Goal: Information Seeking & Learning: Learn about a topic

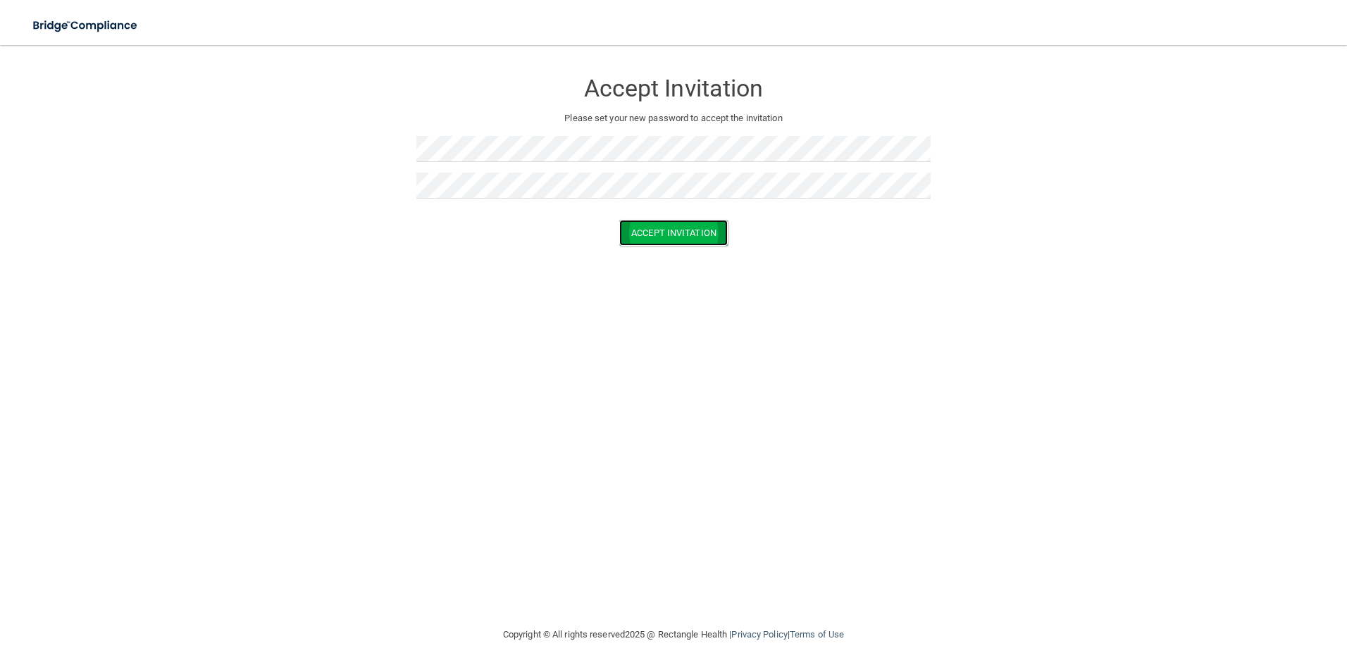
click at [634, 230] on button "Accept Invitation" at bounding box center [673, 233] width 109 height 26
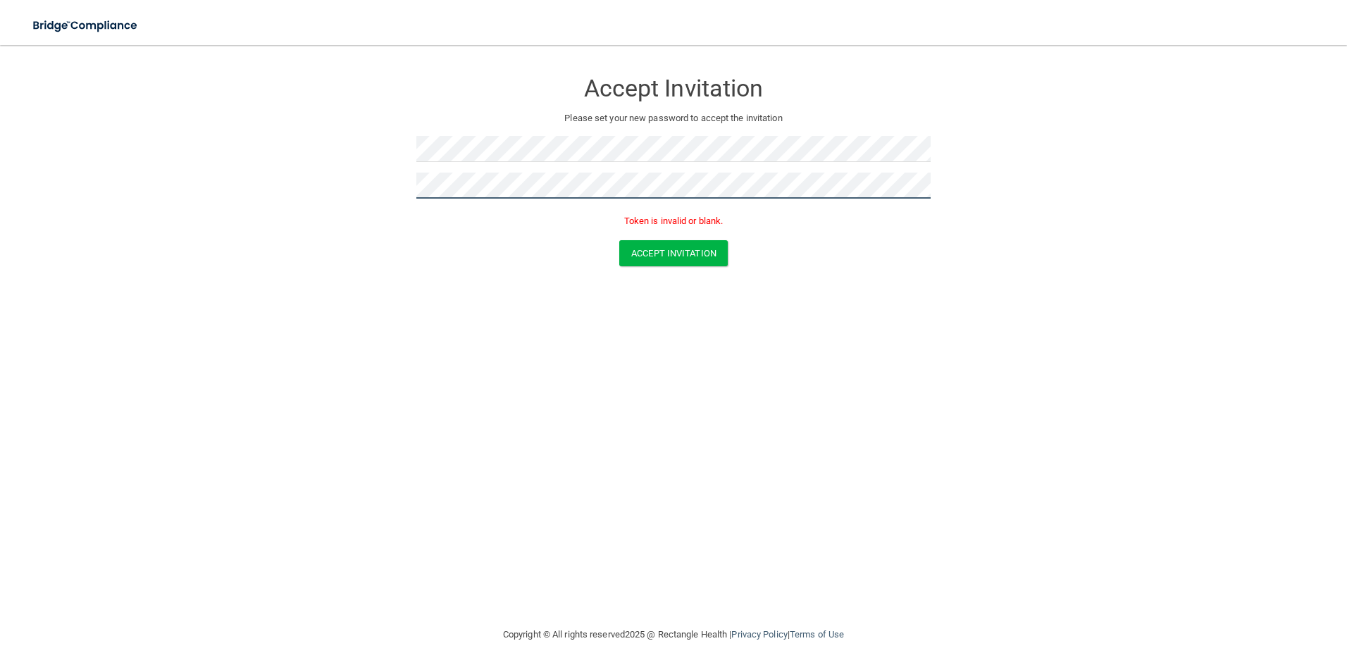
click at [338, 173] on form "Accept Invitation Please set your new password to accept the invitation Token i…" at bounding box center [673, 171] width 1291 height 224
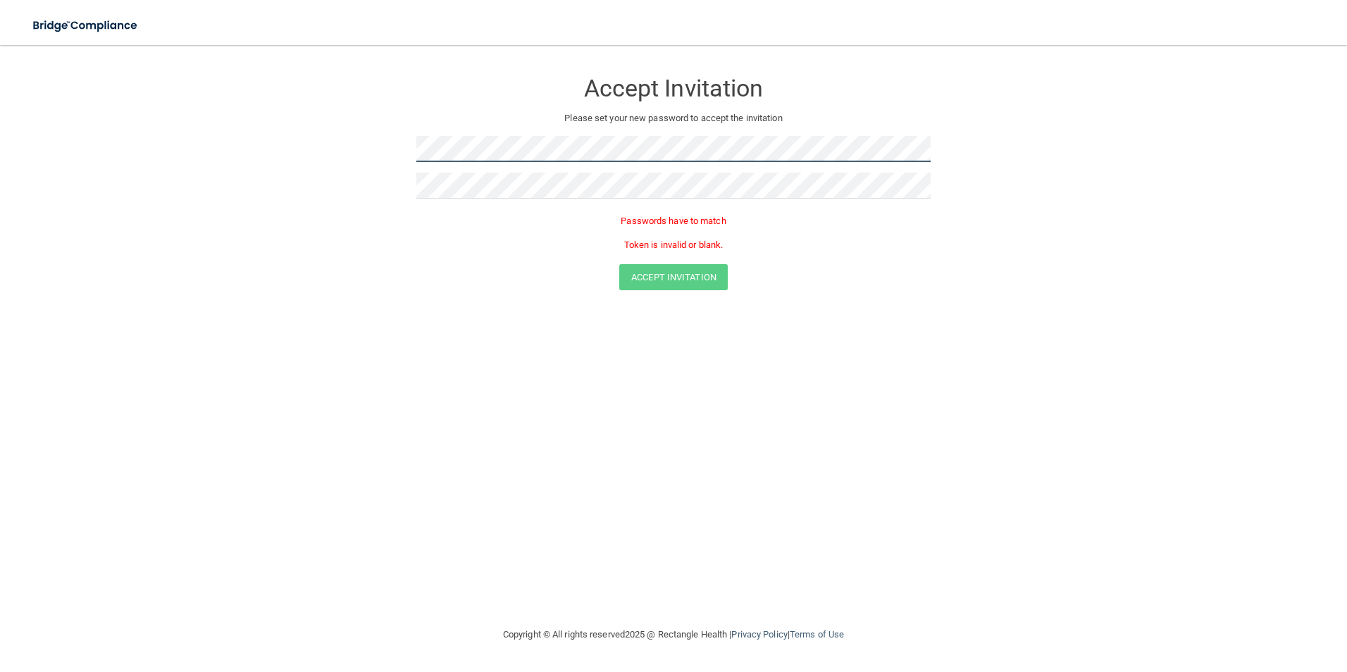
click at [350, 135] on form "Accept Invitation Please set your new password to accept the invitation Passwor…" at bounding box center [673, 183] width 1291 height 248
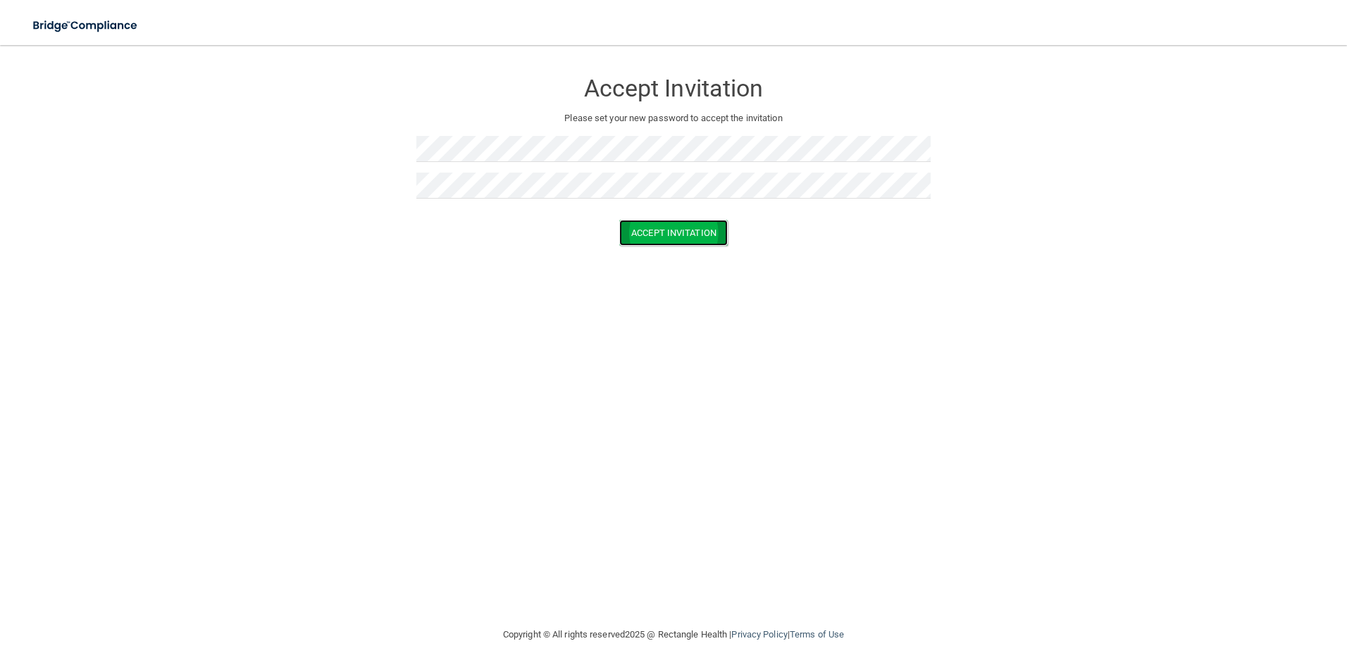
click at [714, 233] on button "Accept Invitation" at bounding box center [673, 233] width 109 height 26
click at [657, 249] on button "Accept Invitation" at bounding box center [673, 253] width 109 height 26
click at [460, 283] on div "Accept Invitation Please set your new password to accept the invitation Accept …" at bounding box center [673, 335] width 1291 height 553
click at [737, 332] on div "Accept Invitation Please set your new password to accept the invitation Accept …" at bounding box center [673, 335] width 1291 height 553
click at [697, 234] on button "Accept Invitation" at bounding box center [673, 233] width 109 height 26
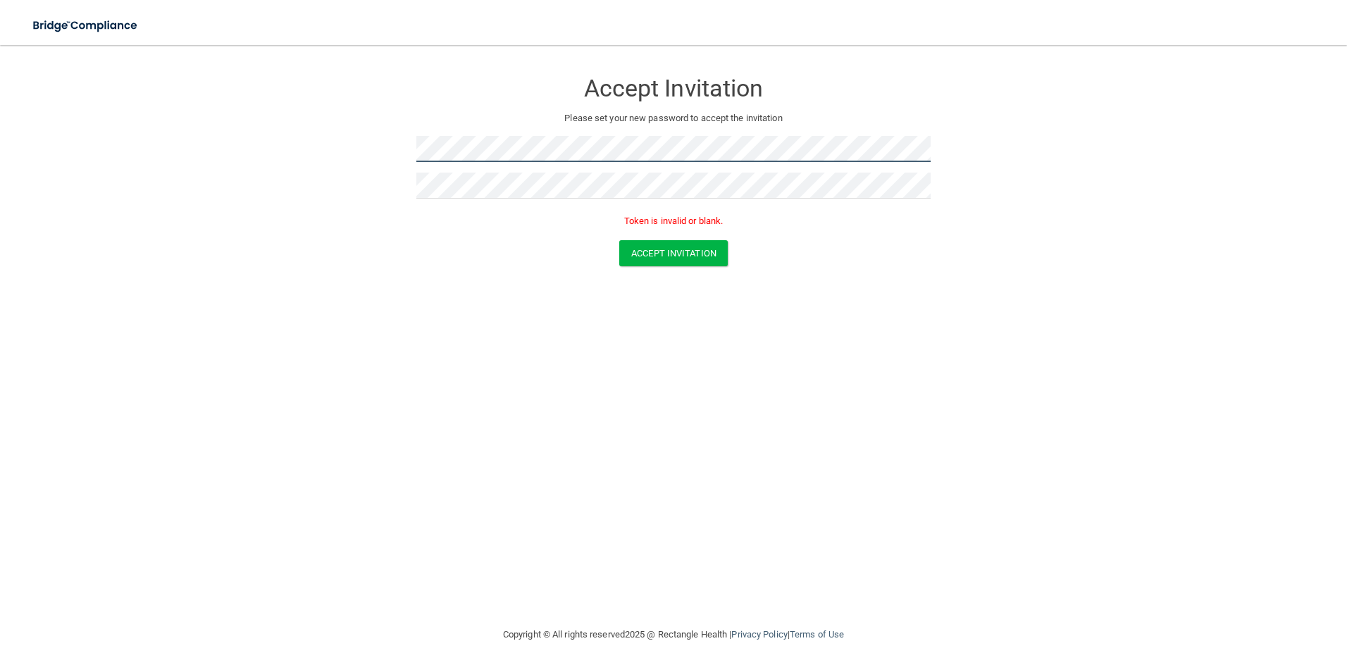
click at [381, 147] on form "Accept Invitation Please set your new password to accept the invitation Token i…" at bounding box center [673, 171] width 1291 height 224
click at [400, 234] on form "Accept Invitation Please set your new password to accept the invitation Token i…" at bounding box center [673, 171] width 1291 height 224
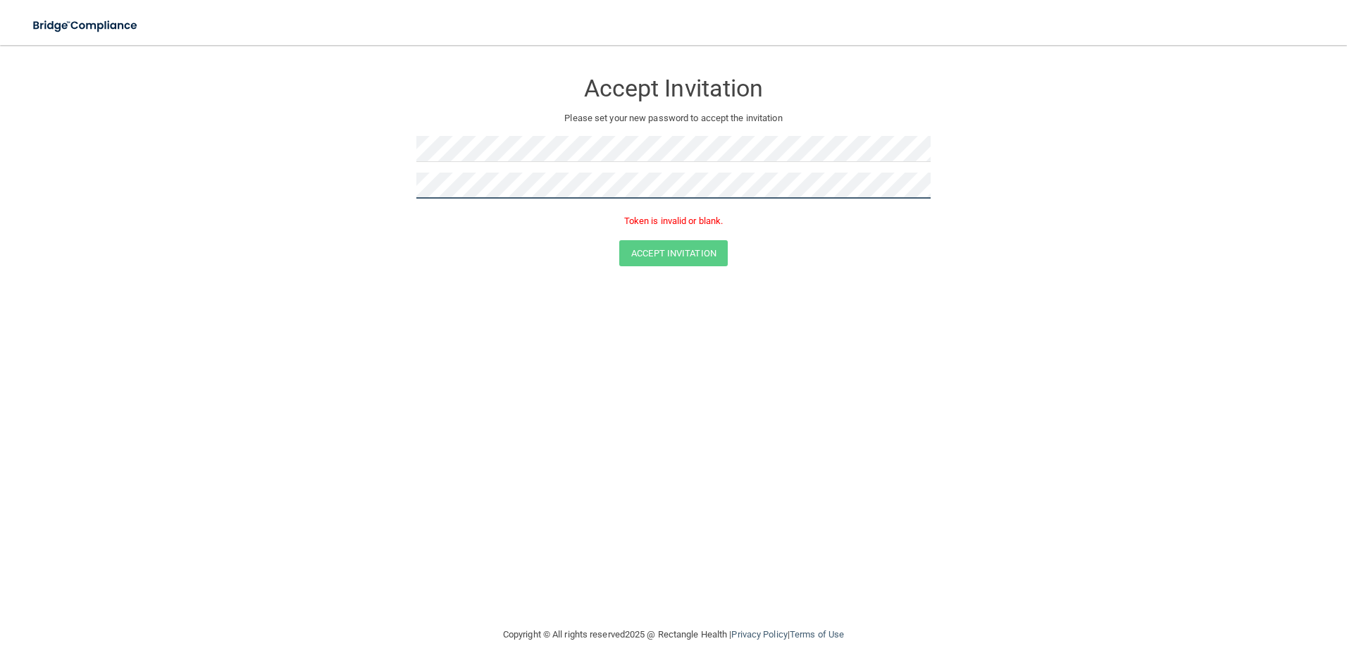
click at [370, 183] on form "Accept Invitation Please set your new password to accept the invitation Token i…" at bounding box center [673, 171] width 1291 height 224
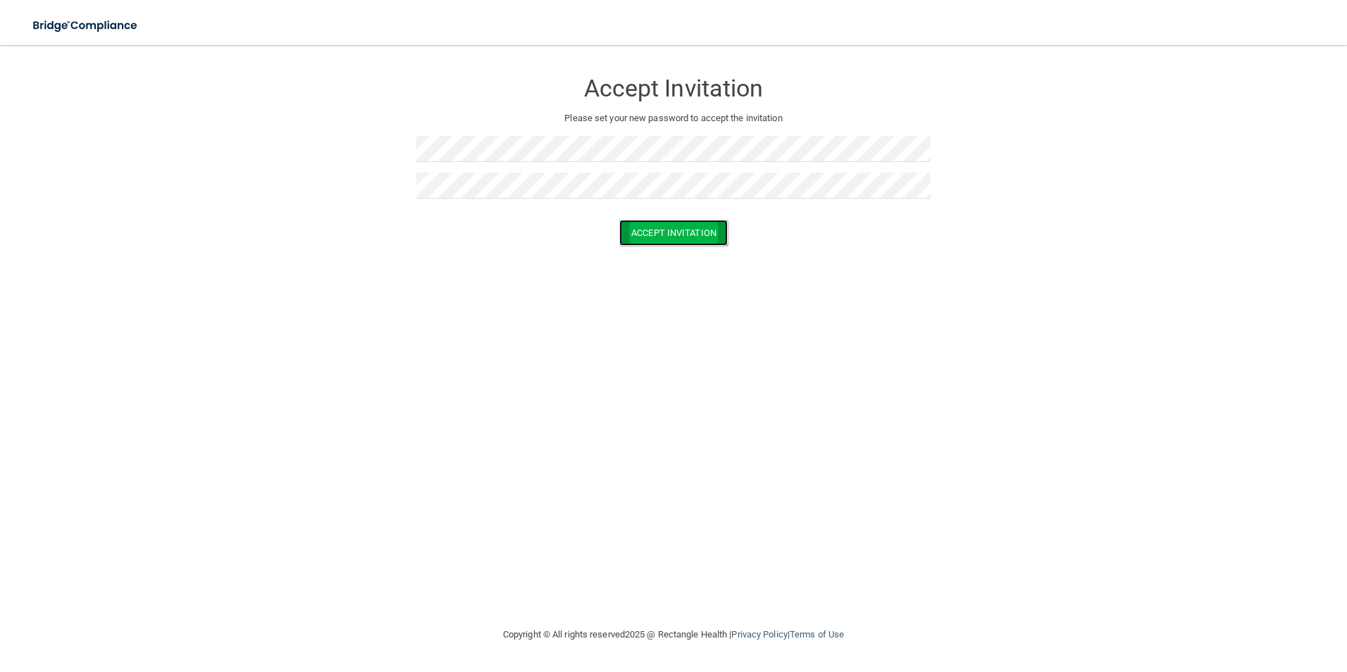
click at [705, 225] on button "Accept Invitation" at bounding box center [673, 233] width 109 height 26
click at [410, 147] on form "Accept Invitation Please set your new password to accept the invitation Accept …" at bounding box center [673, 161] width 1291 height 204
click at [399, 170] on form "Accept Invitation Please set your new password to accept the invitation Accept …" at bounding box center [673, 161] width 1291 height 204
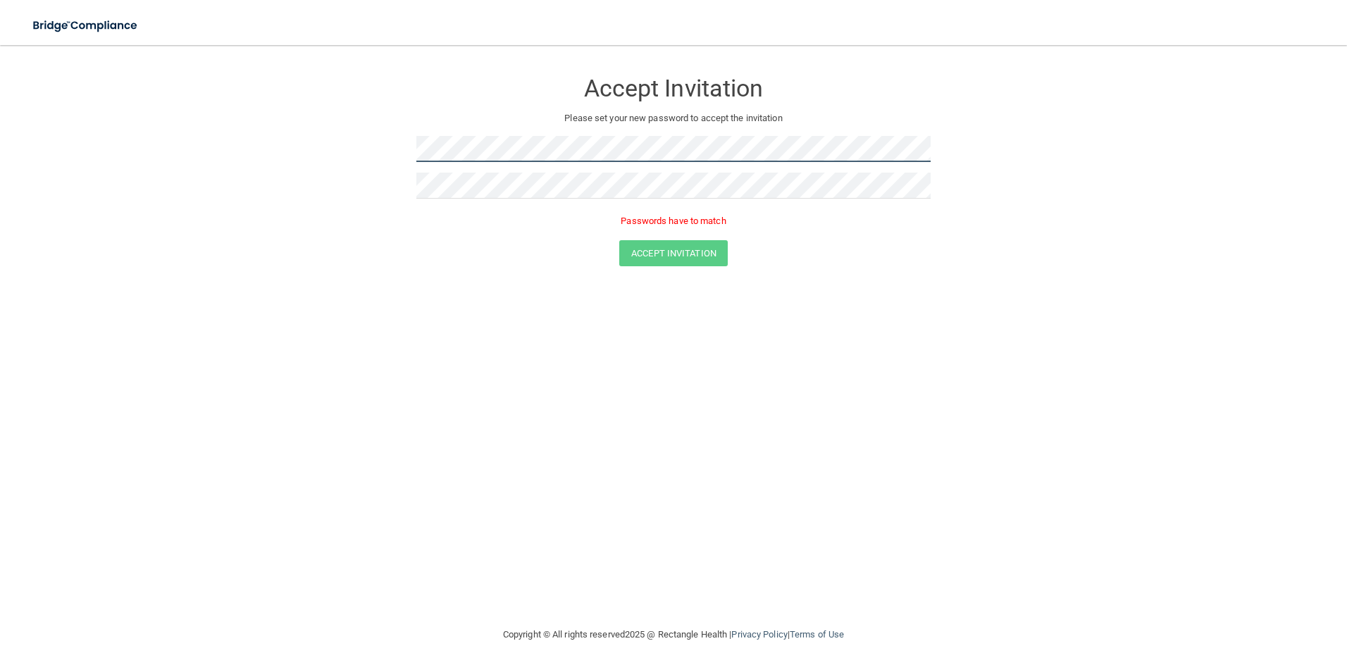
click at [392, 141] on form "Accept Invitation Please set your new password to accept the invitation Passwor…" at bounding box center [673, 171] width 1291 height 224
click at [411, 144] on form "Accept Invitation Please set your new password to accept the invitation Passwor…" at bounding box center [673, 171] width 1291 height 224
click at [401, 143] on form "Accept Invitation Please set your new password to accept the invitation Passwor…" at bounding box center [673, 171] width 1291 height 224
drag, startPoint x: 413, startPoint y: 146, endPoint x: 399, endPoint y: 142, distance: 14.7
click at [399, 142] on form "Accept Invitation Please set your new password to accept the invitation Passwor…" at bounding box center [673, 171] width 1291 height 224
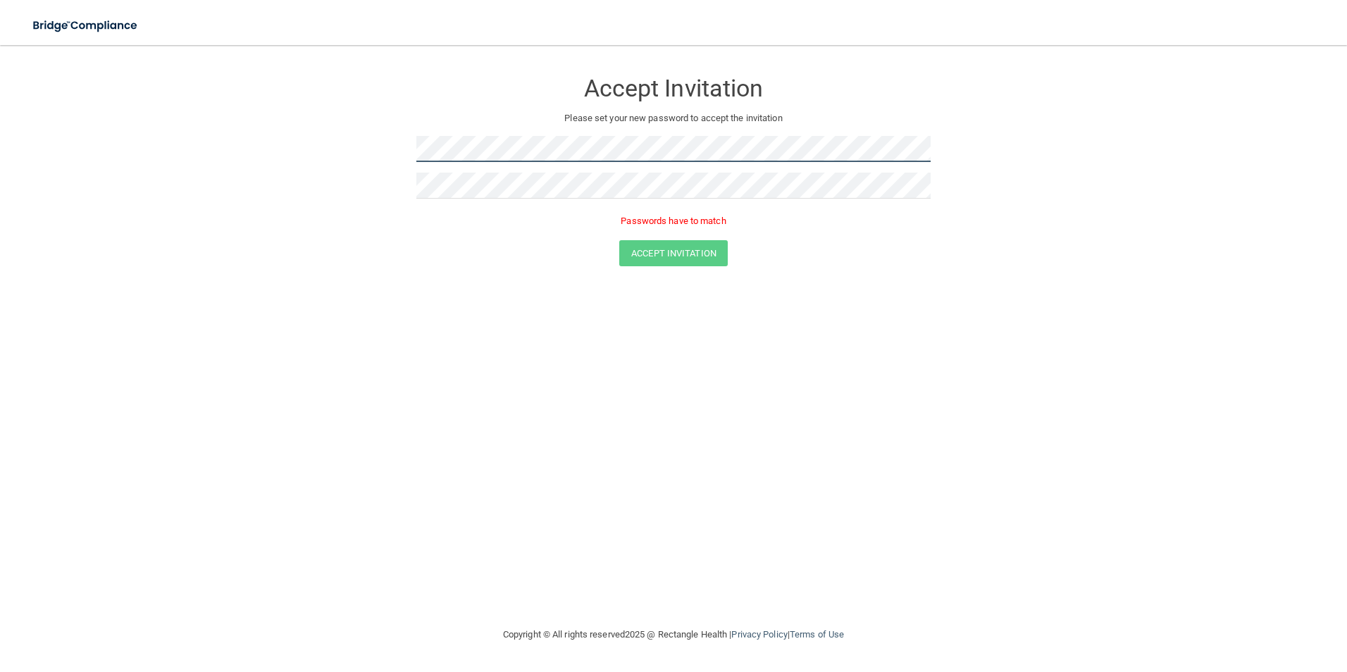
click at [360, 144] on form "Accept Invitation Please set your new password to accept the invitation Passwor…" at bounding box center [673, 171] width 1291 height 224
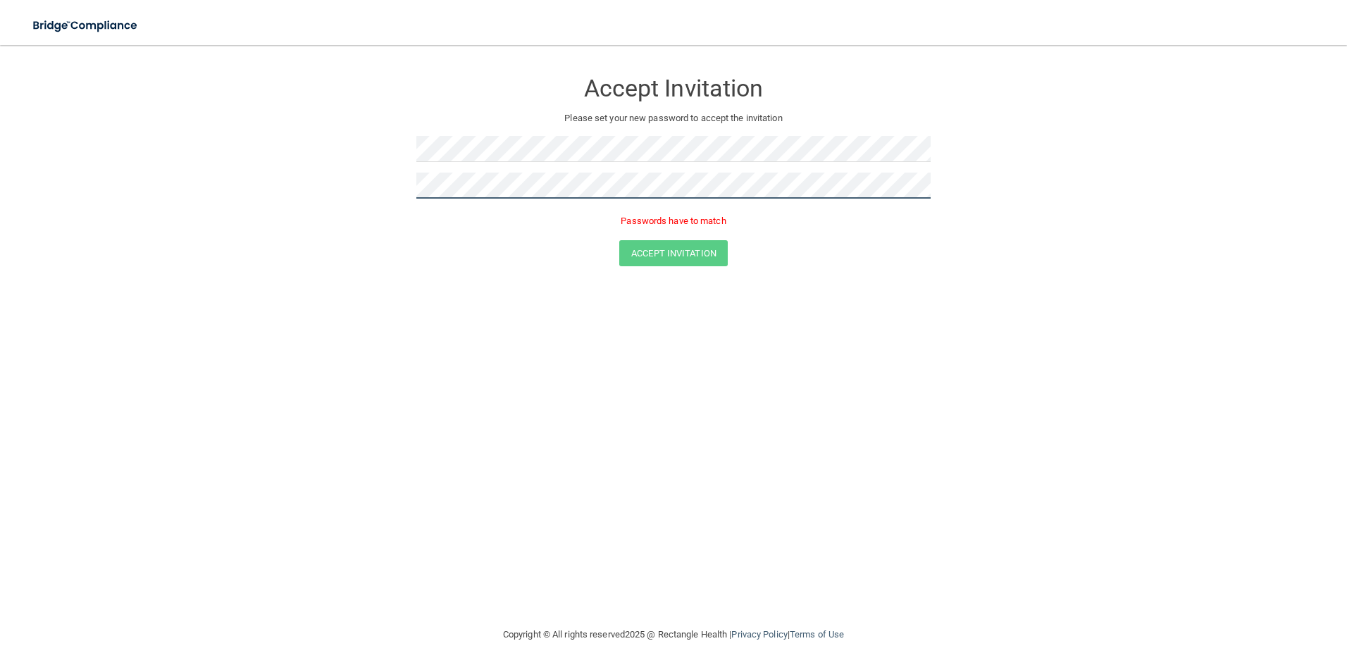
click at [351, 178] on form "Accept Invitation Please set your new password to accept the invitation Passwor…" at bounding box center [673, 171] width 1291 height 224
click at [416, 151] on form "Accept Invitation Please set your new password to accept the invitation Passwor…" at bounding box center [673, 171] width 1291 height 224
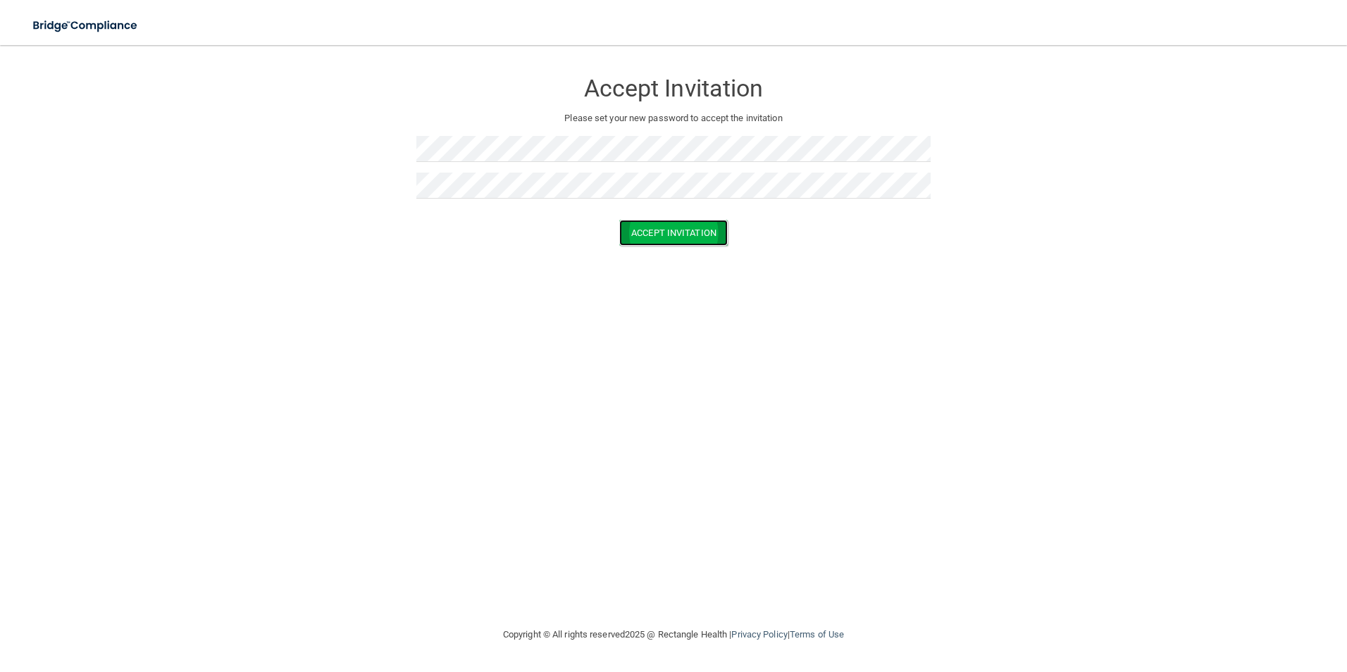
click at [662, 226] on button "Accept Invitation" at bounding box center [673, 233] width 109 height 26
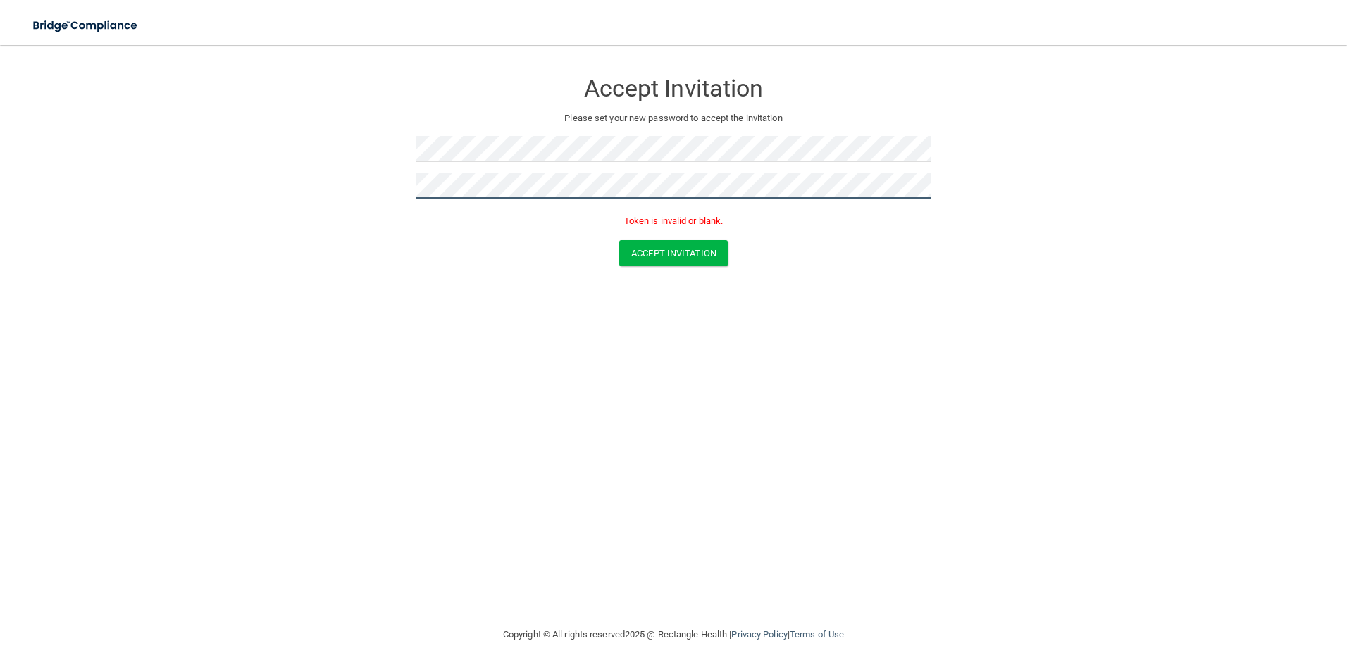
click at [359, 179] on form "Accept Invitation Please set your new password to accept the invitation Token i…" at bounding box center [673, 171] width 1291 height 224
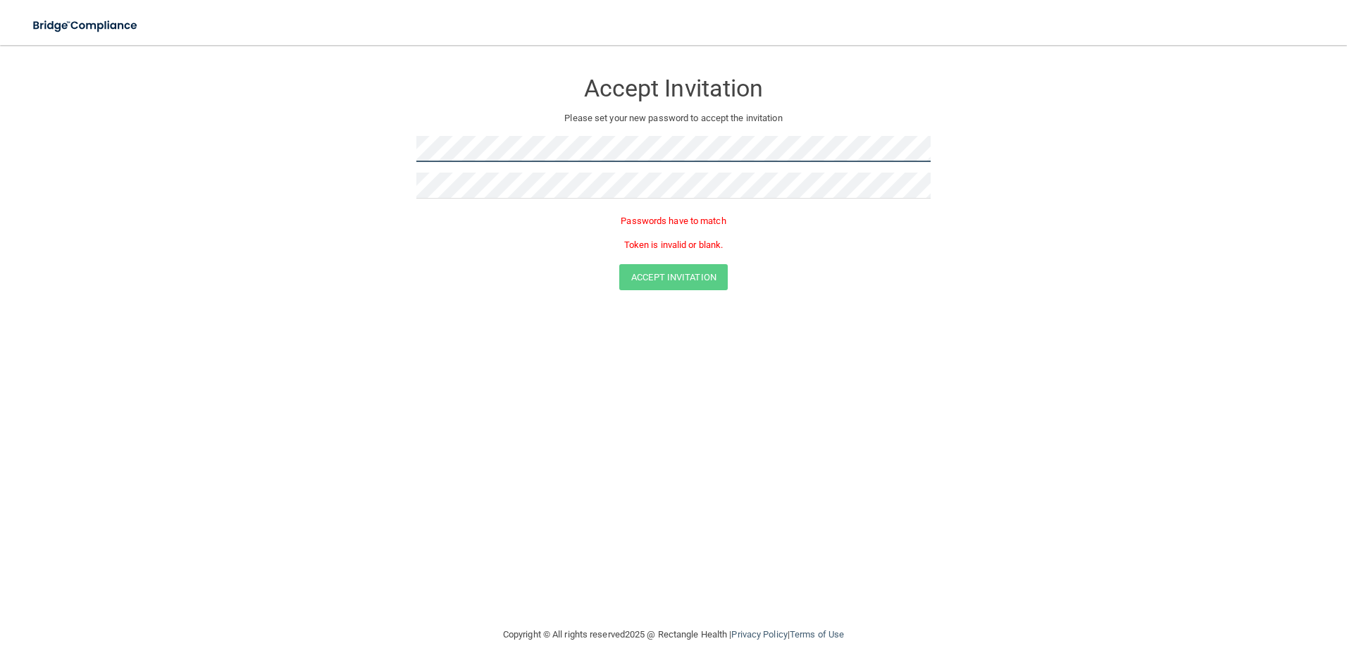
click at [287, 135] on form "Accept Invitation Please set your new password to accept the invitation Passwor…" at bounding box center [673, 183] width 1291 height 248
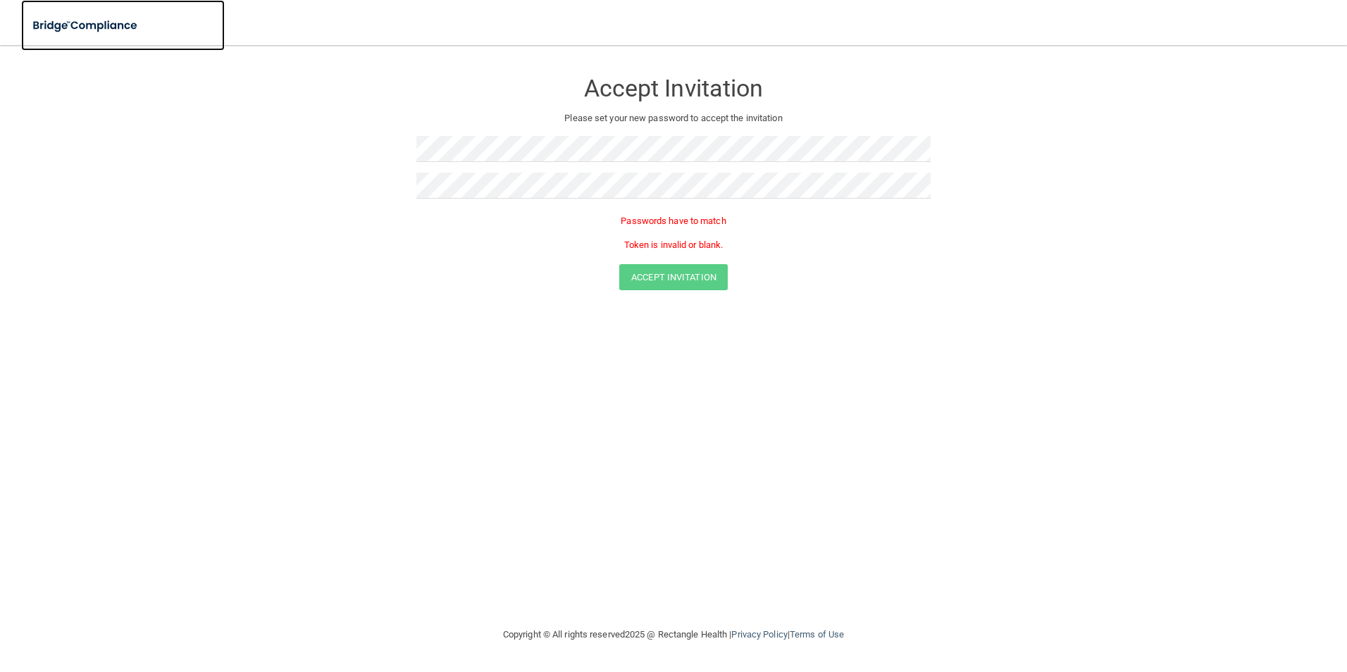
click at [113, 30] on img at bounding box center [86, 25] width 130 height 29
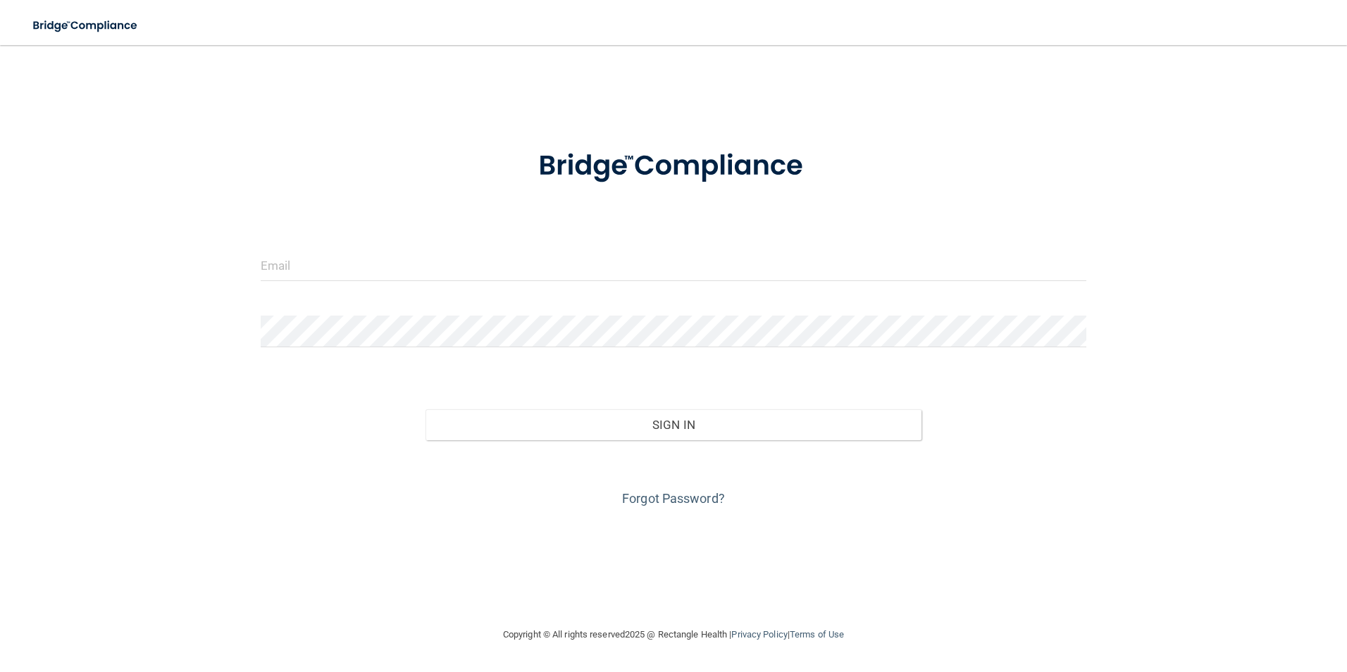
click at [297, 237] on form "Invalid email/password. You don't have permission to access that page. Sign In …" at bounding box center [674, 320] width 827 height 380
click at [295, 254] on input "email" at bounding box center [674, 265] width 827 height 32
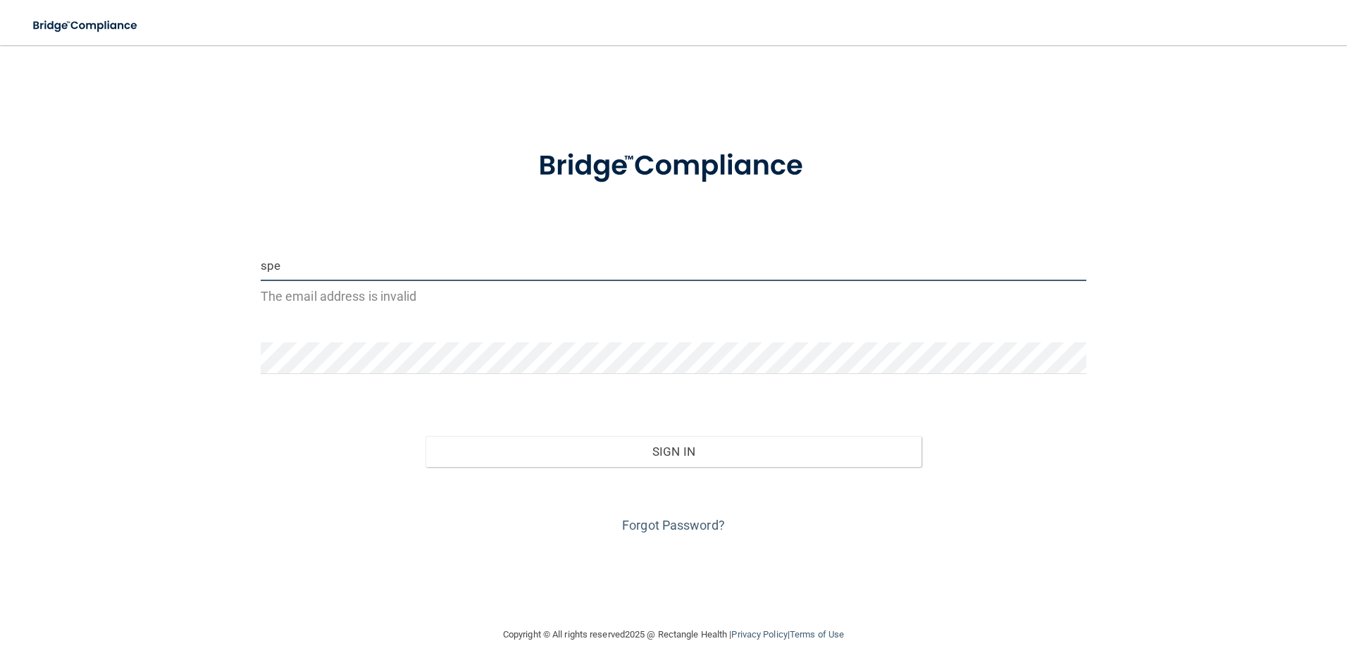
click at [426, 436] on button "Sign In" at bounding box center [674, 451] width 496 height 31
click at [562, 299] on p "The email address is invalid" at bounding box center [674, 296] width 827 height 23
click at [390, 272] on input "spe" at bounding box center [674, 265] width 827 height 32
click at [351, 273] on input "spe" at bounding box center [674, 265] width 827 height 32
drag, startPoint x: 352, startPoint y: 264, endPoint x: 359, endPoint y: 276, distance: 13.6
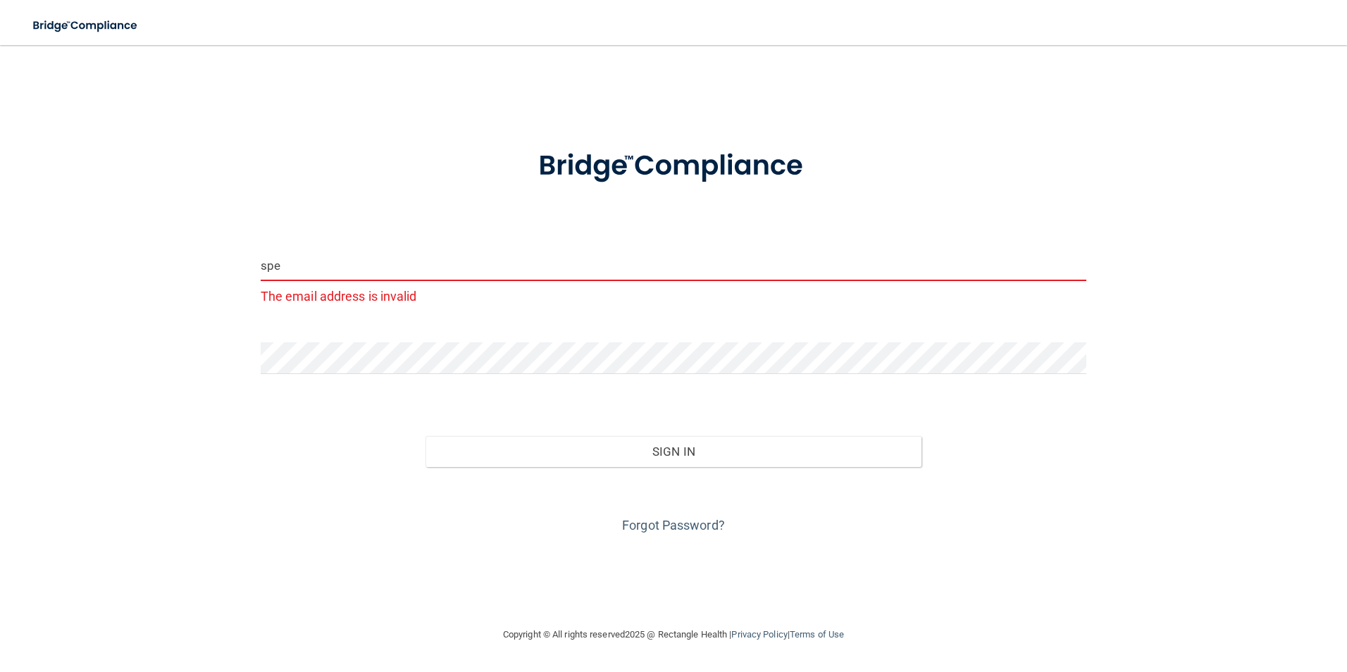
click at [354, 265] on input "spe" at bounding box center [674, 265] width 827 height 32
type input "[EMAIL_ADDRESS][DOMAIN_NAME]"
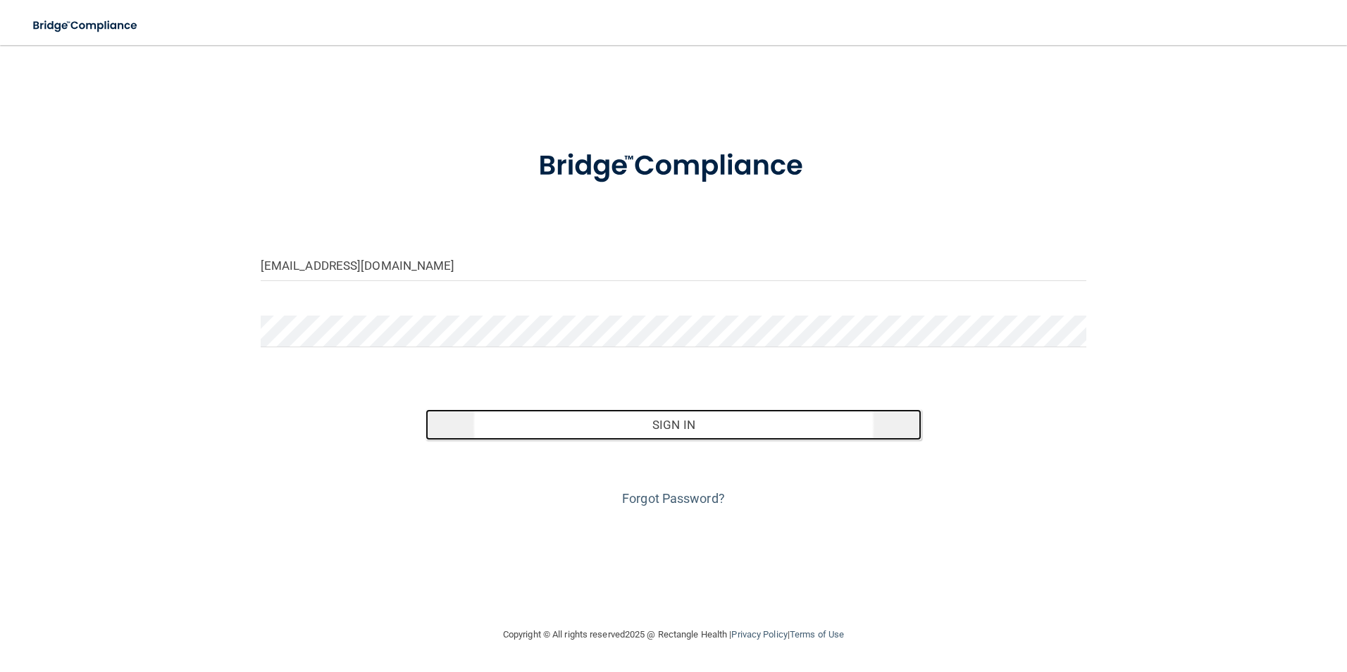
click at [663, 425] on button "Sign In" at bounding box center [674, 424] width 496 height 31
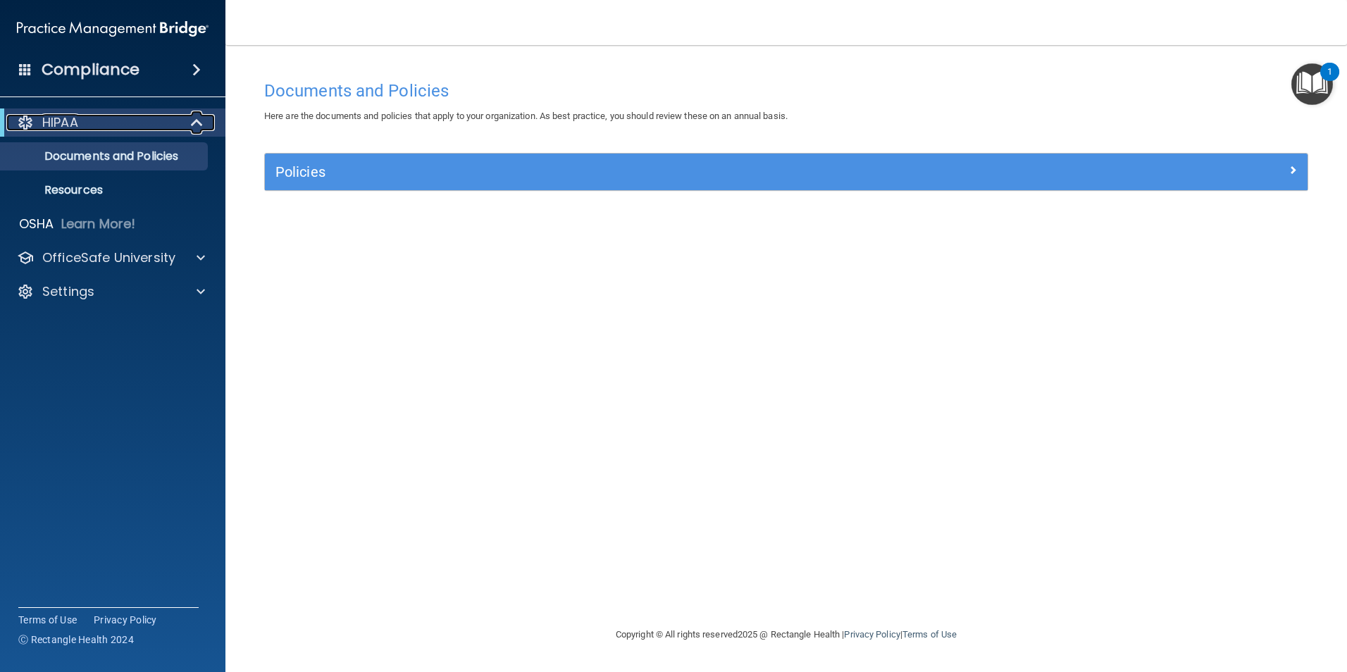
click at [140, 119] on div "HIPAA" at bounding box center [93, 122] width 174 height 17
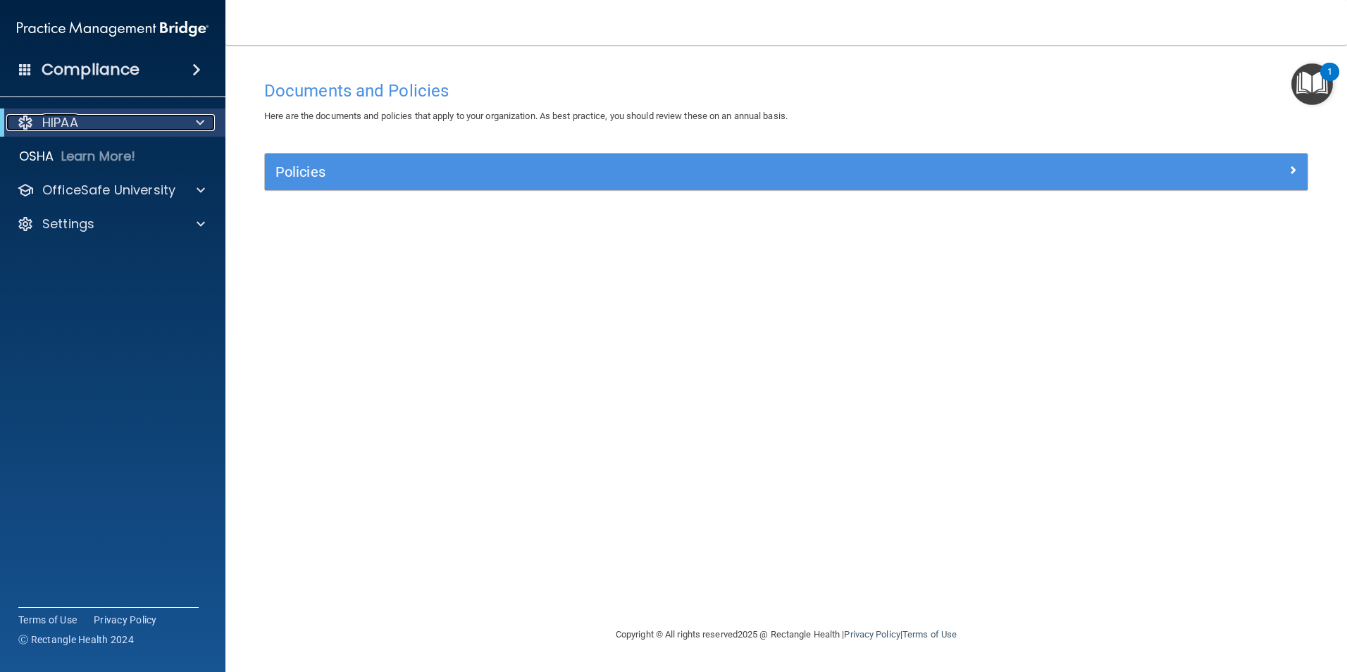
click at [140, 119] on div "HIPAA" at bounding box center [93, 122] width 174 height 17
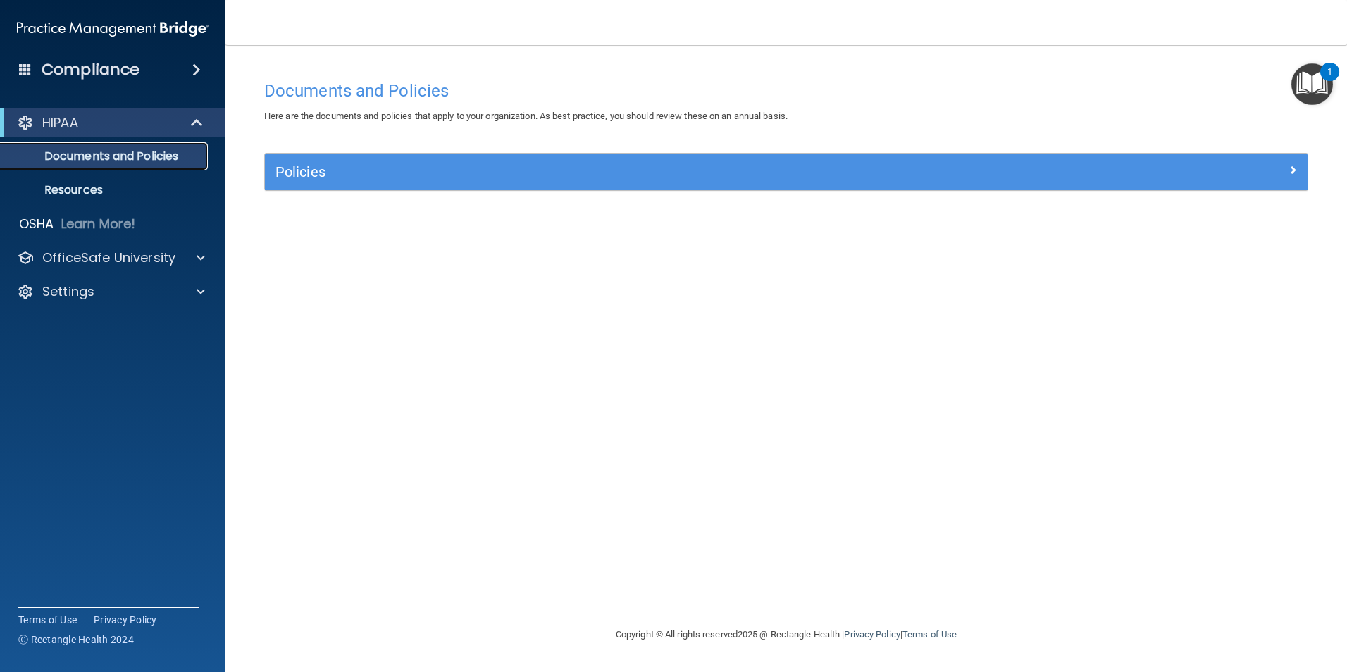
click at [82, 152] on p "Documents and Policies" at bounding box center [105, 156] width 192 height 14
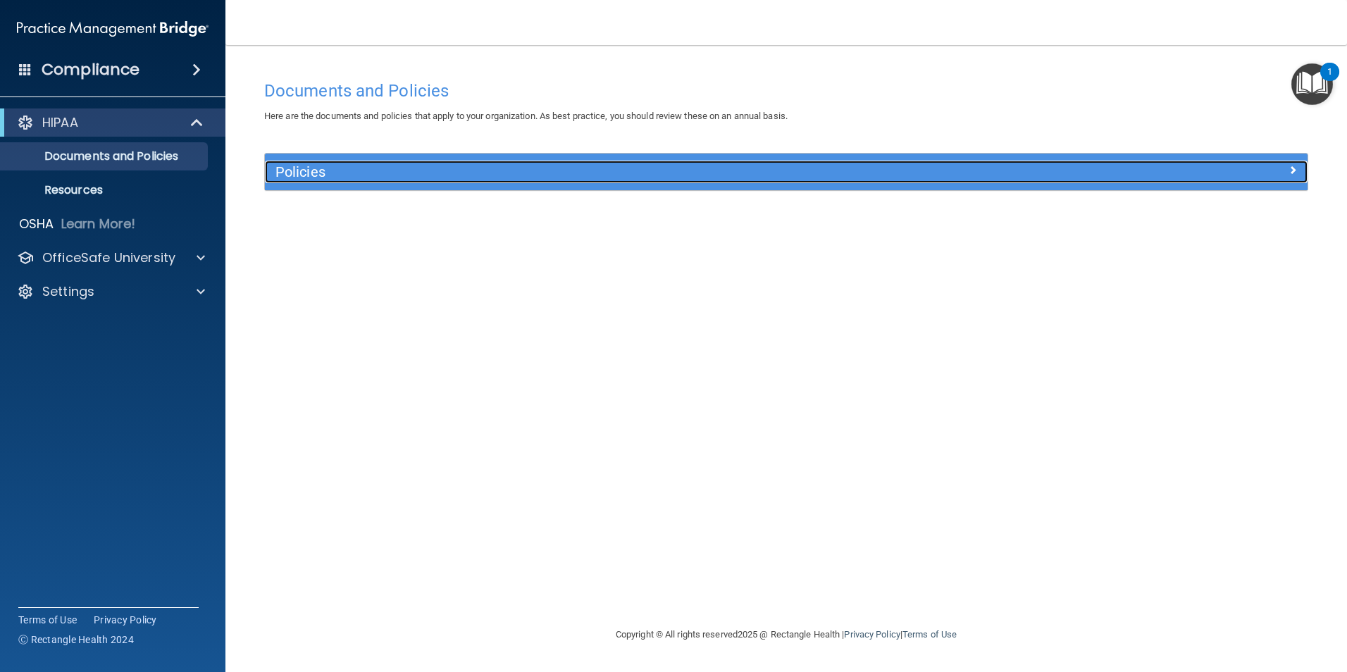
click at [311, 170] on h5 "Policies" at bounding box center [656, 172] width 761 height 16
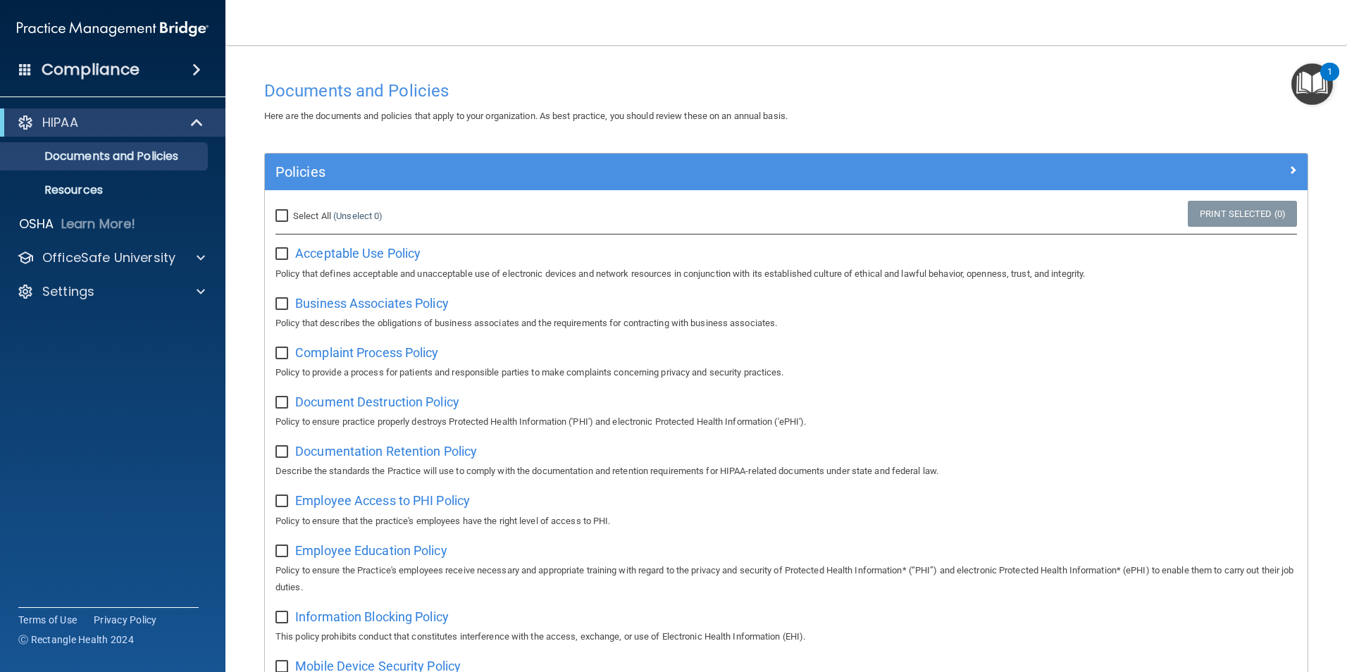
click at [278, 254] on input "checkbox" at bounding box center [284, 254] width 16 height 11
click at [357, 256] on span "Acceptable Use Policy" at bounding box center [357, 253] width 125 height 15
click at [285, 253] on input "checkbox" at bounding box center [284, 254] width 16 height 11
checkbox input "false"
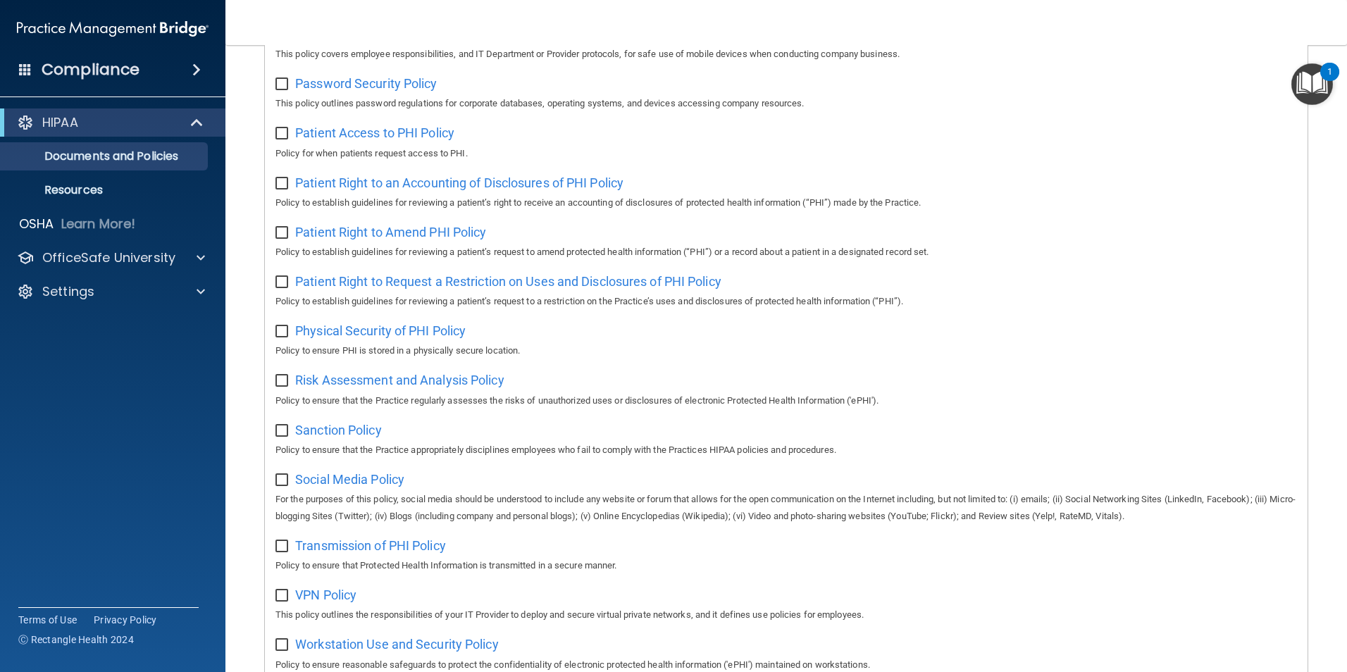
scroll to position [741, 0]
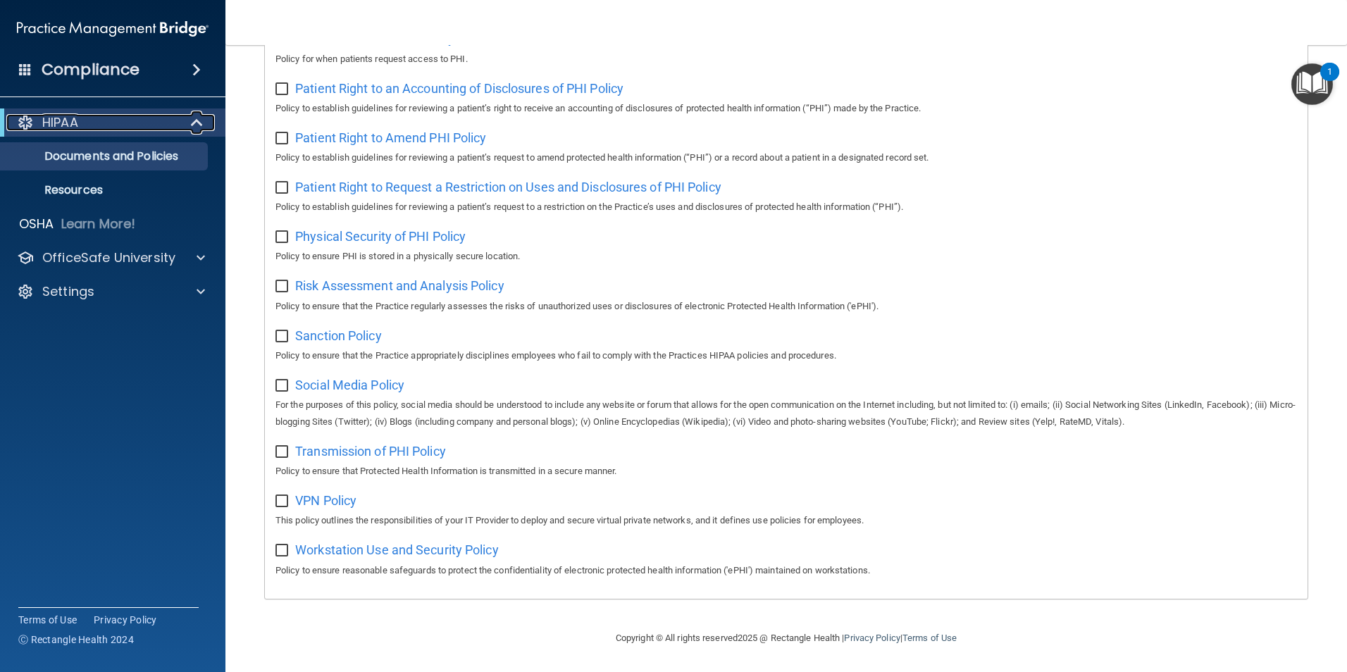
click at [101, 123] on div "HIPAA" at bounding box center [93, 122] width 174 height 17
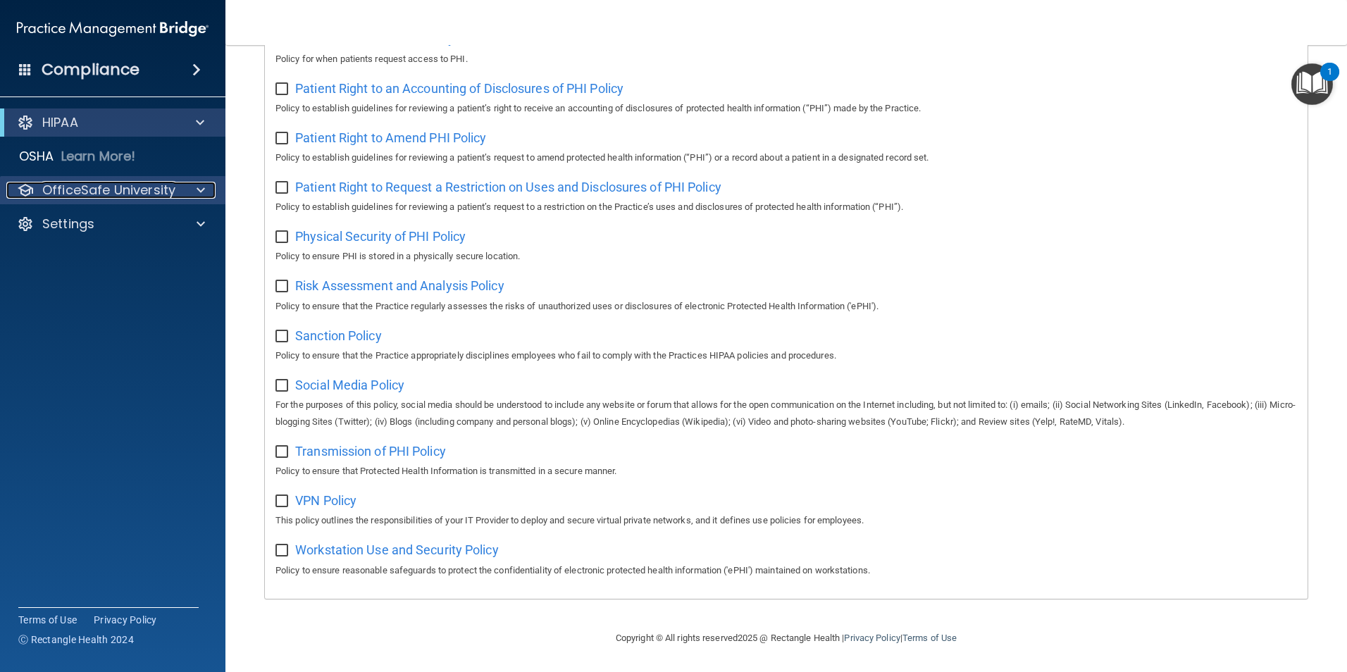
click at [160, 185] on p "OfficeSafe University" at bounding box center [108, 190] width 133 height 17
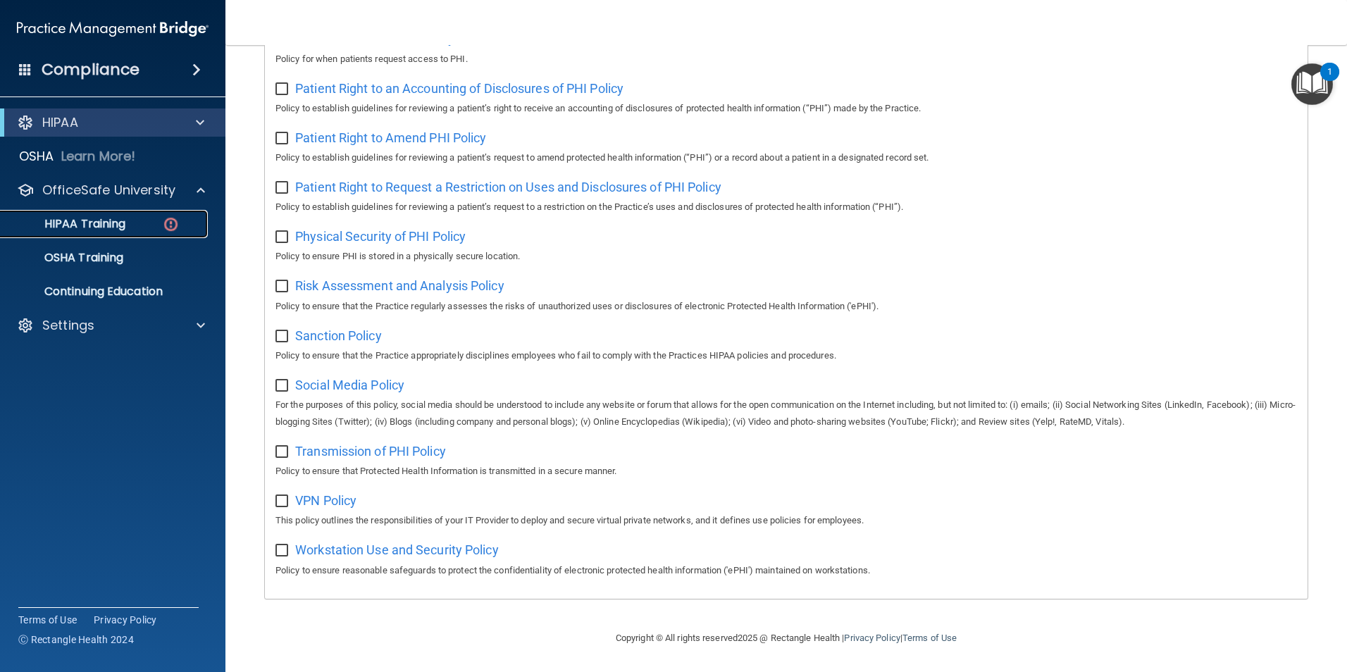
click at [103, 223] on p "HIPAA Training" at bounding box center [67, 224] width 116 height 14
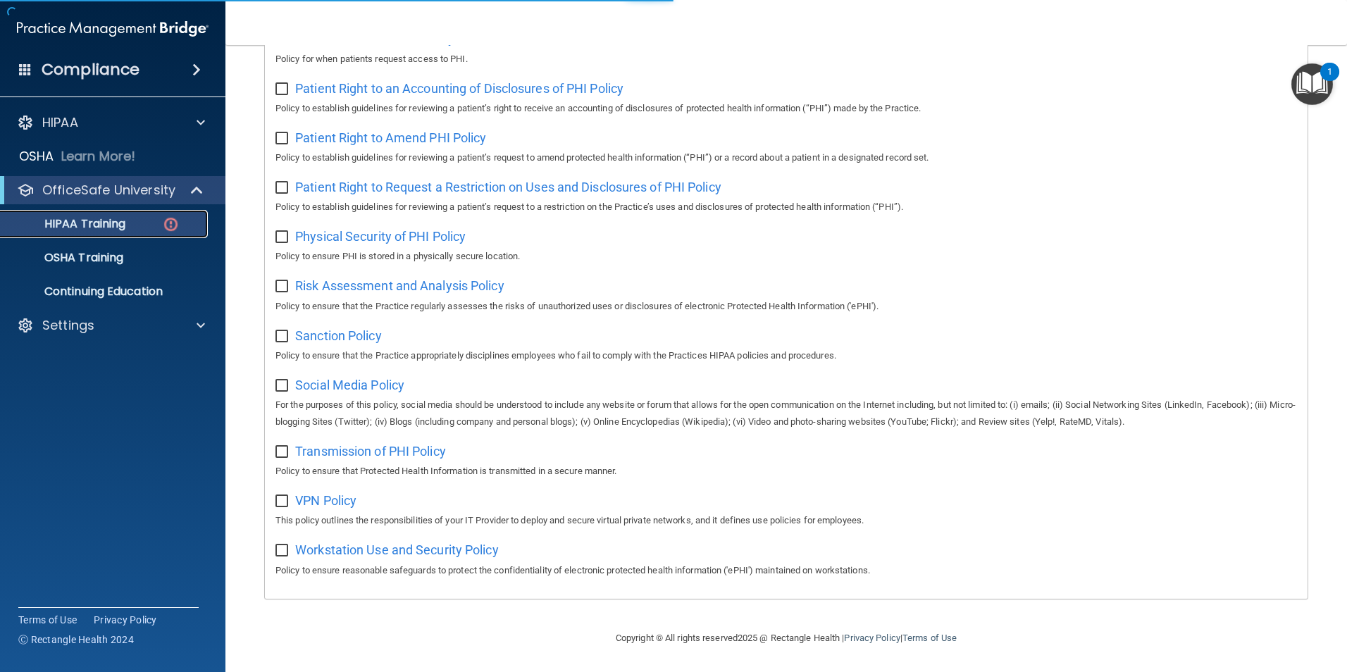
scroll to position [315, 0]
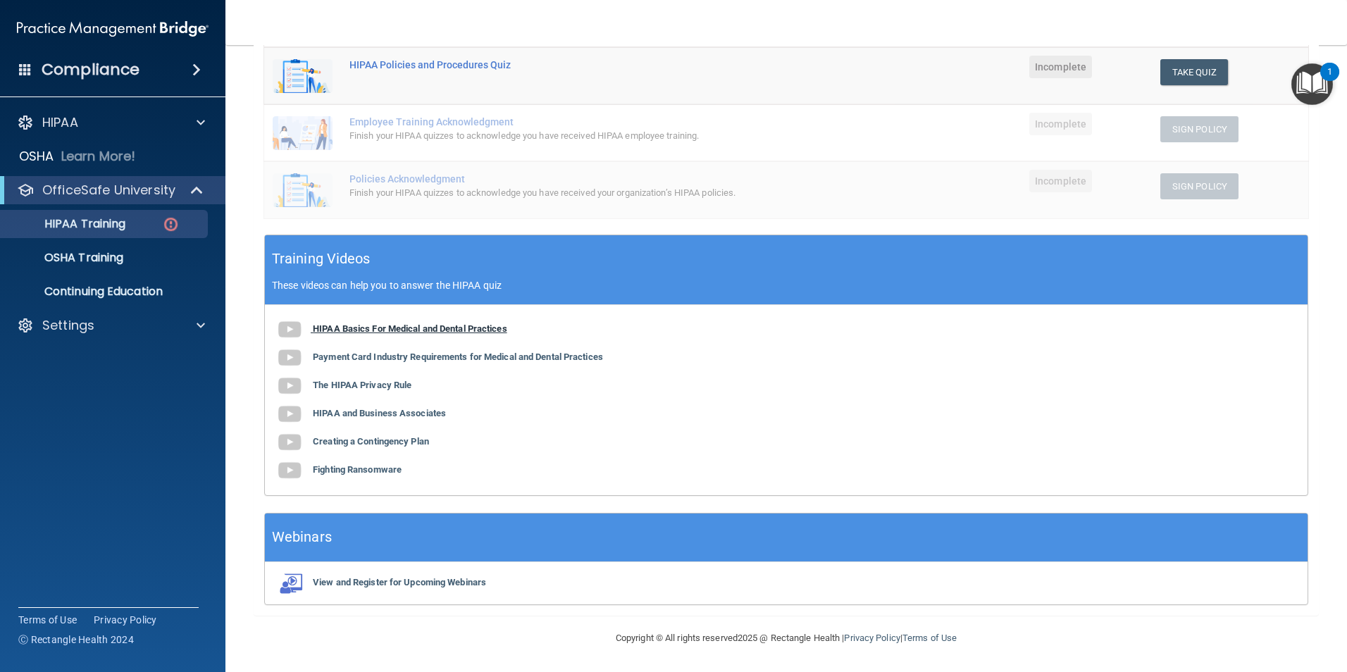
drag, startPoint x: 394, startPoint y: 319, endPoint x: 376, endPoint y: 328, distance: 20.2
drag, startPoint x: 376, startPoint y: 328, endPoint x: 347, endPoint y: 323, distance: 28.5
click at [350, 323] on div "HIPAA Basics For Medical and Dental Practices Payment Card Industry Requirement…" at bounding box center [786, 400] width 1043 height 190
click at [342, 326] on b "HIPAA Basics For Medical and Dental Practices" at bounding box center [410, 328] width 194 height 11
click at [330, 354] on b "Payment Card Industry Requirements for Medical and Dental Practices" at bounding box center [458, 357] width 290 height 11
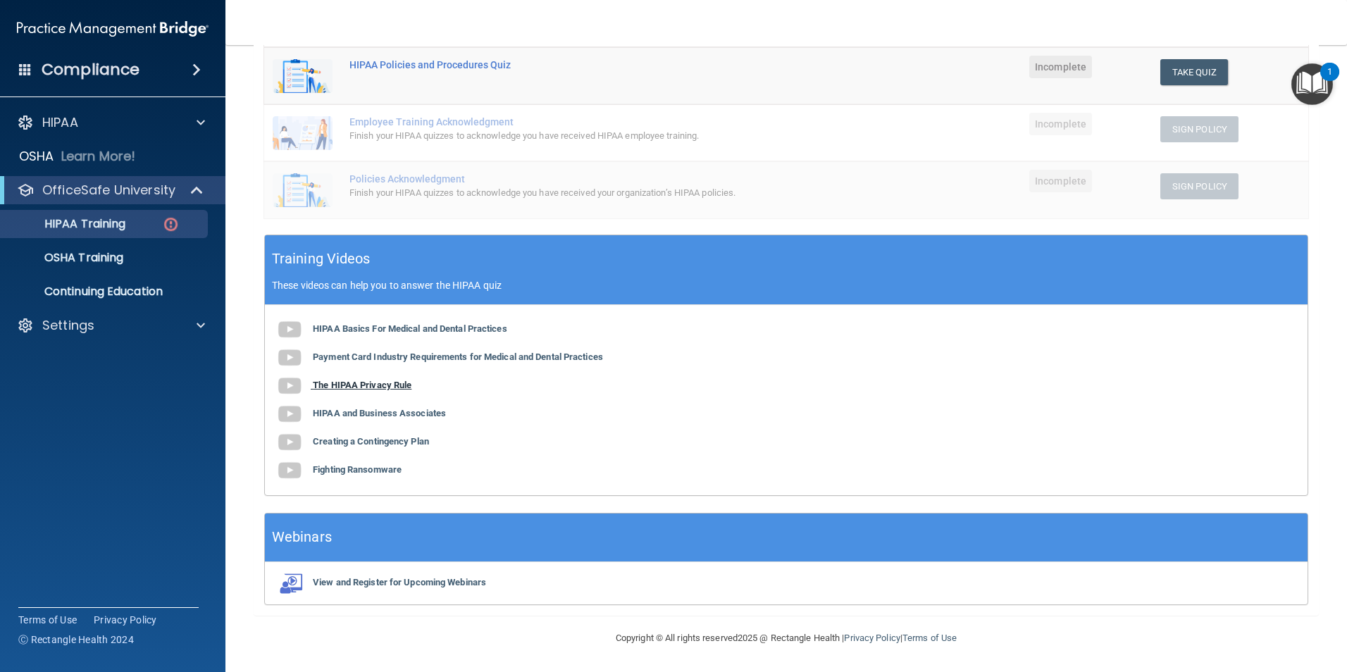
click at [338, 380] on b "The HIPAA Privacy Rule" at bounding box center [362, 385] width 99 height 11
click at [411, 411] on b "HIPAA and Business Associates" at bounding box center [379, 413] width 133 height 11
click at [348, 440] on b "Creating a Contingency Plan" at bounding box center [371, 441] width 116 height 11
click at [385, 468] on b "Fighting Ransomware" at bounding box center [357, 469] width 89 height 11
click at [1172, 75] on button "Take Quiz" at bounding box center [1195, 72] width 68 height 26
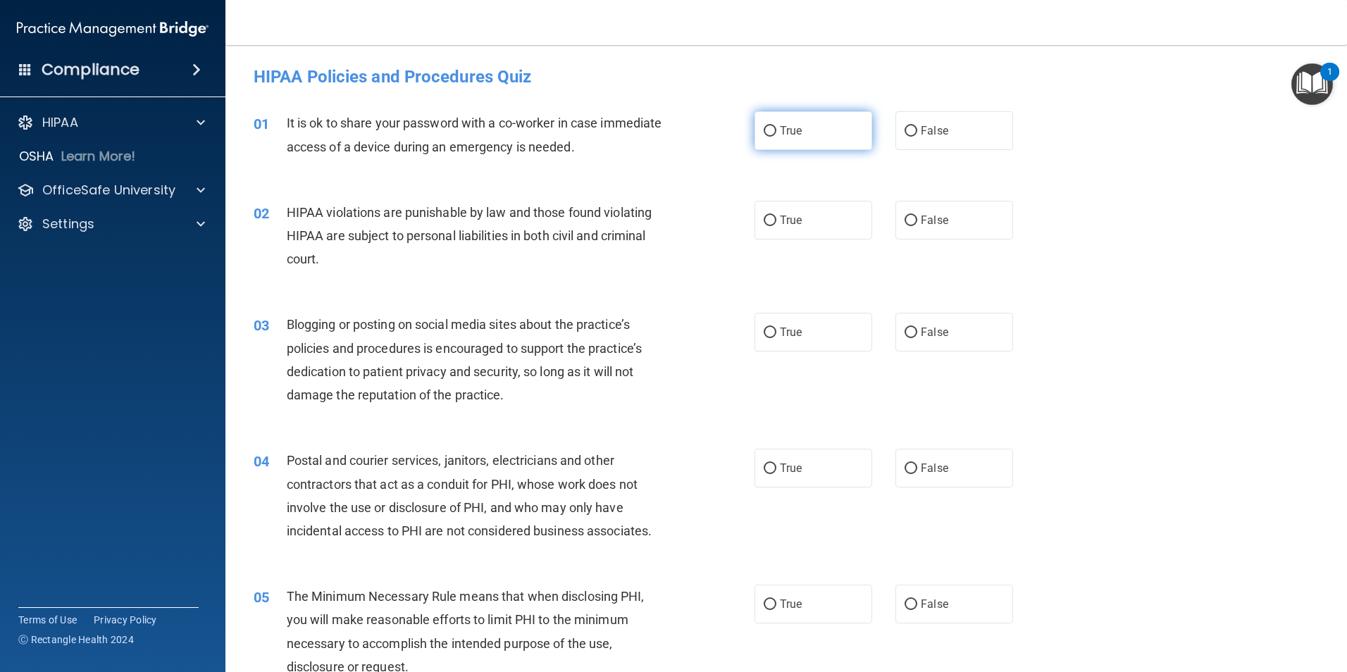
click at [782, 128] on span "True" at bounding box center [791, 130] width 22 height 13
click at [776, 128] on input "True" at bounding box center [770, 131] width 13 height 11
radio input "true"
drag, startPoint x: 782, startPoint y: 128, endPoint x: 731, endPoint y: 135, distance: 52.0
click at [731, 135] on div "01 It is ok to share your password with a co-worker in case immediate access of…" at bounding box center [504, 138] width 543 height 54
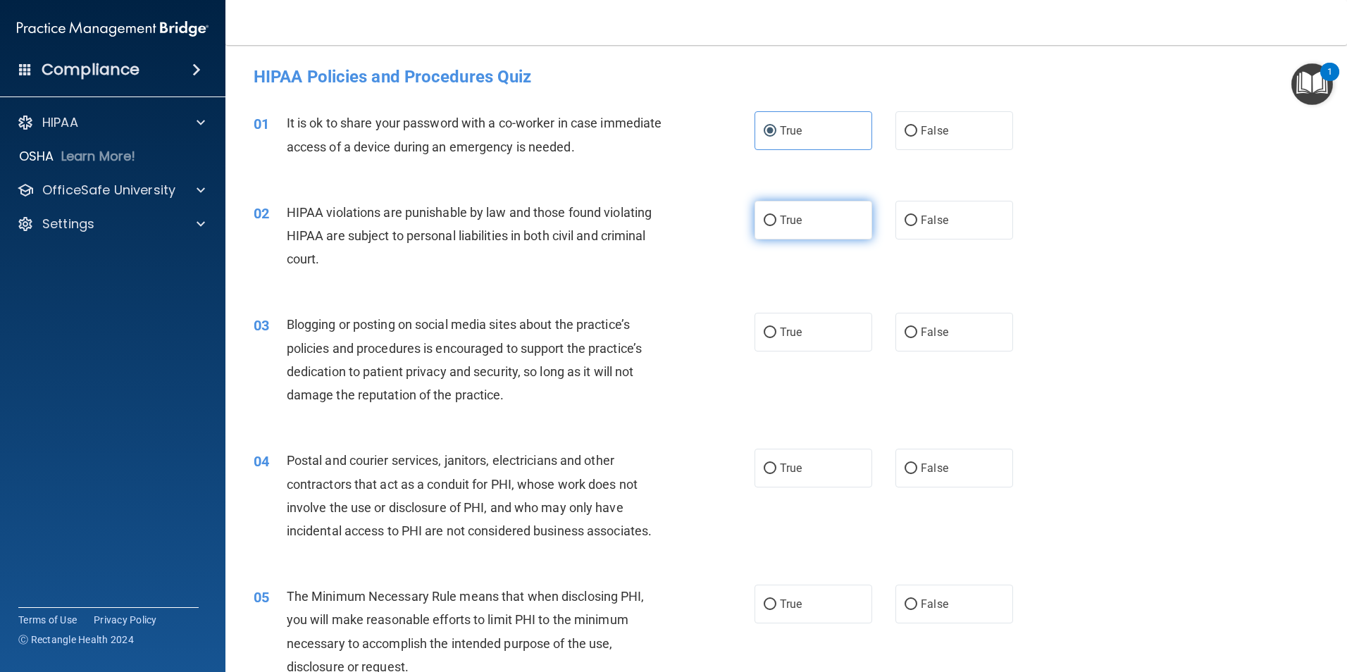
click at [814, 225] on label "True" at bounding box center [814, 220] width 118 height 39
click at [776, 225] on input "True" at bounding box center [770, 221] width 13 height 11
radio input "true"
click at [934, 133] on span "False" at bounding box center [934, 130] width 27 height 13
click at [917, 133] on input "False" at bounding box center [911, 131] width 13 height 11
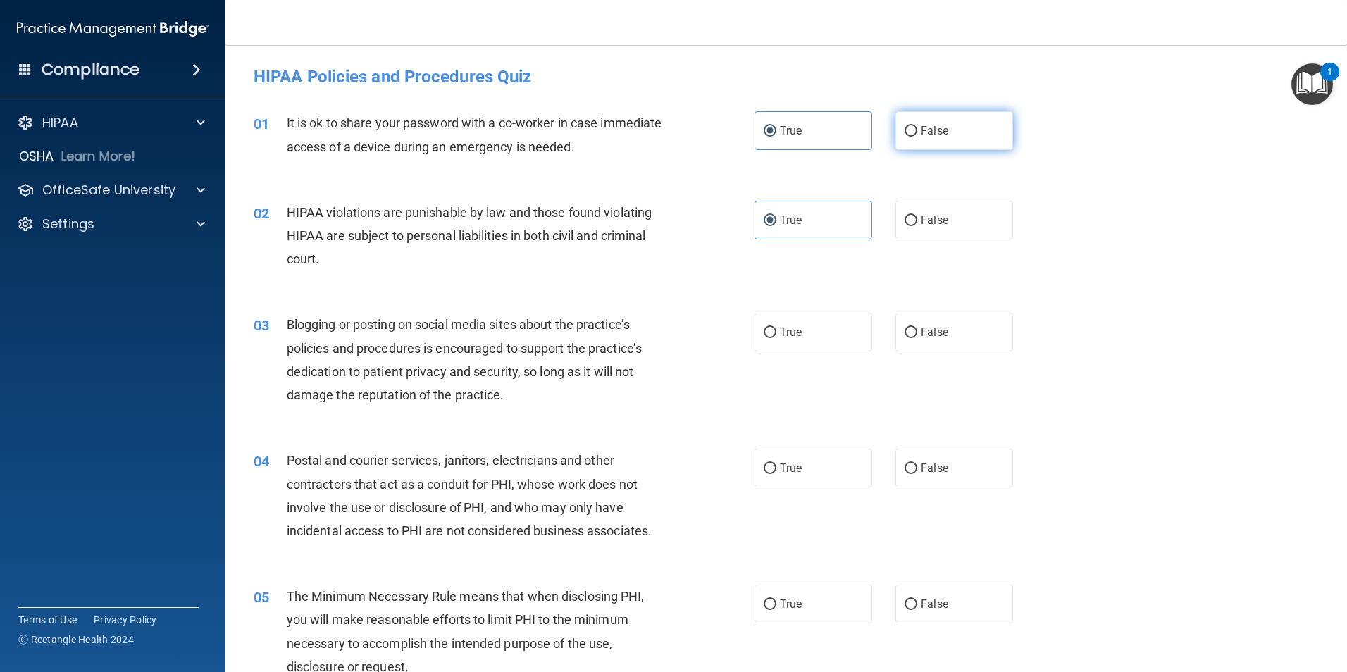
radio input "true"
radio input "false"
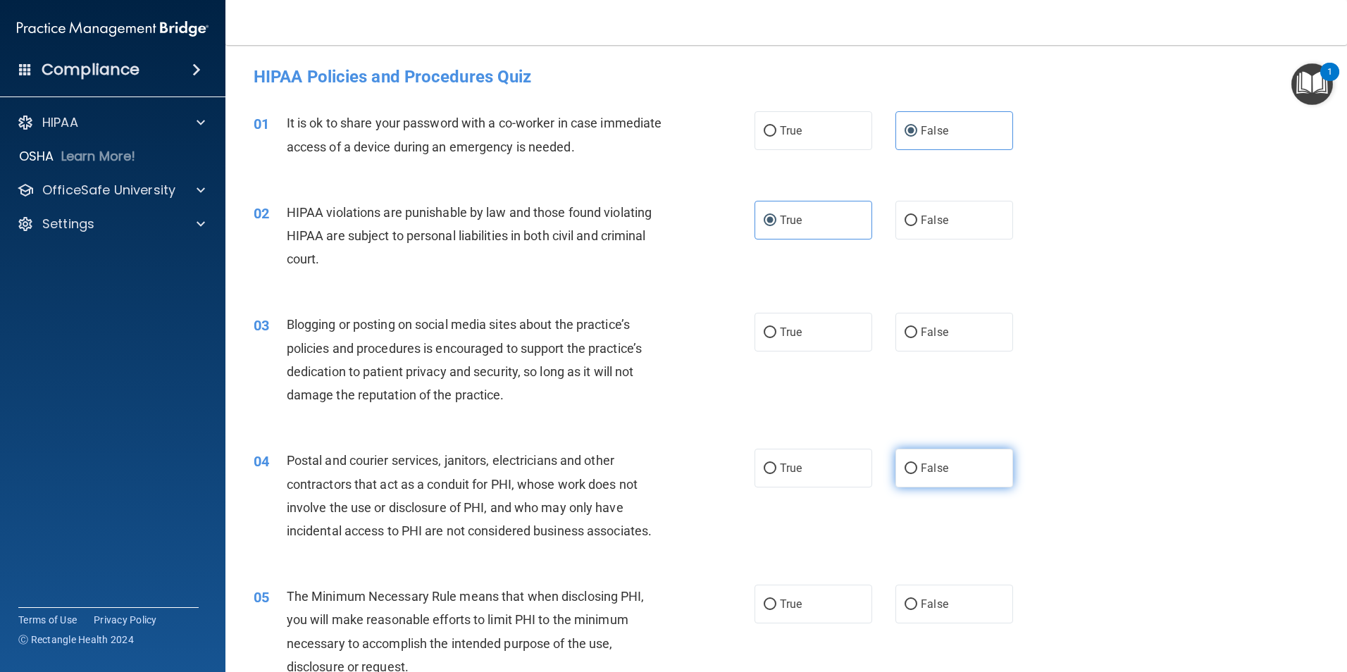
click at [908, 469] on input "False" at bounding box center [911, 469] width 13 height 11
radio input "true"
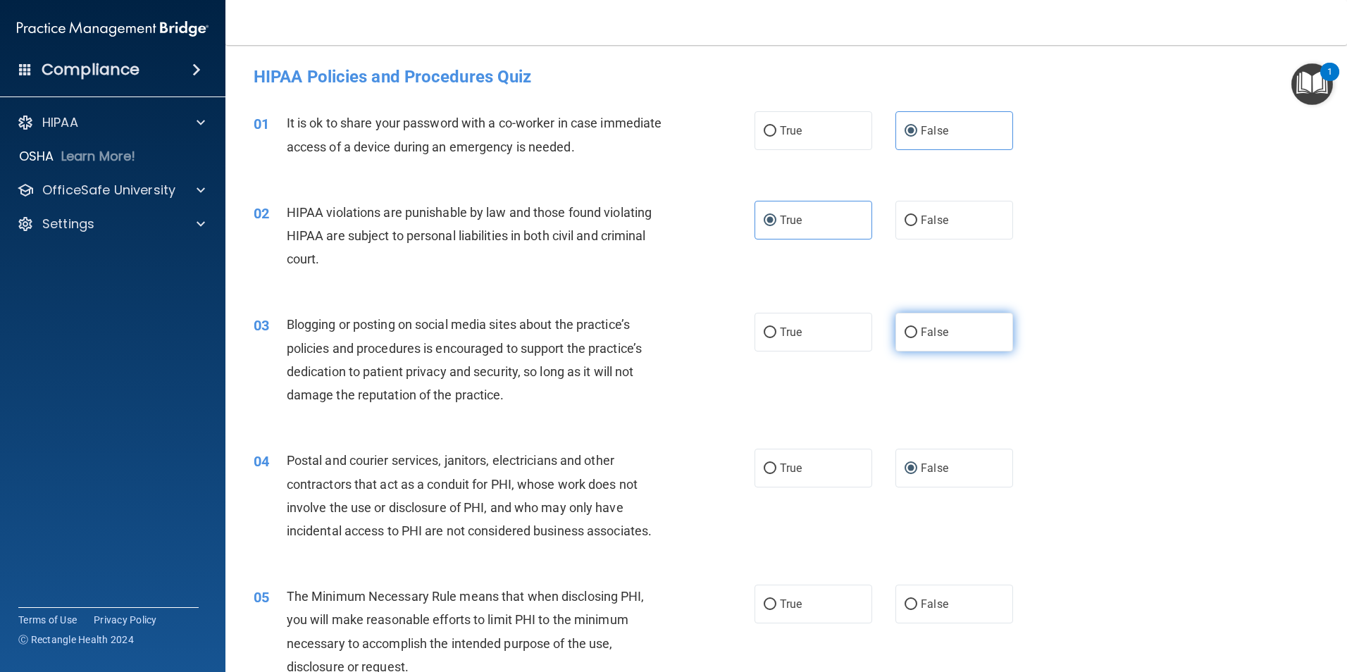
click at [921, 332] on span "False" at bounding box center [934, 332] width 27 height 13
click at [915, 332] on input "False" at bounding box center [911, 333] width 13 height 11
radio input "true"
click at [821, 467] on label "True" at bounding box center [814, 468] width 118 height 39
click at [776, 467] on input "True" at bounding box center [770, 469] width 13 height 11
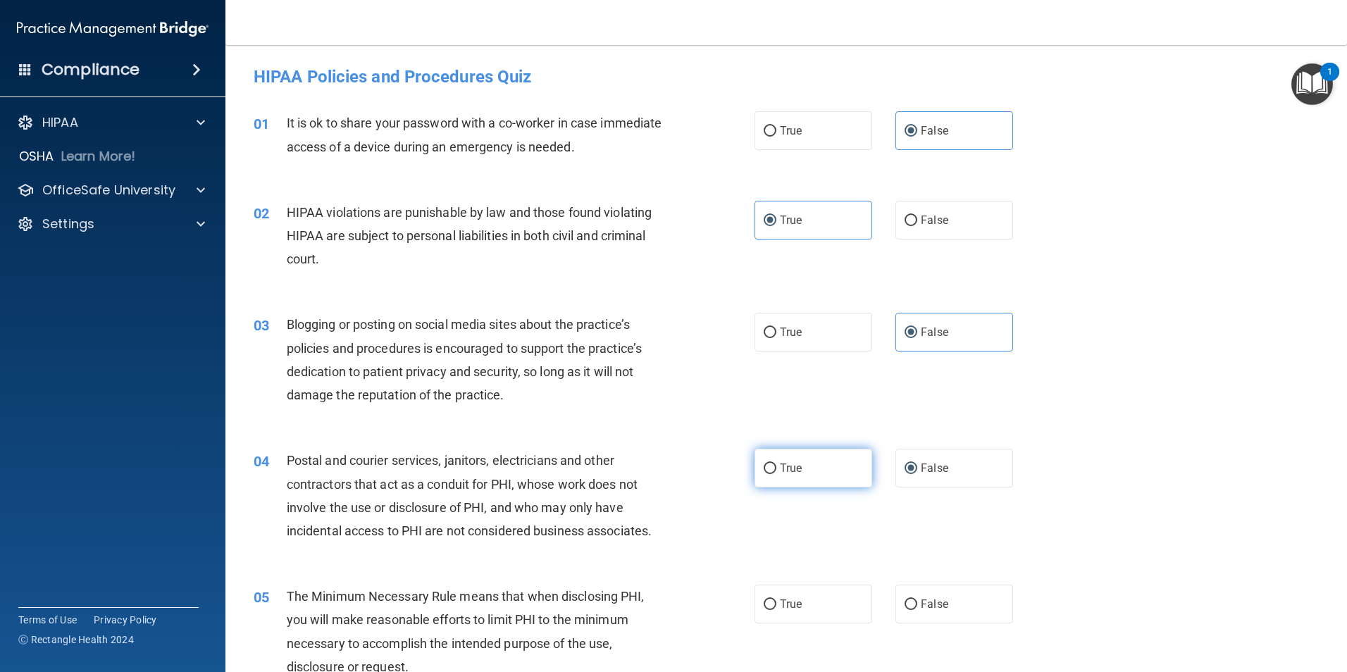
radio input "true"
radio input "false"
click at [772, 598] on label "True" at bounding box center [814, 604] width 118 height 39
click at [772, 600] on input "True" at bounding box center [770, 605] width 13 height 11
radio input "true"
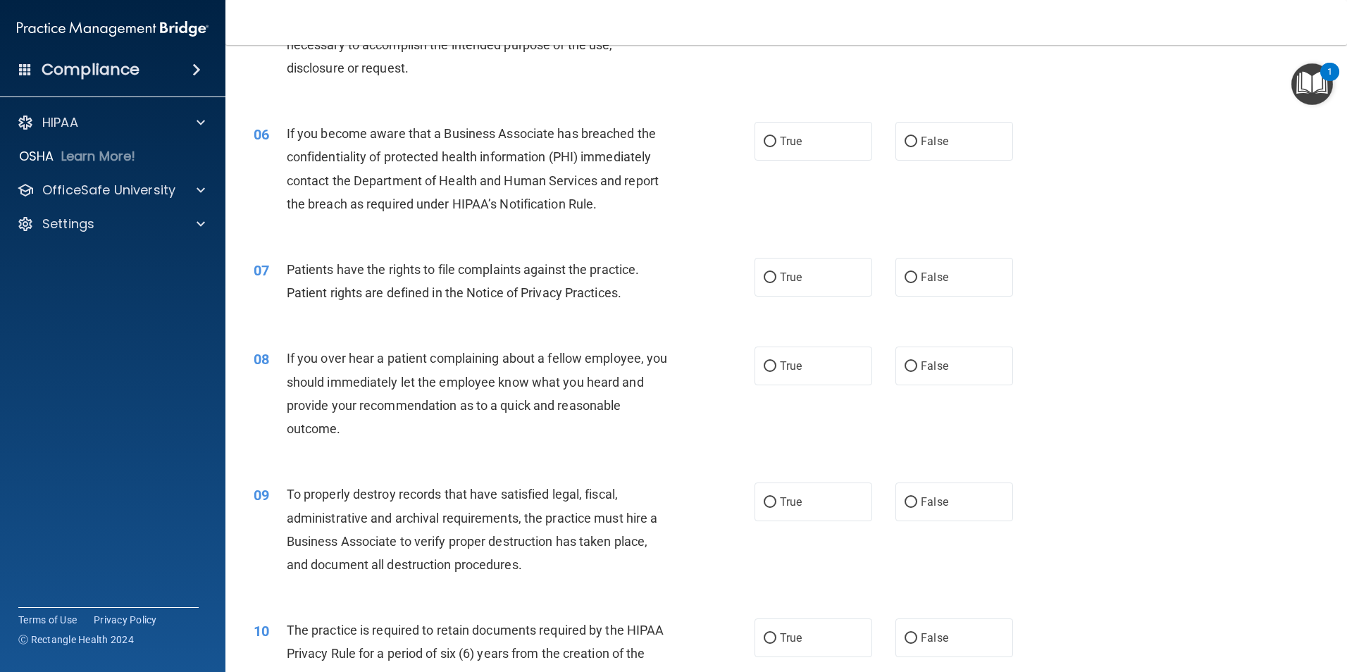
scroll to position [634, 0]
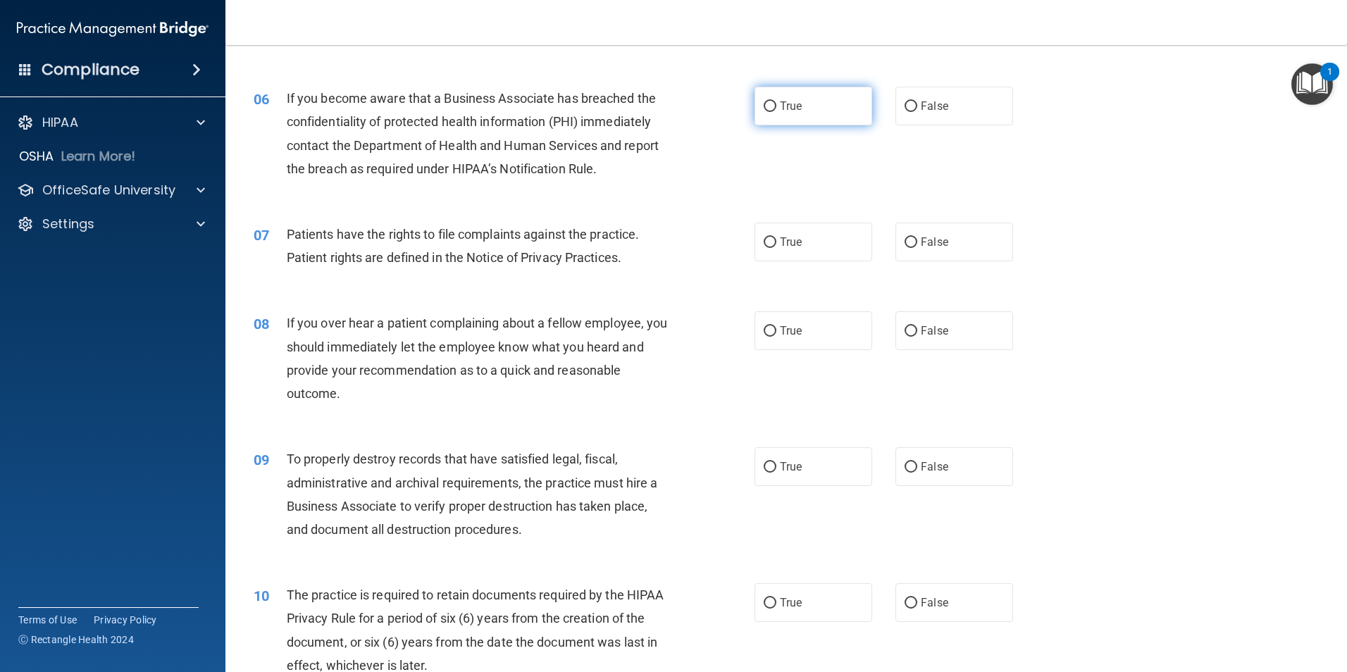
click at [772, 101] on label "True" at bounding box center [814, 106] width 118 height 39
click at [772, 101] on input "True" at bounding box center [770, 106] width 13 height 11
radio input "true"
click at [781, 261] on label "True" at bounding box center [814, 242] width 118 height 39
click at [776, 248] on input "True" at bounding box center [770, 242] width 13 height 11
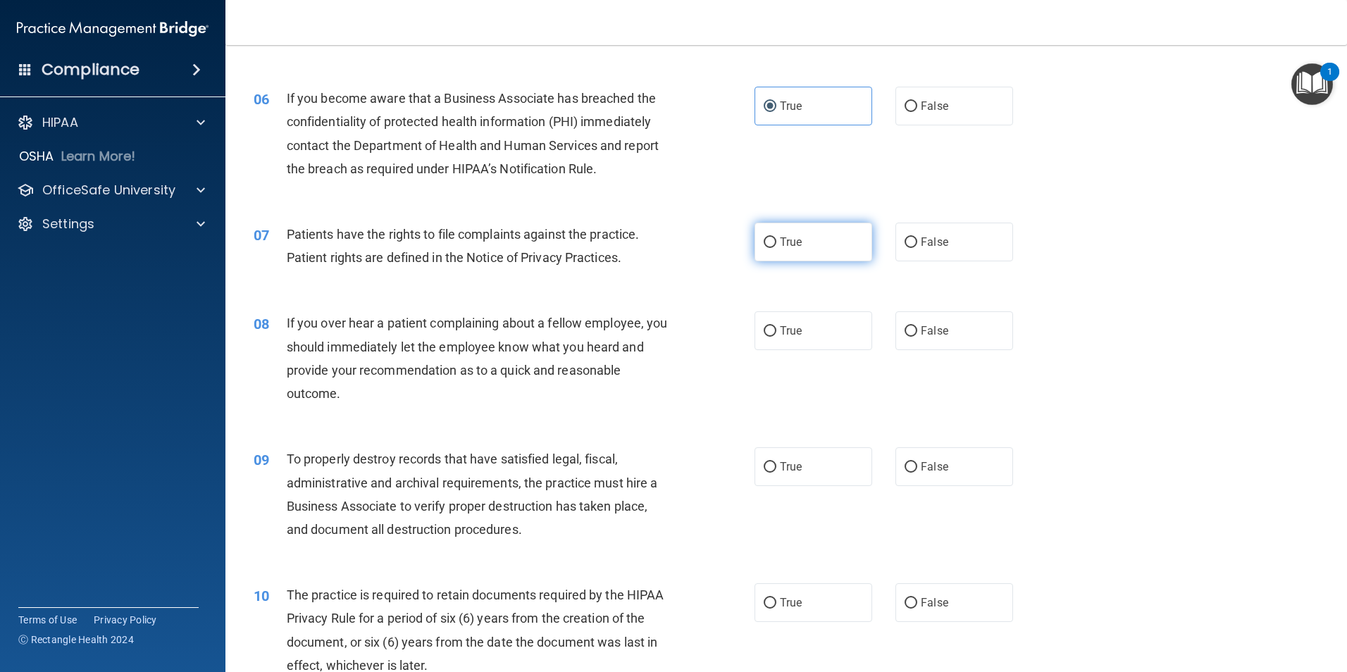
radio input "true"
click at [905, 332] on input "False" at bounding box center [911, 331] width 13 height 11
radio input "true"
click at [928, 464] on span "False" at bounding box center [934, 466] width 27 height 13
click at [917, 464] on input "False" at bounding box center [911, 467] width 13 height 11
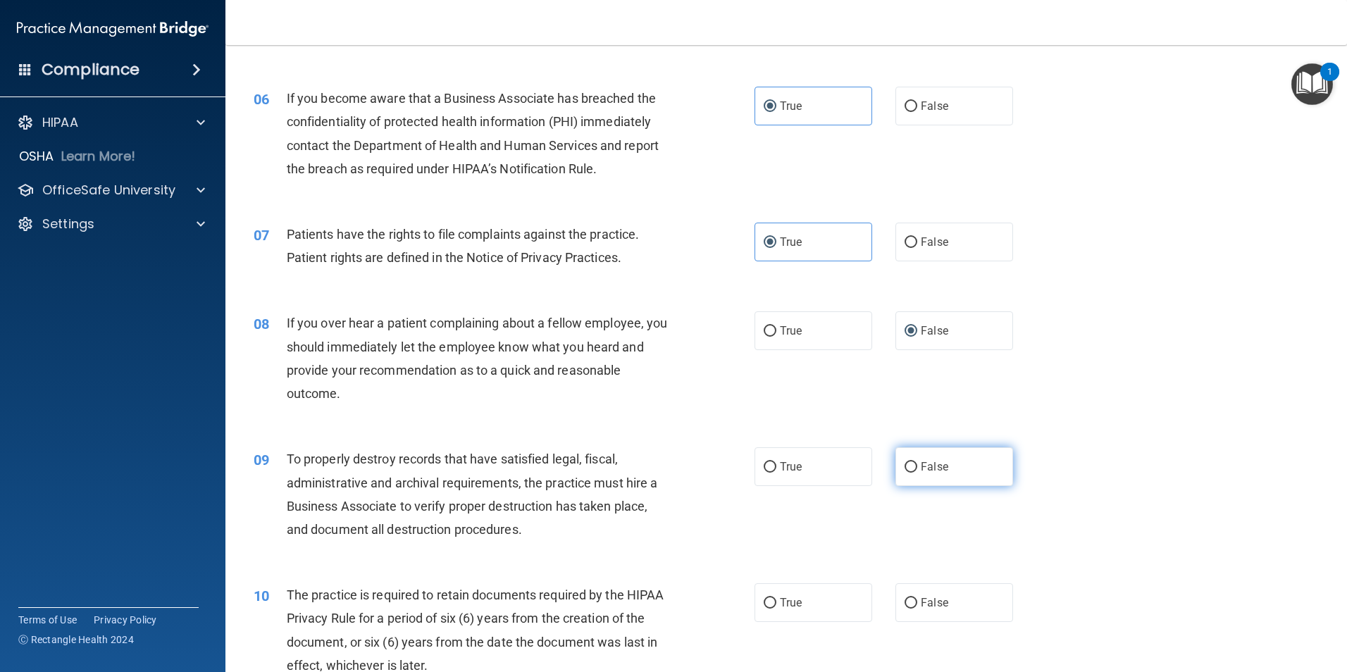
radio input "true"
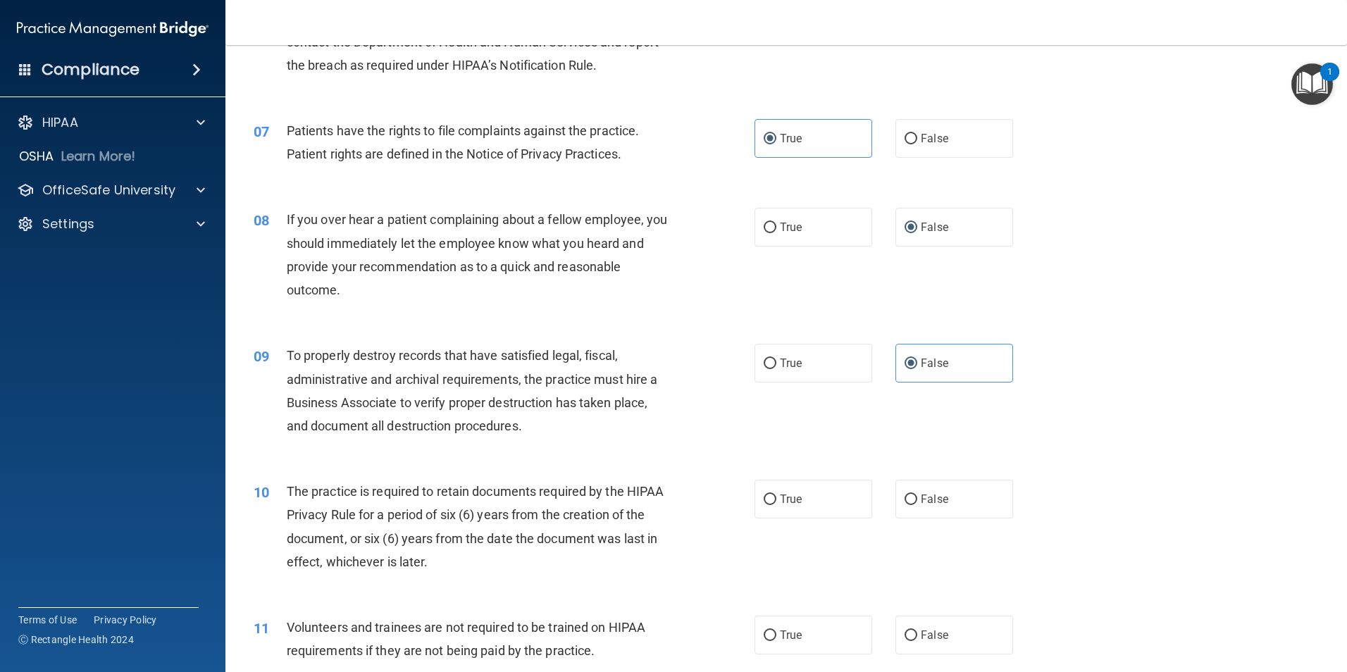
scroll to position [775, 0]
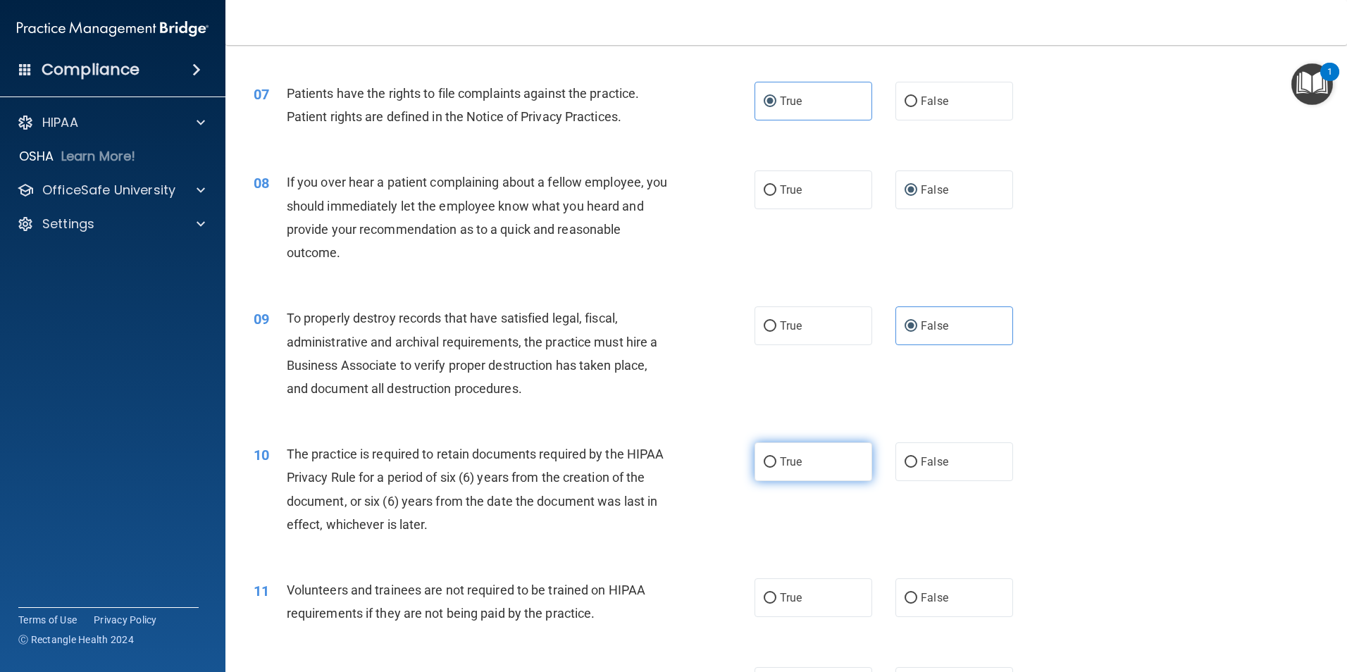
click at [790, 469] on label "True" at bounding box center [814, 462] width 118 height 39
click at [776, 468] on input "True" at bounding box center [770, 462] width 13 height 11
radio input "true"
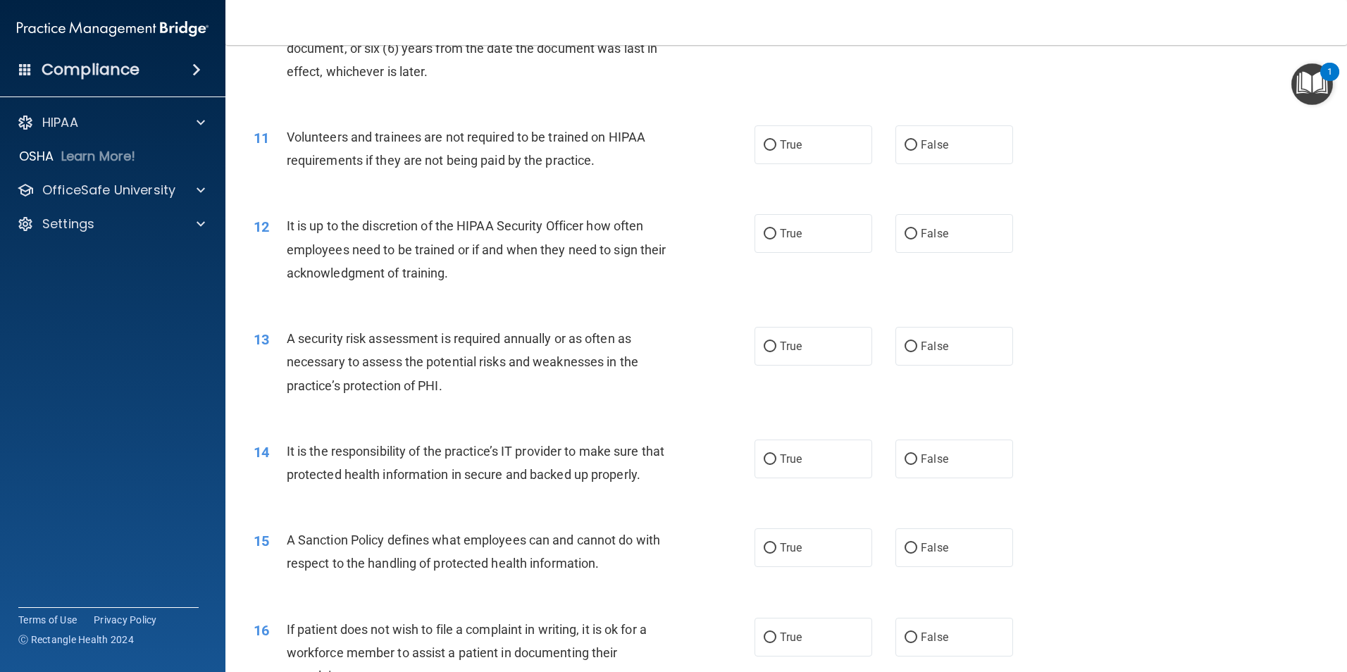
scroll to position [1268, 0]
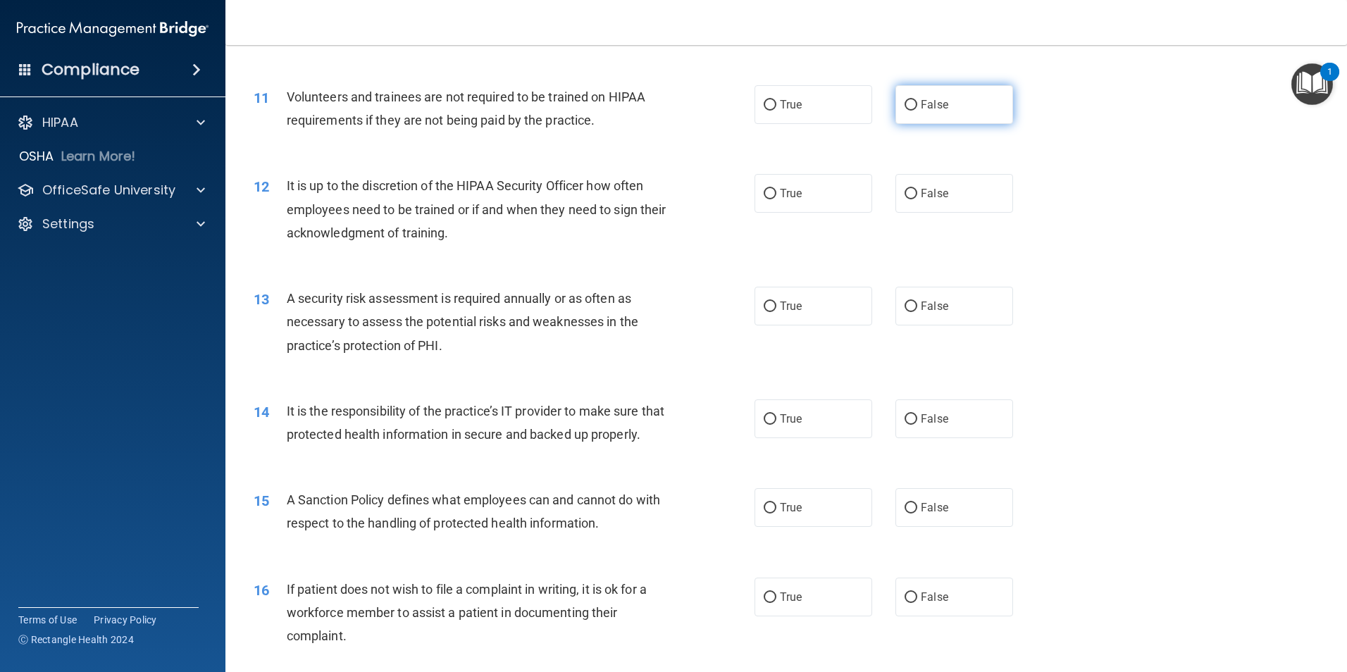
click at [910, 111] on label "False" at bounding box center [955, 104] width 118 height 39
drag, startPoint x: 910, startPoint y: 111, endPoint x: 976, endPoint y: 116, distance: 65.7
click at [976, 116] on label "False" at bounding box center [955, 104] width 118 height 39
click at [917, 111] on input "False" at bounding box center [911, 105] width 13 height 11
radio input "true"
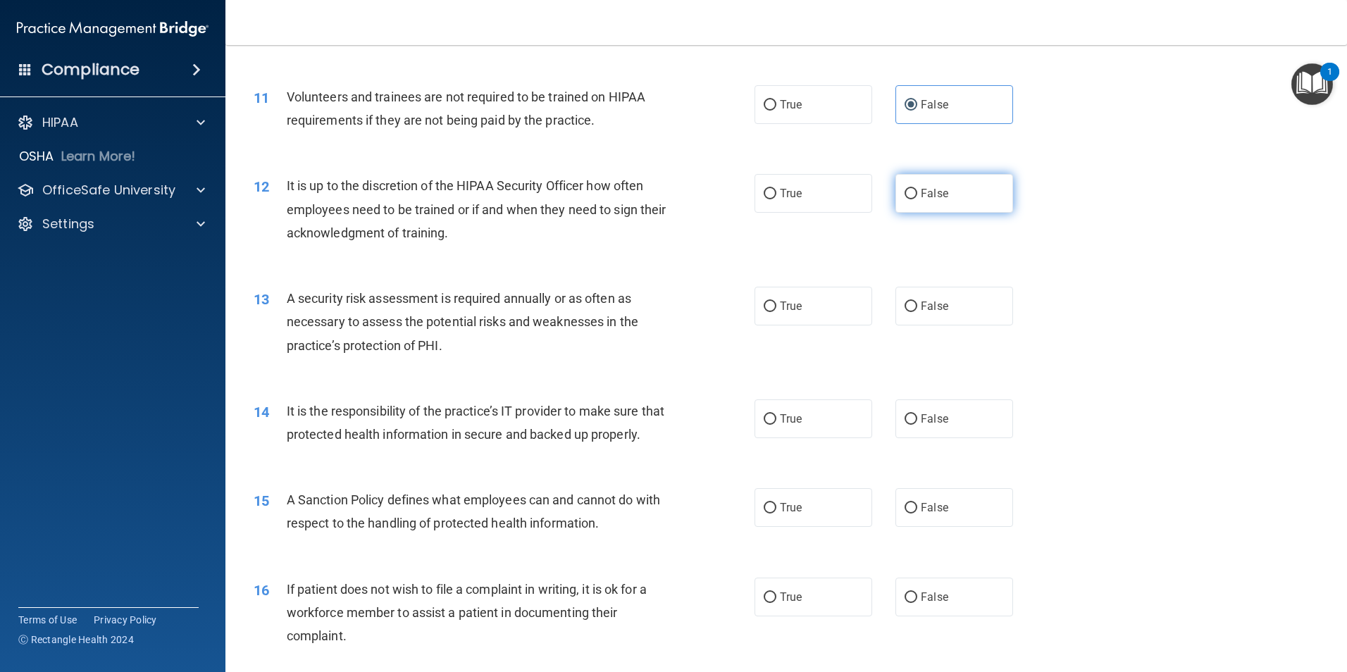
click at [936, 207] on label "False" at bounding box center [955, 193] width 118 height 39
click at [917, 199] on input "False" at bounding box center [911, 194] width 13 height 11
radio input "true"
click at [786, 304] on span "True" at bounding box center [791, 305] width 22 height 13
click at [776, 304] on input "True" at bounding box center [770, 307] width 13 height 11
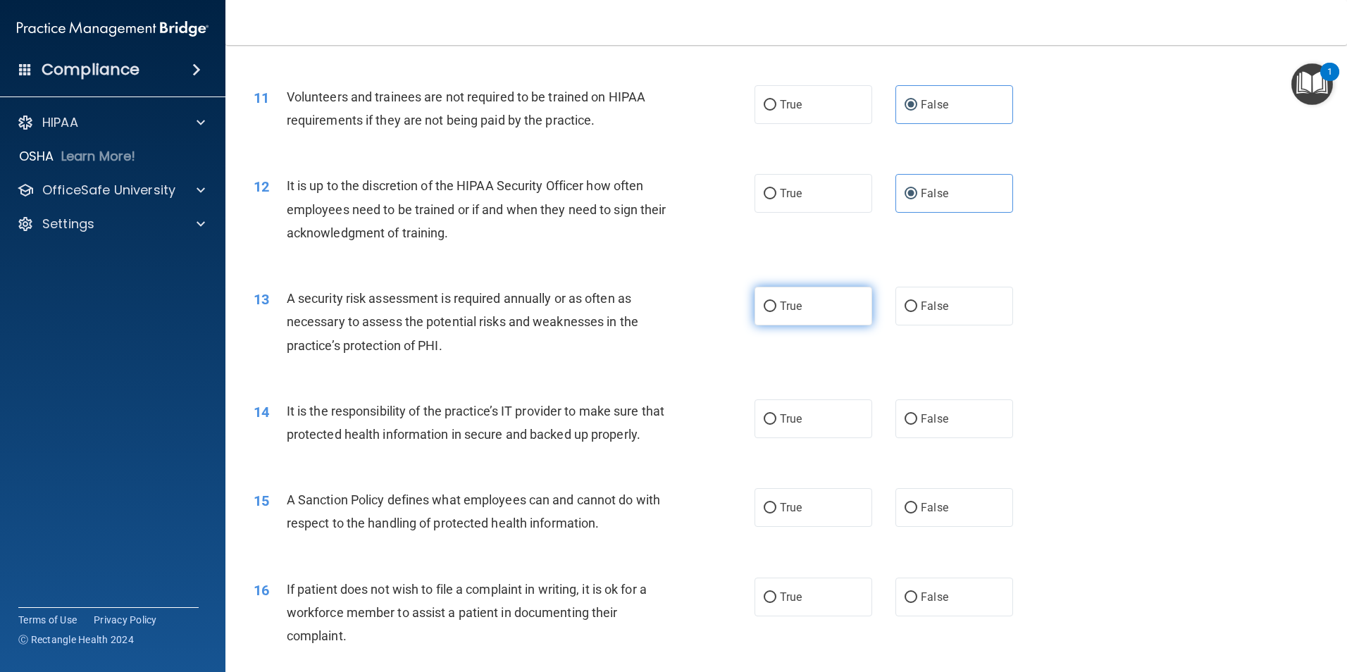
radio input "true"
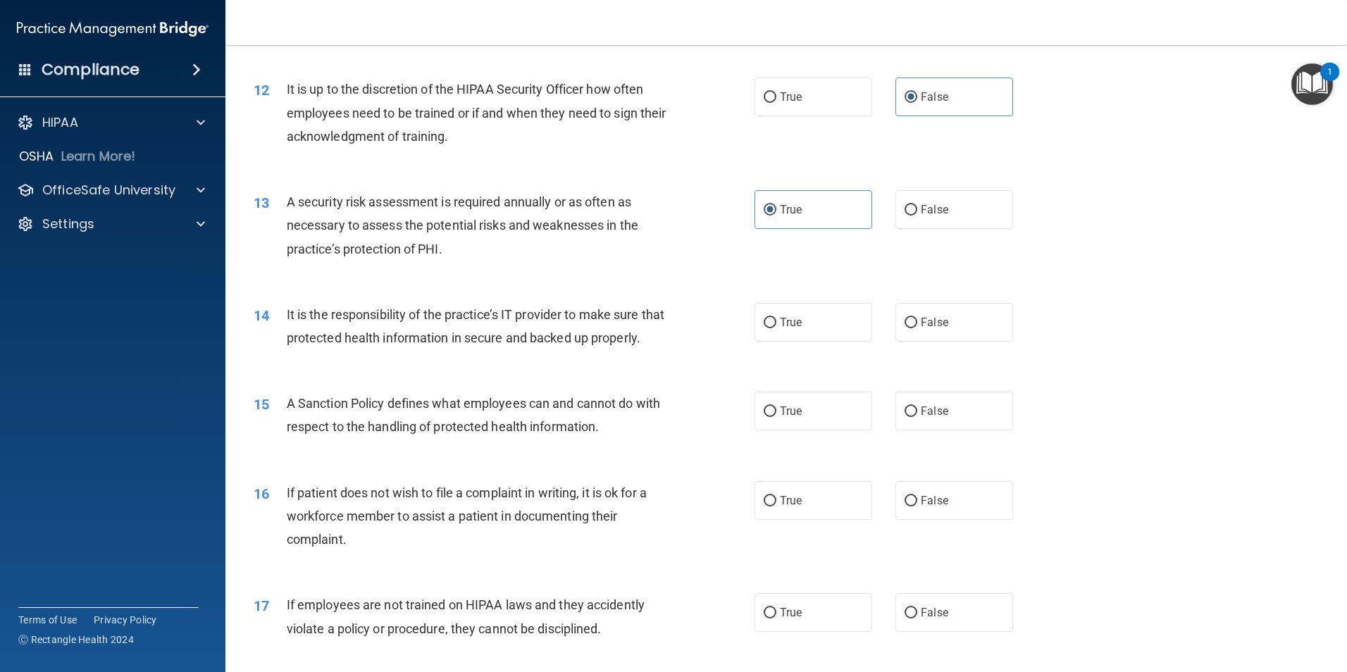
scroll to position [1409, 0]
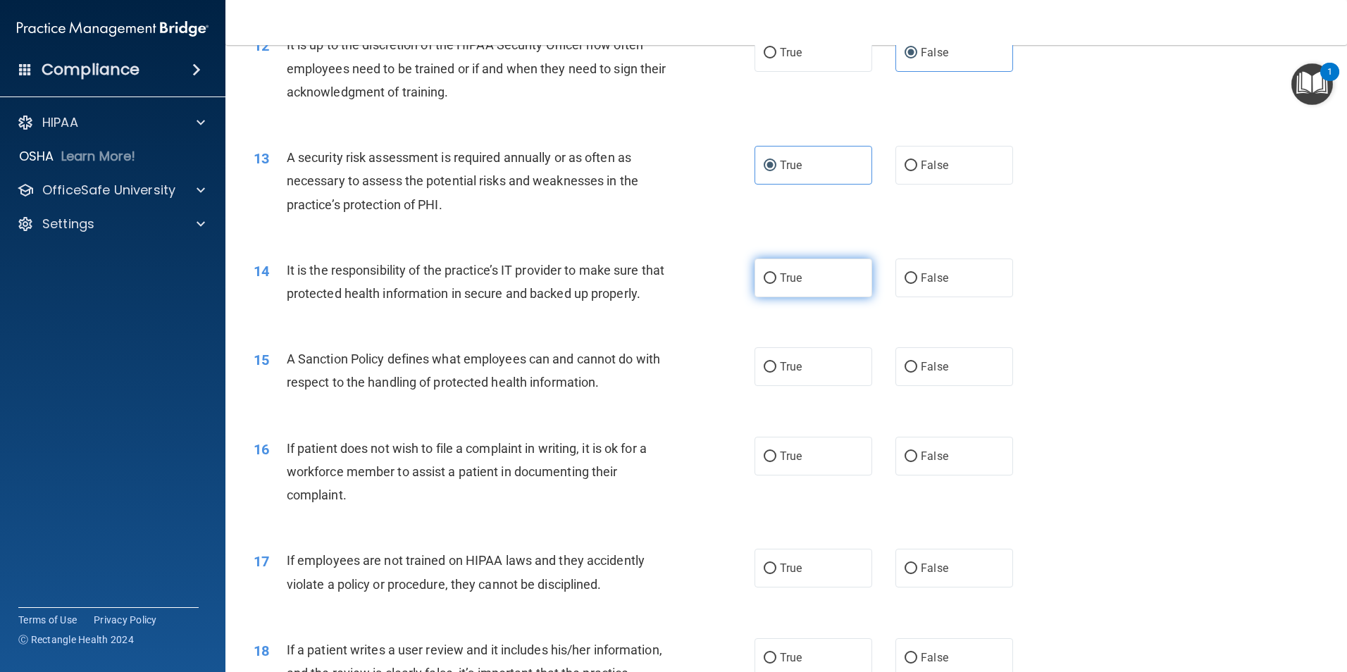
click at [815, 283] on label "True" at bounding box center [814, 278] width 118 height 39
click at [776, 283] on input "True" at bounding box center [770, 278] width 13 height 11
radio input "true"
click at [796, 373] on span "True" at bounding box center [791, 366] width 22 height 13
click at [776, 373] on input "True" at bounding box center [770, 367] width 13 height 11
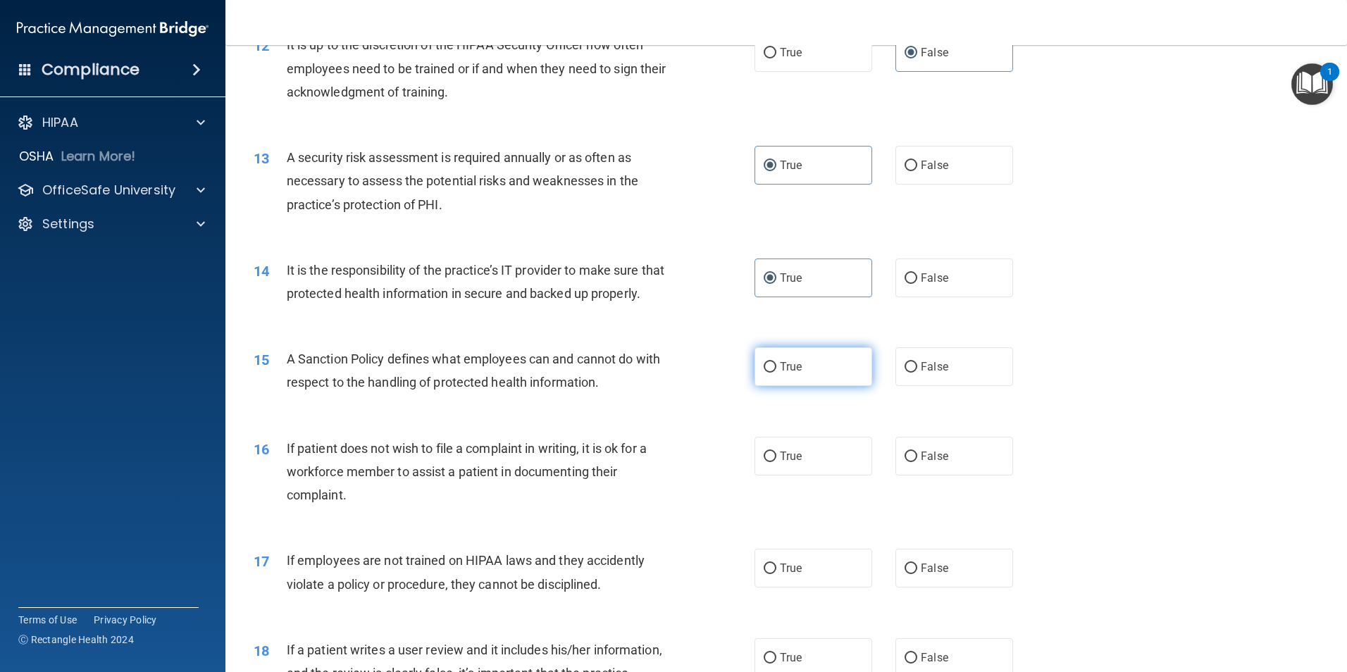
radio input "true"
click at [903, 476] on label "False" at bounding box center [955, 456] width 118 height 39
click at [905, 462] on input "False" at bounding box center [911, 457] width 13 height 11
radio input "true"
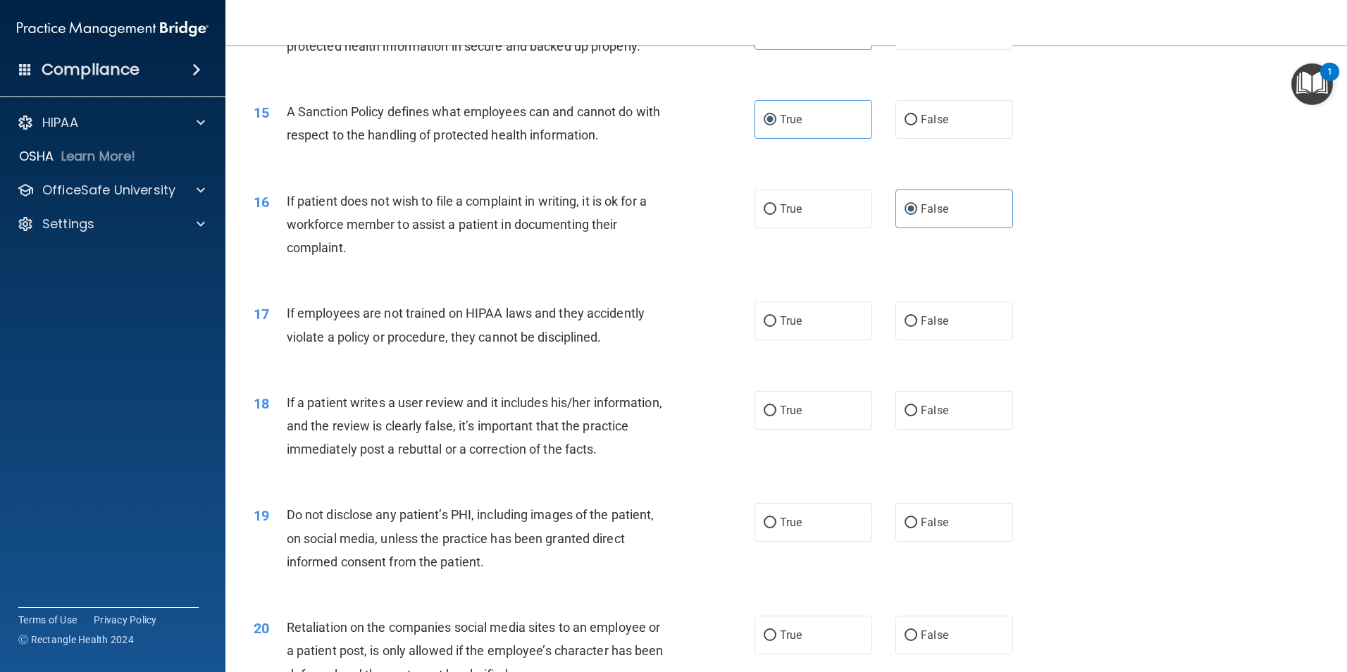
scroll to position [1691, 0]
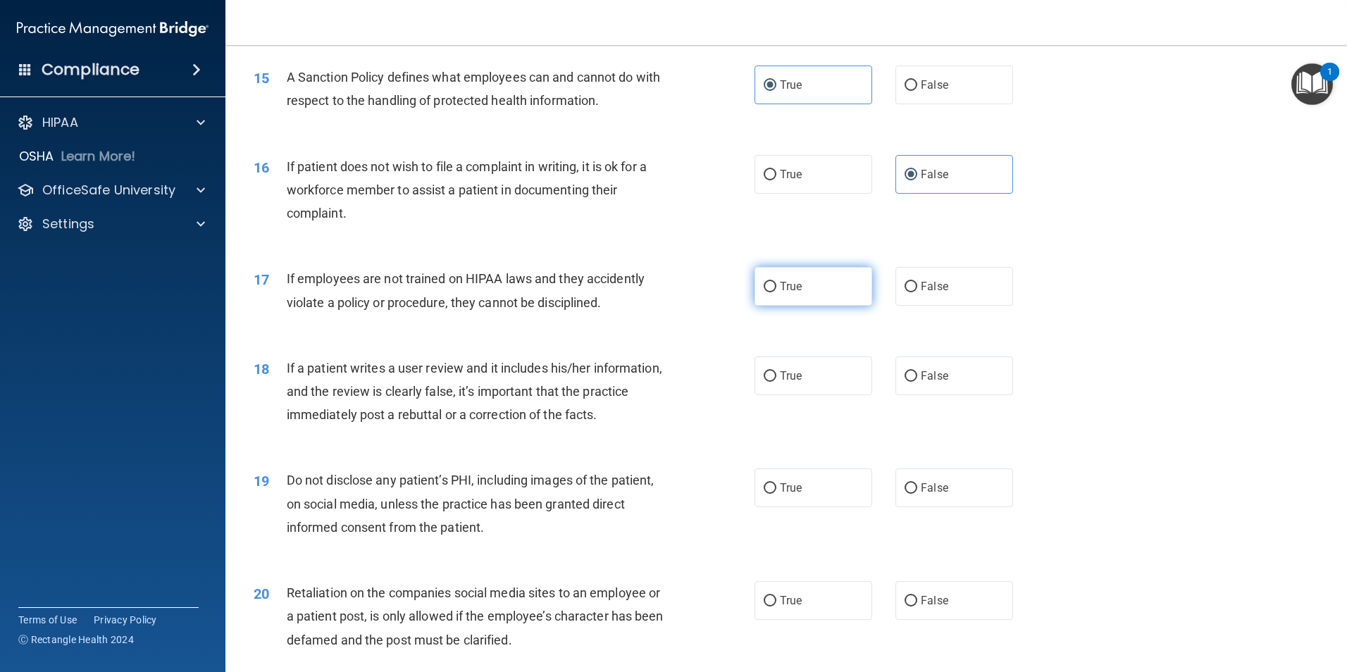
click at [831, 306] on label "True" at bounding box center [814, 286] width 118 height 39
click at [776, 292] on input "True" at bounding box center [770, 287] width 13 height 11
radio input "true"
click at [949, 387] on label "False" at bounding box center [955, 376] width 118 height 39
click at [917, 382] on input "False" at bounding box center [911, 376] width 13 height 11
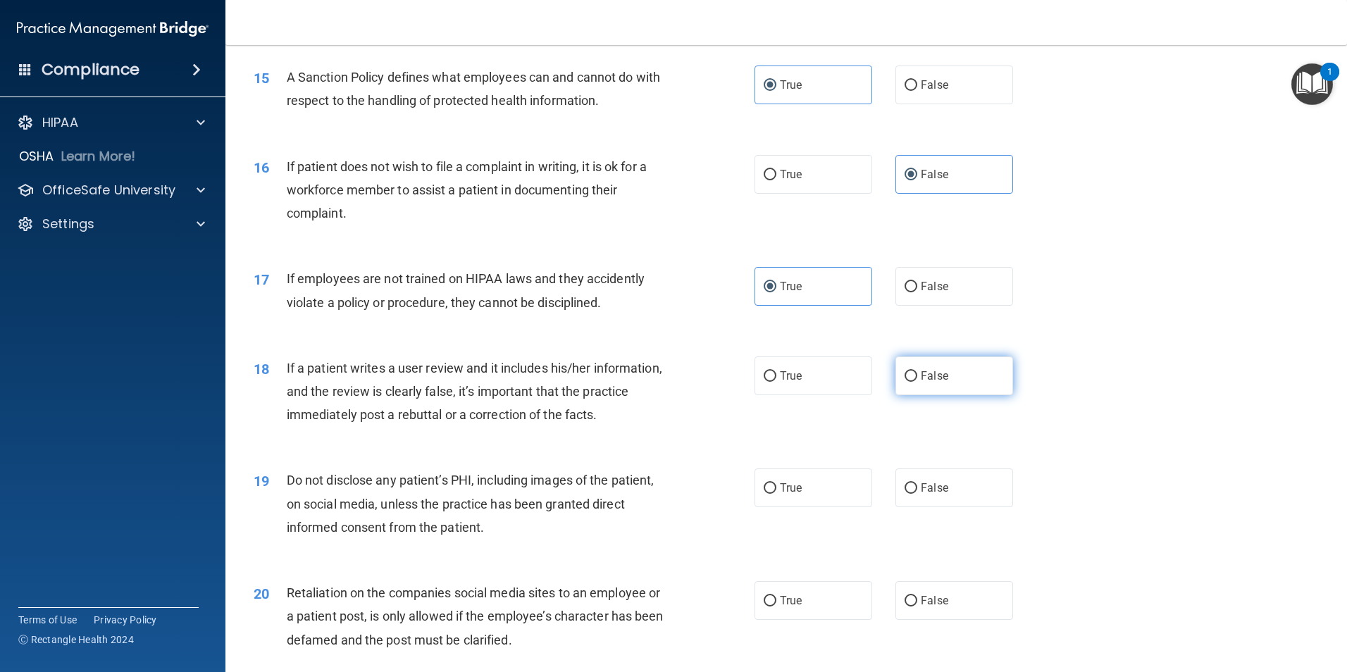
radio input "true"
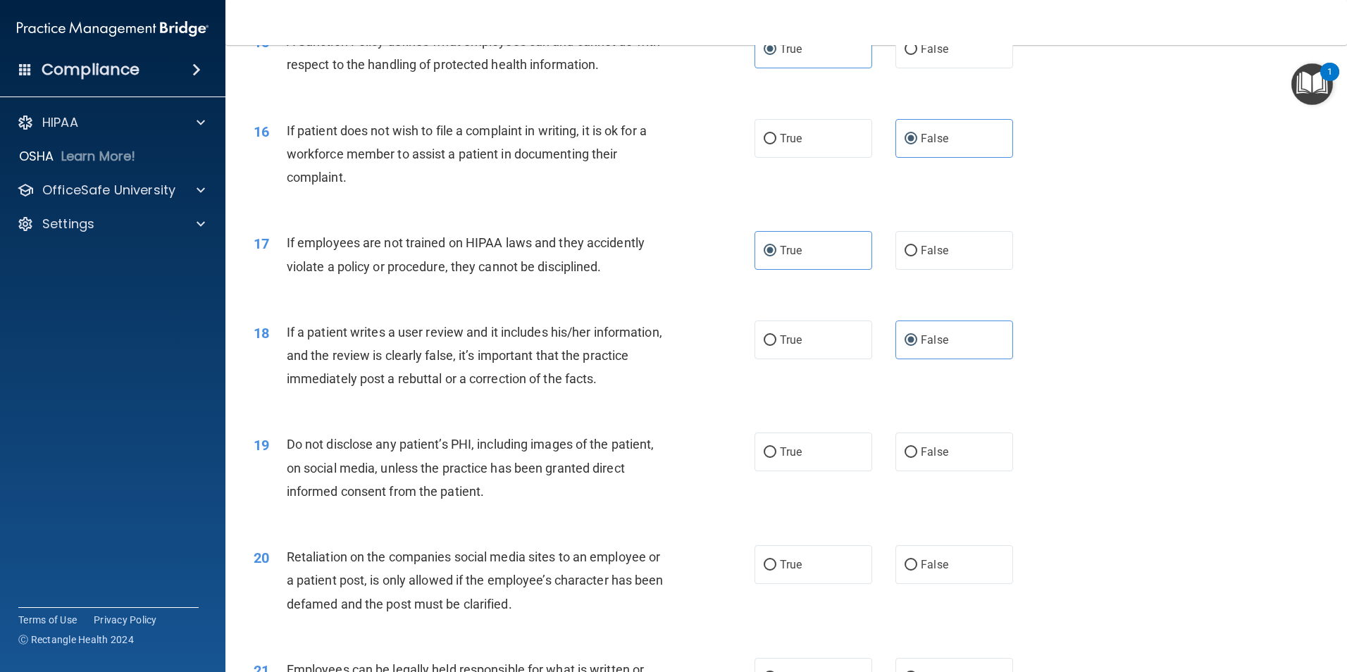
scroll to position [1762, 0]
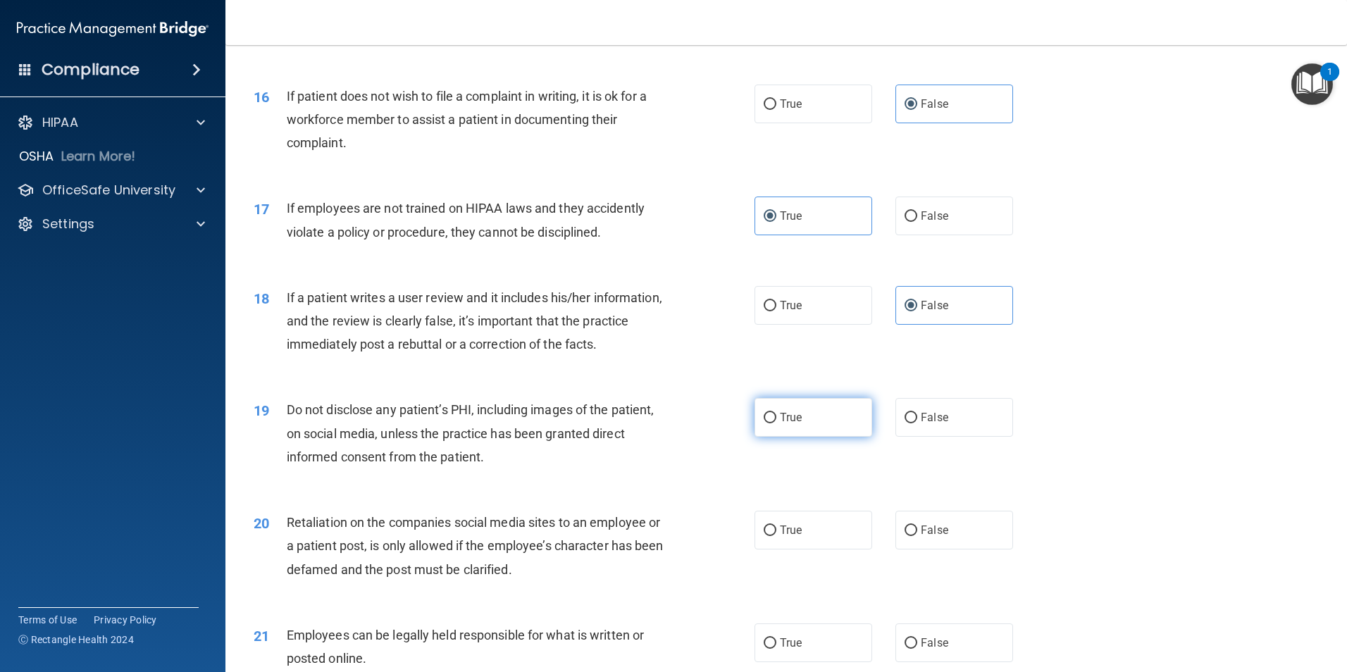
click at [798, 437] on label "True" at bounding box center [814, 417] width 118 height 39
click at [776, 423] on input "True" at bounding box center [770, 418] width 13 height 11
radio input "true"
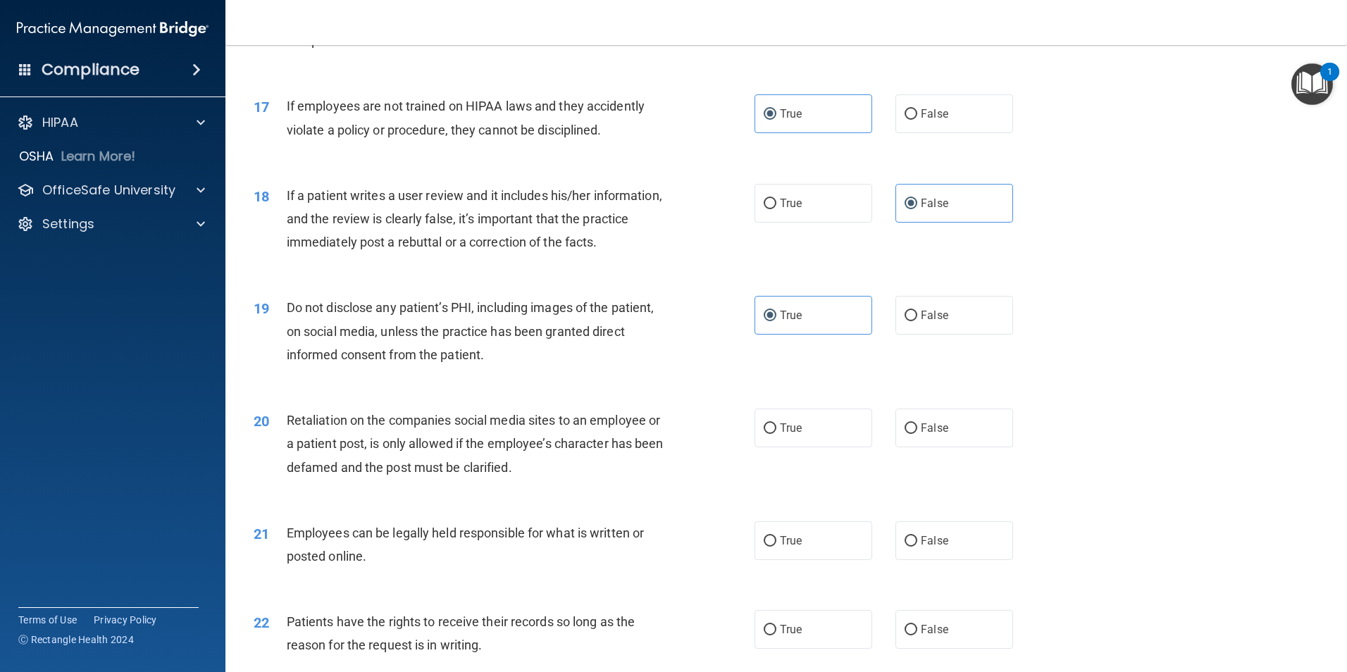
scroll to position [1902, 0]
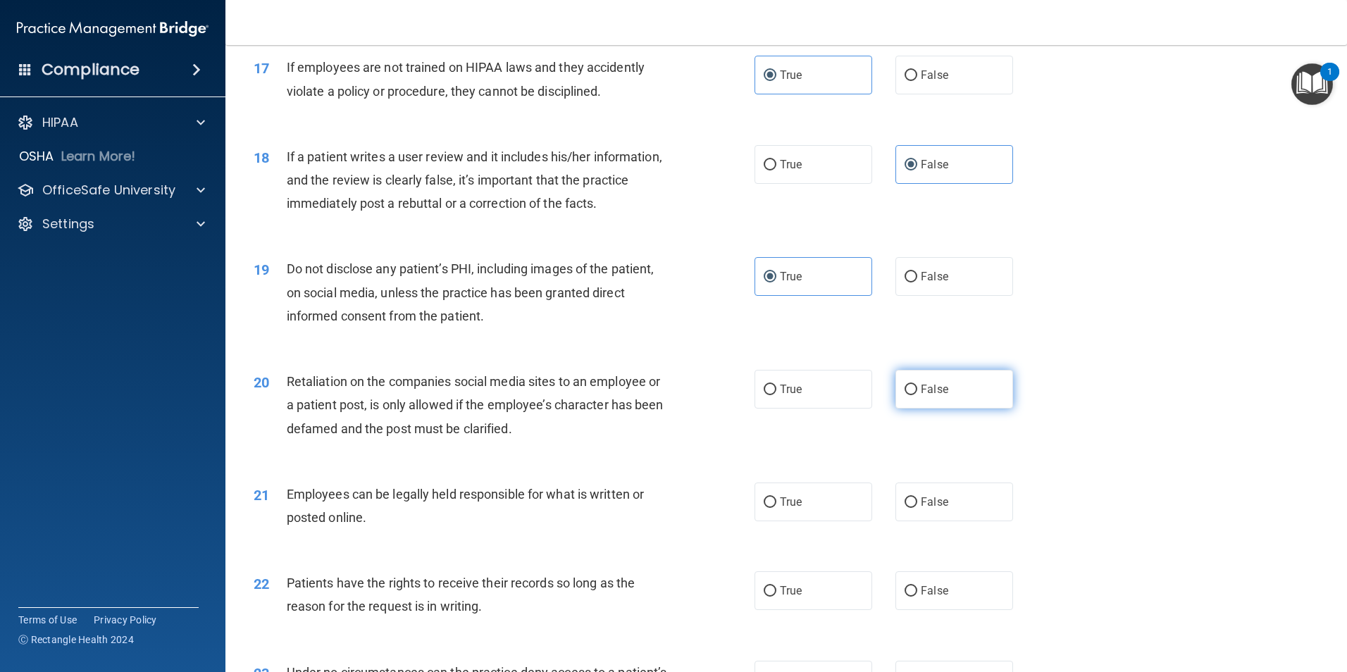
click at [933, 409] on label "False" at bounding box center [955, 389] width 118 height 39
click at [917, 395] on input "False" at bounding box center [911, 390] width 13 height 11
radio input "true"
click at [809, 516] on label "True" at bounding box center [814, 502] width 118 height 39
click at [776, 508] on input "True" at bounding box center [770, 502] width 13 height 11
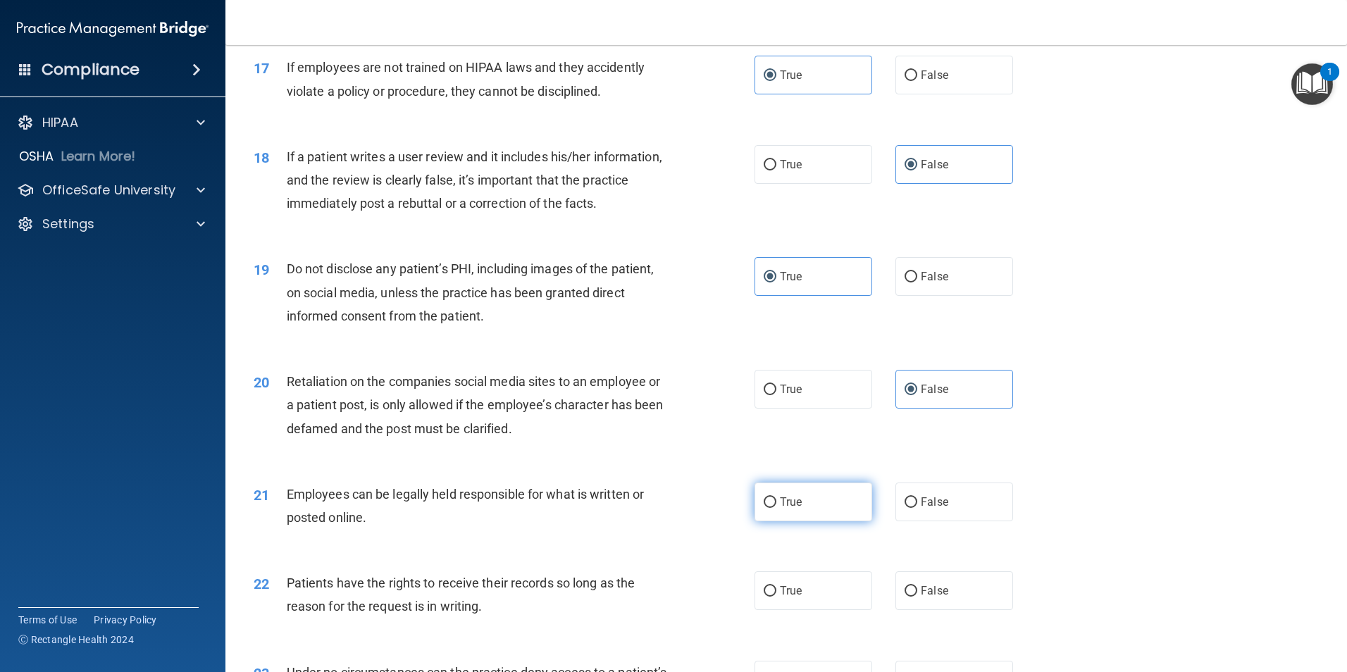
radio input "true"
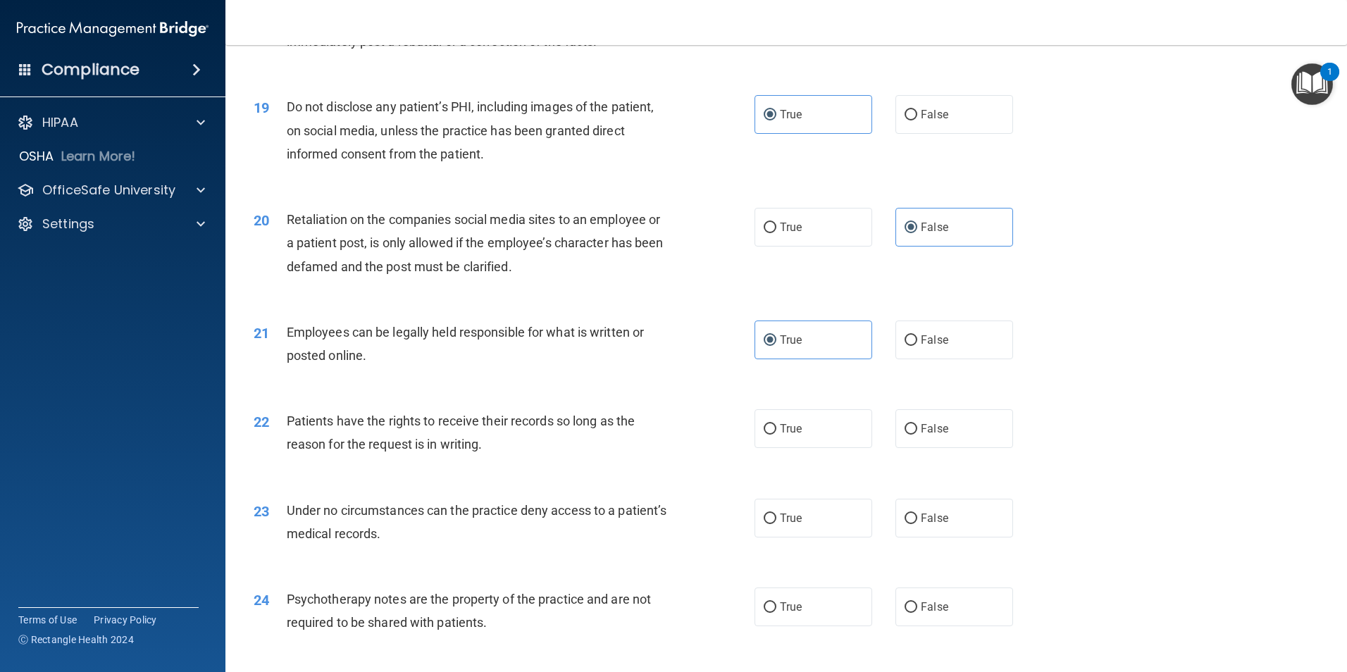
scroll to position [2114, 0]
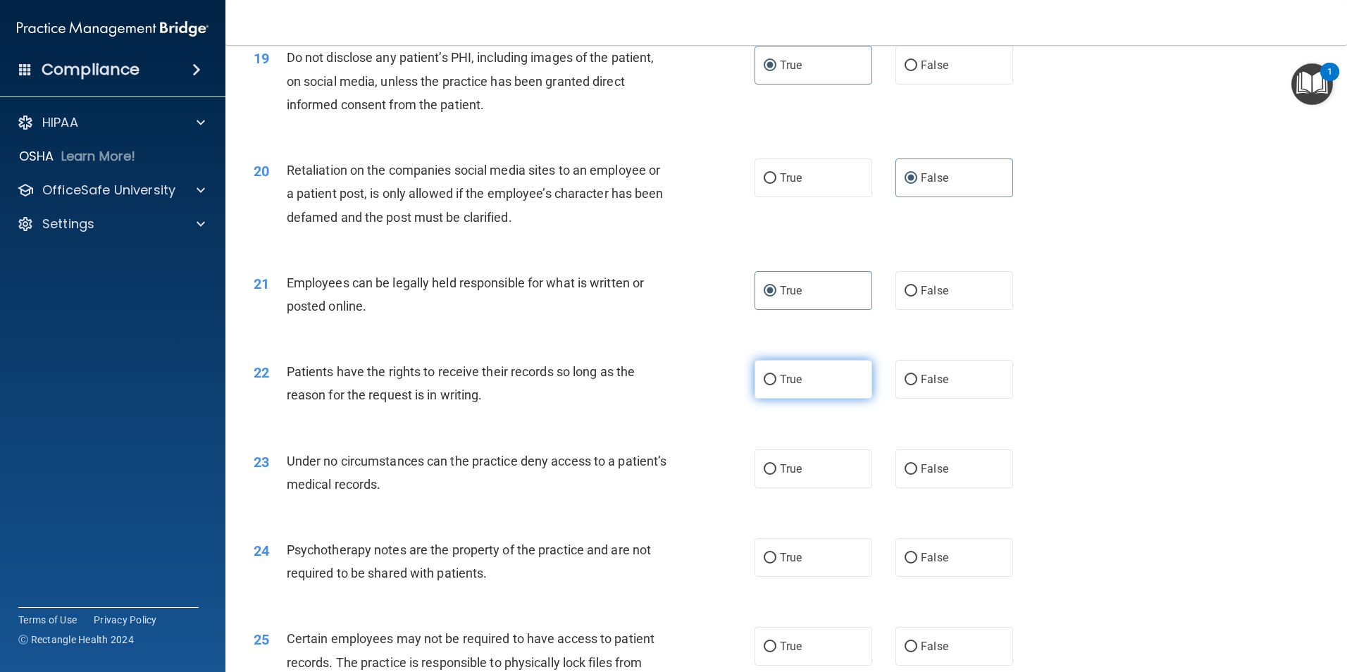
click at [782, 386] on span "True" at bounding box center [791, 379] width 22 height 13
click at [776, 385] on input "True" at bounding box center [770, 380] width 13 height 11
radio input "true"
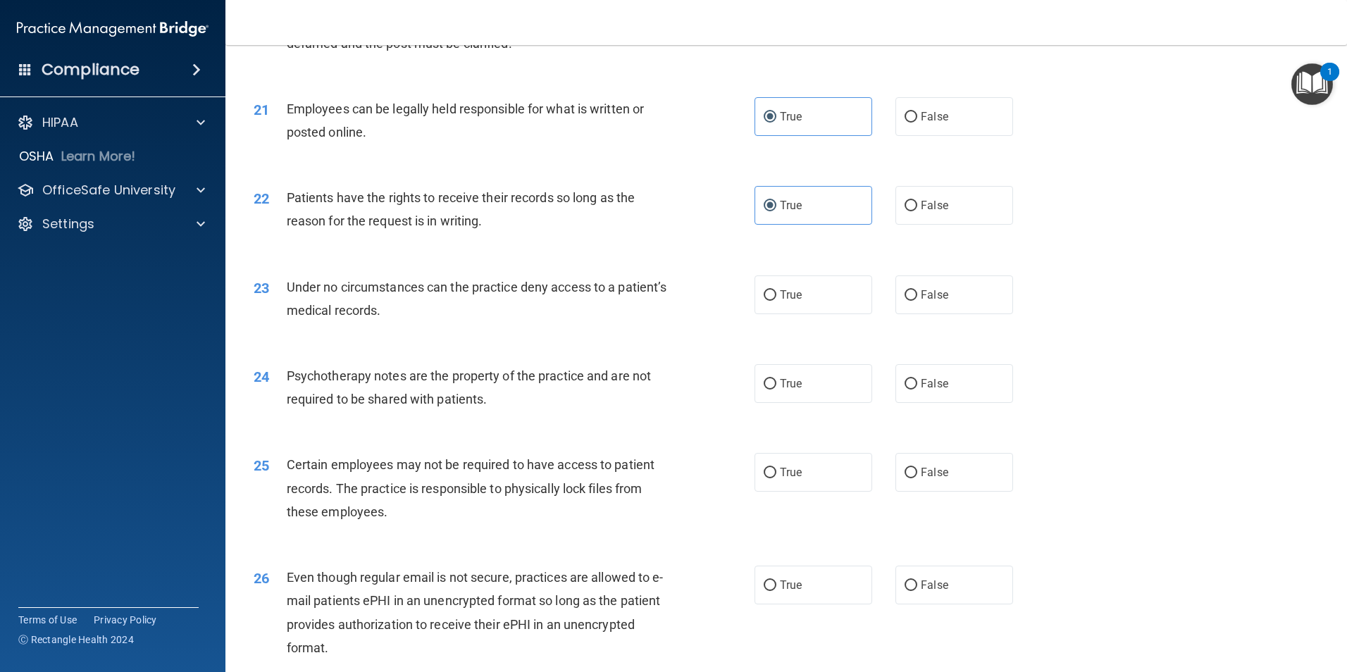
scroll to position [2325, 0]
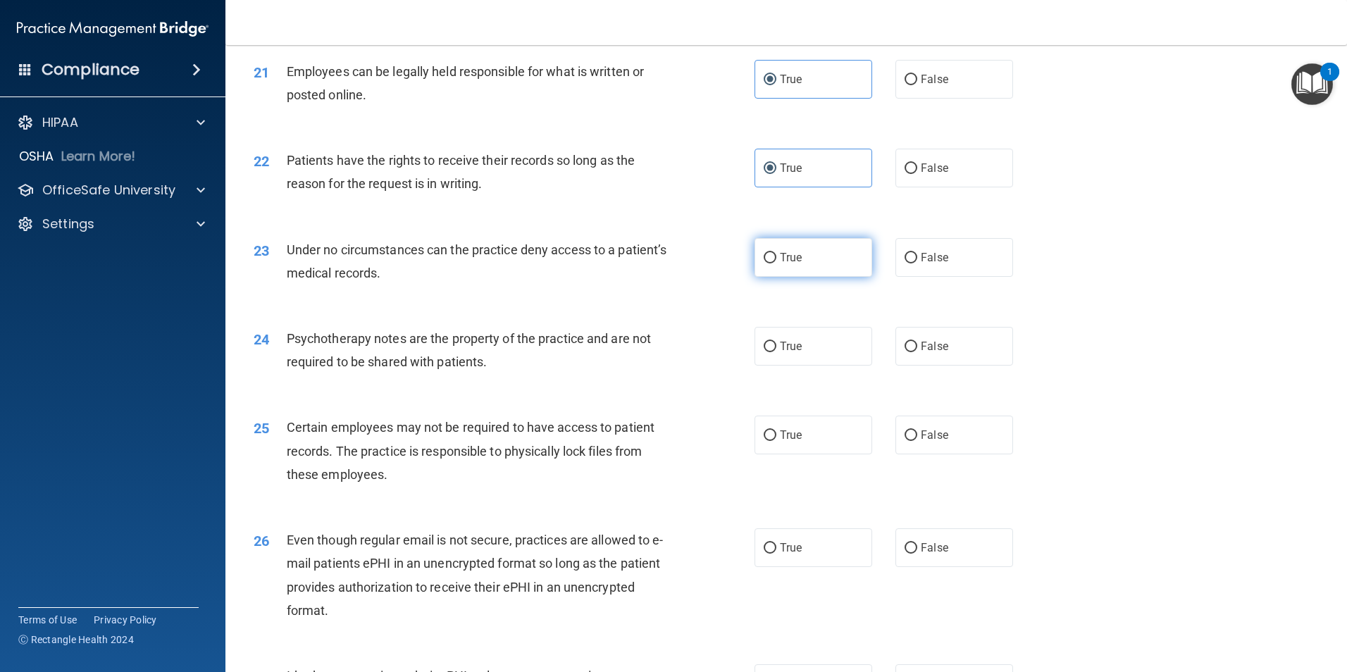
click at [831, 277] on label "True" at bounding box center [814, 257] width 118 height 39
click at [776, 264] on input "True" at bounding box center [770, 258] width 13 height 11
radio input "true"
click at [806, 366] on label "True" at bounding box center [814, 346] width 118 height 39
click at [776, 352] on input "True" at bounding box center [770, 347] width 13 height 11
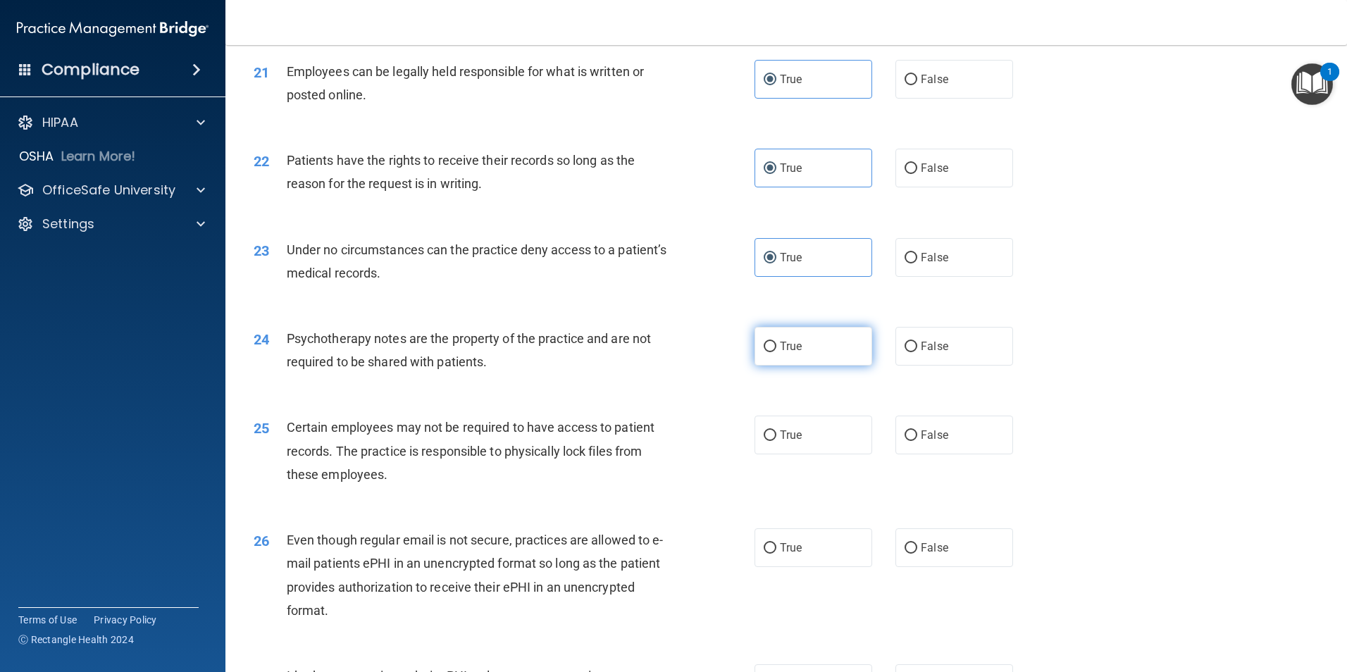
radio input "true"
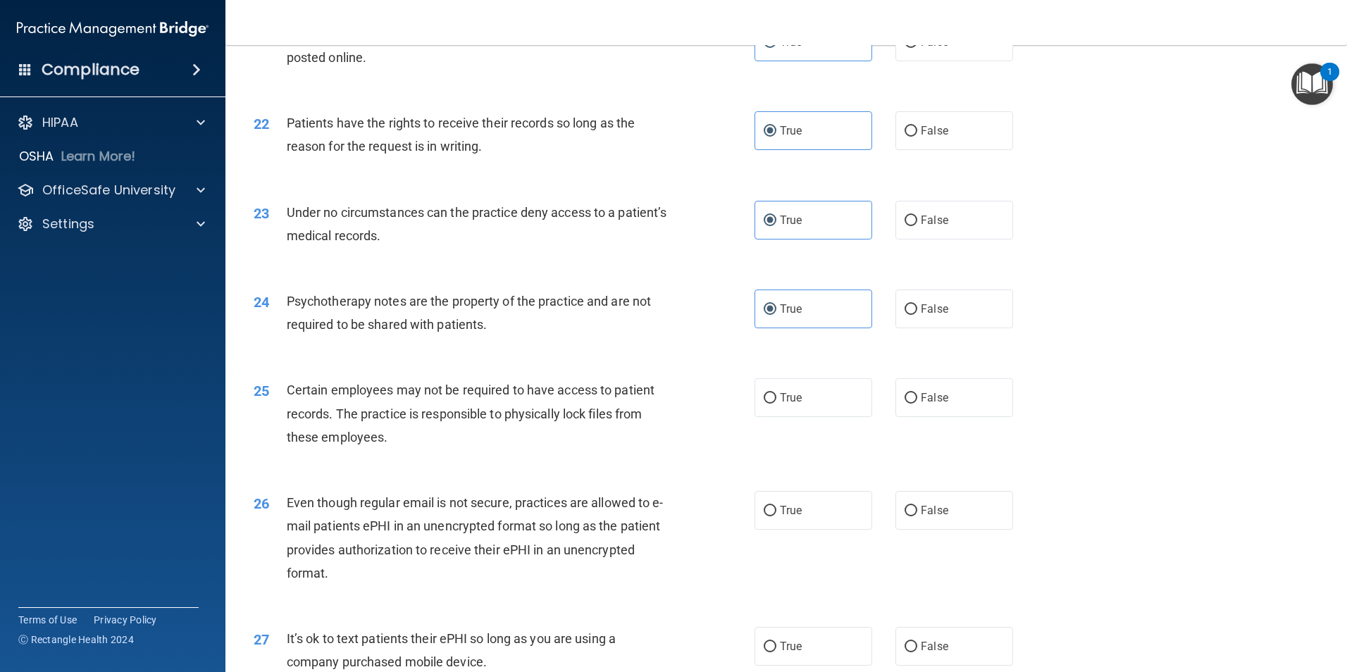
scroll to position [2537, 0]
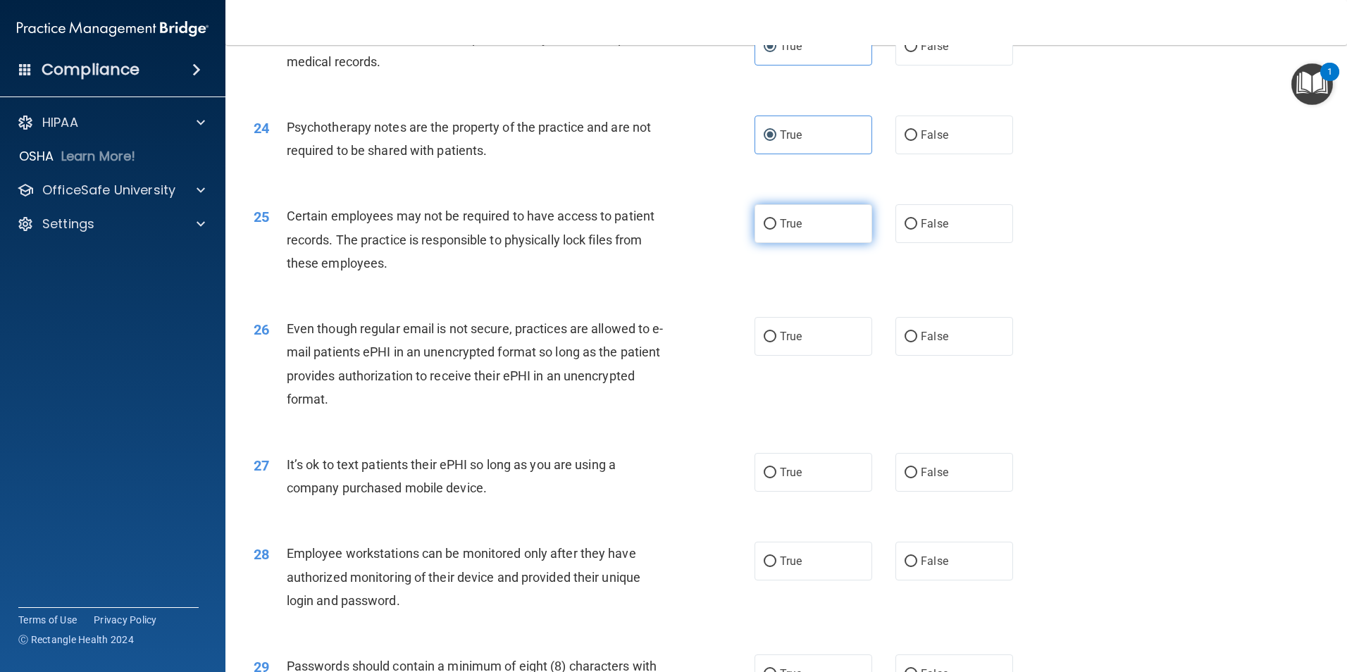
click at [766, 243] on label "True" at bounding box center [814, 223] width 118 height 39
click at [766, 230] on input "True" at bounding box center [770, 224] width 13 height 11
radio input "true"
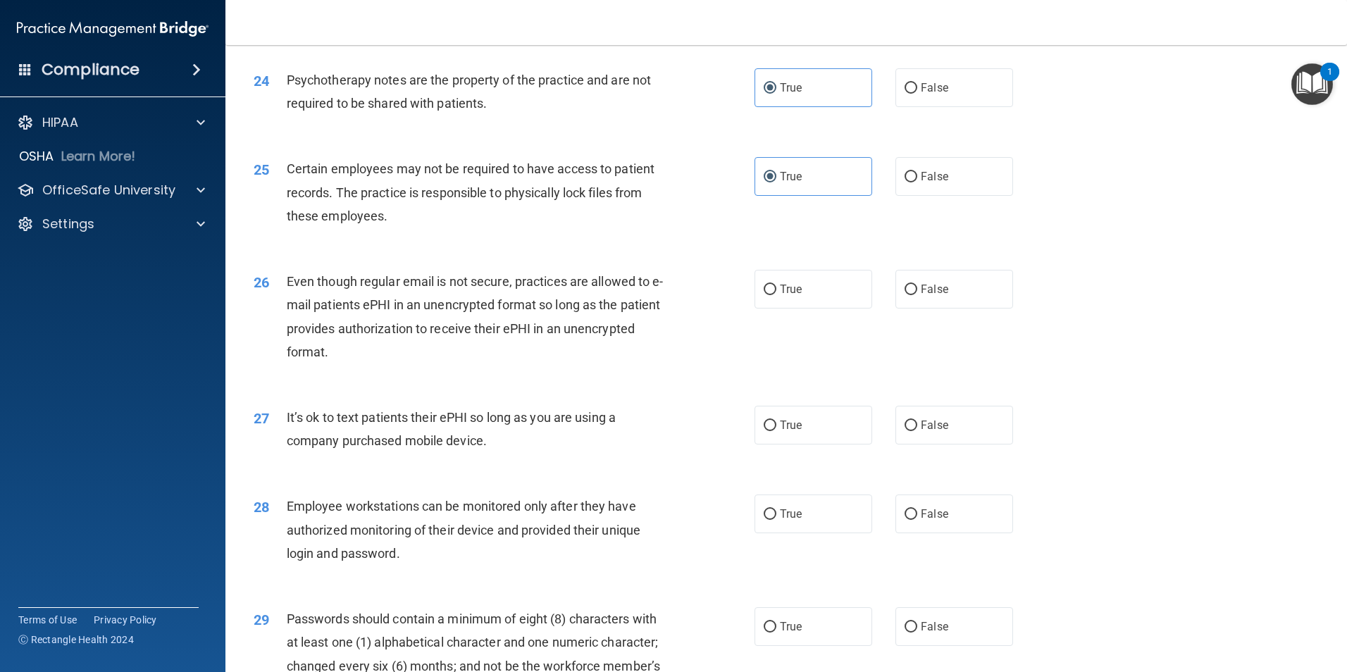
scroll to position [2583, 0]
click at [905, 309] on label "False" at bounding box center [955, 290] width 118 height 39
click at [905, 296] on input "False" at bounding box center [911, 290] width 13 height 11
radio input "true"
click at [921, 433] on span "False" at bounding box center [934, 425] width 27 height 13
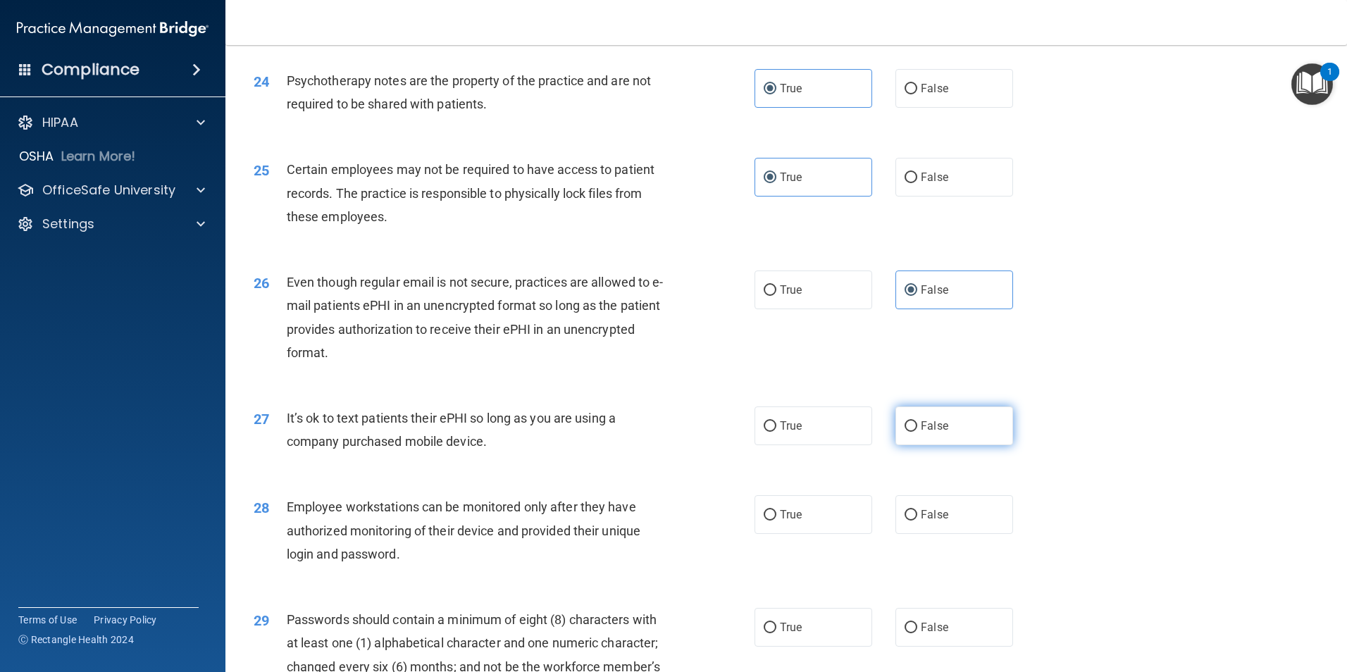
click at [917, 432] on input "False" at bounding box center [911, 426] width 13 height 11
radio input "true"
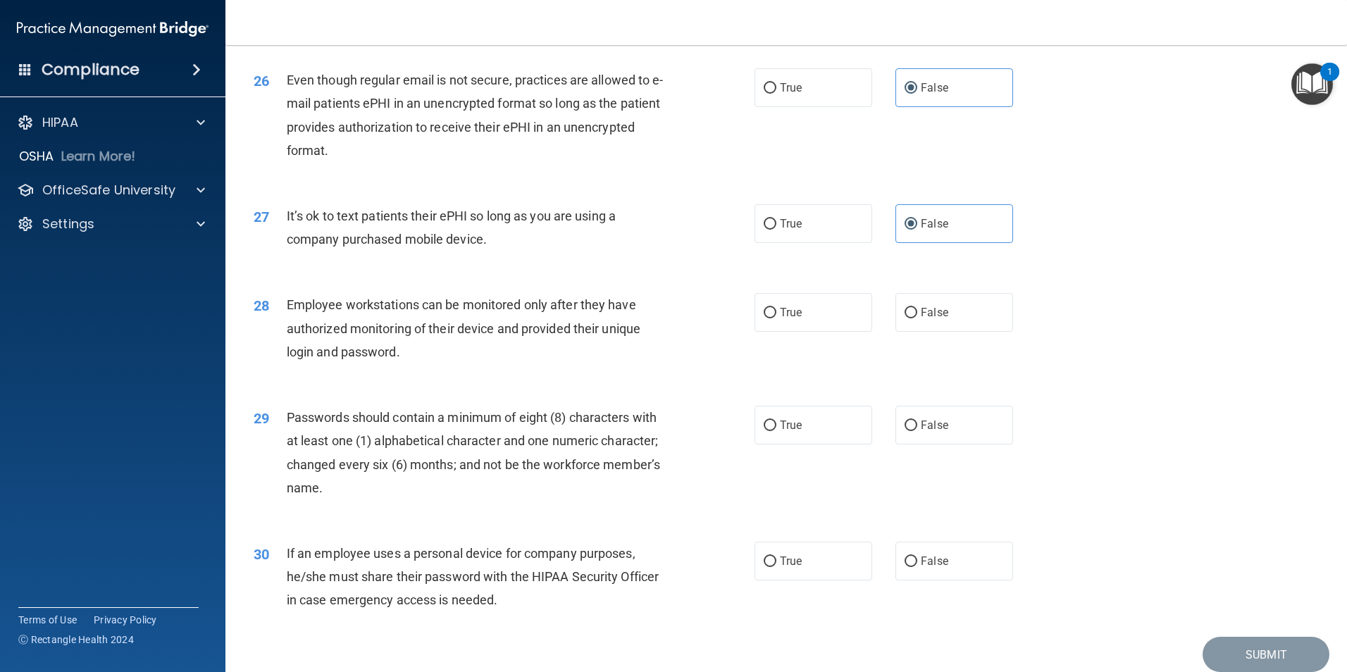
scroll to position [2795, 0]
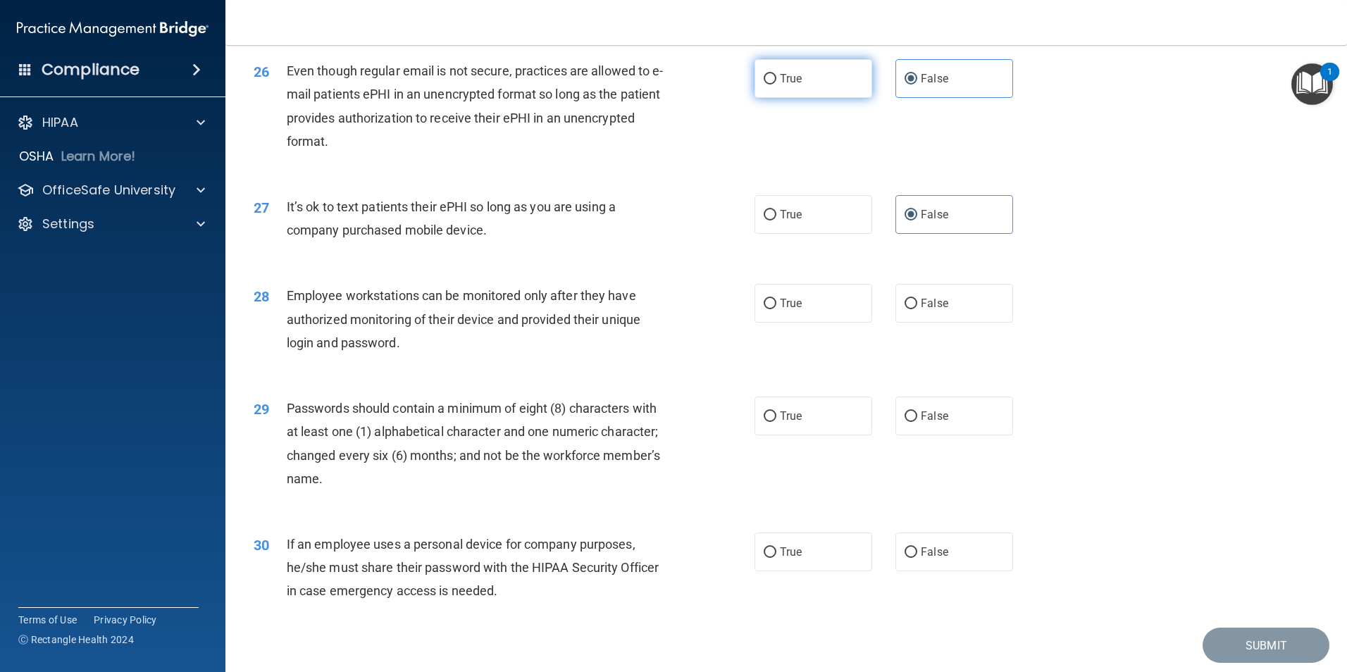
click at [819, 98] on label "True" at bounding box center [814, 78] width 118 height 39
click at [776, 85] on input "True" at bounding box center [770, 79] width 13 height 11
radio input "true"
click at [910, 85] on input "False" at bounding box center [911, 79] width 13 height 11
radio input "true"
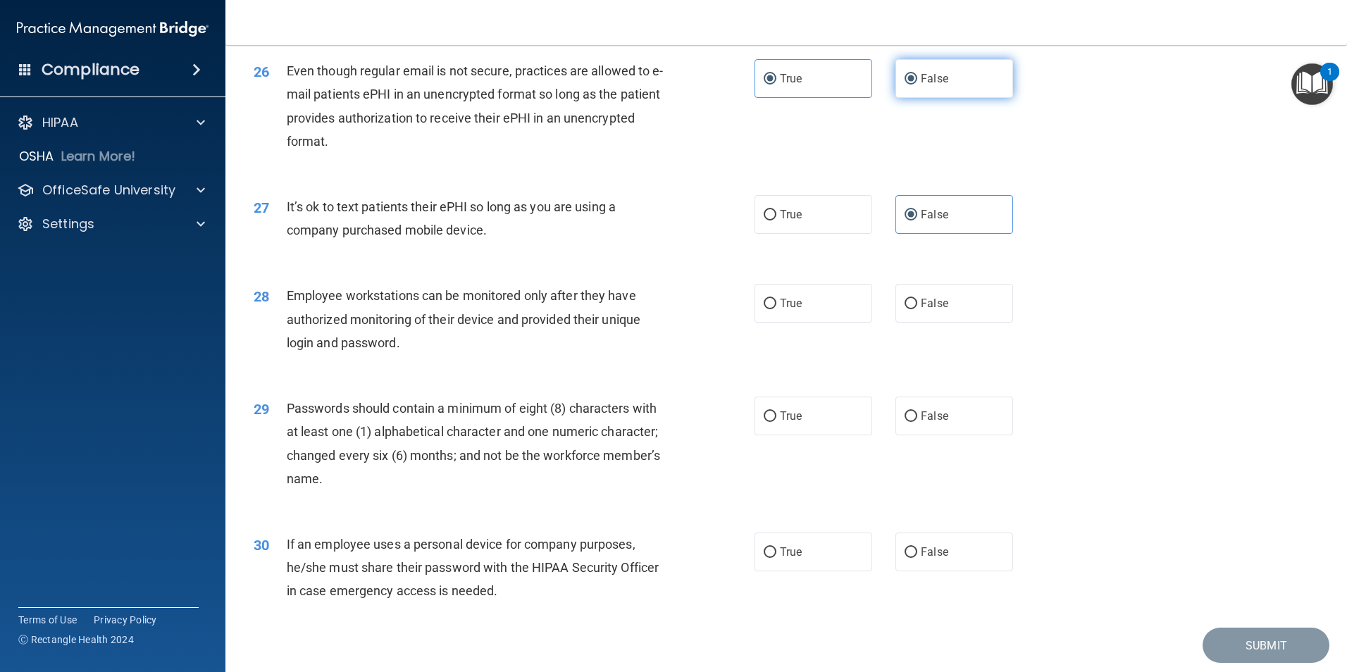
radio input "false"
click at [911, 321] on label "False" at bounding box center [955, 303] width 118 height 39
click at [911, 309] on input "False" at bounding box center [911, 304] width 13 height 11
radio input "true"
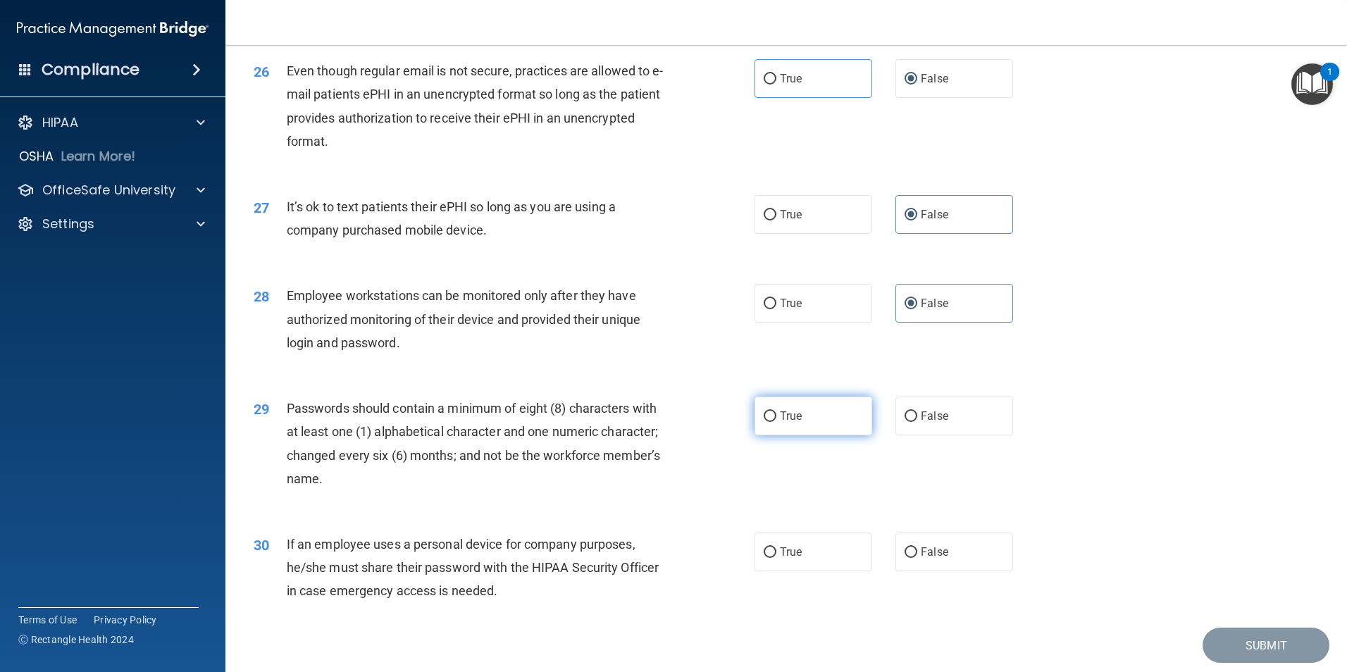
drag, startPoint x: 803, startPoint y: 447, endPoint x: 779, endPoint y: 445, distance: 24.1
click at [798, 435] on label "True" at bounding box center [814, 416] width 118 height 39
click at [776, 422] on input "True" at bounding box center [770, 416] width 13 height 11
radio input "true"
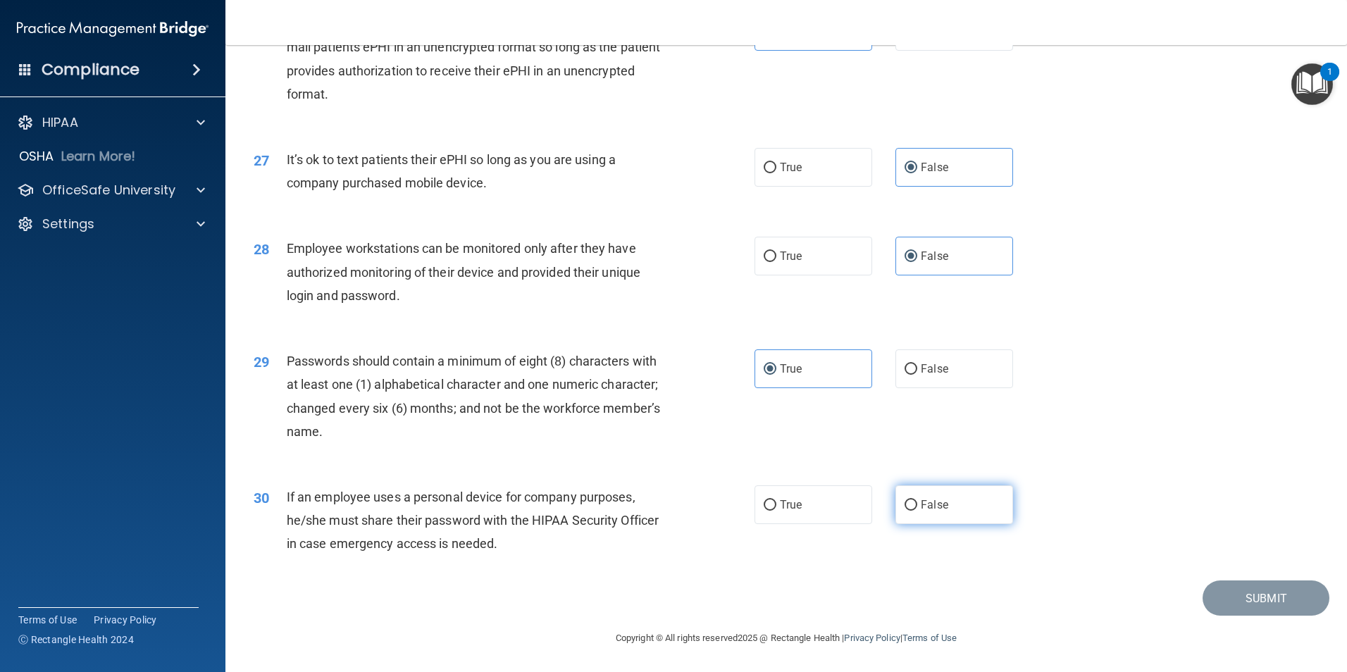
click at [918, 513] on label "False" at bounding box center [955, 504] width 118 height 39
click at [937, 517] on label "False" at bounding box center [955, 504] width 118 height 39
click at [917, 511] on input "False" at bounding box center [911, 505] width 13 height 11
radio input "true"
click at [1224, 588] on button "Submit" at bounding box center [1266, 599] width 127 height 36
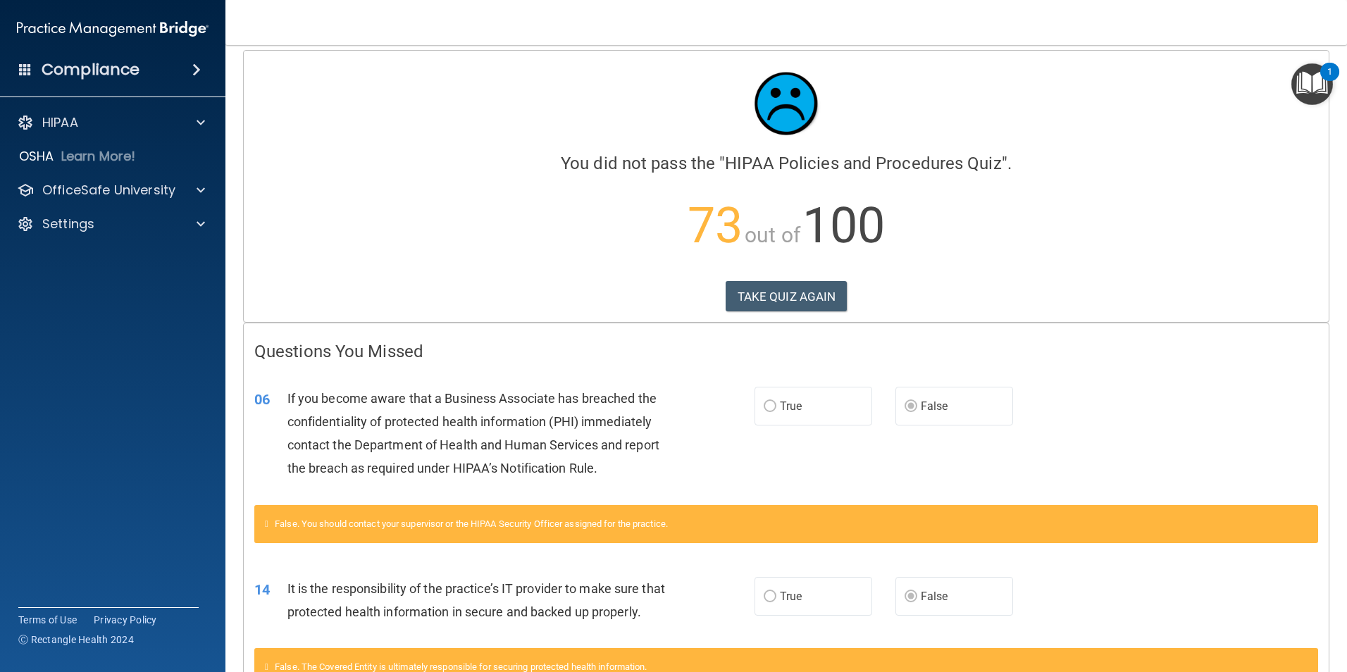
scroll to position [4, 0]
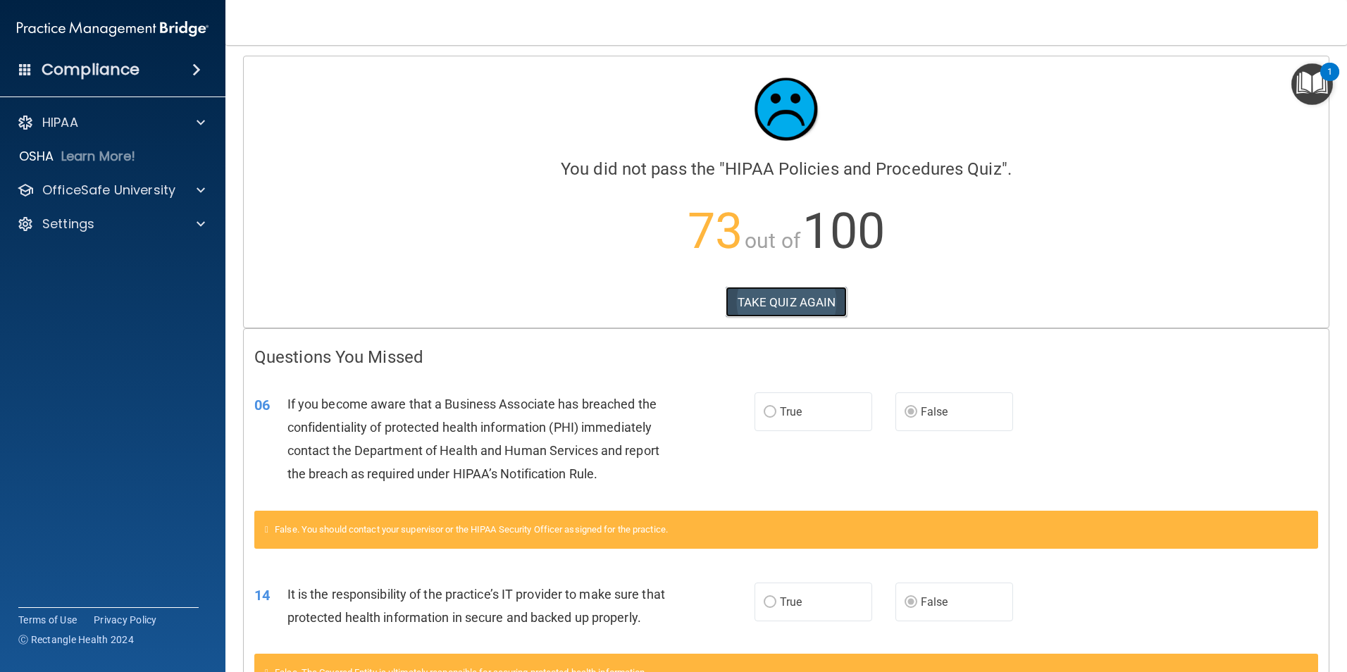
click at [817, 295] on button "TAKE QUIZ AGAIN" at bounding box center [787, 302] width 122 height 31
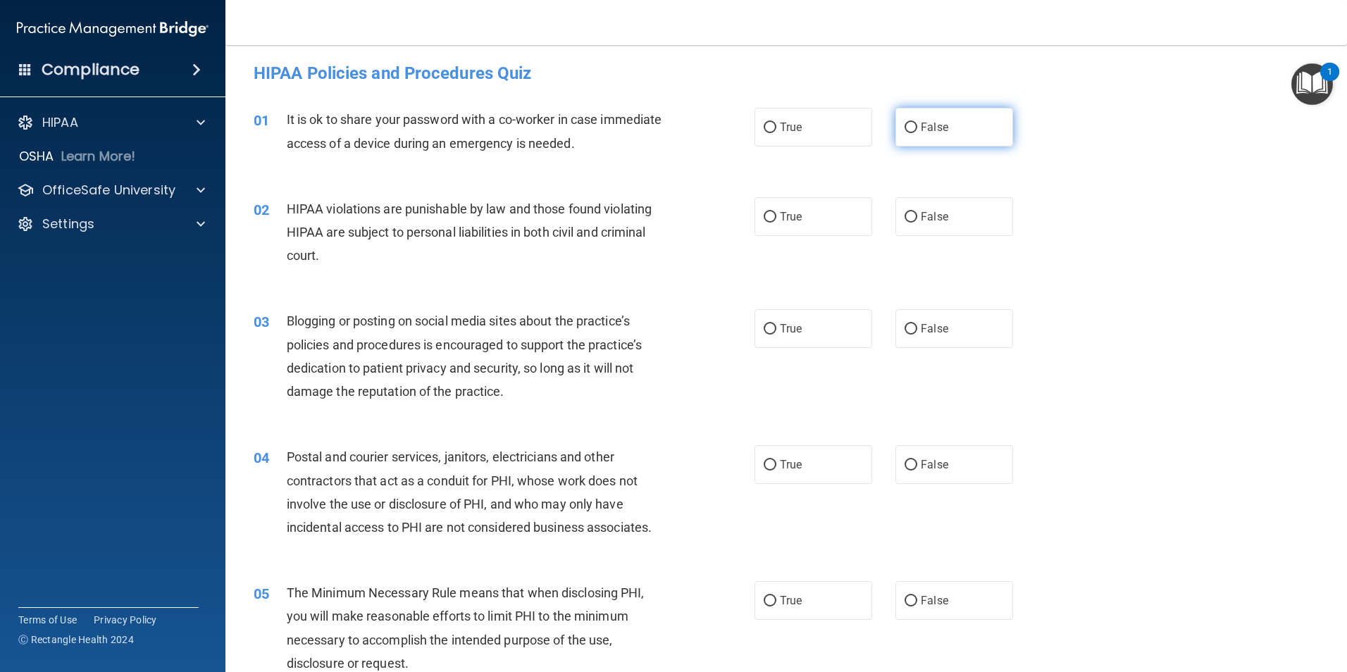
click at [928, 132] on span "False" at bounding box center [934, 126] width 27 height 13
click at [917, 132] on input "False" at bounding box center [911, 128] width 13 height 11
radio input "true"
click at [831, 214] on label "True" at bounding box center [814, 216] width 118 height 39
click at [776, 214] on input "True" at bounding box center [770, 217] width 13 height 11
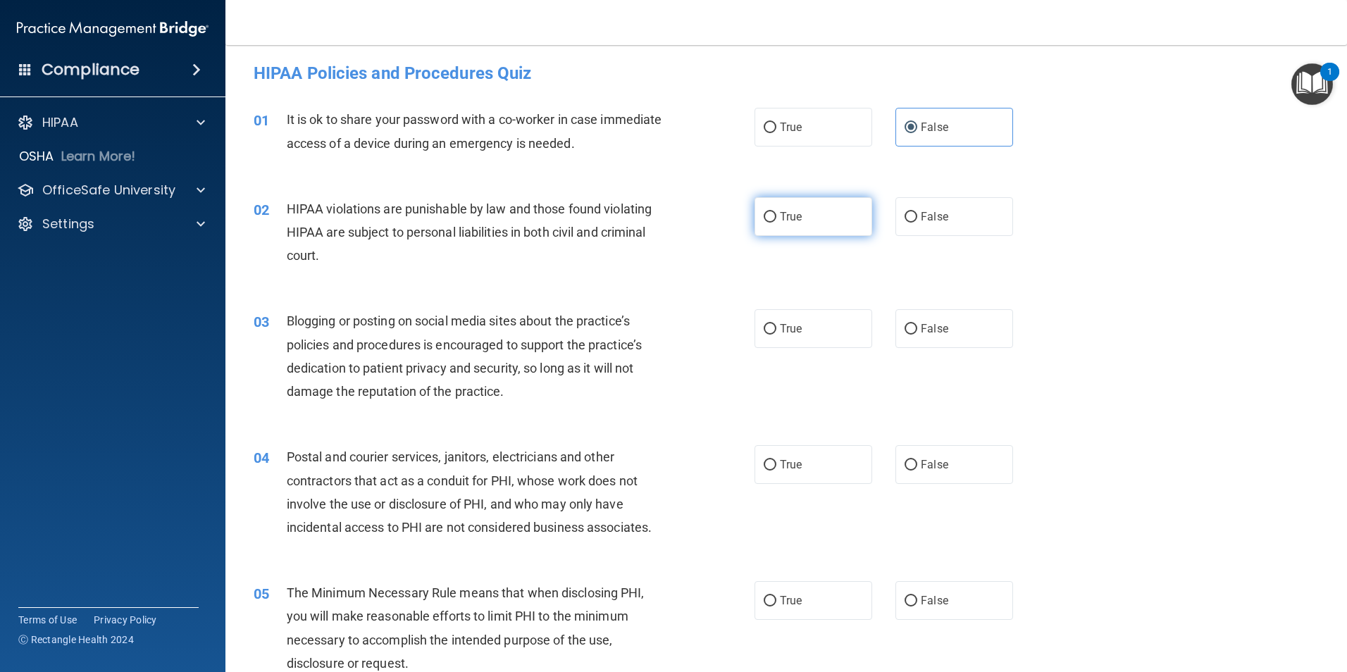
radio input "true"
drag, startPoint x: 921, startPoint y: 327, endPoint x: 903, endPoint y: 367, distance: 43.9
click at [921, 328] on span "False" at bounding box center [934, 328] width 27 height 13
click at [917, 328] on input "False" at bounding box center [911, 329] width 13 height 11
radio input "true"
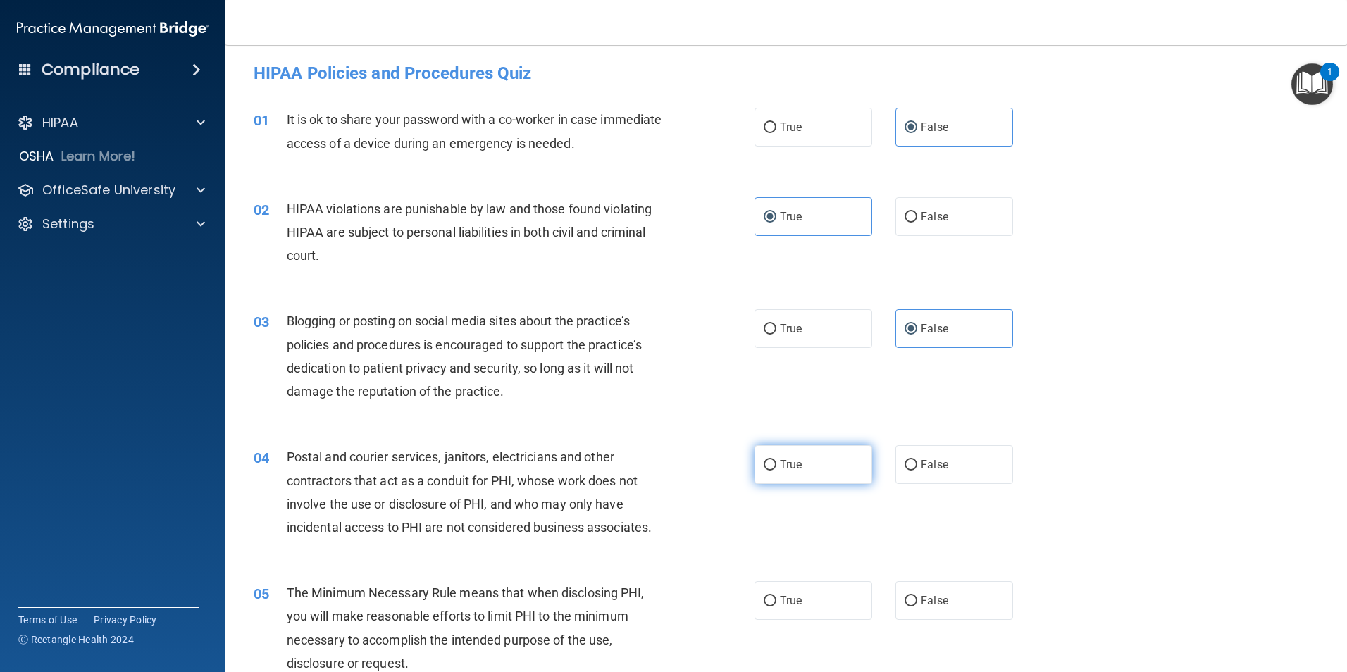
click at [810, 460] on label "True" at bounding box center [814, 464] width 118 height 39
click at [776, 460] on input "True" at bounding box center [770, 465] width 13 height 11
radio input "true"
click at [784, 608] on label "True" at bounding box center [814, 600] width 118 height 39
click at [776, 607] on input "True" at bounding box center [770, 601] width 13 height 11
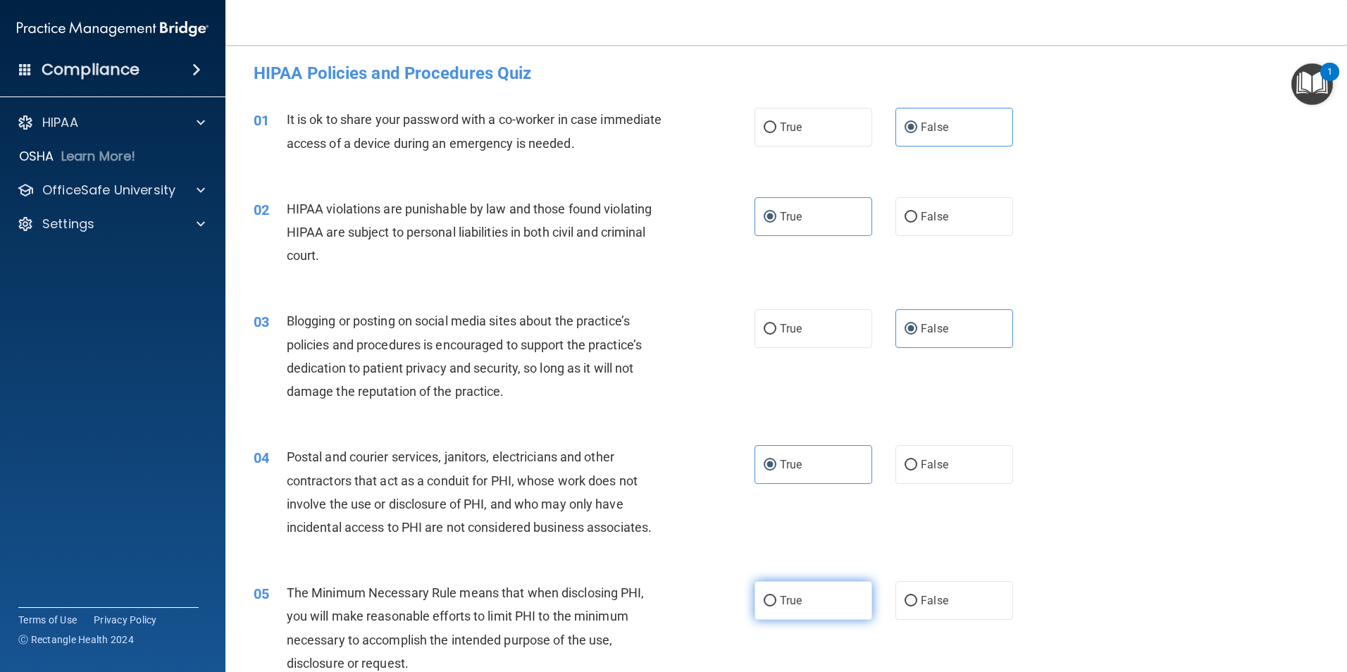
radio input "true"
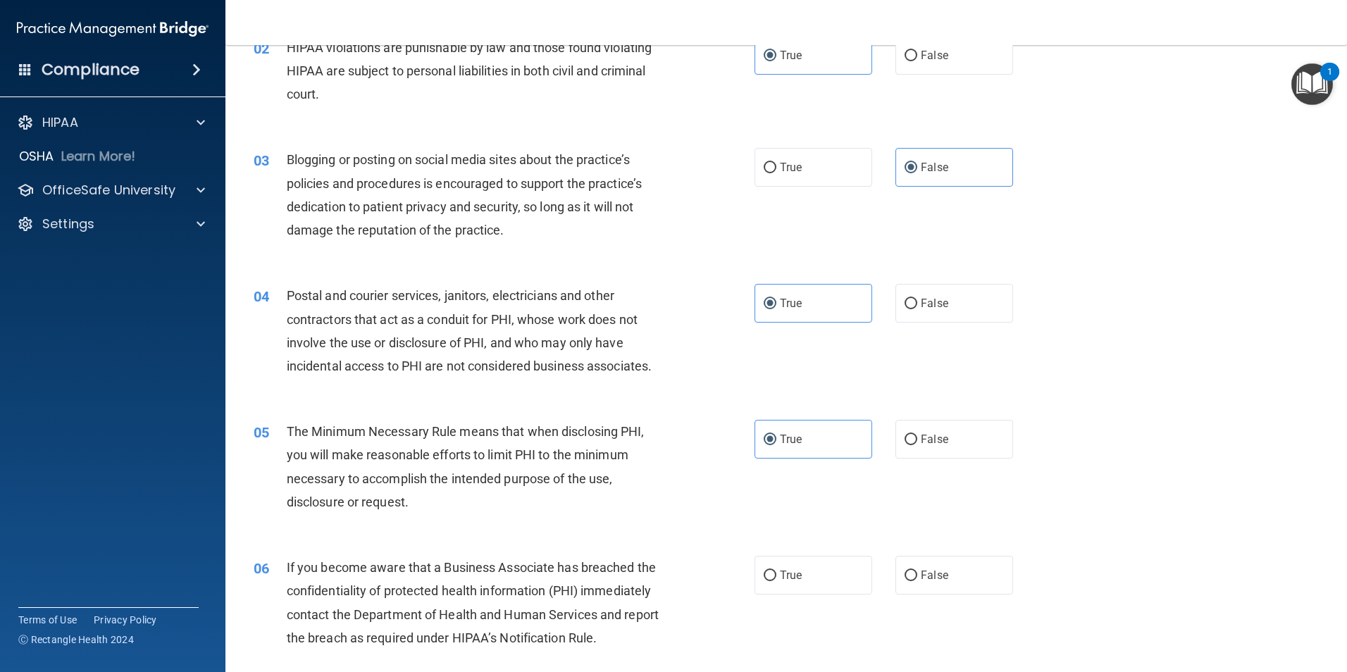
scroll to position [215, 0]
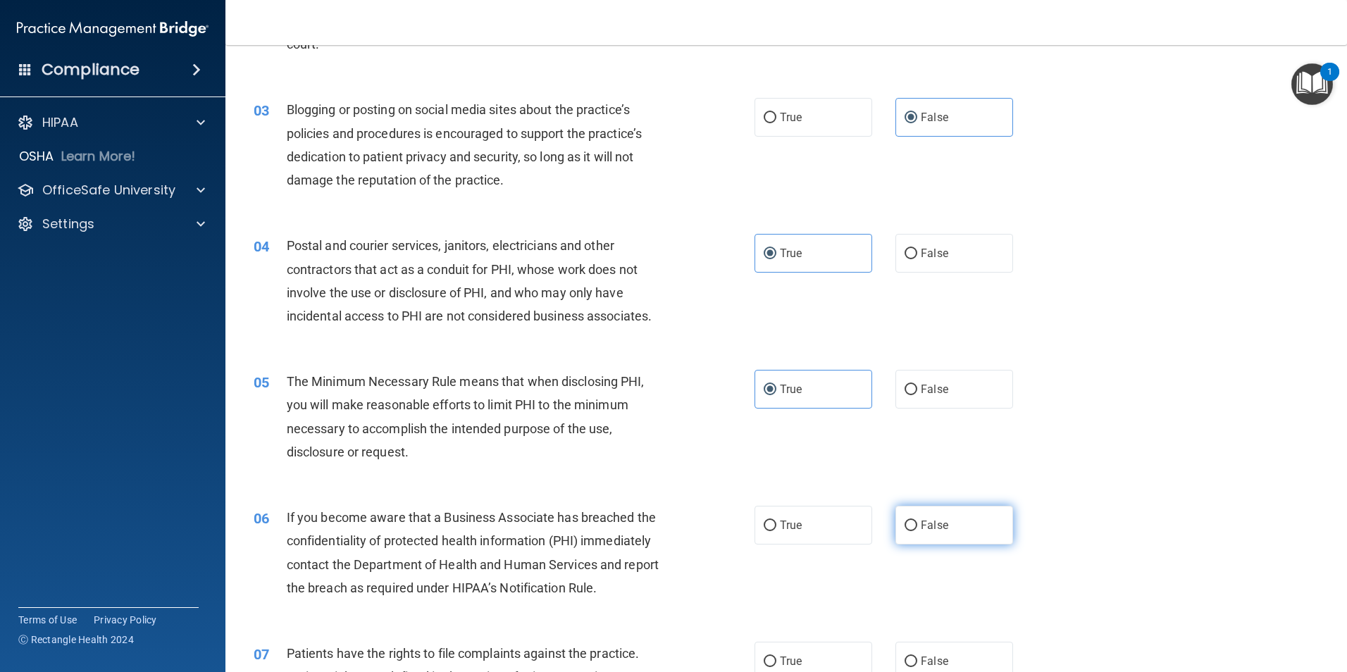
click at [921, 524] on span "False" at bounding box center [934, 525] width 27 height 13
click at [917, 524] on input "False" at bounding box center [911, 526] width 13 height 11
radio input "true"
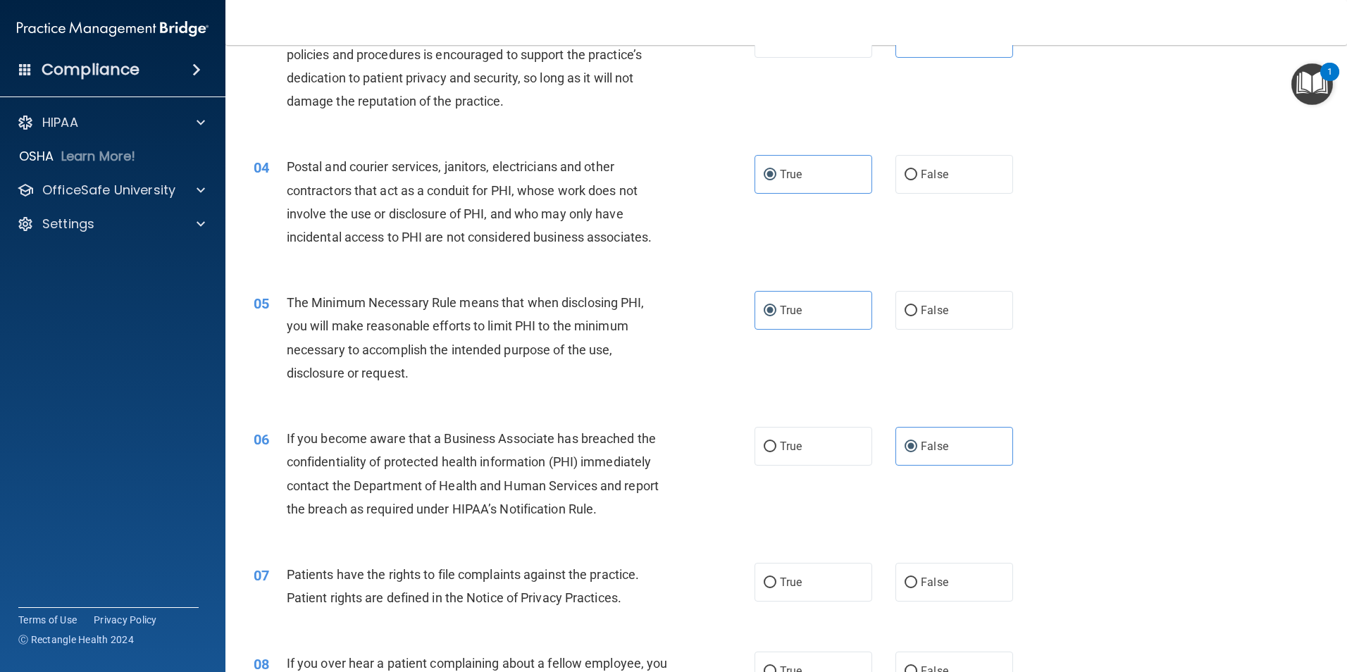
scroll to position [426, 0]
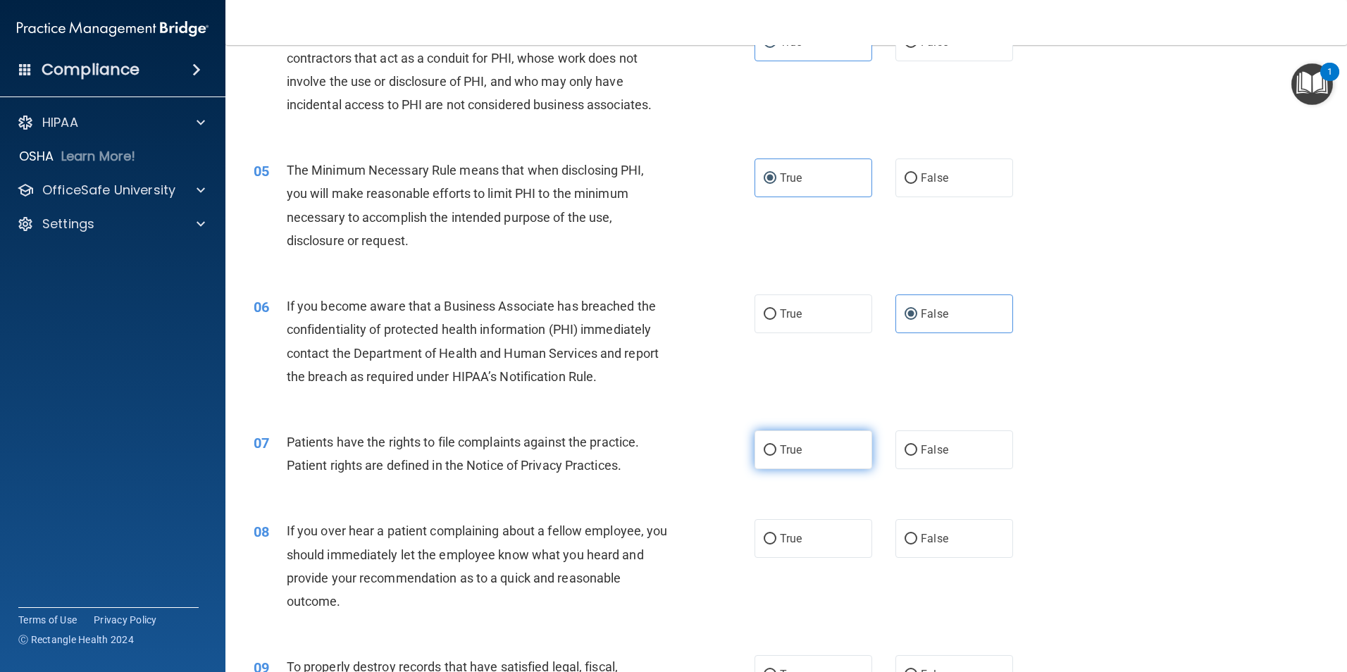
click at [803, 459] on label "True" at bounding box center [814, 450] width 118 height 39
click at [776, 456] on input "True" at bounding box center [770, 450] width 13 height 11
radio input "true"
drag, startPoint x: 923, startPoint y: 546, endPoint x: 851, endPoint y: 528, distance: 74.2
click at [922, 546] on label "False" at bounding box center [955, 538] width 118 height 39
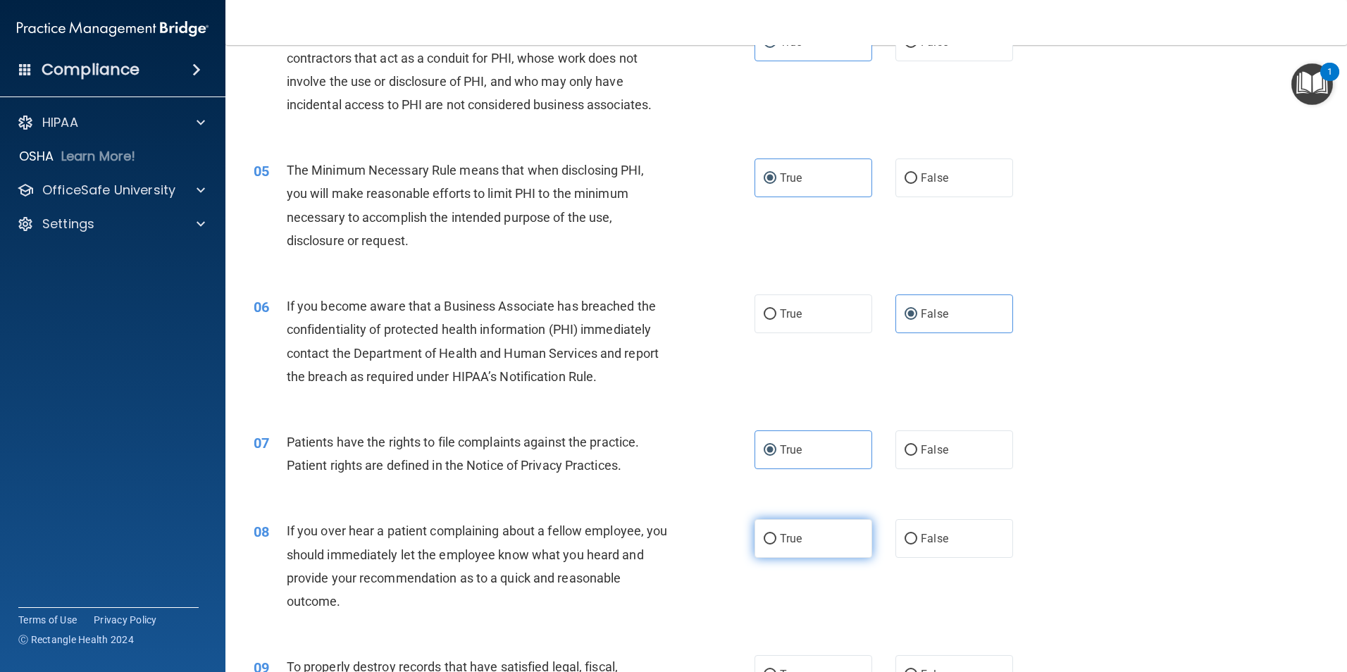
click at [917, 545] on input "False" at bounding box center [911, 539] width 13 height 11
radio input "true"
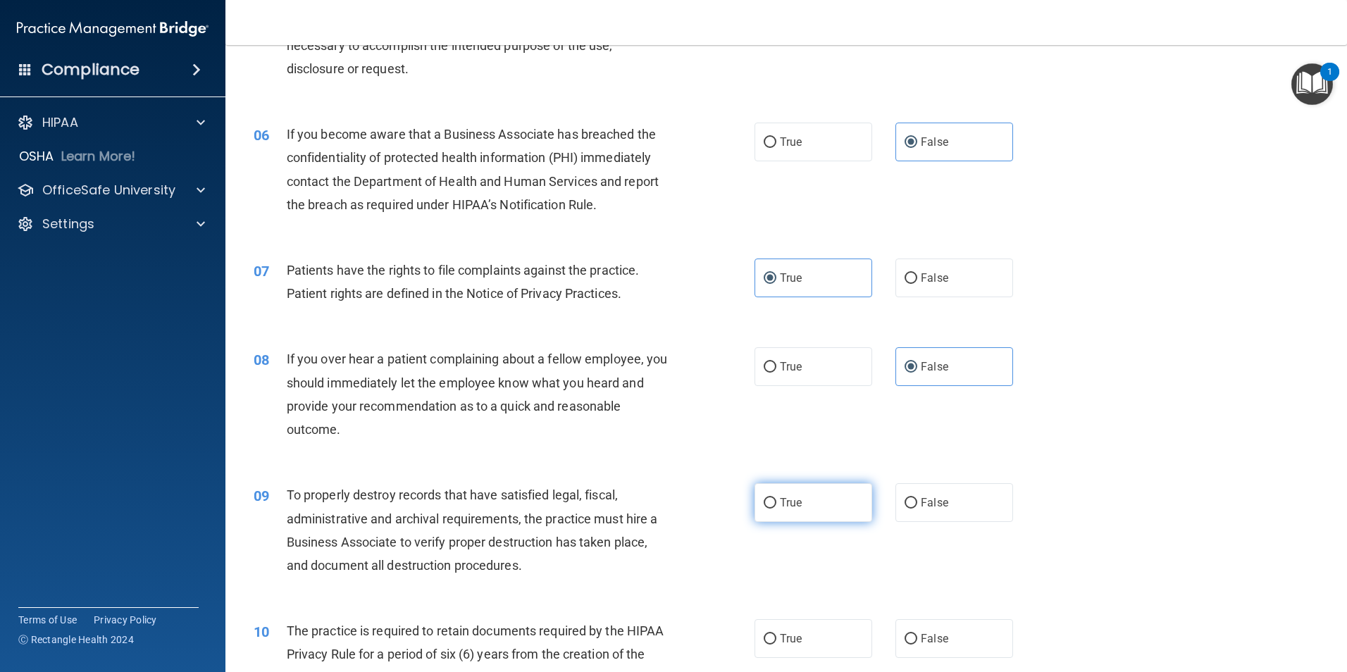
scroll to position [638, 0]
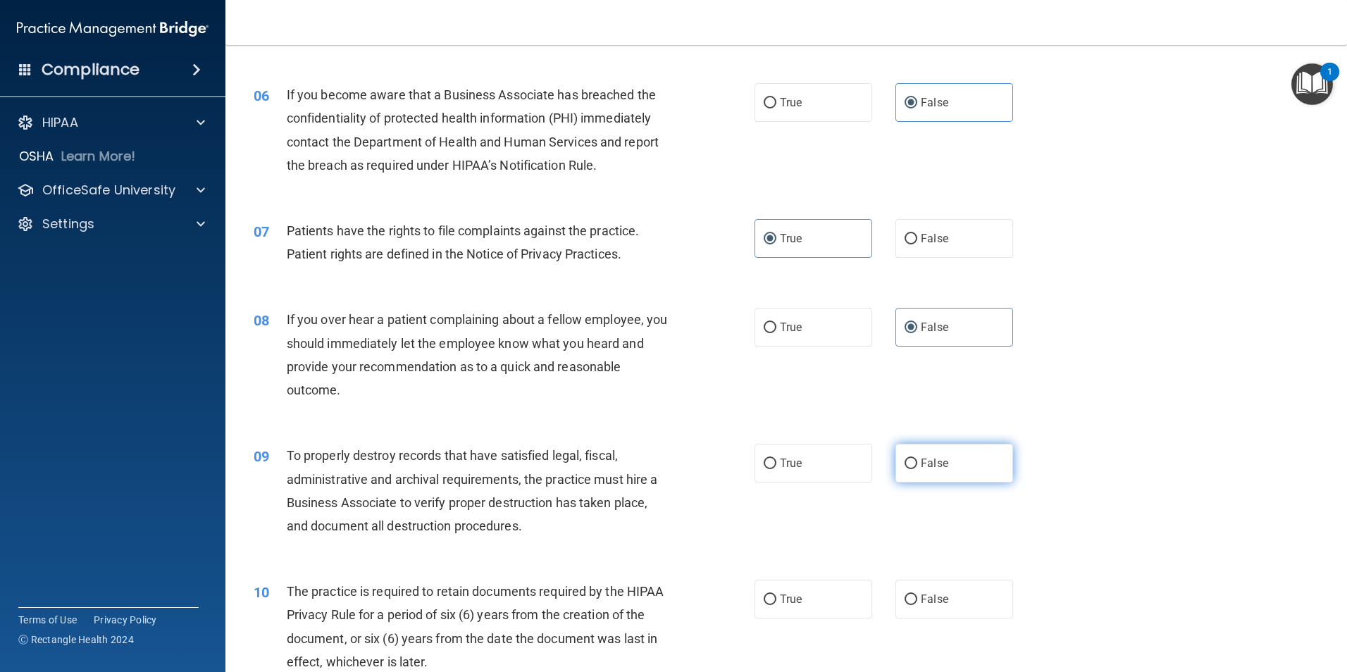
drag, startPoint x: 951, startPoint y: 462, endPoint x: 934, endPoint y: 466, distance: 17.6
click at [950, 463] on label "False" at bounding box center [955, 463] width 118 height 39
click at [917, 463] on input "False" at bounding box center [911, 464] width 13 height 11
radio input "true"
click at [769, 598] on input "True" at bounding box center [770, 600] width 13 height 11
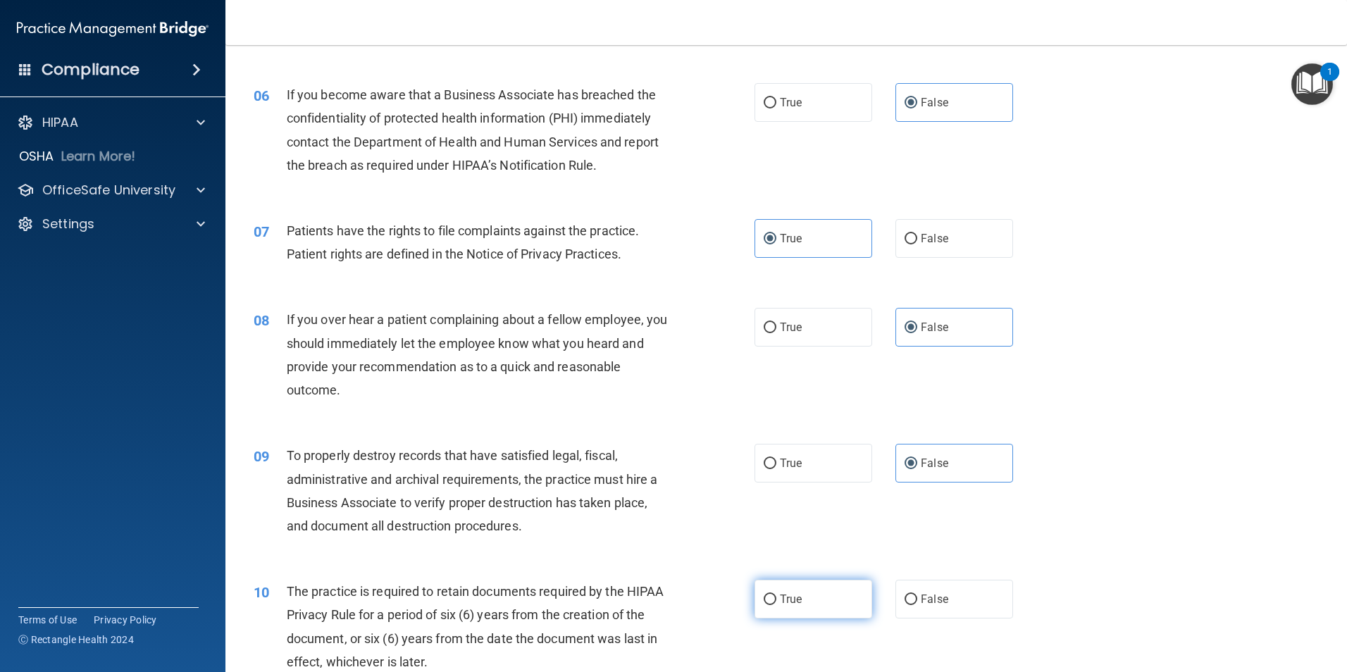
radio input "true"
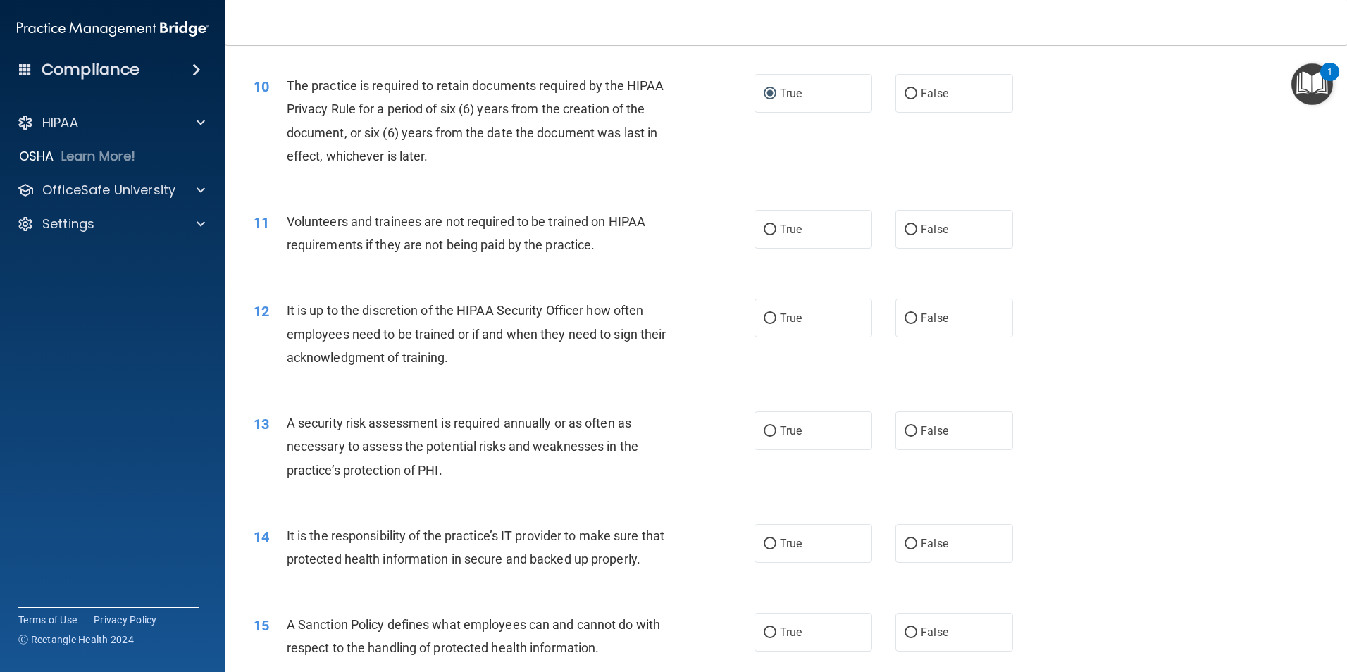
scroll to position [990, 0]
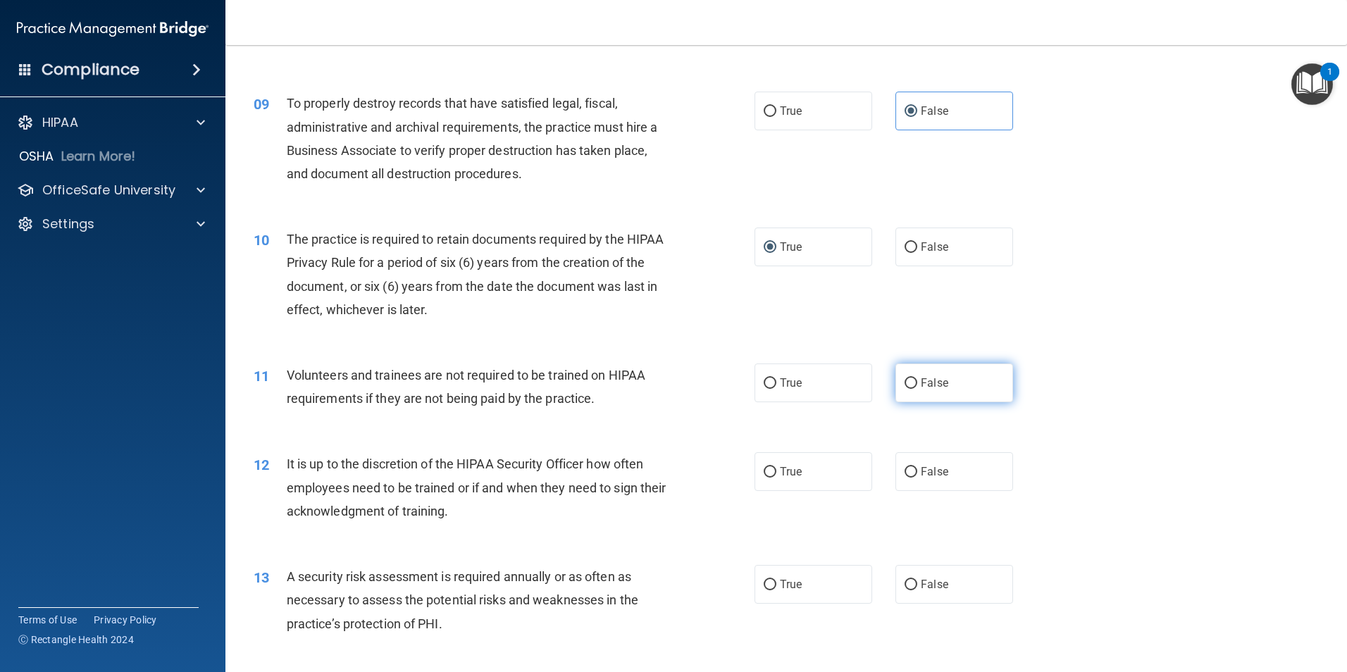
click at [920, 398] on label "False" at bounding box center [955, 383] width 118 height 39
click at [917, 389] on input "False" at bounding box center [911, 383] width 13 height 11
radio input "true"
click at [817, 480] on label "True" at bounding box center [814, 471] width 118 height 39
click at [776, 478] on input "True" at bounding box center [770, 472] width 13 height 11
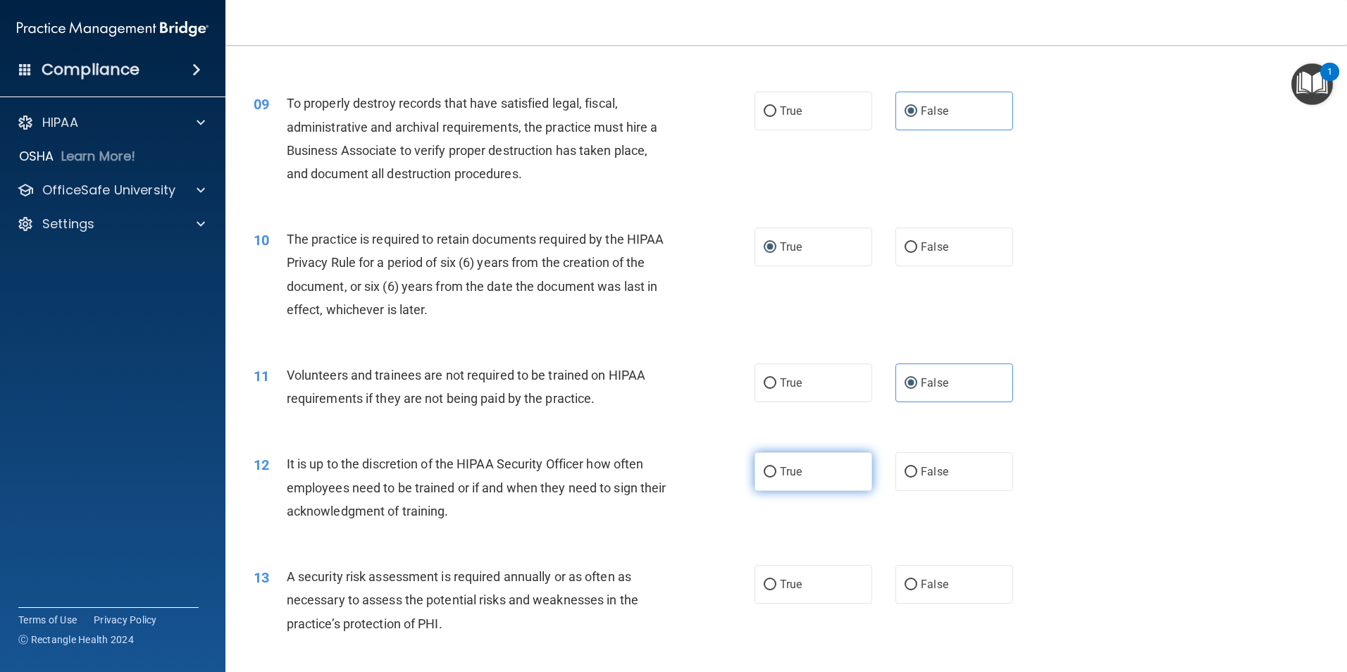
radio input "true"
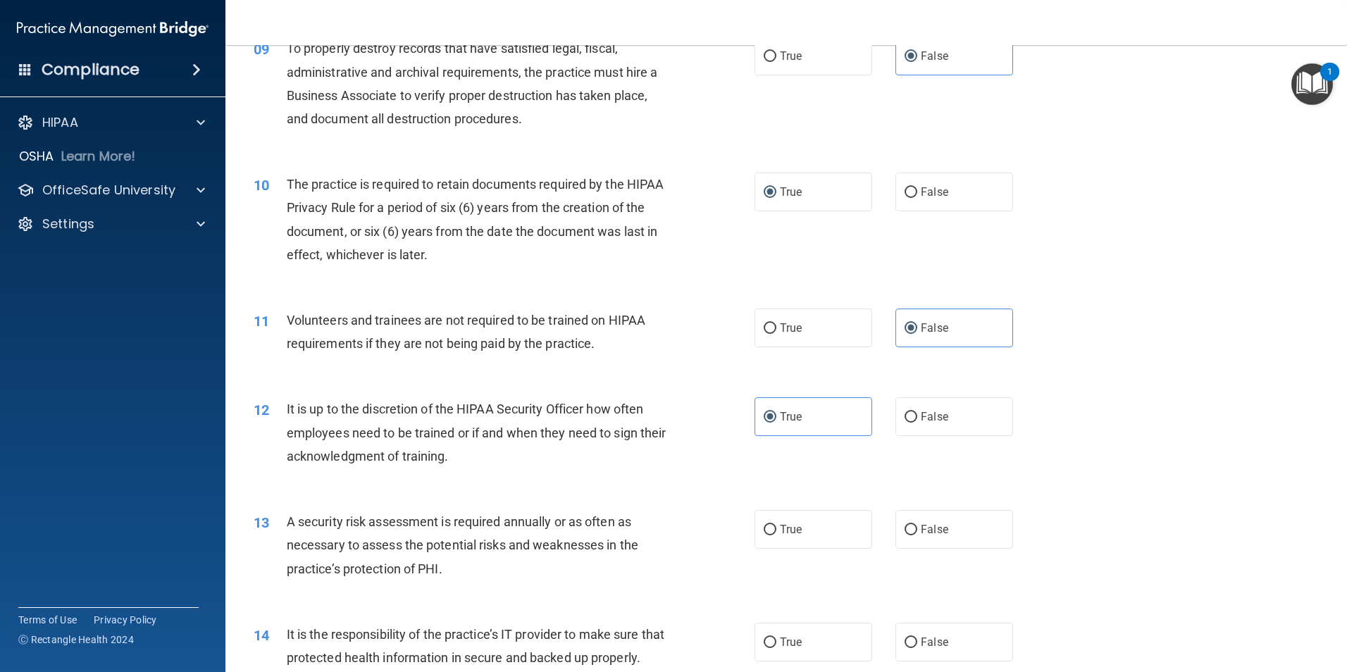
scroll to position [1131, 0]
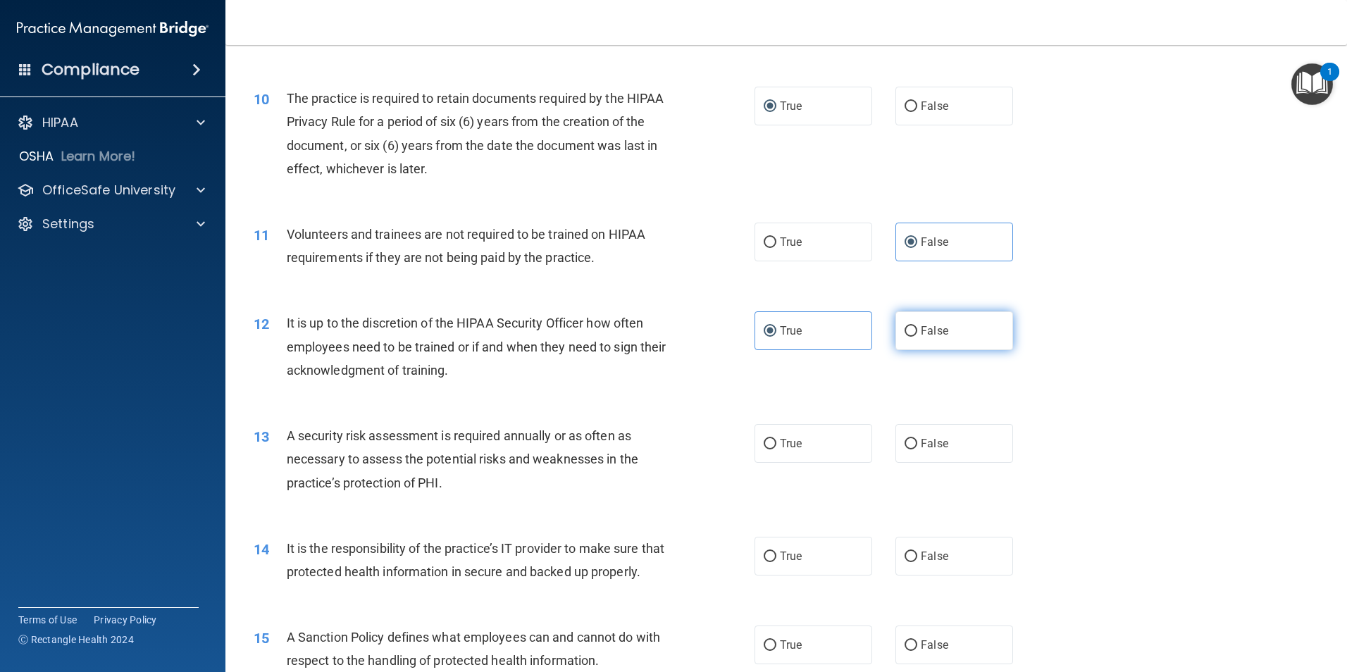
click at [923, 328] on span "False" at bounding box center [934, 330] width 27 height 13
click at [917, 328] on input "False" at bounding box center [911, 331] width 13 height 11
radio input "true"
radio input "false"
click at [768, 442] on input "True" at bounding box center [770, 444] width 13 height 11
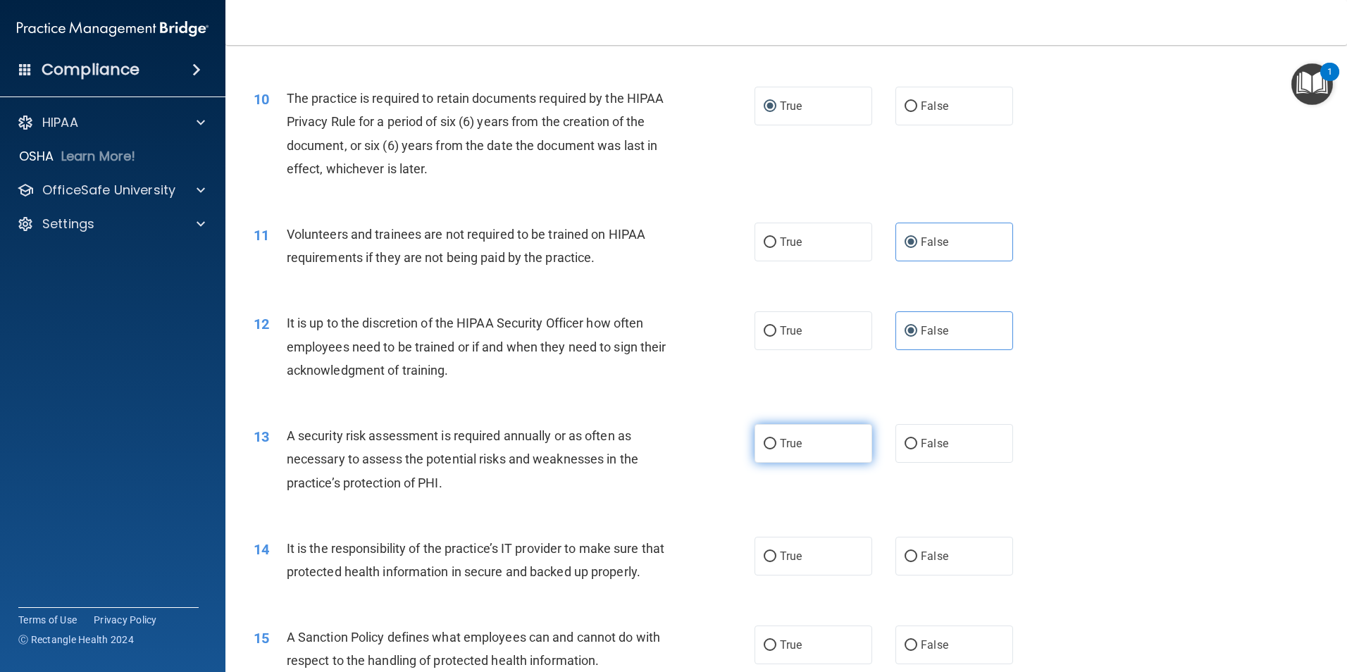
radio input "true"
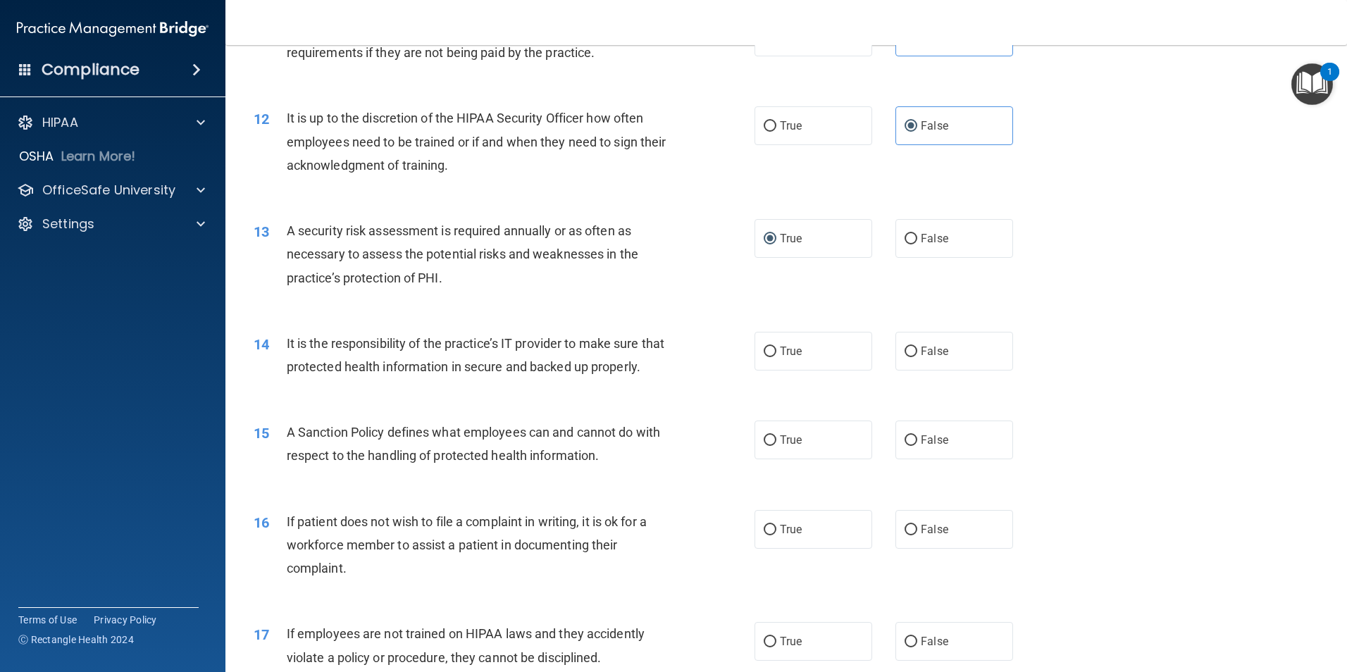
scroll to position [1342, 0]
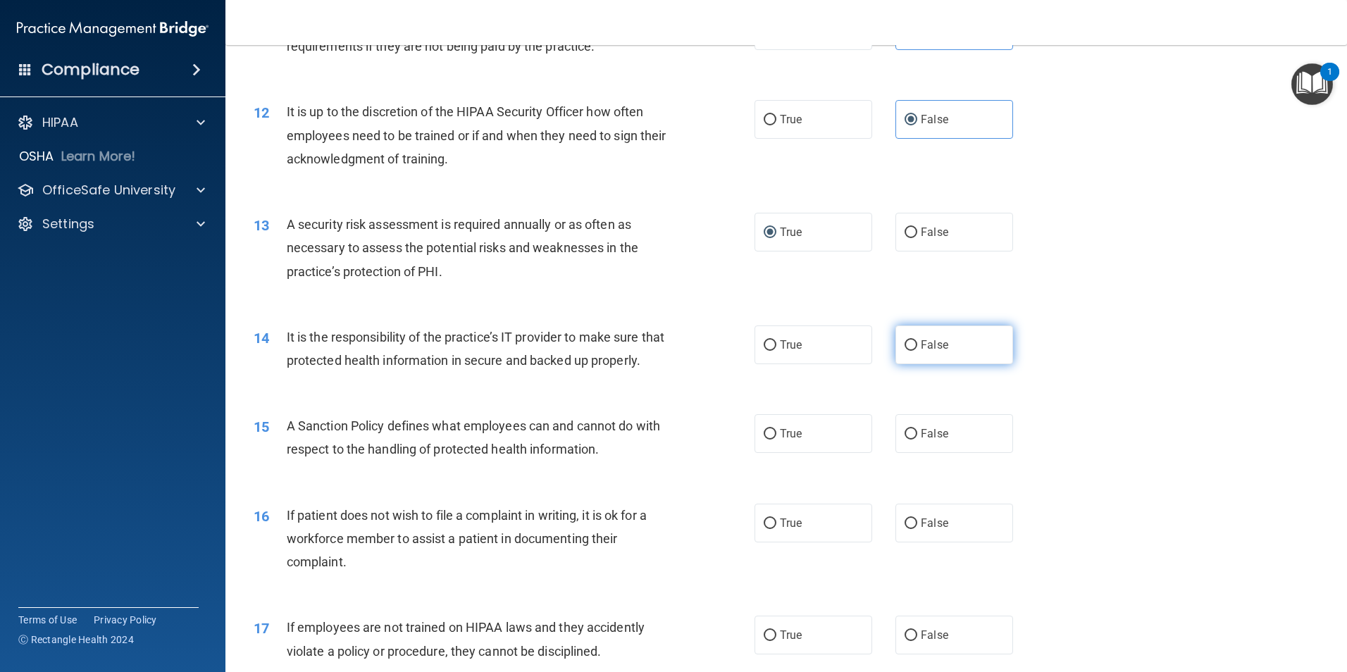
click at [946, 357] on label "False" at bounding box center [955, 345] width 118 height 39
click at [917, 351] on input "False" at bounding box center [911, 345] width 13 height 11
radio input "true"
click at [925, 440] on span "False" at bounding box center [934, 433] width 27 height 13
click at [917, 440] on input "False" at bounding box center [911, 434] width 13 height 11
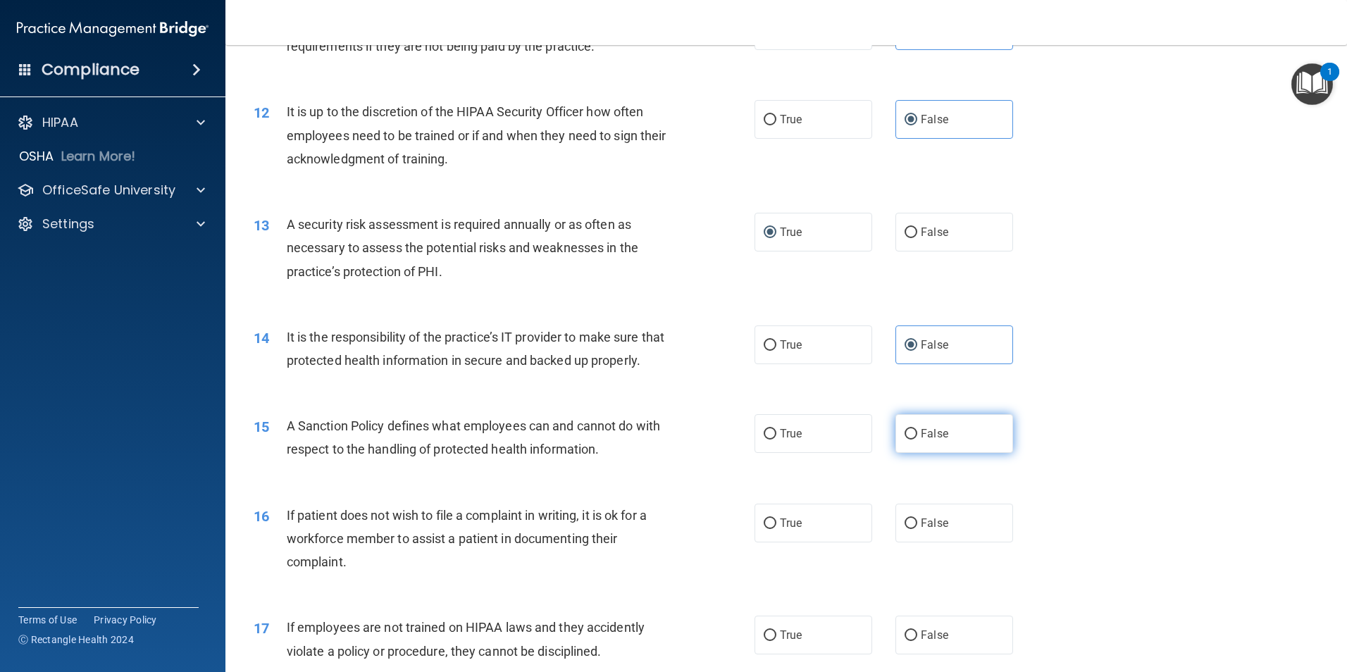
radio input "true"
click at [791, 538] on label "True" at bounding box center [814, 523] width 118 height 39
click at [776, 529] on input "True" at bounding box center [770, 524] width 13 height 11
radio input "true"
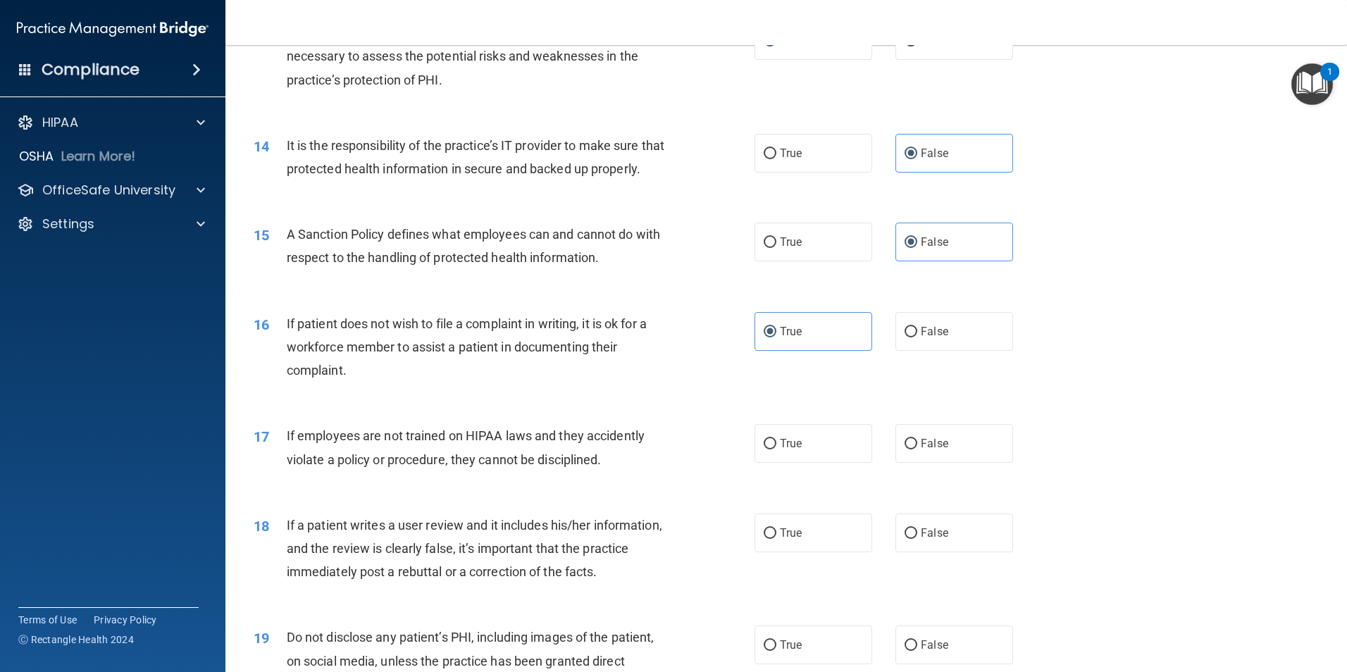
scroll to position [1554, 0]
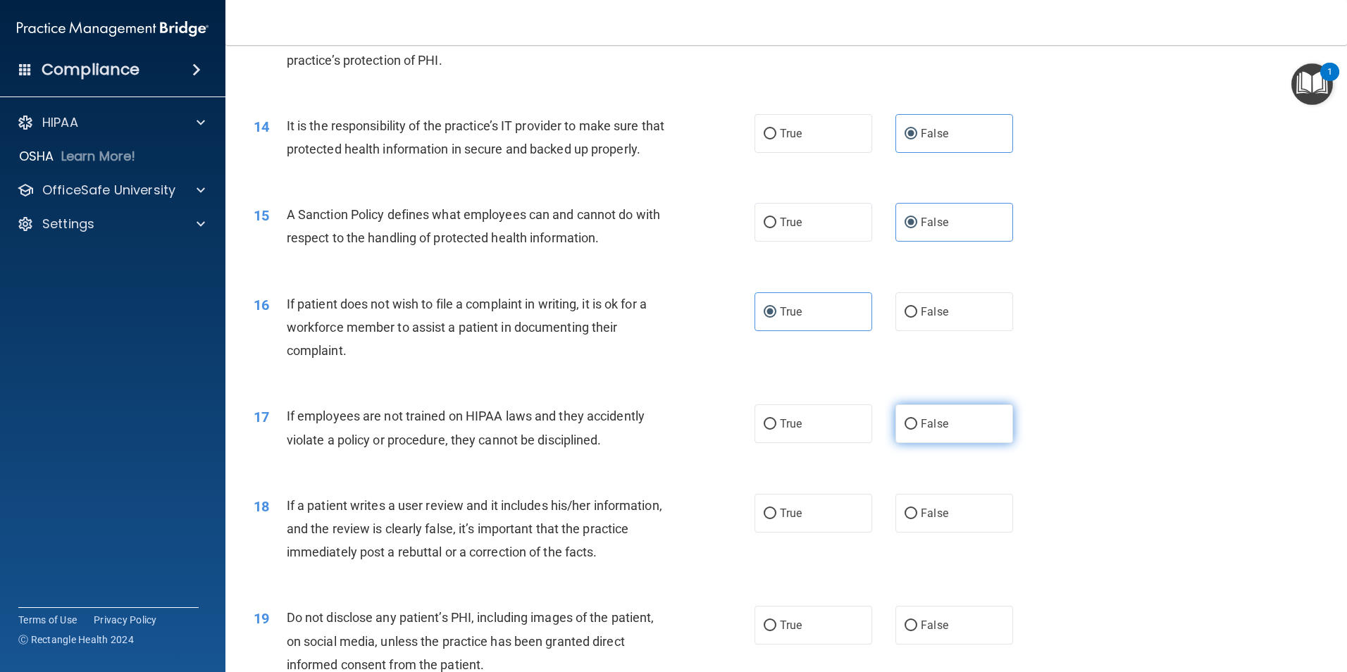
click at [921, 431] on span "False" at bounding box center [934, 423] width 27 height 13
click at [917, 430] on input "False" at bounding box center [911, 424] width 13 height 11
radio input "true"
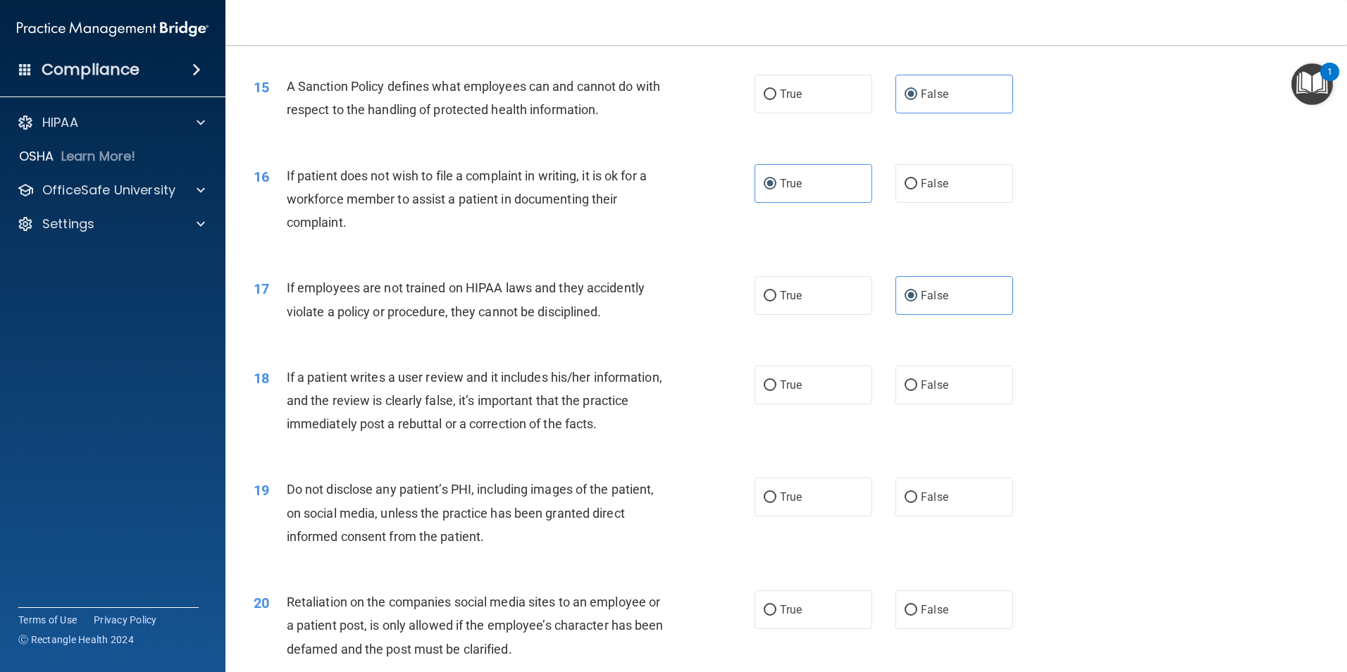
scroll to position [1765, 0]
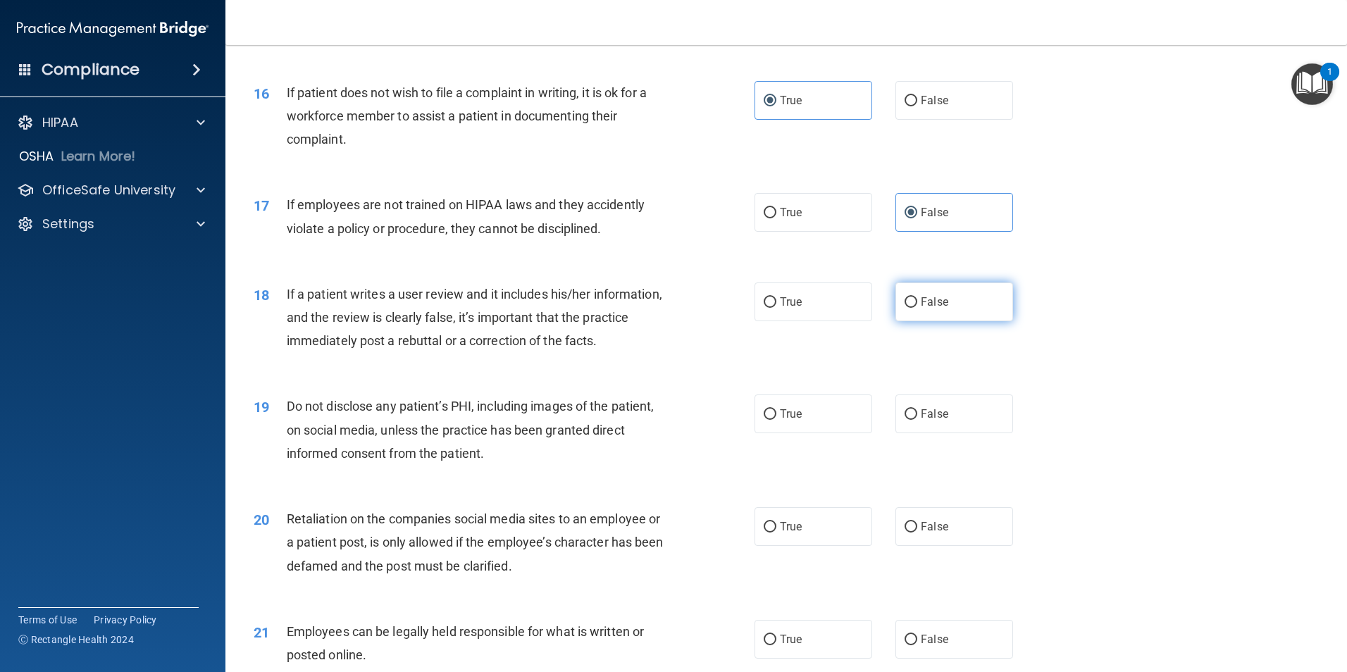
drag, startPoint x: 928, startPoint y: 340, endPoint x: 911, endPoint y: 340, distance: 16.9
click at [927, 321] on label "False" at bounding box center [955, 302] width 118 height 39
click at [917, 308] on input "False" at bounding box center [911, 302] width 13 height 11
radio input "true"
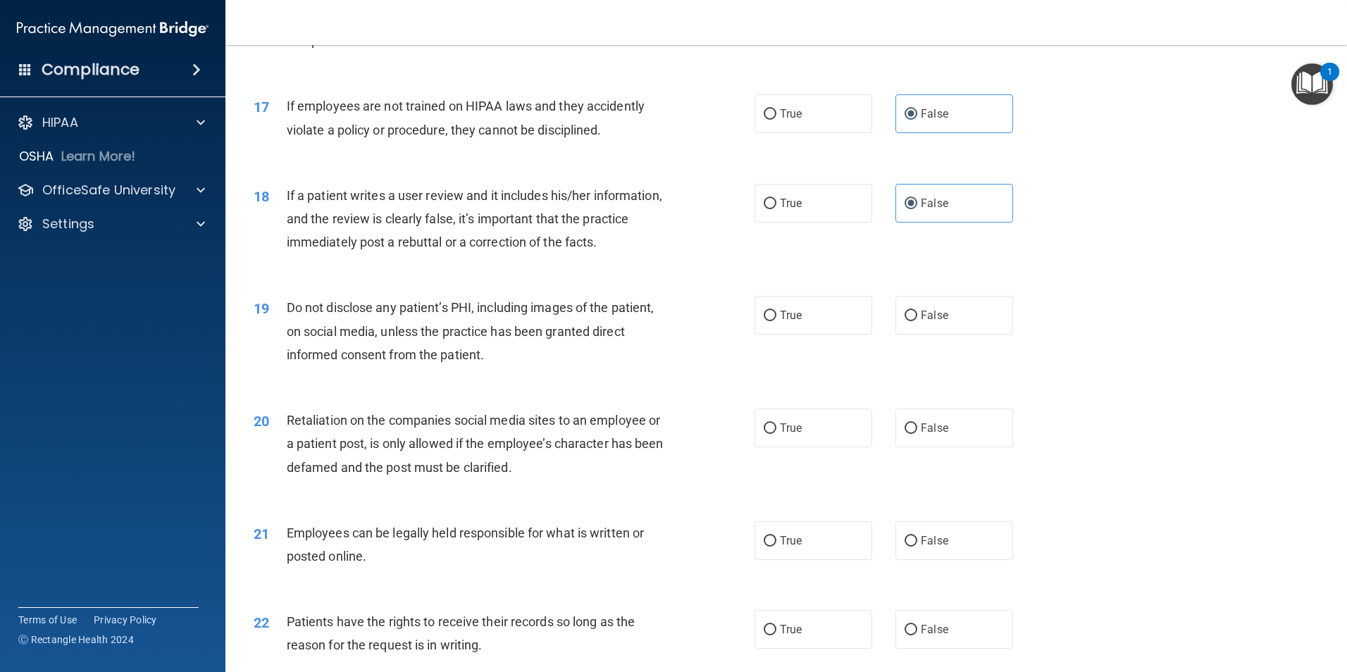
scroll to position [1906, 0]
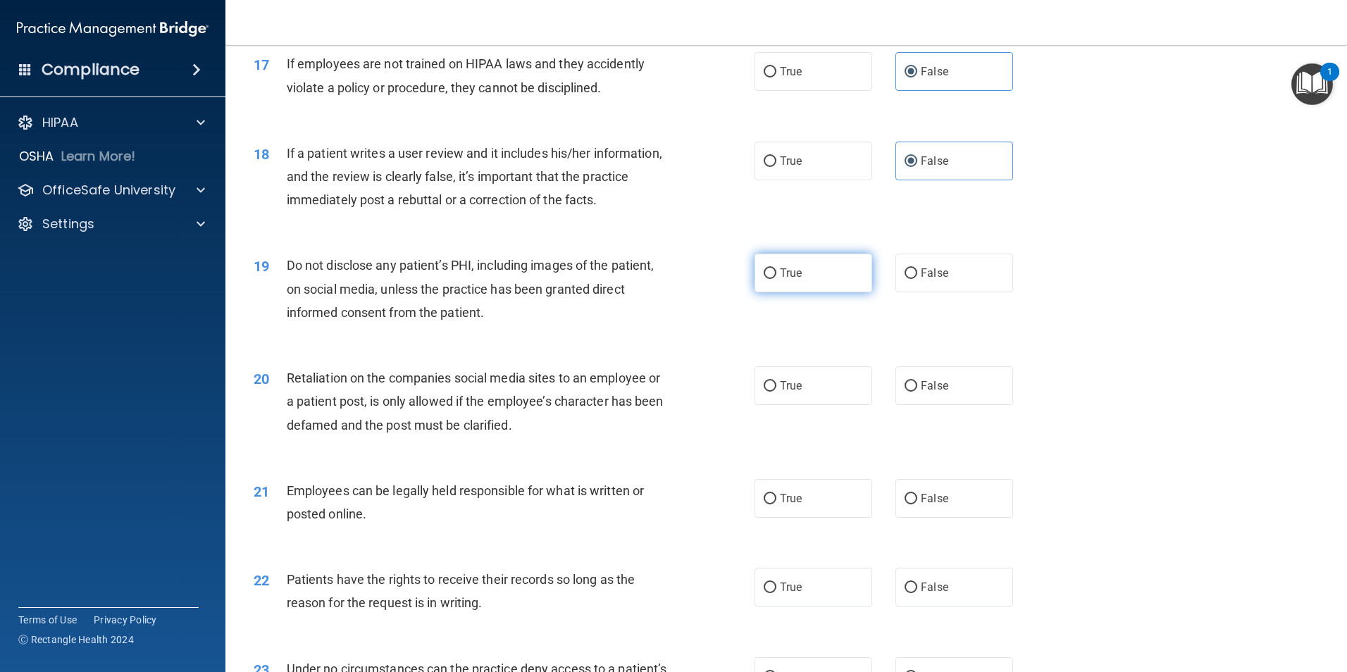
click at [792, 292] on label "True" at bounding box center [814, 273] width 118 height 39
click at [776, 279] on input "True" at bounding box center [770, 273] width 13 height 11
radio input "true"
click at [948, 405] on label "False" at bounding box center [955, 385] width 118 height 39
click at [917, 392] on input "False" at bounding box center [911, 386] width 13 height 11
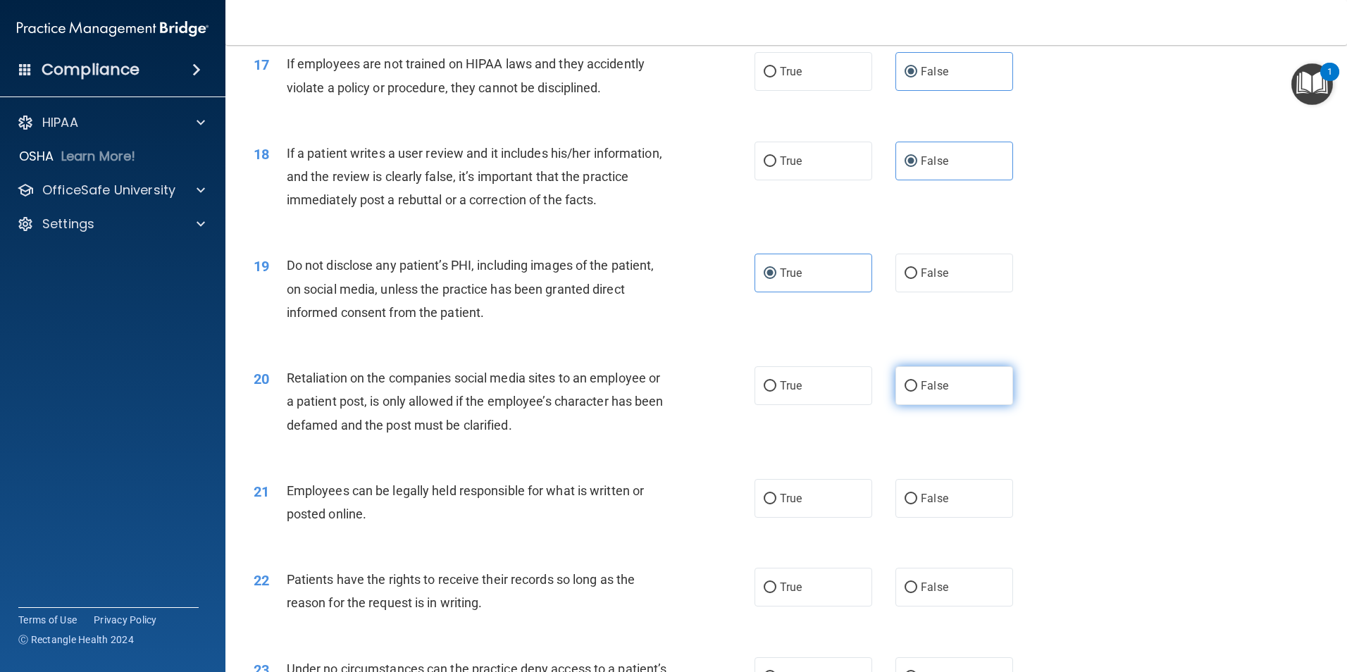
radio input "true"
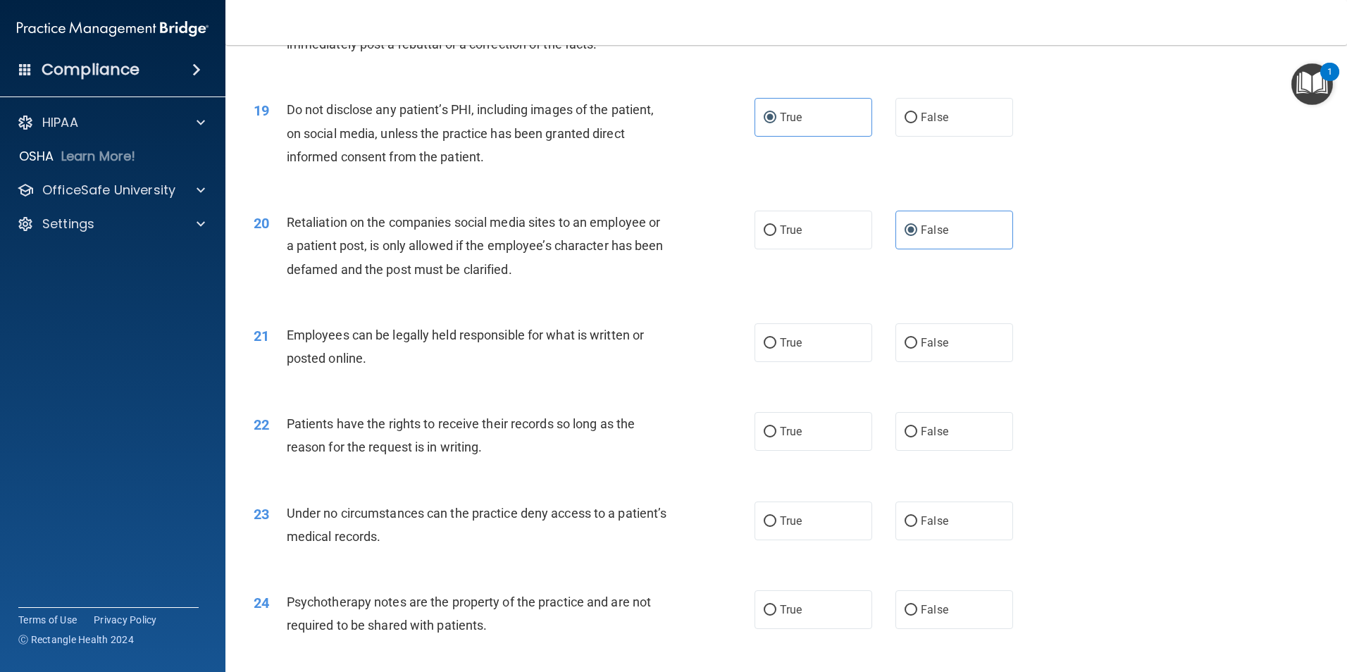
scroll to position [2117, 0]
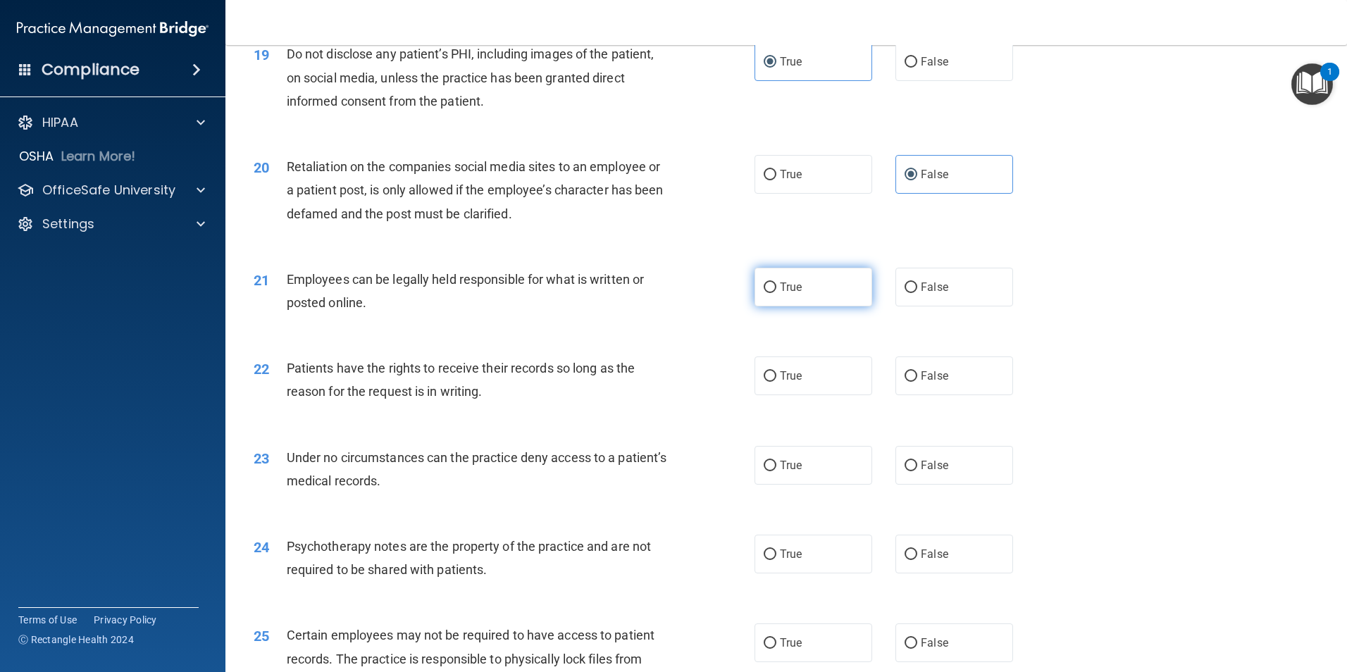
click at [798, 307] on label "True" at bounding box center [814, 287] width 118 height 39
click at [776, 293] on input "True" at bounding box center [770, 288] width 13 height 11
radio input "true"
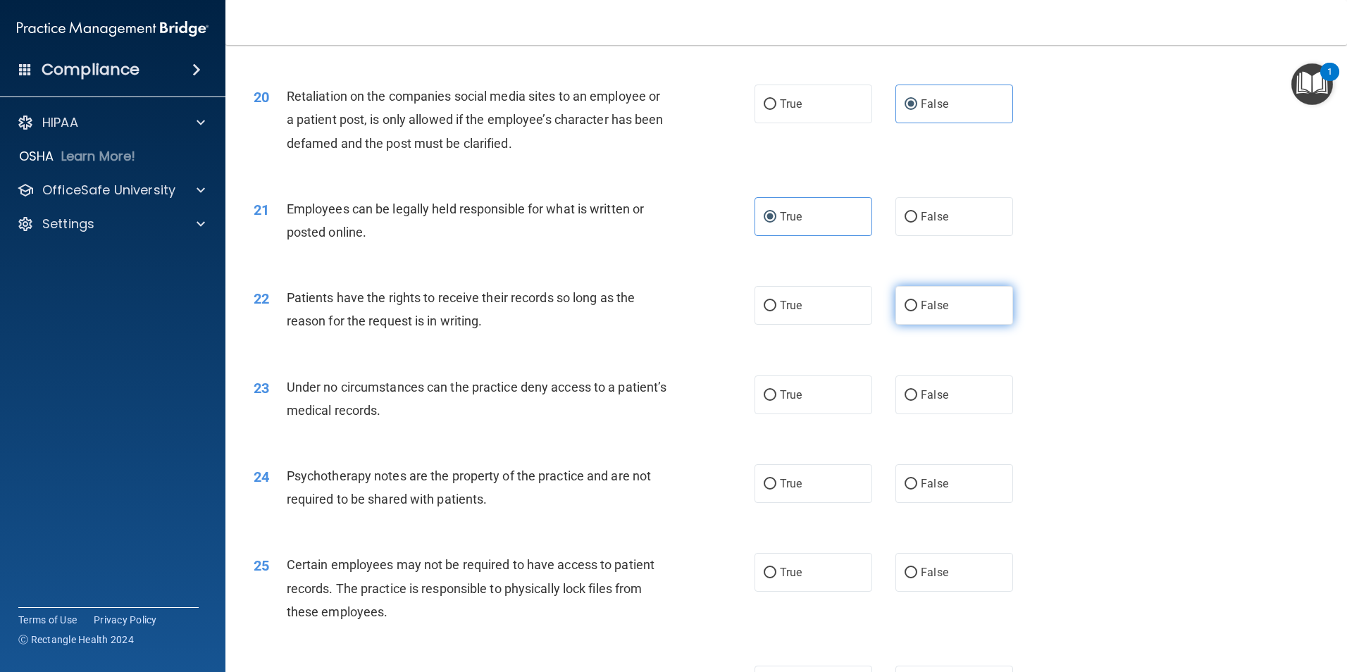
drag, startPoint x: 906, startPoint y: 330, endPoint x: 898, endPoint y: 340, distance: 12.5
click at [905, 311] on input "False" at bounding box center [911, 306] width 13 height 11
radio input "true"
click at [921, 402] on span "False" at bounding box center [934, 394] width 27 height 13
click at [917, 401] on input "False" at bounding box center [911, 395] width 13 height 11
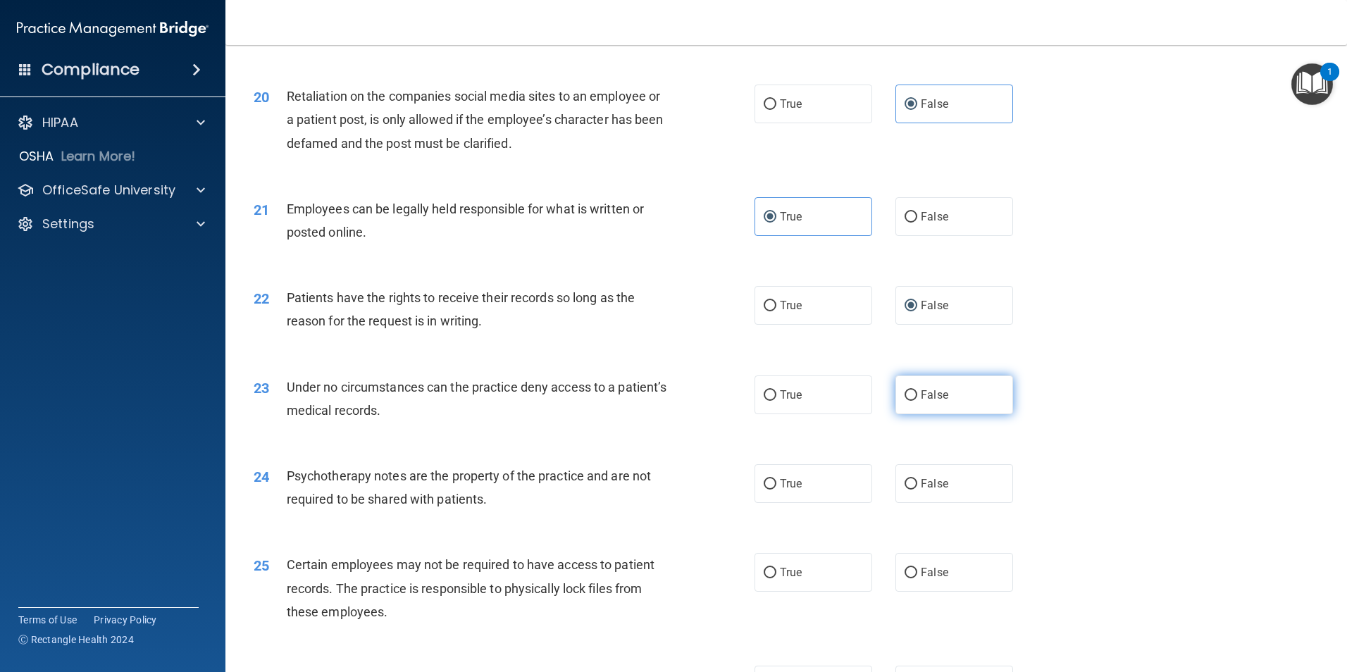
radio input "true"
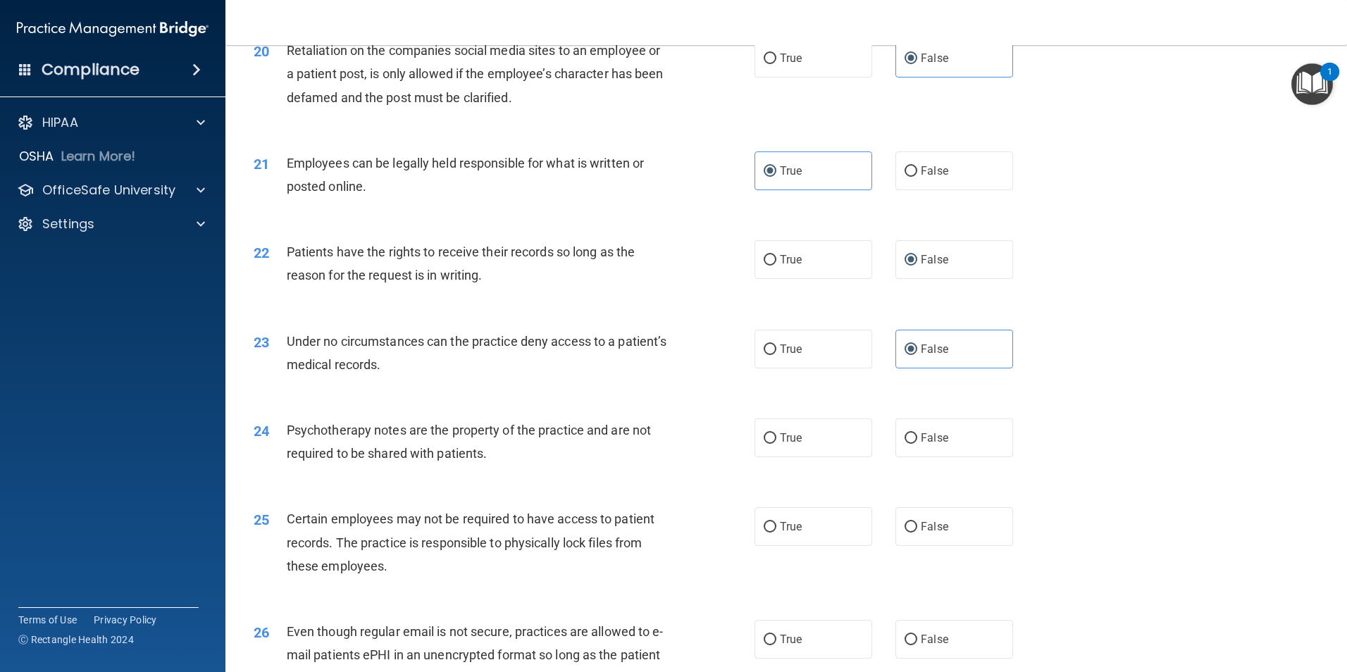
scroll to position [2258, 0]
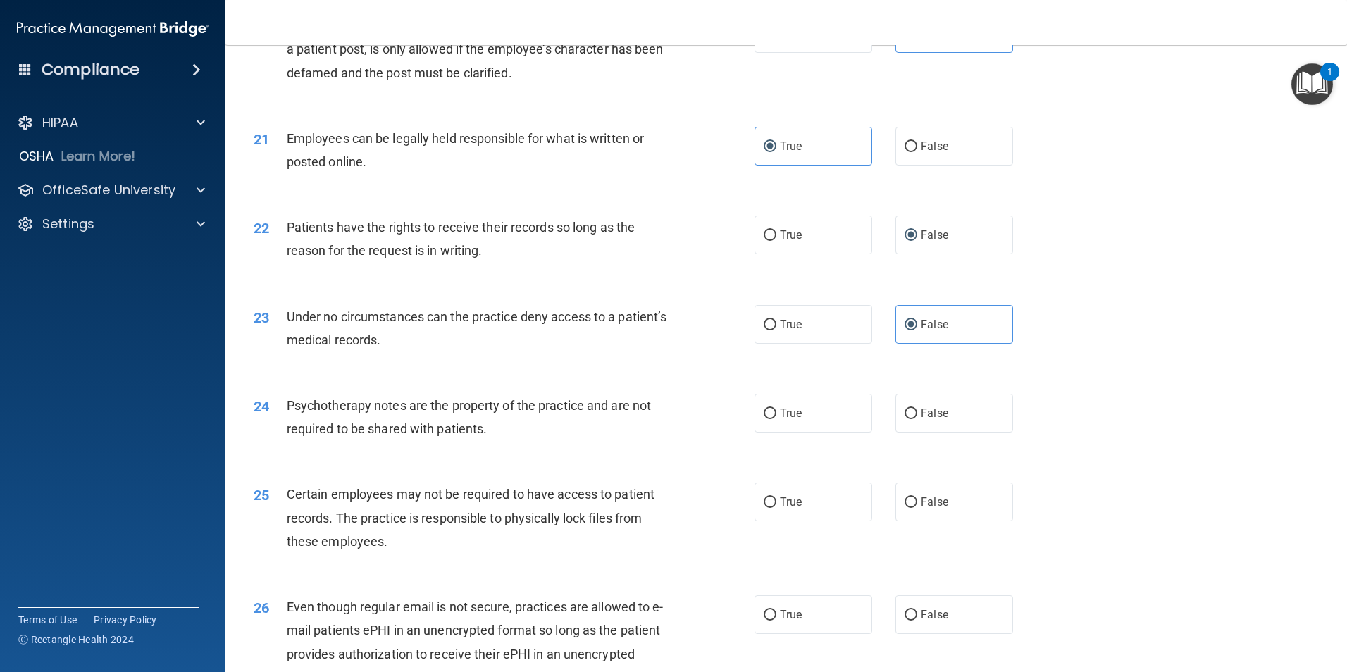
drag, startPoint x: 816, startPoint y: 440, endPoint x: 681, endPoint y: 440, distance: 134.6
click at [813, 433] on label "True" at bounding box center [814, 413] width 118 height 39
click at [776, 419] on input "True" at bounding box center [770, 414] width 13 height 11
radio input "true"
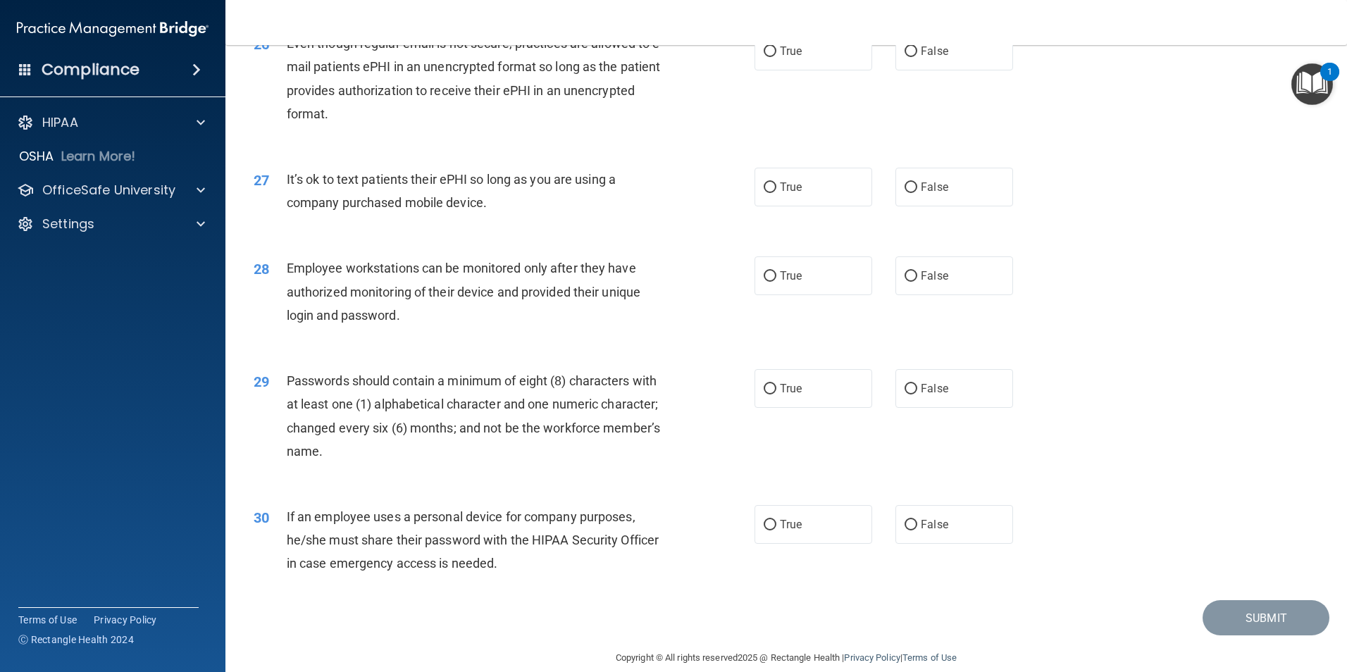
scroll to position [2865, 0]
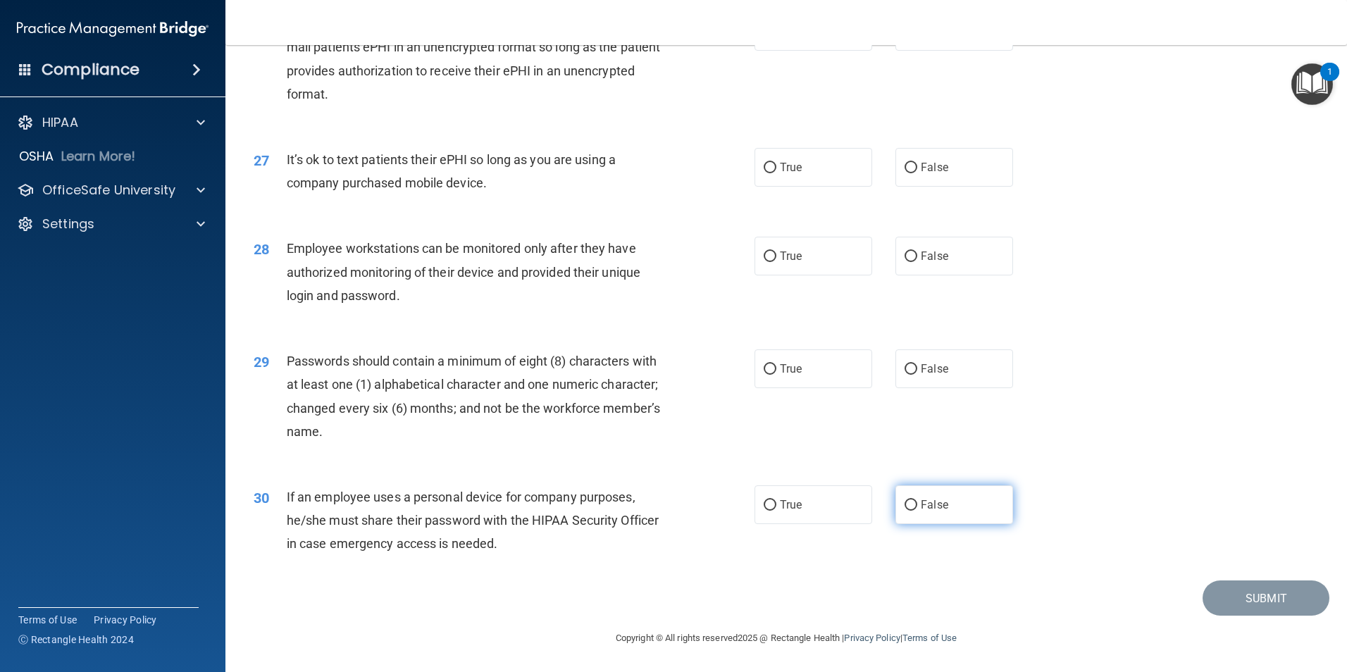
click at [927, 503] on span "False" at bounding box center [934, 504] width 27 height 13
click at [771, 388] on label "True" at bounding box center [814, 368] width 118 height 39
click at [771, 375] on input "True" at bounding box center [770, 369] width 13 height 11
radio input "true"
drag, startPoint x: 917, startPoint y: 254, endPoint x: 672, endPoint y: 259, distance: 244.6
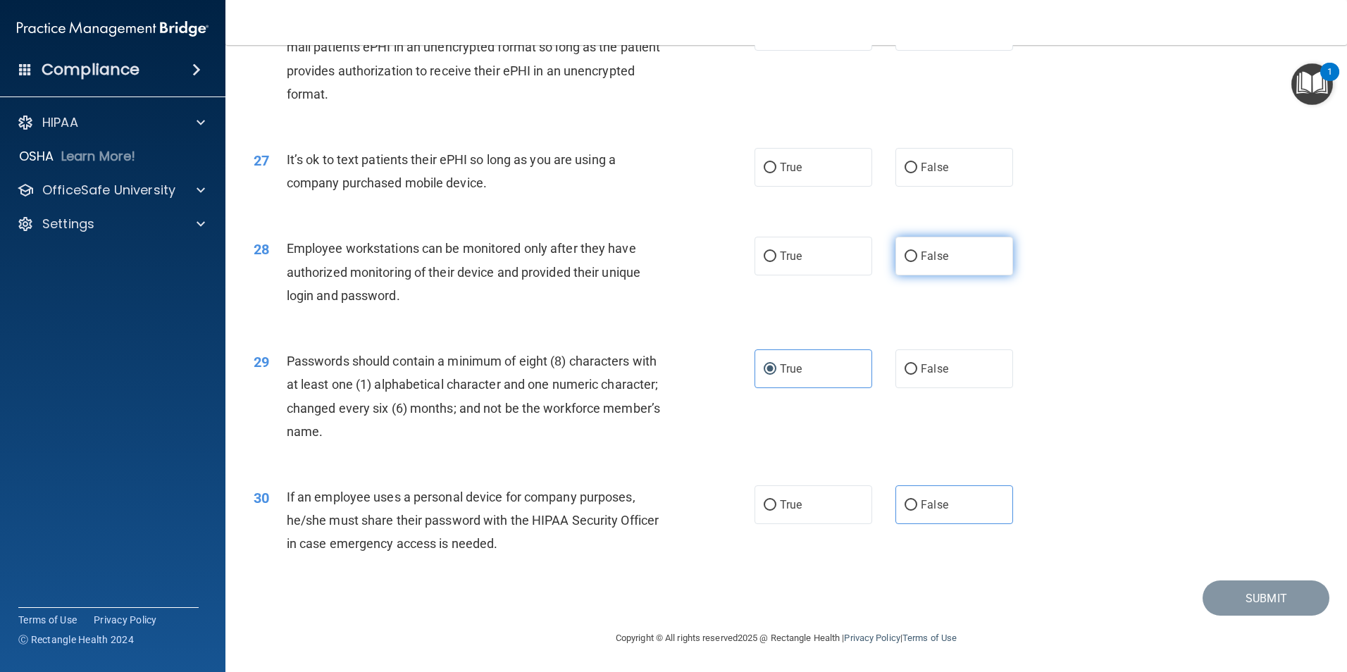
click at [921, 254] on span "False" at bounding box center [934, 255] width 27 height 13
click at [916, 254] on input "False" at bounding box center [911, 257] width 13 height 11
radio input "true"
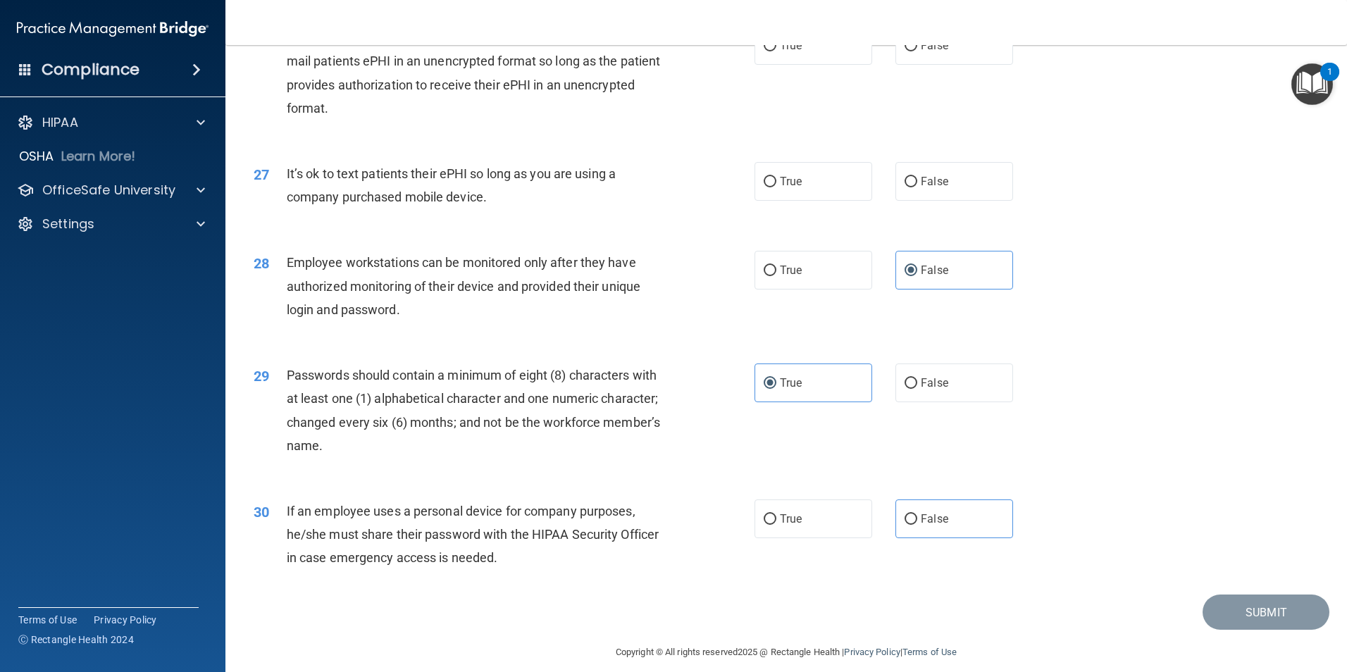
scroll to position [2795, 0]
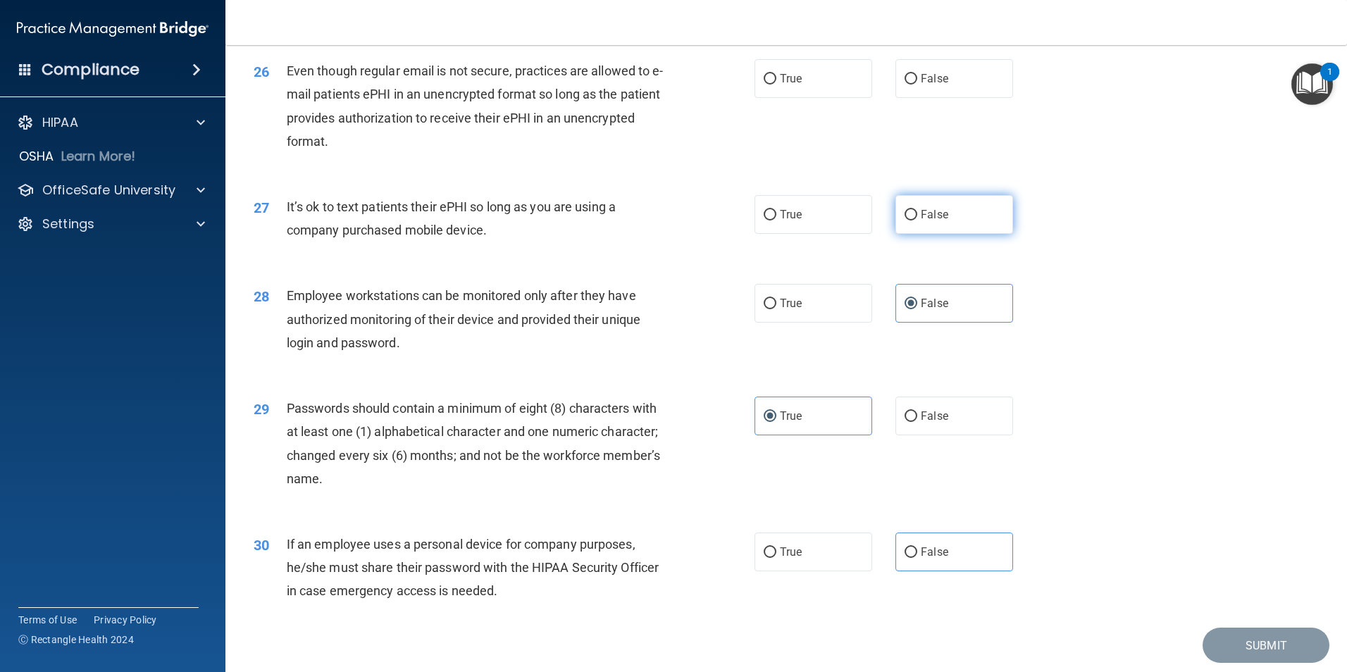
click at [921, 221] on span "False" at bounding box center [934, 214] width 27 height 13
click at [915, 221] on input "False" at bounding box center [911, 215] width 13 height 11
radio input "true"
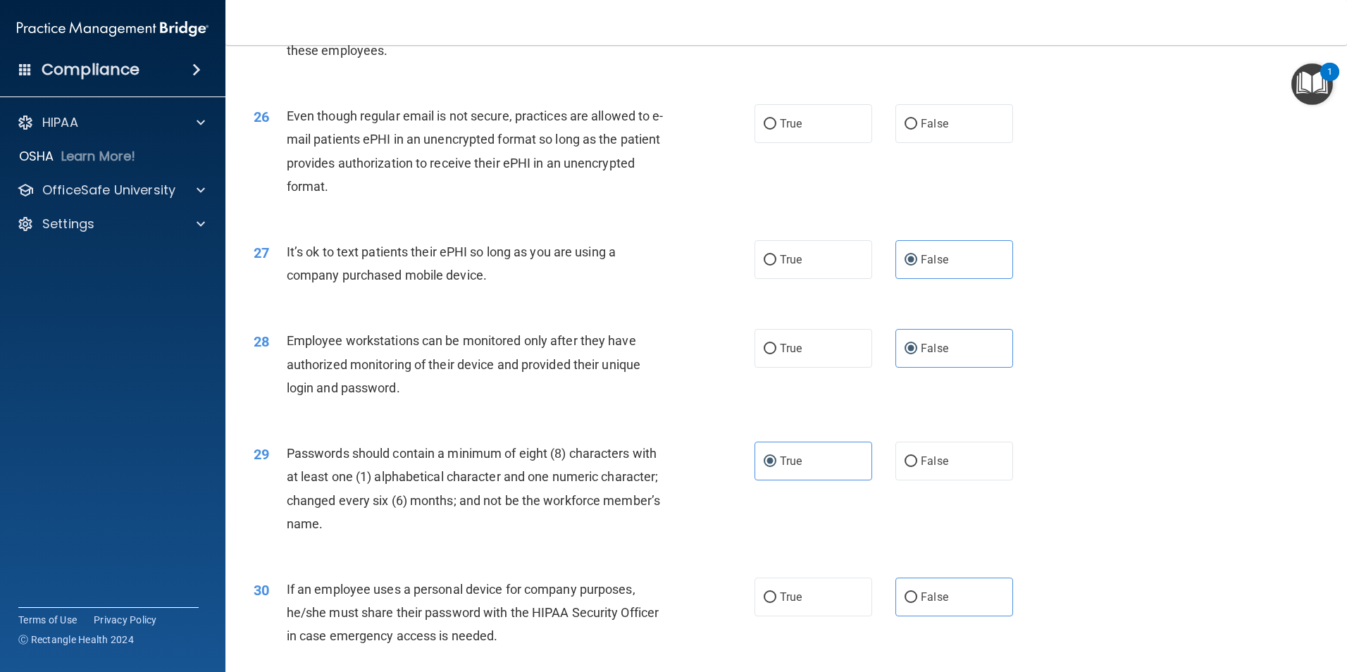
scroll to position [2724, 0]
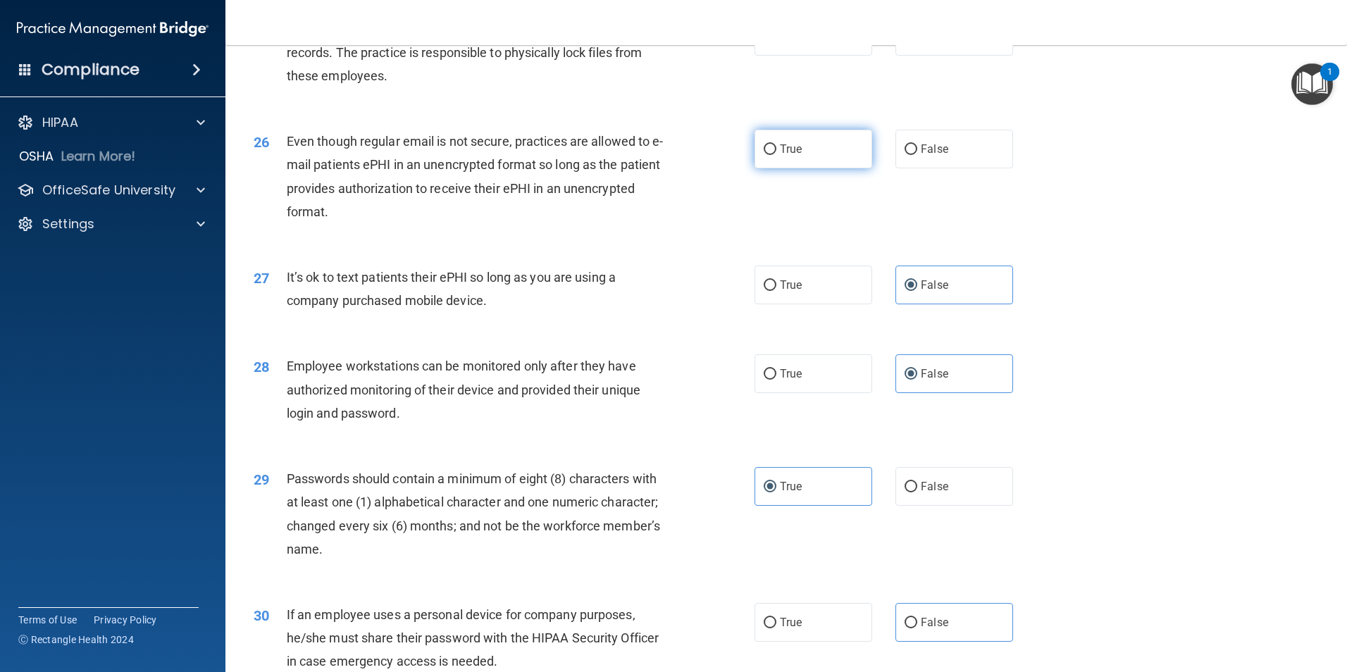
click at [791, 164] on label "True" at bounding box center [814, 149] width 118 height 39
click at [776, 155] on input "True" at bounding box center [770, 149] width 13 height 11
radio input "true"
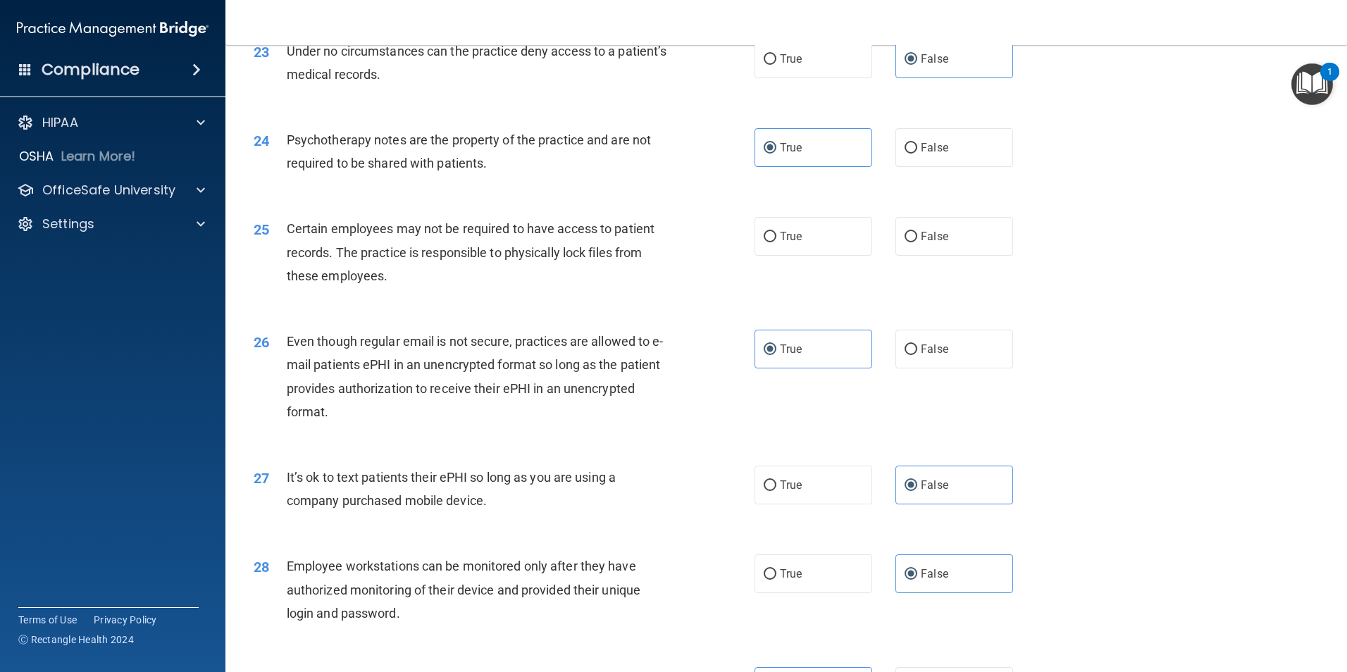
scroll to position [2513, 0]
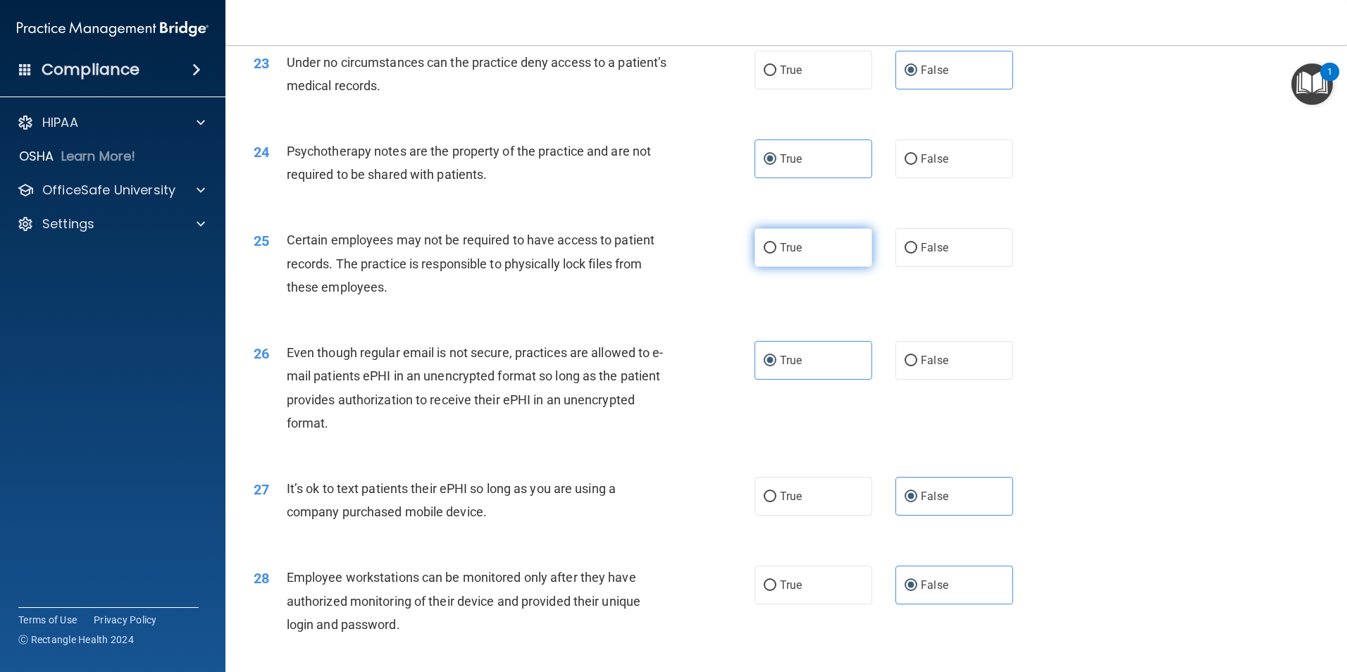
click at [775, 267] on label "True" at bounding box center [814, 247] width 118 height 39
click at [775, 254] on input "True" at bounding box center [770, 248] width 13 height 11
radio input "true"
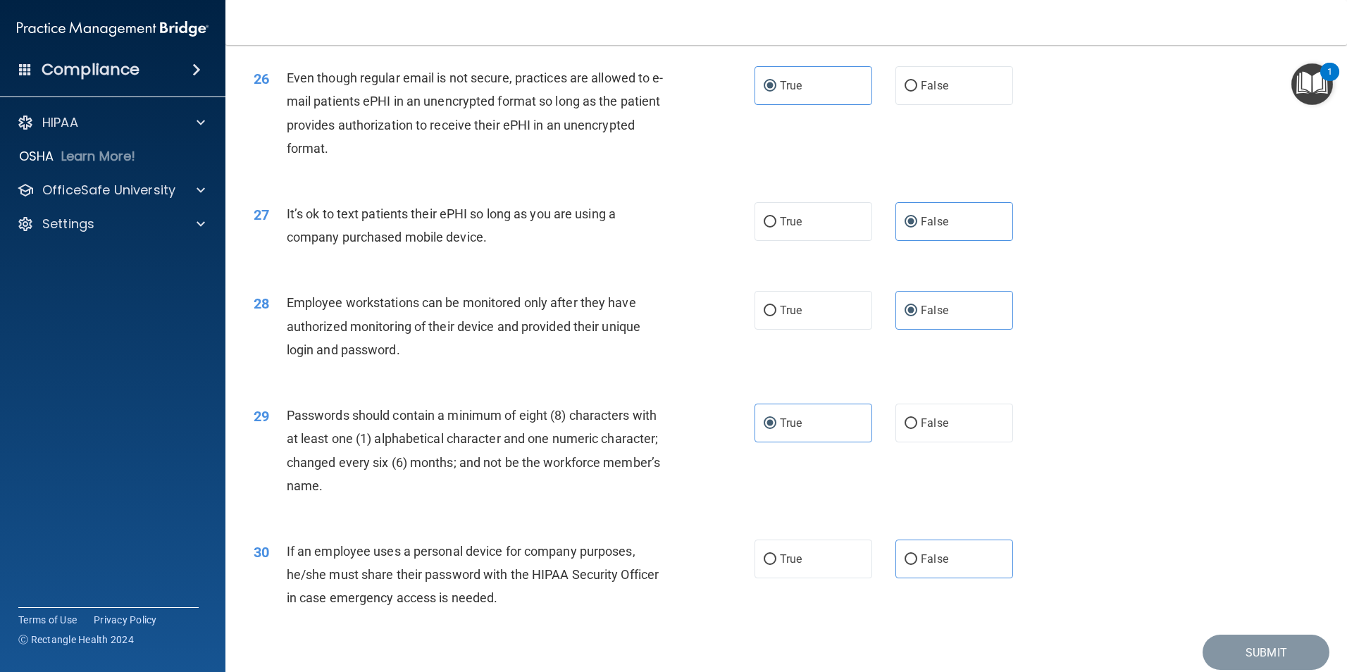
scroll to position [2865, 0]
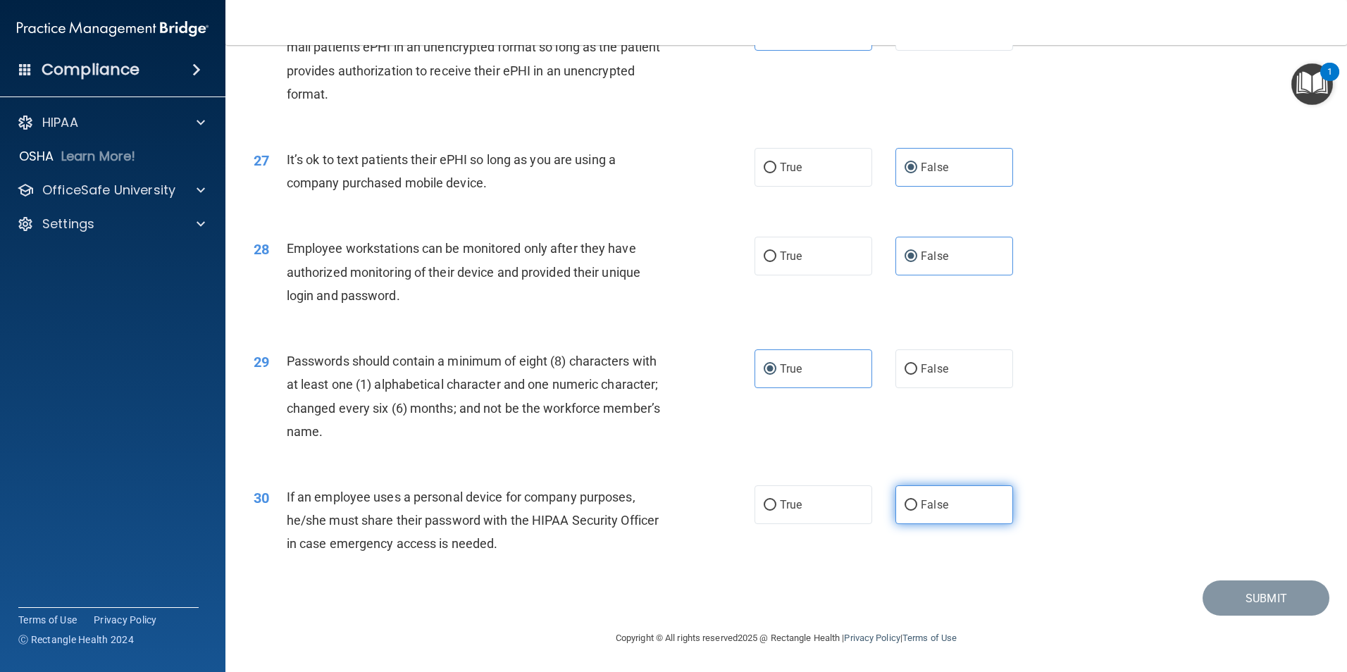
click at [932, 511] on span "False" at bounding box center [934, 504] width 27 height 13
click at [905, 503] on input "False" at bounding box center [911, 505] width 13 height 11
radio input "true"
drag, startPoint x: 1256, startPoint y: 602, endPoint x: 1180, endPoint y: 583, distance: 79.0
click at [1255, 602] on button "Submit" at bounding box center [1266, 599] width 127 height 36
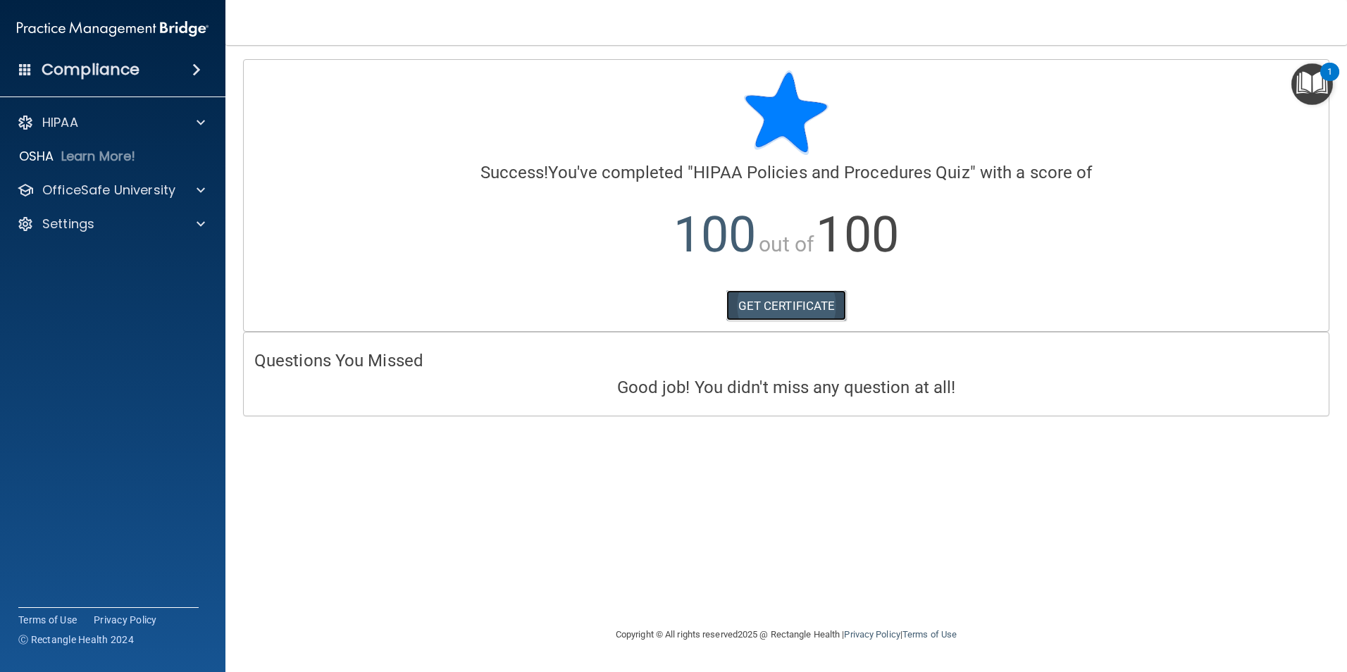
click at [778, 302] on link "GET CERTIFICATE" at bounding box center [786, 305] width 120 height 31
click at [159, 77] on div "Compliance" at bounding box center [112, 69] width 225 height 31
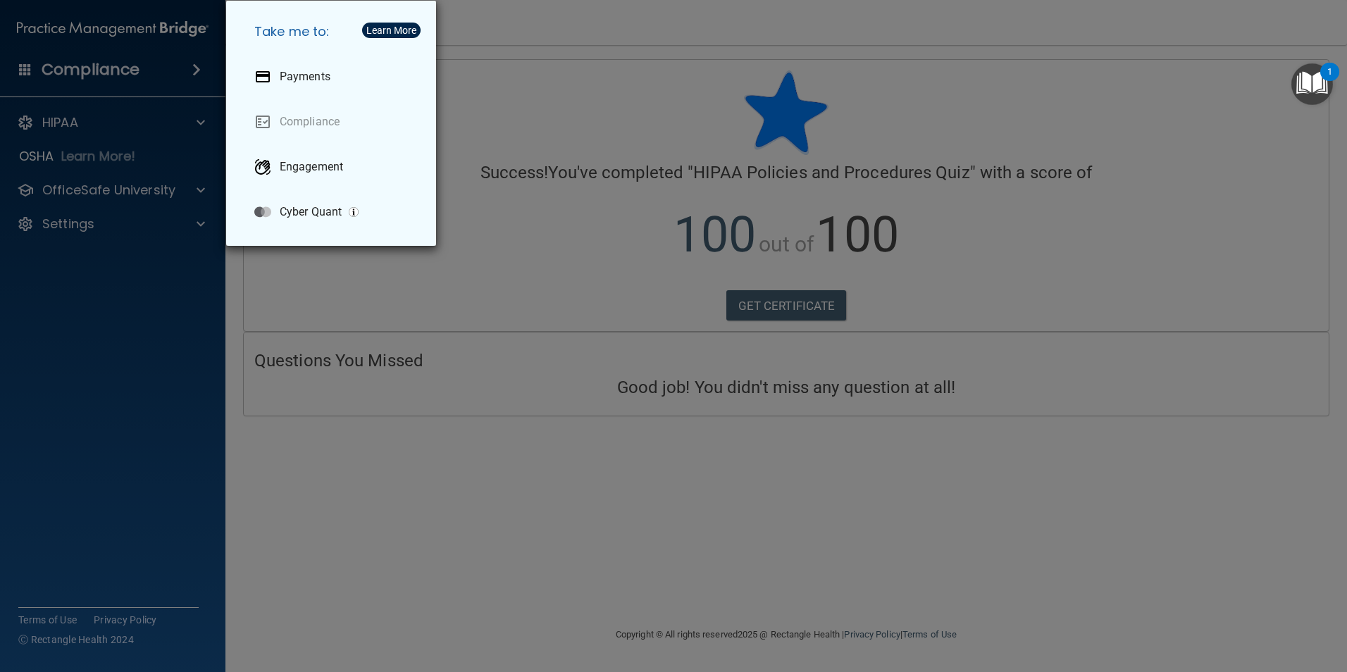
click at [159, 77] on div "Take me to: Payments Compliance Engagement Cyber Quant" at bounding box center [673, 336] width 1347 height 672
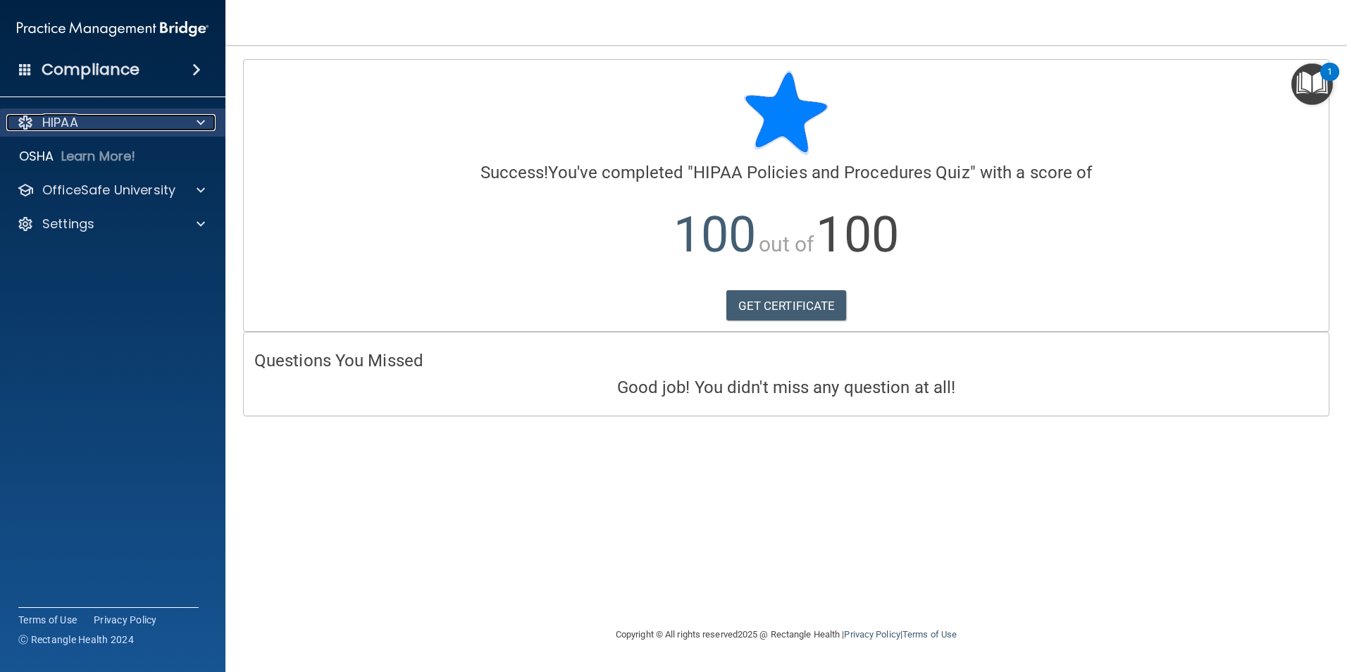
click at [125, 130] on div "HIPAA" at bounding box center [93, 122] width 175 height 17
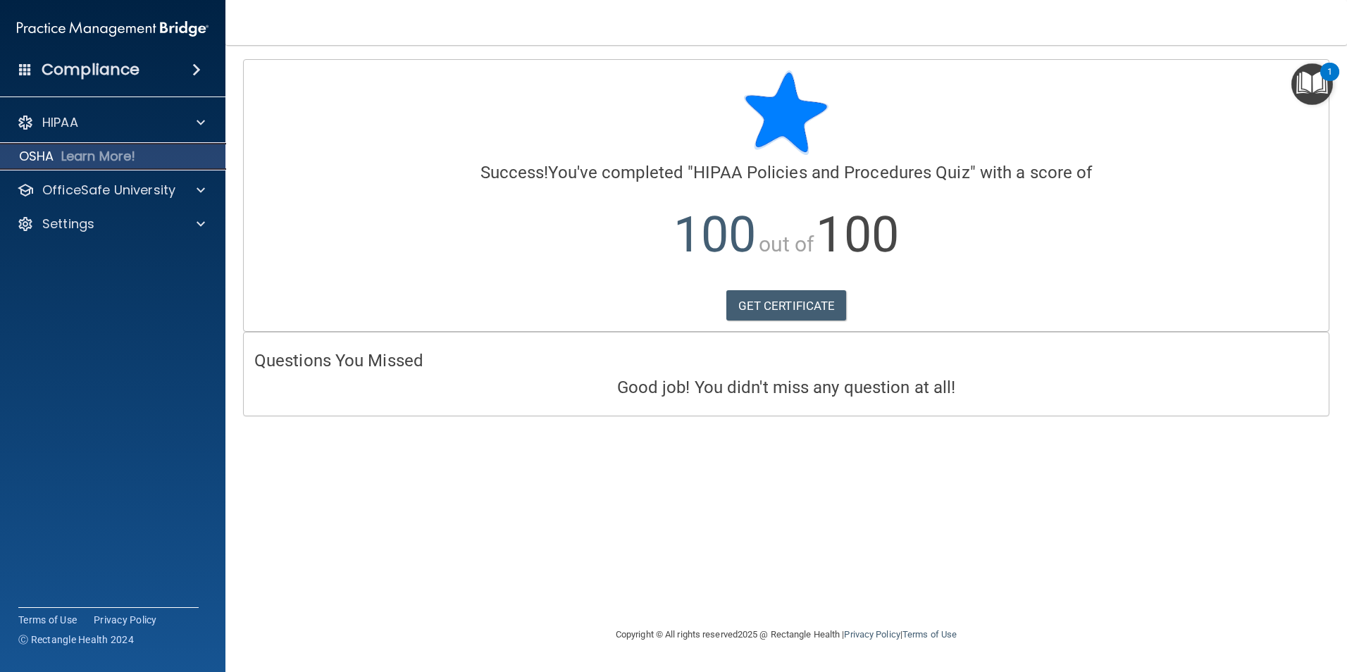
click at [35, 152] on p "OSHA" at bounding box center [36, 156] width 35 height 17
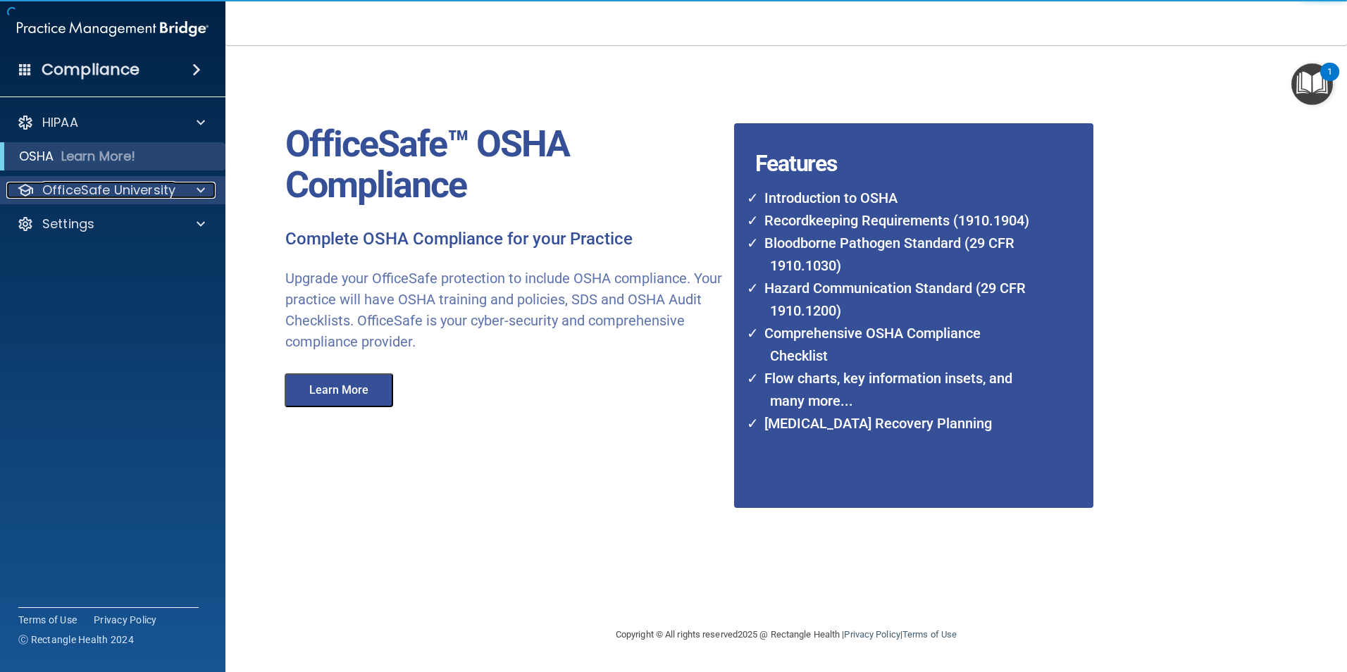
click at [123, 197] on p "OfficeSafe University" at bounding box center [108, 190] width 133 height 17
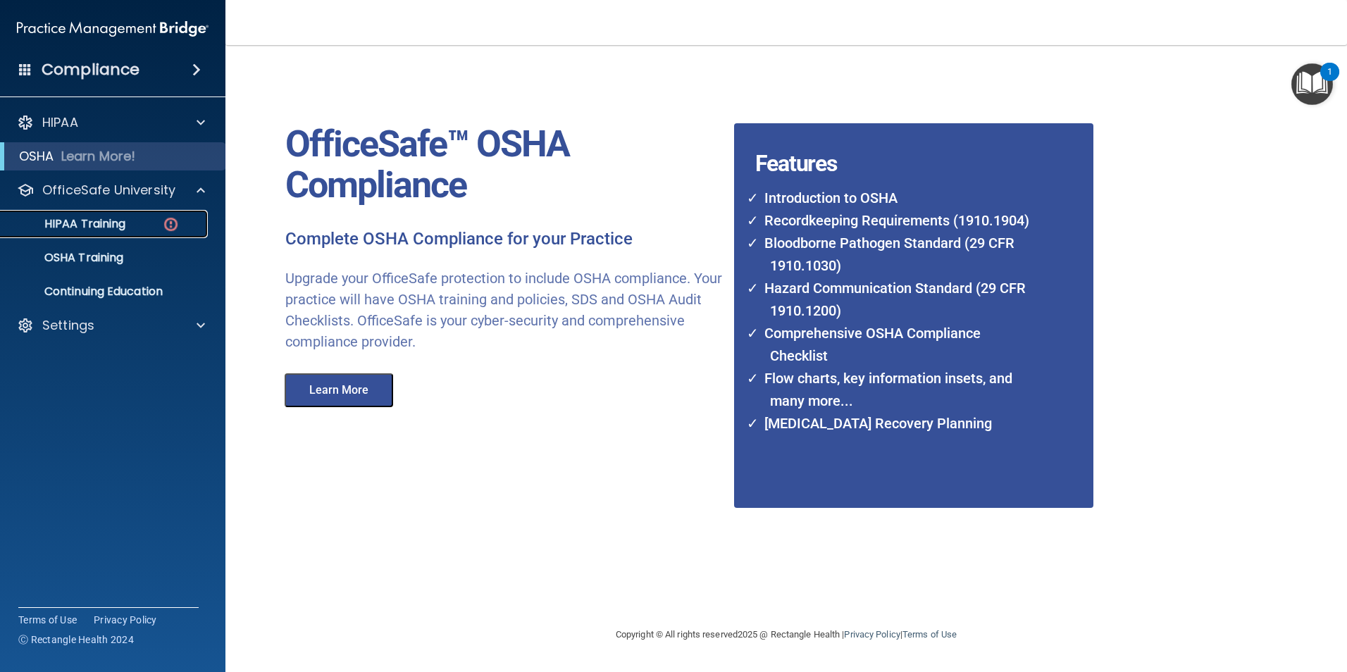
click at [120, 226] on p "HIPAA Training" at bounding box center [67, 224] width 116 height 14
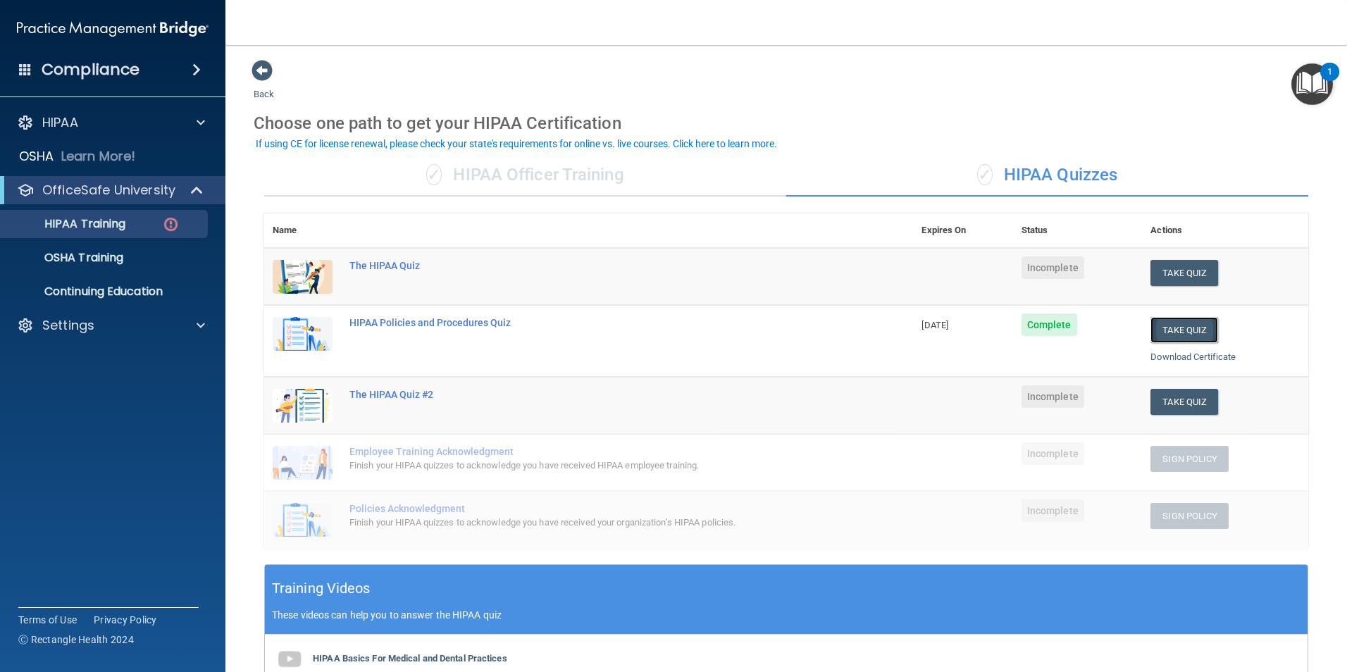
click at [1191, 333] on button "Take Quiz" at bounding box center [1185, 330] width 68 height 26
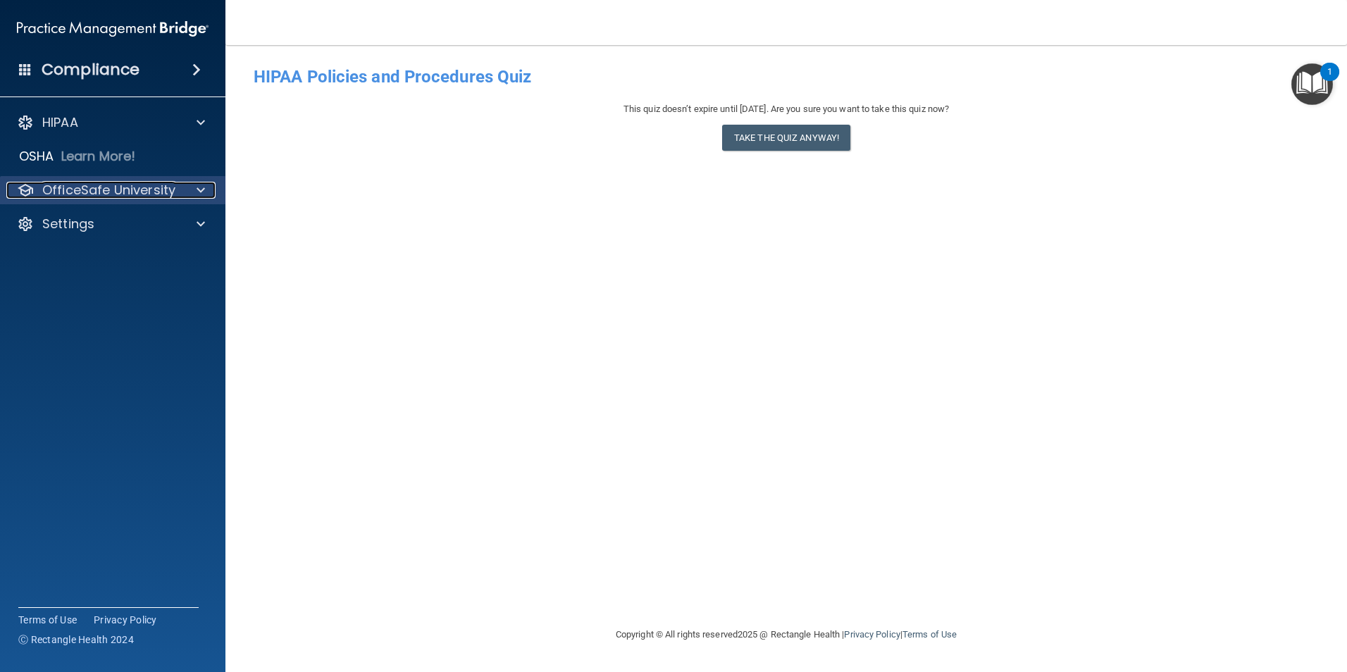
click at [124, 190] on p "OfficeSafe University" at bounding box center [108, 190] width 133 height 17
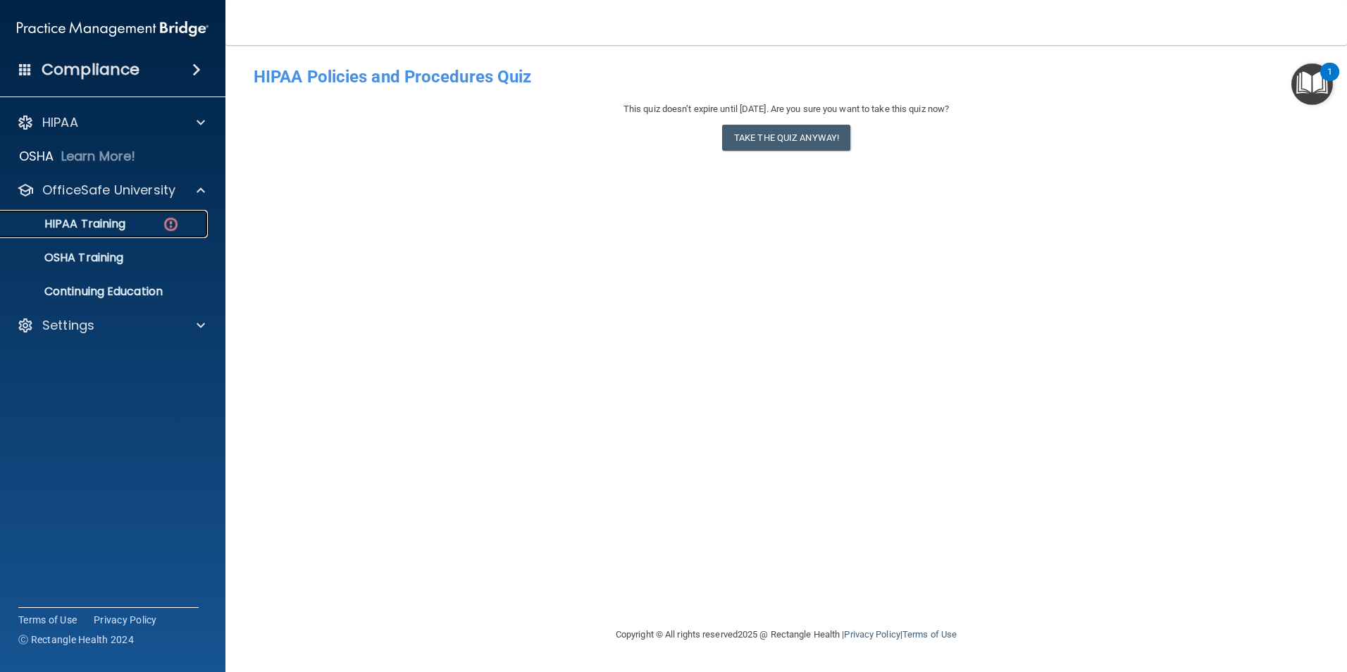
click at [115, 227] on p "HIPAA Training" at bounding box center [67, 224] width 116 height 14
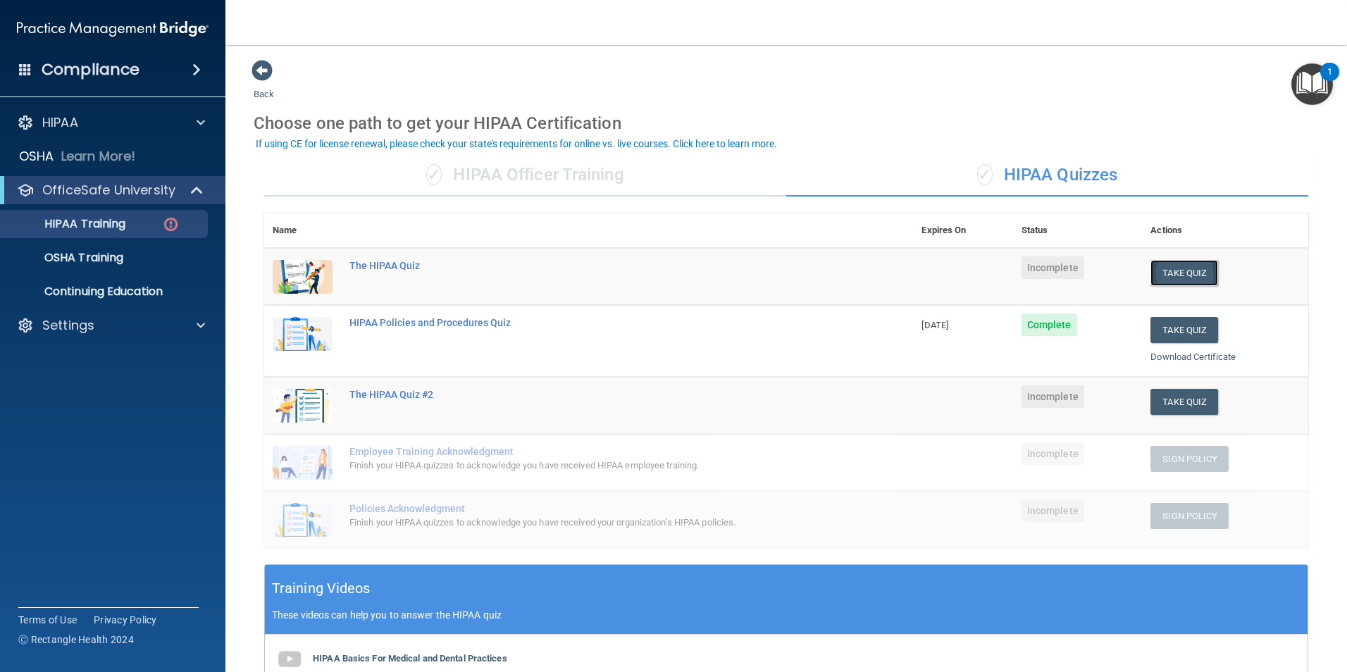
click at [1158, 273] on button "Take Quiz" at bounding box center [1185, 273] width 68 height 26
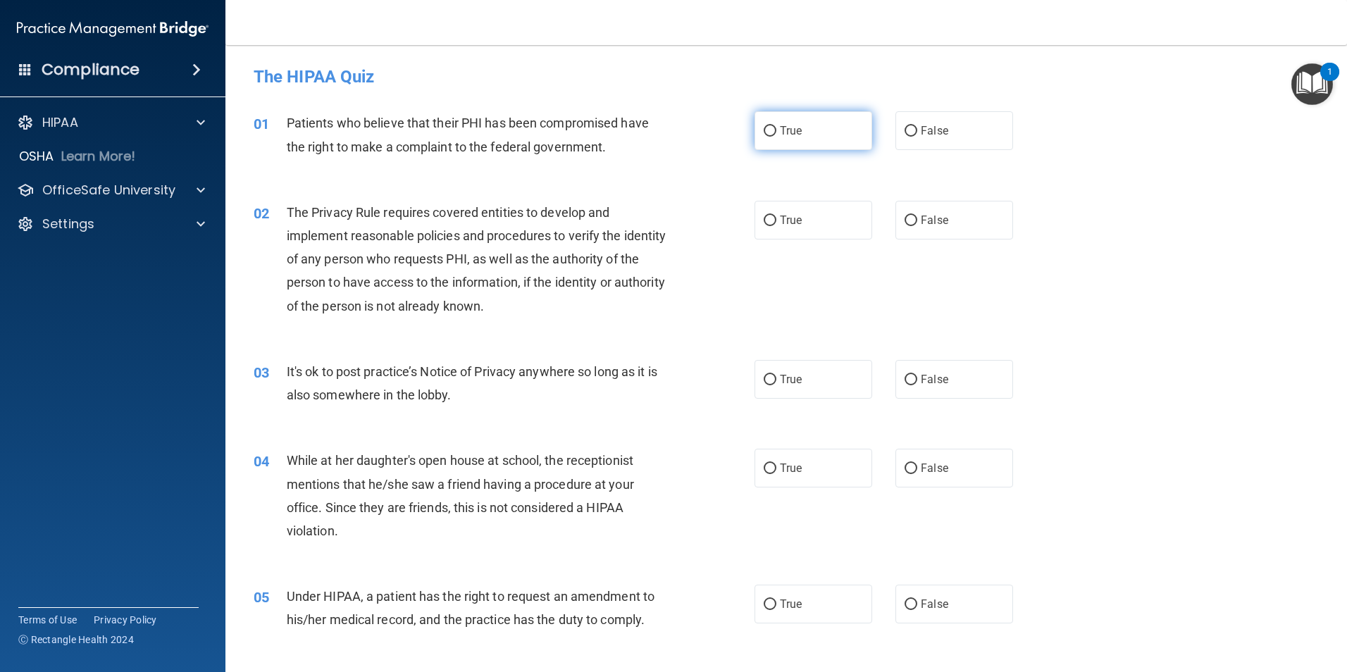
click at [796, 140] on label "True" at bounding box center [814, 130] width 118 height 39
click at [776, 137] on input "True" at bounding box center [770, 131] width 13 height 11
radio input "true"
drag, startPoint x: 797, startPoint y: 218, endPoint x: 774, endPoint y: 220, distance: 23.3
click at [797, 218] on span "True" at bounding box center [791, 220] width 22 height 13
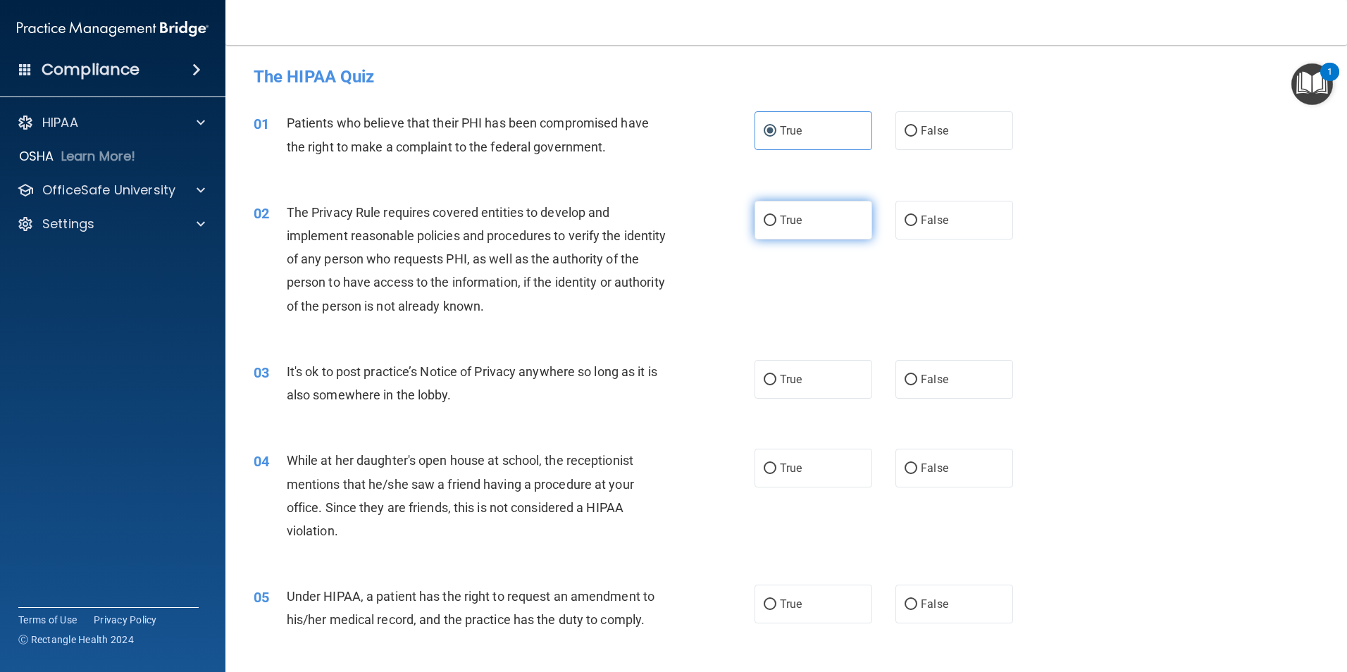
click at [776, 218] on input "True" at bounding box center [770, 221] width 13 height 11
radio input "true"
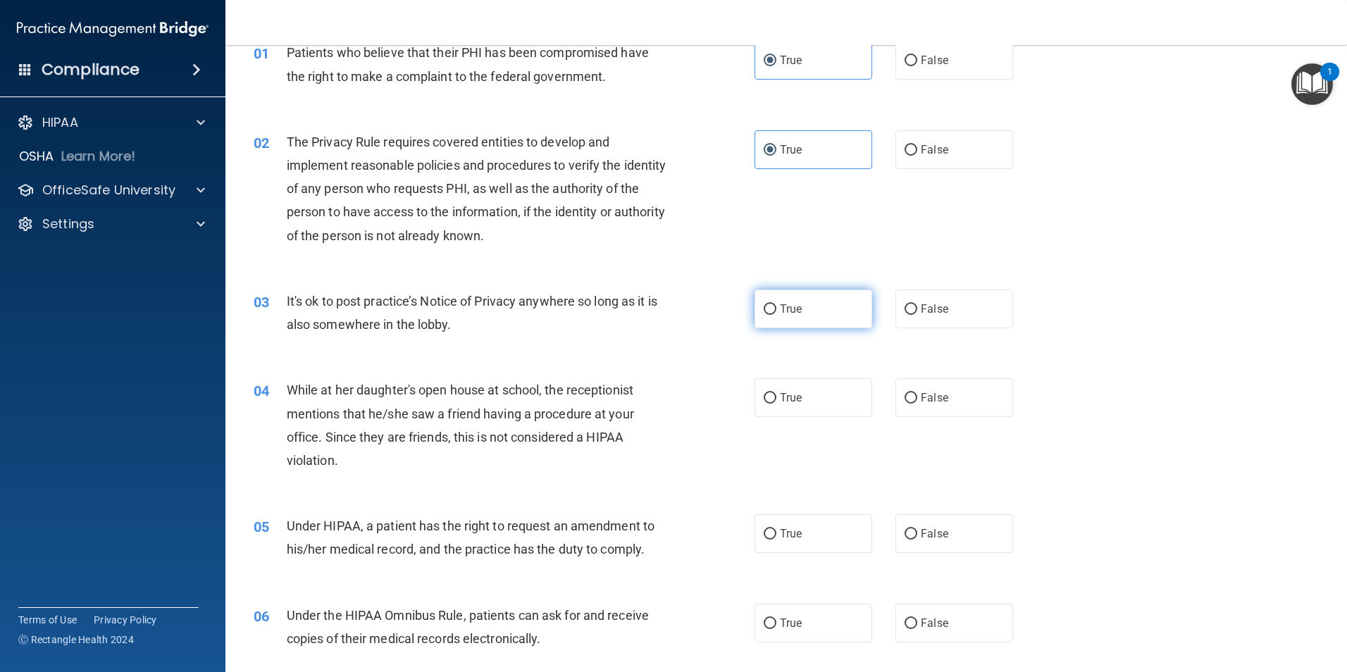
drag, startPoint x: 967, startPoint y: 308, endPoint x: 854, endPoint y: 308, distance: 112.7
click at [962, 308] on label "False" at bounding box center [955, 309] width 118 height 39
click at [917, 308] on input "False" at bounding box center [911, 309] width 13 height 11
radio input "true"
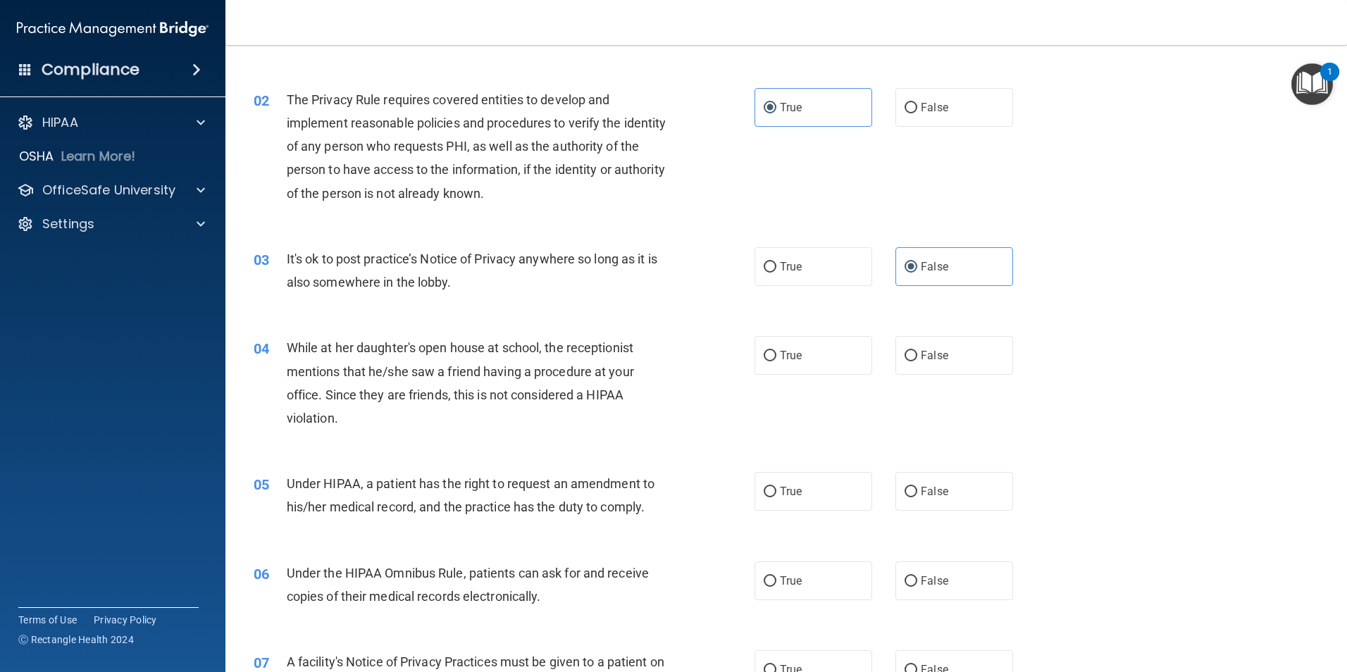
scroll to position [282, 0]
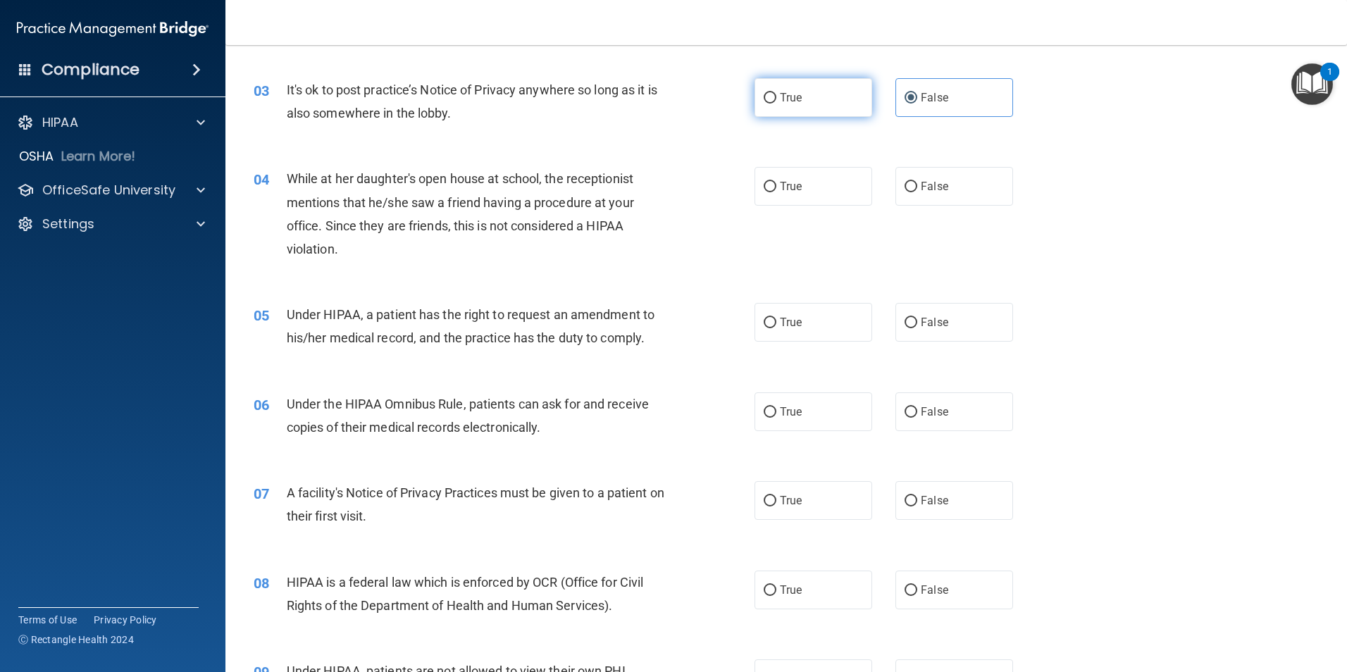
drag, startPoint x: 781, startPoint y: 100, endPoint x: 772, endPoint y: 104, distance: 10.1
click at [780, 100] on span "True" at bounding box center [791, 97] width 22 height 13
click at [776, 100] on input "True" at bounding box center [770, 98] width 13 height 11
radio input "true"
radio input "false"
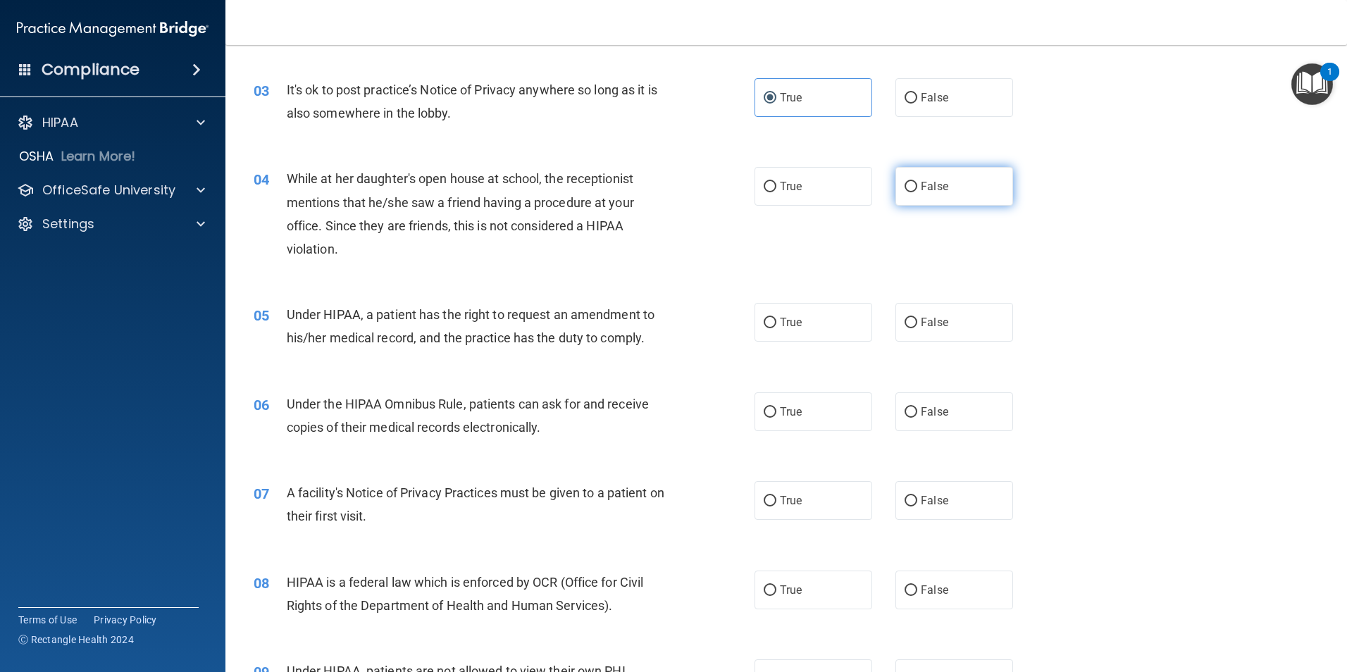
click at [932, 194] on label "False" at bounding box center [955, 186] width 118 height 39
click at [917, 192] on input "False" at bounding box center [911, 187] width 13 height 11
radio input "true"
click at [822, 320] on label "True" at bounding box center [814, 322] width 118 height 39
click at [776, 320] on input "True" at bounding box center [770, 323] width 13 height 11
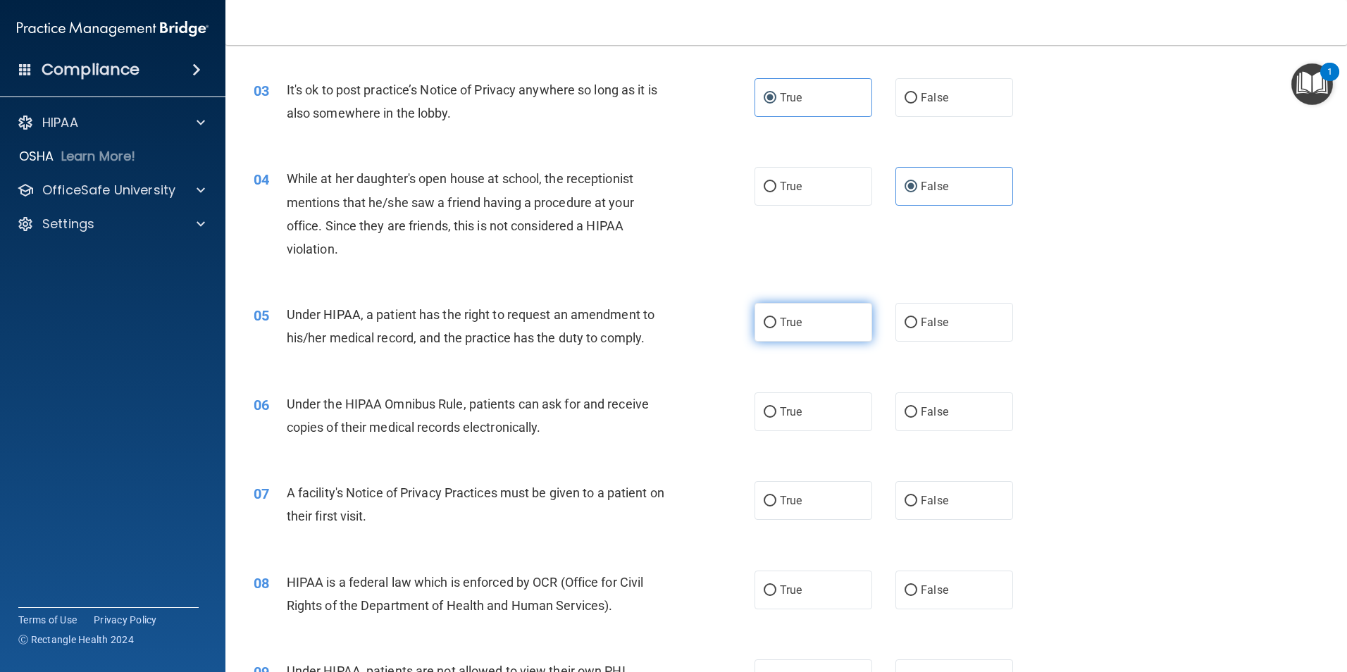
radio input "true"
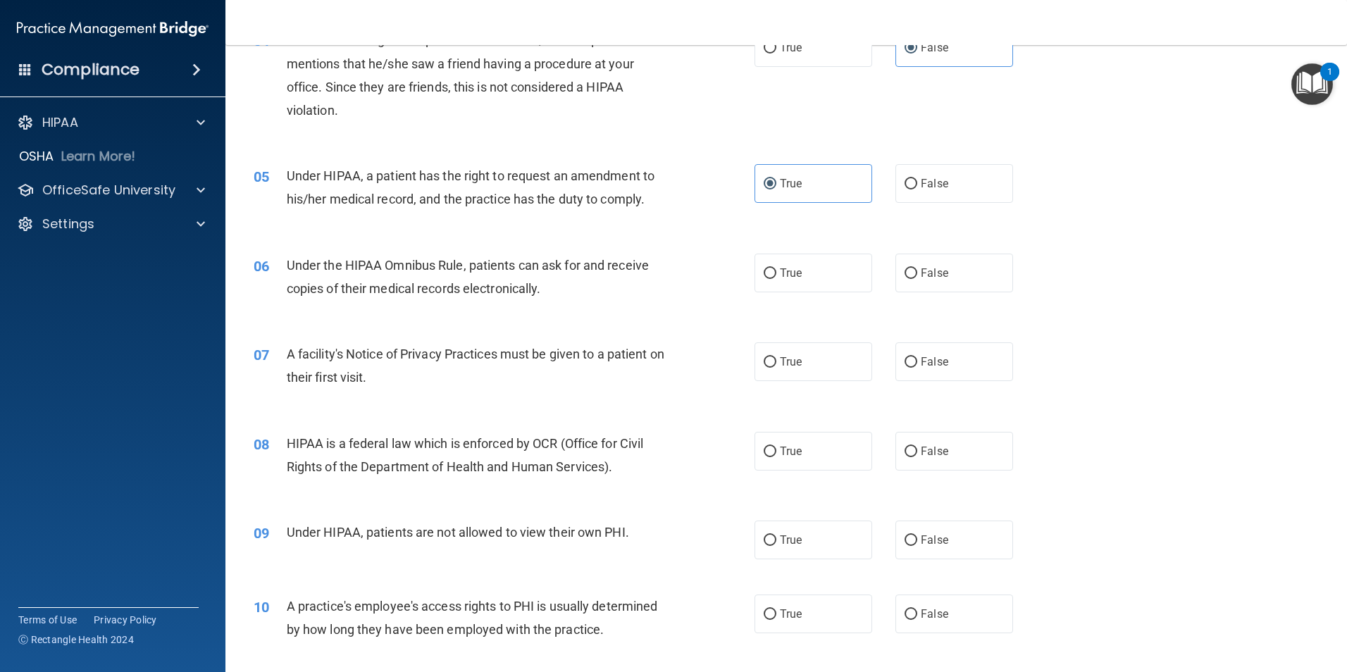
scroll to position [493, 0]
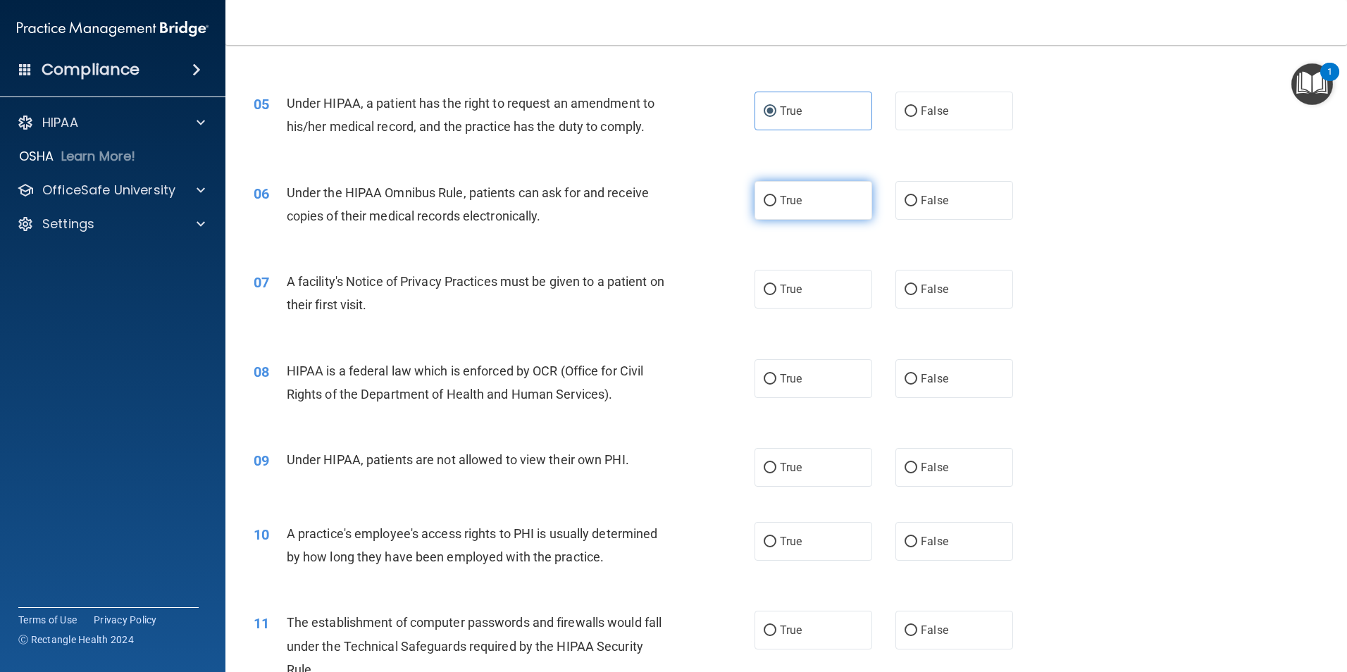
click at [780, 202] on span "True" at bounding box center [791, 200] width 22 height 13
click at [776, 202] on input "True" at bounding box center [770, 201] width 13 height 11
radio input "true"
click at [911, 285] on label "False" at bounding box center [955, 289] width 118 height 39
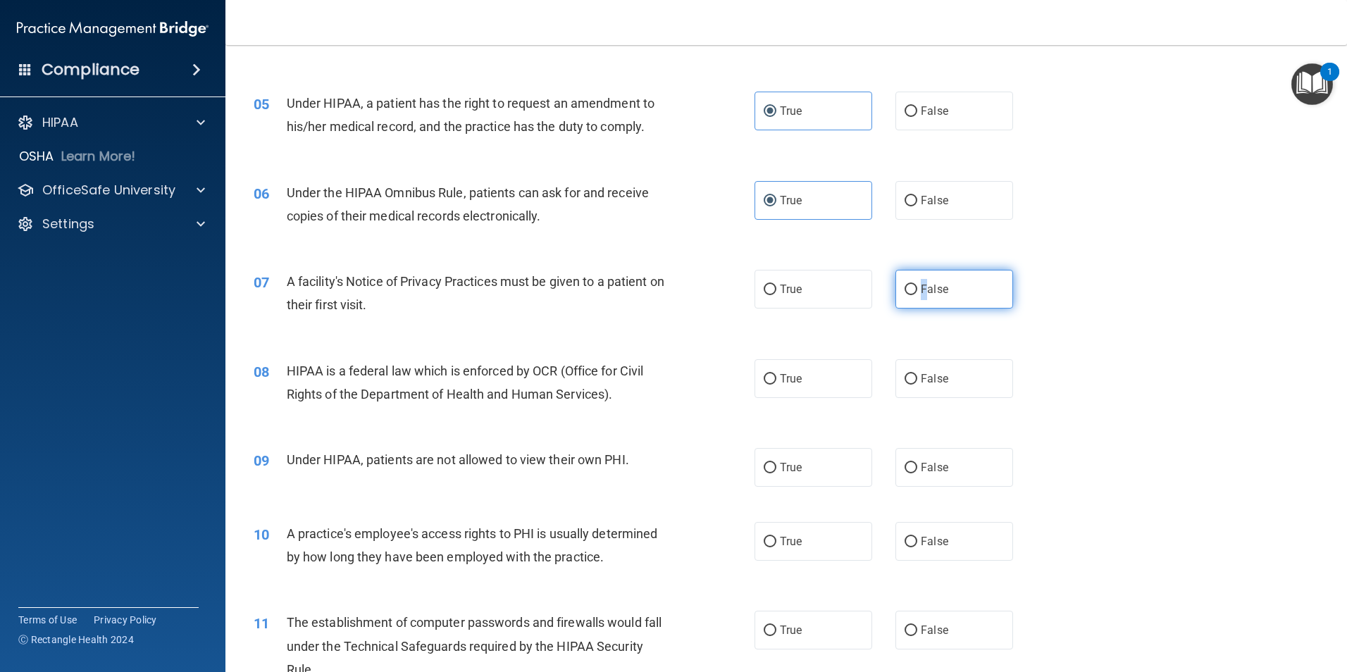
click at [897, 287] on label "False" at bounding box center [955, 289] width 118 height 39
click at [905, 287] on input "False" at bounding box center [911, 290] width 13 height 11
radio input "true"
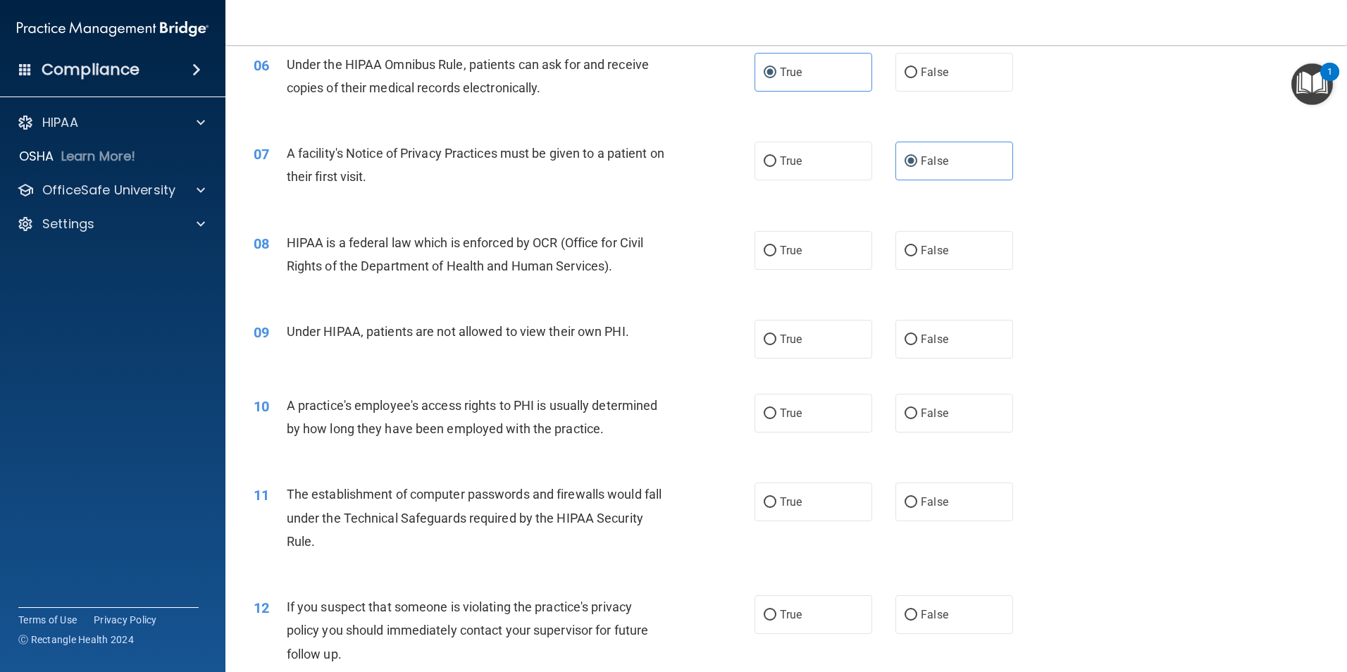
scroll to position [634, 0]
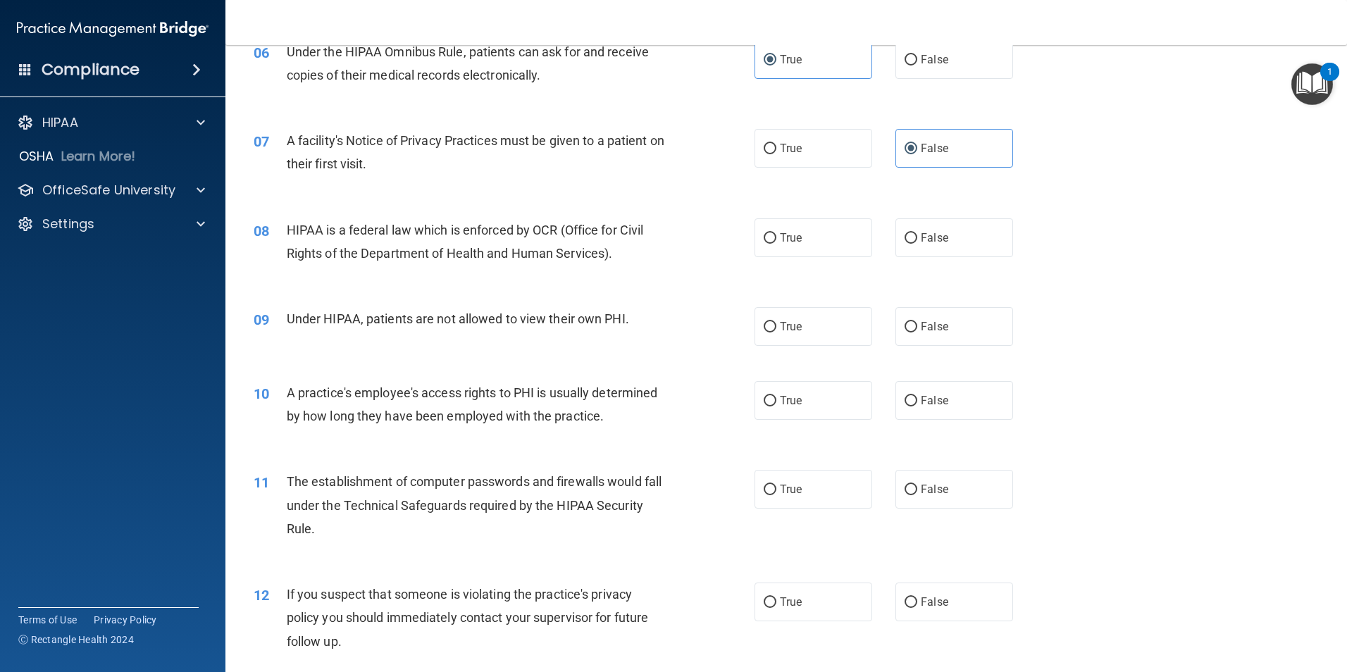
click at [758, 258] on div "08 HIPAA is a federal law which is enforced by OCR (Office for Civil Rights of …" at bounding box center [504, 245] width 543 height 54
click at [786, 228] on label "True" at bounding box center [814, 237] width 118 height 39
click at [776, 233] on input "True" at bounding box center [770, 238] width 13 height 11
radio input "true"
click at [827, 339] on label "True" at bounding box center [814, 326] width 118 height 39
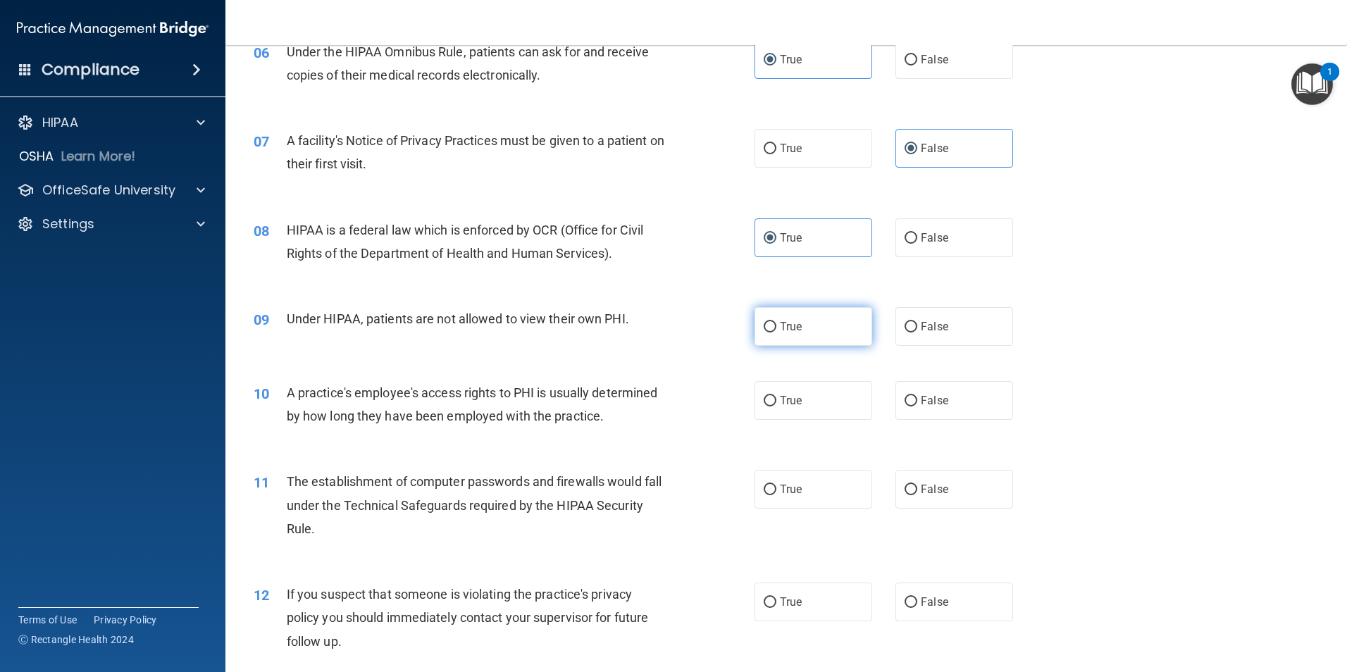
click at [776, 333] on input "True" at bounding box center [770, 327] width 13 height 11
radio input "true"
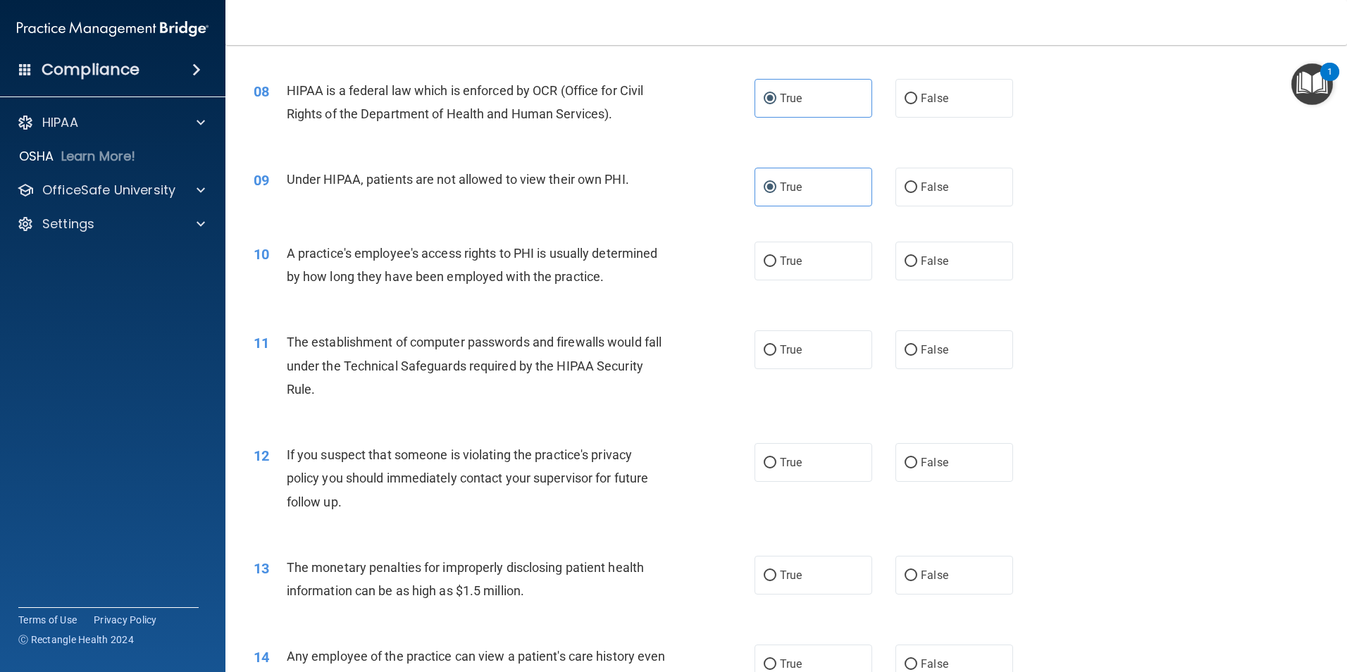
scroll to position [775, 0]
drag, startPoint x: 921, startPoint y: 268, endPoint x: 835, endPoint y: 268, distance: 86.0
click at [920, 268] on label "False" at bounding box center [955, 259] width 118 height 39
click at [917, 266] on input "False" at bounding box center [911, 260] width 13 height 11
radio input "true"
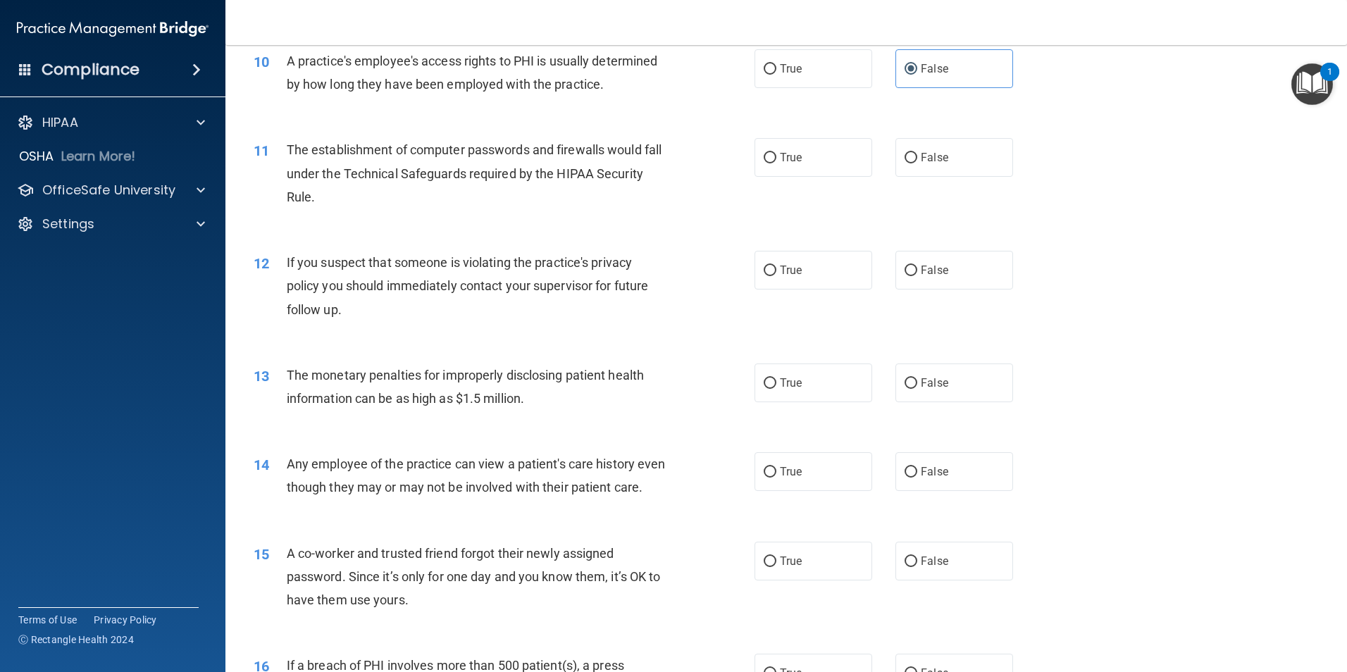
scroll to position [986, 0]
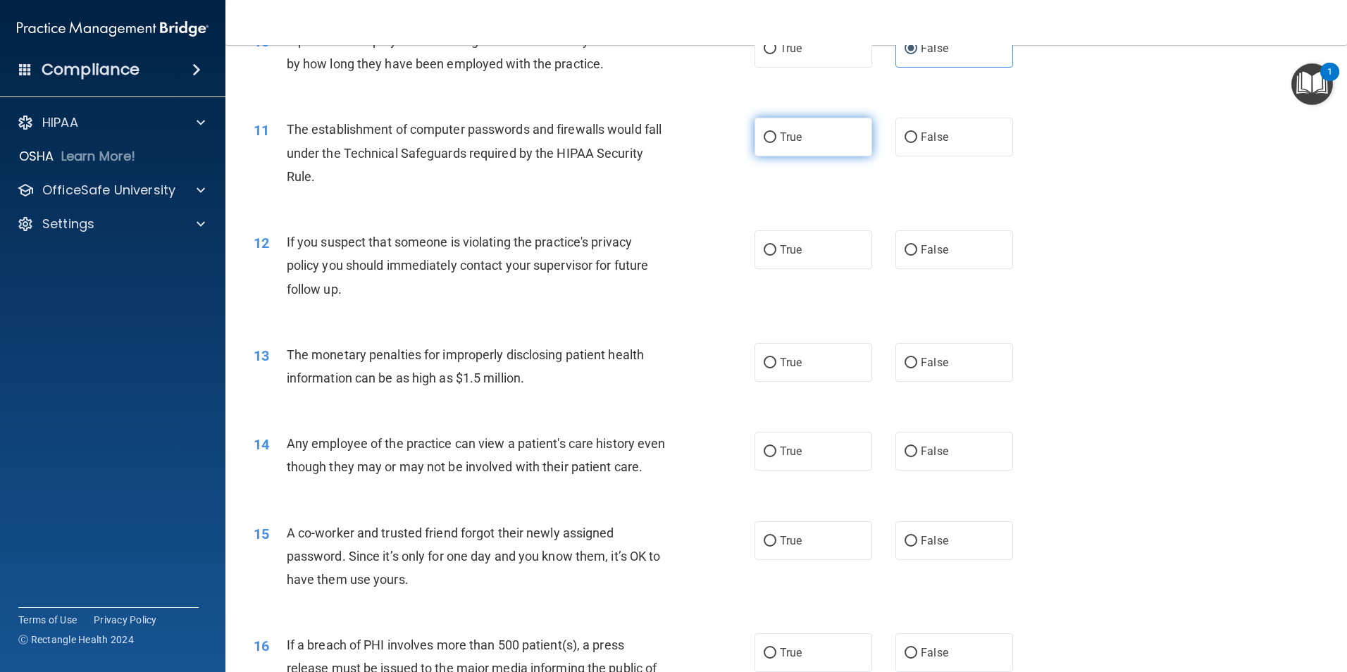
click at [789, 147] on label "True" at bounding box center [814, 137] width 118 height 39
click at [776, 143] on input "True" at bounding box center [770, 137] width 13 height 11
radio input "true"
click at [810, 249] on label "True" at bounding box center [814, 249] width 118 height 39
click at [776, 249] on input "True" at bounding box center [770, 250] width 13 height 11
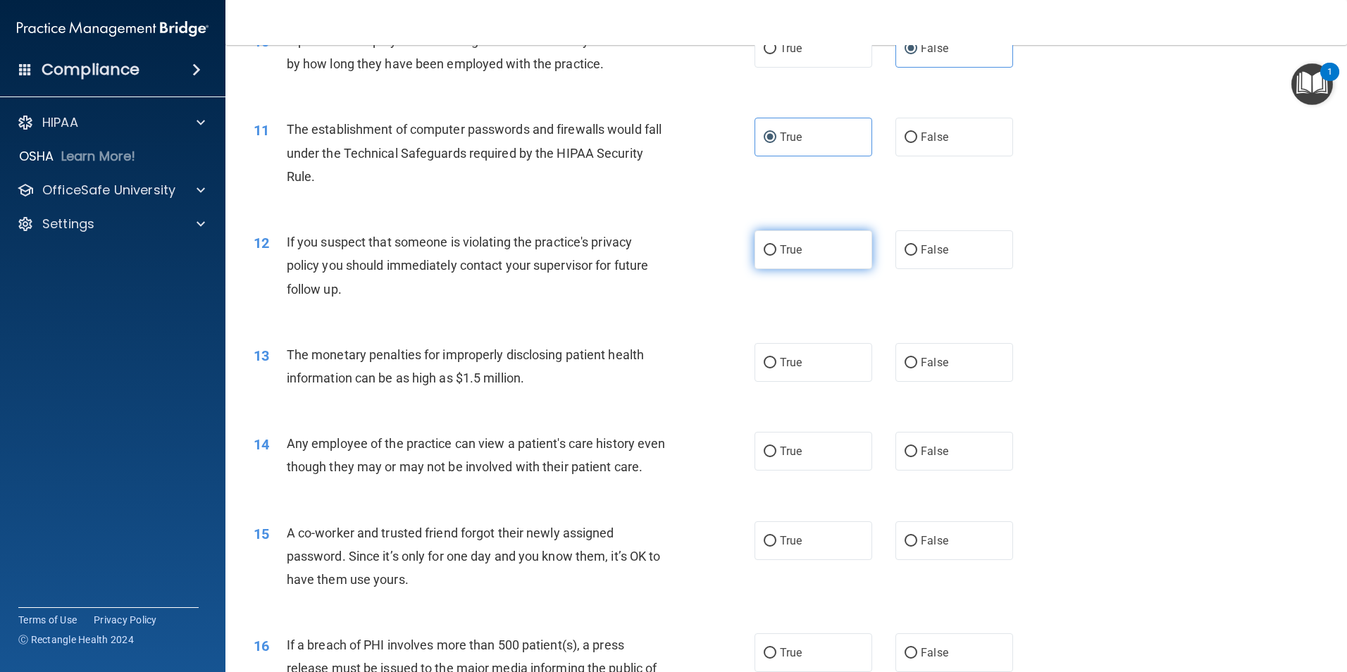
radio input "true"
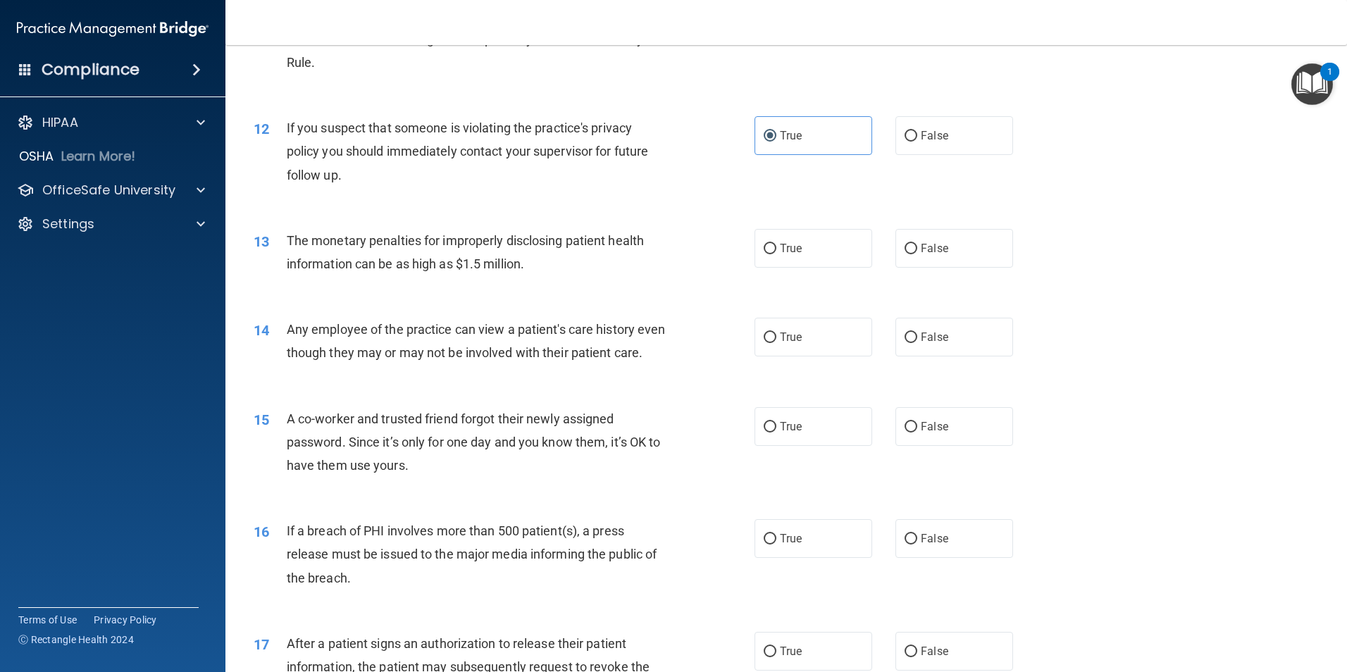
scroll to position [1198, 0]
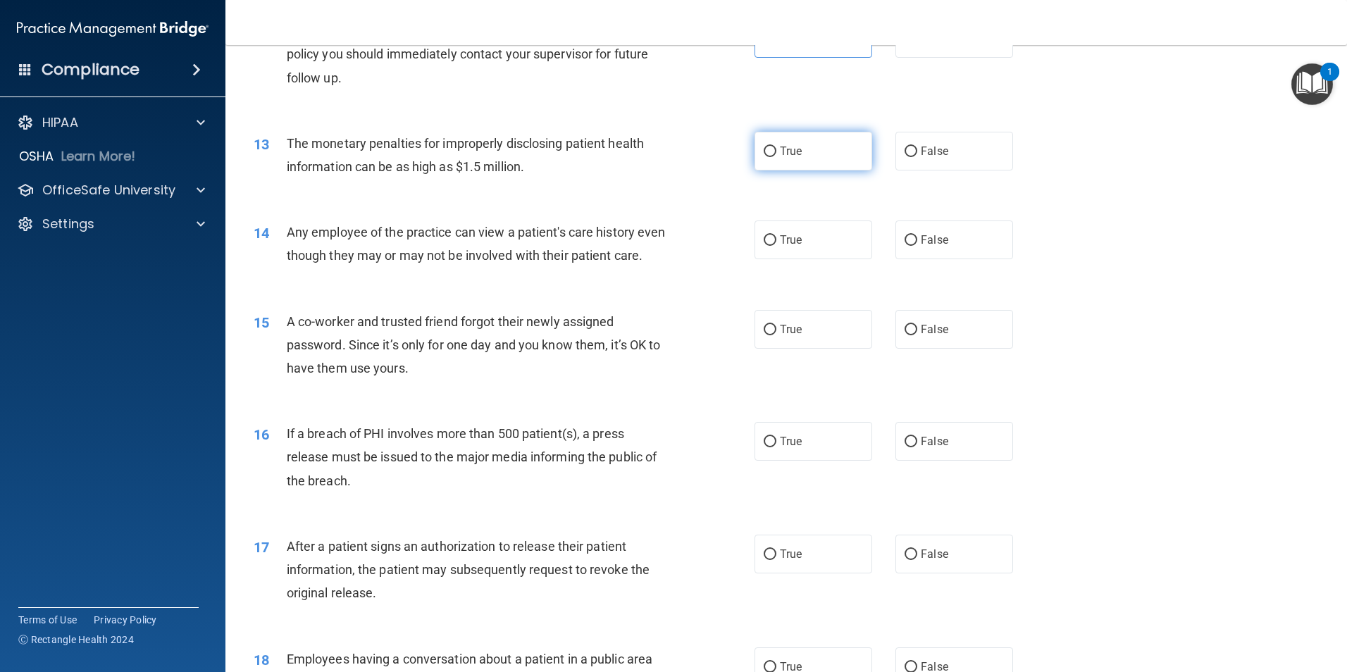
click at [764, 152] on input "True" at bounding box center [770, 152] width 13 height 11
radio input "true"
click at [905, 246] on input "False" at bounding box center [911, 240] width 13 height 11
radio input "true"
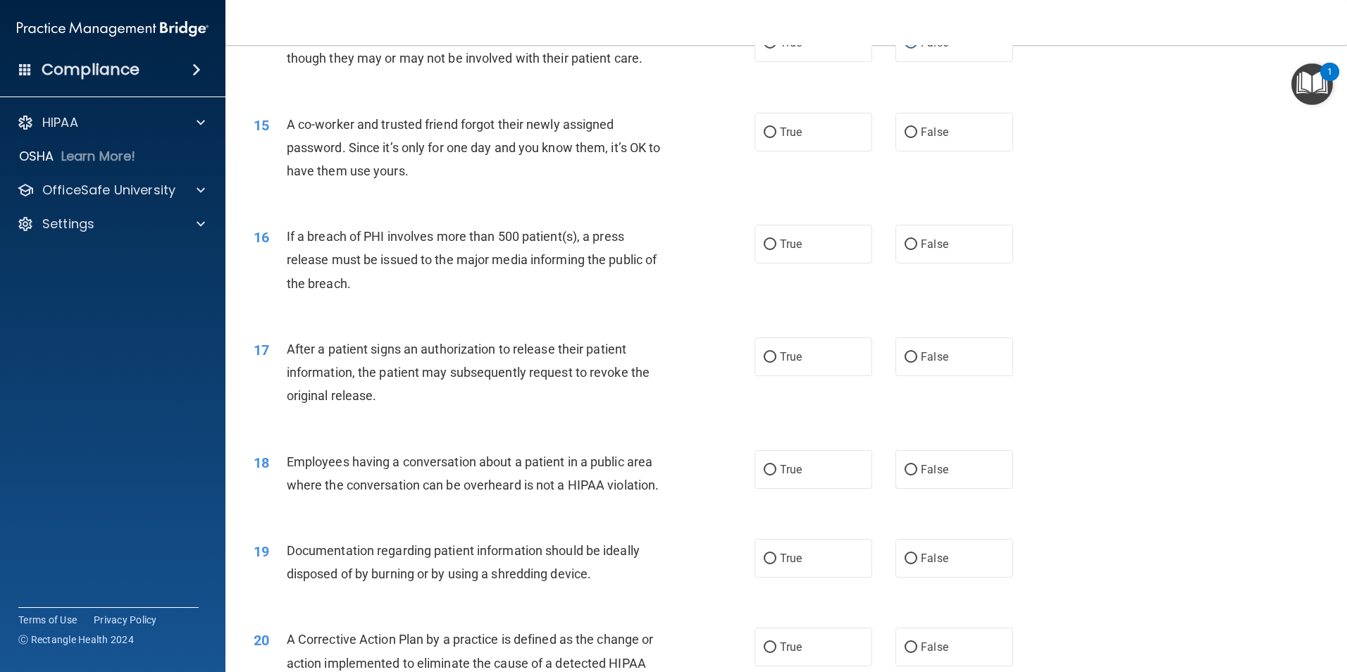
scroll to position [1409, 0]
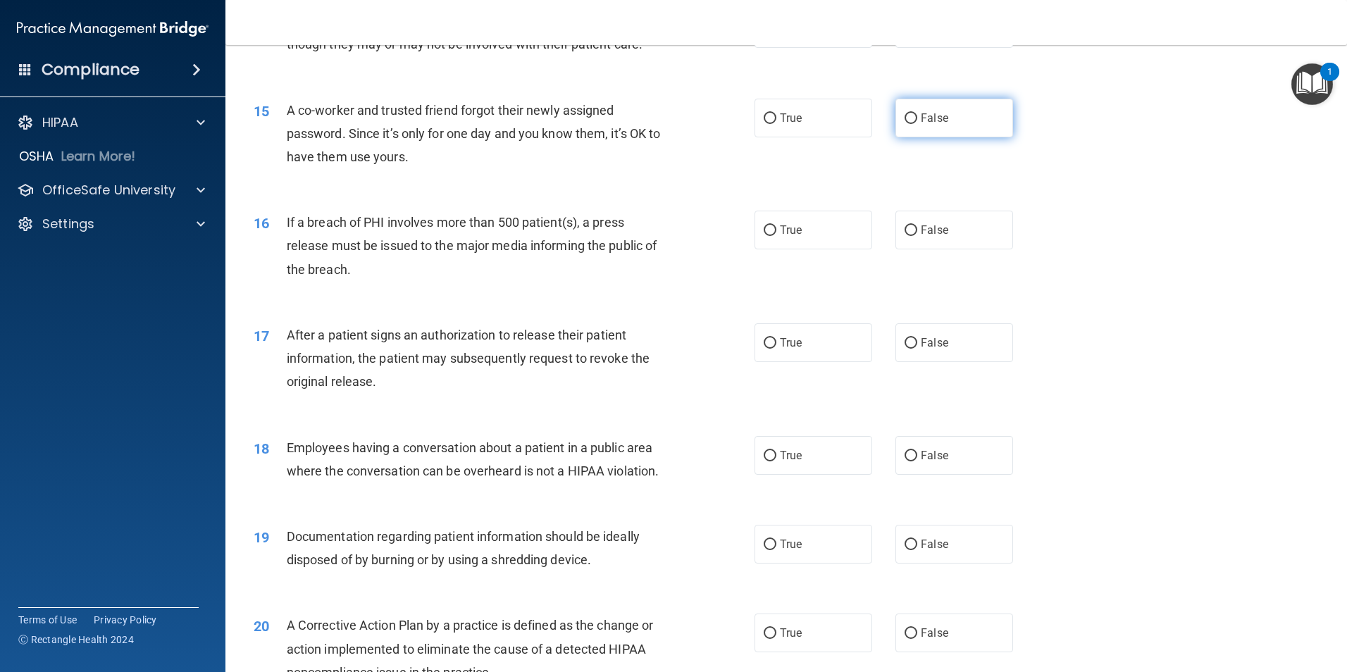
click at [918, 137] on label "False" at bounding box center [955, 118] width 118 height 39
click at [917, 124] on input "False" at bounding box center [911, 118] width 13 height 11
radio input "true"
click at [783, 237] on span "True" at bounding box center [791, 229] width 22 height 13
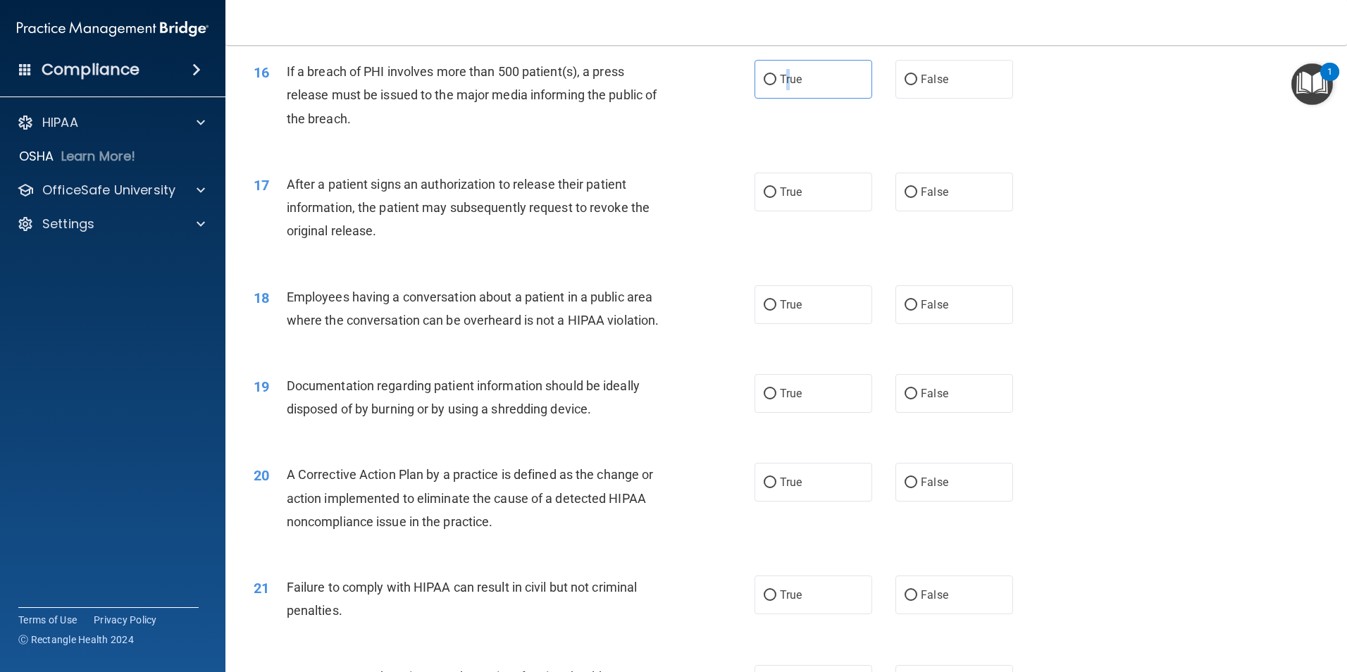
scroll to position [1550, 0]
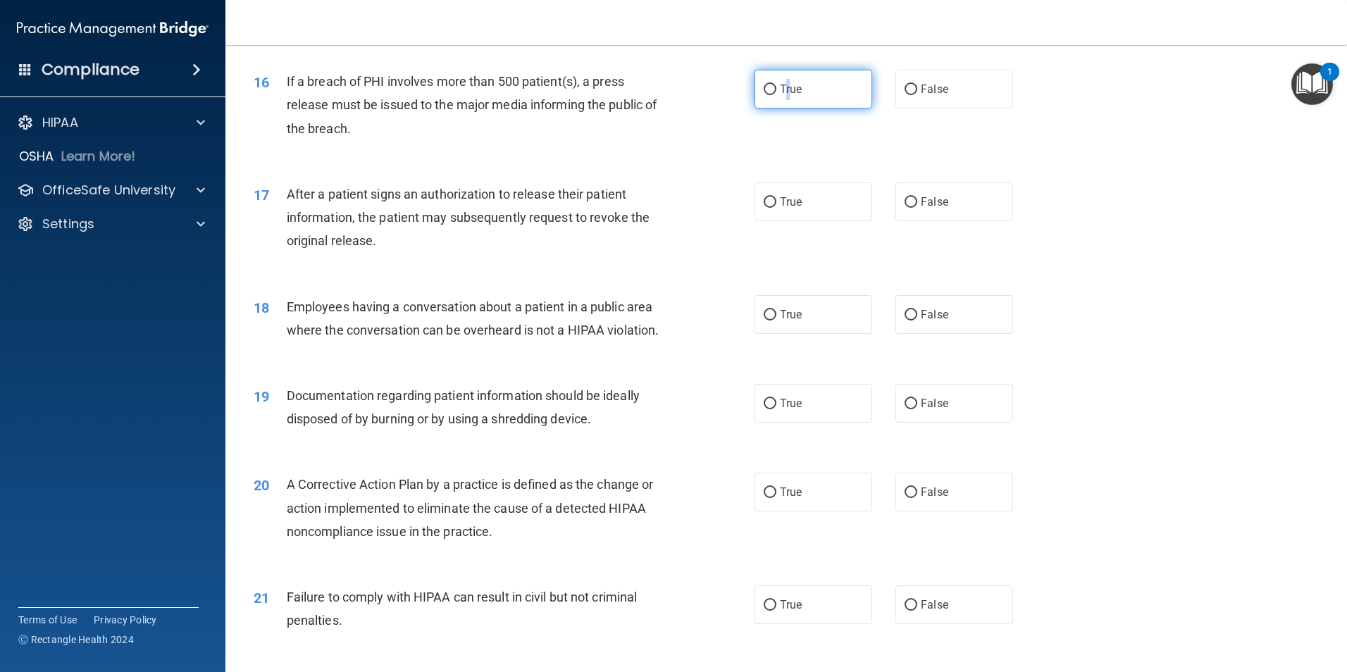
click at [765, 95] on input "True" at bounding box center [770, 90] width 13 height 11
radio input "true"
click at [507, 131] on span "If a breach of PHI involves more than 500 patient(s), a press release must be i…" at bounding box center [472, 104] width 371 height 61
click at [815, 221] on label "True" at bounding box center [814, 201] width 118 height 39
click at [776, 208] on input "True" at bounding box center [770, 202] width 13 height 11
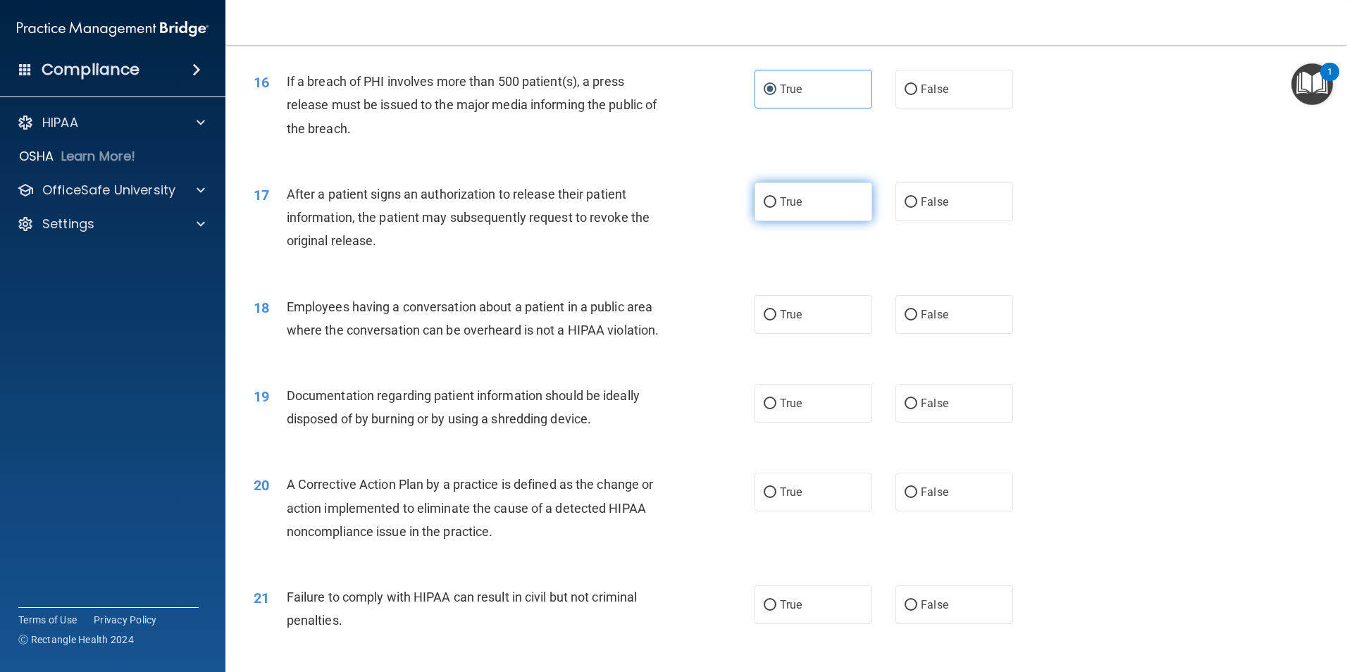
radio input "true"
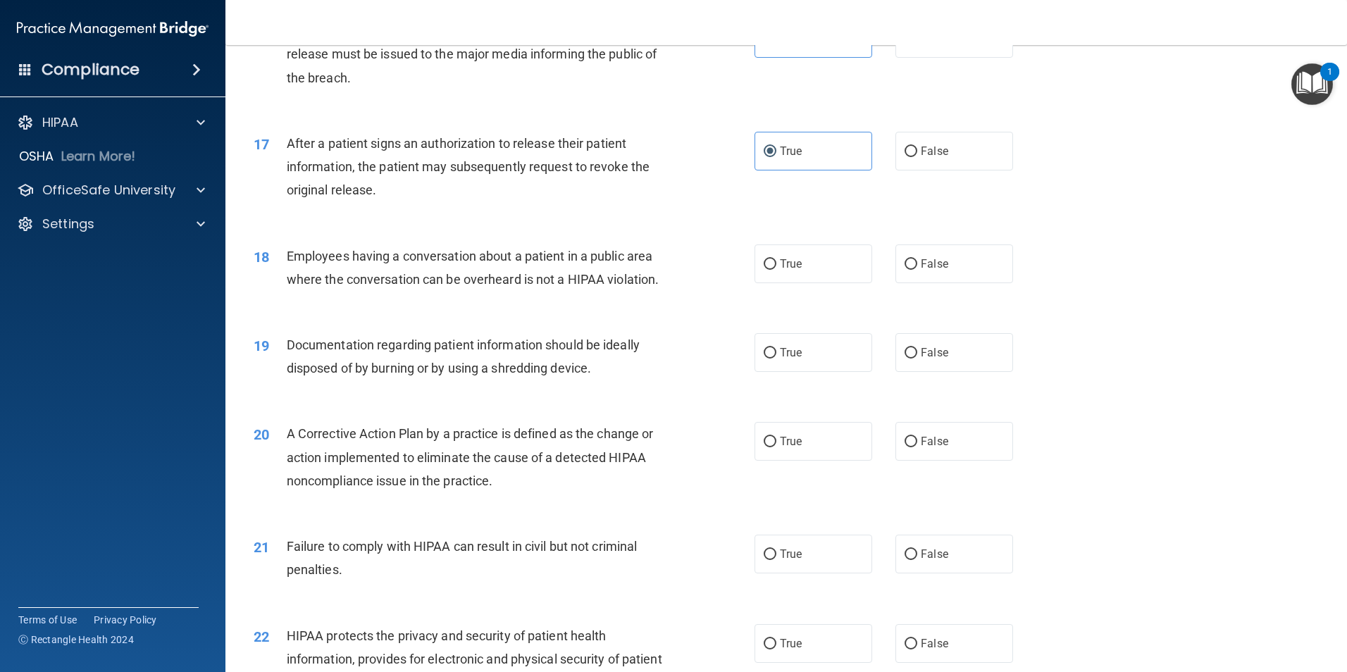
scroll to position [1691, 0]
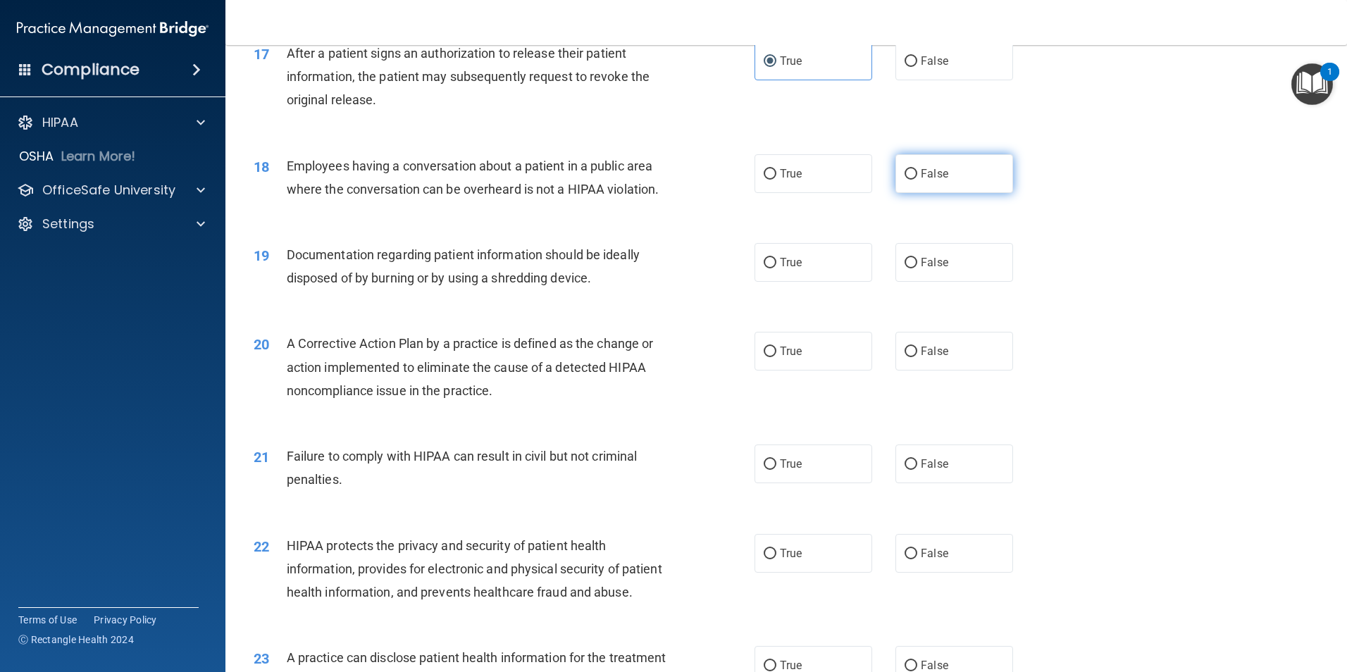
click at [908, 193] on label "False" at bounding box center [955, 173] width 118 height 39
click at [908, 180] on input "False" at bounding box center [911, 174] width 13 height 11
radio input "true"
click at [812, 282] on label "True" at bounding box center [814, 262] width 118 height 39
click at [776, 268] on input "True" at bounding box center [770, 263] width 13 height 11
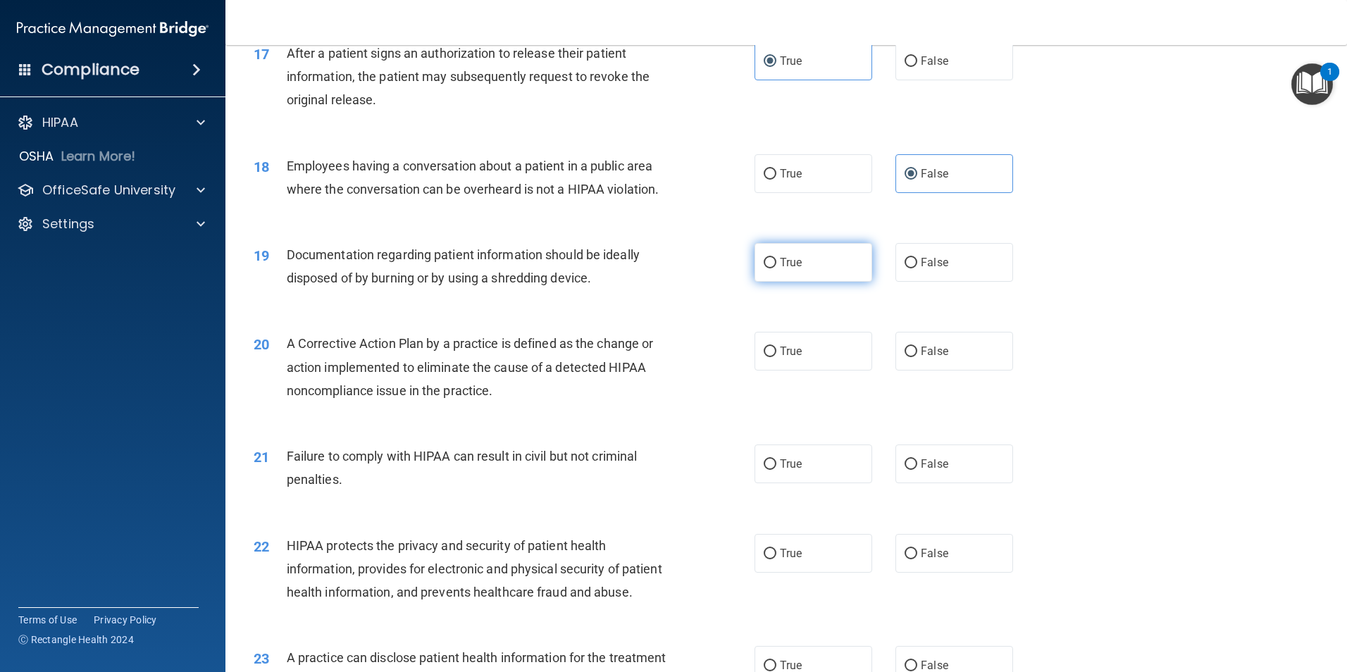
radio input "true"
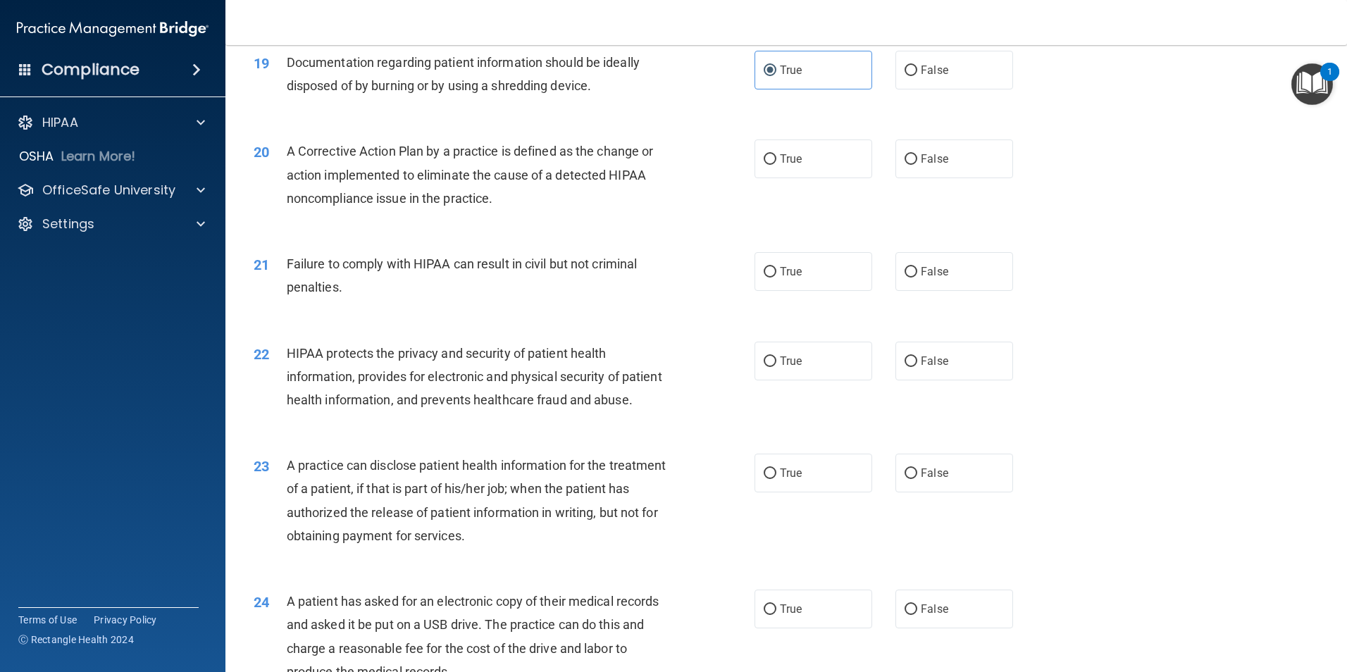
scroll to position [1902, 0]
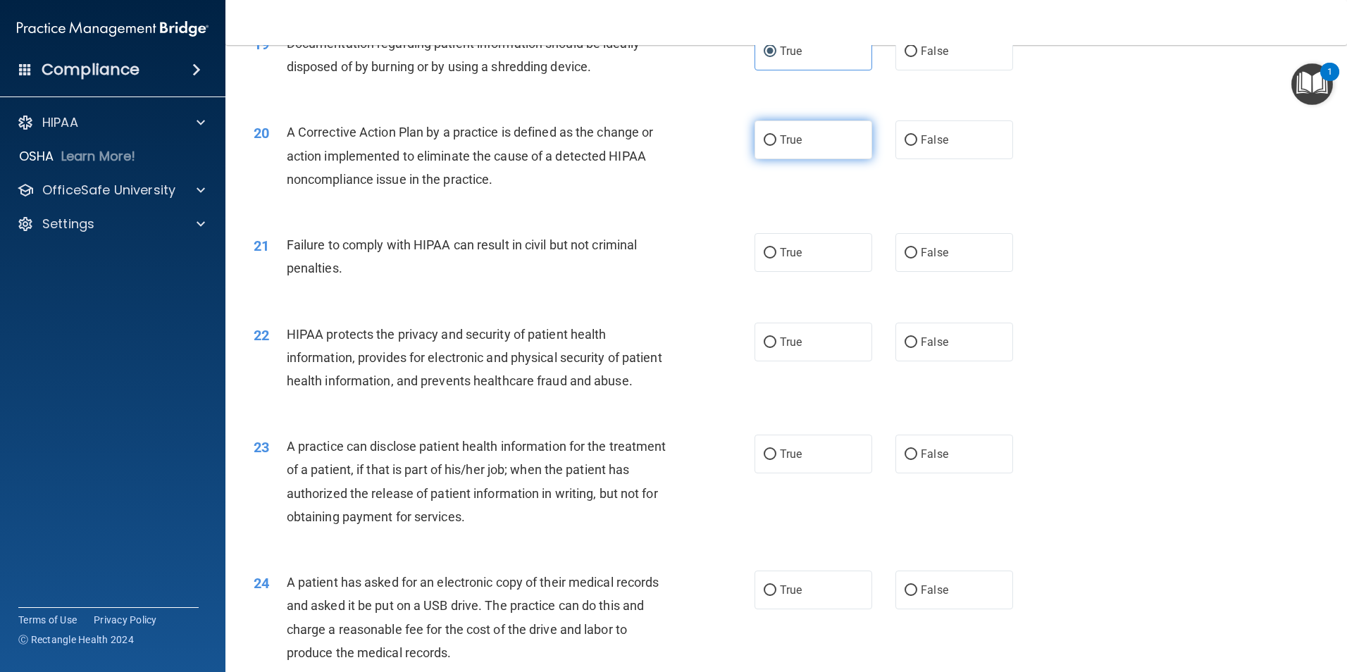
click at [755, 159] on label "True" at bounding box center [814, 139] width 118 height 39
click at [764, 146] on input "True" at bounding box center [770, 140] width 13 height 11
radio input "true"
click at [934, 272] on label "False" at bounding box center [955, 252] width 118 height 39
click at [917, 259] on input "False" at bounding box center [911, 253] width 13 height 11
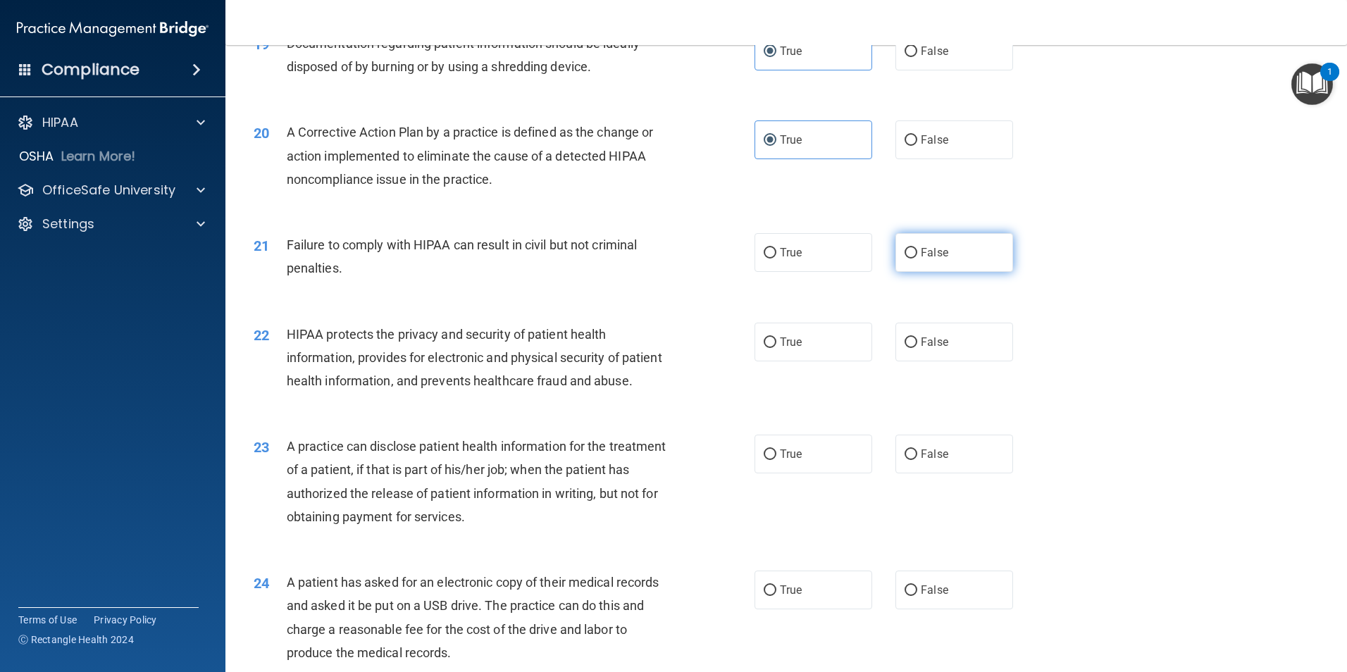
radio input "true"
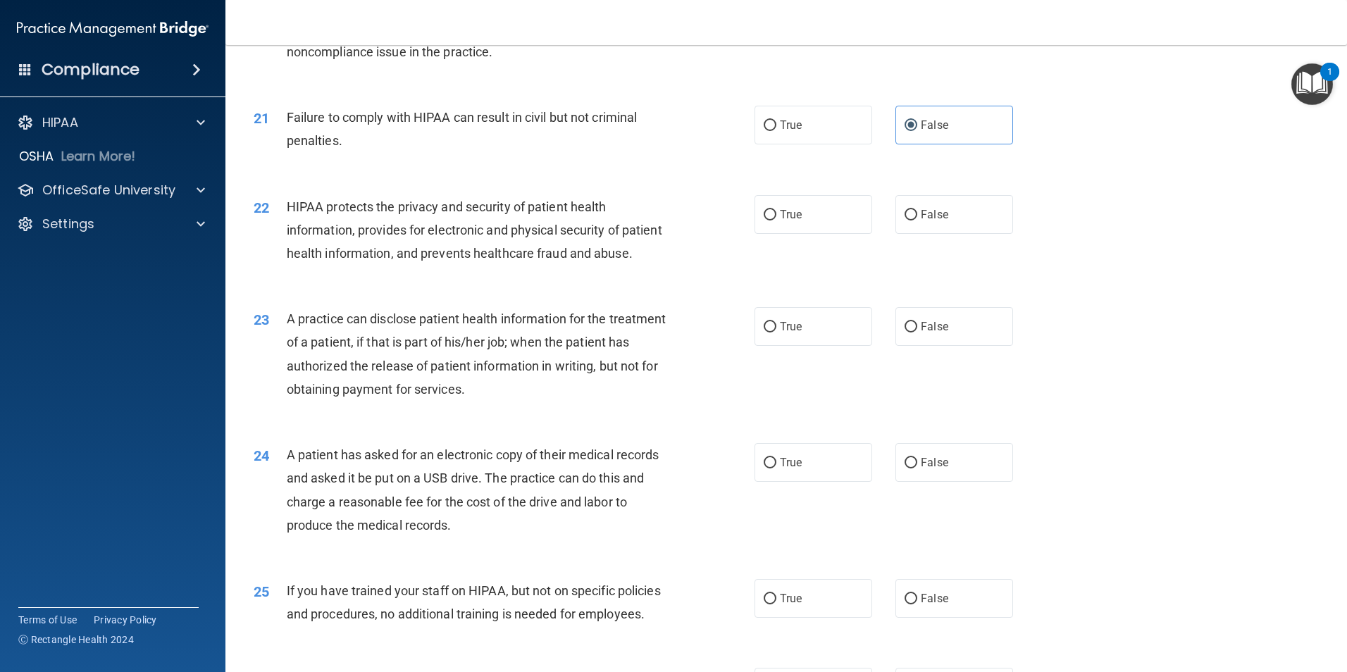
scroll to position [2043, 0]
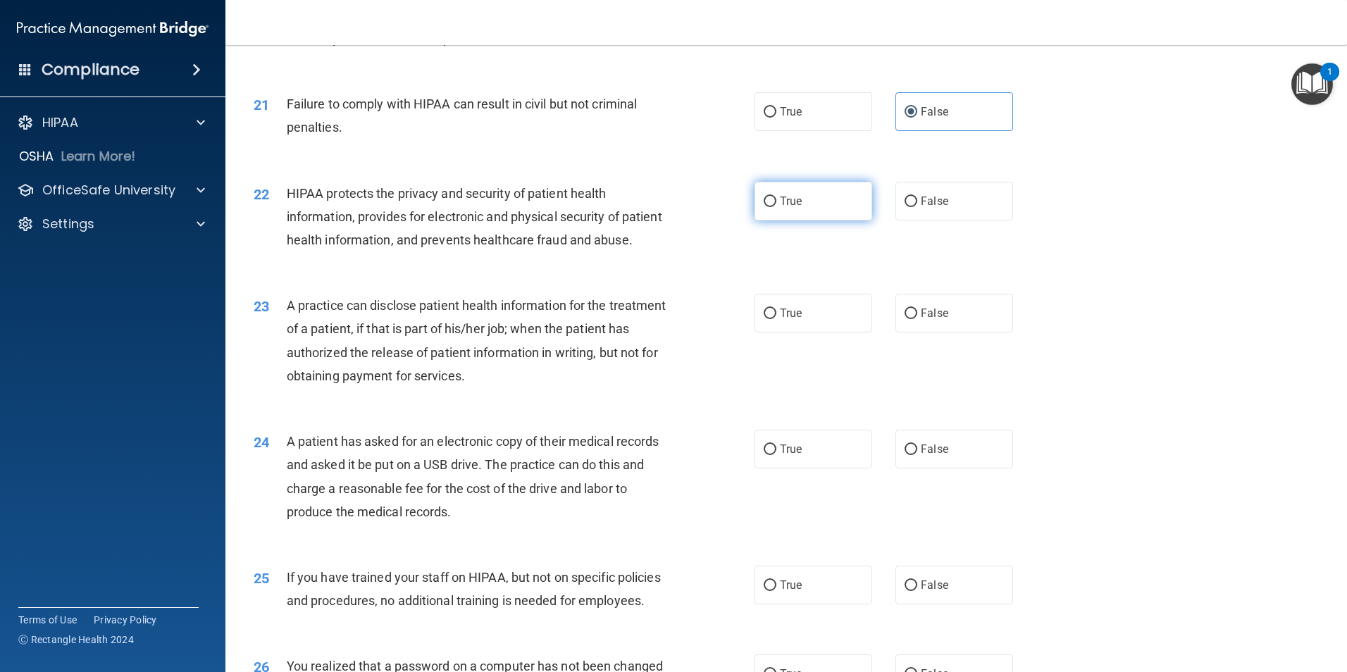
click at [827, 221] on label "True" at bounding box center [814, 201] width 118 height 39
click at [776, 207] on input "True" at bounding box center [770, 202] width 13 height 11
radio input "true"
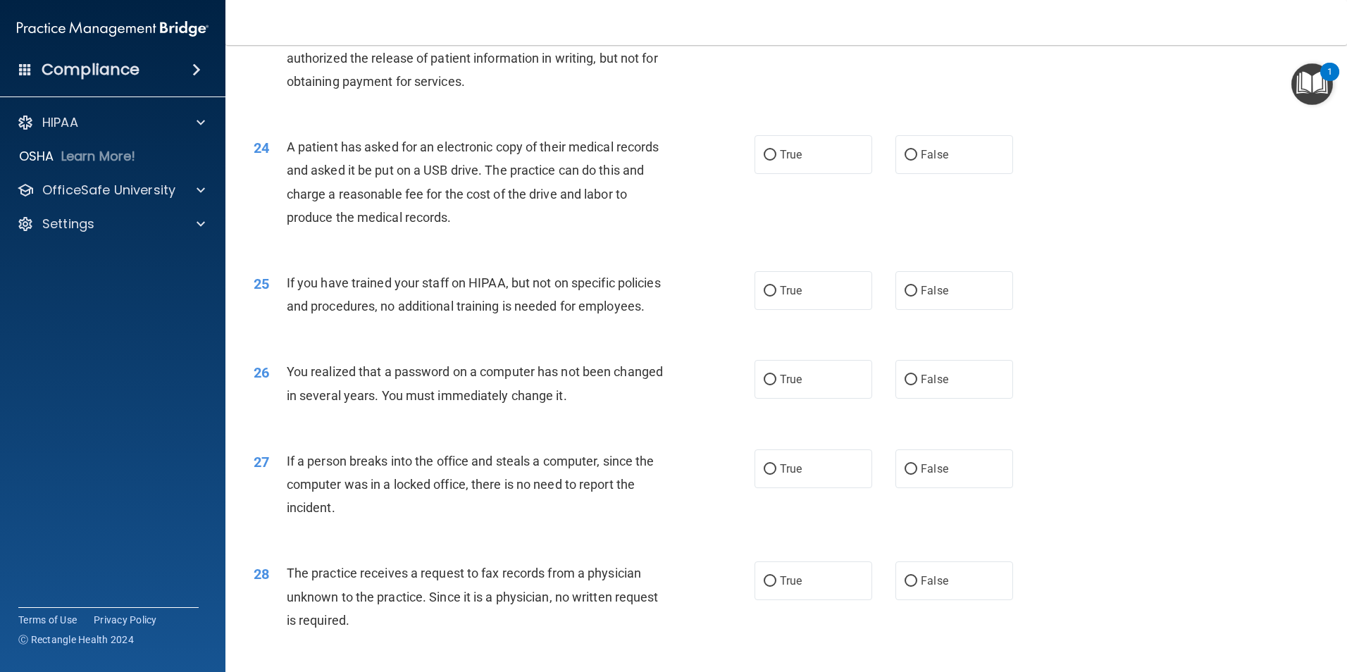
scroll to position [2193, 0]
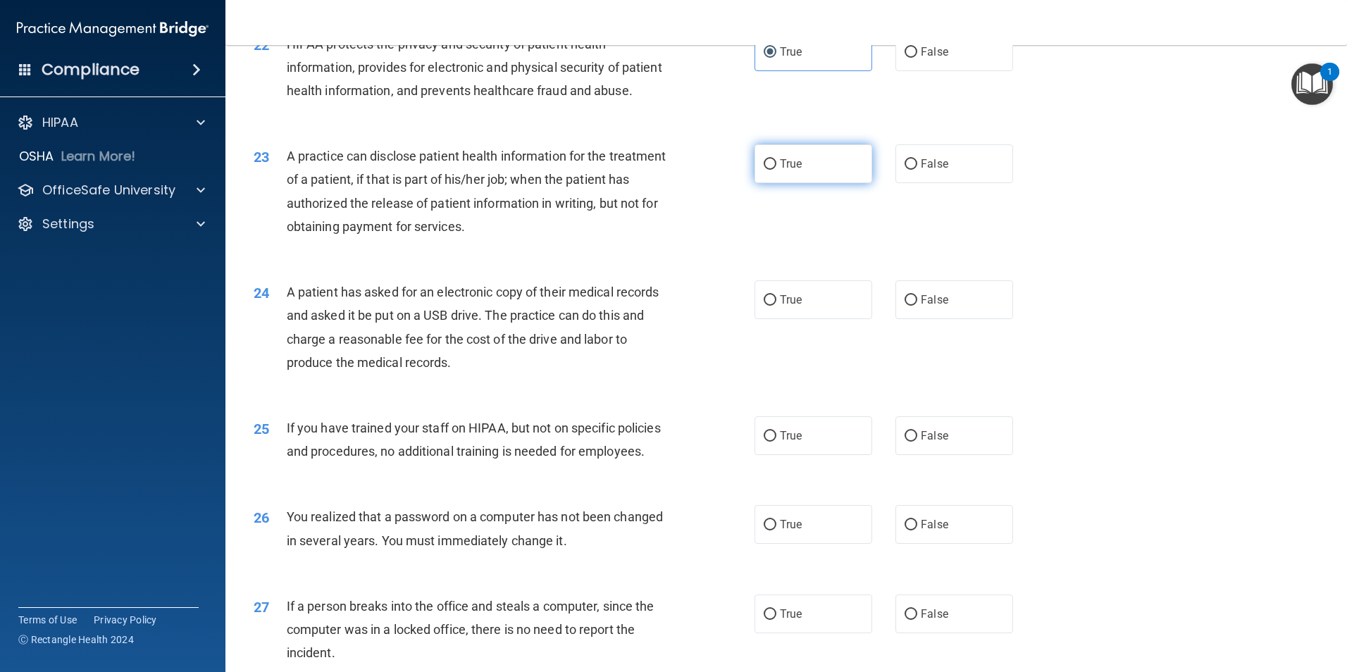
click at [809, 183] on label "True" at bounding box center [814, 163] width 118 height 39
click at [776, 170] on input "True" at bounding box center [770, 164] width 13 height 11
radio input "true"
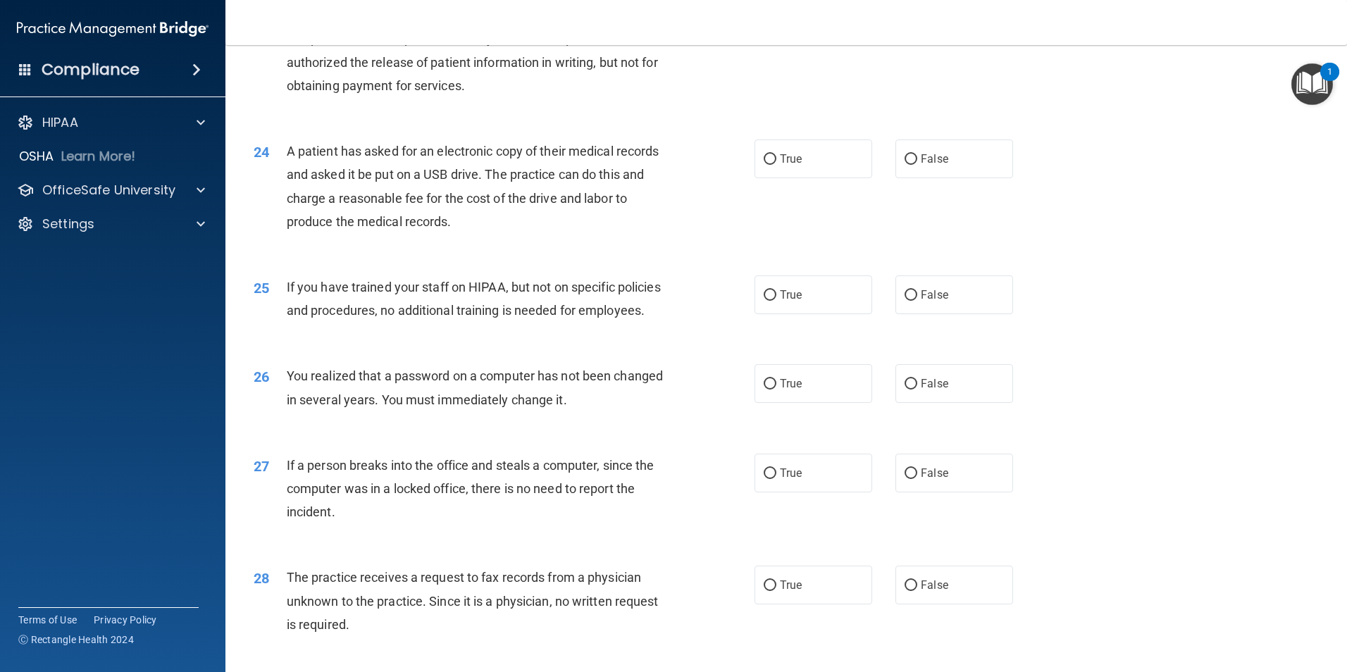
click at [921, 225] on div "24 A patient has asked for an electronic copy of their medical records and aske…" at bounding box center [786, 190] width 1087 height 136
click at [910, 178] on label "False" at bounding box center [955, 159] width 118 height 39
click at [910, 165] on input "False" at bounding box center [911, 159] width 13 height 11
radio input "true"
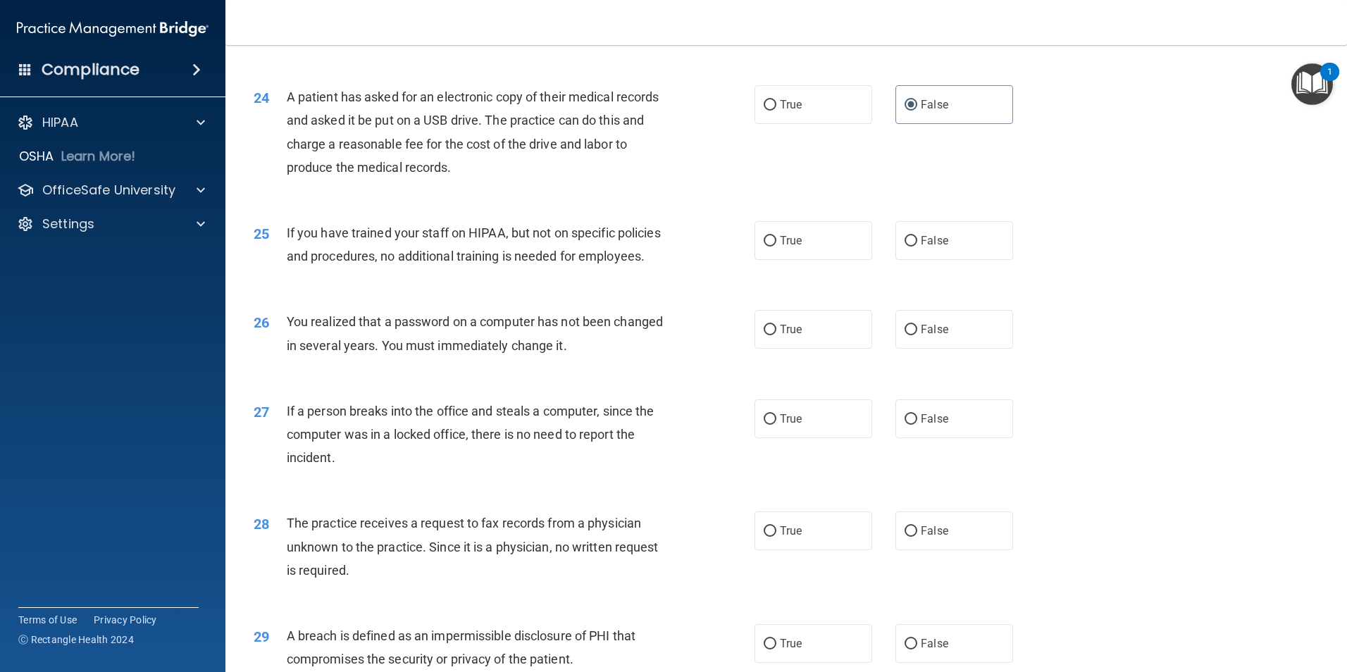
scroll to position [2475, 0]
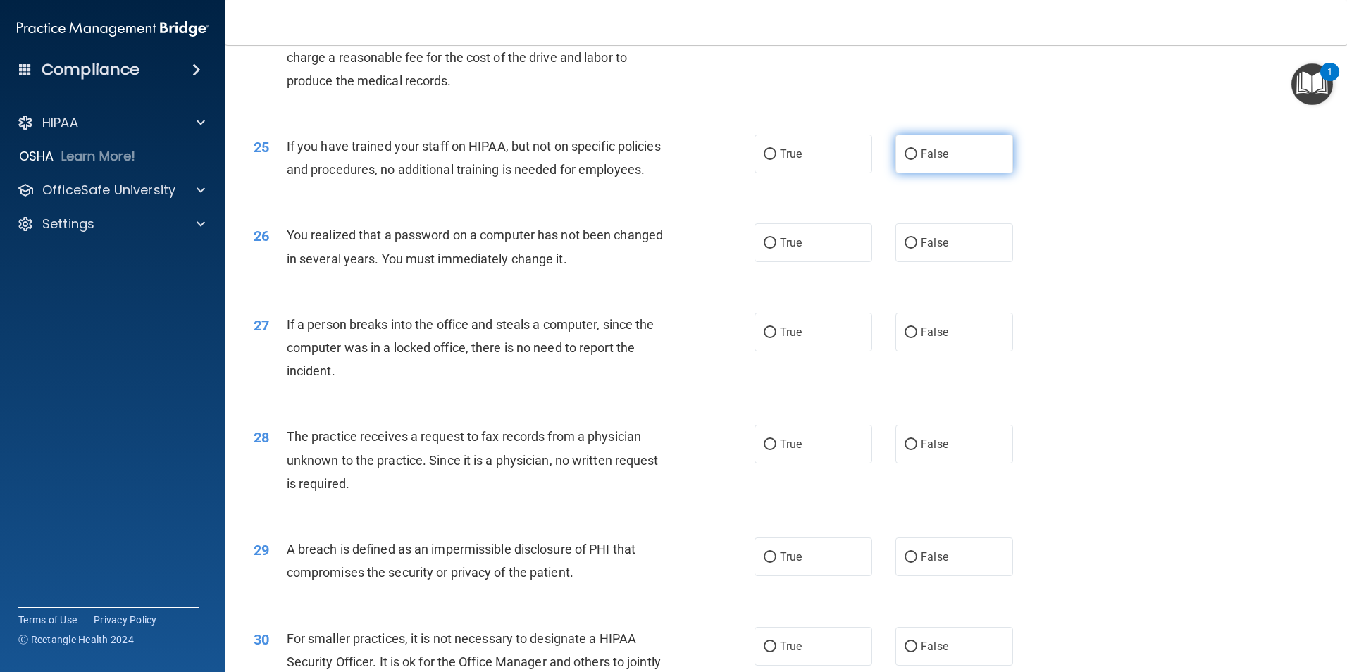
click at [926, 173] on label "False" at bounding box center [955, 154] width 118 height 39
click at [917, 160] on input "False" at bounding box center [911, 154] width 13 height 11
radio input "true"
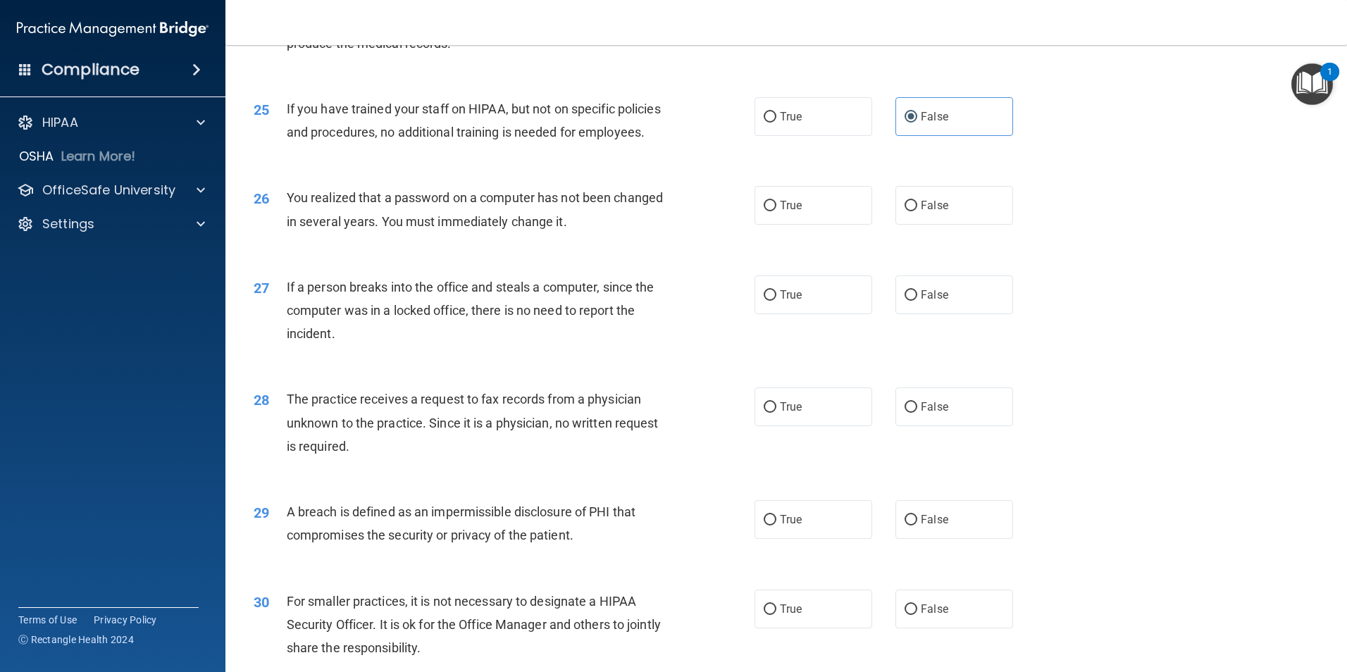
scroll to position [2616, 0]
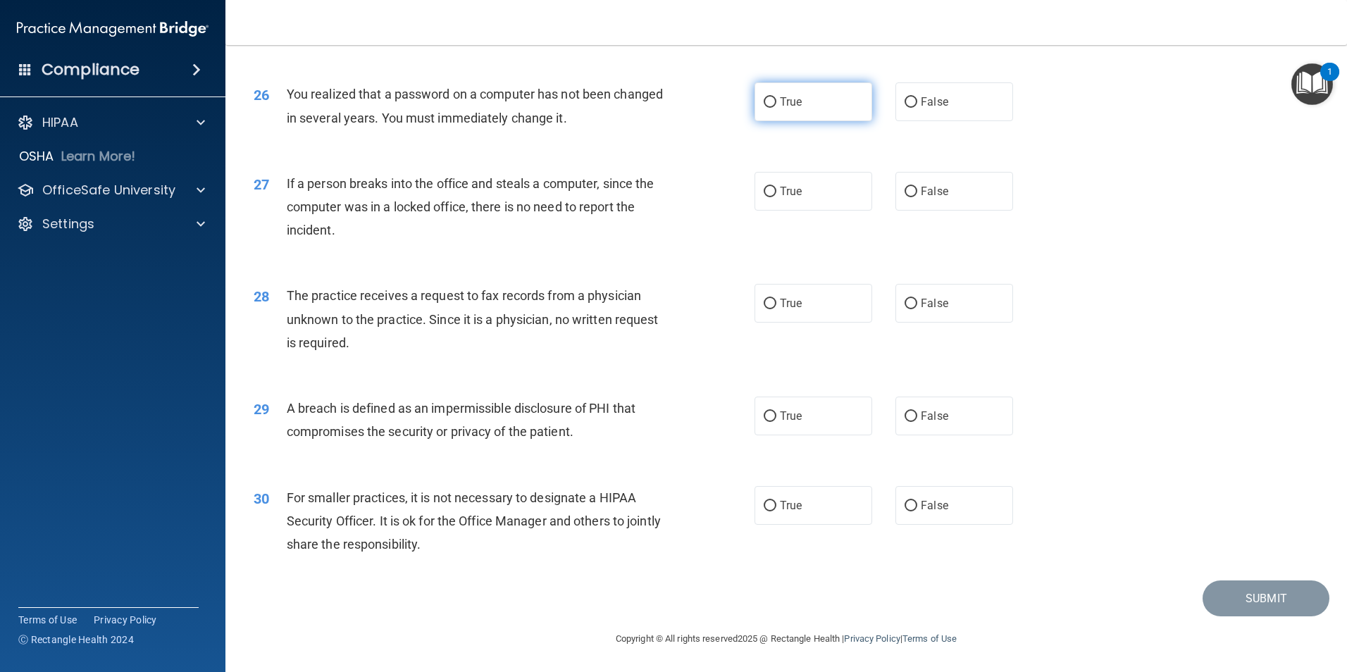
click at [763, 121] on label "True" at bounding box center [814, 101] width 118 height 39
click at [764, 108] on input "True" at bounding box center [770, 102] width 13 height 11
radio input "true"
click at [896, 204] on label "False" at bounding box center [955, 190] width 118 height 39
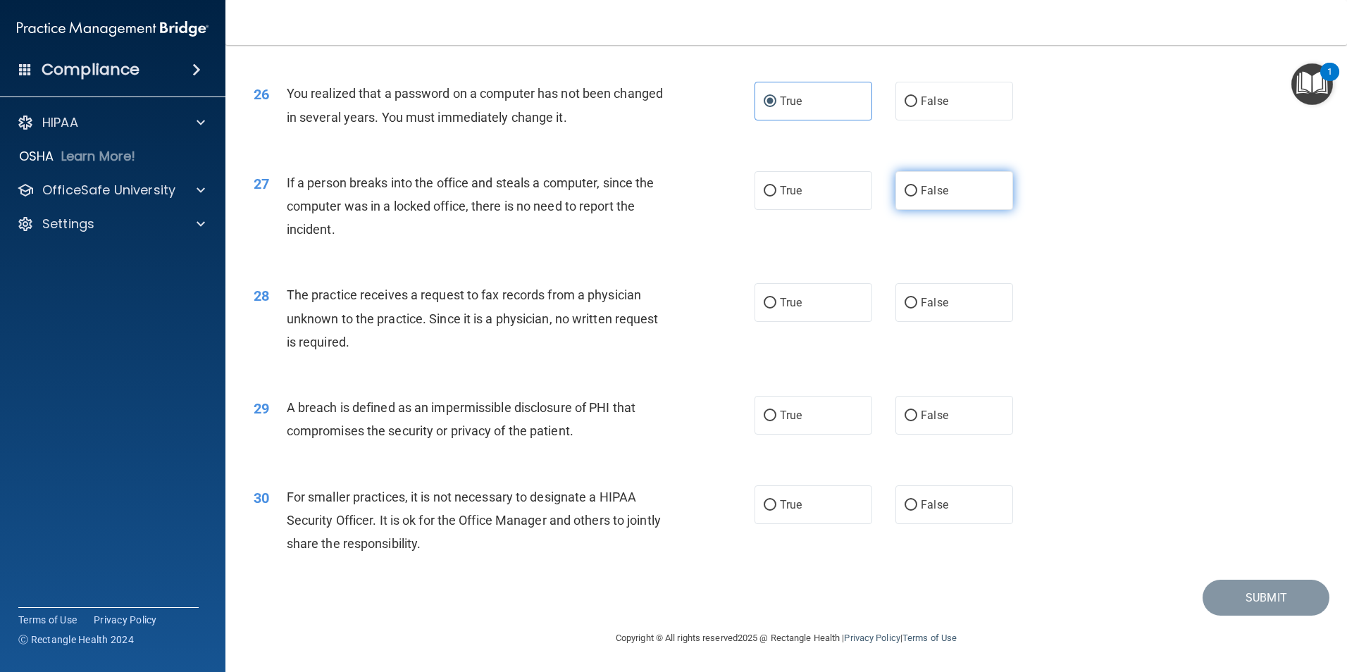
click at [905, 197] on input "False" at bounding box center [911, 191] width 13 height 11
radio input "true"
drag, startPoint x: 943, startPoint y: 309, endPoint x: 926, endPoint y: 309, distance: 16.9
click at [942, 309] on label "False" at bounding box center [955, 302] width 118 height 39
click at [917, 309] on input "False" at bounding box center [911, 303] width 13 height 11
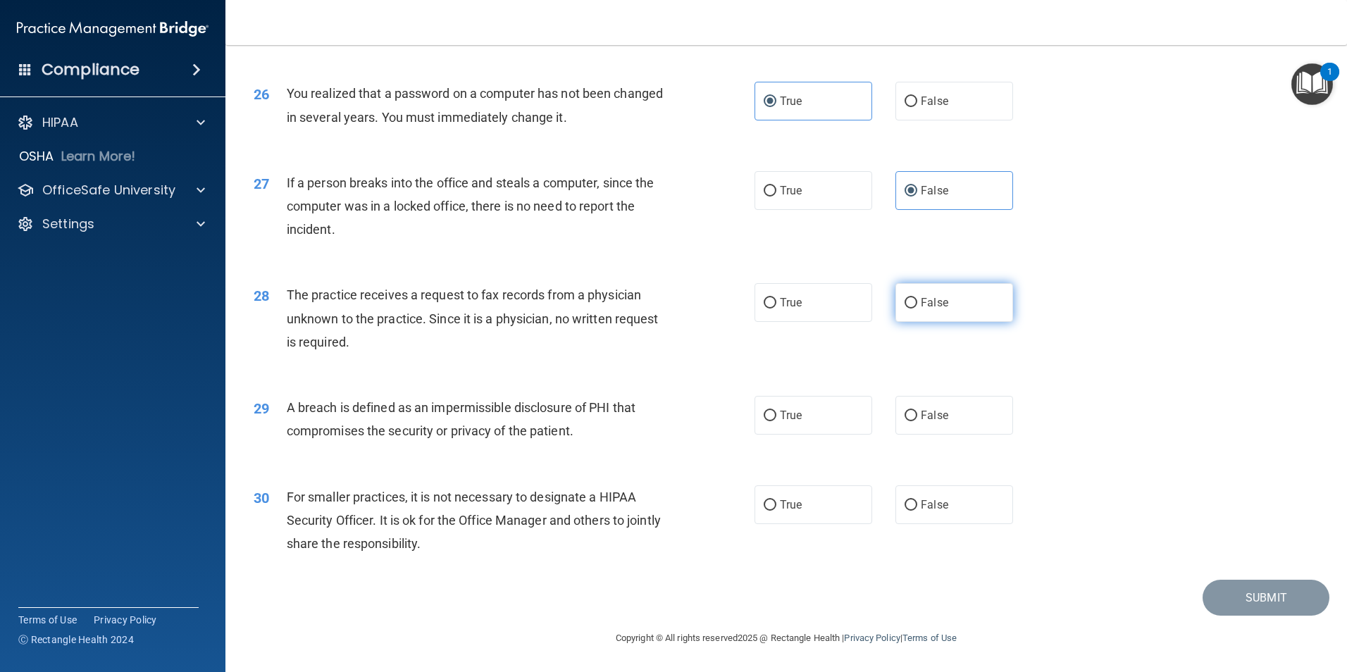
radio input "true"
click at [780, 411] on span "True" at bounding box center [791, 415] width 22 height 13
click at [776, 411] on input "True" at bounding box center [770, 416] width 13 height 11
radio input "true"
click at [936, 514] on label "False" at bounding box center [955, 504] width 118 height 39
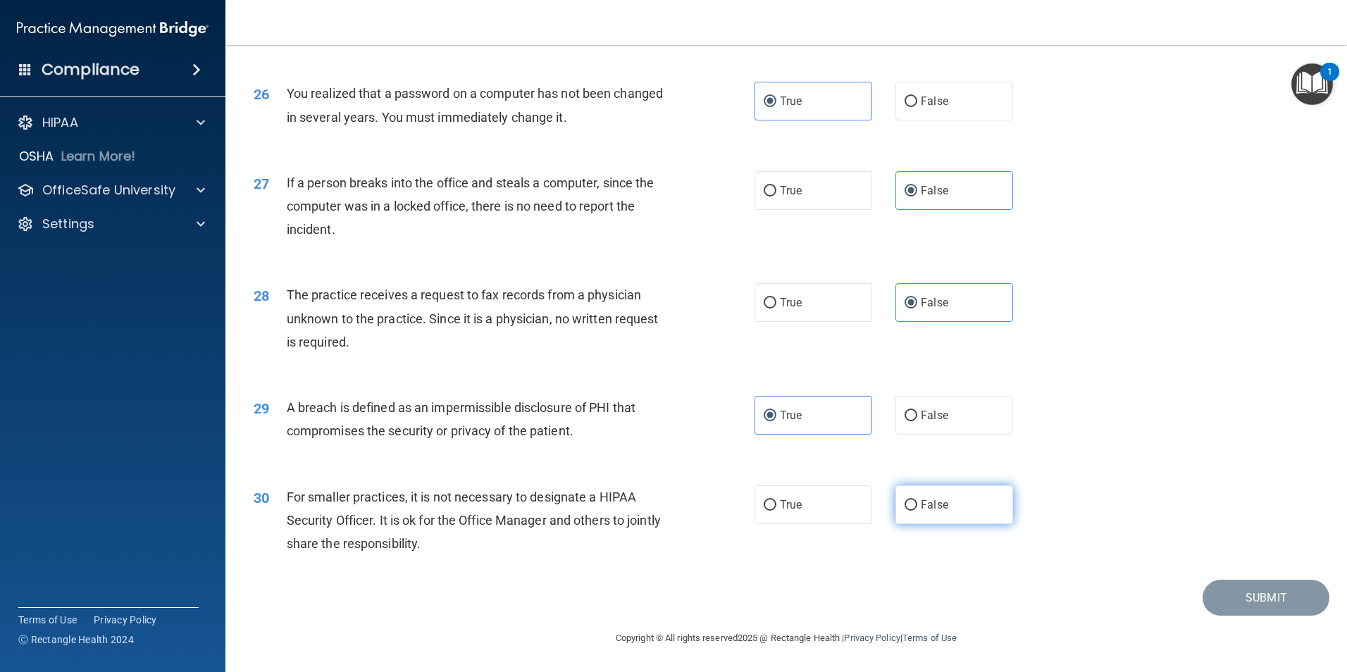
click at [917, 511] on input "False" at bounding box center [911, 505] width 13 height 11
radio input "true"
drag, startPoint x: 1251, startPoint y: 613, endPoint x: 1214, endPoint y: 608, distance: 37.0
click at [1249, 614] on button "Submit" at bounding box center [1266, 598] width 127 height 36
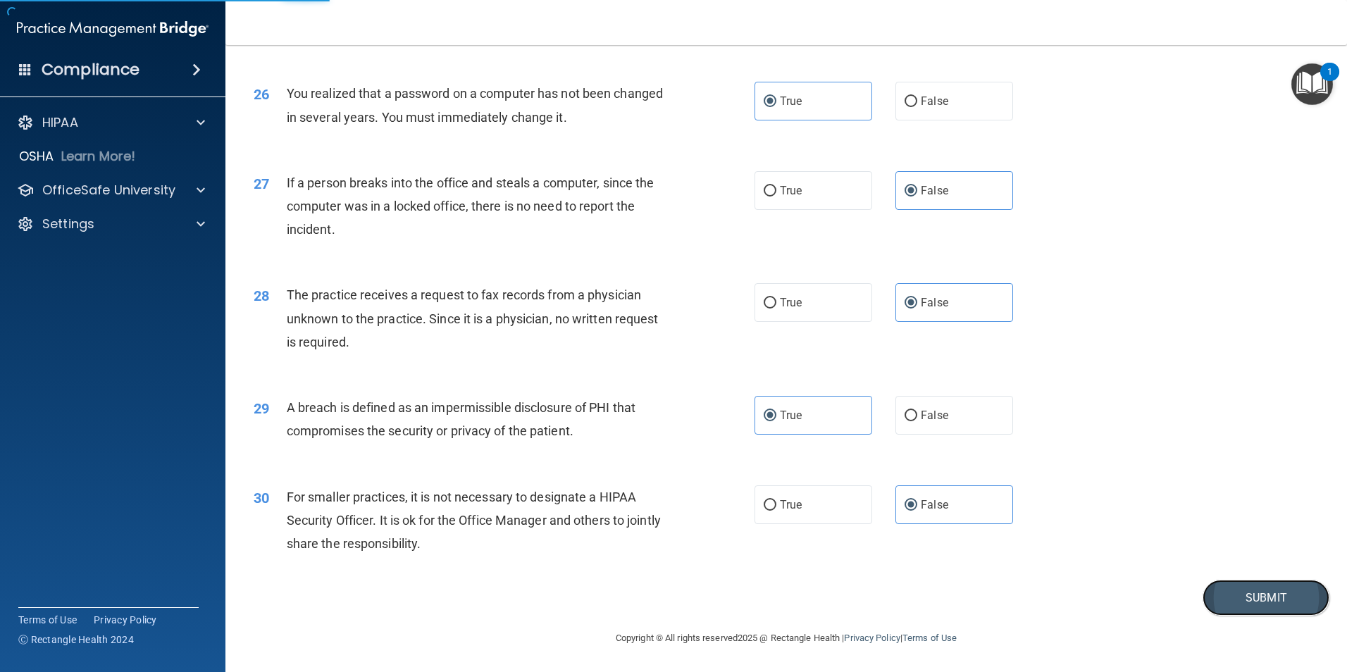
click at [1265, 602] on button "Submit" at bounding box center [1266, 598] width 127 height 36
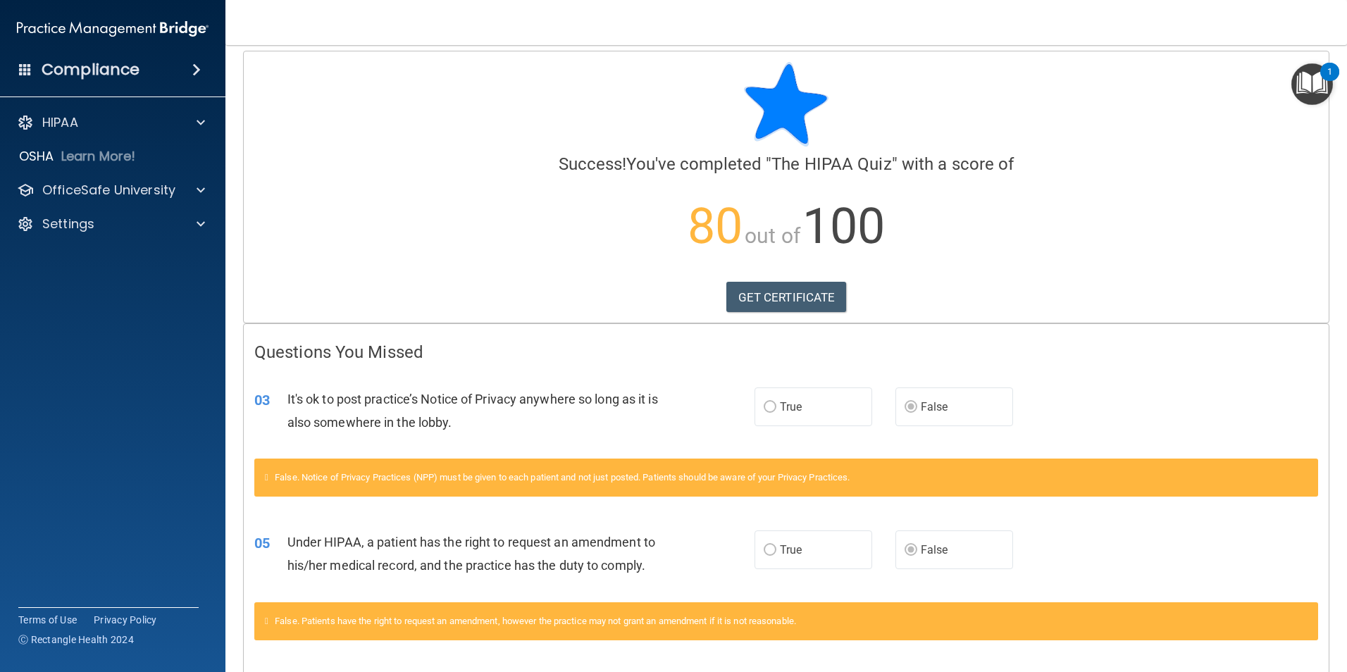
scroll to position [8, 0]
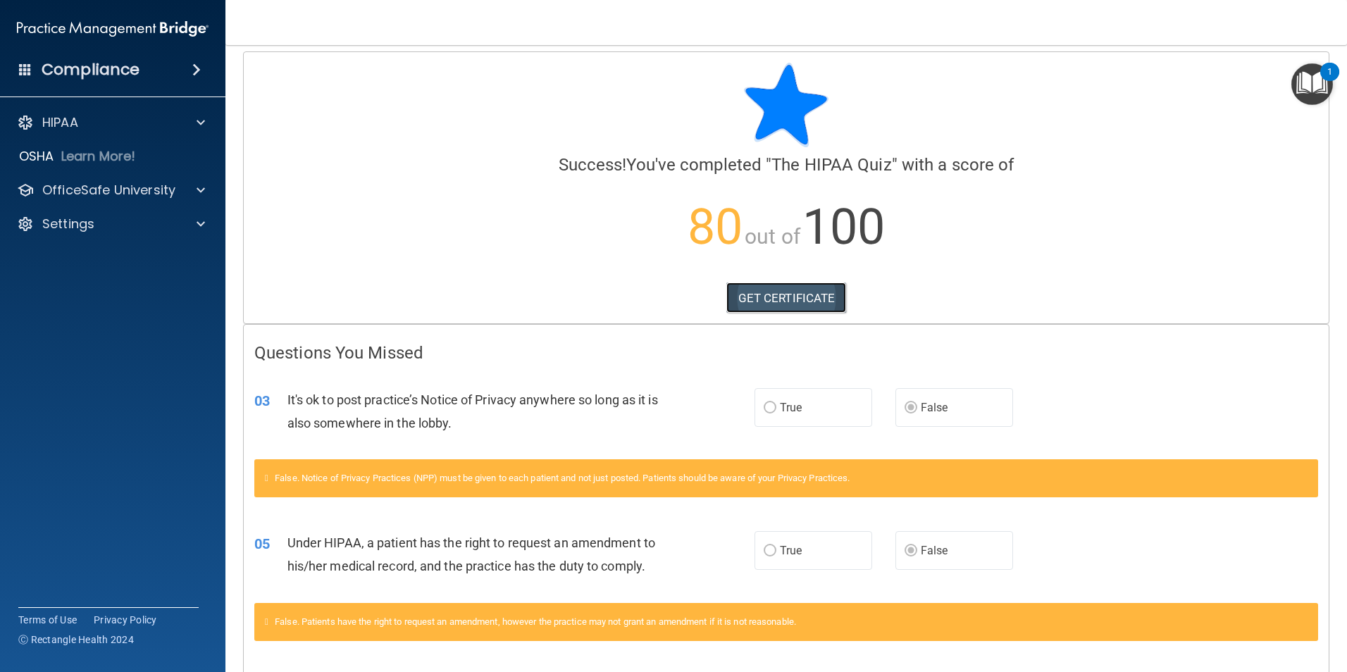
click at [810, 291] on link "GET CERTIFICATE" at bounding box center [786, 298] width 120 height 31
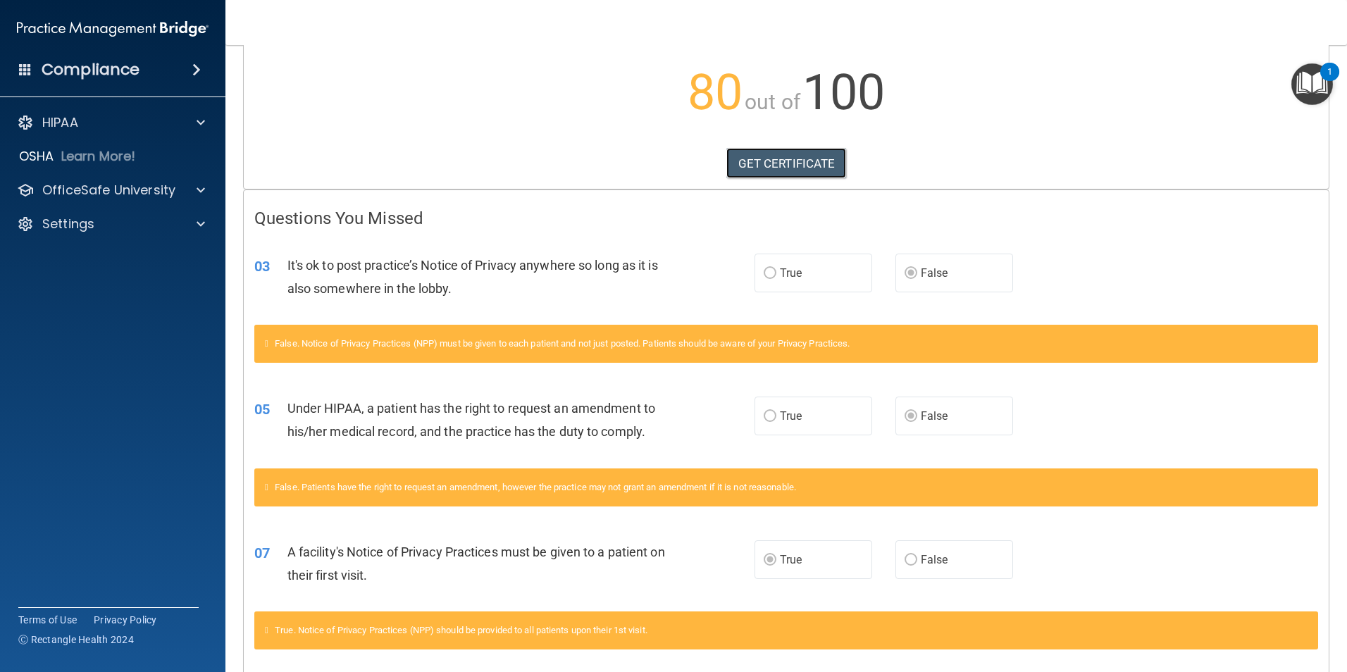
scroll to position [149, 0]
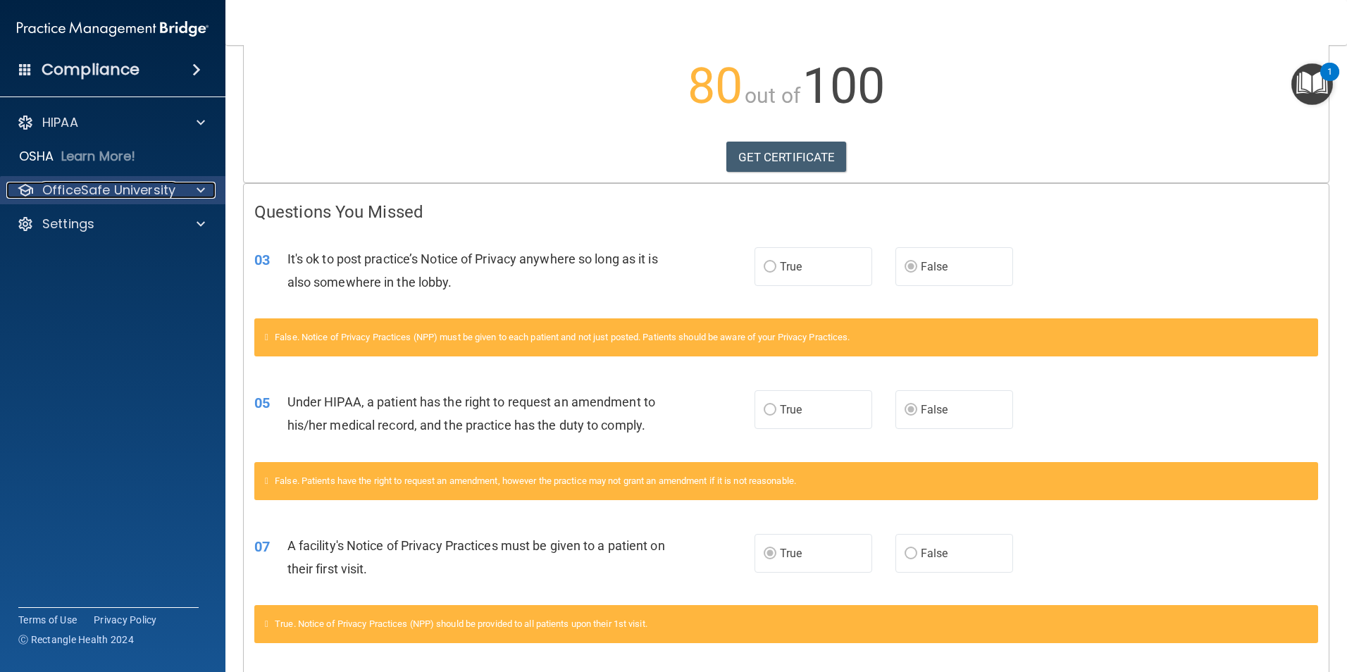
click at [156, 188] on p "OfficeSafe University" at bounding box center [108, 190] width 133 height 17
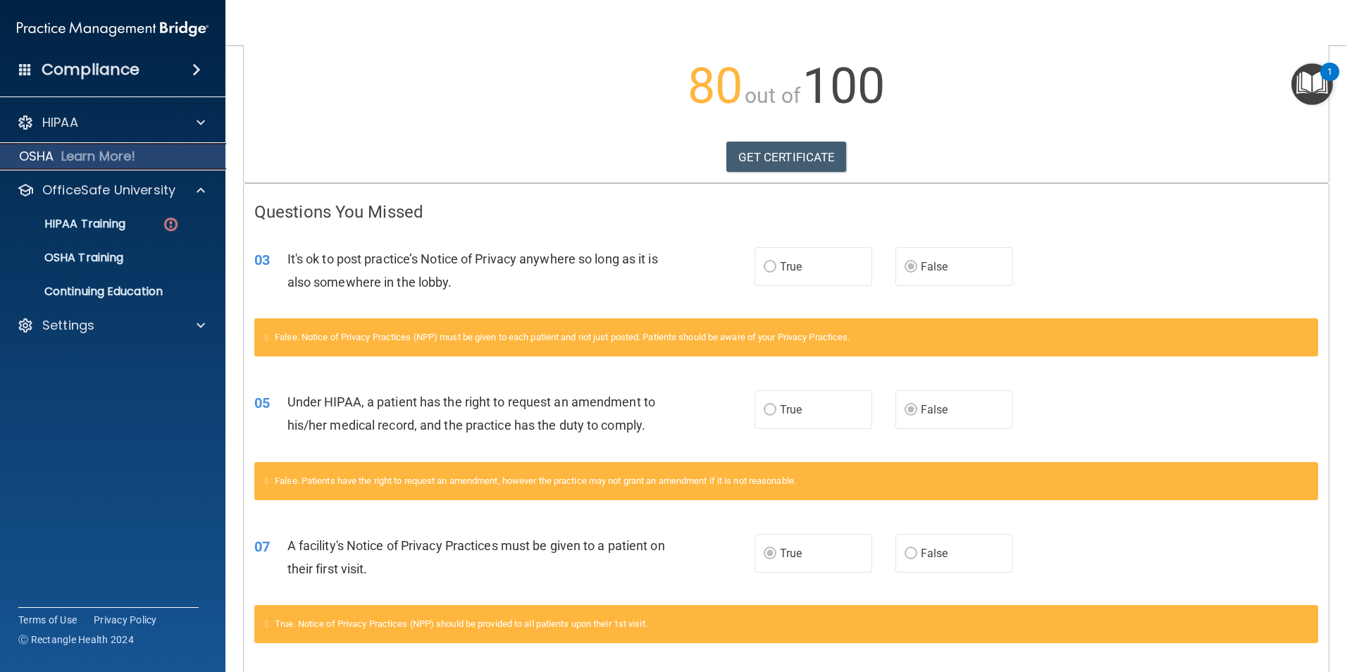
click at [105, 156] on p "Learn More!" at bounding box center [98, 156] width 75 height 17
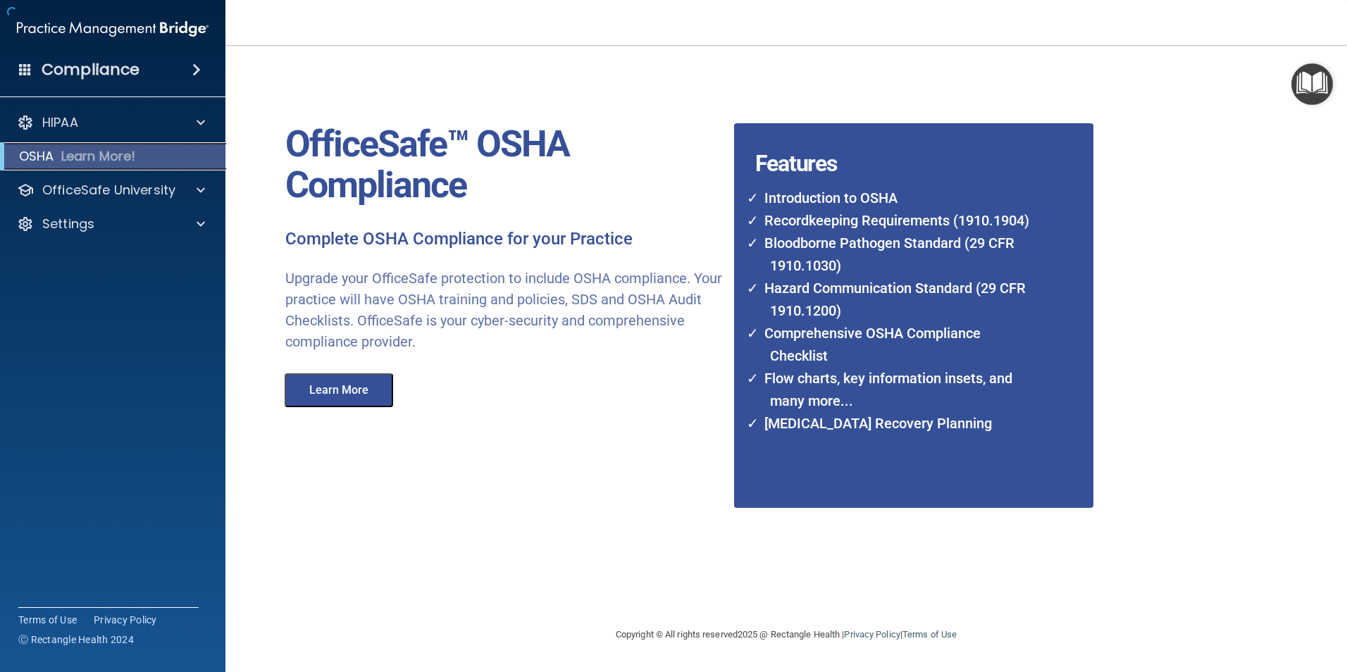
click at [105, 156] on p "Learn More!" at bounding box center [98, 156] width 75 height 17
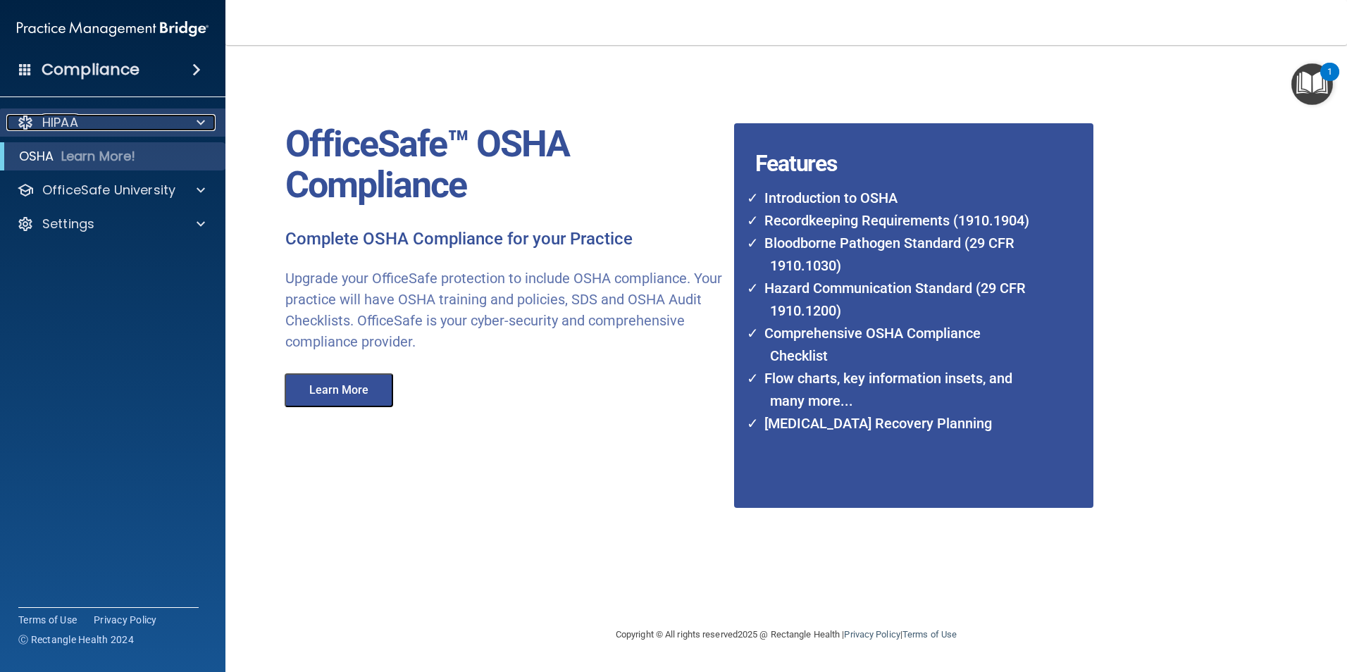
click at [56, 122] on p "HIPAA" at bounding box center [60, 122] width 36 height 17
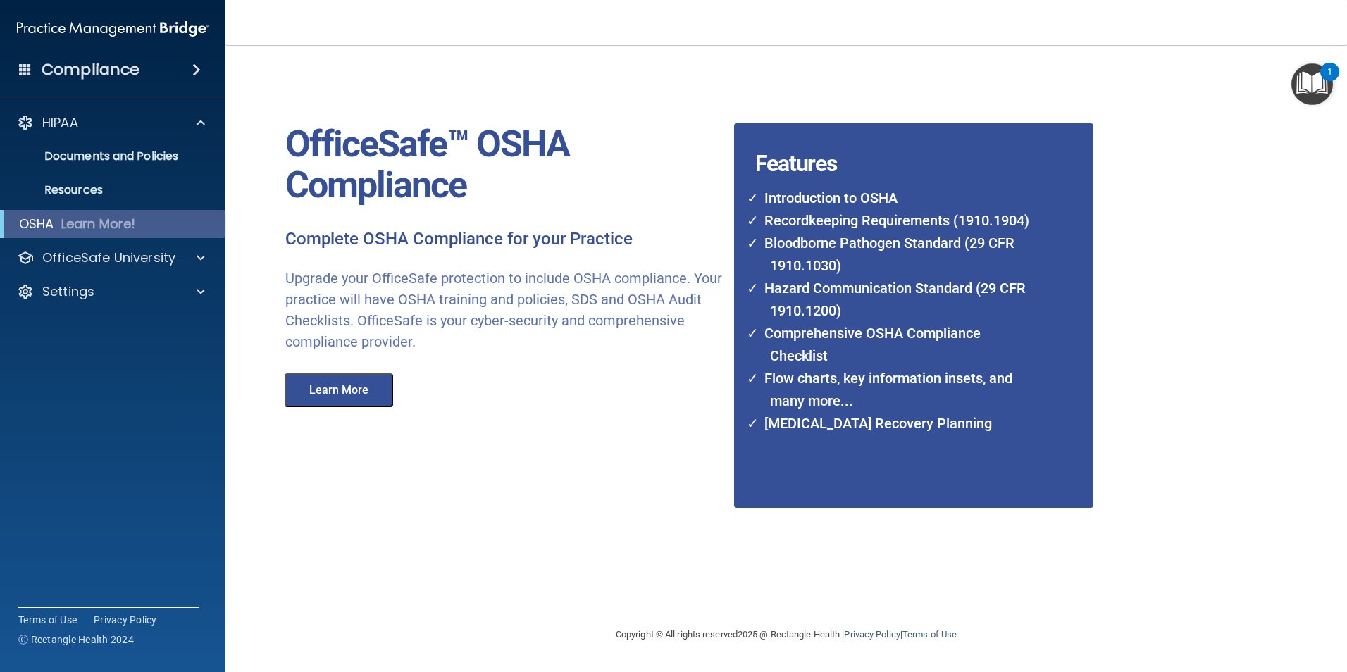
click at [73, 211] on div "HIPAA Documents and Policies Report an Incident Business Associates Emergency P…" at bounding box center [113, 210] width 226 height 214
click at [68, 219] on p "Learn More!" at bounding box center [98, 224] width 75 height 17
click at [38, 221] on p "OSHA" at bounding box center [36, 224] width 35 height 17
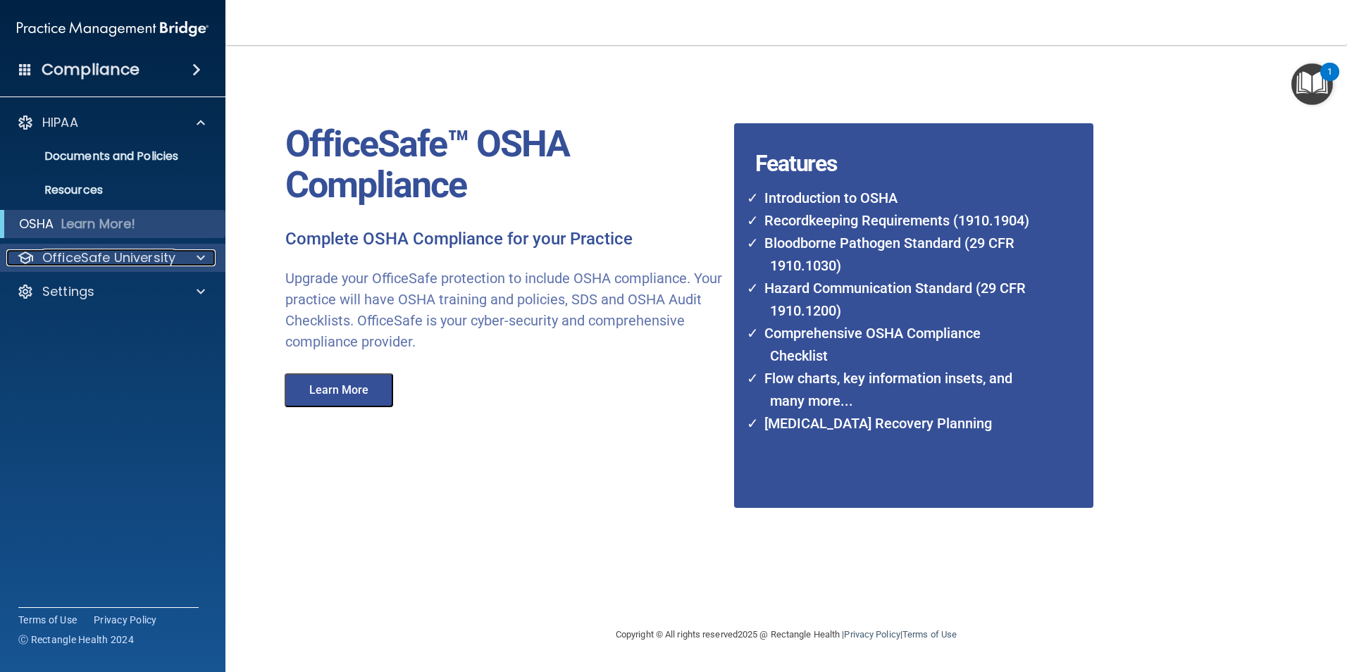
click at [139, 251] on p "OfficeSafe University" at bounding box center [108, 257] width 133 height 17
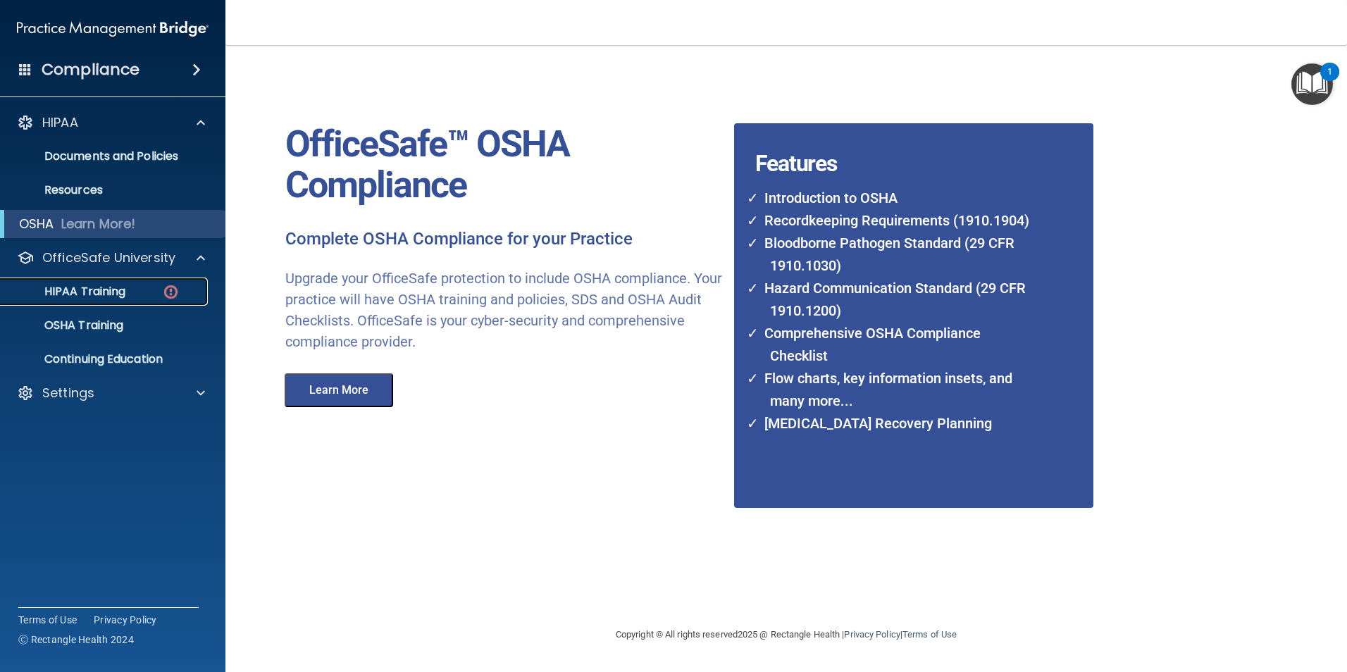
click at [80, 286] on p "HIPAA Training" at bounding box center [67, 292] width 116 height 14
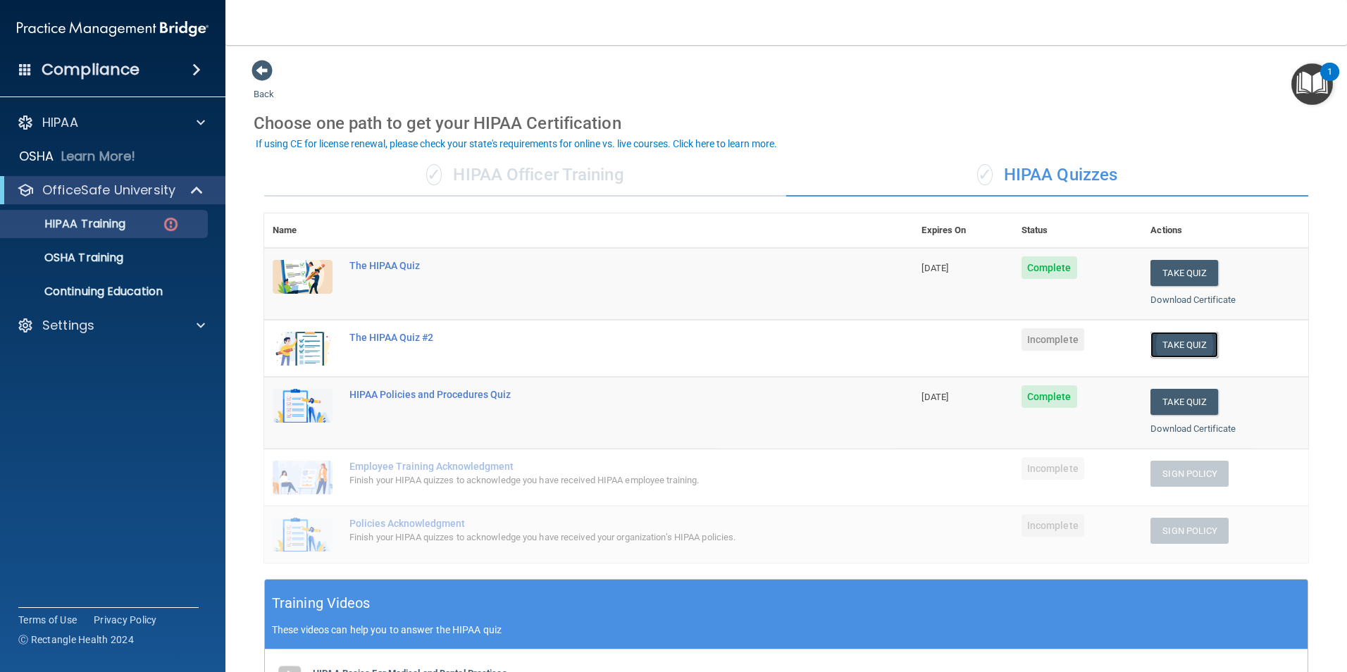
click at [1165, 347] on button "Take Quiz" at bounding box center [1185, 345] width 68 height 26
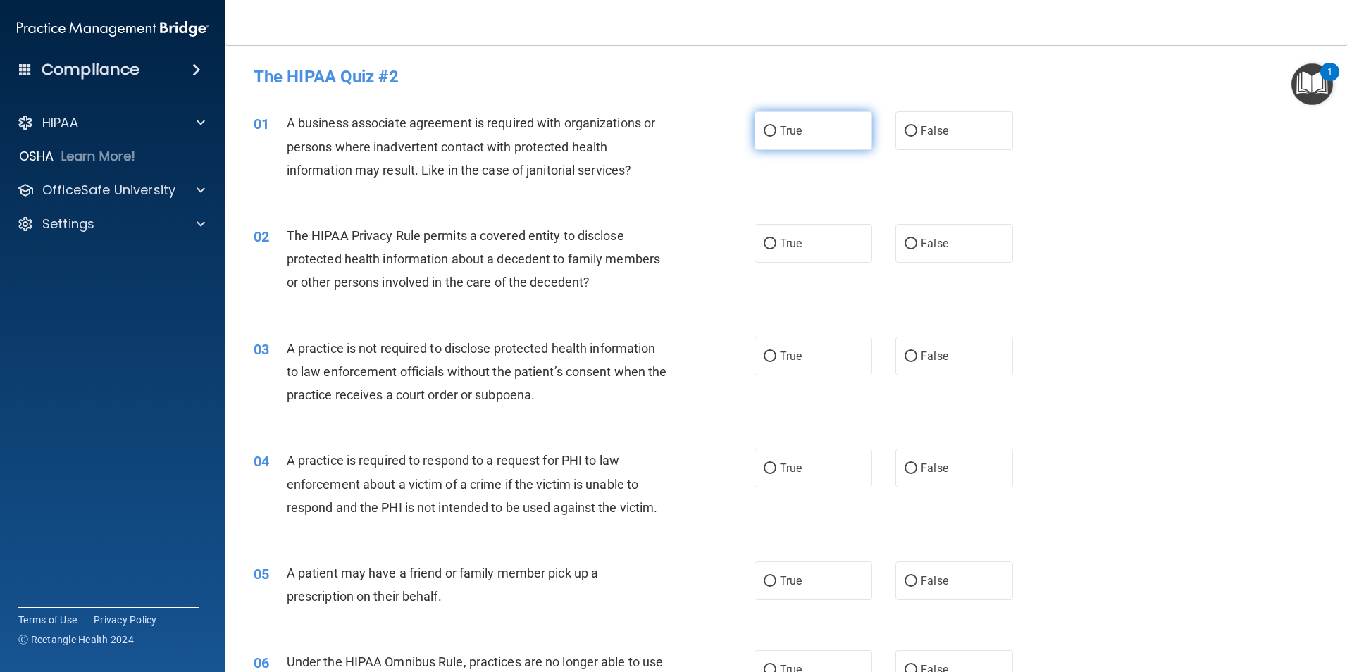
click at [795, 135] on span "True" at bounding box center [791, 130] width 22 height 13
click at [776, 135] on input "True" at bounding box center [770, 131] width 13 height 11
radio input "true"
click at [786, 249] on span "True" at bounding box center [791, 243] width 22 height 13
click at [776, 249] on input "True" at bounding box center [770, 244] width 13 height 11
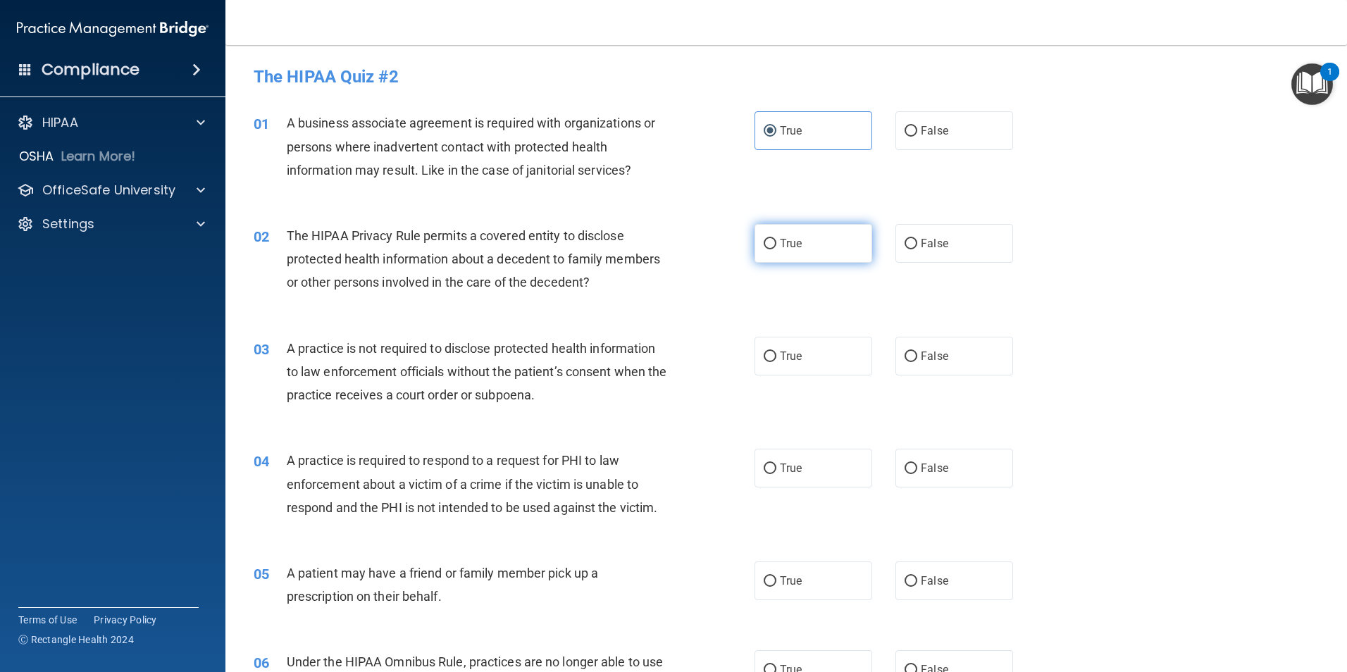
radio input "true"
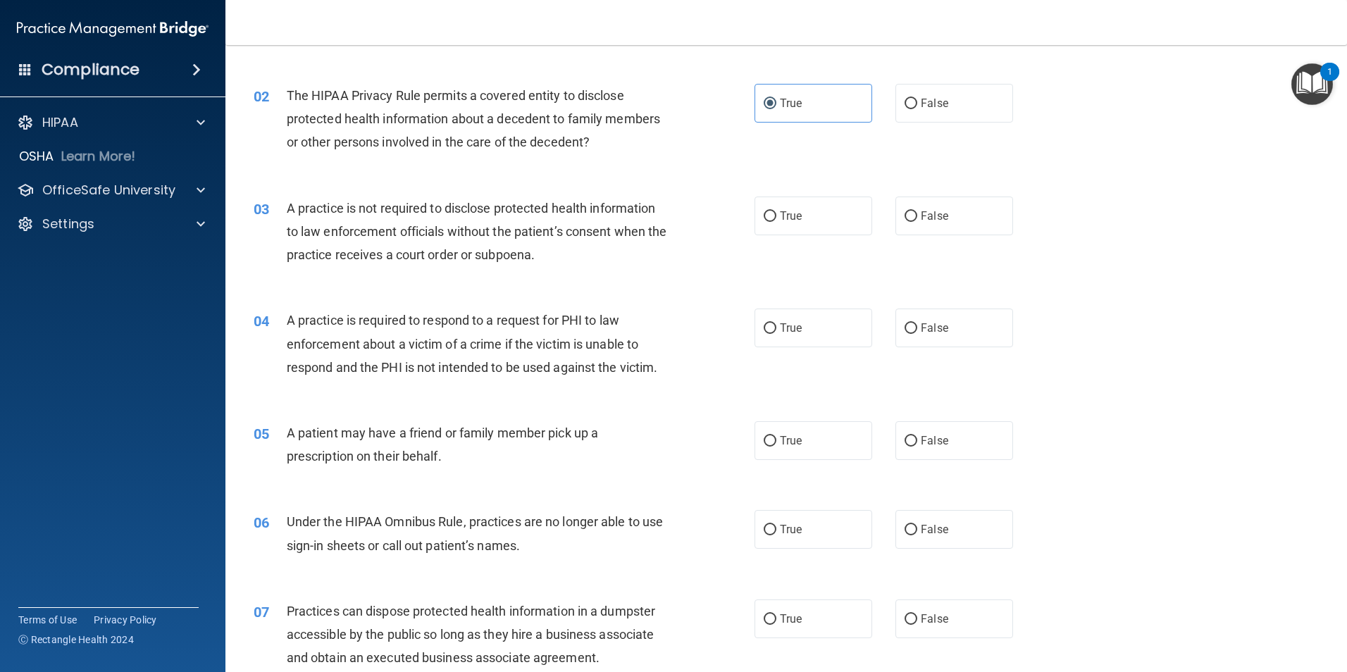
scroll to position [141, 0]
click at [792, 213] on span "True" at bounding box center [791, 215] width 22 height 13
click at [776, 213] on input "True" at bounding box center [770, 216] width 13 height 11
radio input "true"
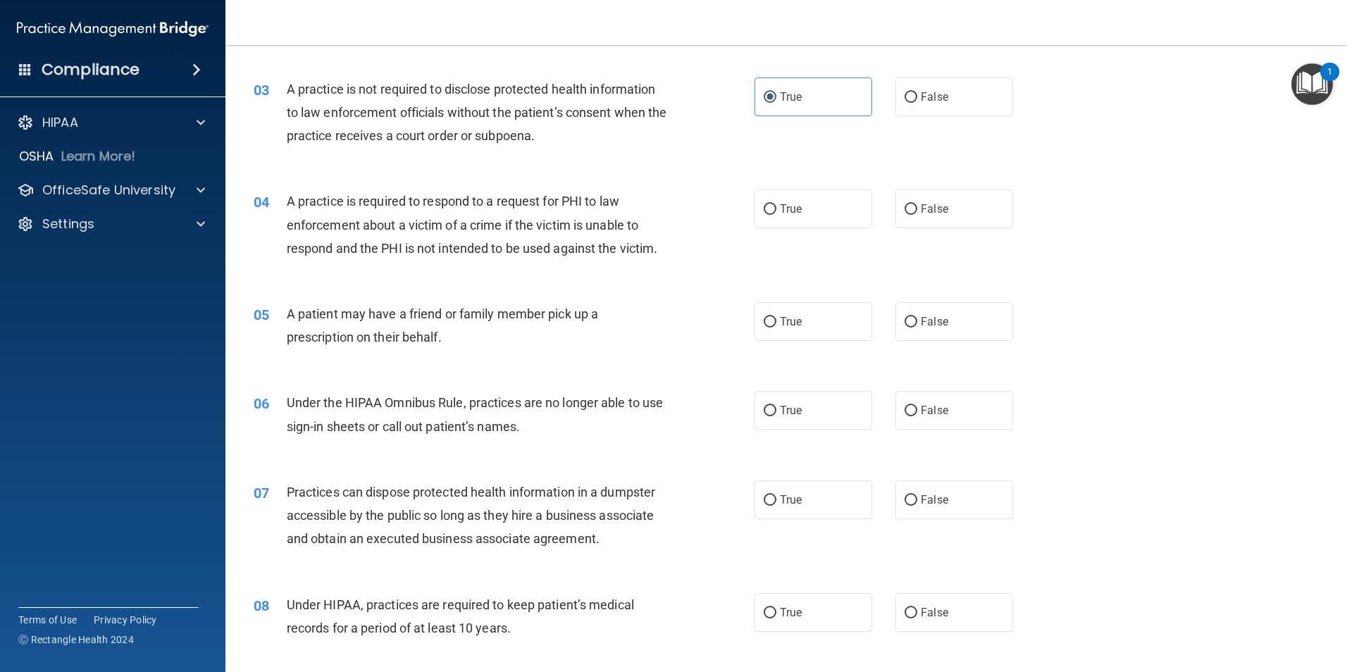
scroll to position [282, 0]
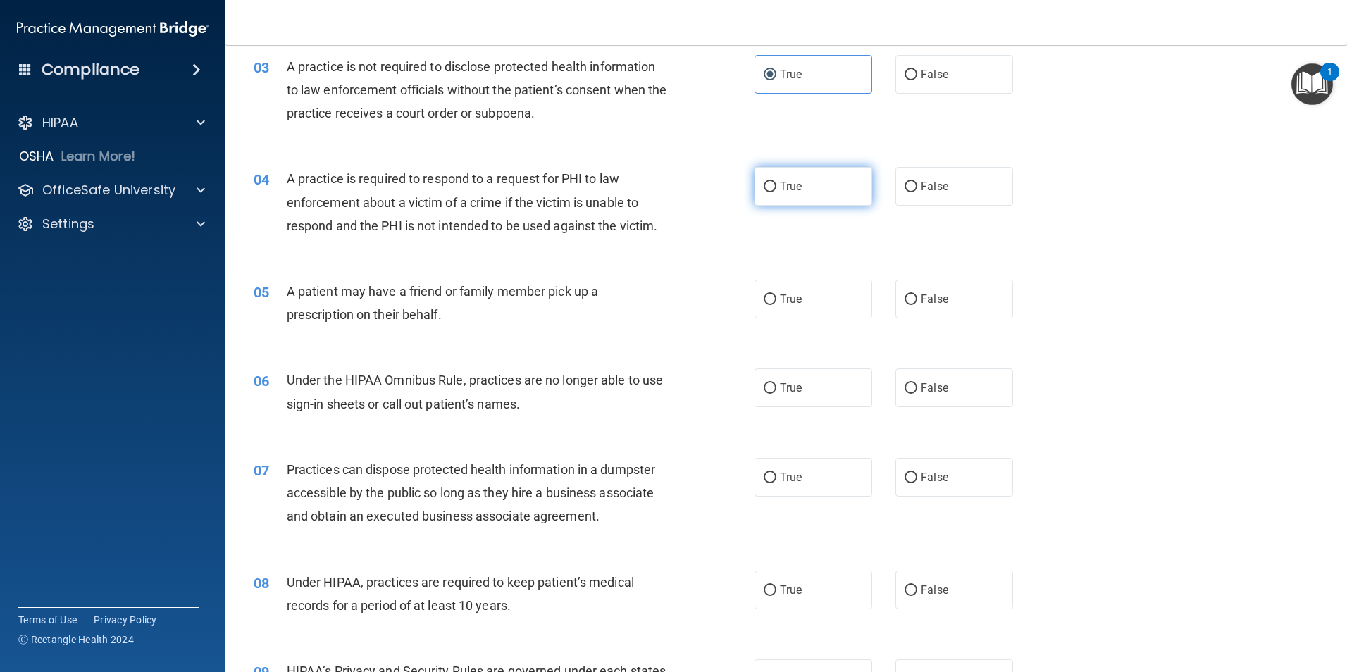
click at [781, 191] on span "True" at bounding box center [791, 186] width 22 height 13
click at [776, 191] on input "True" at bounding box center [770, 187] width 13 height 11
radio input "true"
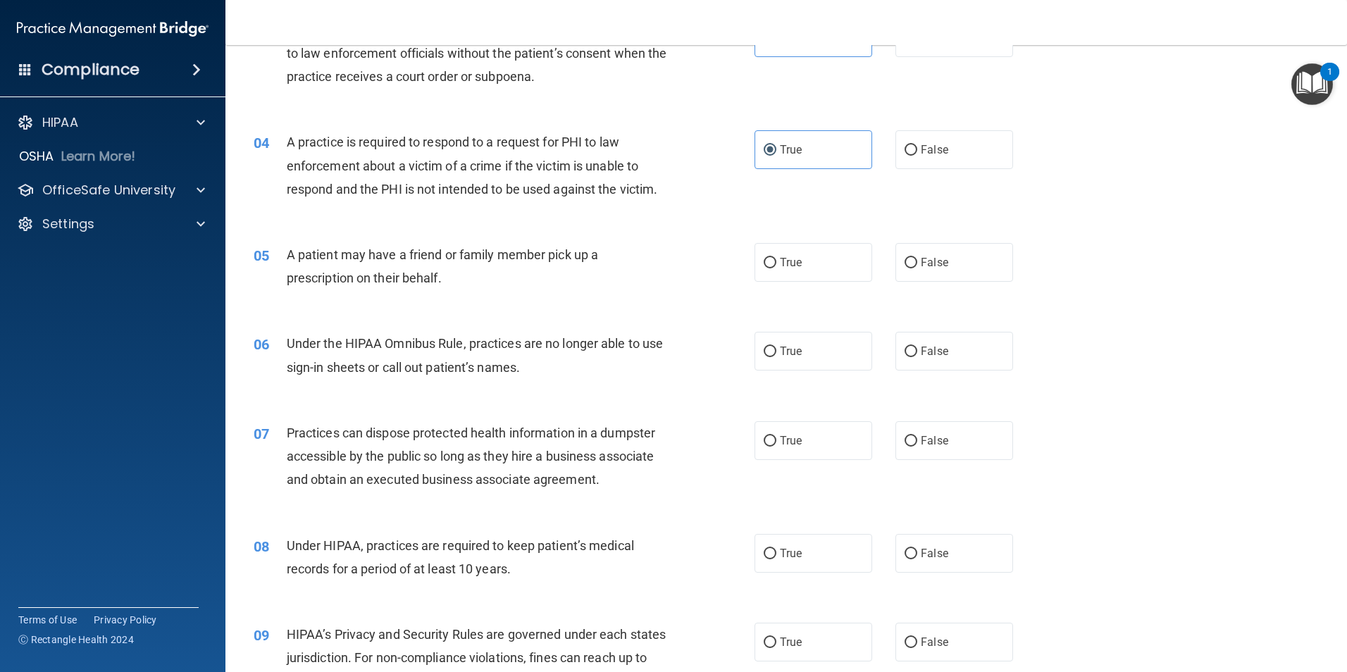
scroll to position [352, 0]
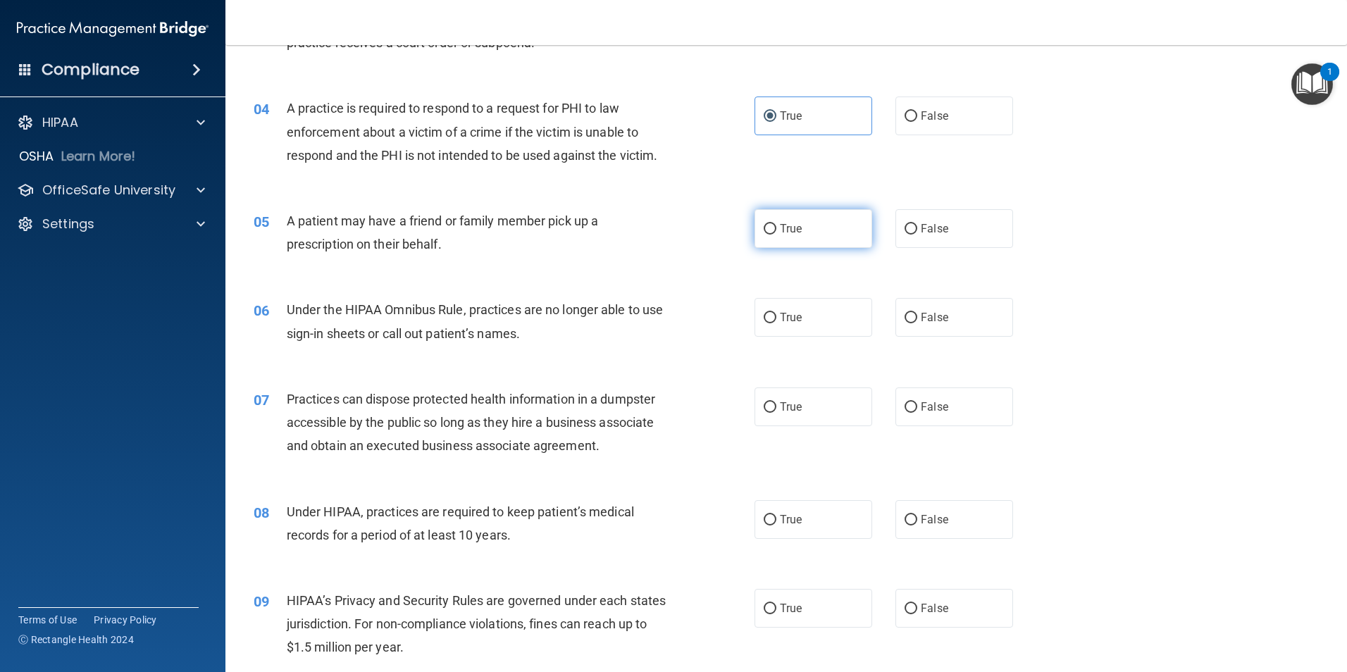
click at [769, 228] on input "True" at bounding box center [770, 229] width 13 height 11
radio input "true"
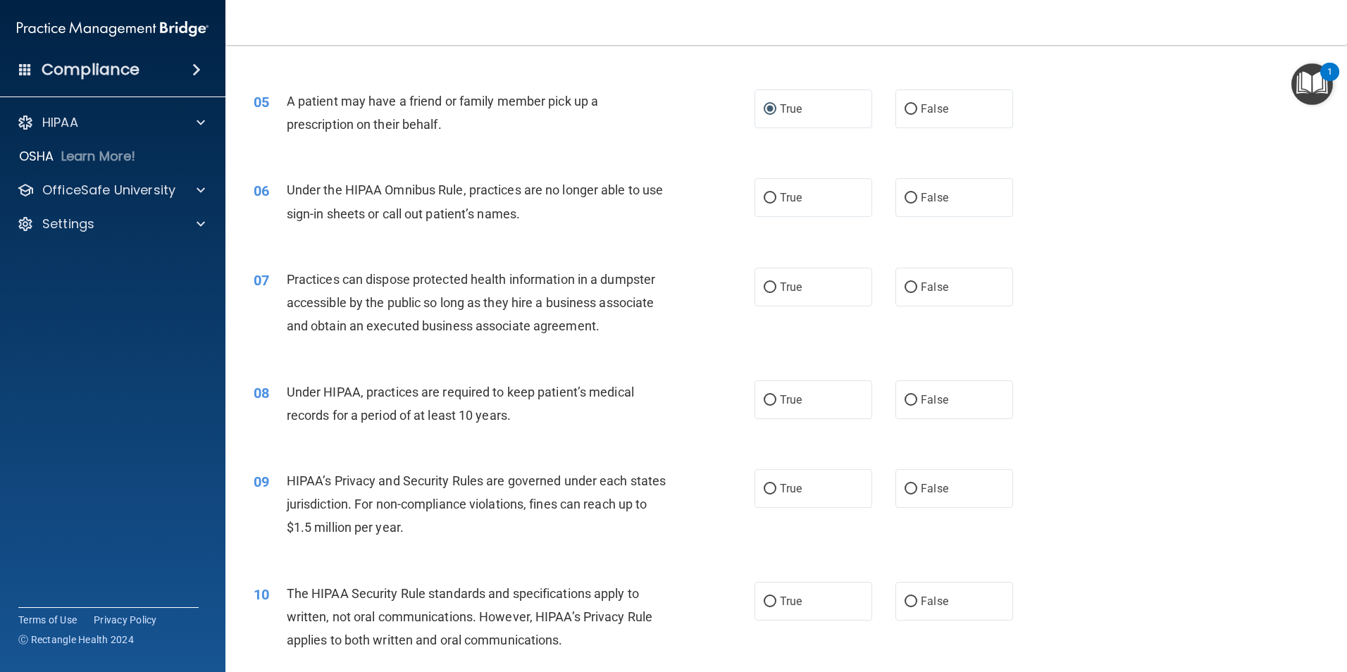
scroll to position [493, 0]
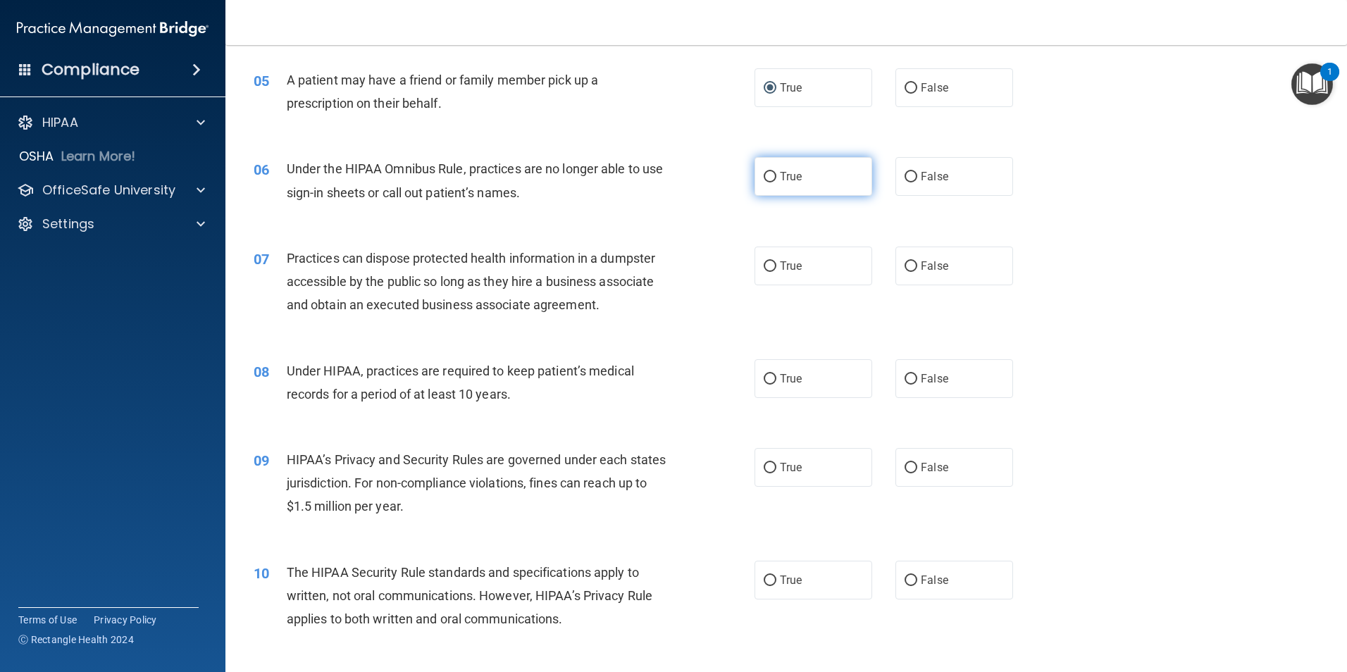
click at [810, 187] on label "True" at bounding box center [814, 176] width 118 height 39
click at [776, 182] on input "True" at bounding box center [770, 177] width 13 height 11
radio input "true"
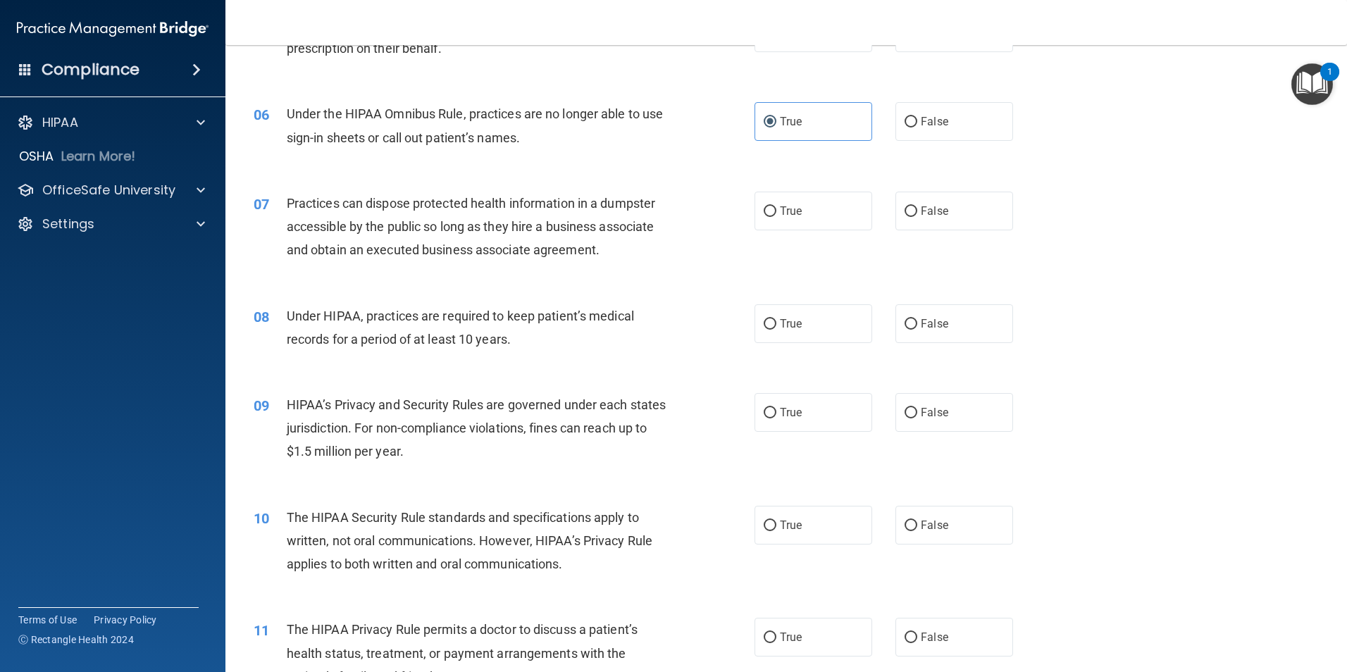
scroll to position [634, 0]
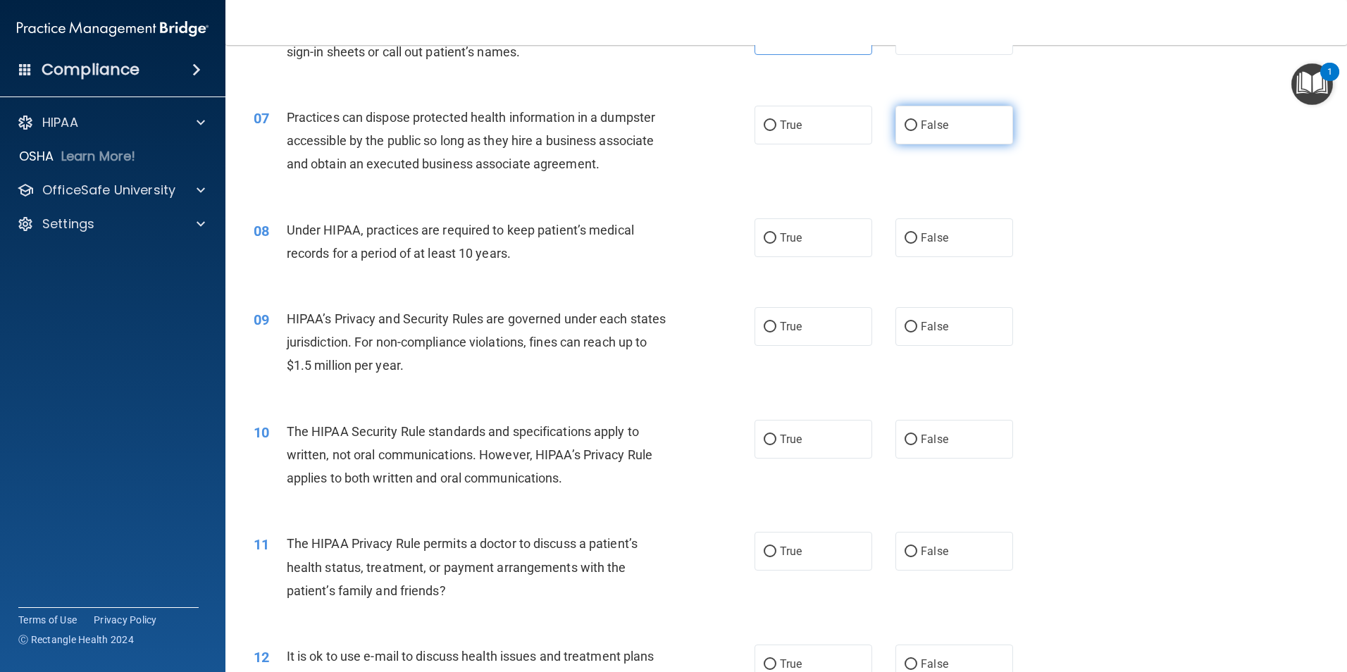
click at [905, 123] on input "False" at bounding box center [911, 125] width 13 height 11
radio input "true"
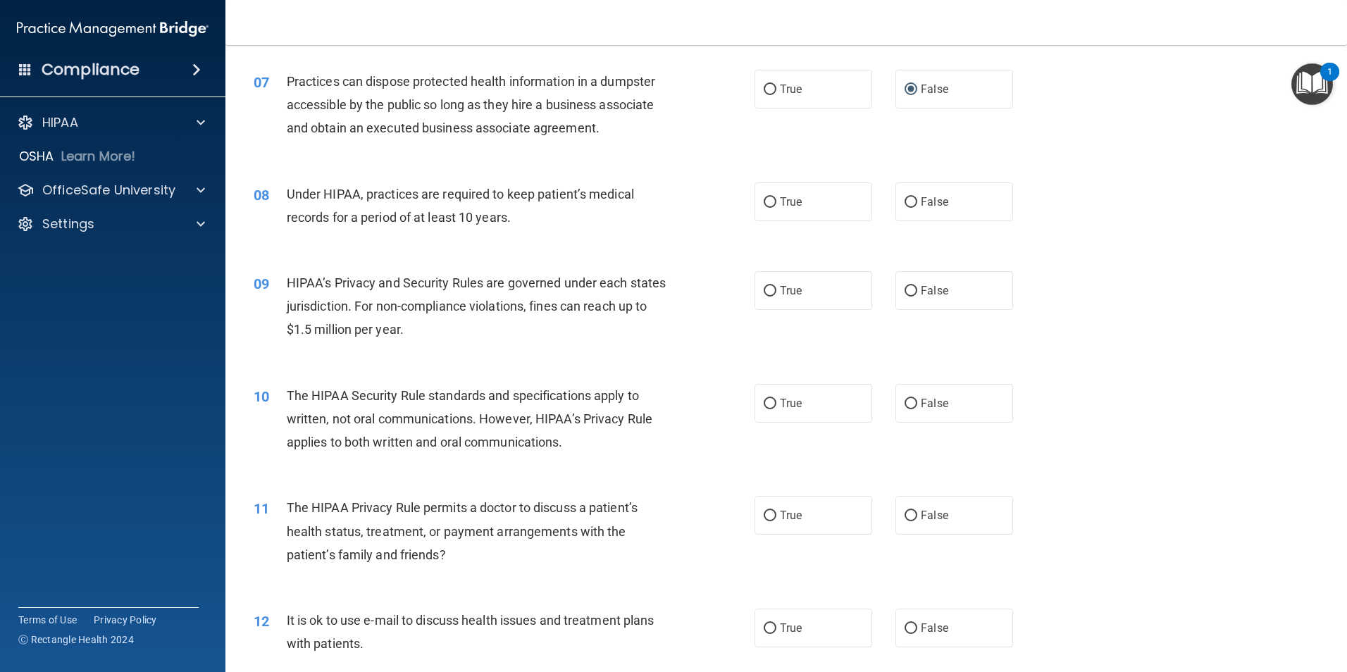
scroll to position [705, 0]
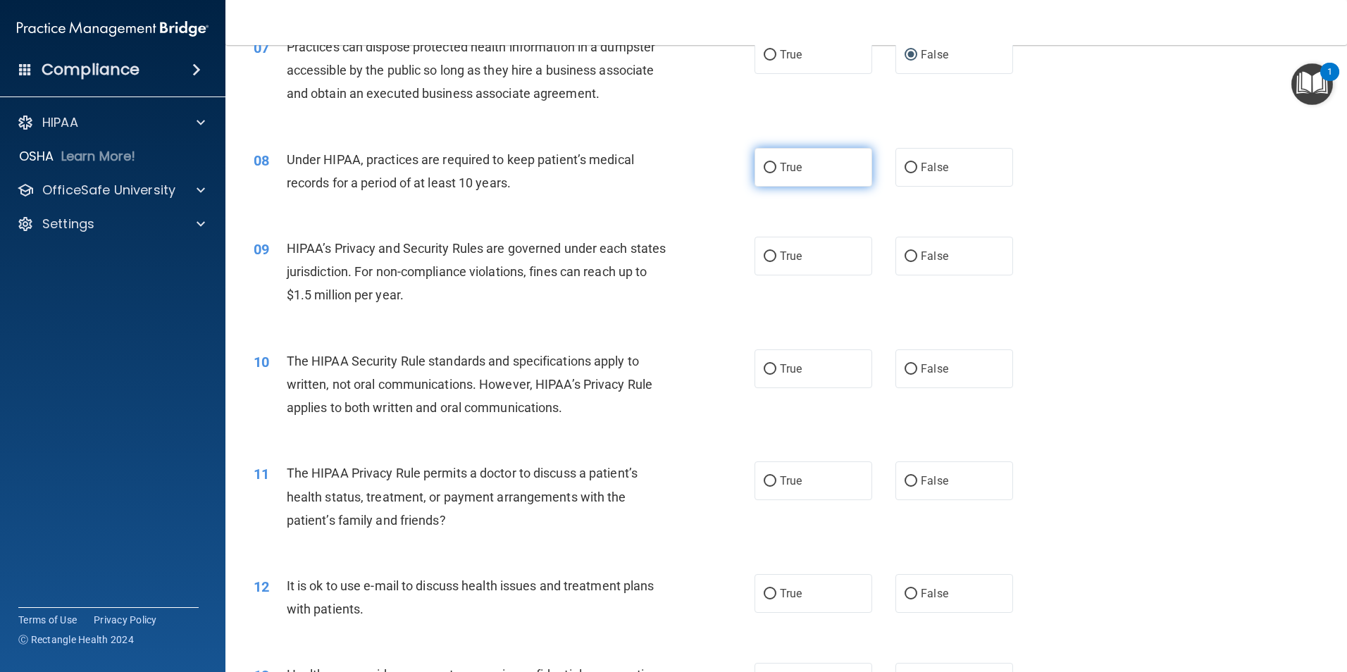
click at [768, 163] on input "True" at bounding box center [770, 168] width 13 height 11
radio input "true"
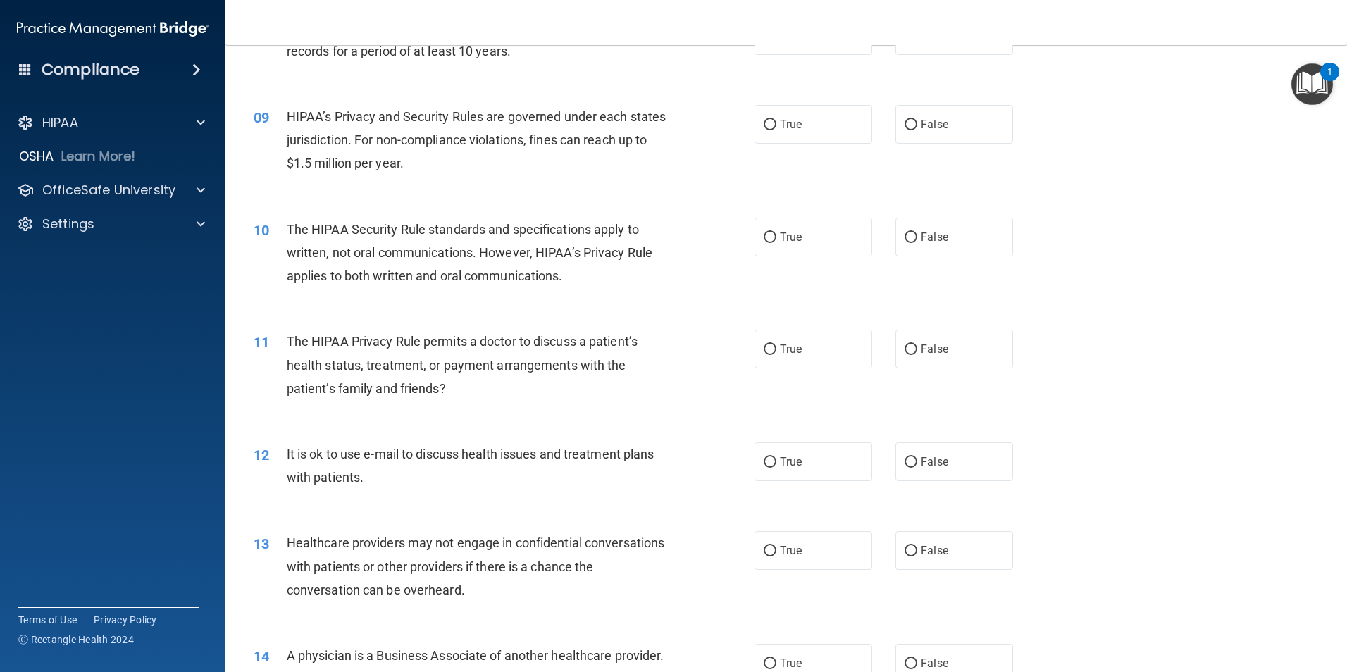
scroll to position [846, 0]
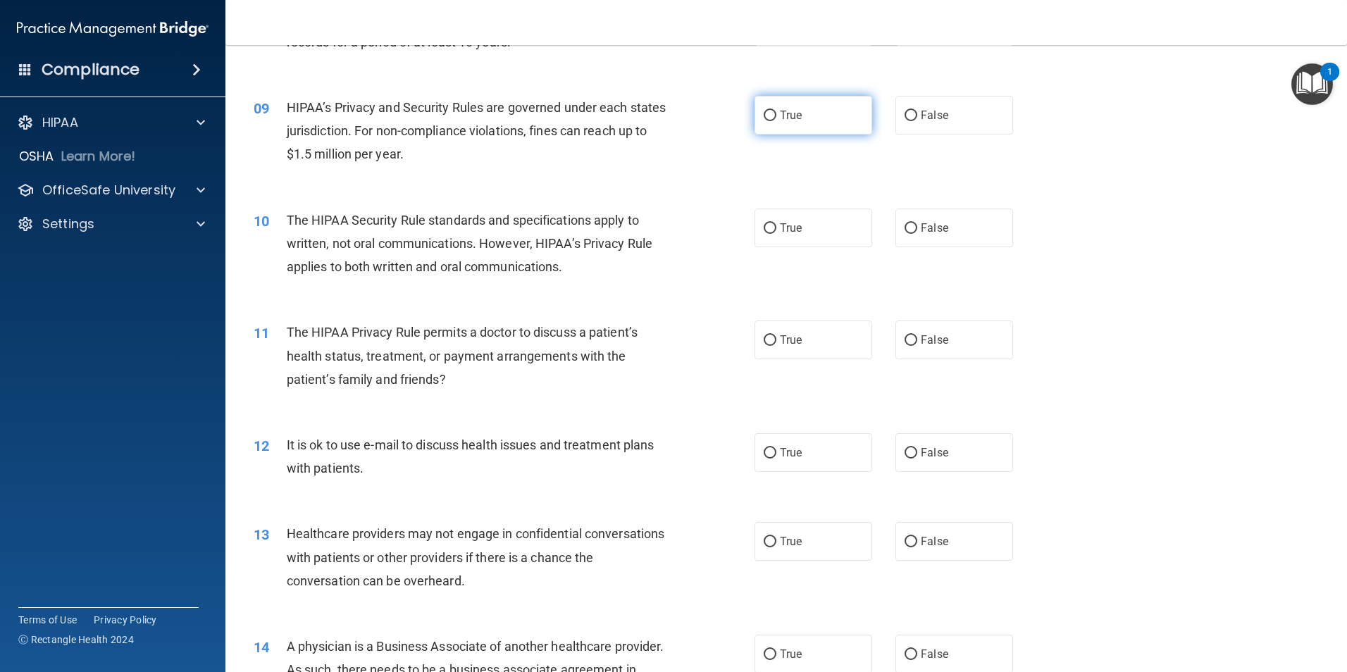
click at [772, 121] on label "True" at bounding box center [814, 115] width 118 height 39
click at [772, 121] on input "True" at bounding box center [770, 116] width 13 height 11
radio input "true"
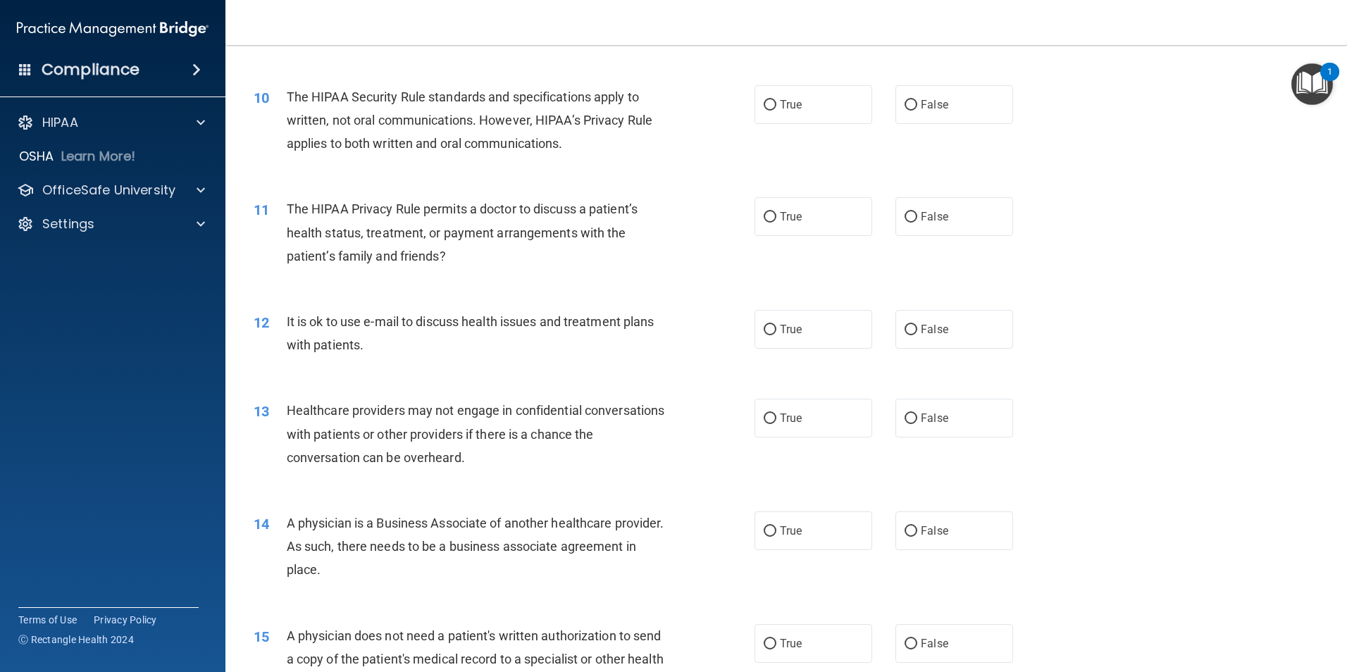
scroll to position [986, 0]
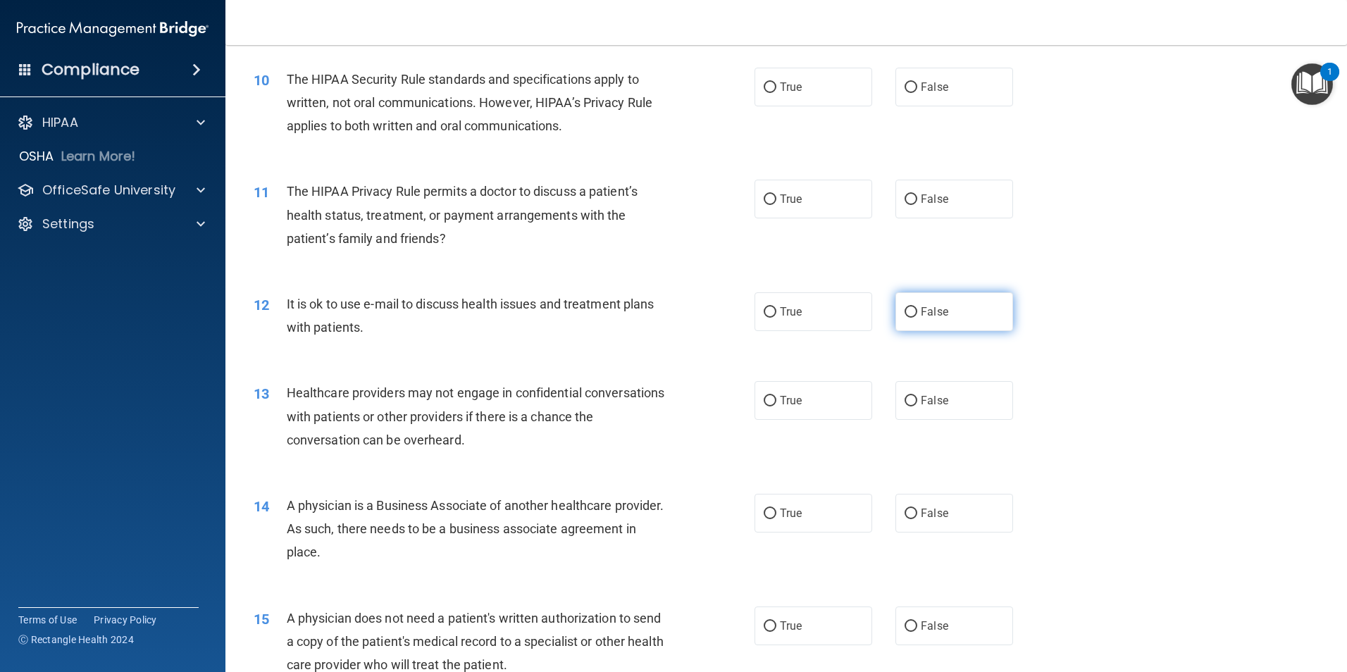
drag, startPoint x: 923, startPoint y: 311, endPoint x: 908, endPoint y: 309, distance: 15.6
click at [922, 310] on span "False" at bounding box center [934, 311] width 27 height 13
click at [917, 310] on input "False" at bounding box center [911, 312] width 13 height 11
radio input "true"
click at [898, 206] on label "False" at bounding box center [955, 199] width 118 height 39
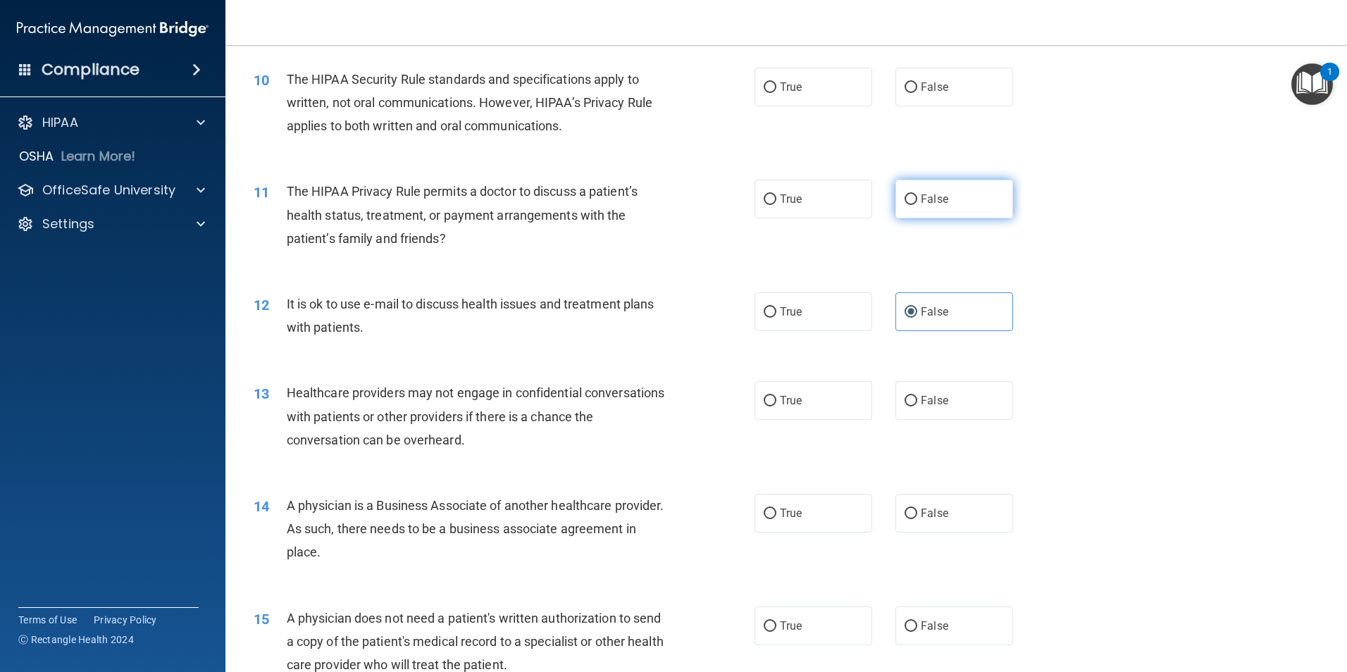
click at [905, 205] on input "False" at bounding box center [911, 199] width 13 height 11
radio input "true"
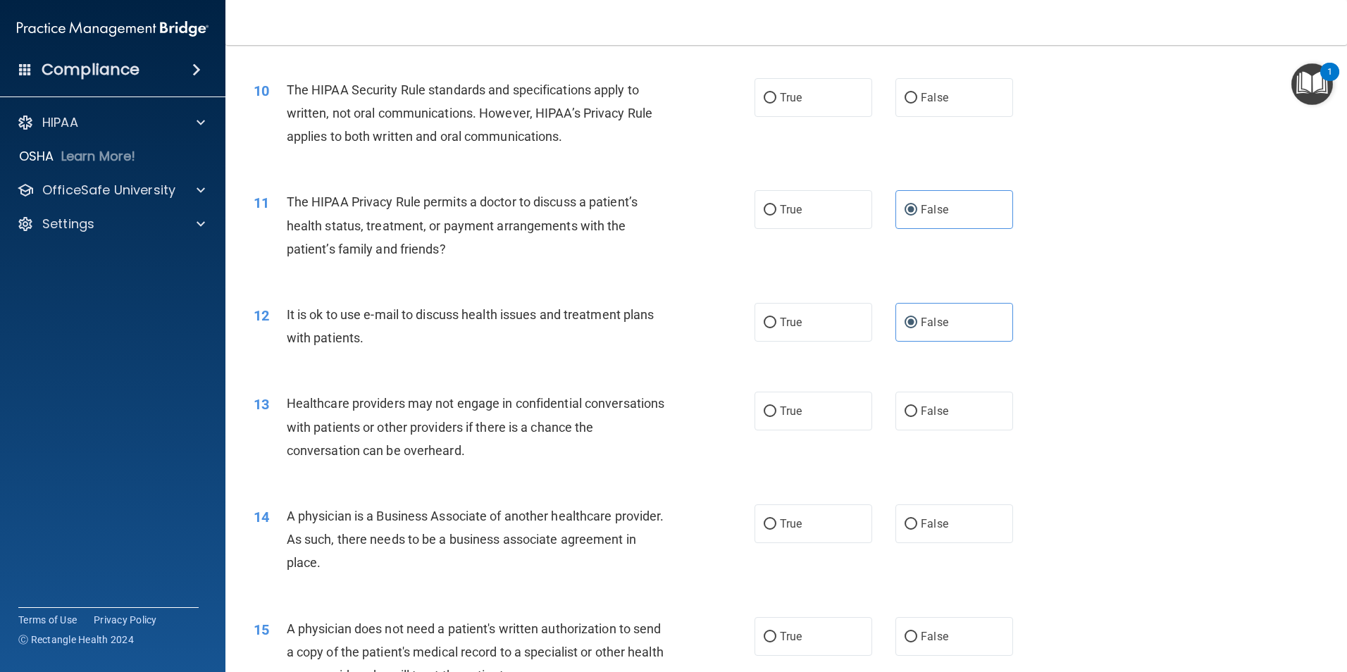
scroll to position [1198, 0]
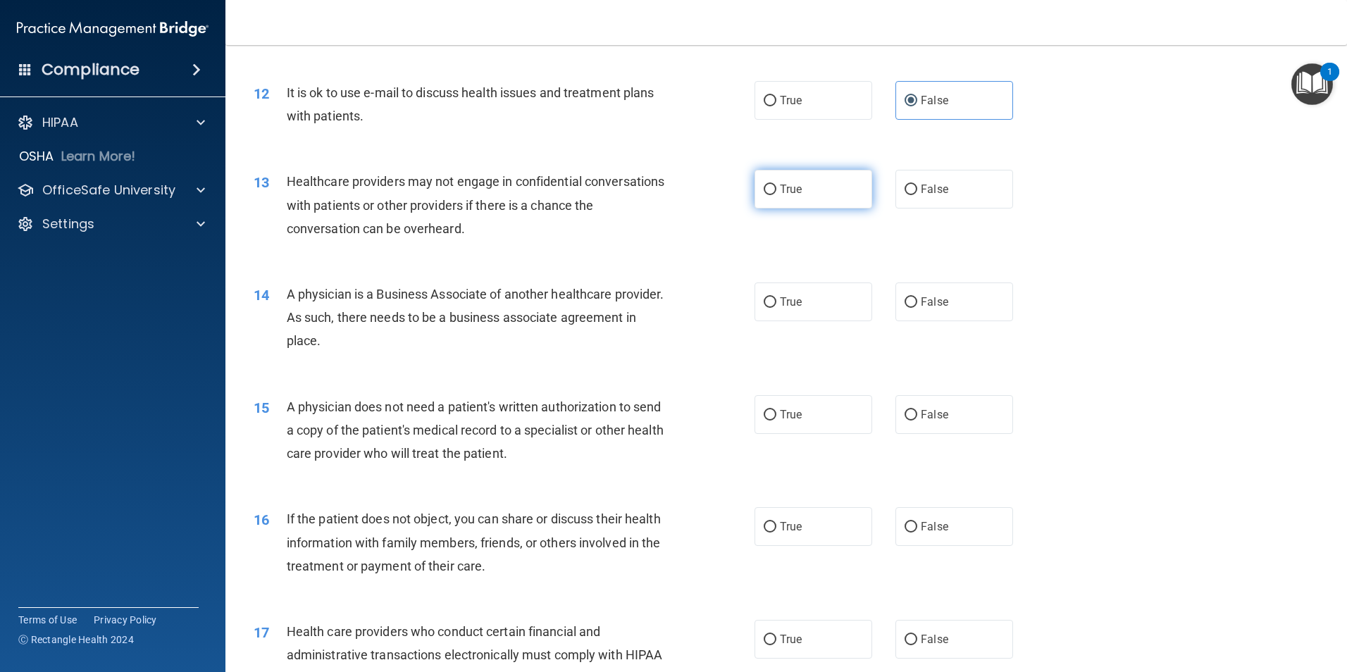
click at [772, 182] on label "True" at bounding box center [814, 189] width 118 height 39
click at [772, 185] on input "True" at bounding box center [770, 190] width 13 height 11
radio input "true"
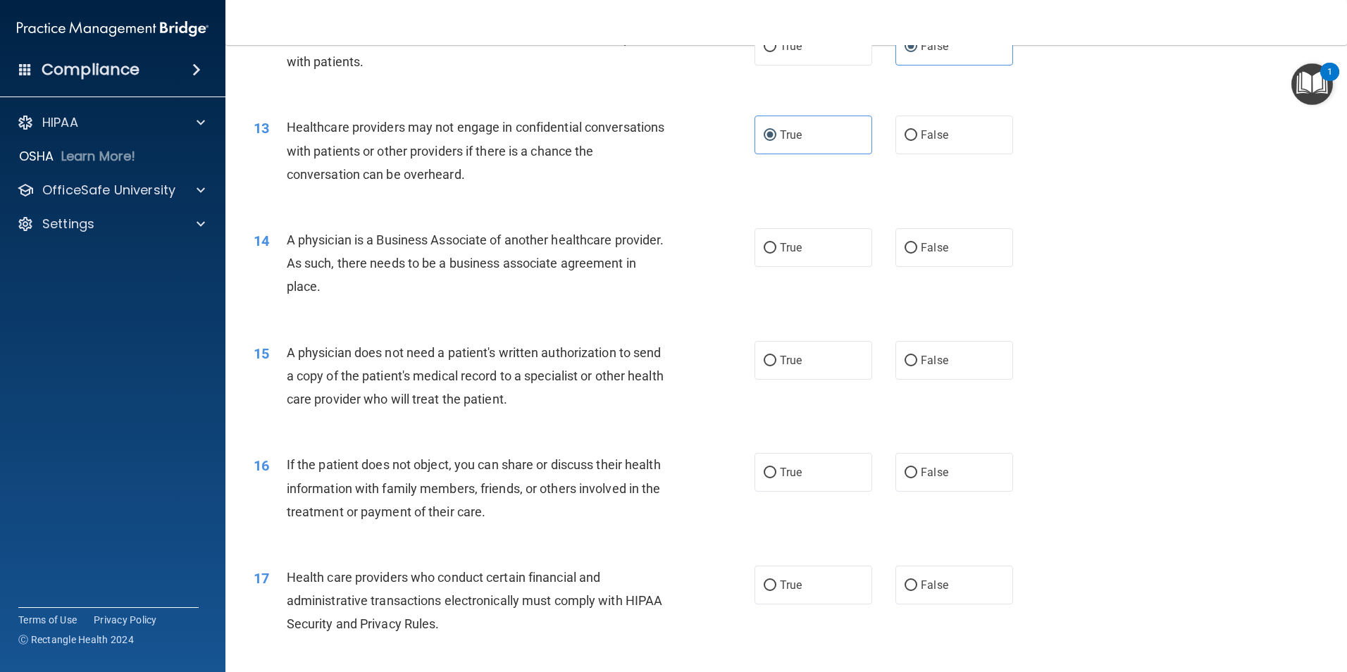
scroll to position [1339, 0]
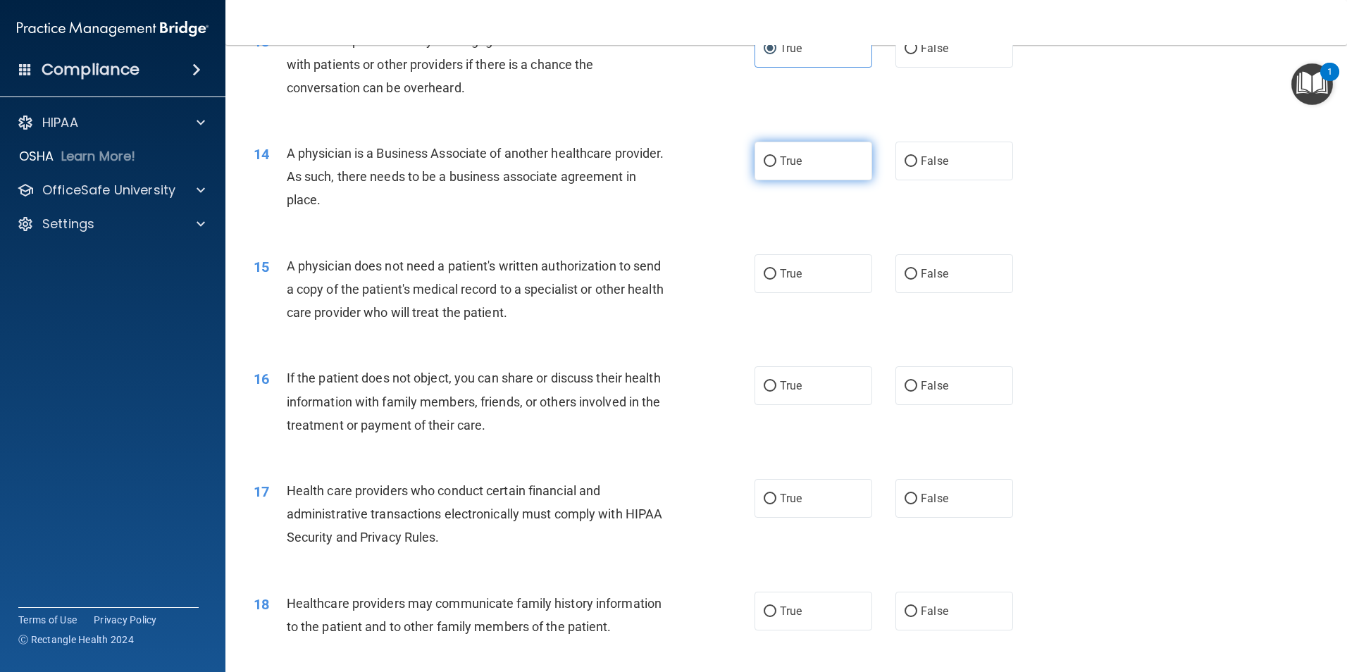
drag, startPoint x: 804, startPoint y: 161, endPoint x: 796, endPoint y: 163, distance: 7.9
click at [803, 161] on label "True" at bounding box center [814, 161] width 118 height 39
click at [776, 161] on input "True" at bounding box center [770, 161] width 13 height 11
radio input "true"
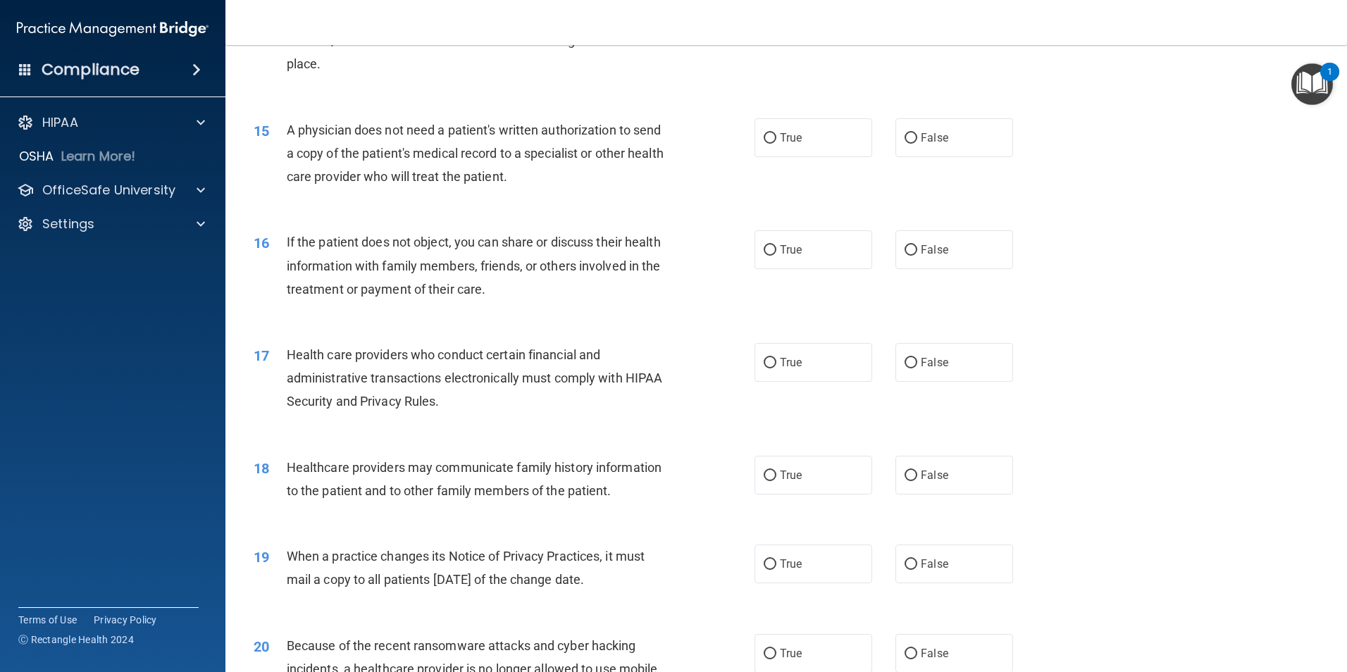
scroll to position [1480, 0]
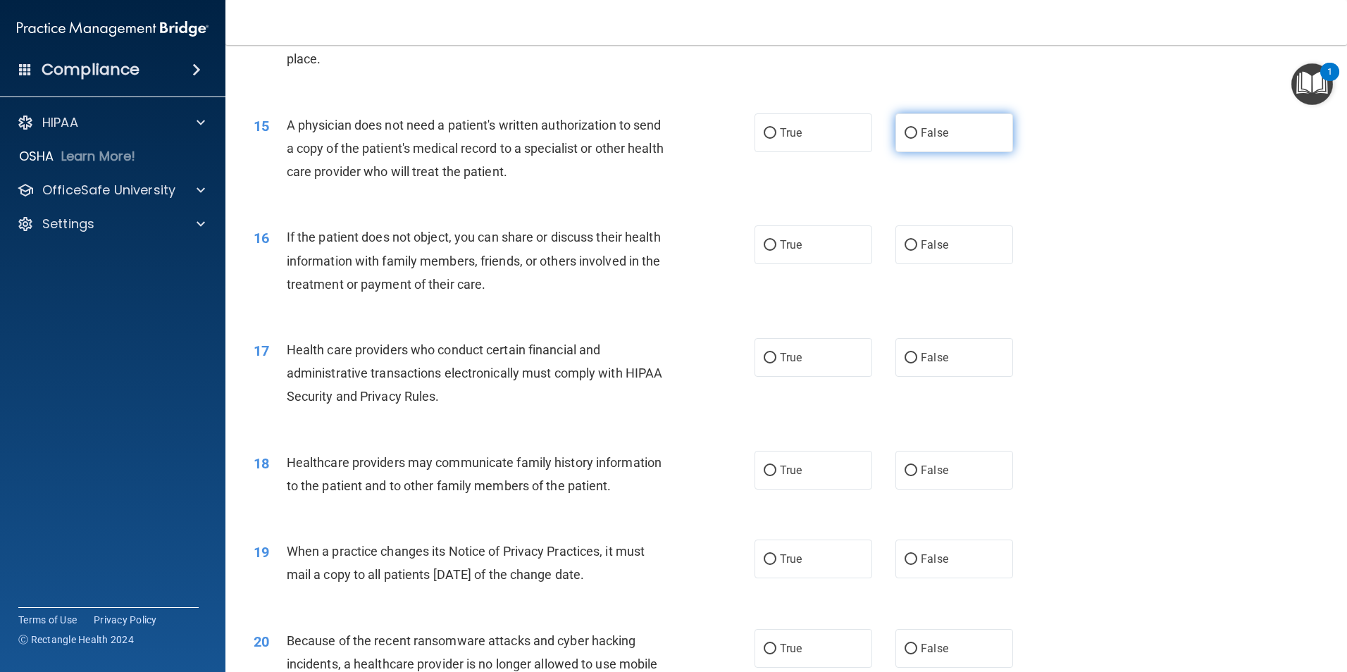
click at [945, 133] on label "False" at bounding box center [955, 132] width 118 height 39
click at [917, 133] on input "False" at bounding box center [911, 133] width 13 height 11
radio input "true"
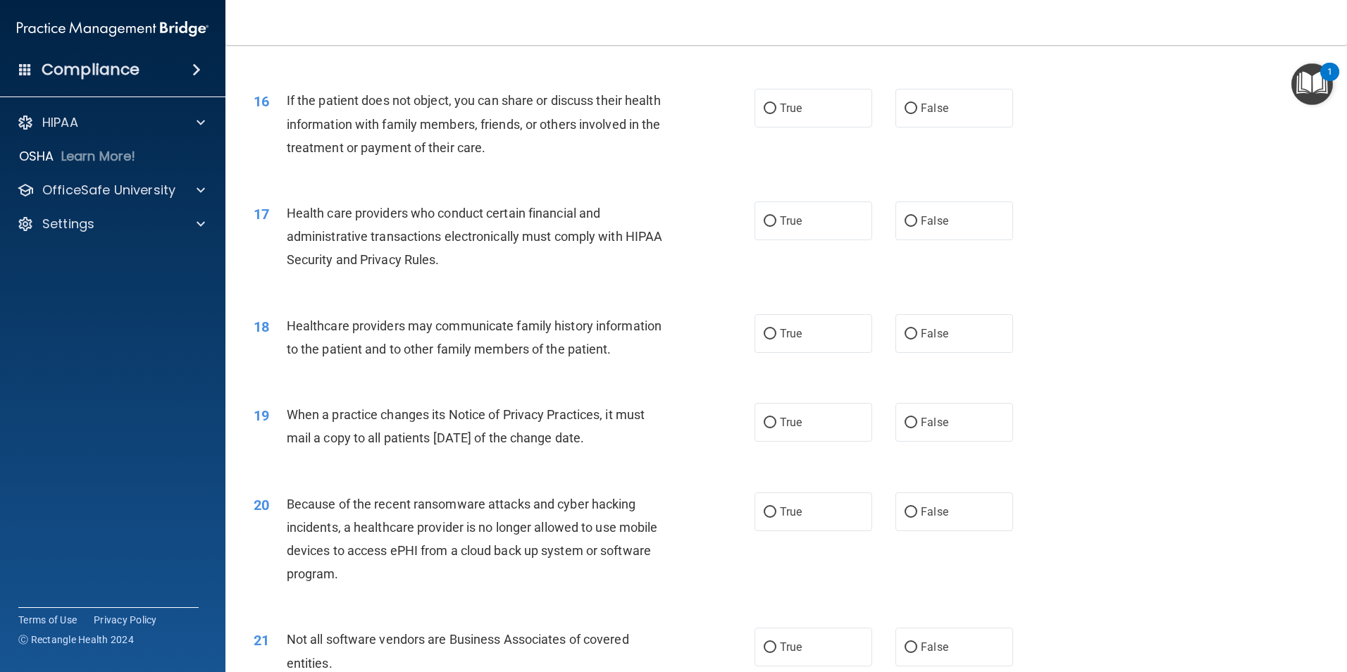
scroll to position [1621, 0]
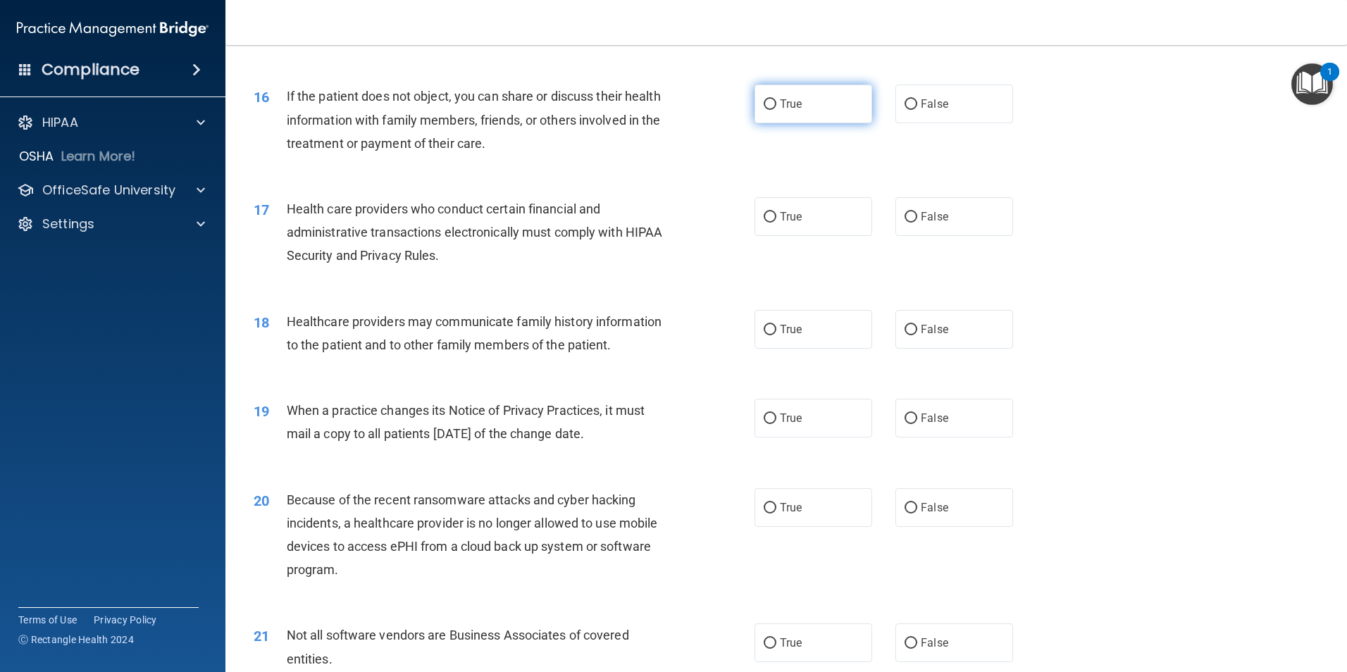
drag, startPoint x: 823, startPoint y: 116, endPoint x: 810, endPoint y: 118, distance: 12.9
click at [822, 116] on label "True" at bounding box center [814, 104] width 118 height 39
click at [776, 110] on input "True" at bounding box center [770, 104] width 13 height 11
radio input "true"
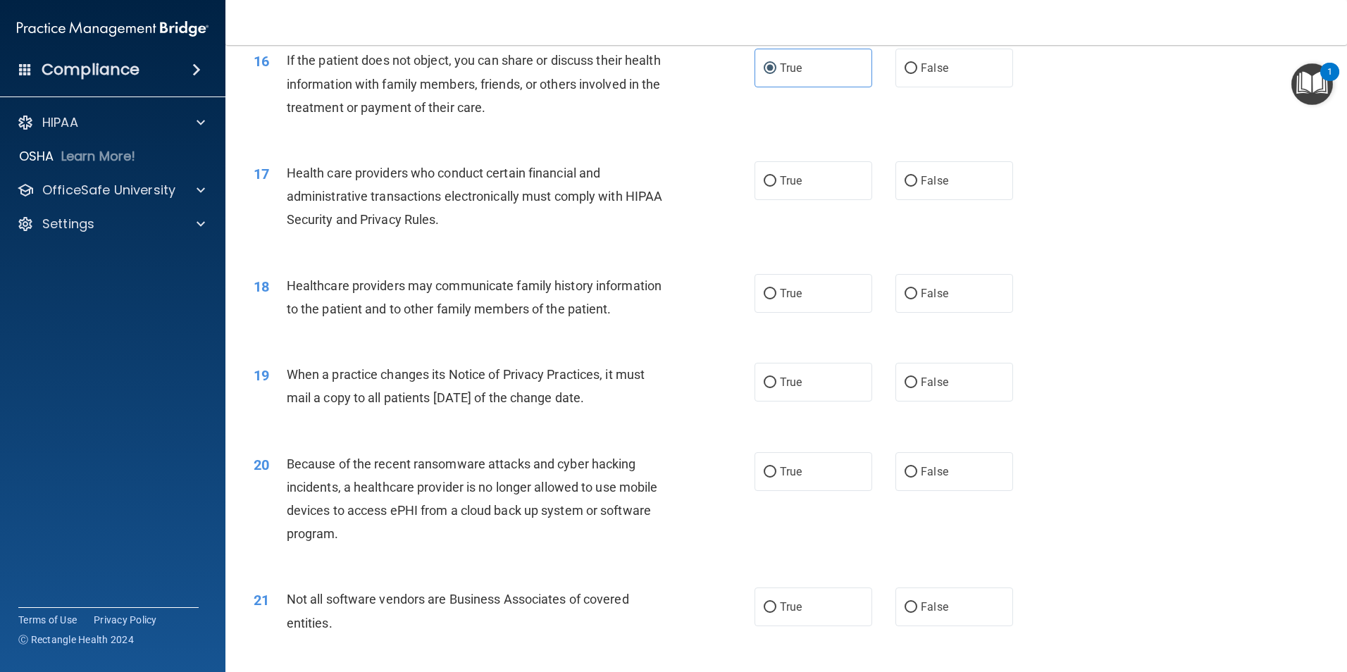
scroll to position [1691, 0]
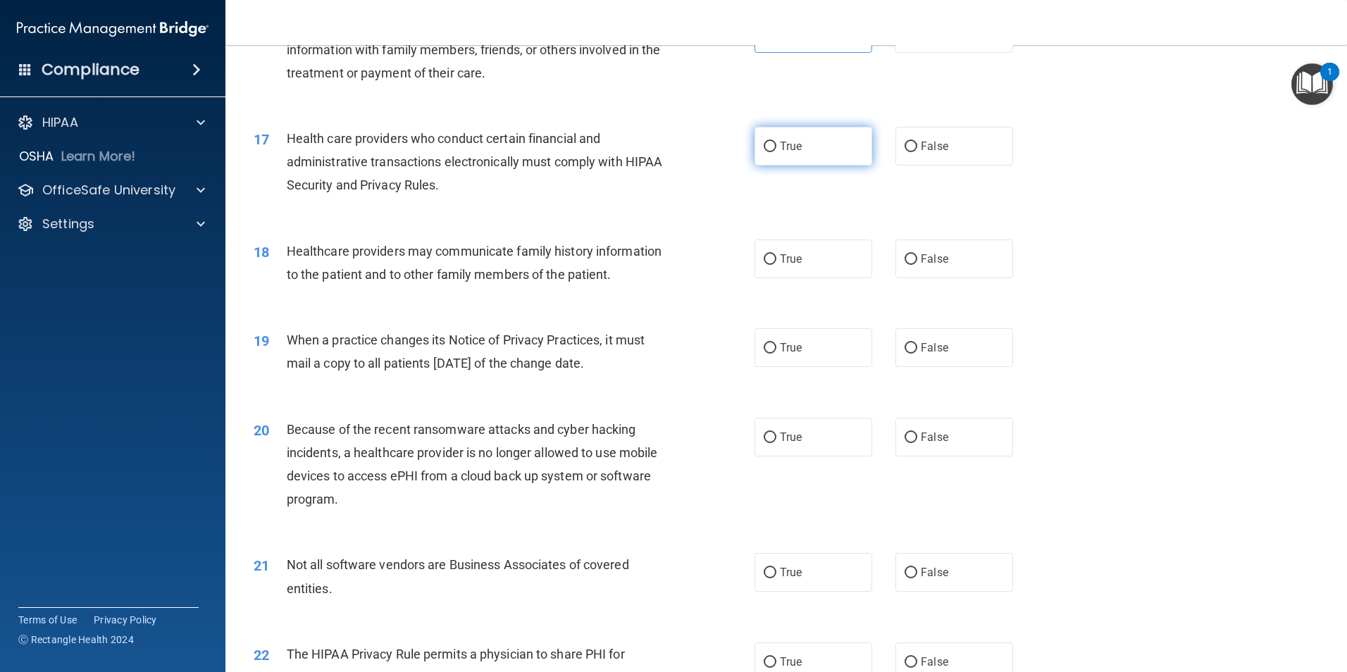
click at [806, 150] on label "True" at bounding box center [814, 146] width 118 height 39
click at [776, 150] on input "True" at bounding box center [770, 147] width 13 height 11
radio input "true"
click at [928, 269] on label "False" at bounding box center [955, 259] width 118 height 39
click at [917, 265] on input "False" at bounding box center [911, 259] width 13 height 11
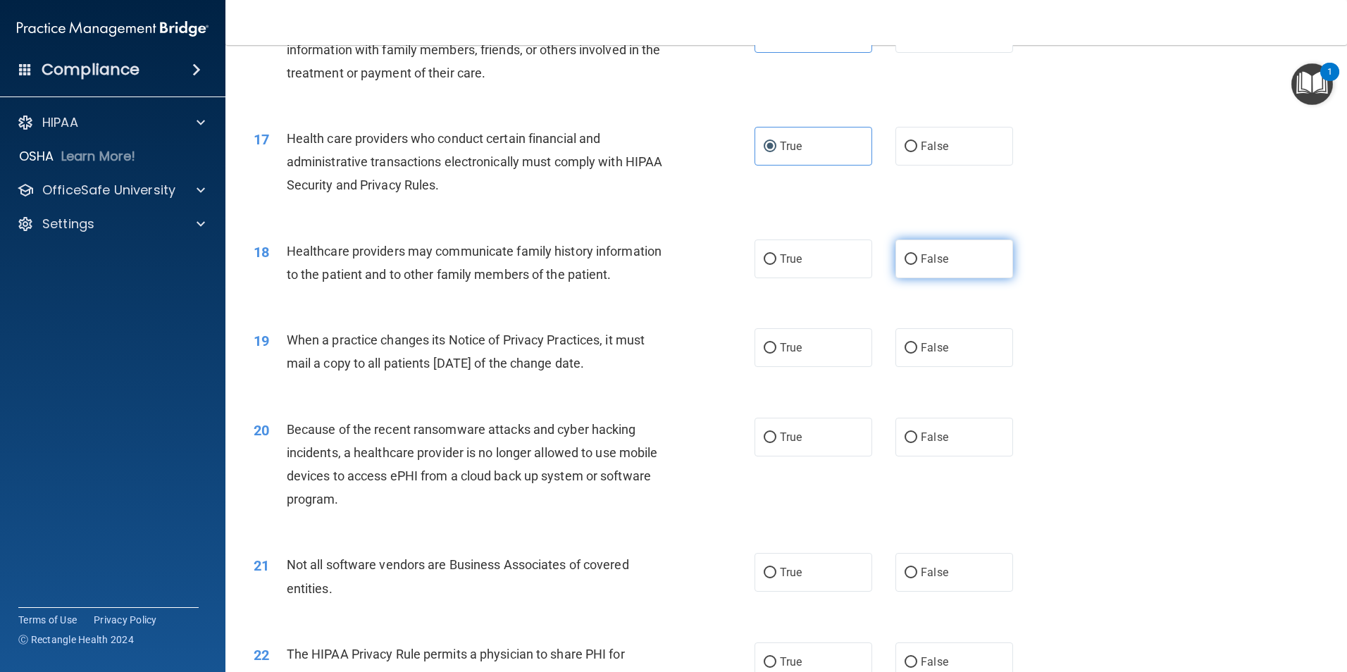
radio input "true"
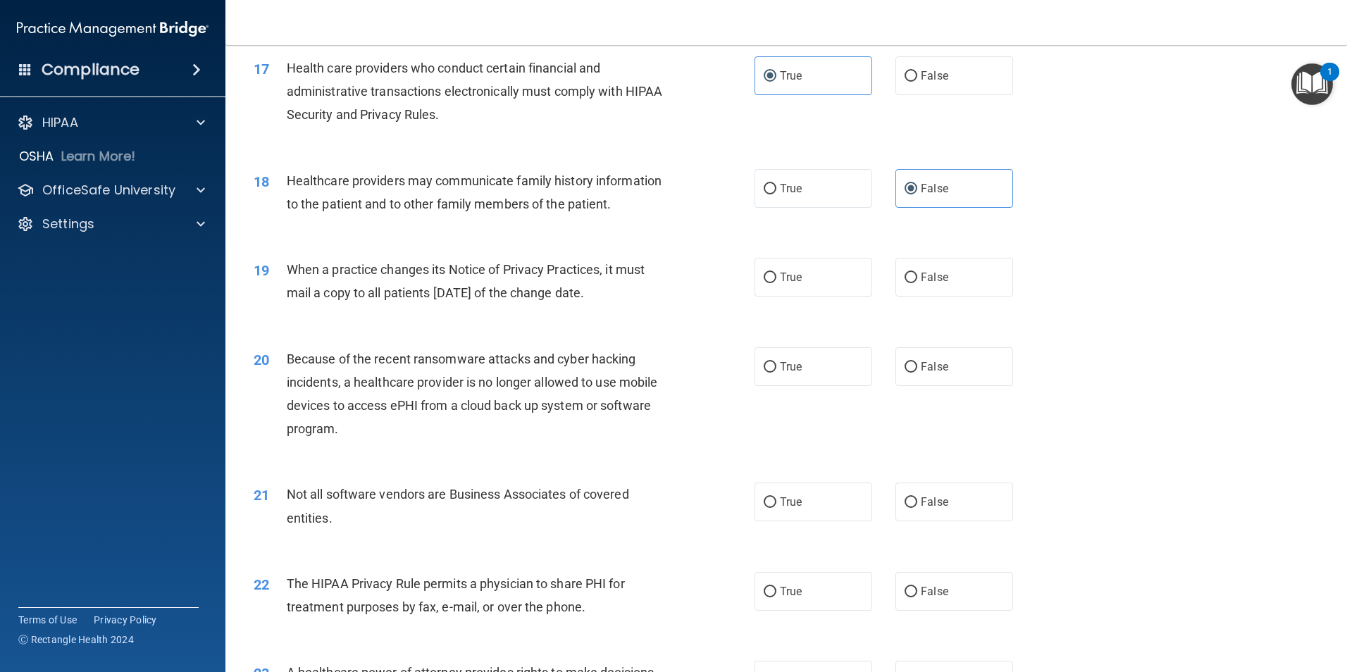
scroll to position [1832, 0]
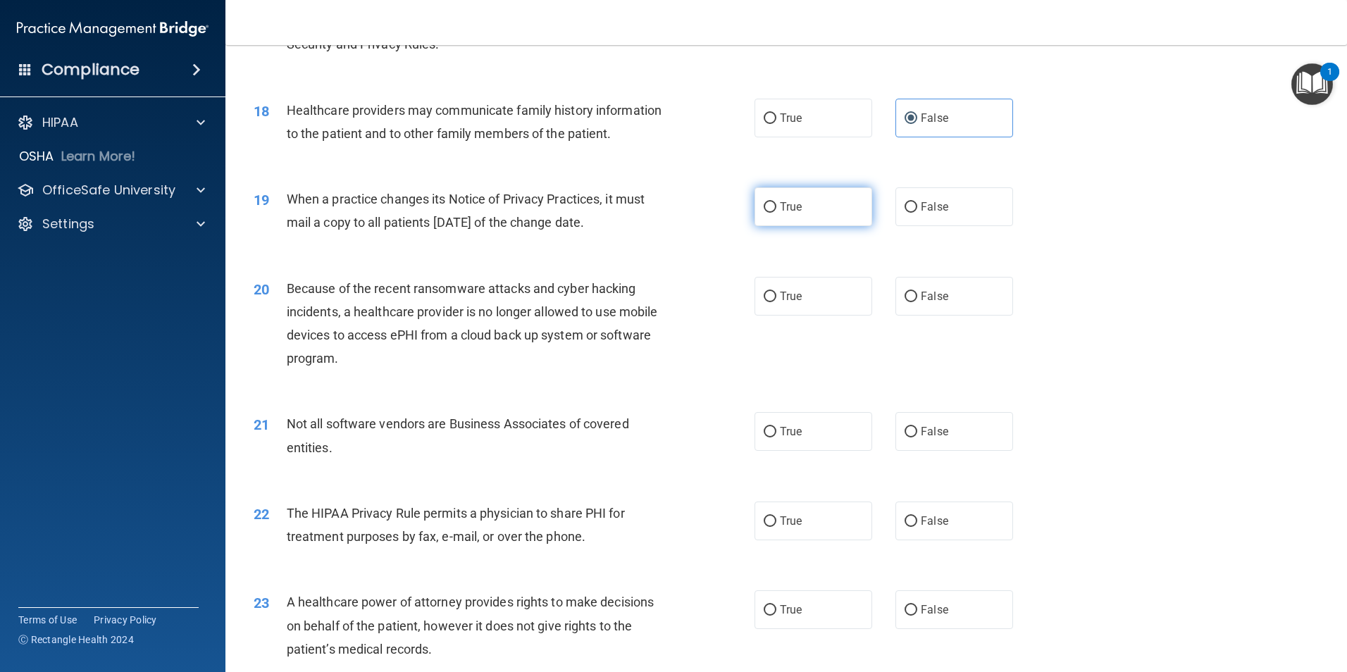
click at [845, 204] on label "True" at bounding box center [814, 206] width 118 height 39
click at [776, 204] on input "True" at bounding box center [770, 207] width 13 height 11
radio input "true"
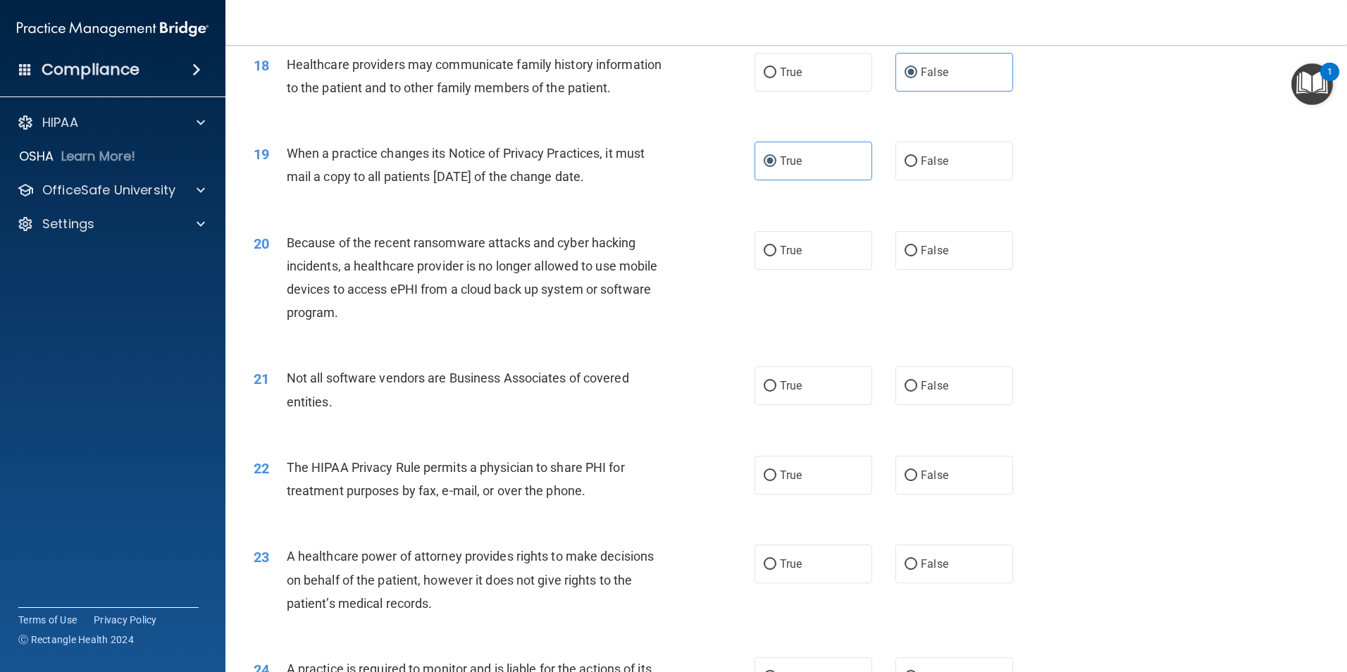
scroll to position [1902, 0]
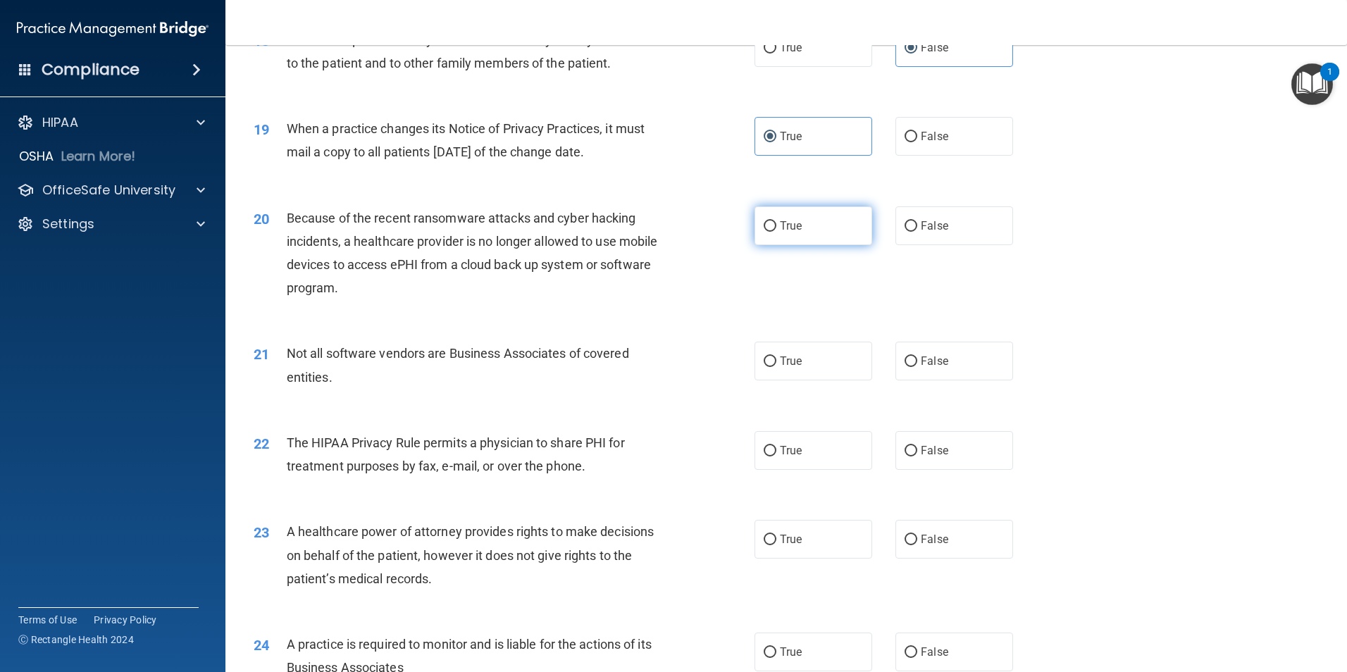
click at [825, 226] on label "True" at bounding box center [814, 225] width 118 height 39
click at [776, 226] on input "True" at bounding box center [770, 226] width 13 height 11
radio input "true"
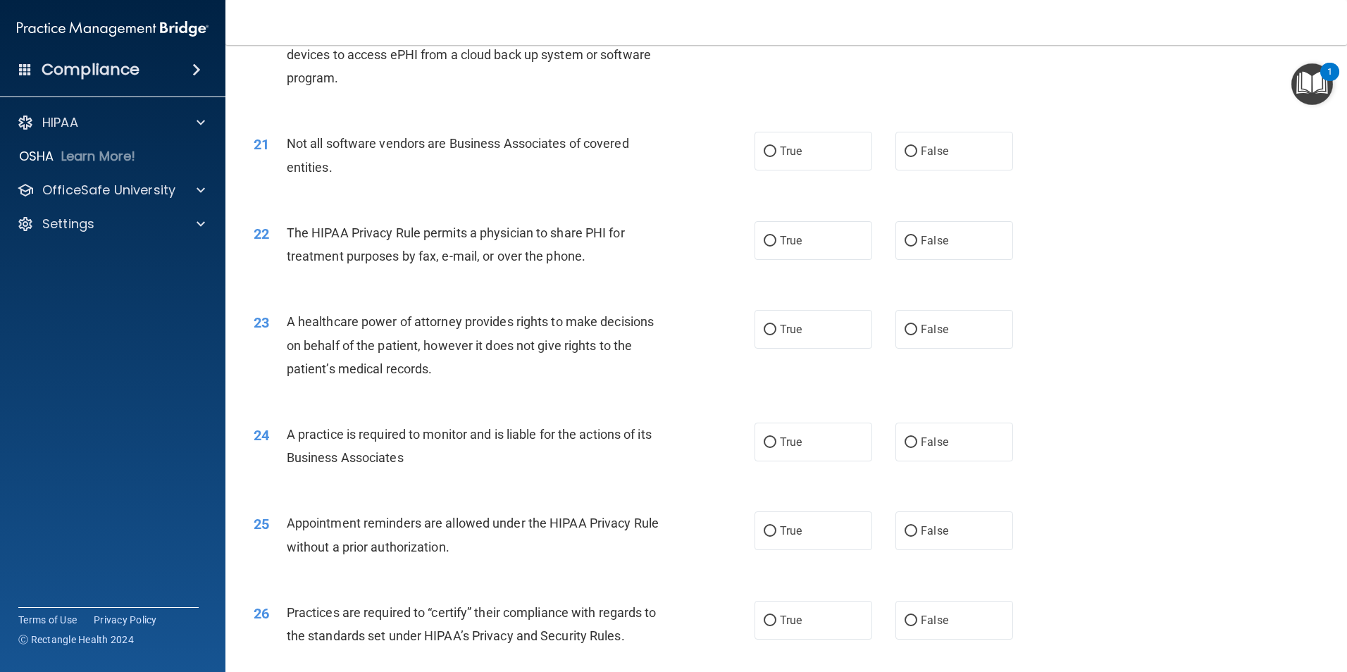
scroll to position [2114, 0]
click at [881, 156] on div "True False" at bounding box center [896, 149] width 283 height 39
click at [912, 153] on label "False" at bounding box center [955, 149] width 118 height 39
click at [912, 153] on input "False" at bounding box center [911, 150] width 13 height 11
radio input "true"
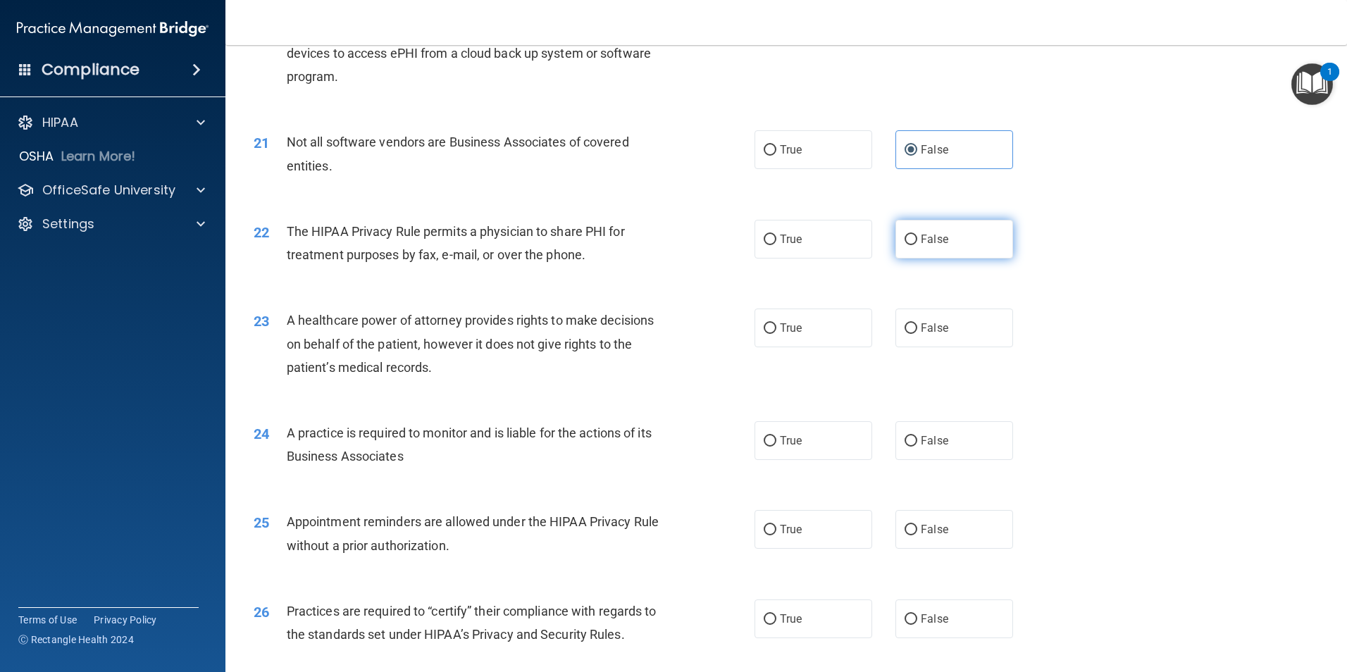
click at [927, 237] on span "False" at bounding box center [934, 239] width 27 height 13
click at [917, 237] on input "False" at bounding box center [911, 240] width 13 height 11
radio input "true"
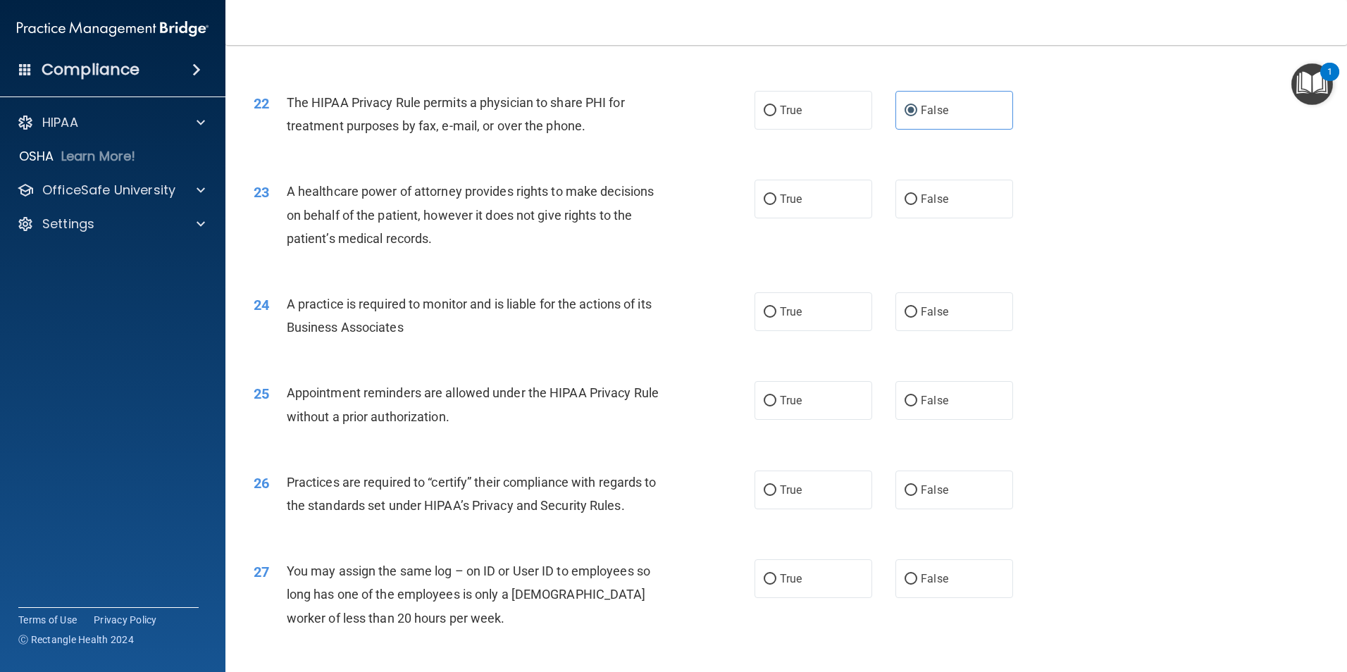
scroll to position [2255, 0]
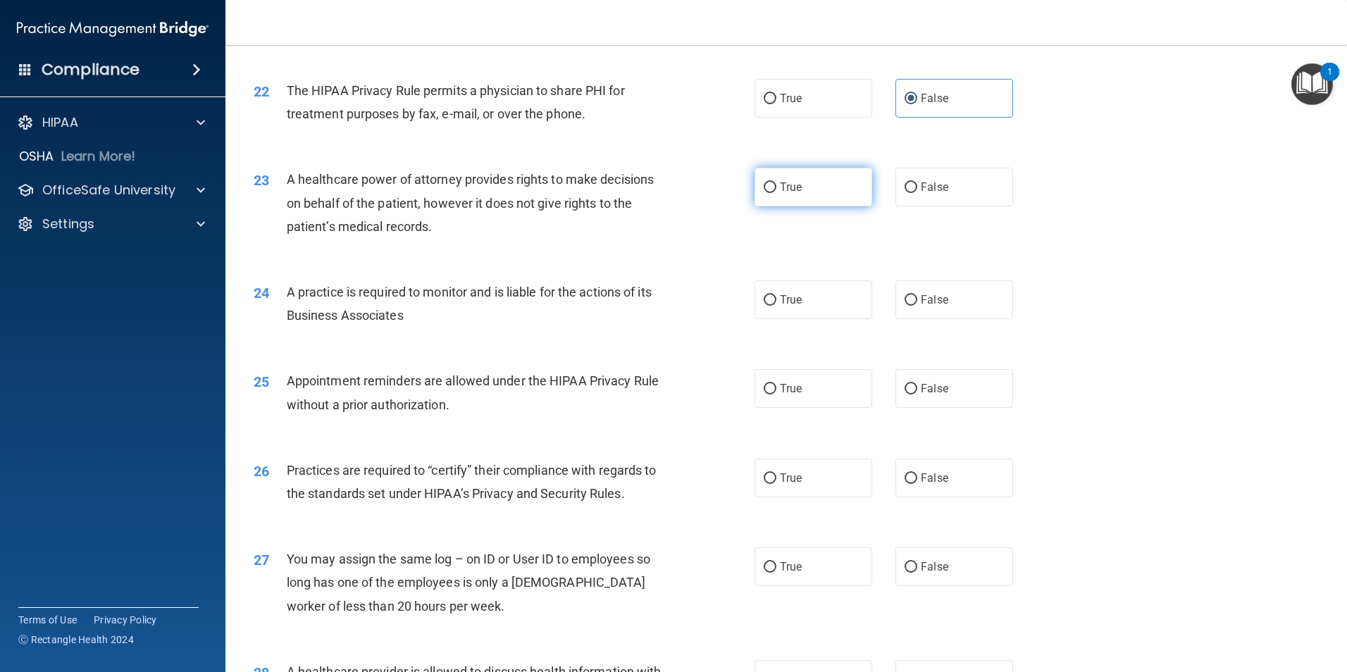
click at [791, 185] on span "True" at bounding box center [791, 186] width 22 height 13
click at [776, 185] on input "True" at bounding box center [770, 187] width 13 height 11
radio input "true"
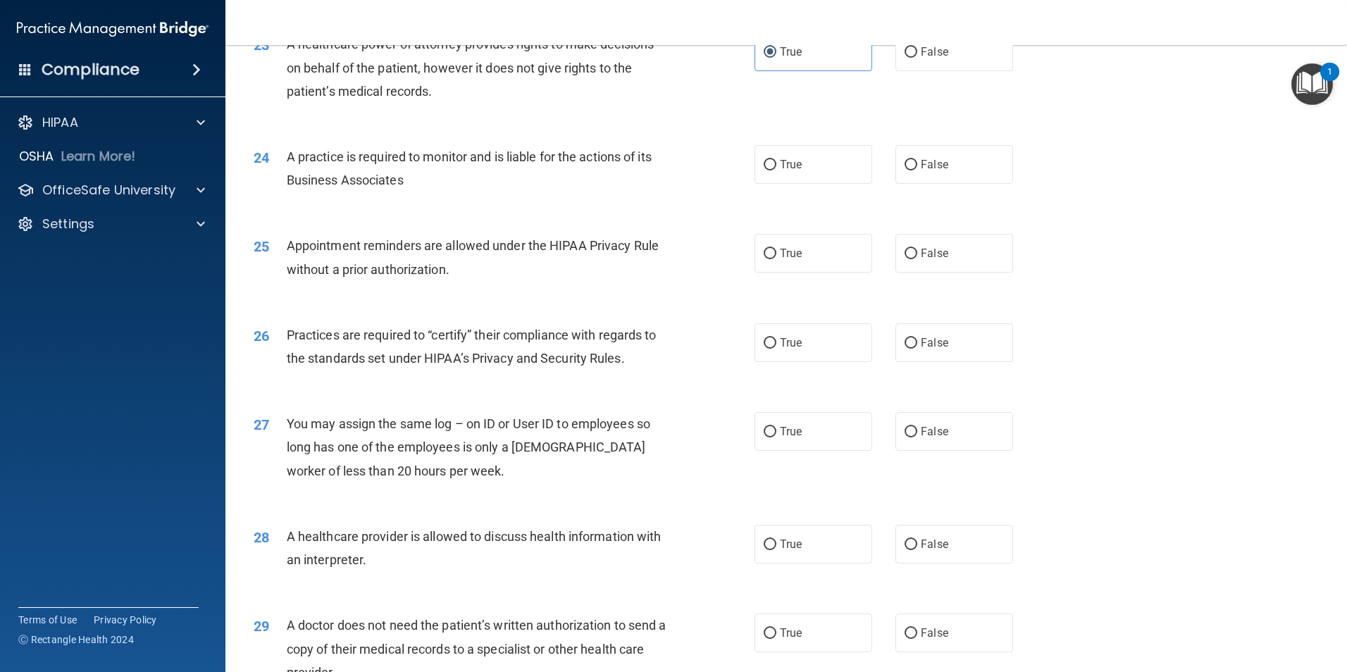
scroll to position [2396, 0]
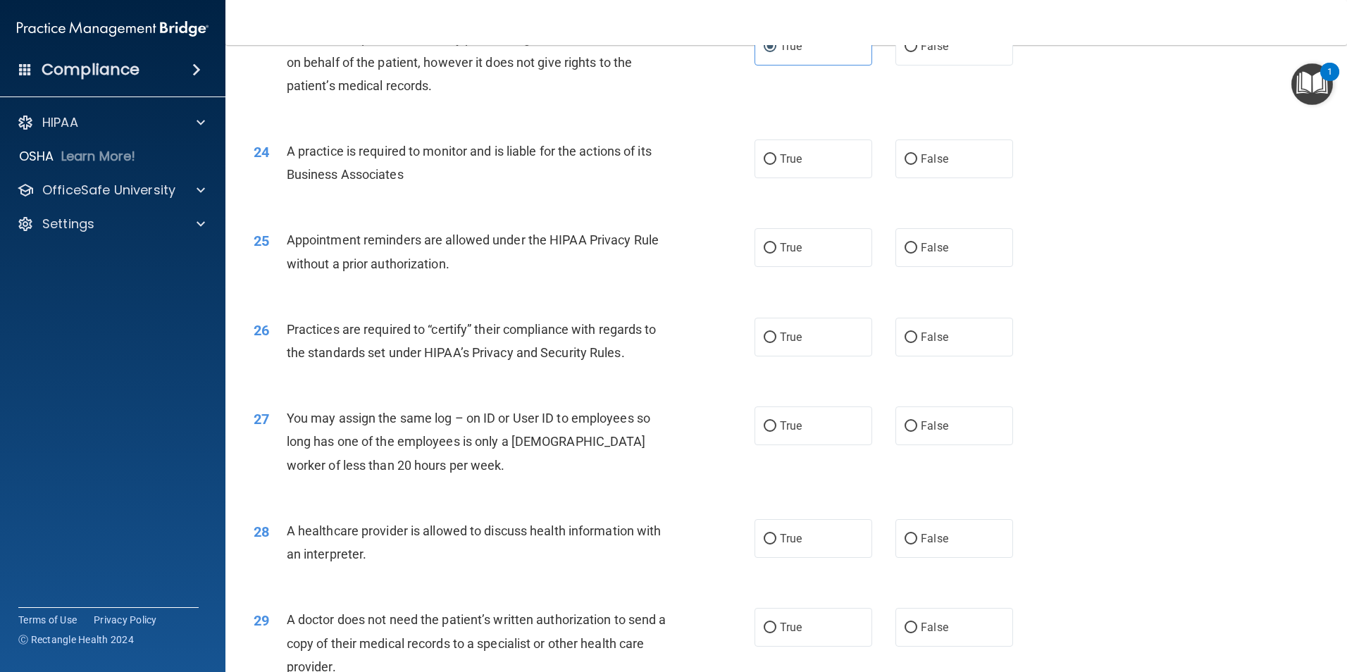
drag, startPoint x: 811, startPoint y: 168, endPoint x: 537, endPoint y: 173, distance: 274.1
click at [807, 168] on label "True" at bounding box center [814, 159] width 118 height 39
click at [776, 165] on input "True" at bounding box center [770, 159] width 13 height 11
radio input "true"
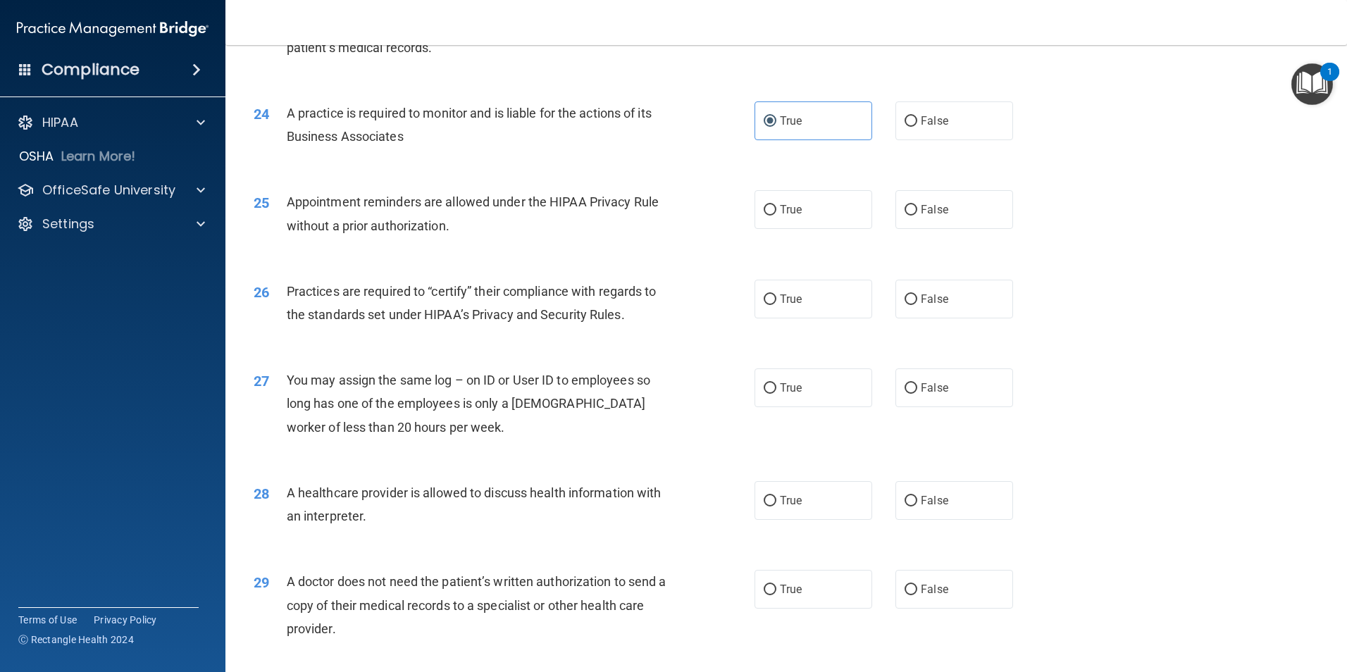
scroll to position [2466, 0]
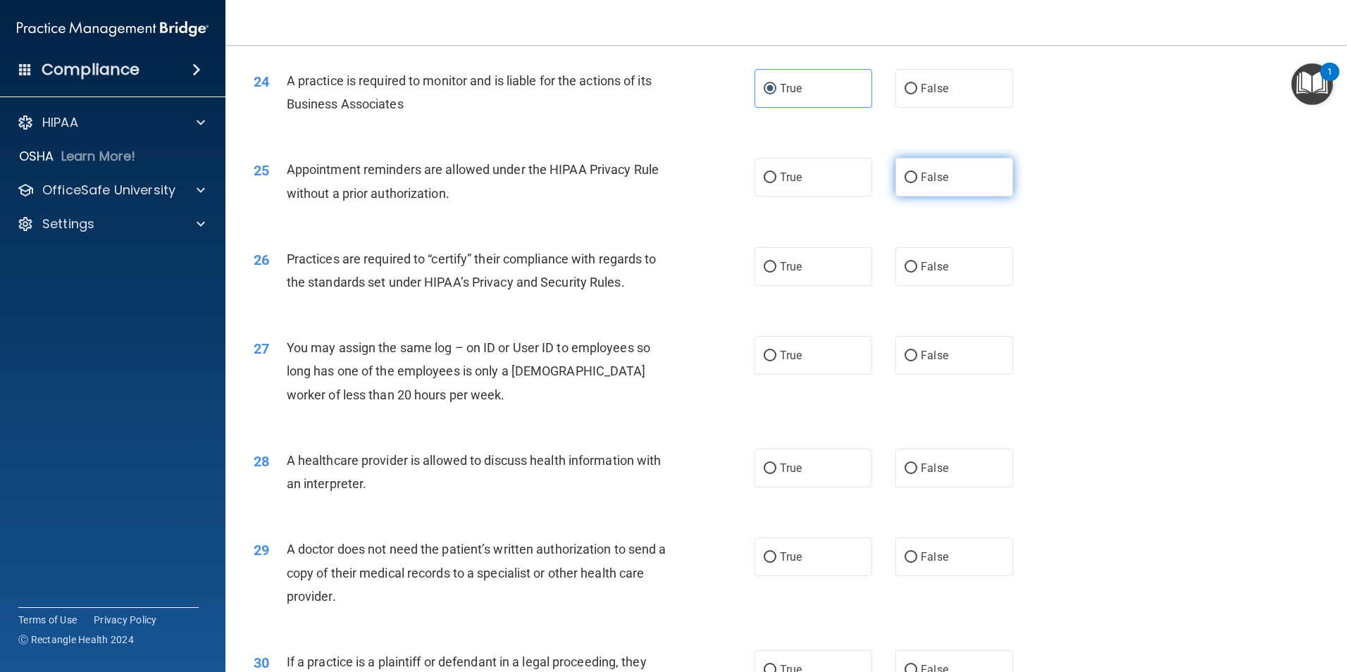
click at [938, 175] on label "False" at bounding box center [955, 177] width 118 height 39
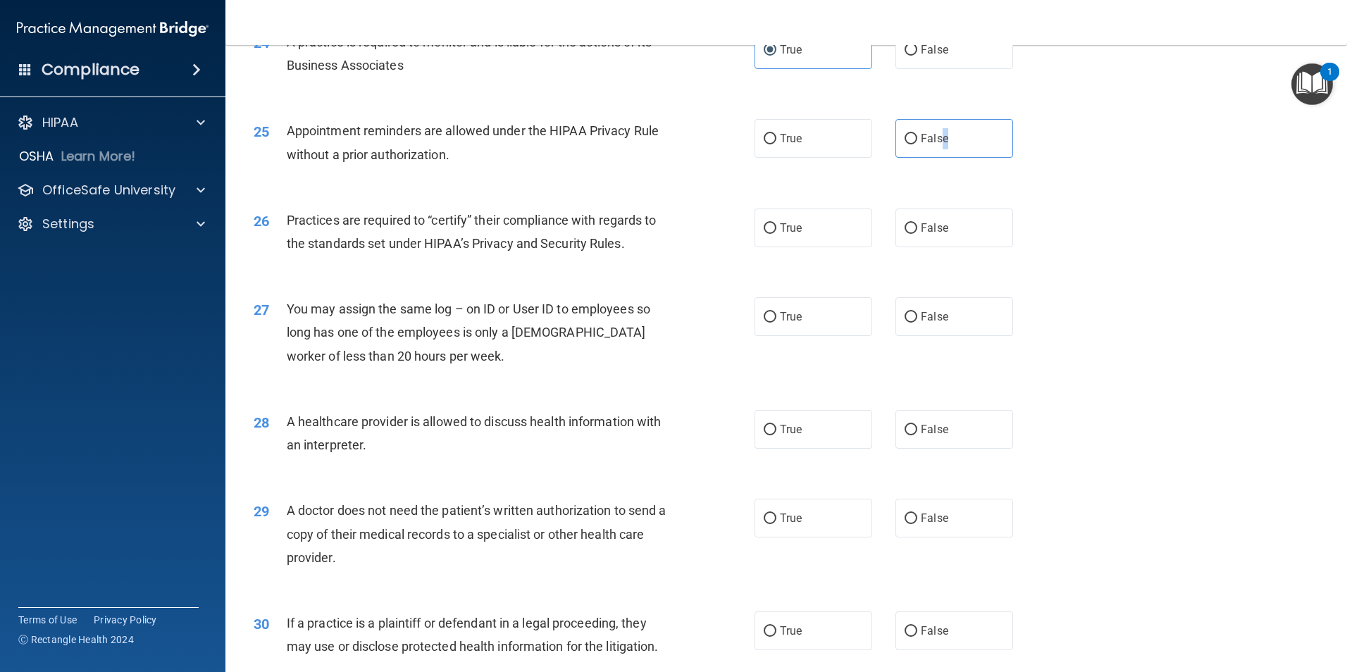
scroll to position [2537, 0]
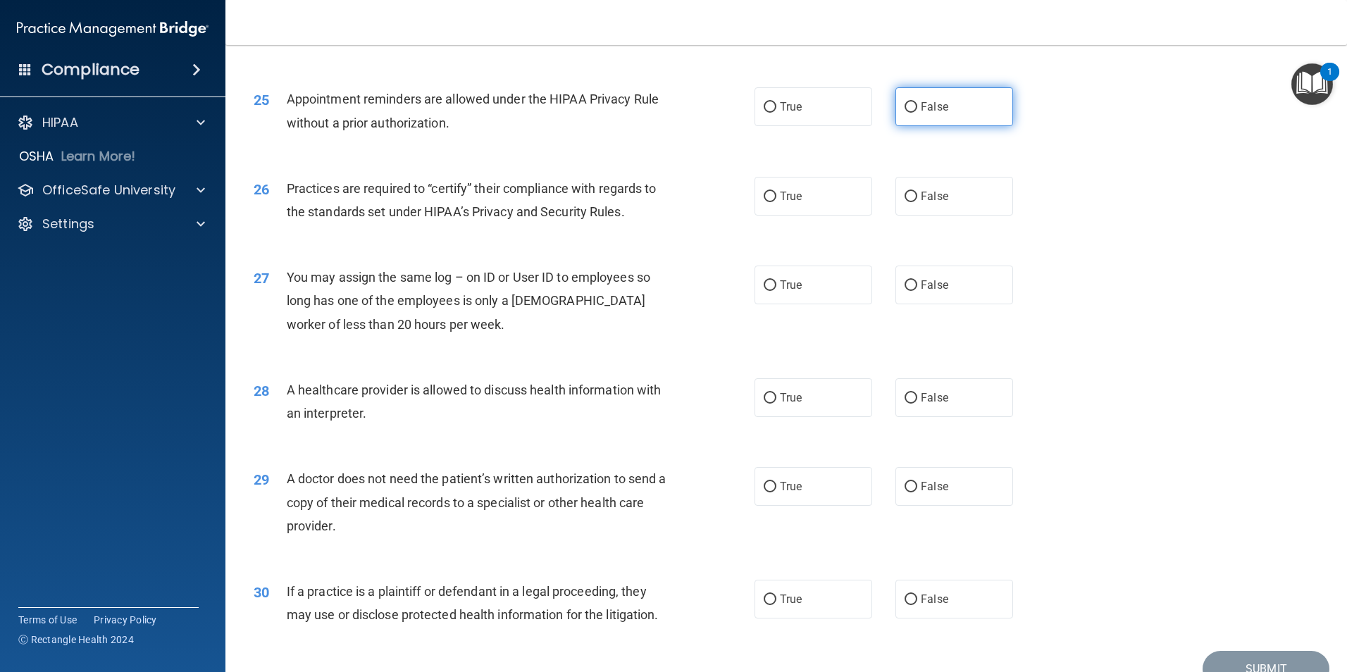
drag, startPoint x: 921, startPoint y: 110, endPoint x: 911, endPoint y: 110, distance: 9.9
click at [921, 110] on span "False" at bounding box center [934, 106] width 27 height 13
click at [917, 110] on input "False" at bounding box center [911, 107] width 13 height 11
radio input "true"
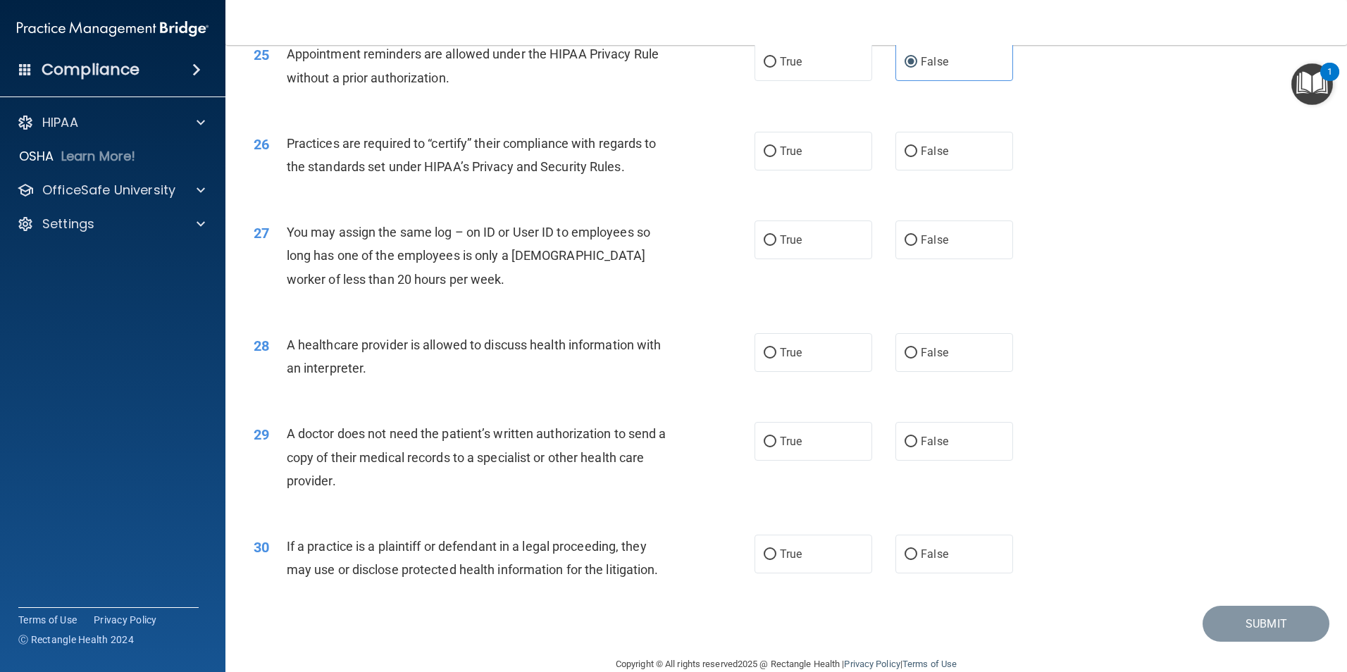
scroll to position [2607, 0]
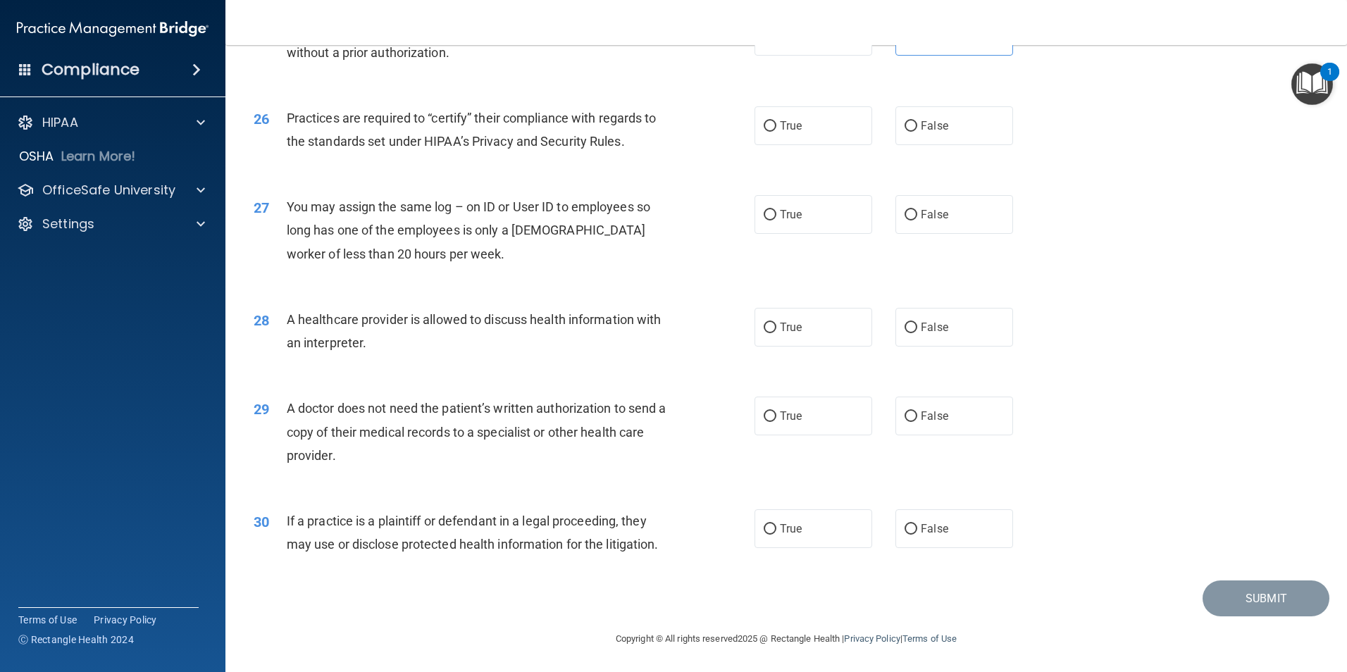
drag, startPoint x: 781, startPoint y: 128, endPoint x: 575, endPoint y: 155, distance: 207.5
click at [780, 128] on span "True" at bounding box center [791, 125] width 22 height 13
click at [776, 128] on input "True" at bounding box center [770, 126] width 13 height 11
radio input "true"
drag, startPoint x: 927, startPoint y: 223, endPoint x: 917, endPoint y: 225, distance: 10.1
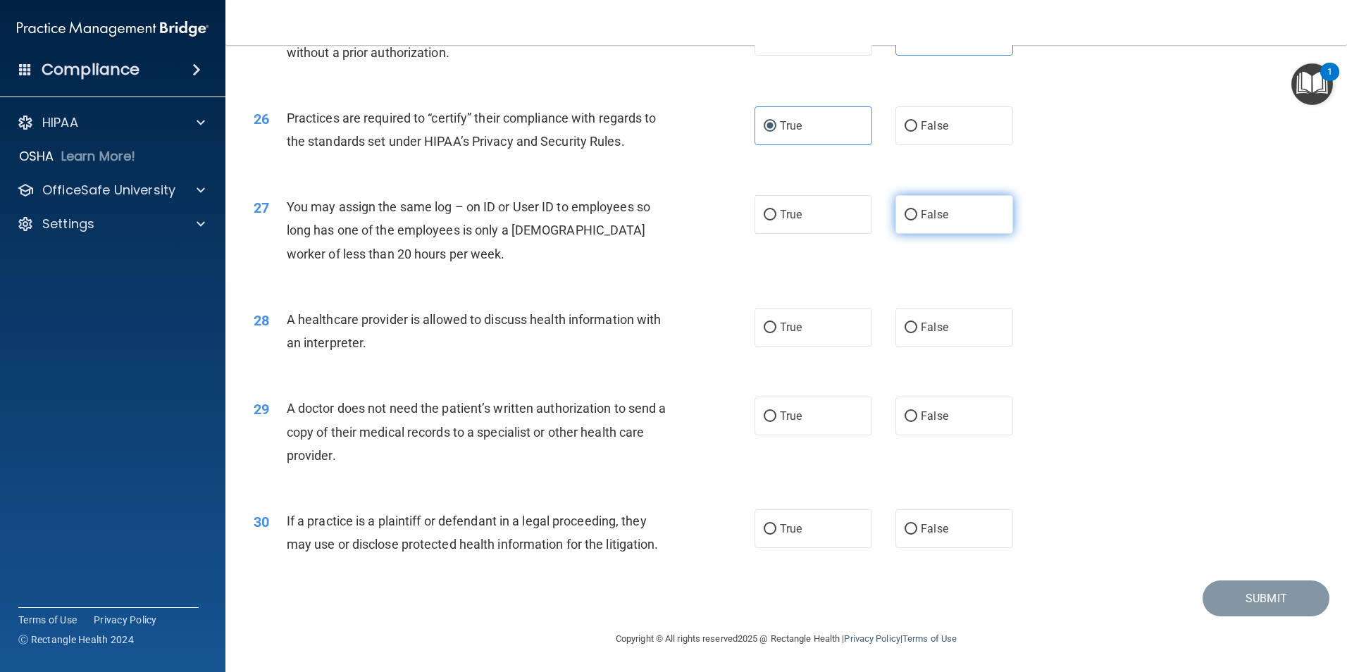
click at [927, 223] on label "False" at bounding box center [955, 214] width 118 height 39
click at [917, 221] on input "False" at bounding box center [911, 215] width 13 height 11
radio input "true"
click at [765, 333] on label "True" at bounding box center [814, 326] width 118 height 39
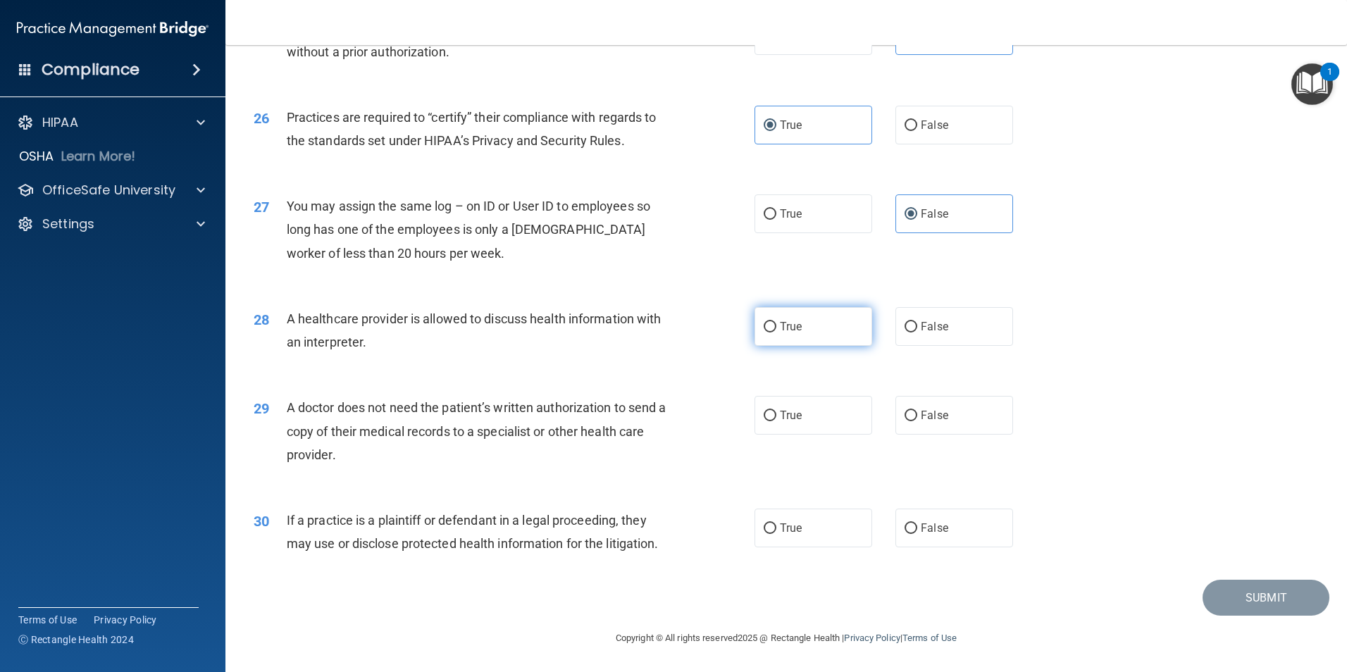
click at [765, 333] on input "True" at bounding box center [770, 327] width 13 height 11
radio input "true"
drag, startPoint x: 936, startPoint y: 421, endPoint x: 896, endPoint y: 429, distance: 41.0
click at [935, 421] on span "False" at bounding box center [934, 415] width 27 height 13
click at [917, 421] on input "False" at bounding box center [911, 416] width 13 height 11
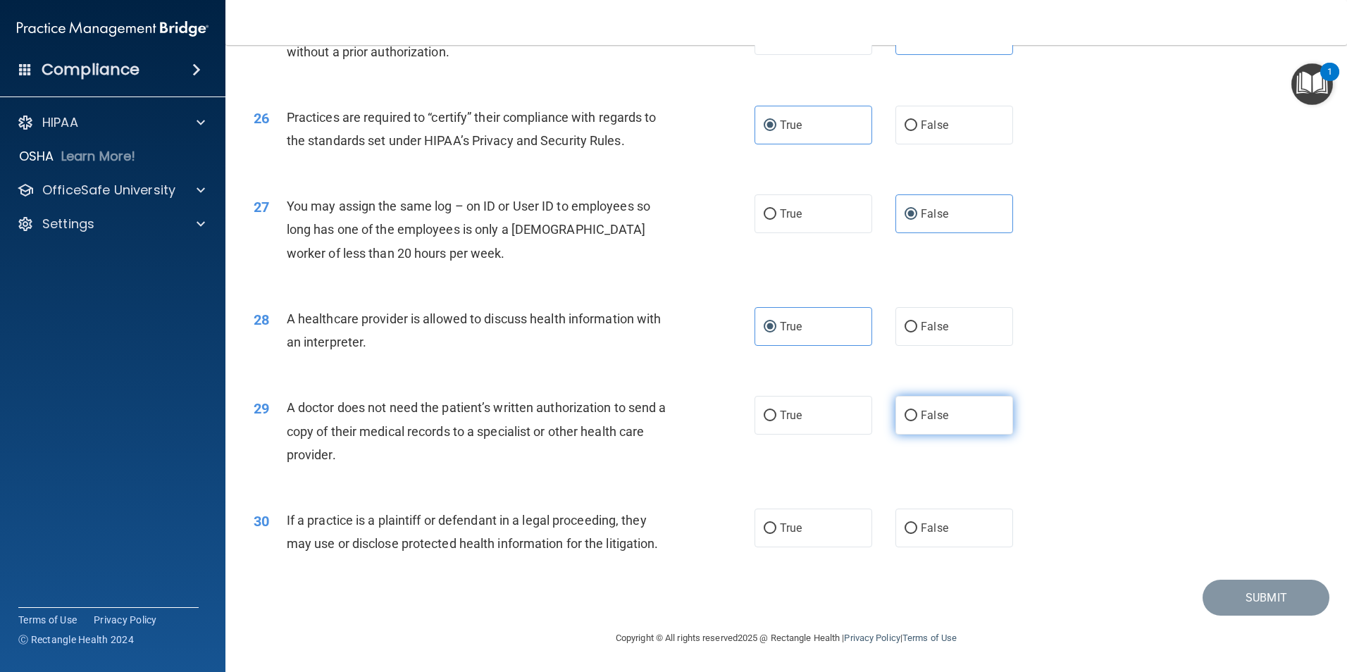
radio input "true"
click at [826, 536] on label "True" at bounding box center [814, 528] width 118 height 39
click at [776, 534] on input "True" at bounding box center [770, 529] width 13 height 11
radio input "true"
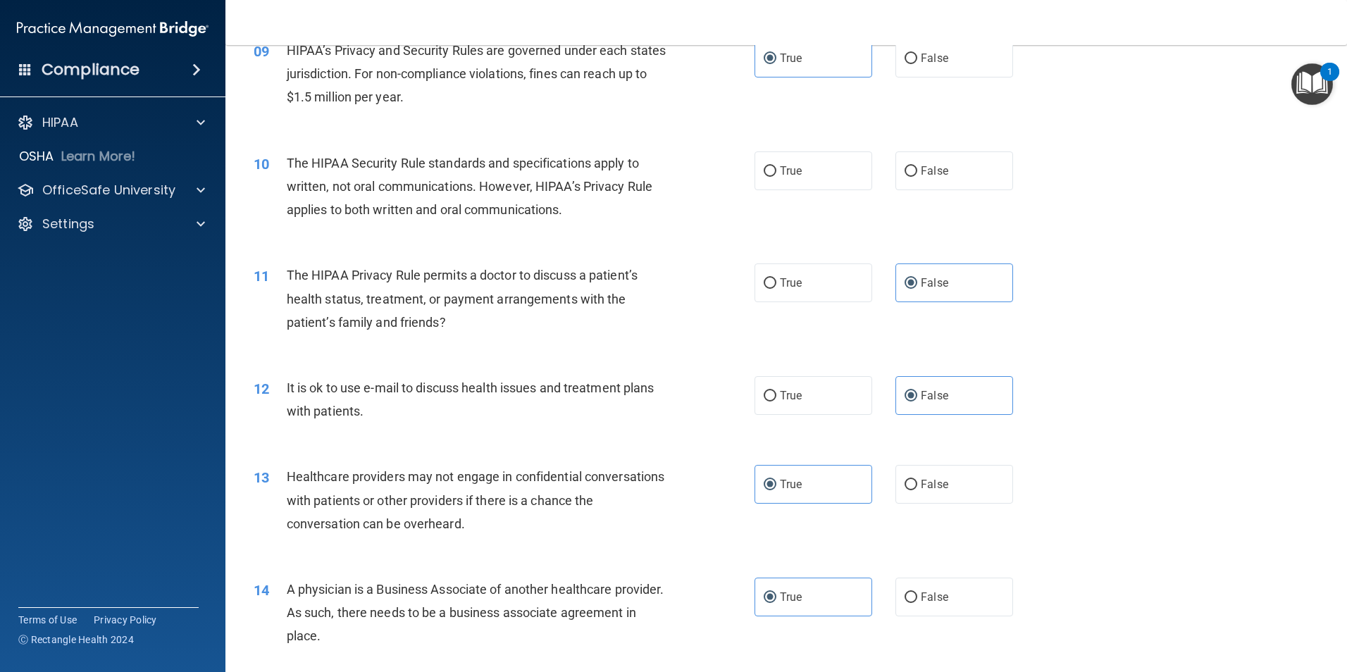
scroll to position [846, 0]
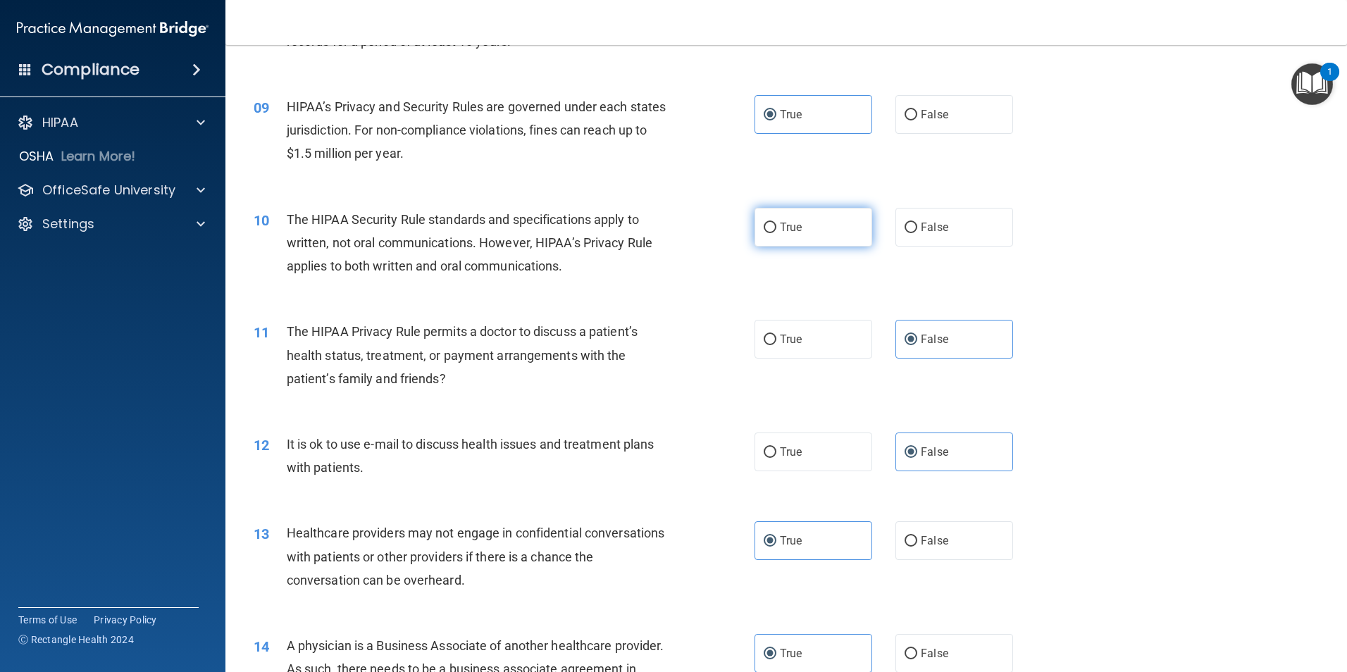
click at [803, 221] on label "True" at bounding box center [814, 227] width 118 height 39
click at [776, 223] on input "True" at bounding box center [770, 228] width 13 height 11
radio input "true"
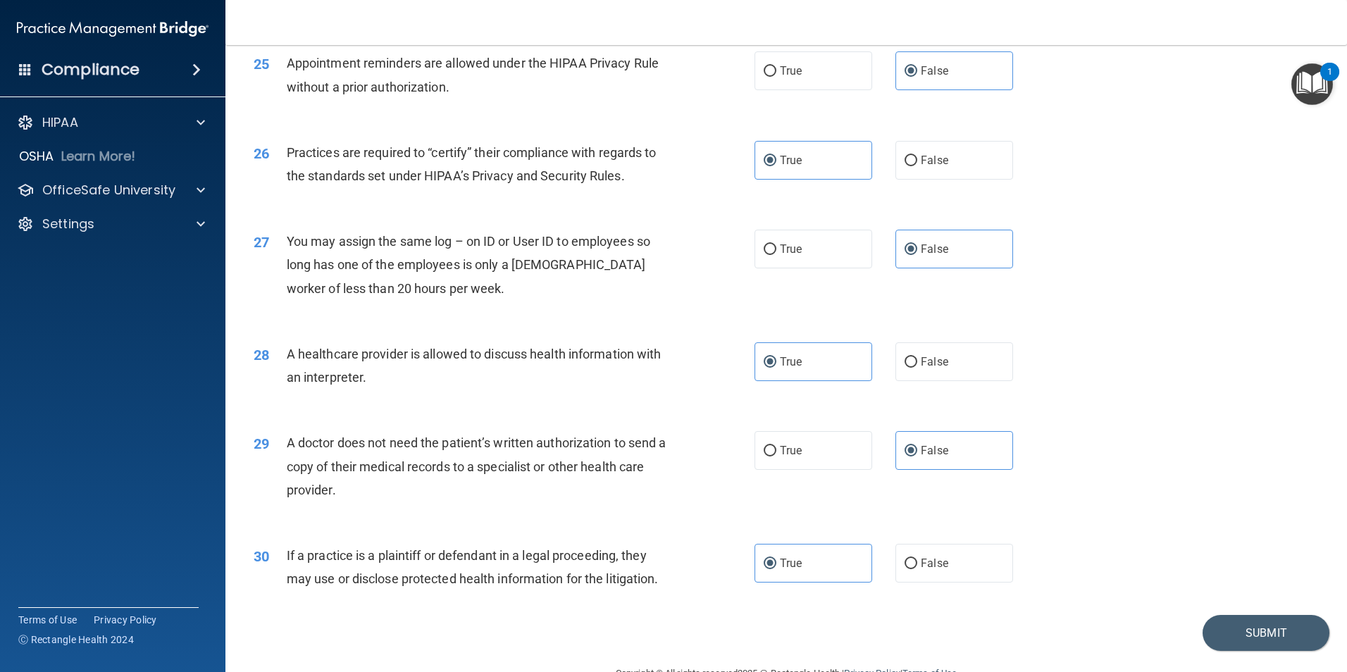
scroll to position [2608, 0]
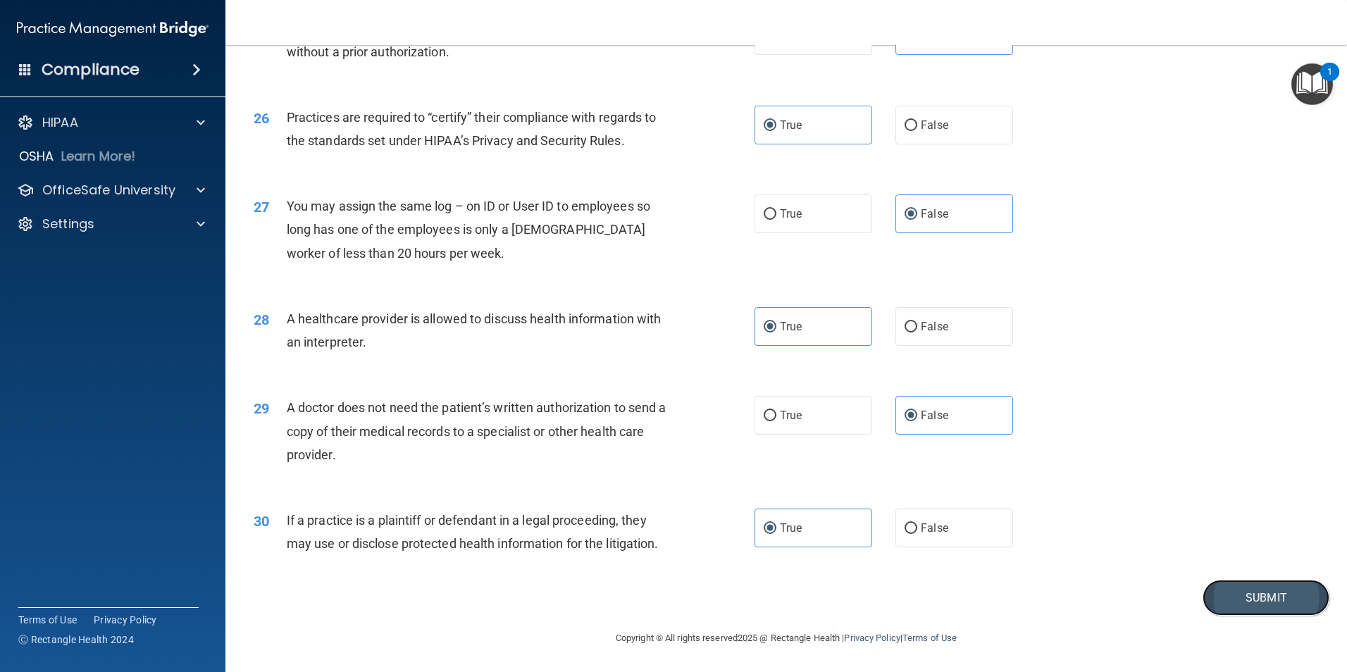
click at [1208, 589] on button "Submit" at bounding box center [1266, 598] width 127 height 36
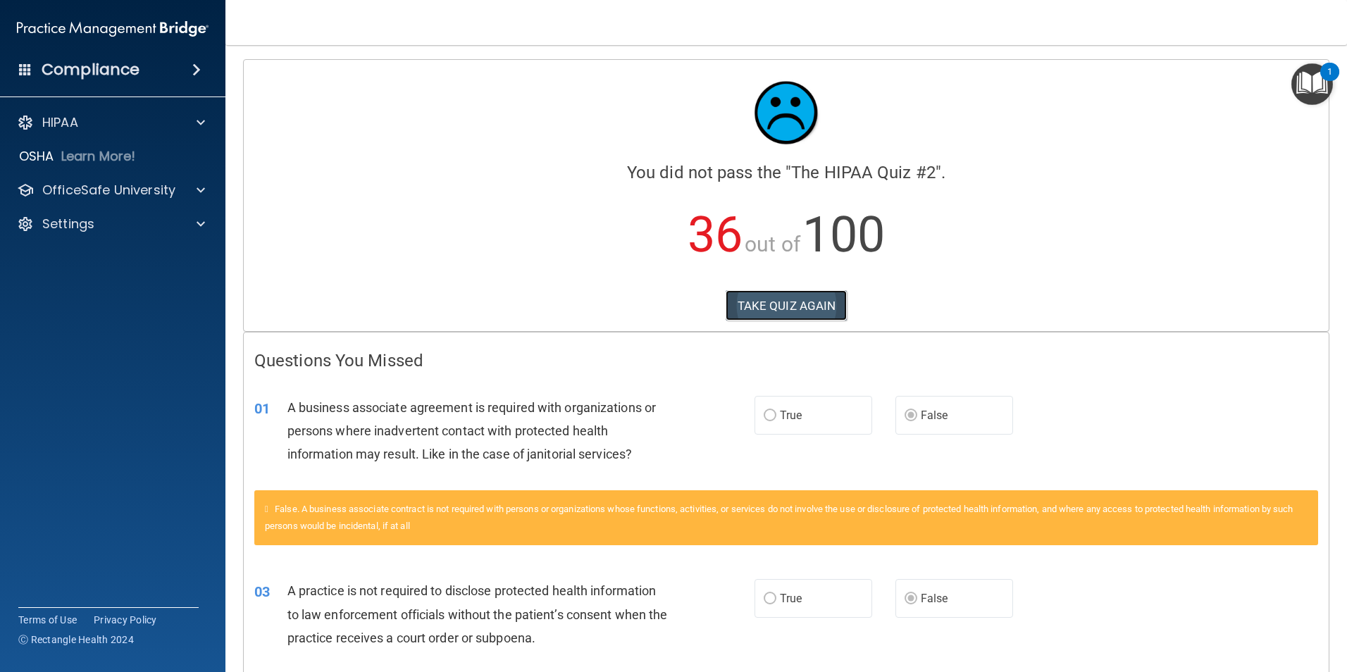
drag, startPoint x: 762, startPoint y: 308, endPoint x: 753, endPoint y: 301, distance: 11.6
click at [762, 307] on button "TAKE QUIZ AGAIN" at bounding box center [787, 305] width 122 height 31
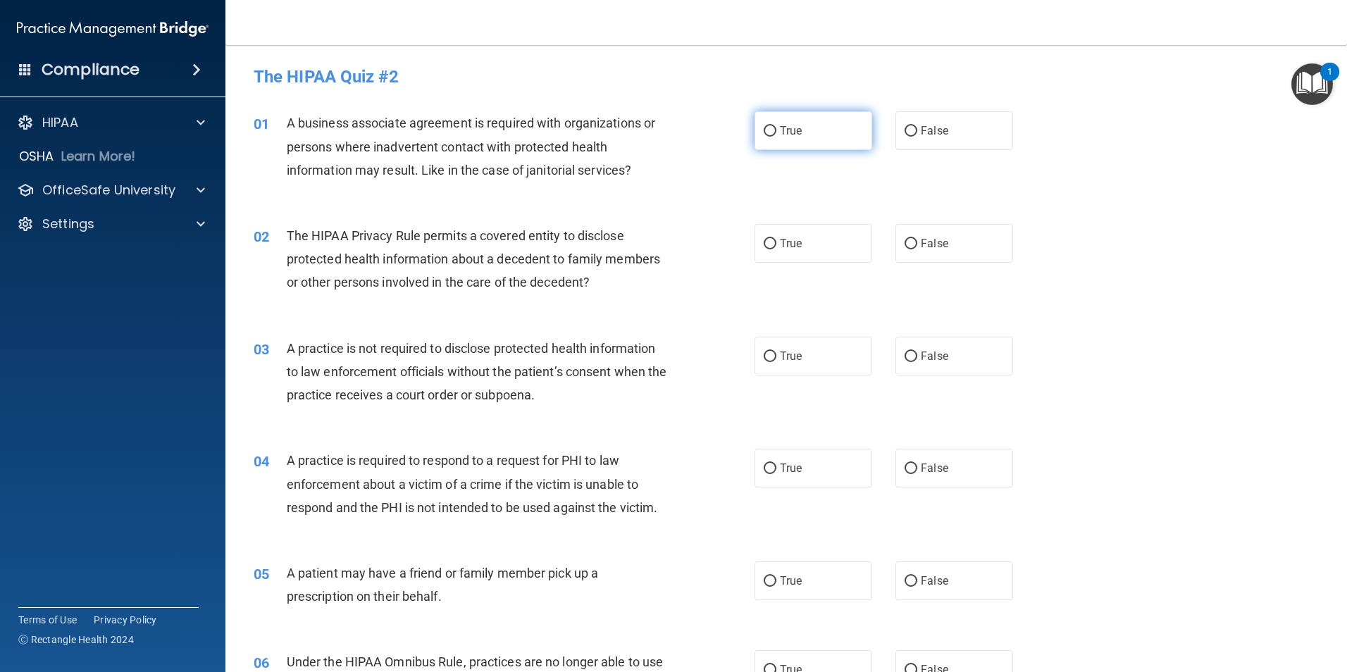
click at [822, 138] on label "True" at bounding box center [814, 130] width 118 height 39
click at [776, 137] on input "True" at bounding box center [770, 131] width 13 height 11
radio input "true"
drag, startPoint x: 925, startPoint y: 138, endPoint x: 881, endPoint y: 160, distance: 48.8
click at [926, 138] on label "False" at bounding box center [955, 130] width 118 height 39
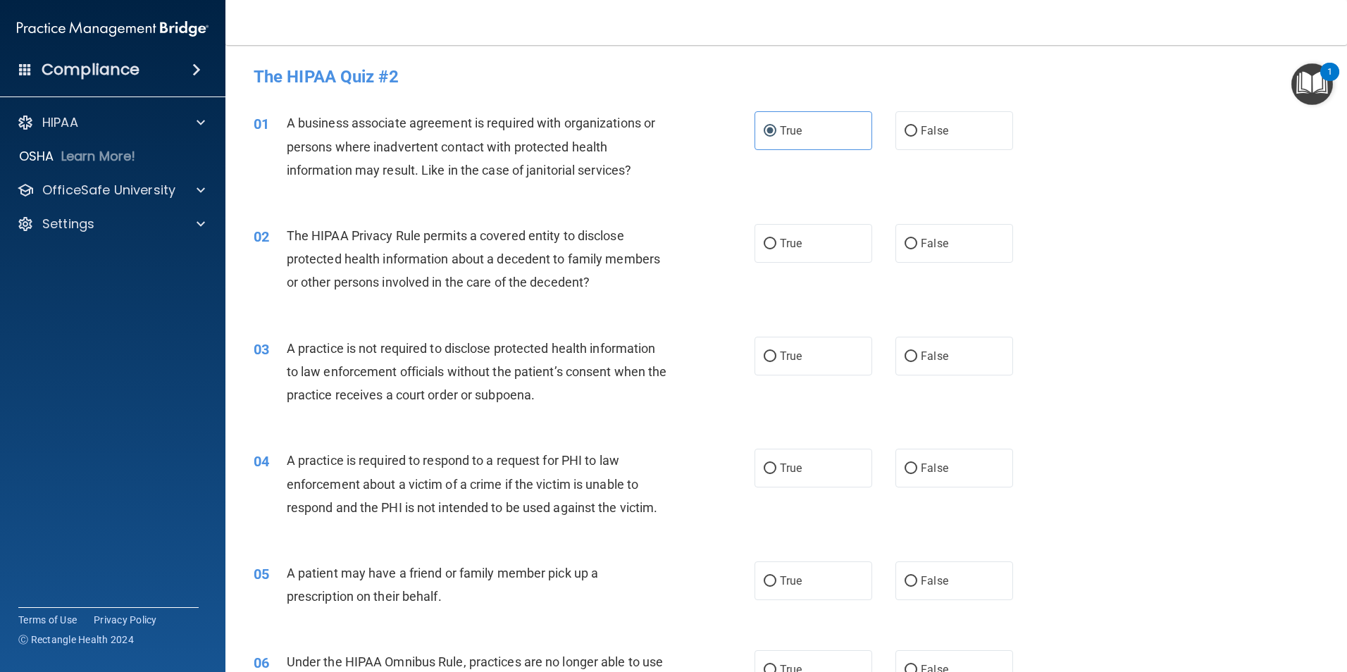
click at [917, 137] on input "False" at bounding box center [911, 131] width 13 height 11
radio input "true"
radio input "false"
click at [948, 250] on label "False" at bounding box center [955, 243] width 118 height 39
click at [917, 249] on input "False" at bounding box center [911, 244] width 13 height 11
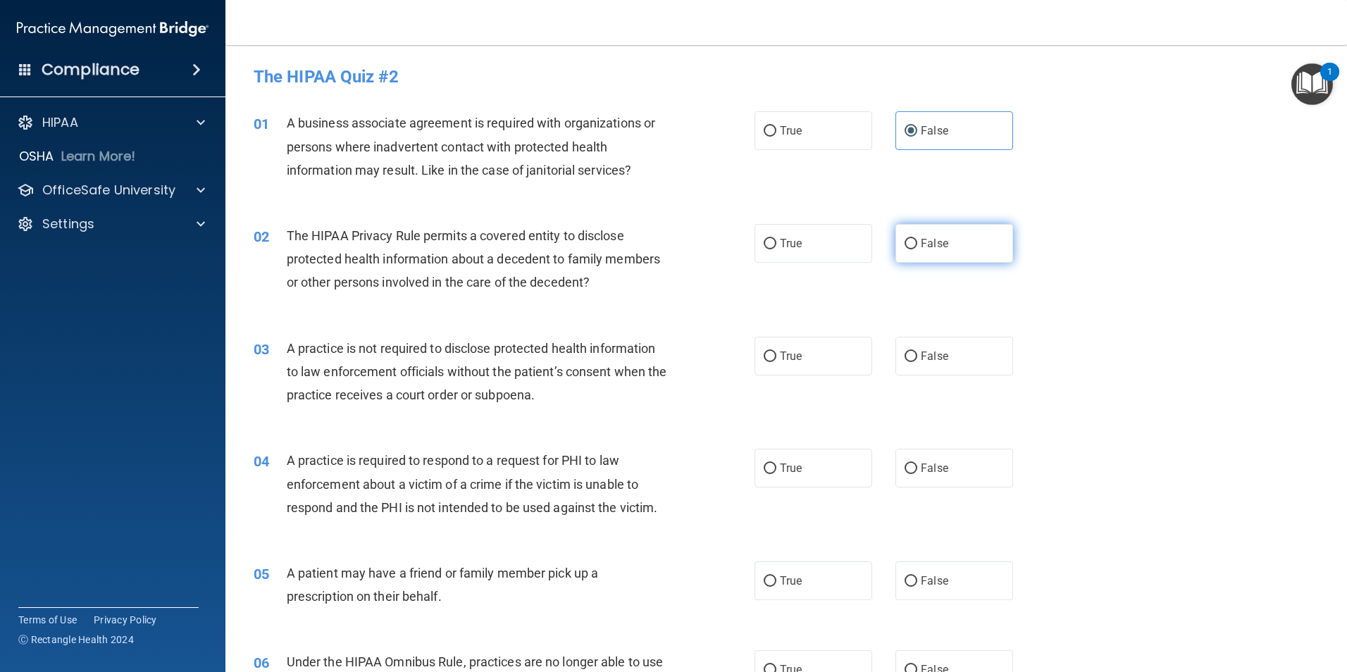
radio input "true"
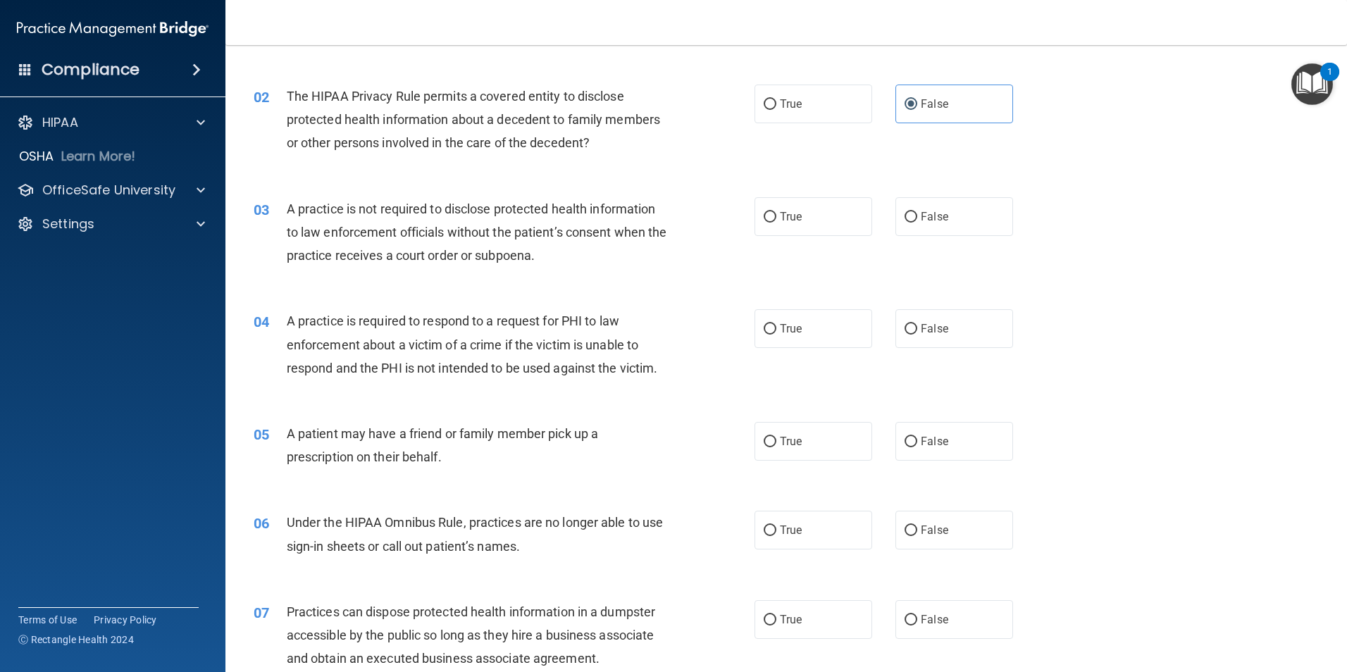
scroll to position [141, 0]
click at [925, 223] on label "False" at bounding box center [955, 215] width 118 height 39
click at [917, 221] on input "False" at bounding box center [911, 216] width 13 height 11
radio input "true"
click at [921, 526] on span "False" at bounding box center [934, 528] width 27 height 13
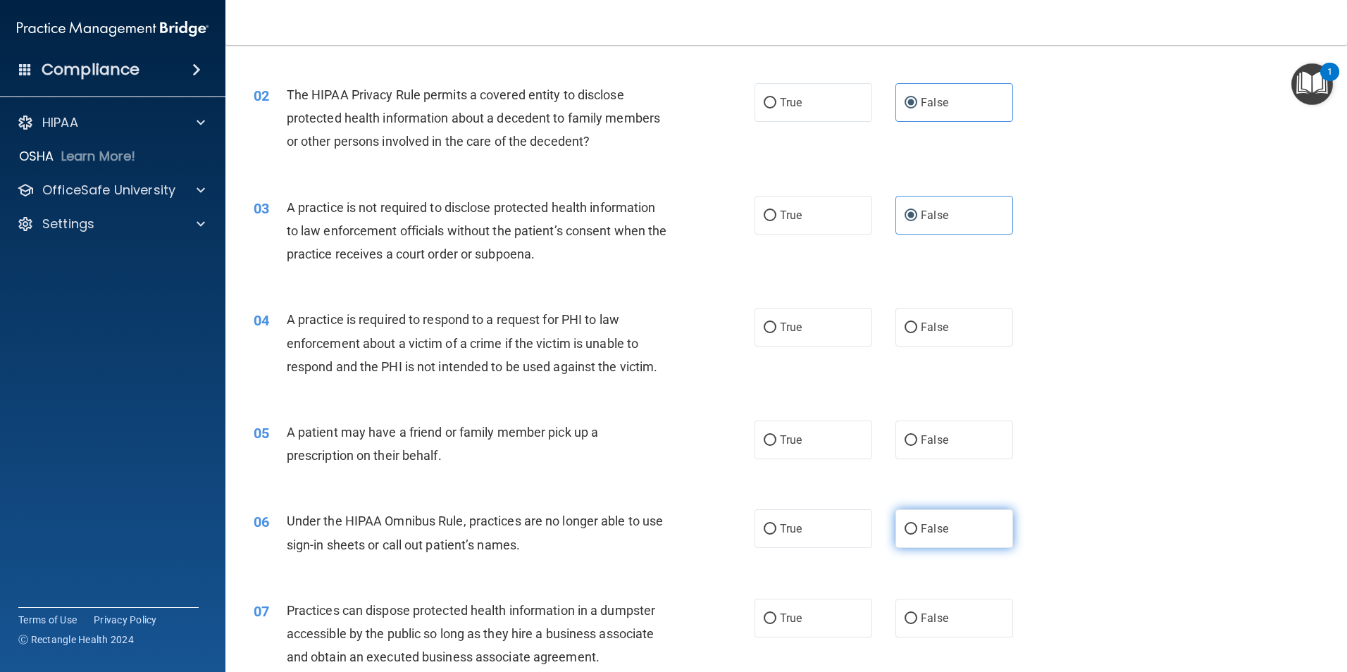
click at [917, 526] on input "False" at bounding box center [911, 529] width 13 height 11
radio input "true"
drag, startPoint x: 914, startPoint y: 321, endPoint x: 846, endPoint y: 290, distance: 74.1
click at [910, 320] on label "False" at bounding box center [955, 327] width 118 height 39
click at [910, 323] on input "False" at bounding box center [911, 328] width 13 height 11
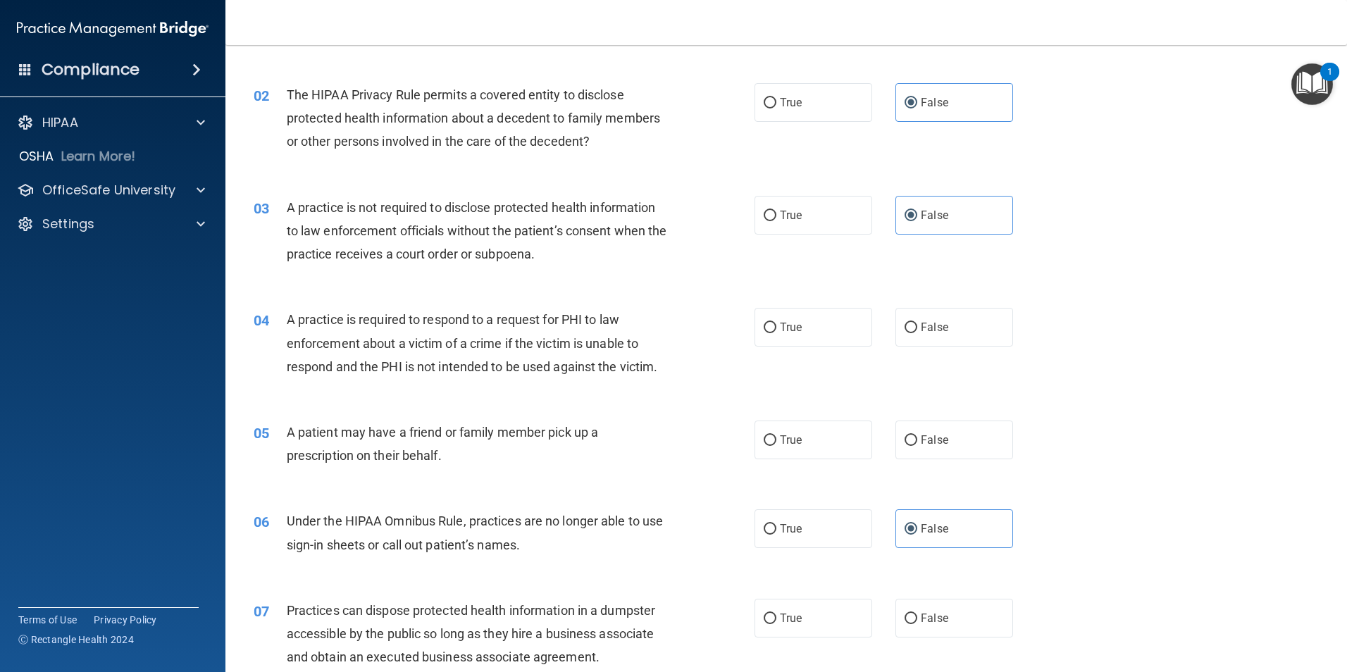
radio input "true"
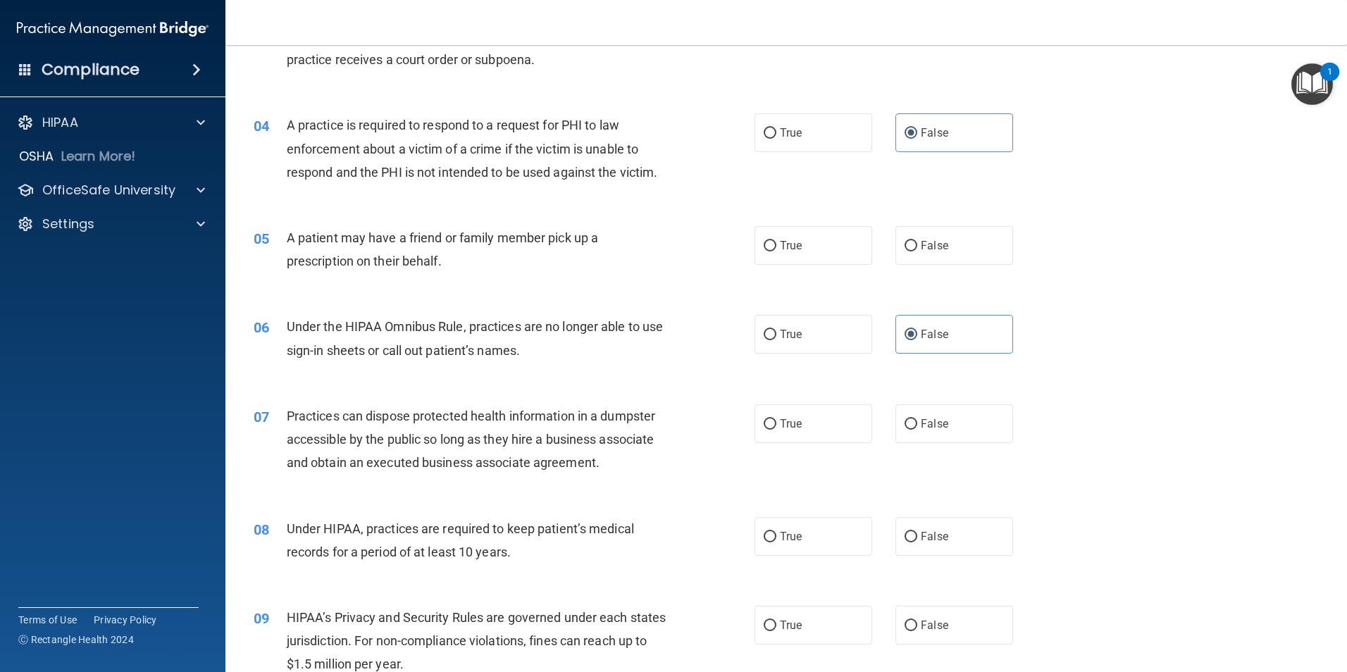
scroll to position [352, 0]
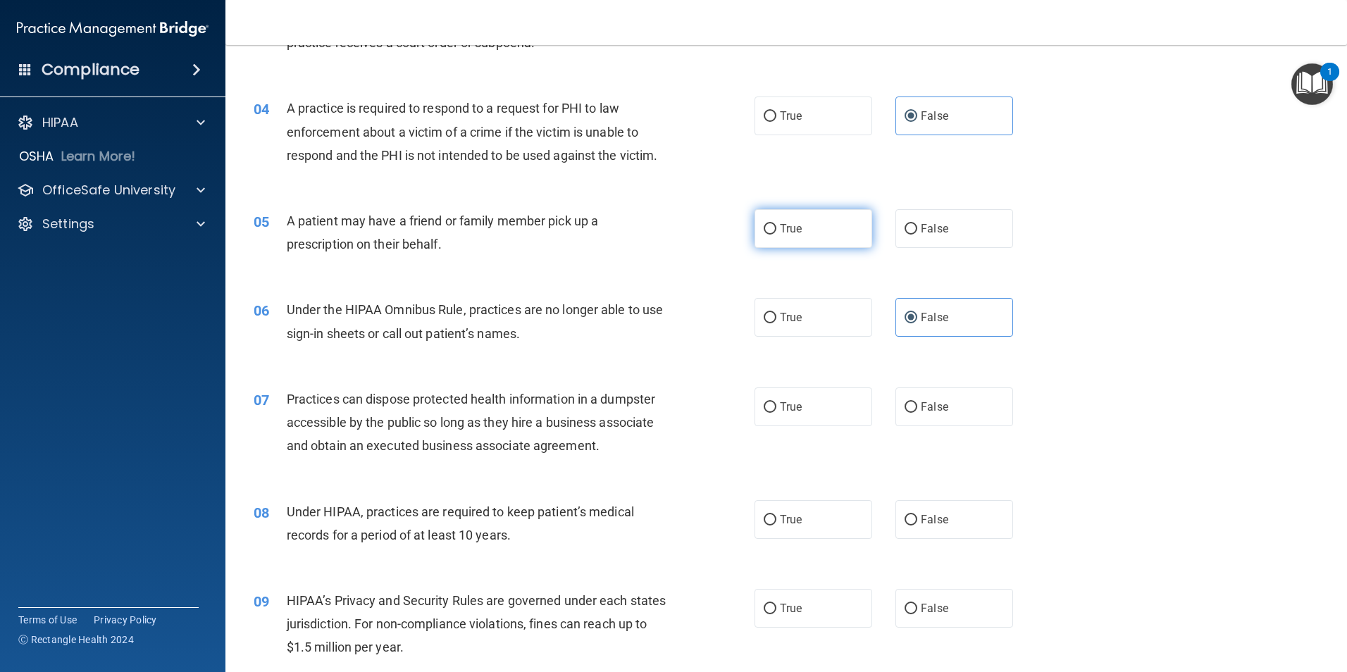
click at [810, 231] on label "True" at bounding box center [814, 228] width 118 height 39
click at [776, 231] on input "True" at bounding box center [770, 229] width 13 height 11
radio input "true"
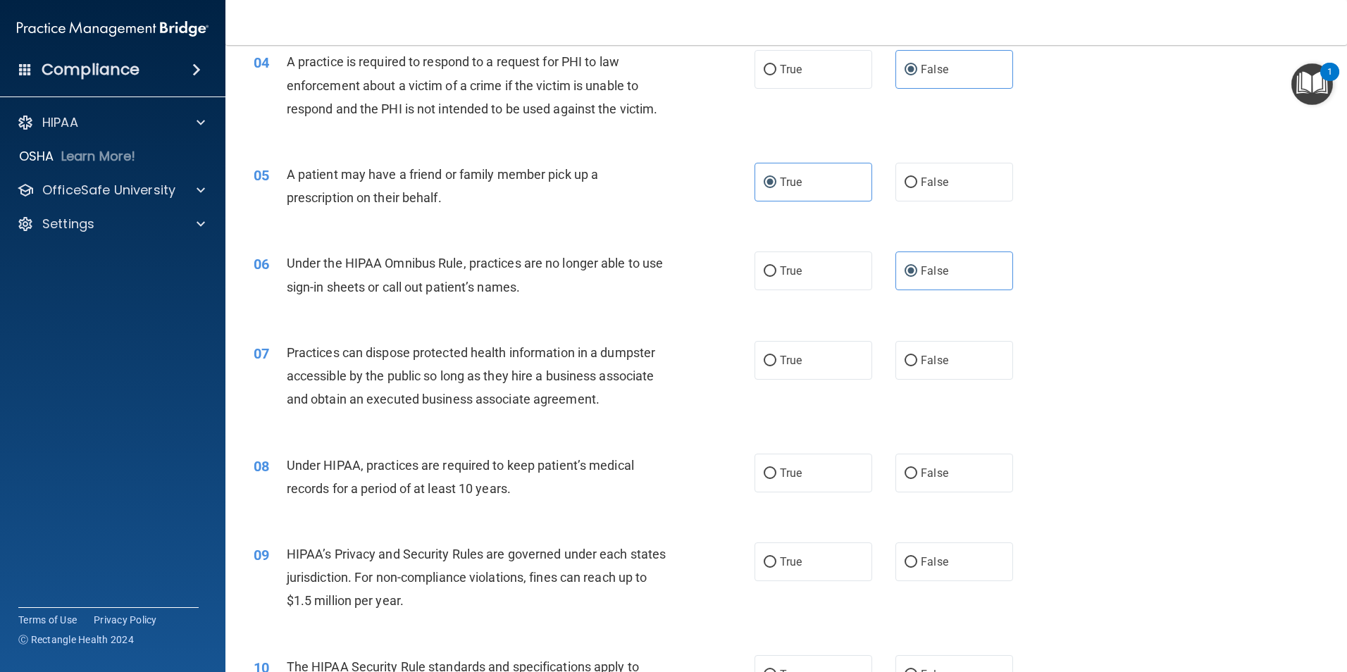
scroll to position [493, 0]
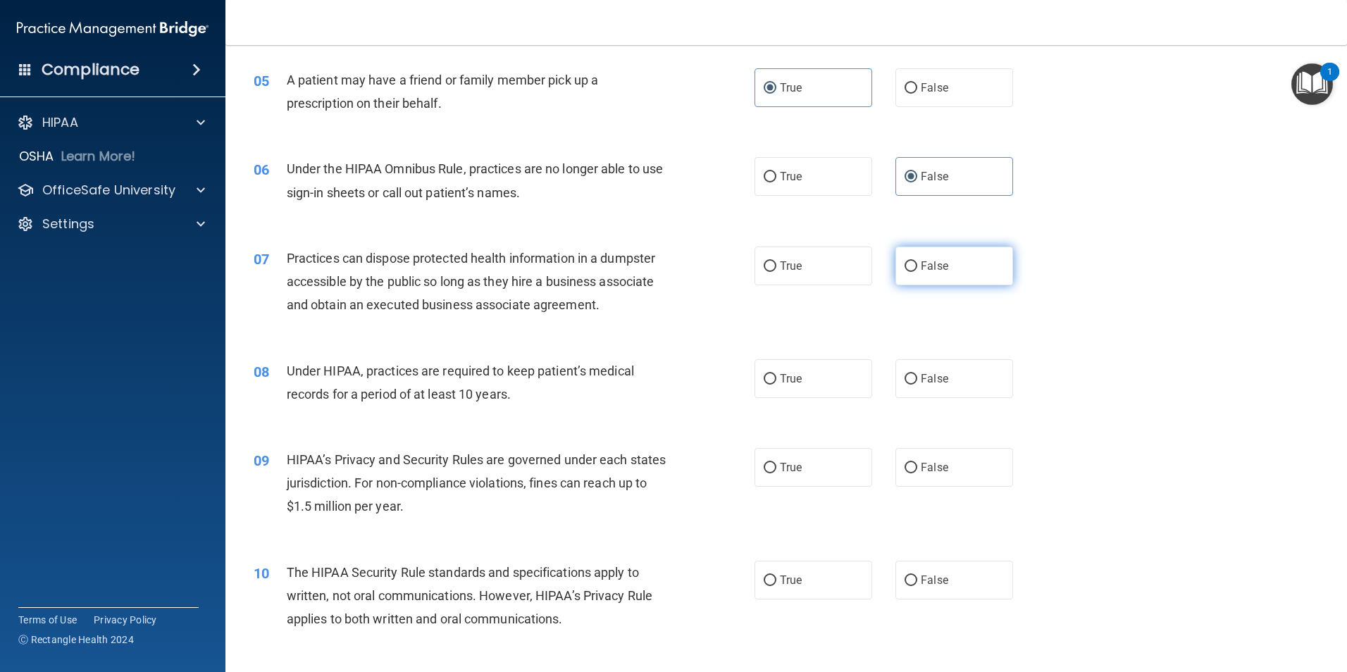
click at [936, 271] on span "False" at bounding box center [934, 265] width 27 height 13
click at [917, 271] on input "False" at bounding box center [911, 266] width 13 height 11
radio input "true"
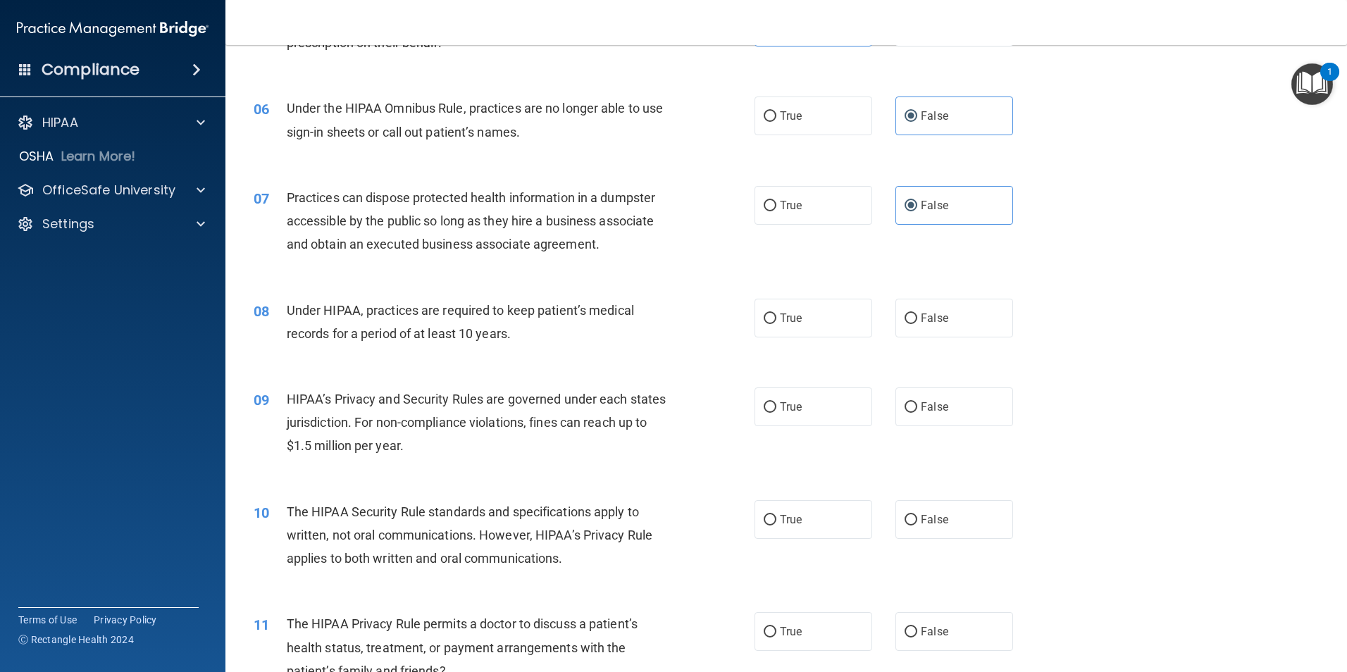
scroll to position [634, 0]
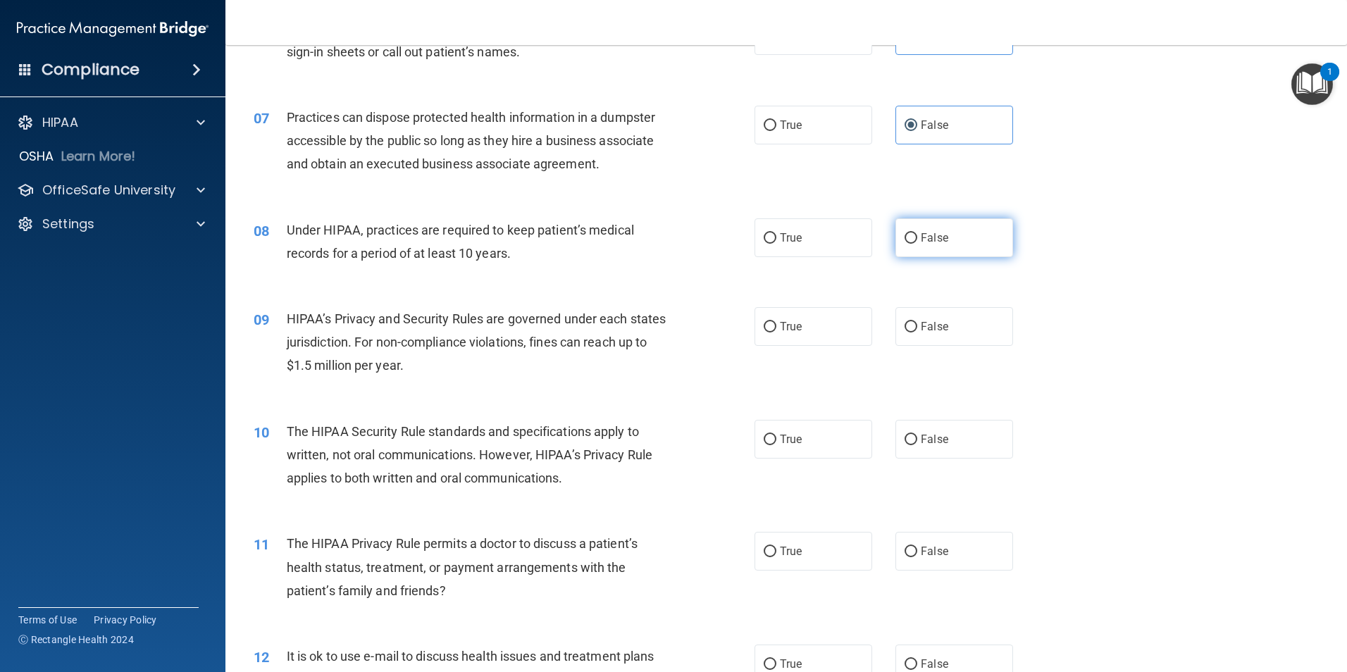
click at [952, 250] on label "False" at bounding box center [955, 237] width 118 height 39
click at [917, 244] on input "False" at bounding box center [911, 238] width 13 height 11
radio input "true"
click at [921, 320] on span "False" at bounding box center [934, 326] width 27 height 13
click at [917, 322] on input "False" at bounding box center [911, 327] width 13 height 11
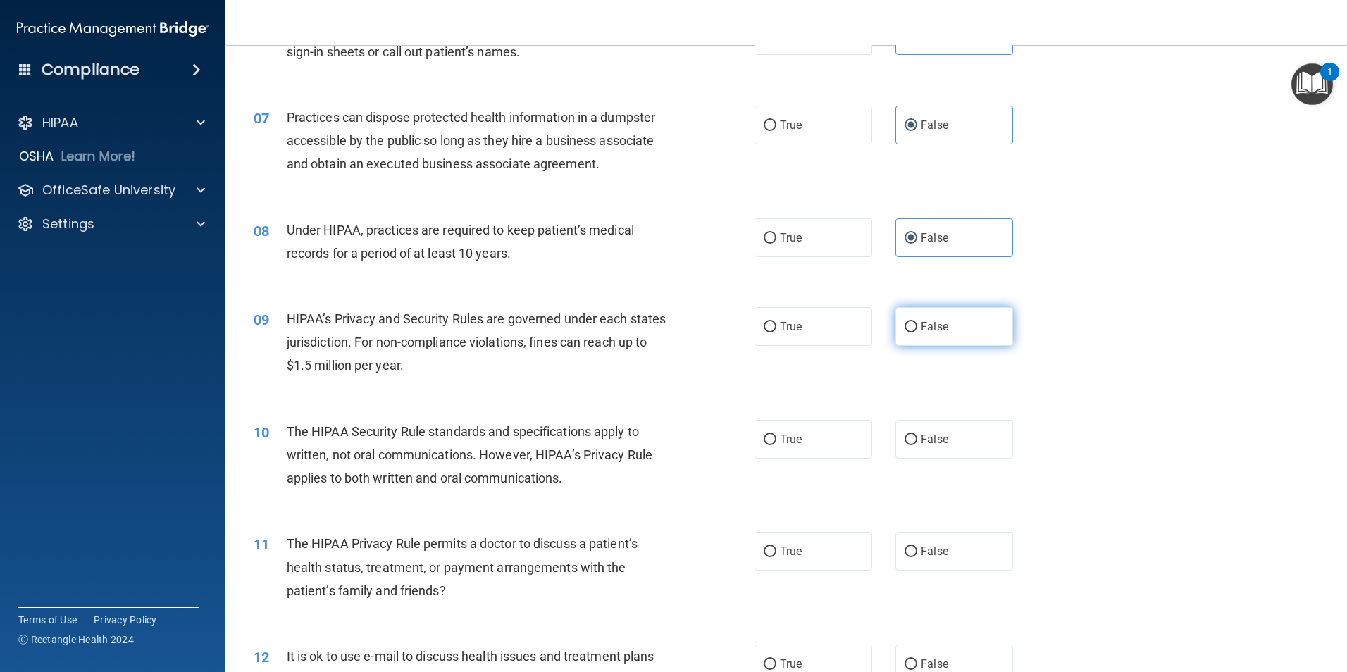
radio input "true"
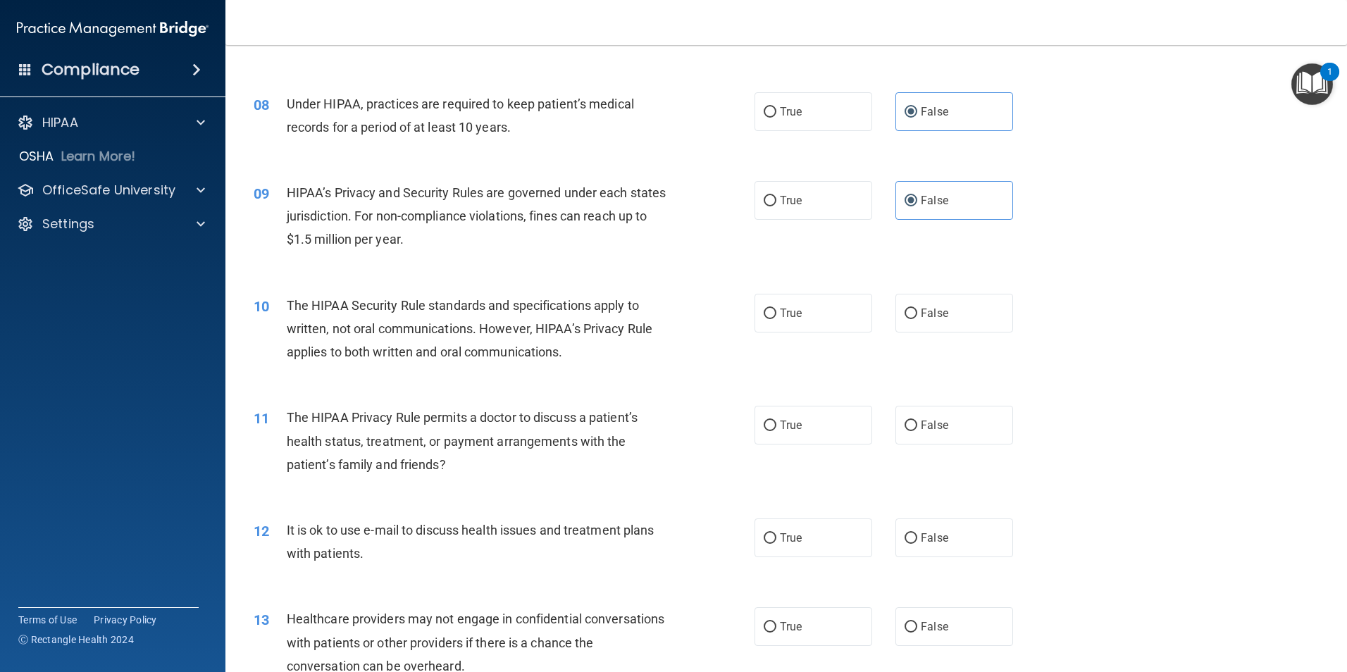
scroll to position [775, 0]
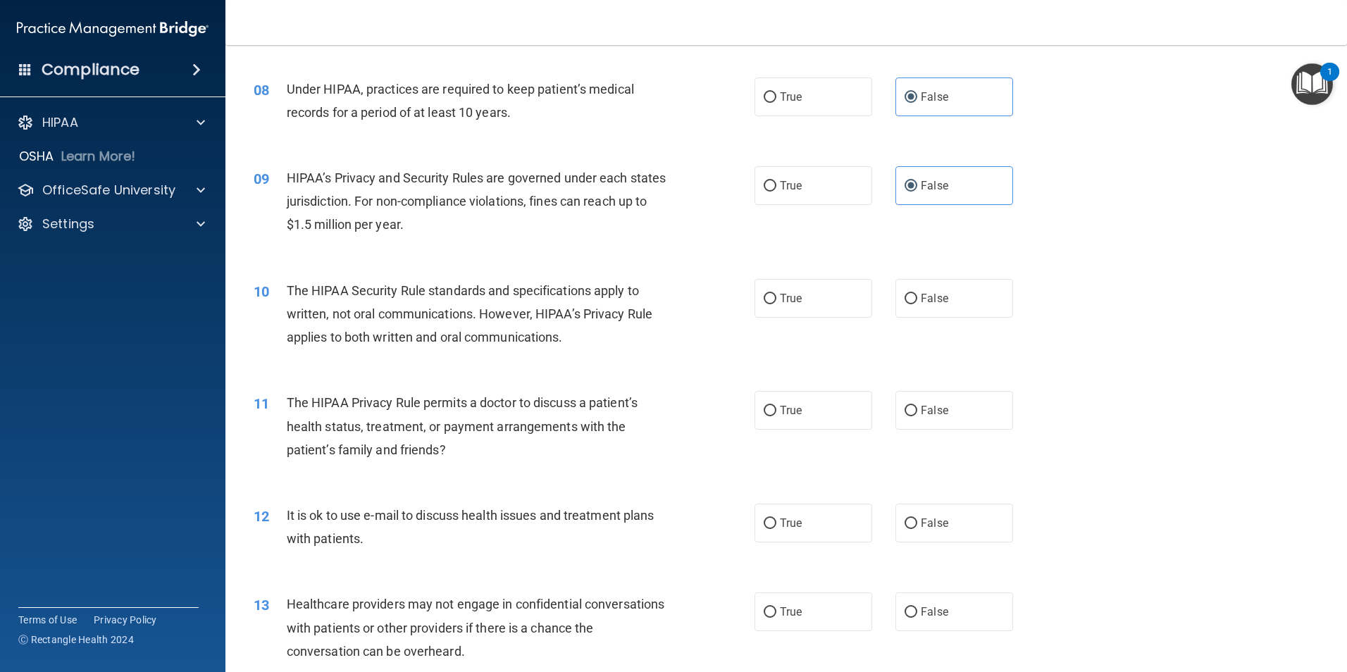
click at [807, 321] on div "10 The HIPAA Security Rule standards and specifications apply to written, not o…" at bounding box center [786, 317] width 1087 height 113
drag, startPoint x: 800, startPoint y: 303, endPoint x: 670, endPoint y: 307, distance: 130.4
click at [800, 303] on label "True" at bounding box center [814, 298] width 118 height 39
click at [776, 303] on input "True" at bounding box center [770, 299] width 13 height 11
radio input "true"
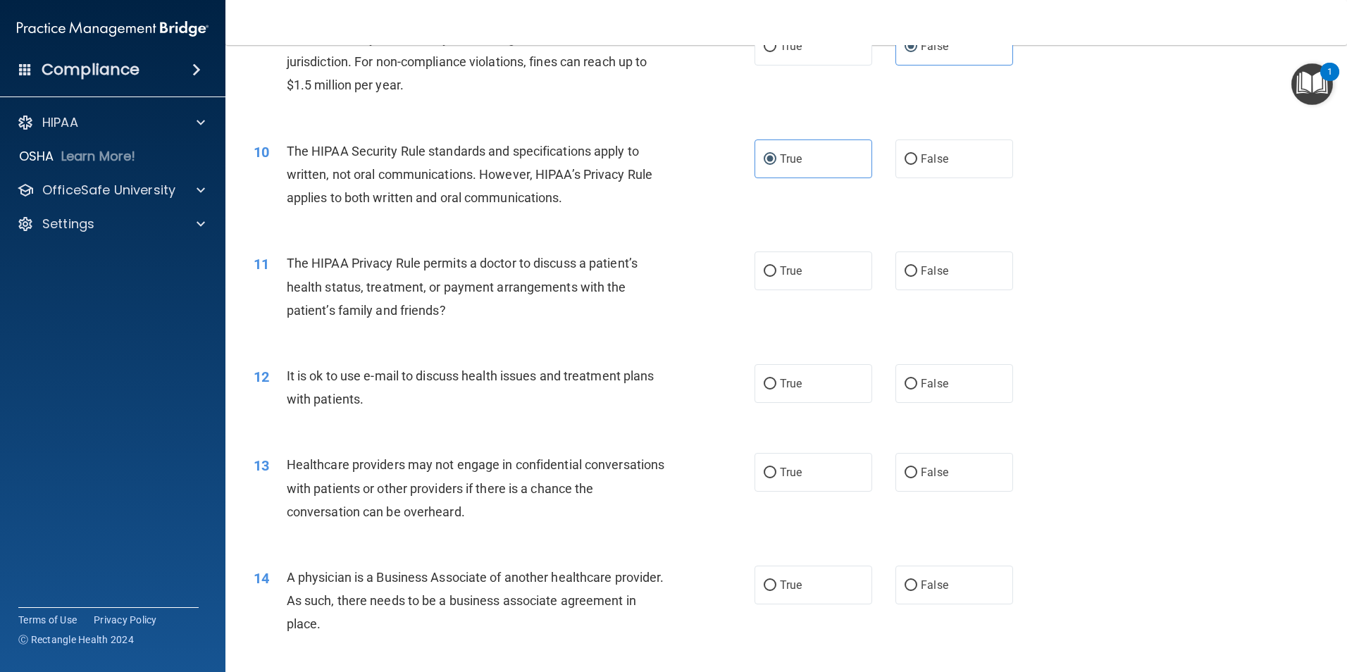
scroll to position [916, 0]
click at [787, 276] on label "True" at bounding box center [814, 269] width 118 height 39
click at [776, 276] on input "True" at bounding box center [770, 270] width 13 height 11
radio input "true"
click at [807, 383] on label "True" at bounding box center [814, 382] width 118 height 39
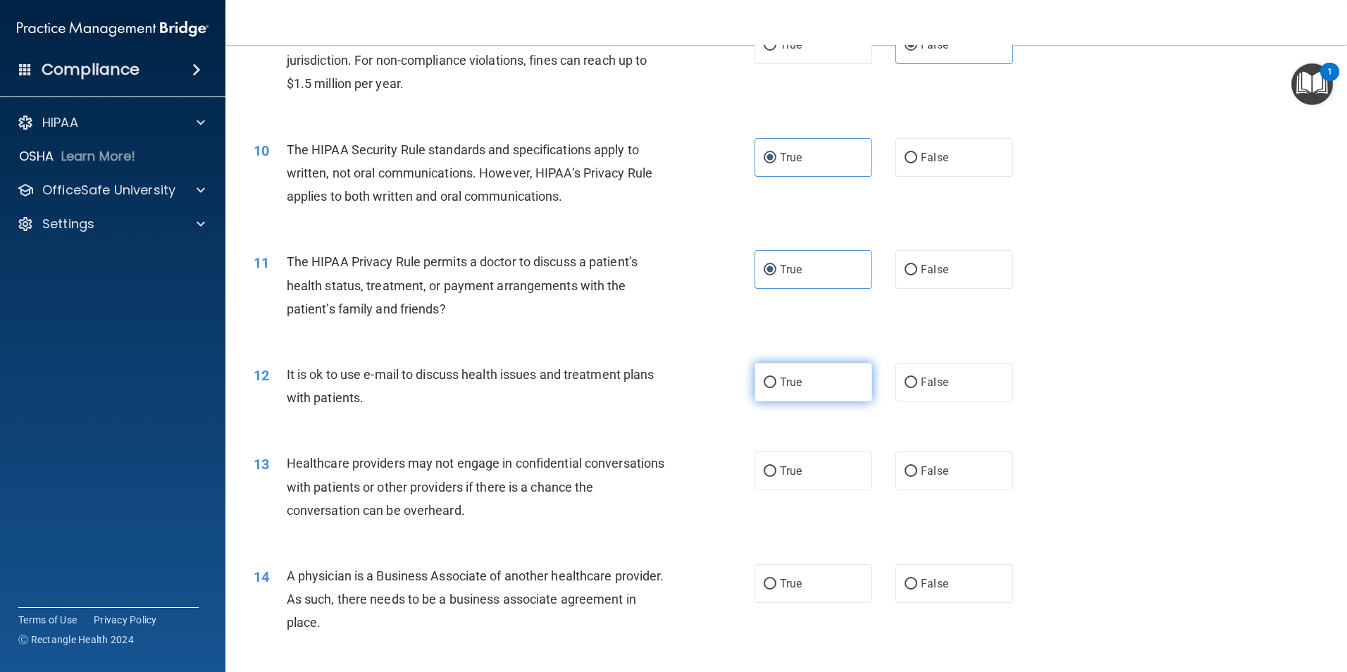
click at [776, 383] on input "True" at bounding box center [770, 383] width 13 height 11
radio input "true"
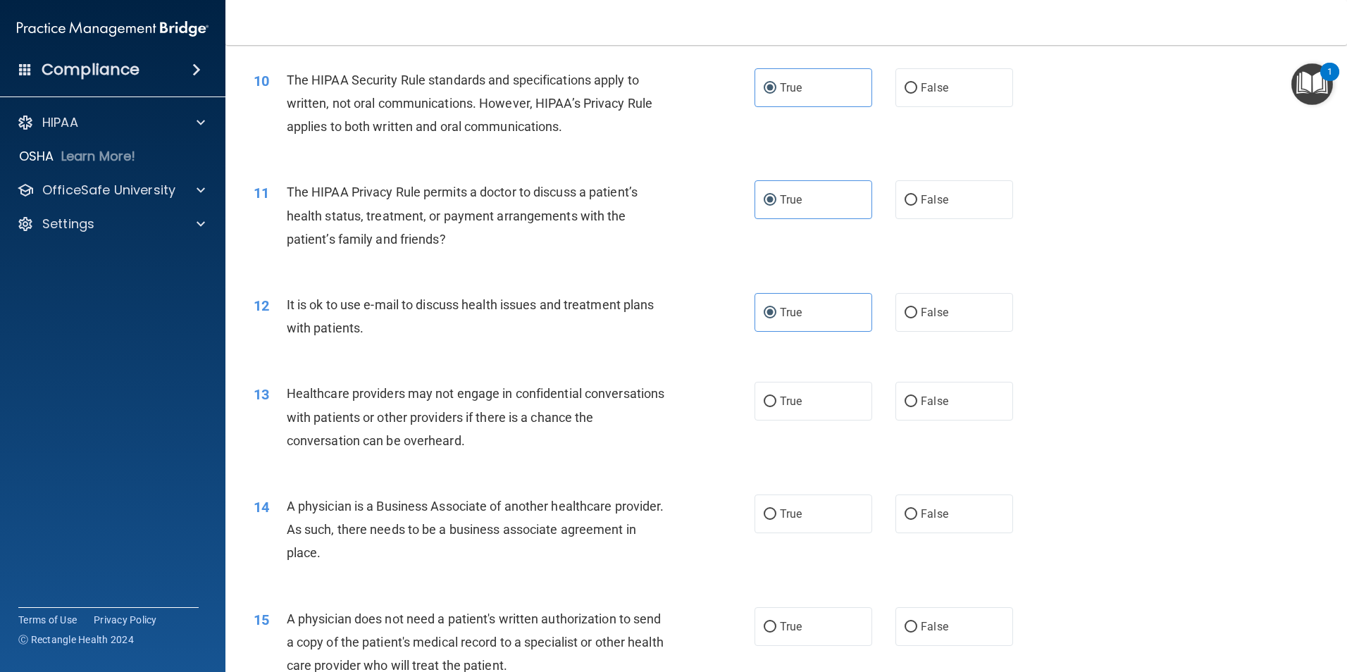
scroll to position [986, 0]
click at [967, 381] on label "False" at bounding box center [955, 400] width 118 height 39
click at [917, 396] on input "False" at bounding box center [911, 401] width 13 height 11
radio input "true"
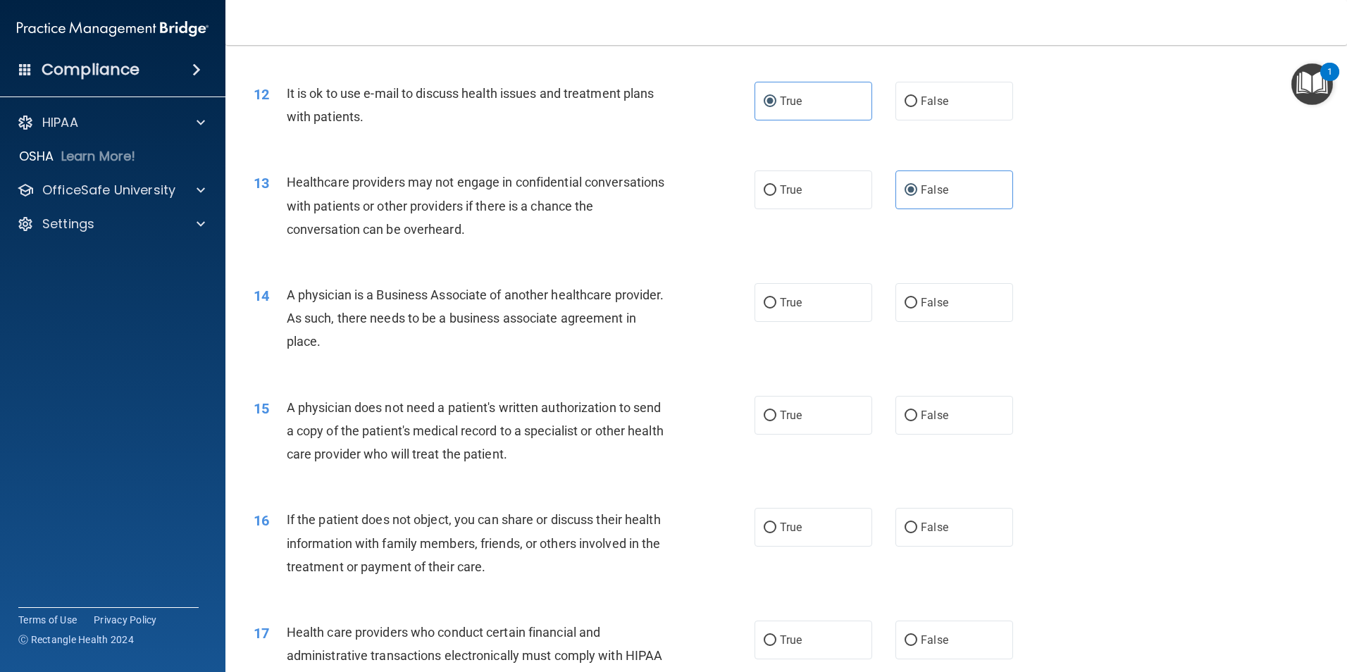
scroll to position [1198, 0]
click at [914, 308] on label "False" at bounding box center [955, 302] width 118 height 39
click at [914, 308] on input "False" at bounding box center [911, 302] width 13 height 11
radio input "true"
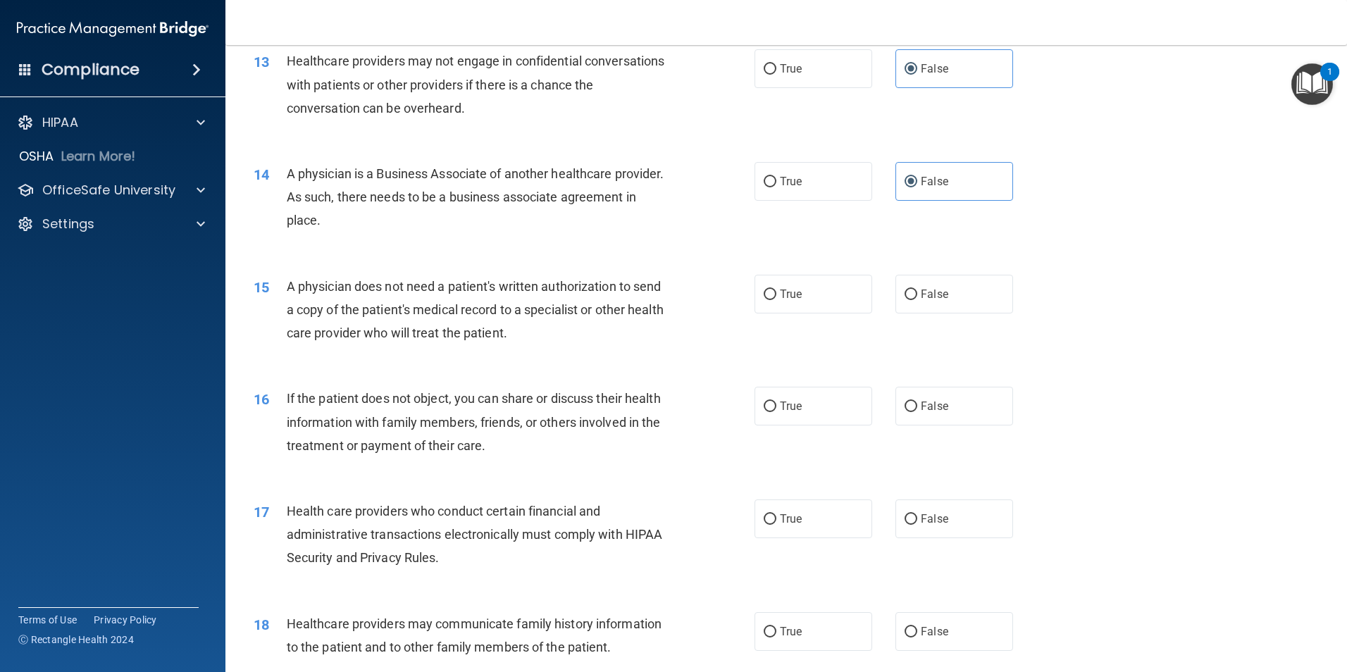
scroll to position [1339, 0]
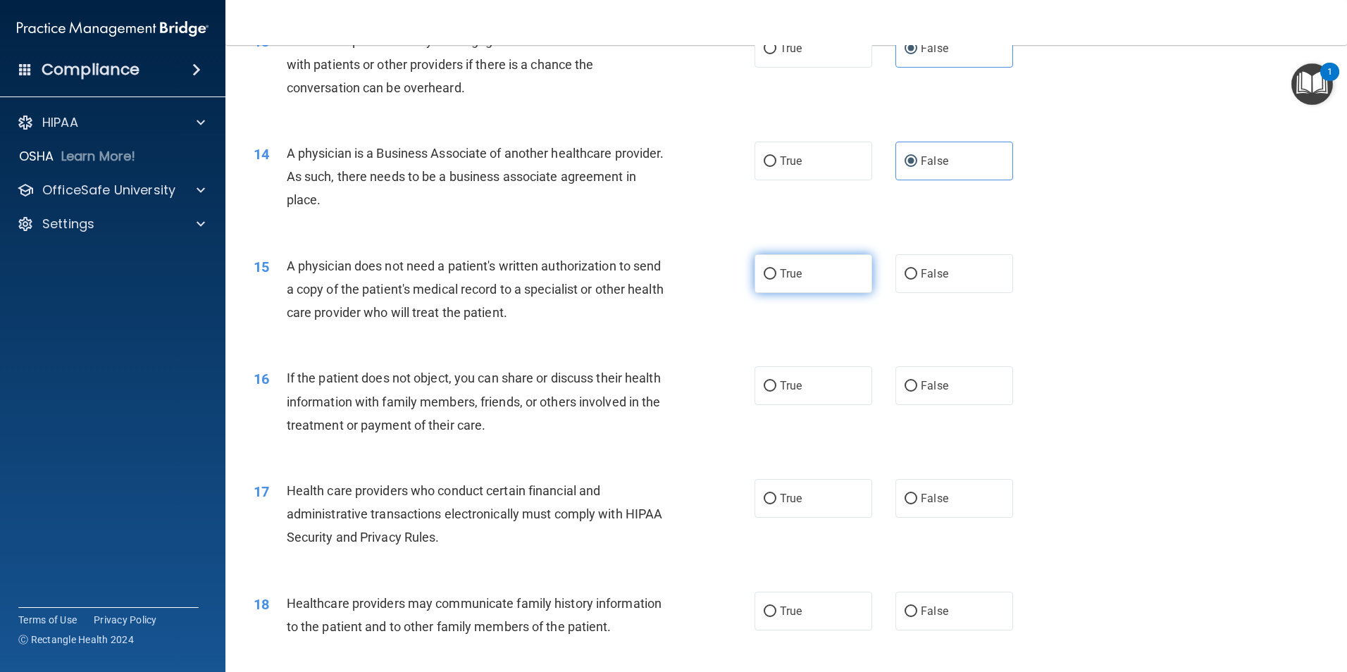
click at [800, 276] on label "True" at bounding box center [814, 273] width 118 height 39
click at [776, 276] on input "True" at bounding box center [770, 274] width 13 height 11
radio input "true"
click at [822, 397] on label "True" at bounding box center [814, 385] width 118 height 39
click at [776, 392] on input "True" at bounding box center [770, 386] width 13 height 11
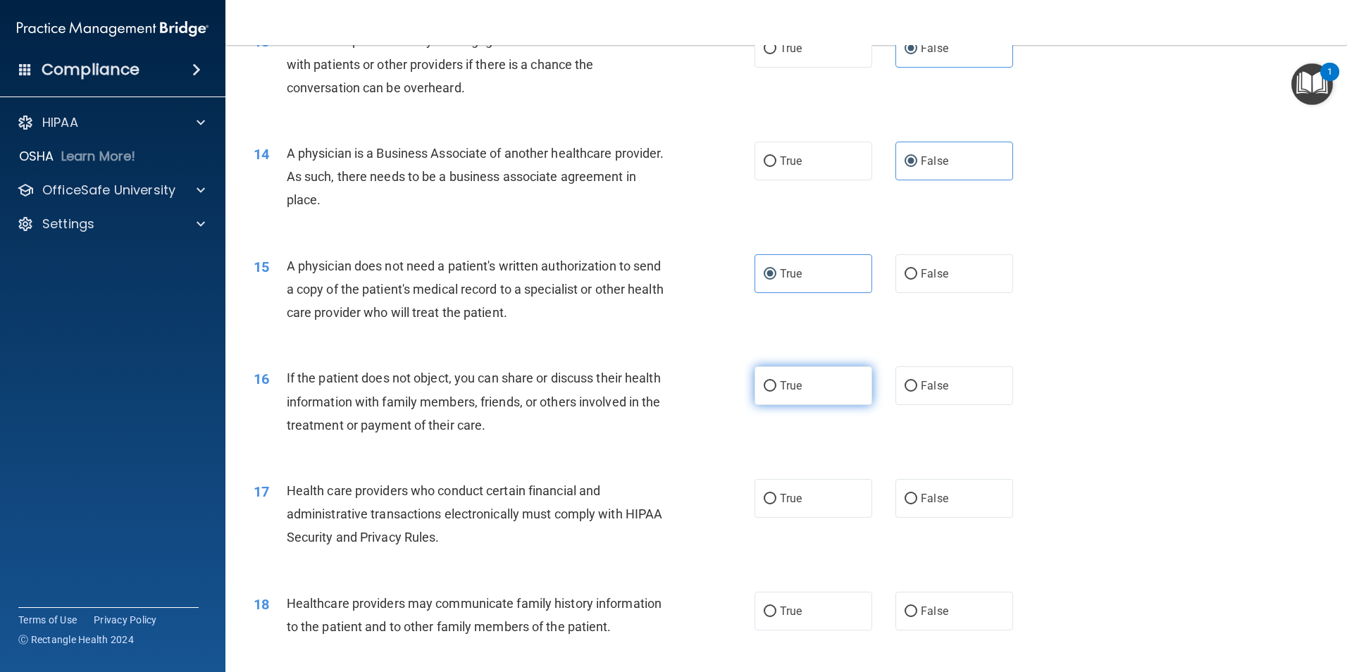
radio input "true"
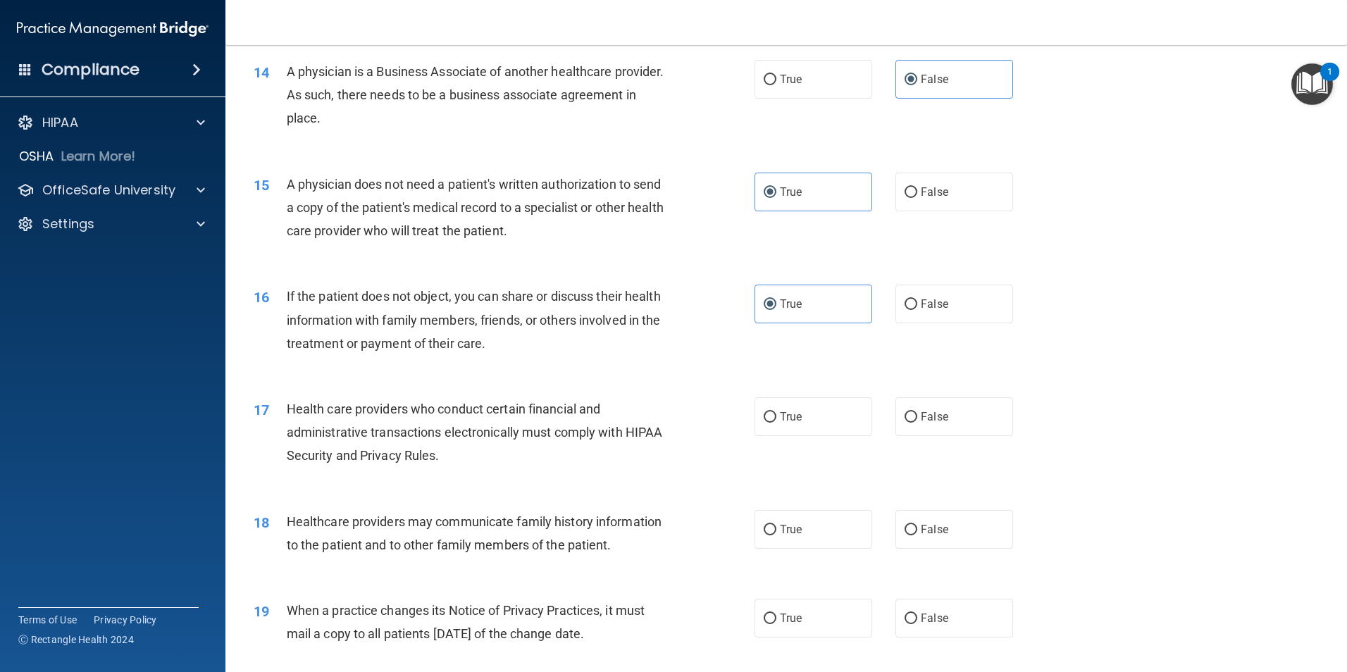
scroll to position [1550, 0]
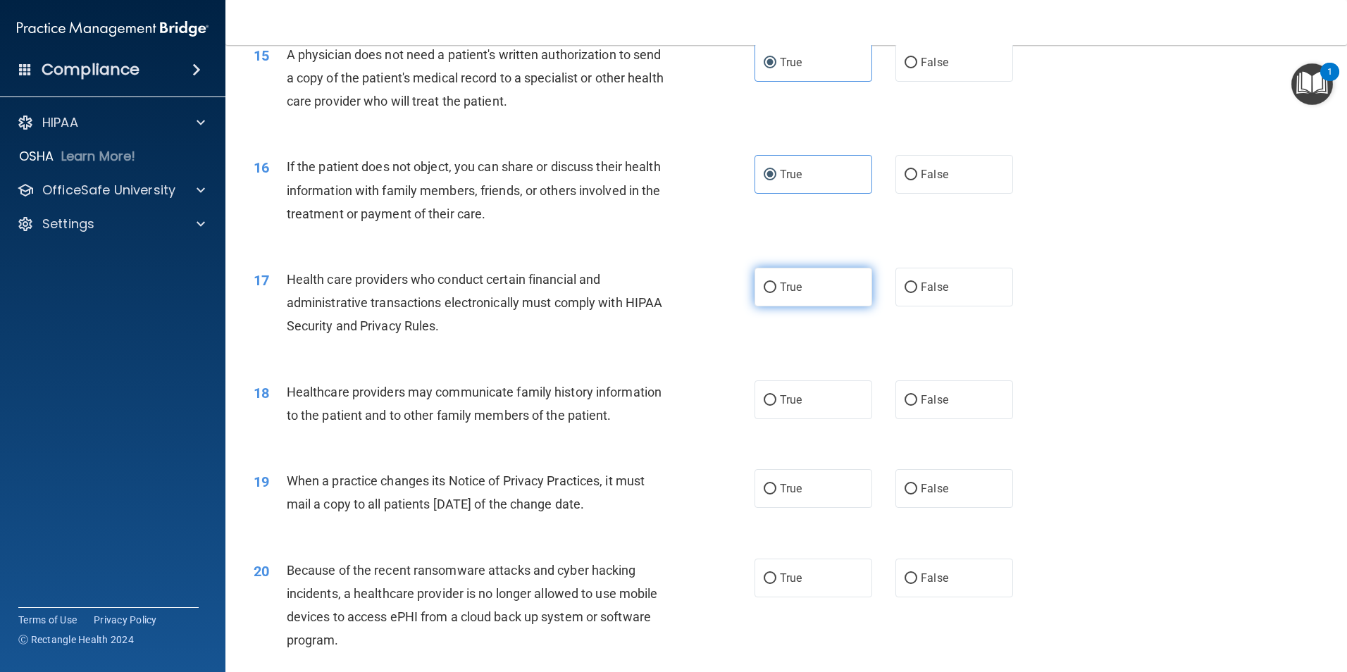
click at [780, 284] on span "True" at bounding box center [791, 286] width 22 height 13
click at [776, 284] on input "True" at bounding box center [770, 288] width 13 height 11
radio input "true"
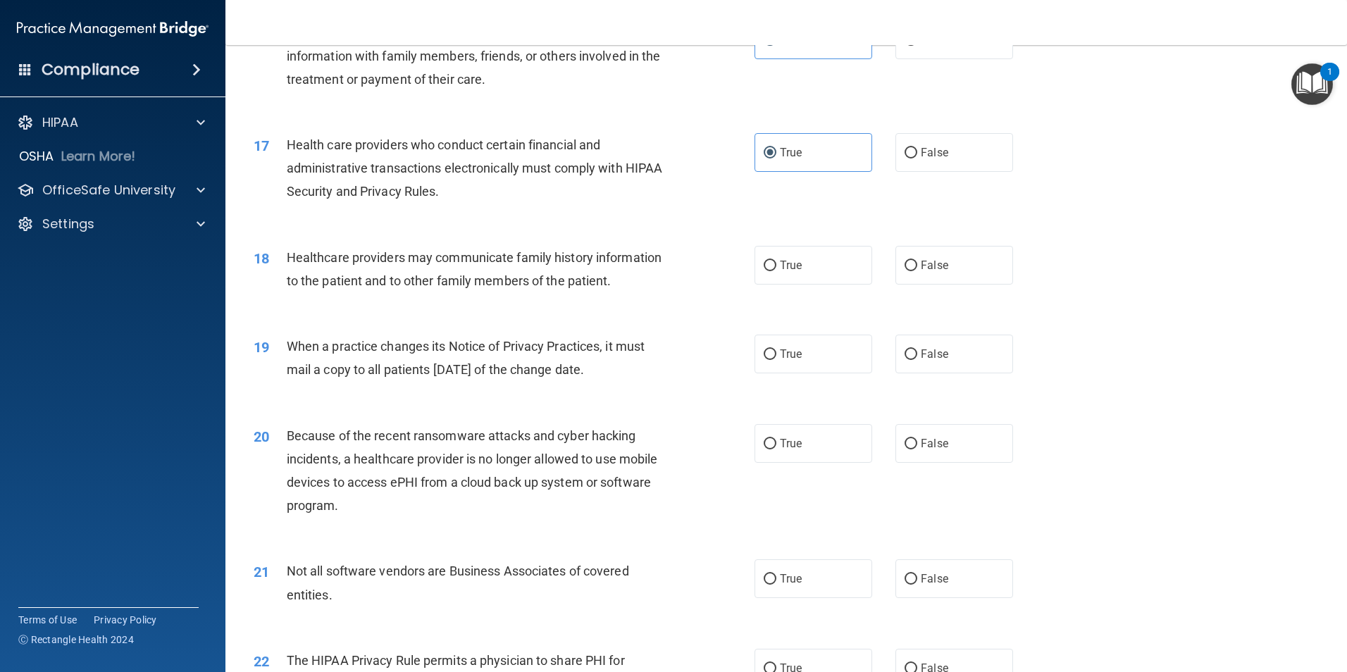
scroll to position [1691, 0]
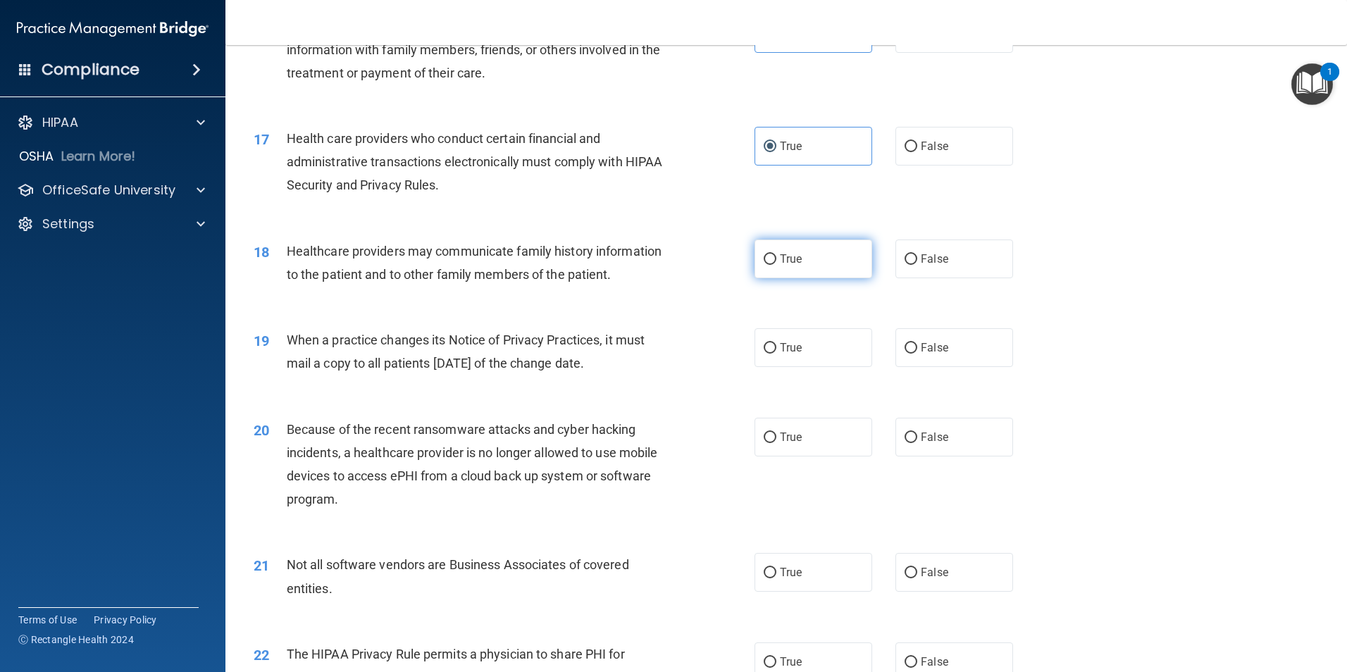
drag, startPoint x: 903, startPoint y: 264, endPoint x: 784, endPoint y: 275, distance: 119.6
click at [905, 264] on input "False" at bounding box center [911, 259] width 13 height 11
radio input "true"
click at [937, 348] on span "False" at bounding box center [934, 347] width 27 height 13
click at [917, 348] on input "False" at bounding box center [911, 348] width 13 height 11
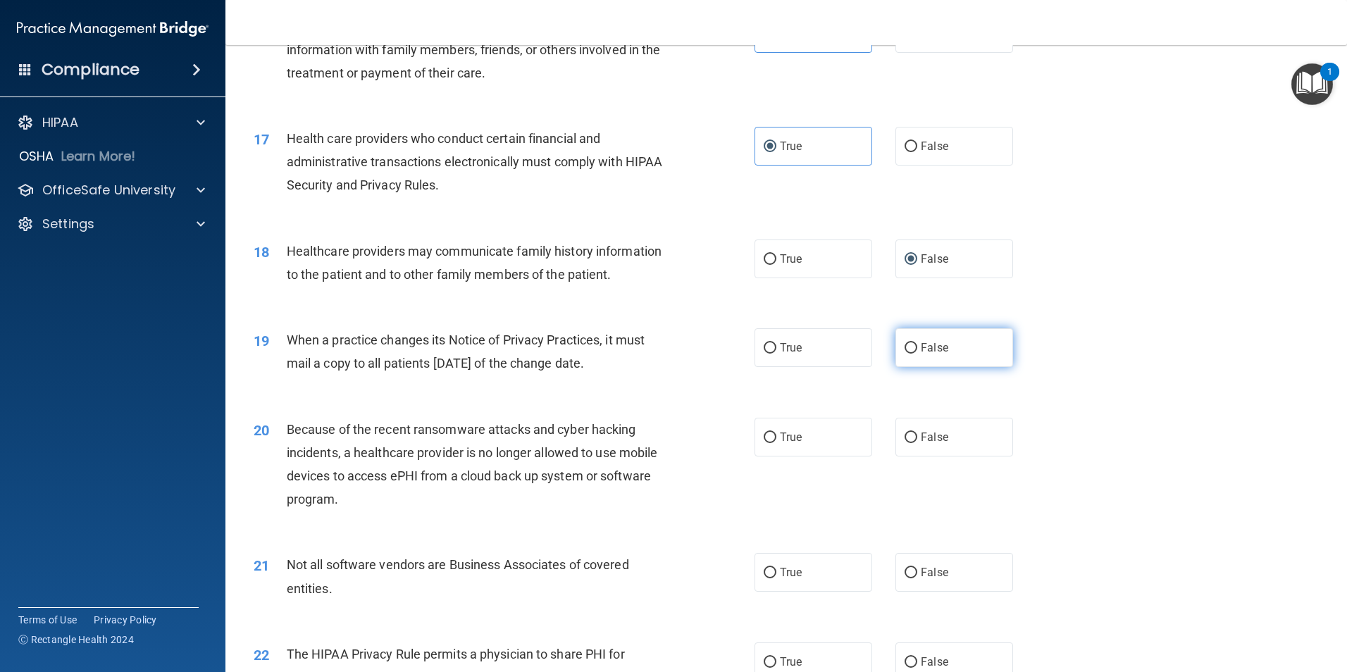
radio input "true"
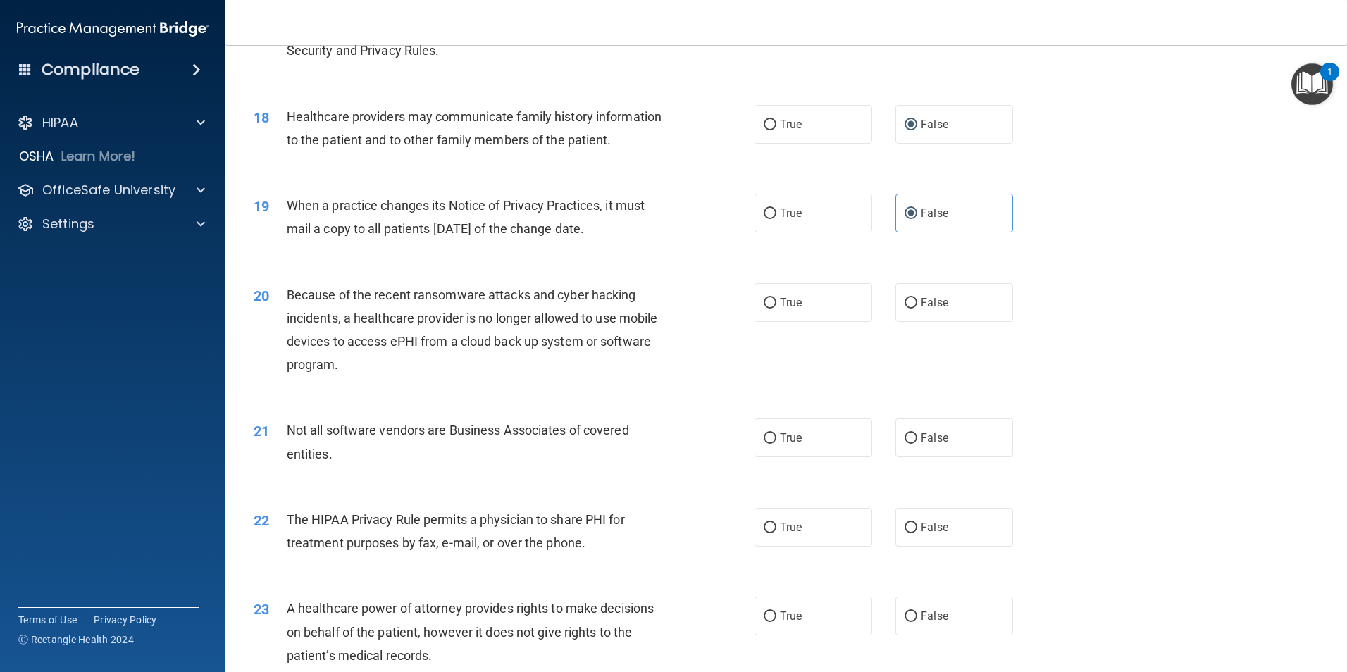
scroll to position [1832, 0]
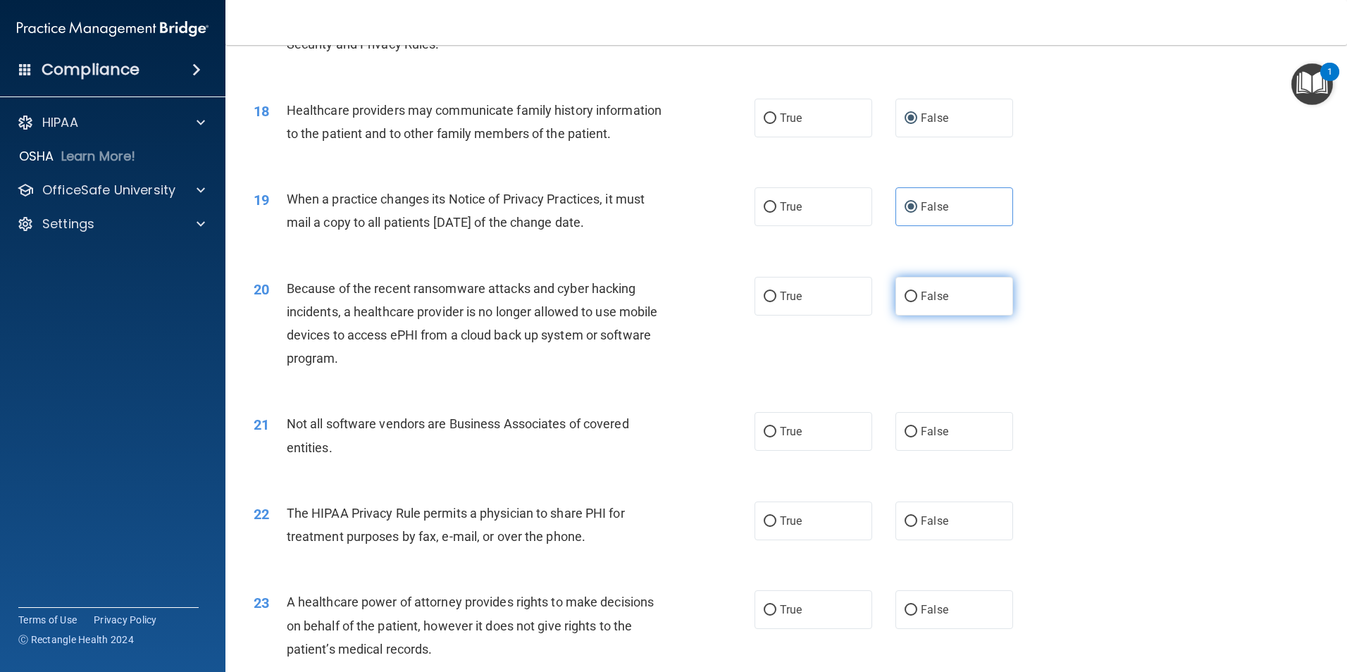
click at [946, 304] on label "False" at bounding box center [955, 296] width 118 height 39
click at [917, 302] on input "False" at bounding box center [911, 297] width 13 height 11
radio input "true"
drag, startPoint x: 767, startPoint y: 449, endPoint x: 722, endPoint y: 436, distance: 47.5
click at [722, 436] on div "21 Not all software vendors are Business Associates of covered entities." at bounding box center [504, 439] width 543 height 54
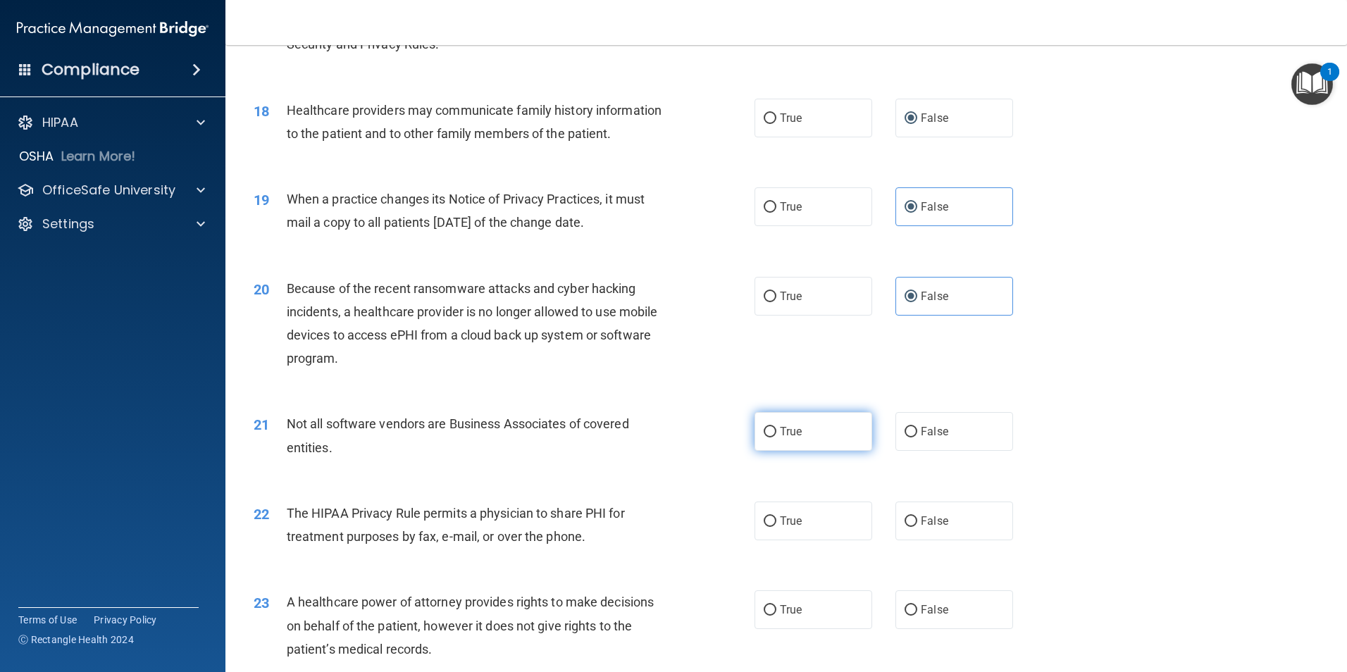
click at [780, 437] on span "True" at bounding box center [791, 431] width 22 height 13
click at [776, 437] on input "True" at bounding box center [770, 432] width 13 height 11
radio input "true"
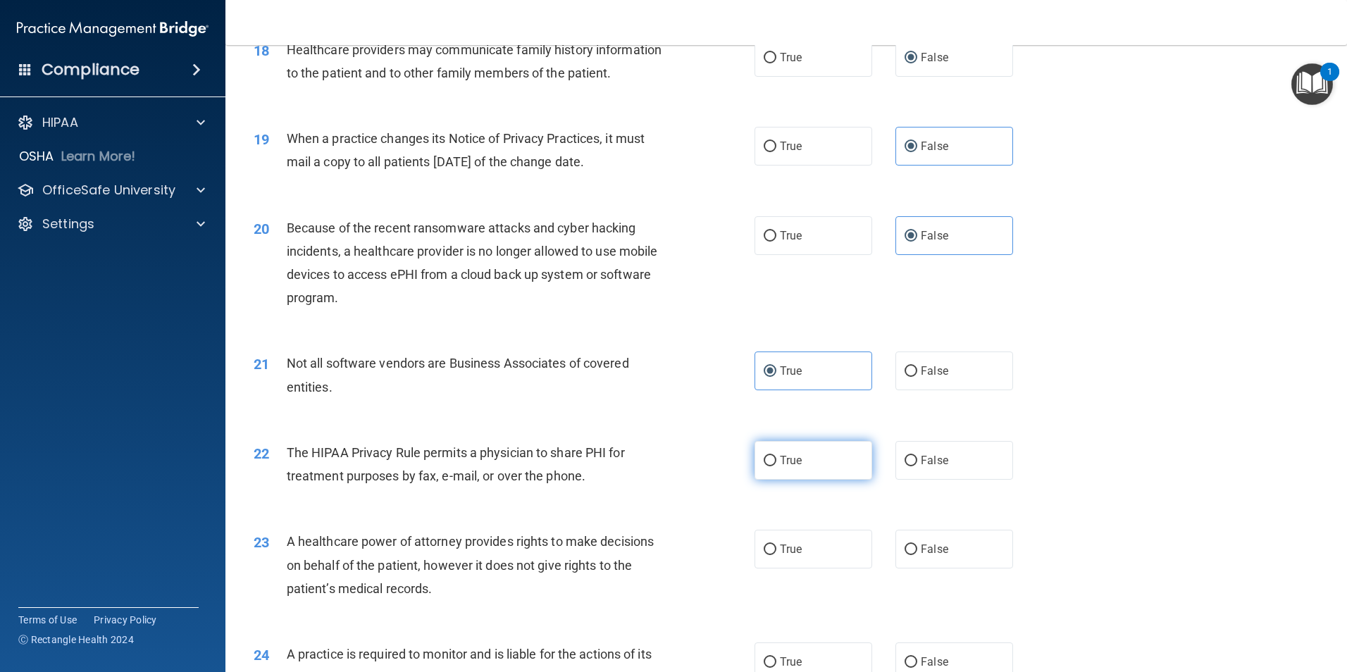
scroll to position [1973, 0]
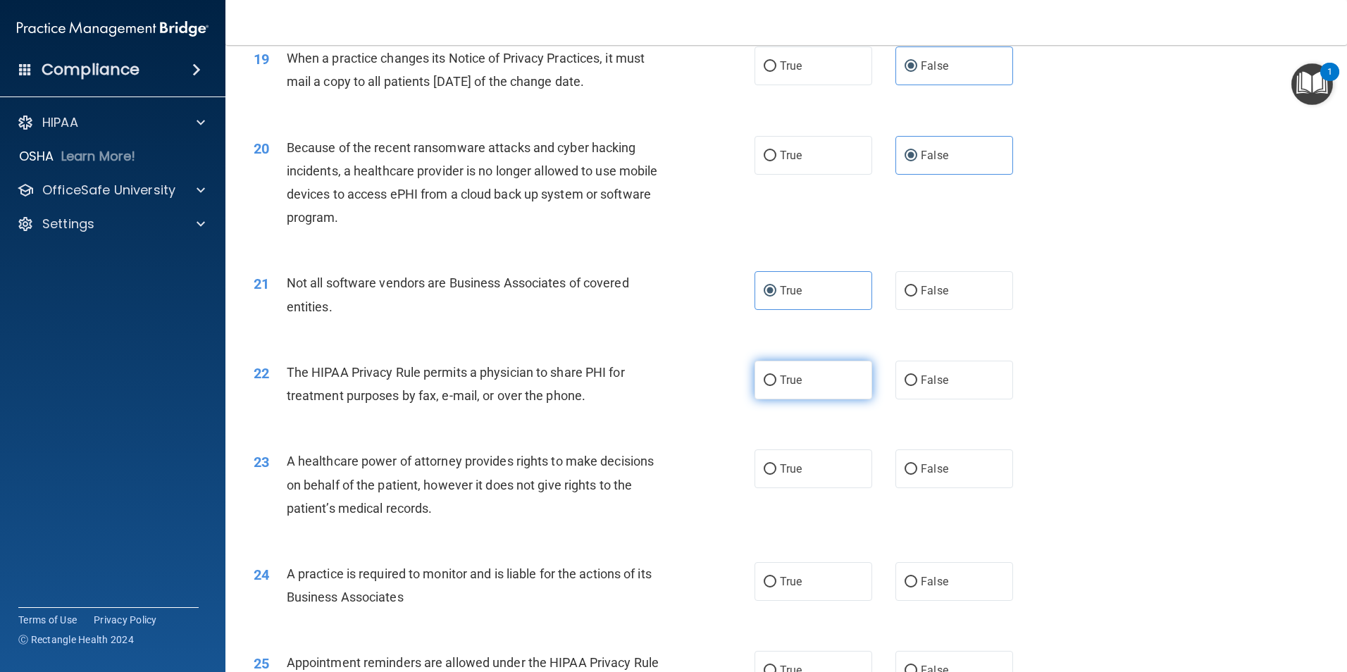
click at [803, 392] on label "True" at bounding box center [814, 380] width 118 height 39
click at [776, 386] on input "True" at bounding box center [770, 381] width 13 height 11
radio input "true"
click at [943, 476] on label "False" at bounding box center [955, 469] width 118 height 39
click at [917, 475] on input "False" at bounding box center [911, 469] width 13 height 11
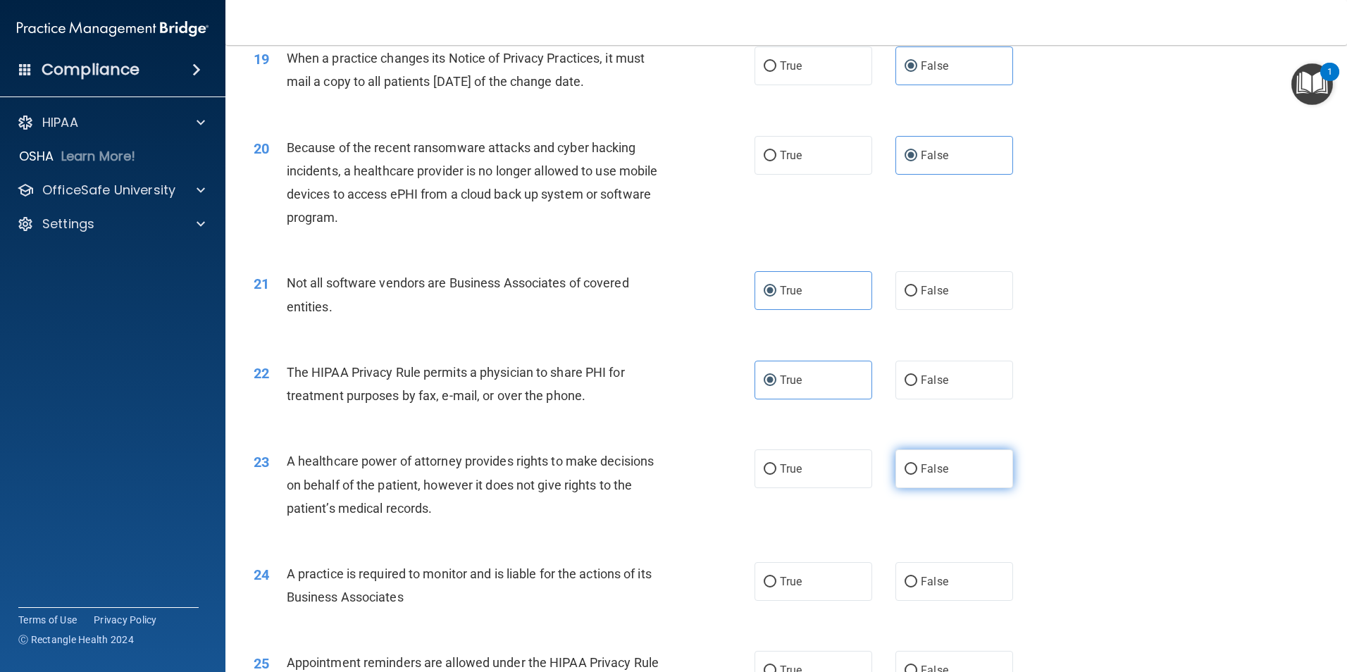
radio input "true"
click at [930, 584] on span "False" at bounding box center [934, 581] width 27 height 13
click at [917, 584] on input "False" at bounding box center [911, 582] width 13 height 11
radio input "true"
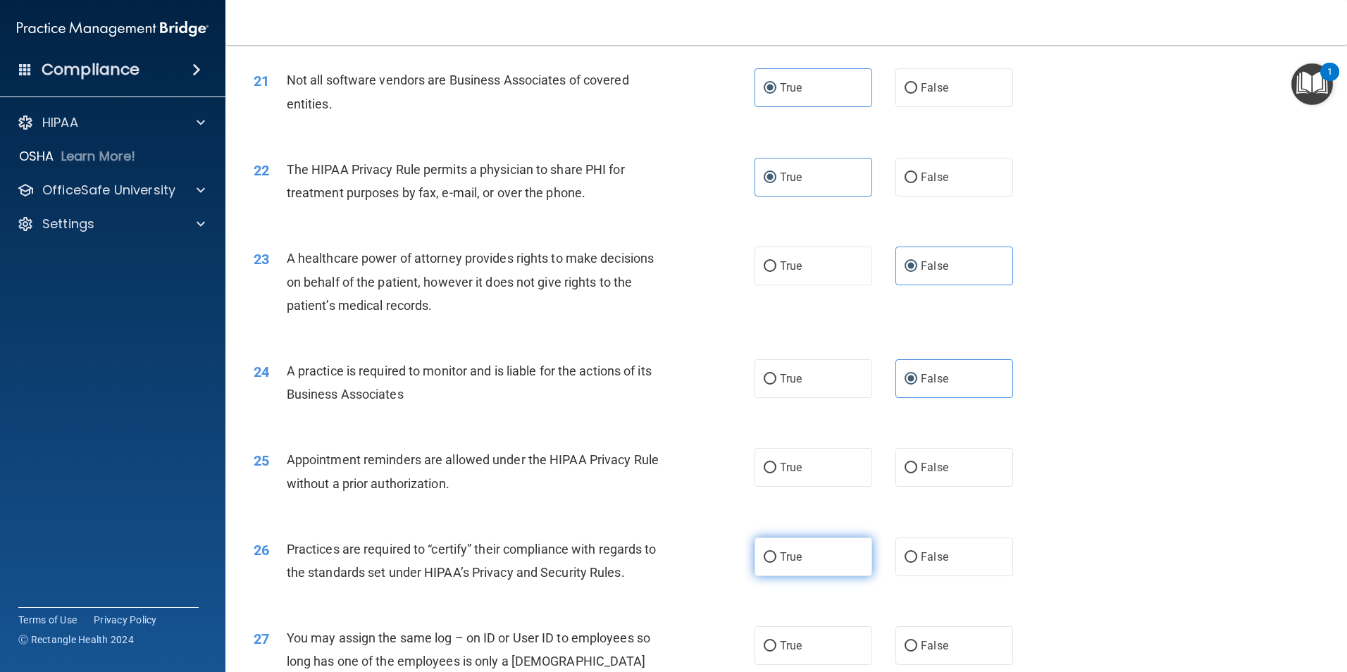
scroll to position [2184, 0]
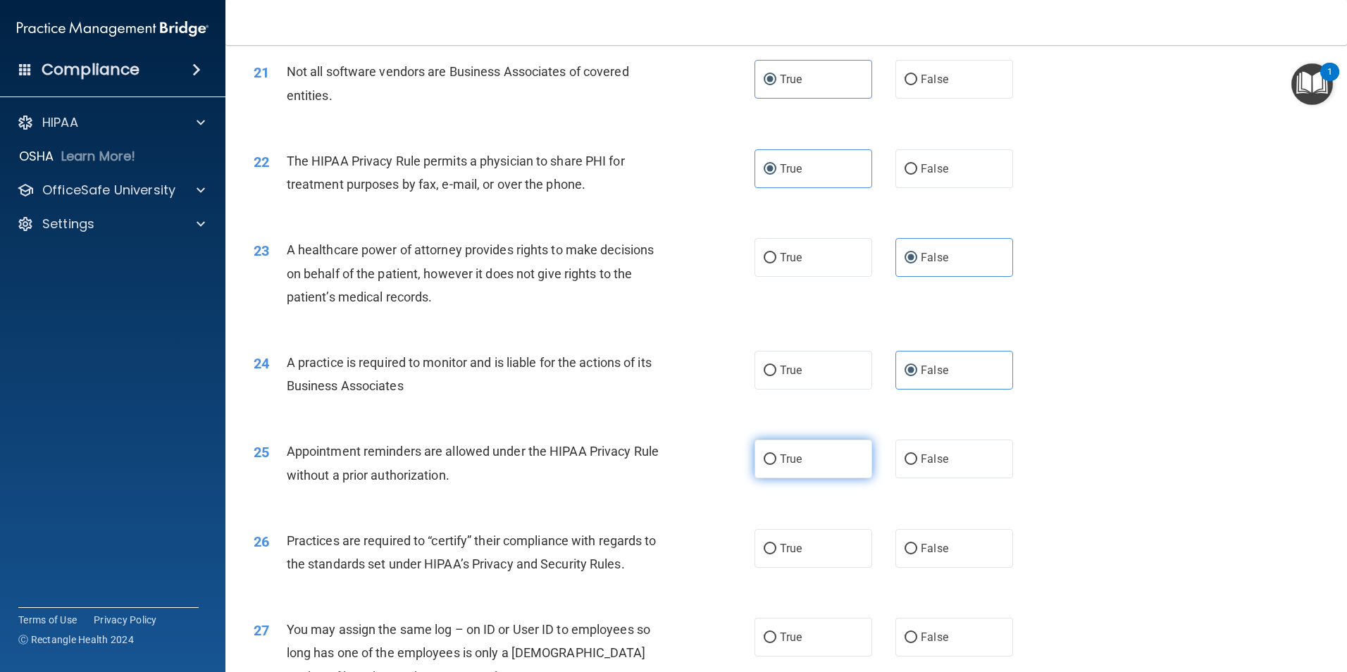
click at [796, 468] on label "True" at bounding box center [814, 459] width 118 height 39
click at [776, 465] on input "True" at bounding box center [770, 459] width 13 height 11
radio input "true"
click at [939, 556] on label "False" at bounding box center [955, 548] width 118 height 39
click at [917, 555] on input "False" at bounding box center [911, 549] width 13 height 11
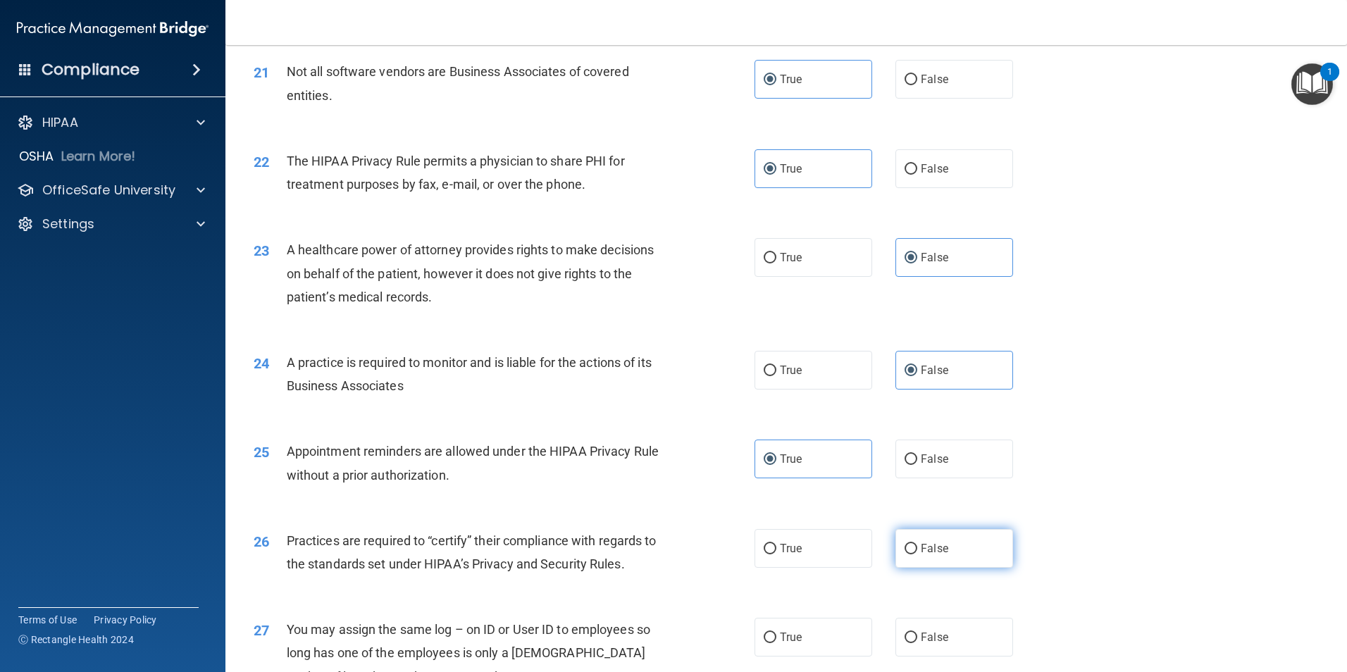
radio input "true"
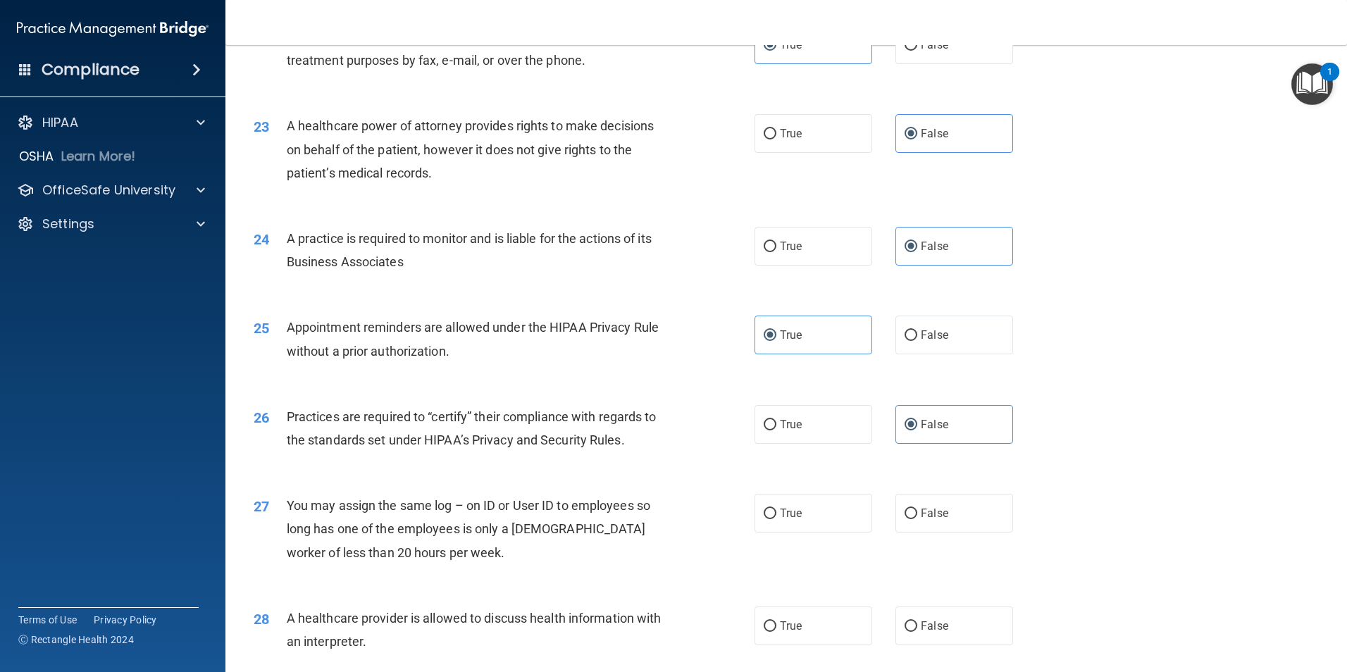
scroll to position [2325, 0]
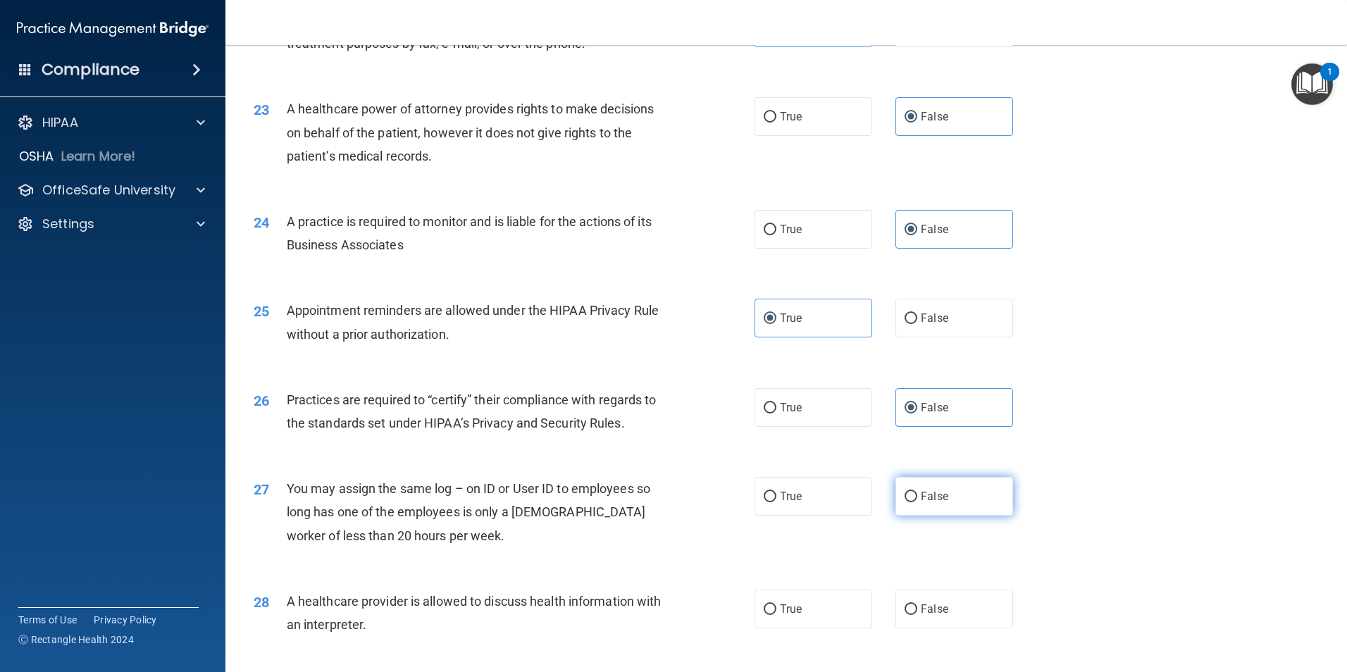
click at [943, 504] on label "False" at bounding box center [955, 496] width 118 height 39
click at [917, 502] on input "False" at bounding box center [911, 497] width 13 height 11
radio input "true"
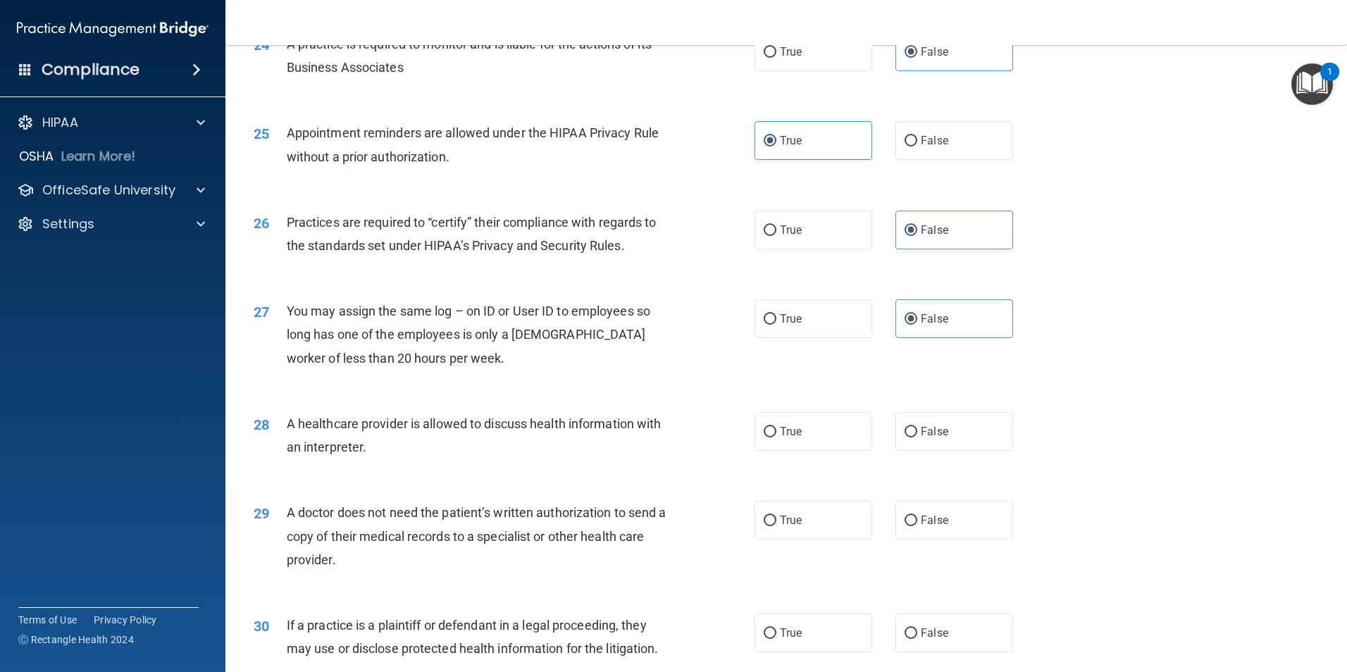
scroll to position [2537, 0]
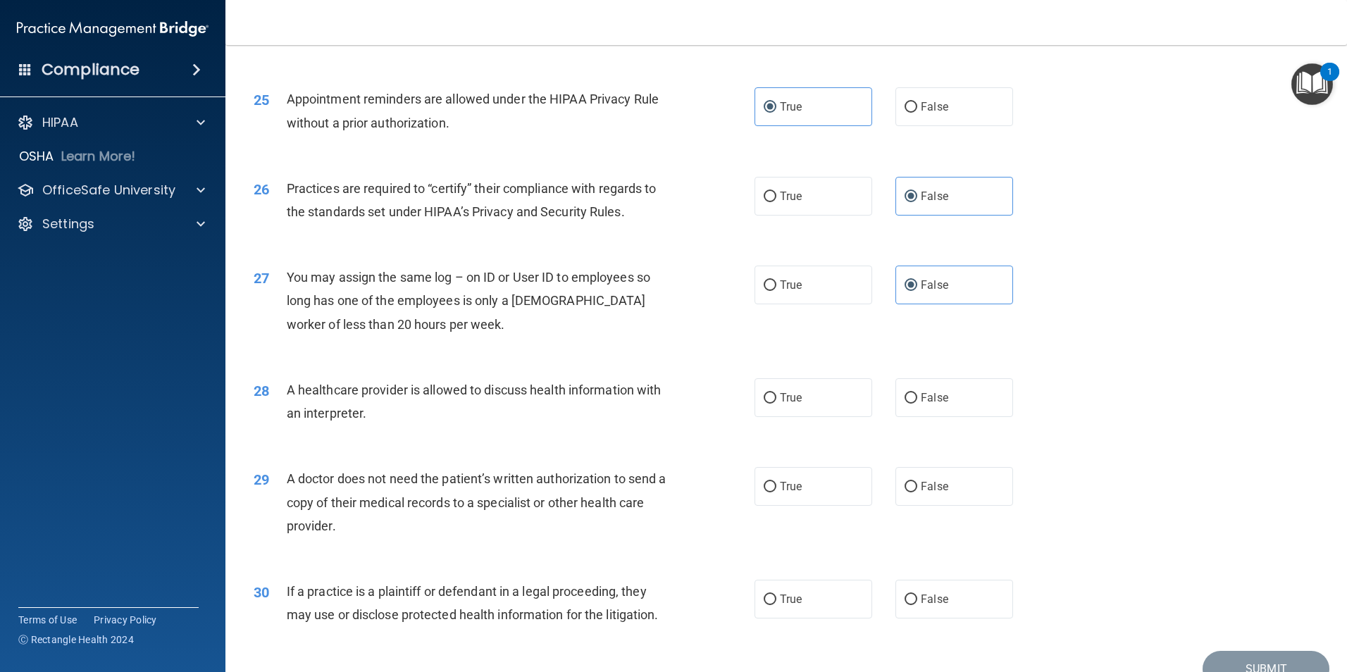
drag, startPoint x: 791, startPoint y: 390, endPoint x: 595, endPoint y: 392, distance: 195.9
click at [788, 390] on label "True" at bounding box center [814, 397] width 118 height 39
click at [776, 393] on input "True" at bounding box center [770, 398] width 13 height 11
radio input "true"
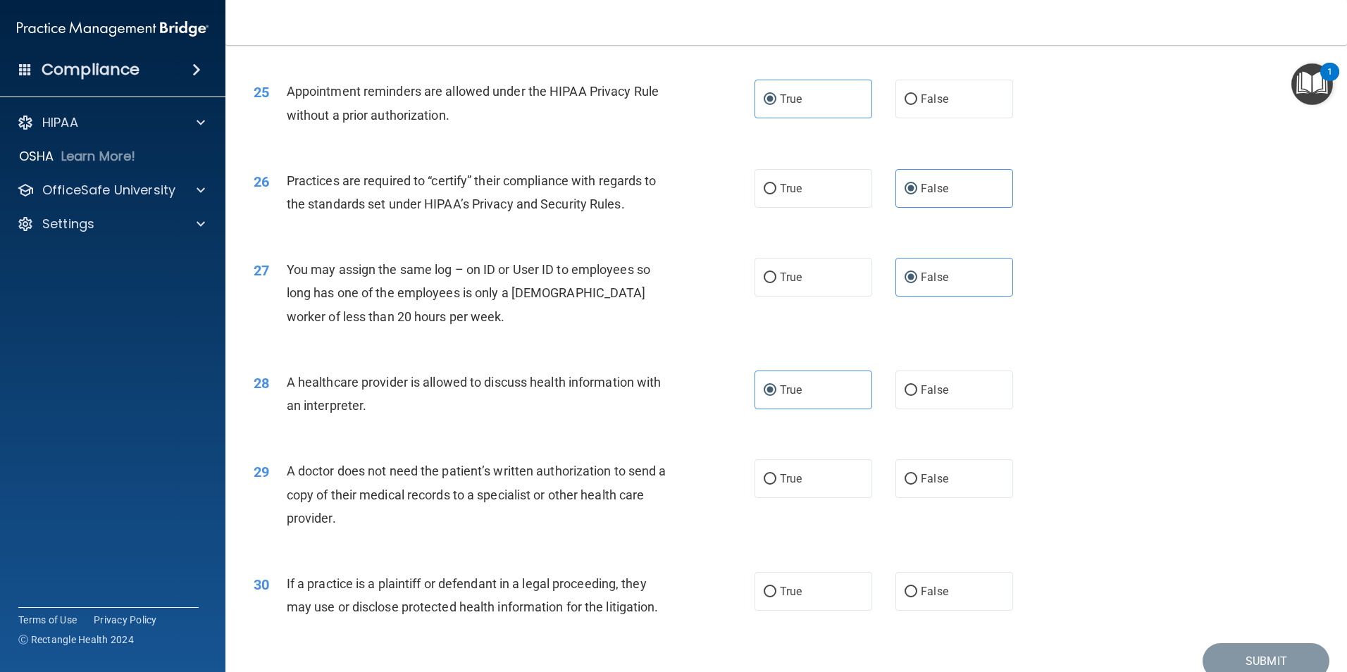
scroll to position [2537, 0]
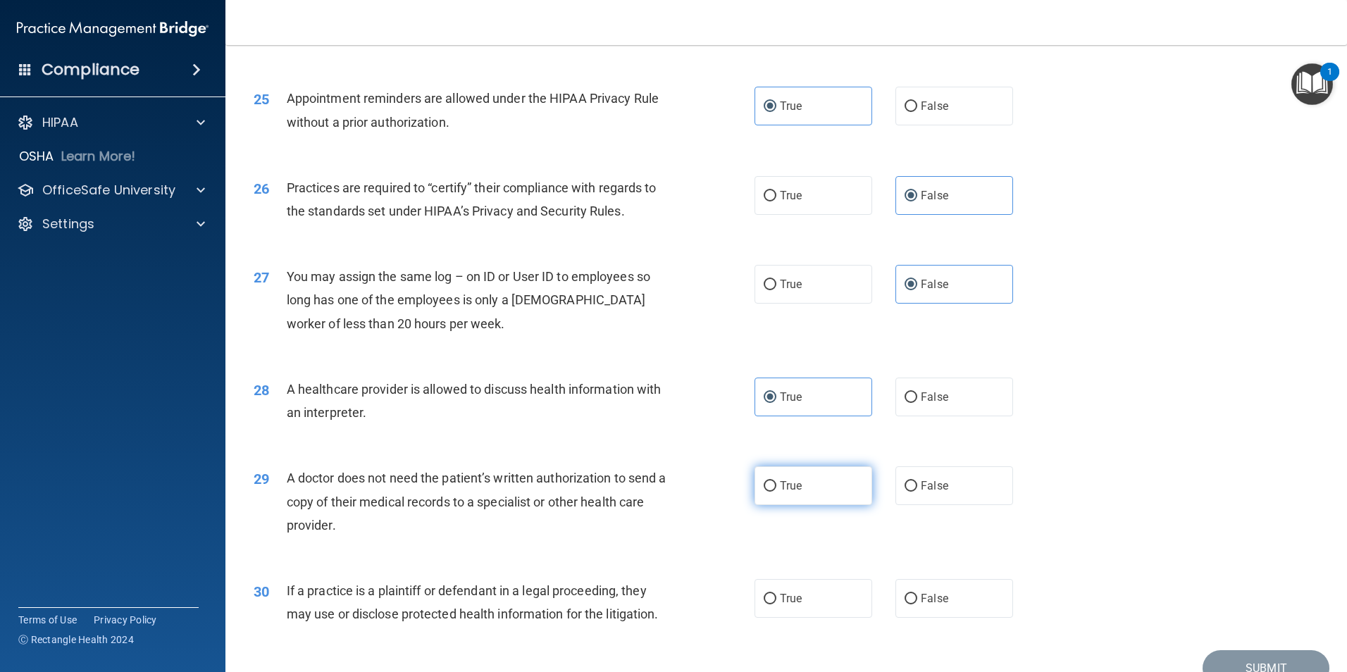
click at [835, 499] on label "True" at bounding box center [814, 485] width 118 height 39
click at [776, 492] on input "True" at bounding box center [770, 486] width 13 height 11
radio input "true"
click at [827, 602] on label "True" at bounding box center [814, 598] width 118 height 39
click at [776, 602] on input "True" at bounding box center [770, 599] width 13 height 11
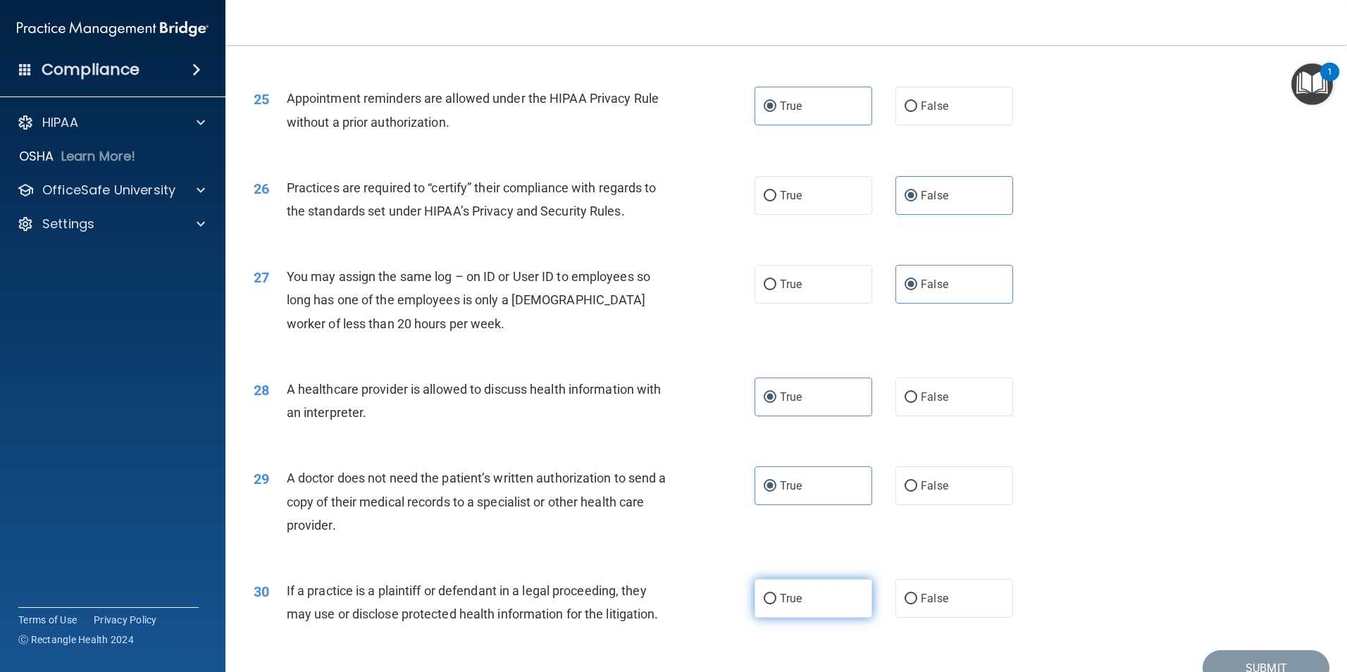
radio input "true"
click at [1230, 656] on button "Submit" at bounding box center [1266, 668] width 127 height 36
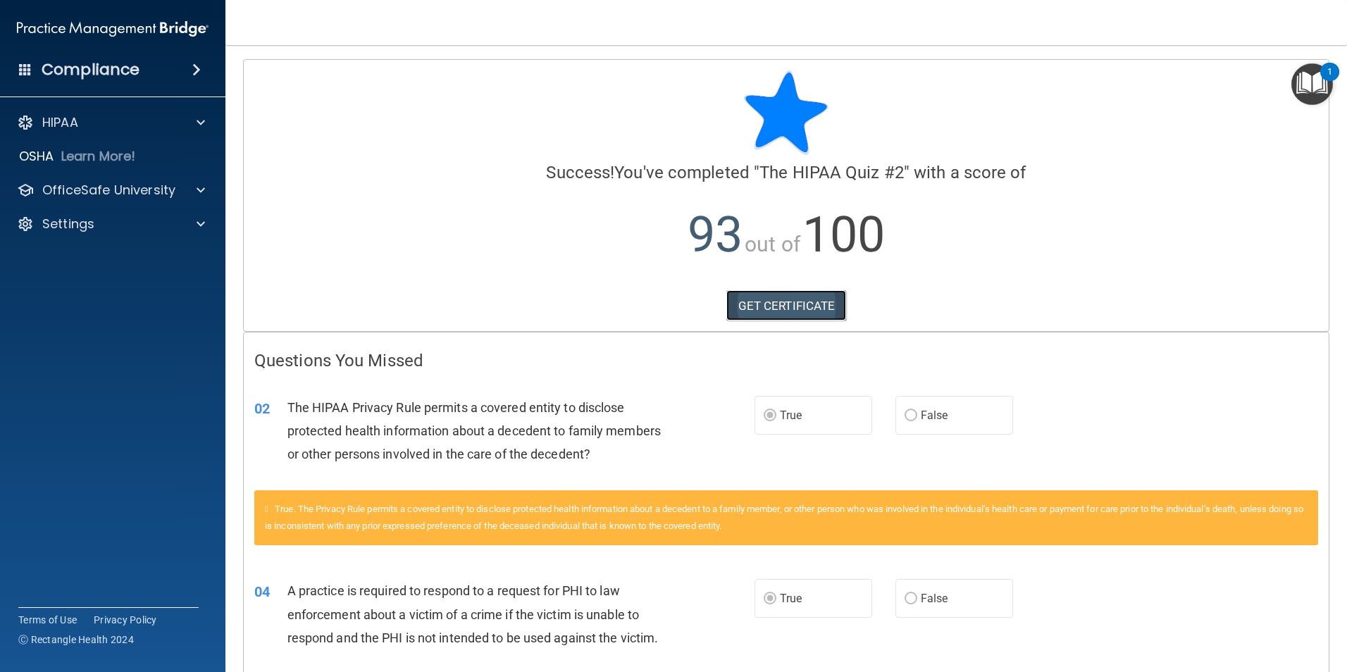
click at [767, 300] on link "GET CERTIFICATE" at bounding box center [786, 305] width 120 height 31
click at [59, 124] on p "HIPAA" at bounding box center [60, 122] width 36 height 17
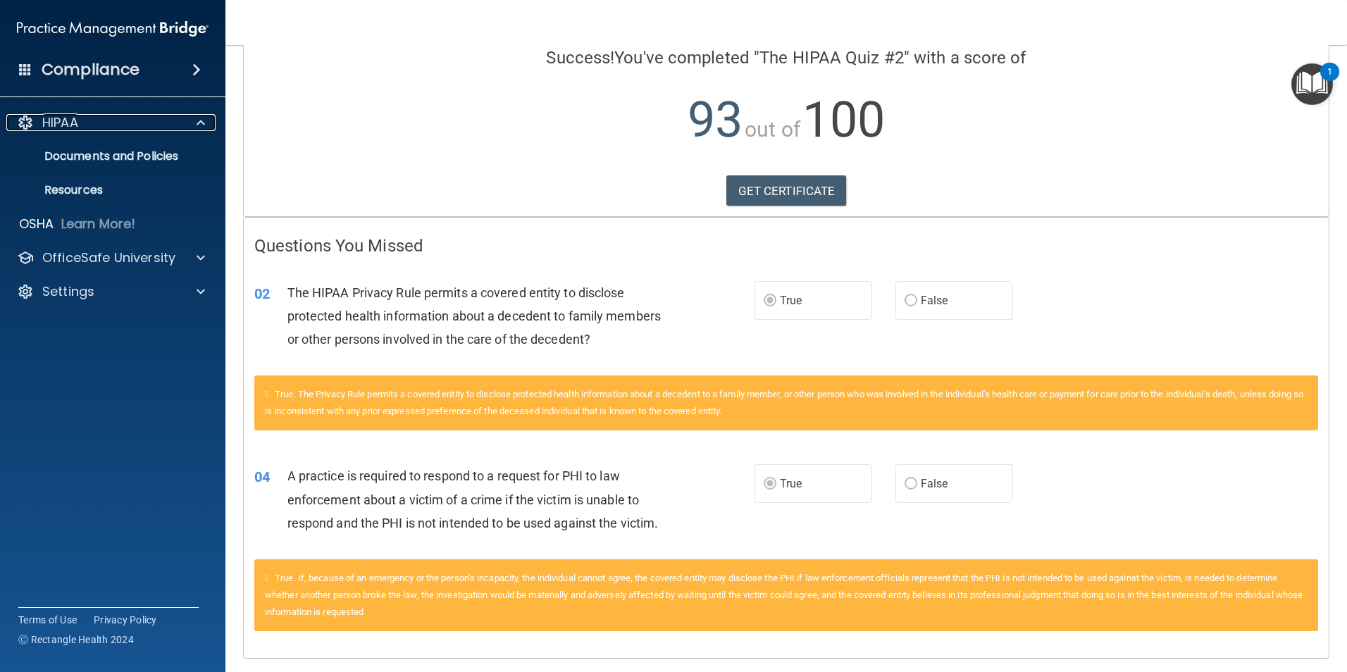
scroll to position [17, 0]
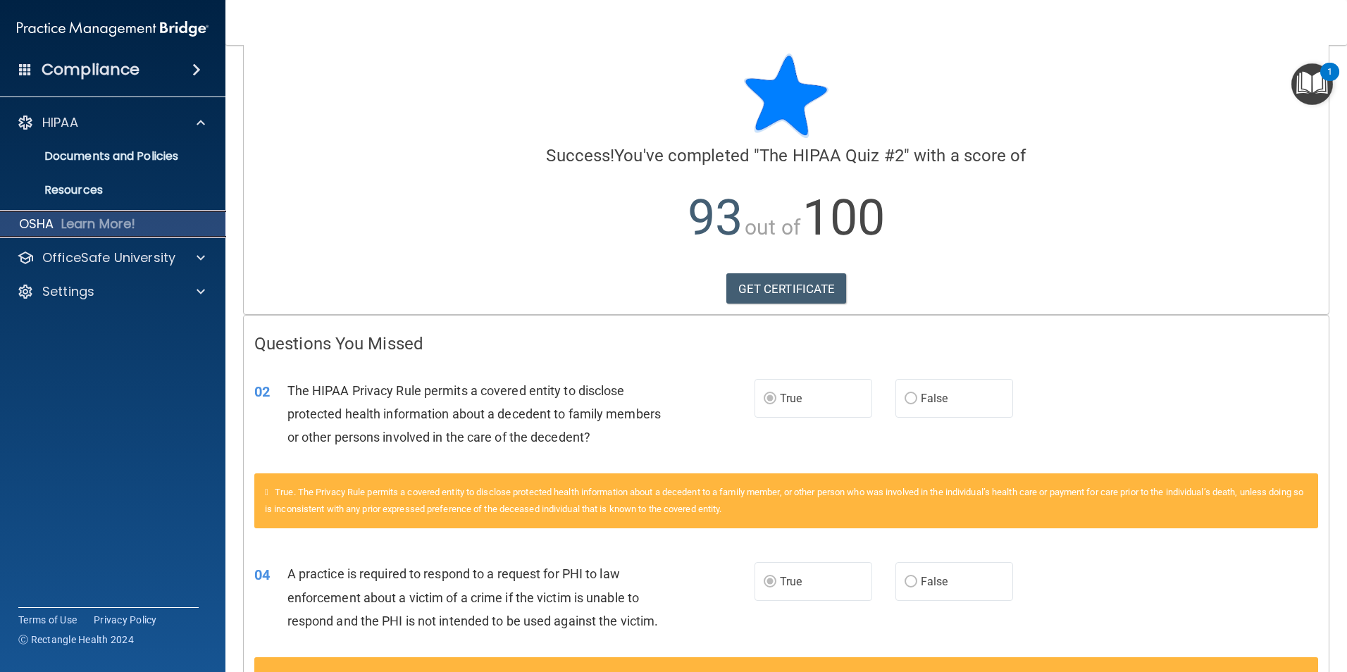
click at [96, 222] on p "Learn More!" at bounding box center [98, 224] width 75 height 17
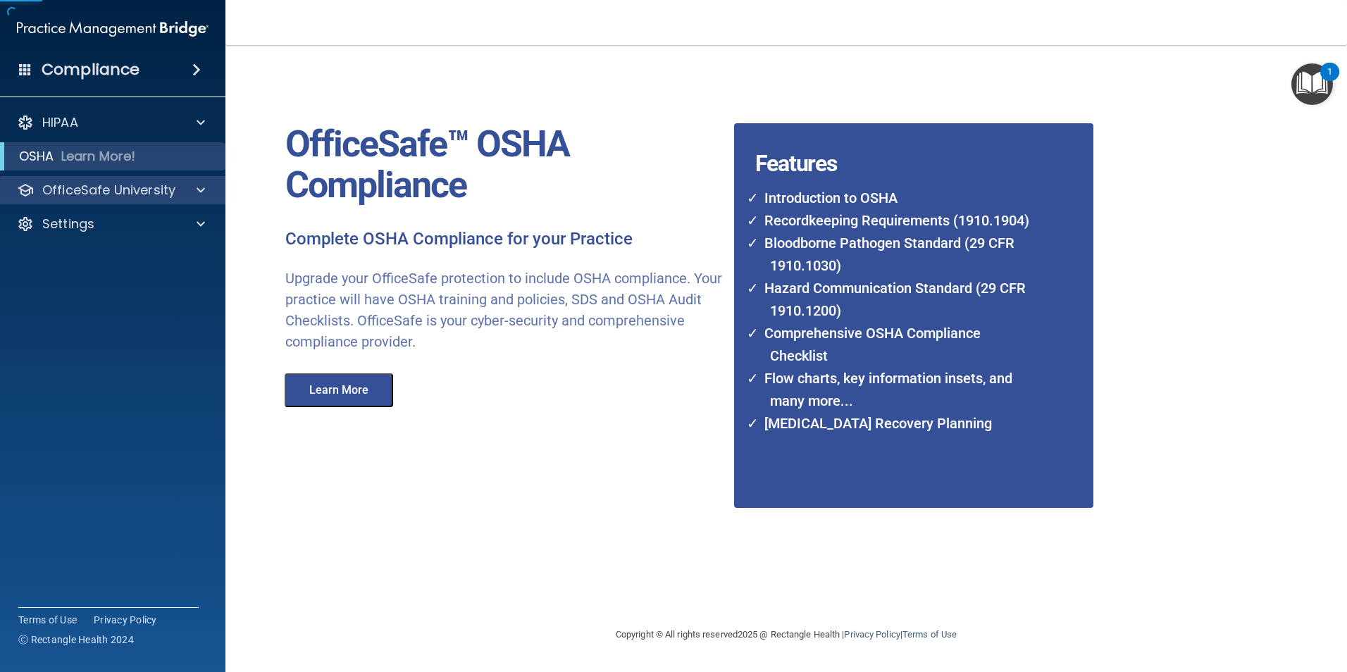
click at [128, 200] on div "OfficeSafe University" at bounding box center [113, 190] width 226 height 28
click at [181, 190] on div at bounding box center [198, 190] width 35 height 17
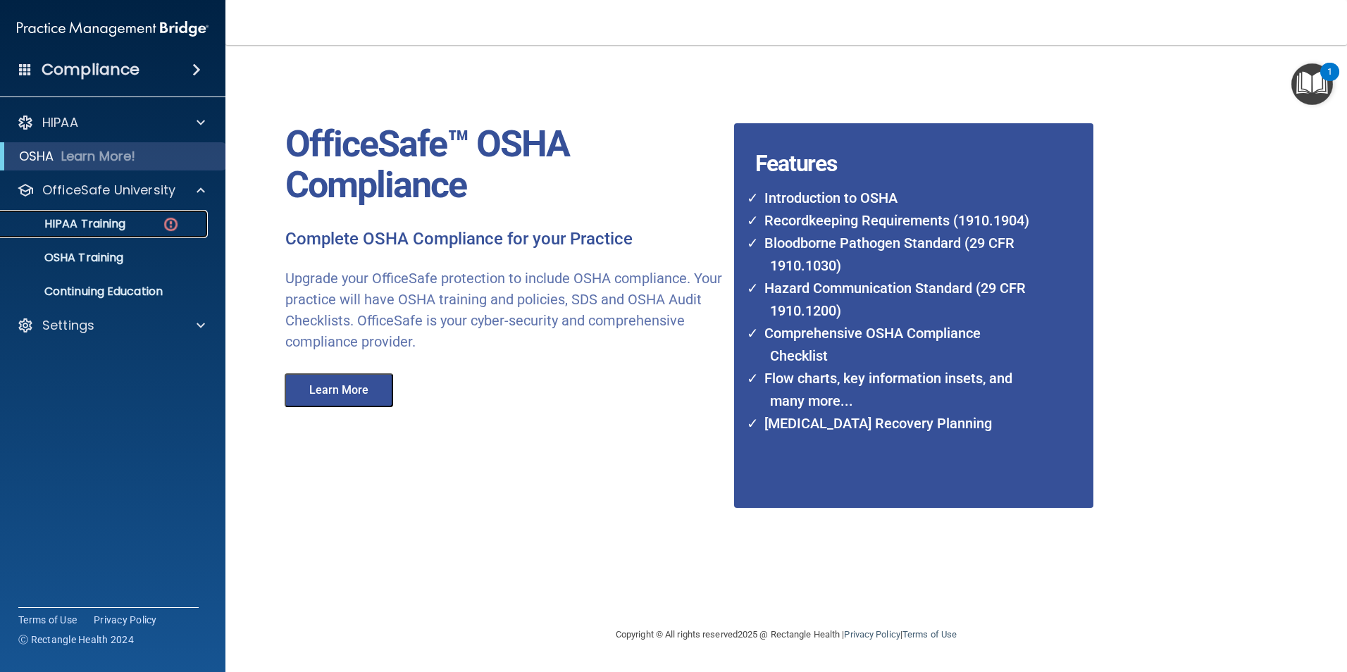
click at [104, 224] on p "HIPAA Training" at bounding box center [67, 224] width 116 height 14
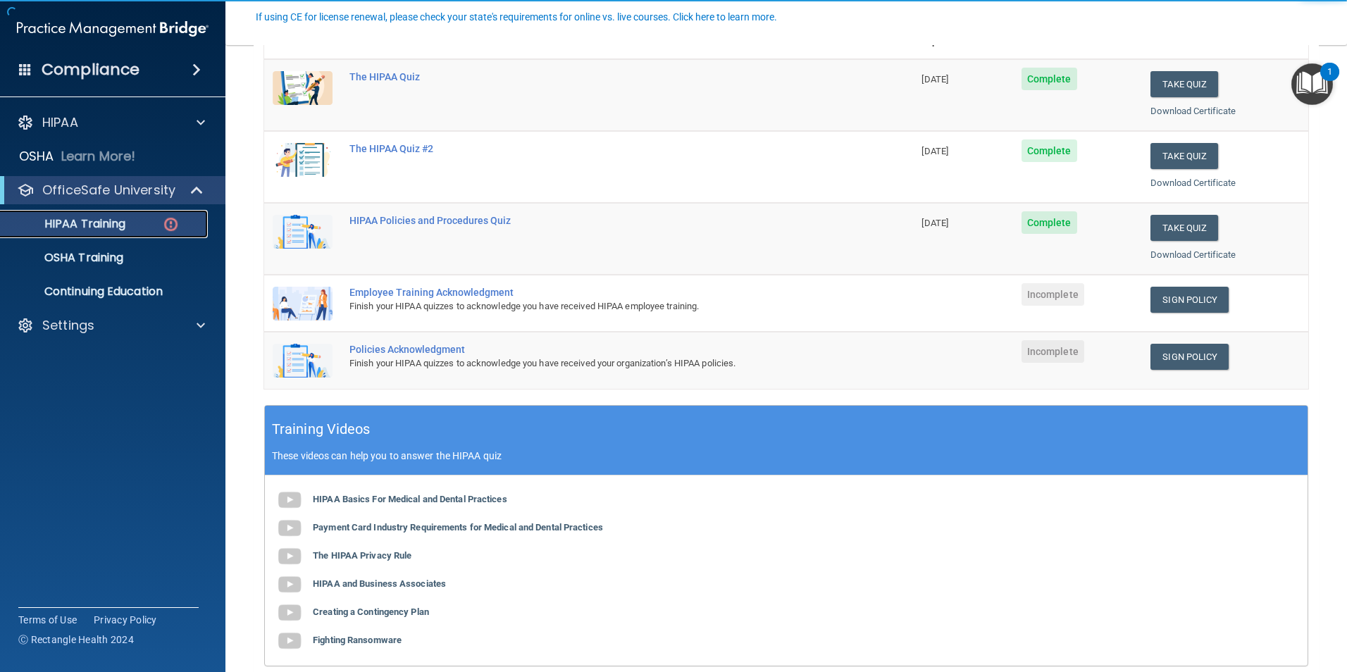
scroll to position [211, 0]
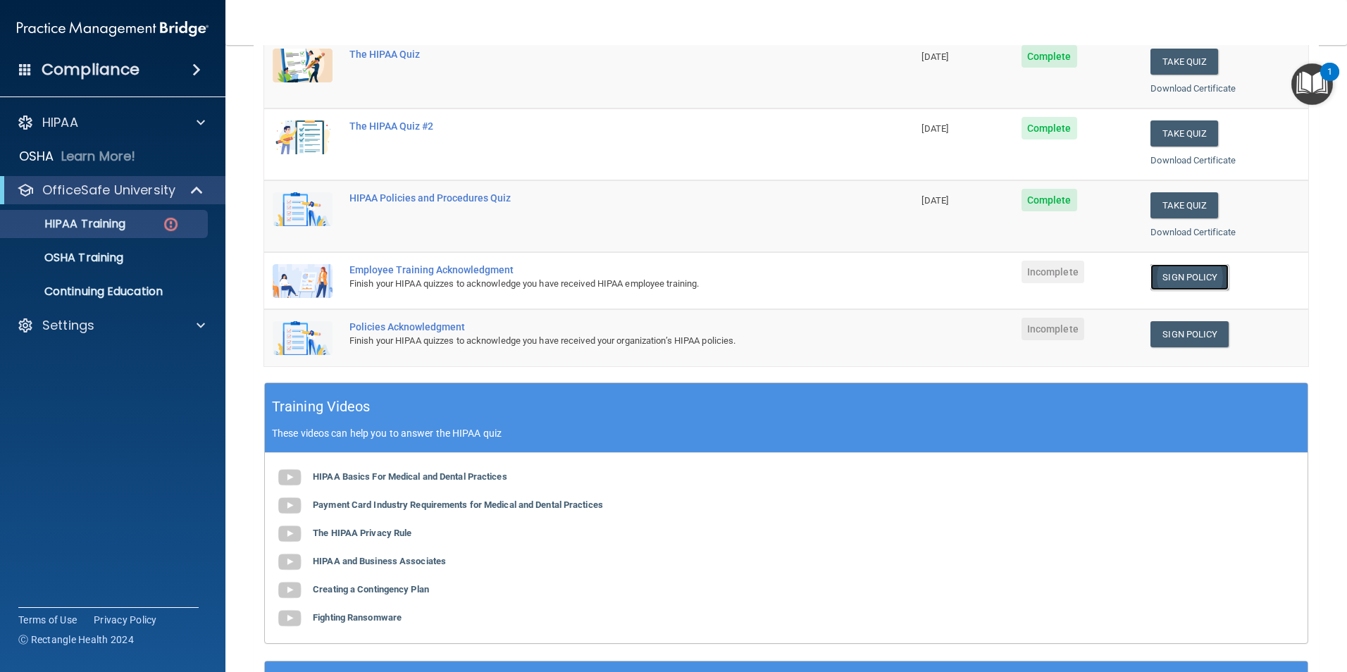
click at [1184, 276] on link "Sign Policy" at bounding box center [1190, 277] width 78 height 26
click at [412, 267] on div "Employee Training Acknowledgment" at bounding box center [595, 269] width 493 height 11
click at [1190, 329] on link "Sign Policy" at bounding box center [1190, 334] width 78 height 26
click at [1039, 264] on span "Incomplete" at bounding box center [1053, 272] width 63 height 23
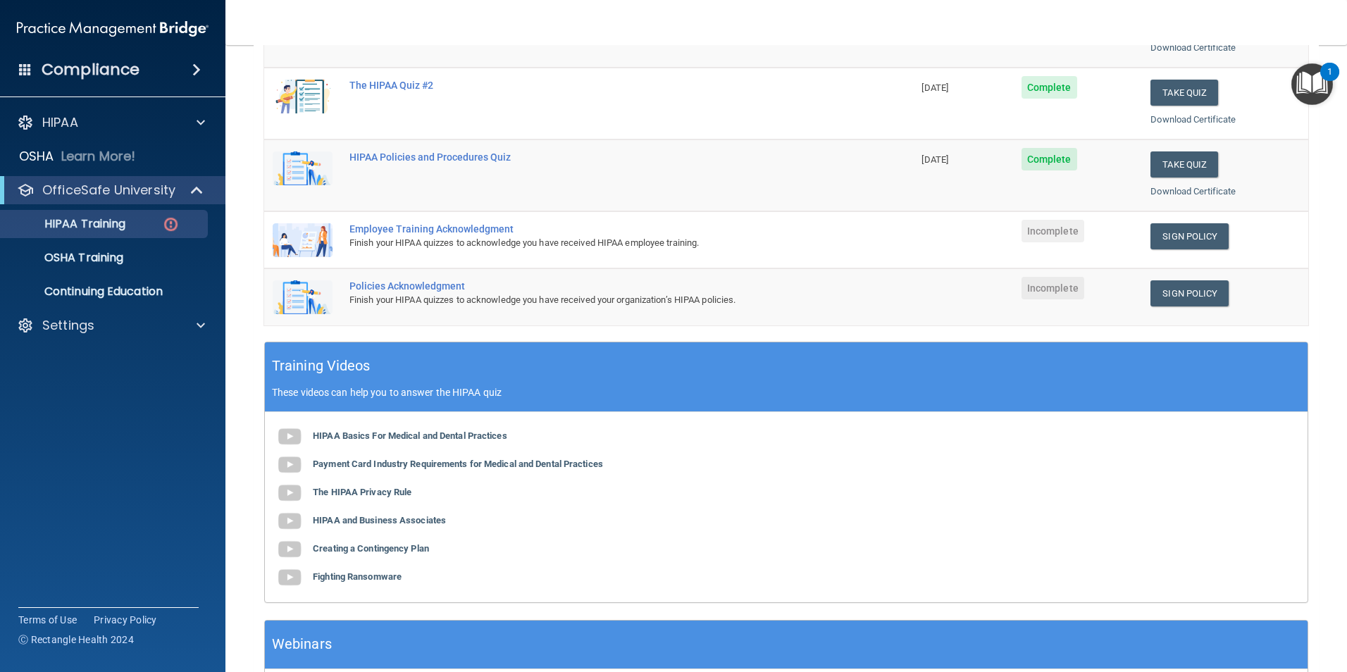
scroll to position [352, 0]
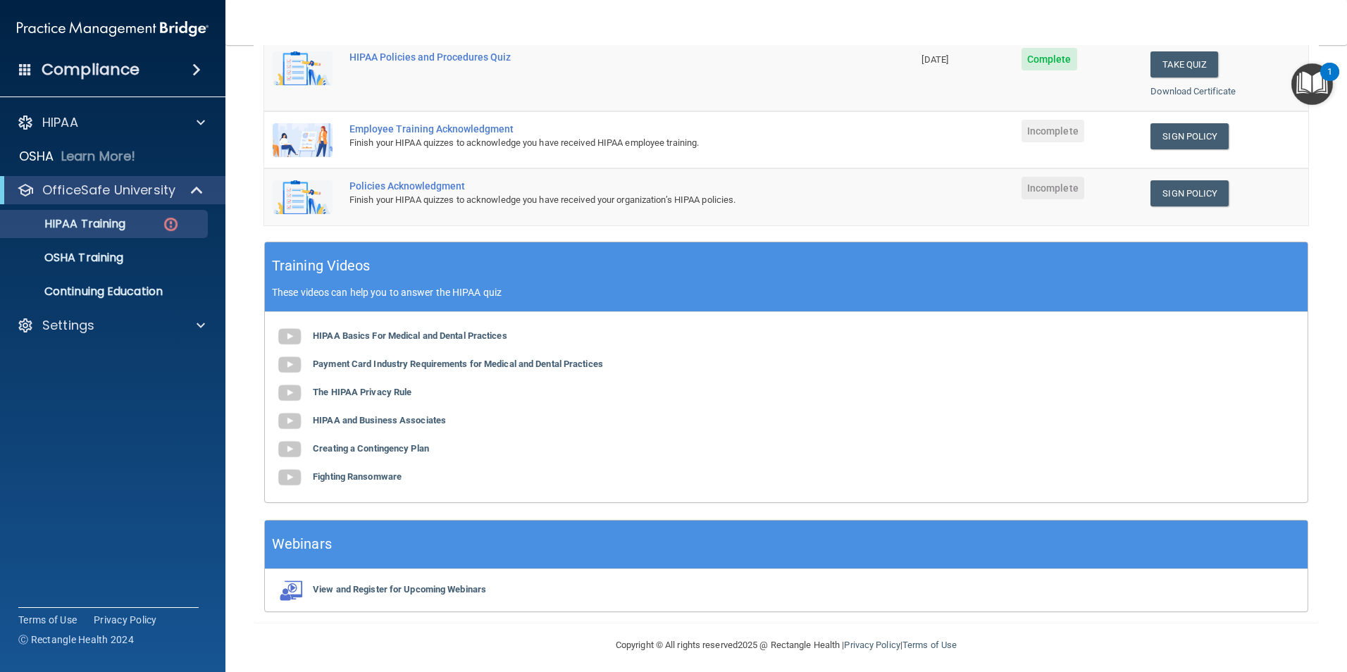
click at [1063, 140] on span "Incomplete" at bounding box center [1053, 131] width 63 height 23
click at [426, 128] on div "Employee Training Acknowledgment" at bounding box center [595, 128] width 493 height 11
click at [307, 142] on img at bounding box center [303, 140] width 60 height 34
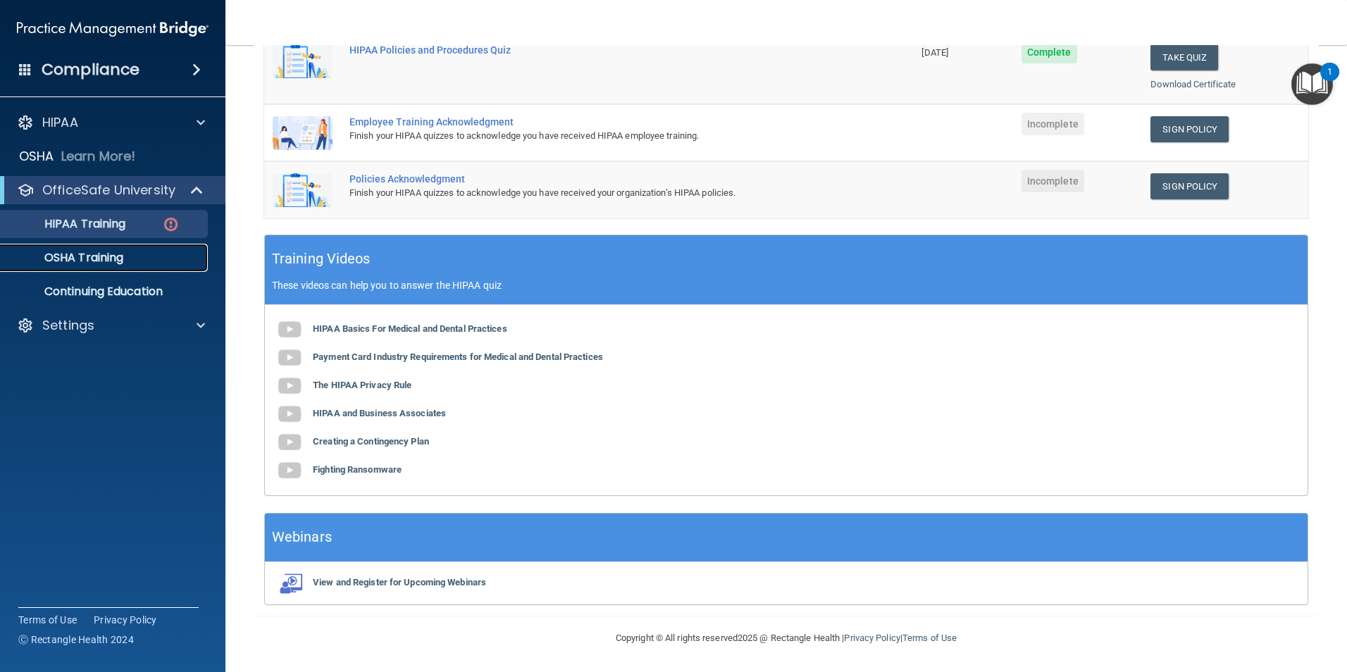
click at [96, 259] on p "OSHA Training" at bounding box center [66, 258] width 114 height 14
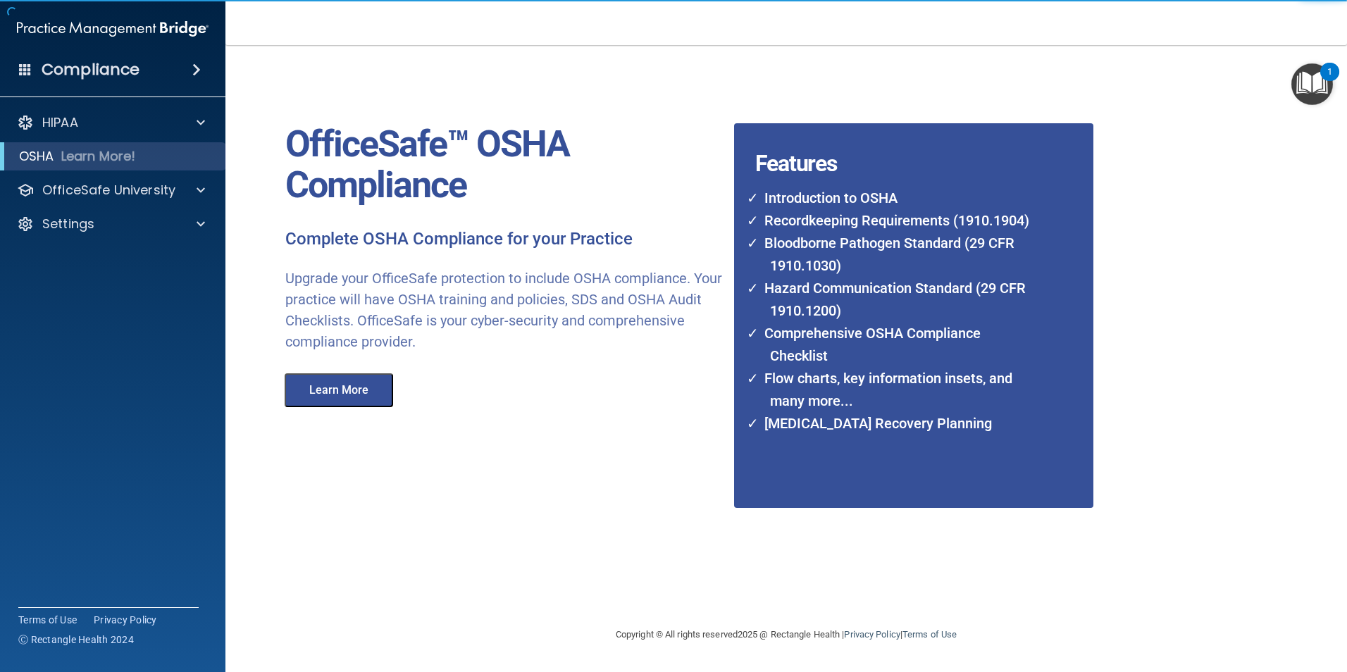
click at [355, 385] on button "Learn More" at bounding box center [339, 390] width 109 height 34
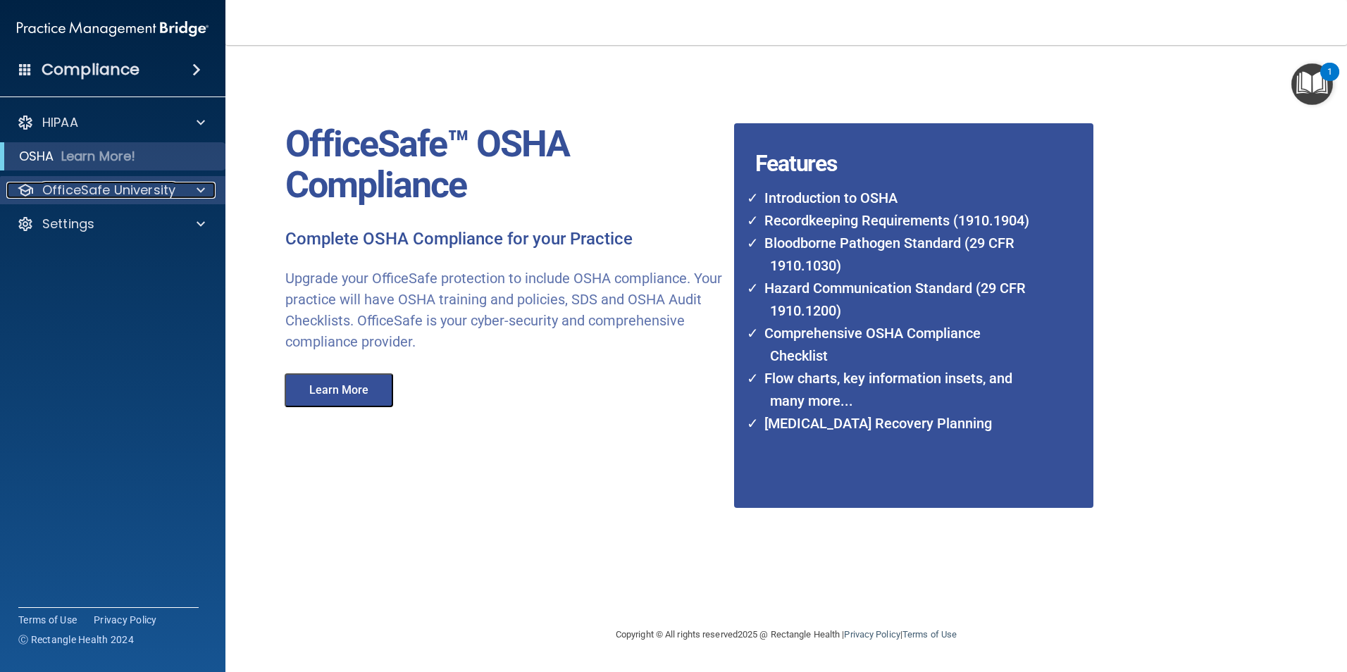
click at [96, 185] on p "OfficeSafe University" at bounding box center [108, 190] width 133 height 17
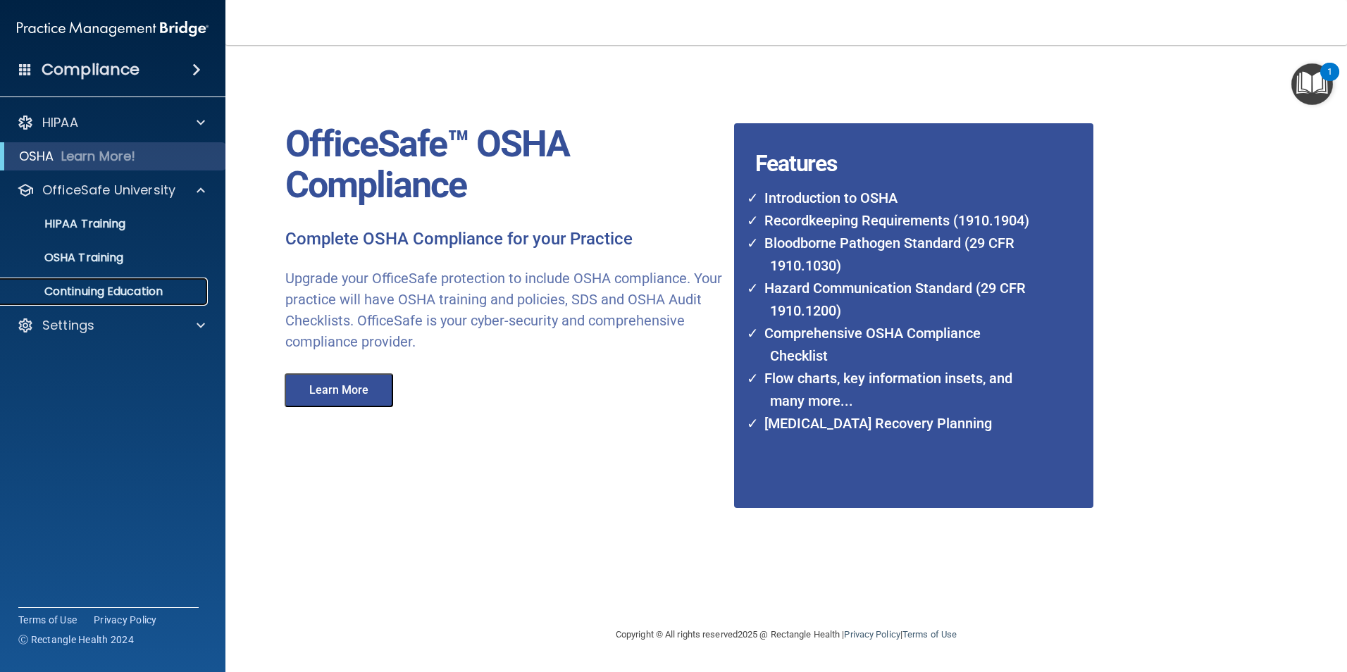
click at [99, 292] on p "Continuing Education" at bounding box center [105, 292] width 192 height 14
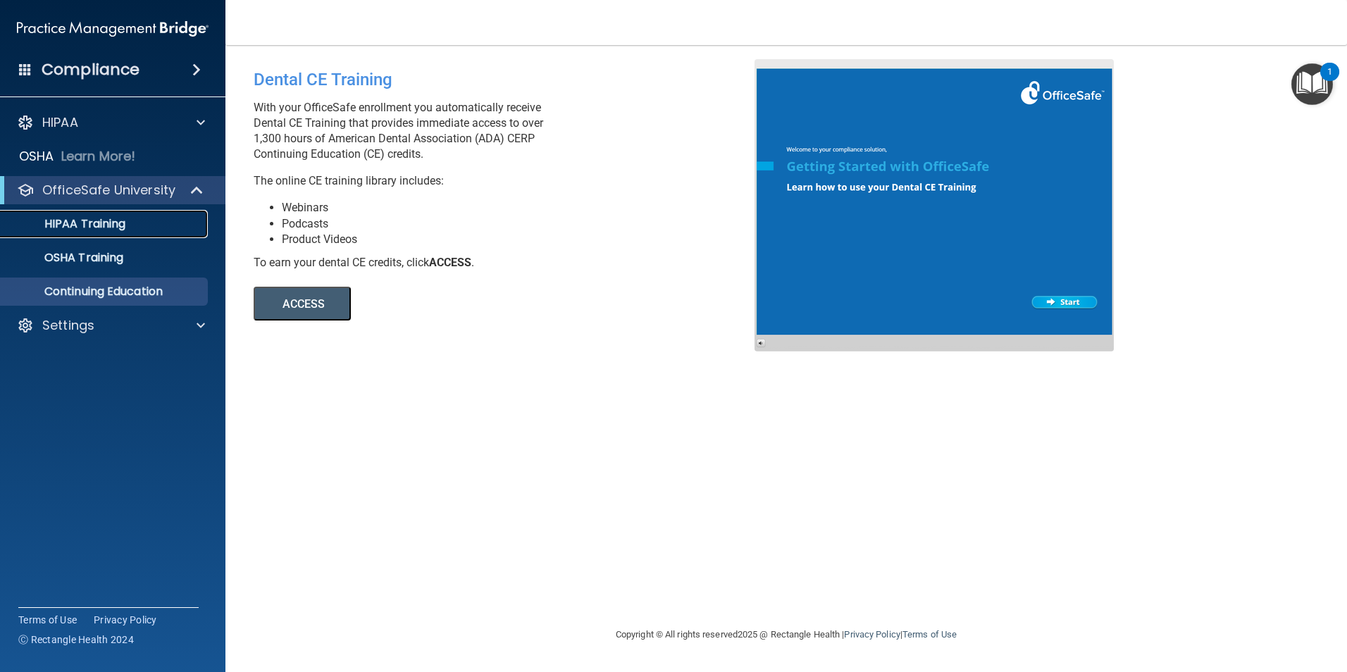
click at [81, 223] on p "HIPAA Training" at bounding box center [67, 224] width 116 height 14
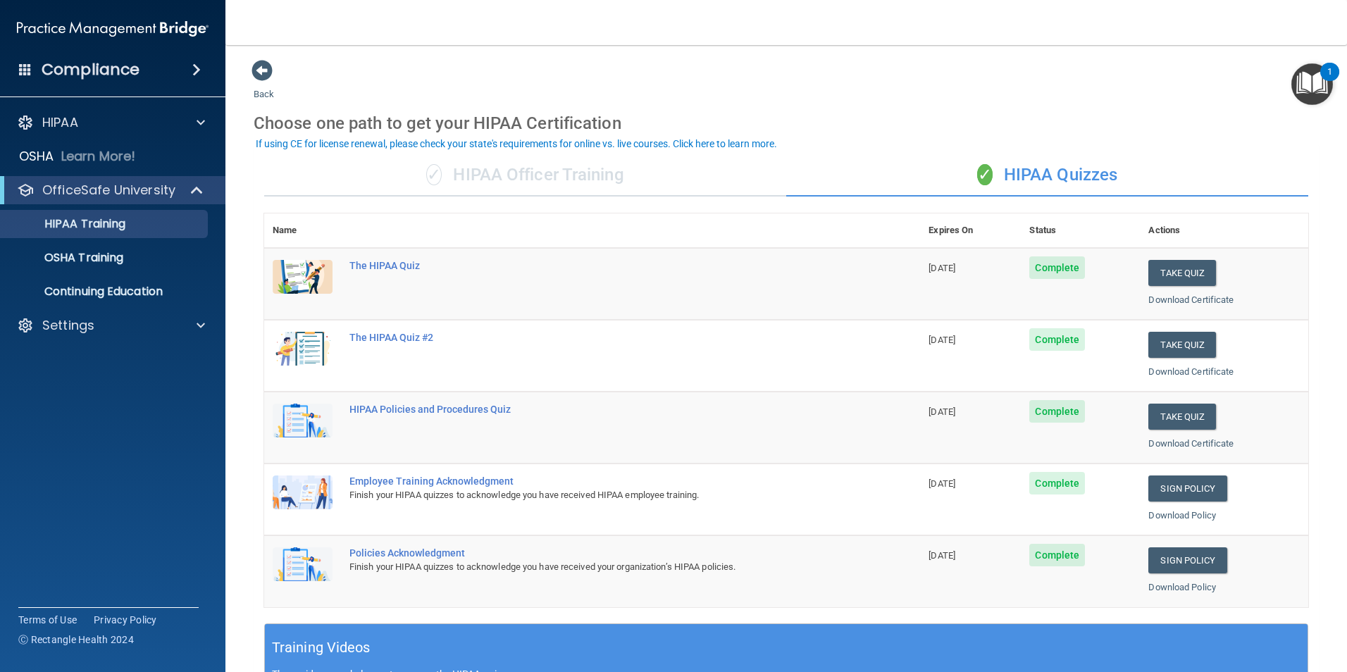
click at [479, 177] on div "✓ HIPAA Officer Training" at bounding box center [525, 175] width 522 height 42
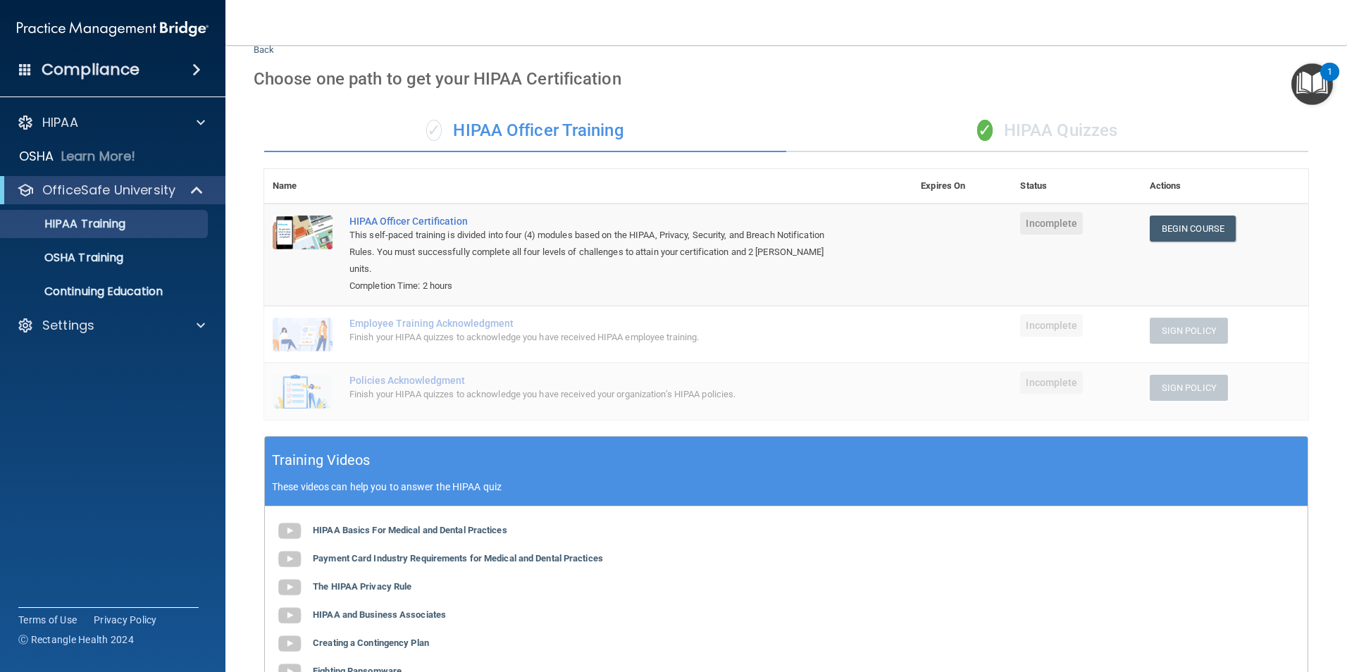
scroll to position [18, 0]
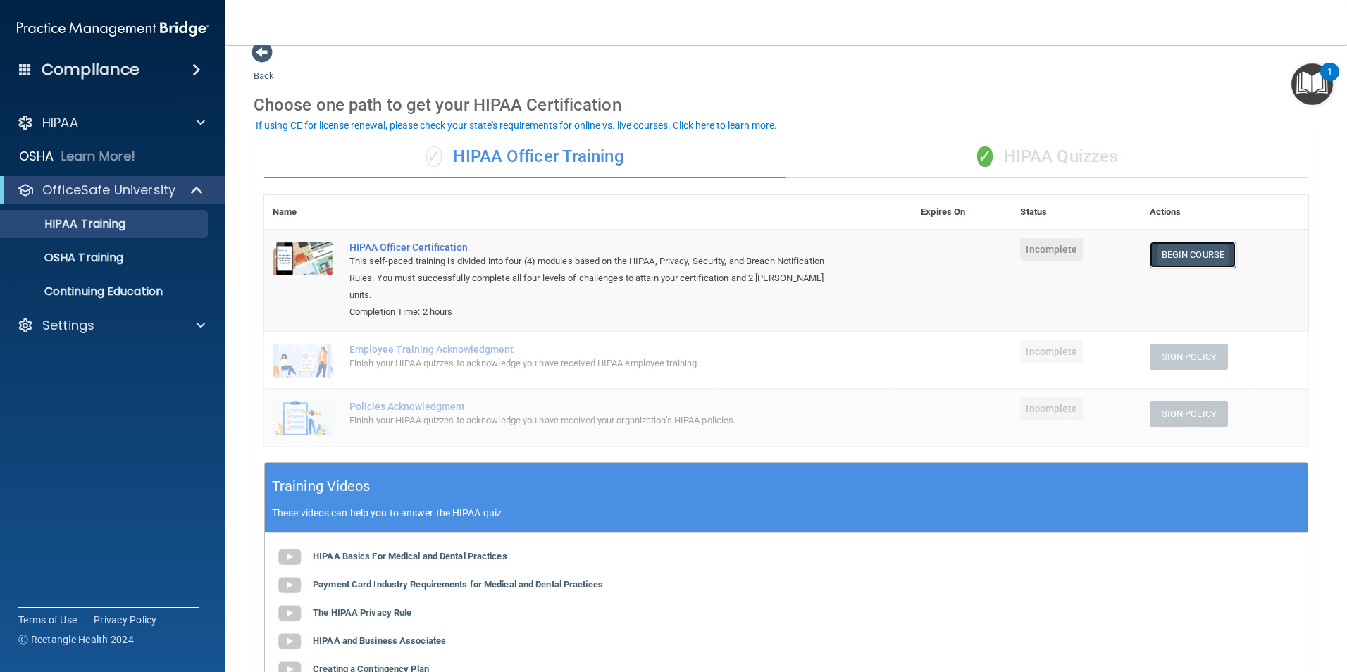
click at [1167, 259] on link "Begin Course" at bounding box center [1193, 255] width 86 height 26
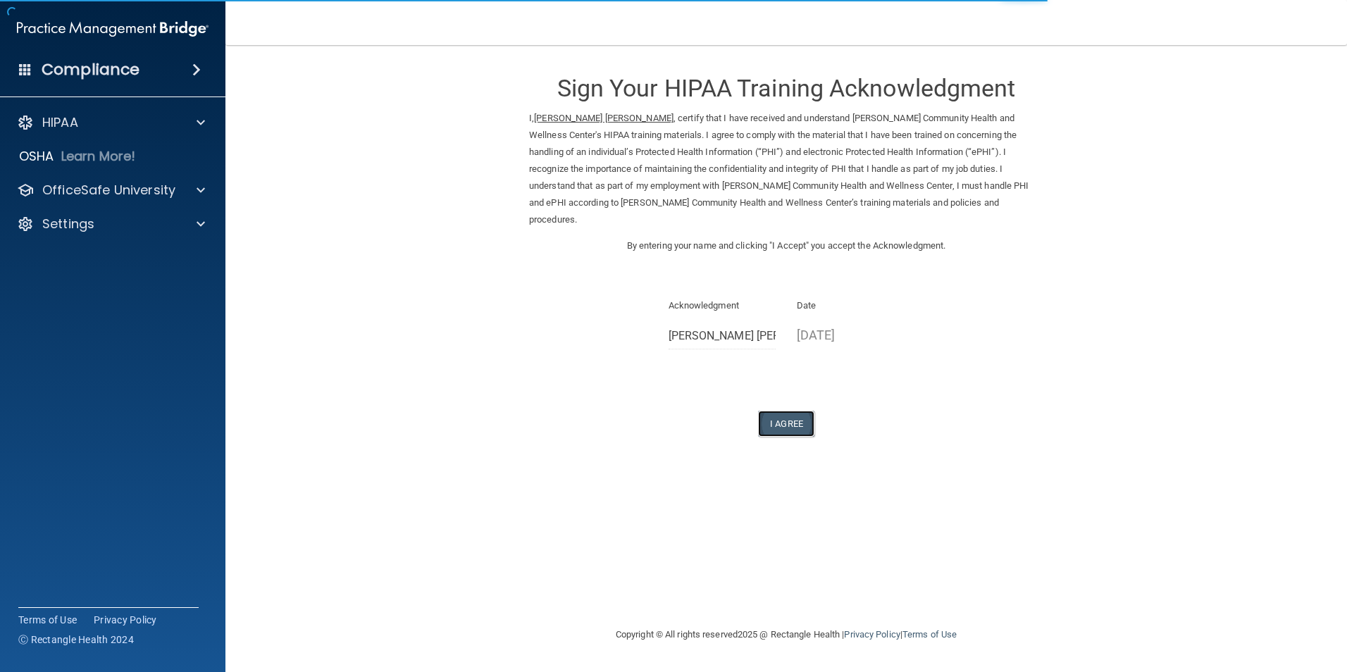
click at [809, 411] on button "I Agree" at bounding box center [786, 424] width 56 height 26
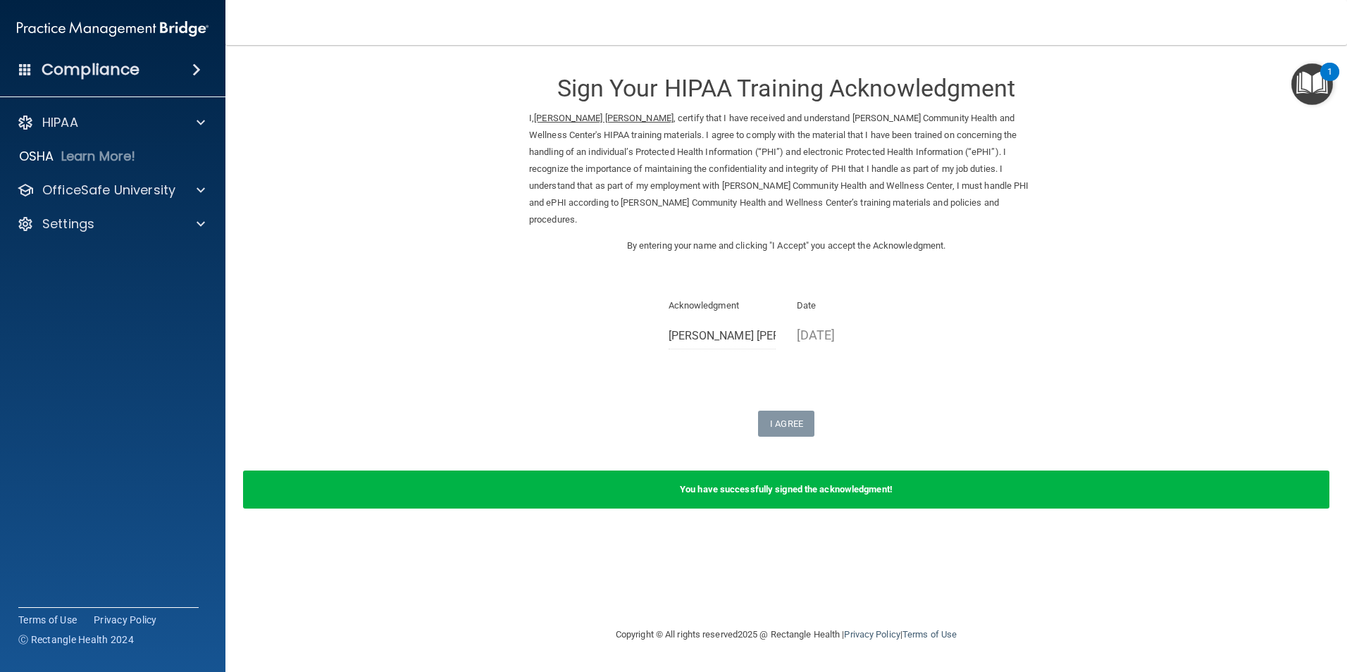
click at [827, 481] on div "You have successfully signed the acknowledgment!" at bounding box center [786, 490] width 1087 height 38
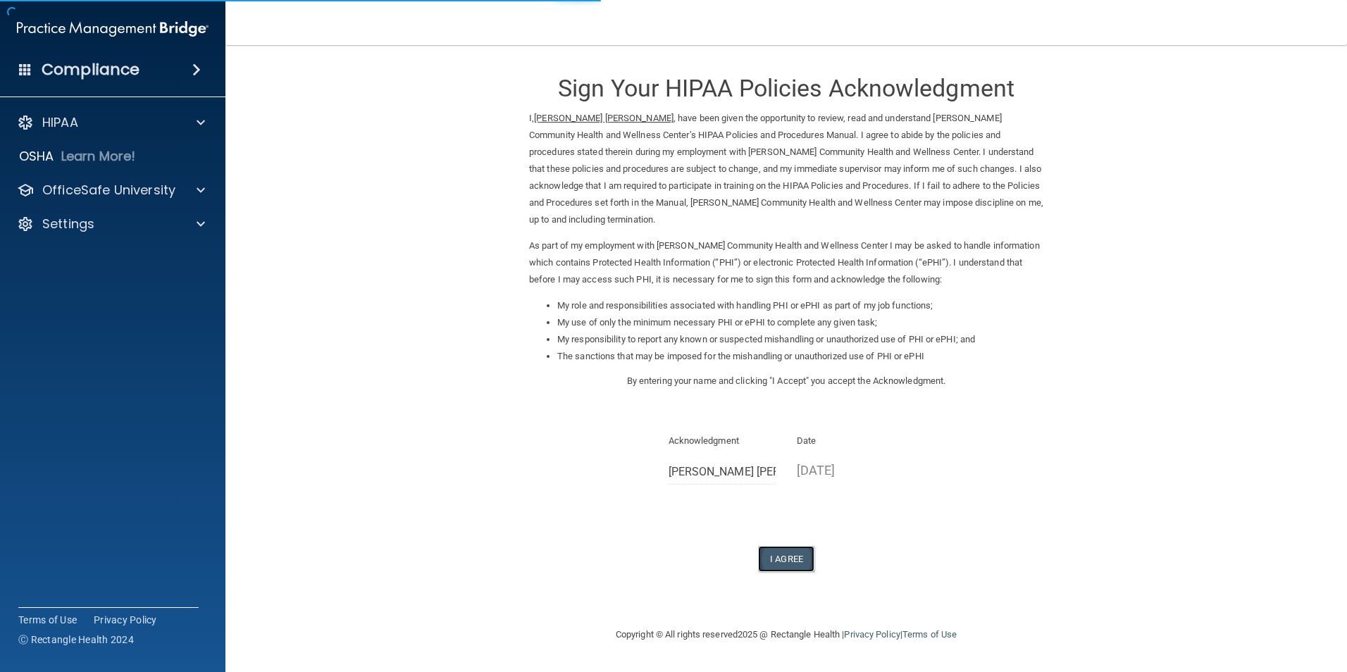
click at [788, 554] on button "I Agree" at bounding box center [786, 559] width 56 height 26
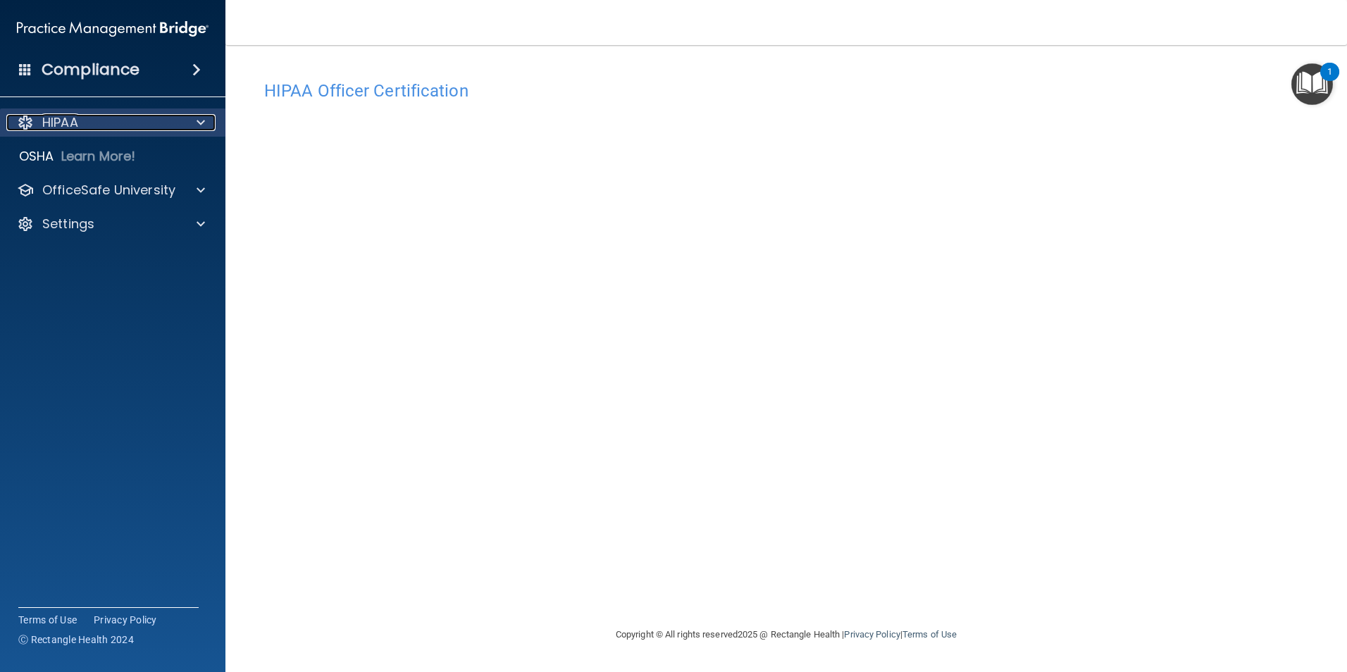
click at [196, 125] on div at bounding box center [198, 122] width 35 height 17
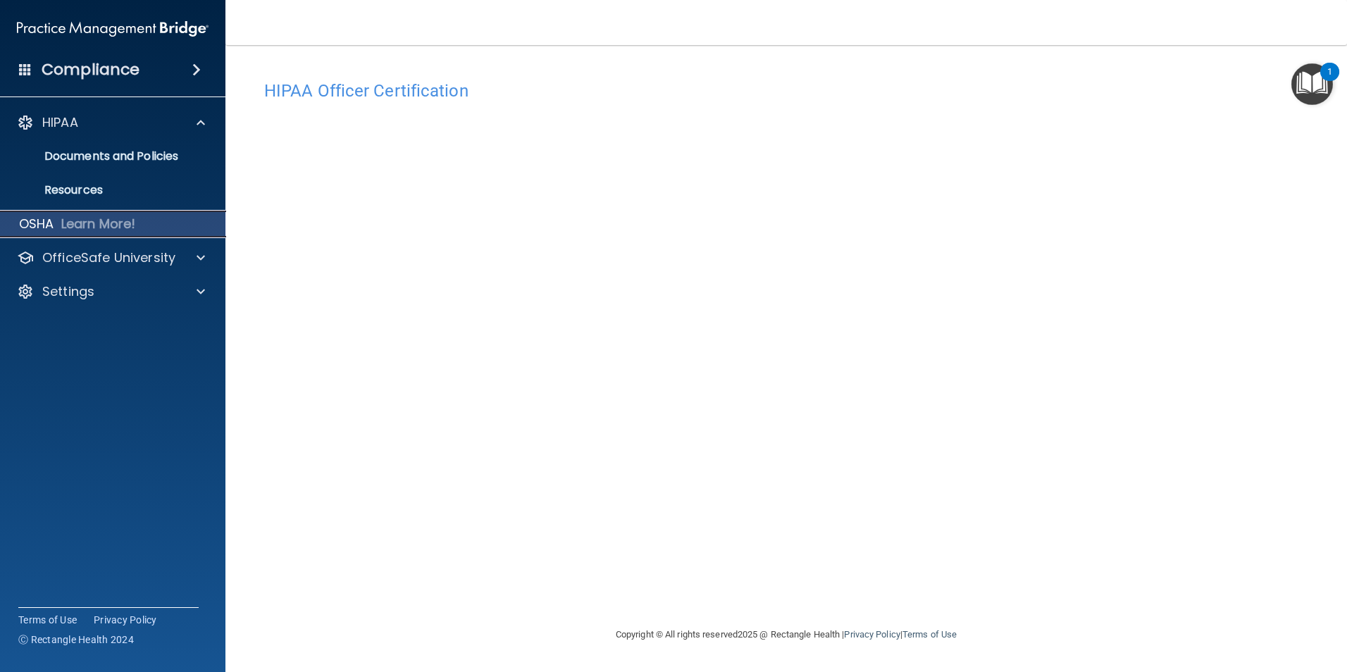
click at [137, 224] on div "OSHA Learn More!" at bounding box center [112, 224] width 247 height 28
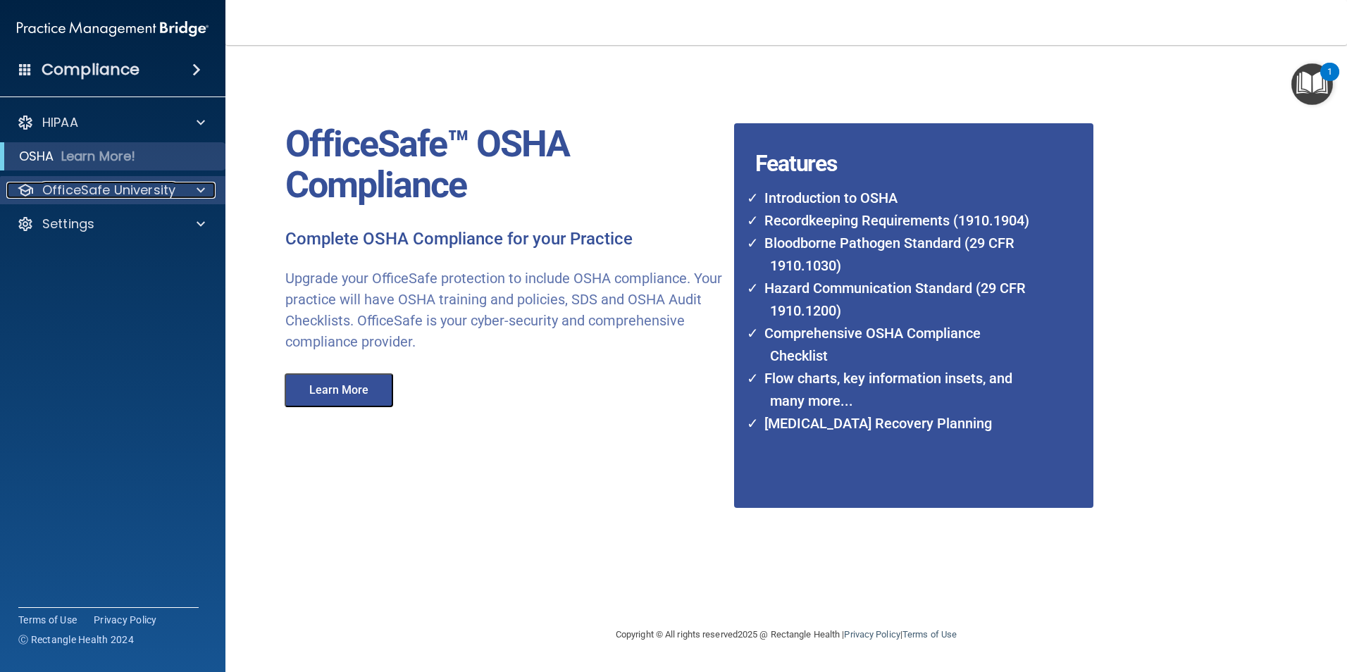
click at [90, 187] on p "OfficeSafe University" at bounding box center [108, 190] width 133 height 17
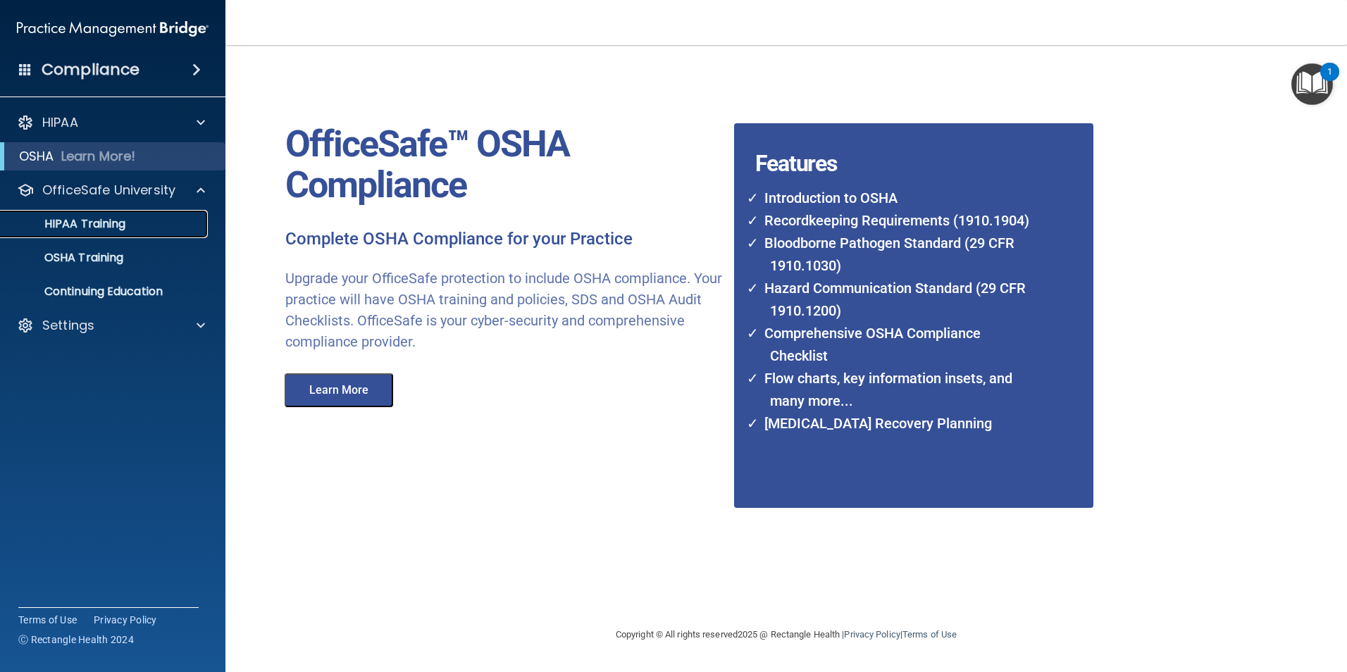
click at [95, 226] on p "HIPAA Training" at bounding box center [67, 224] width 116 height 14
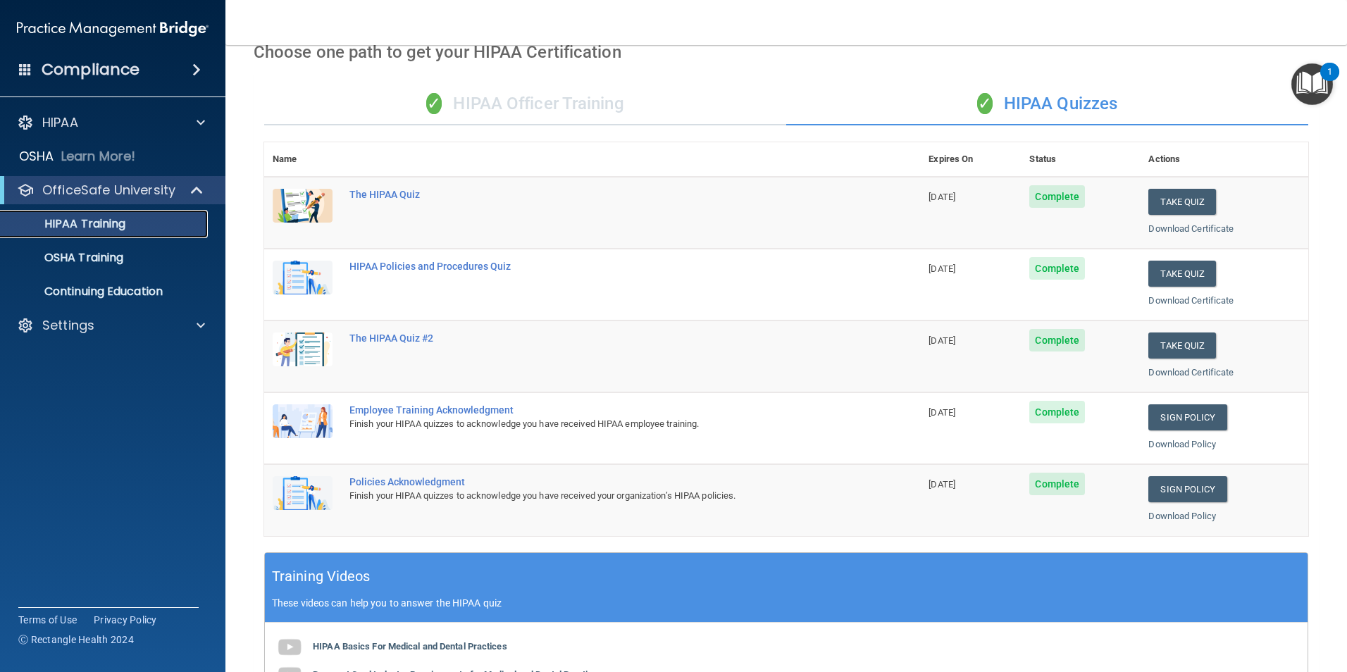
scroll to position [70, 0]
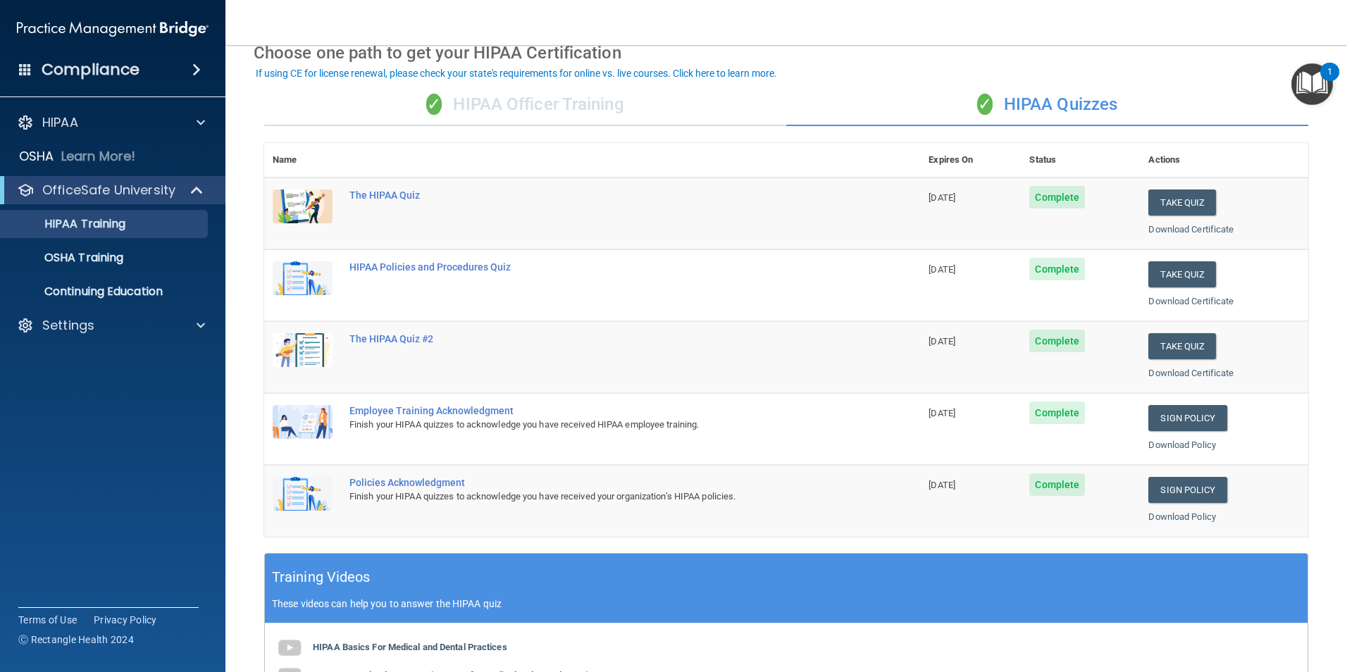
click at [578, 99] on div "✓ HIPAA Officer Training" at bounding box center [525, 105] width 522 height 42
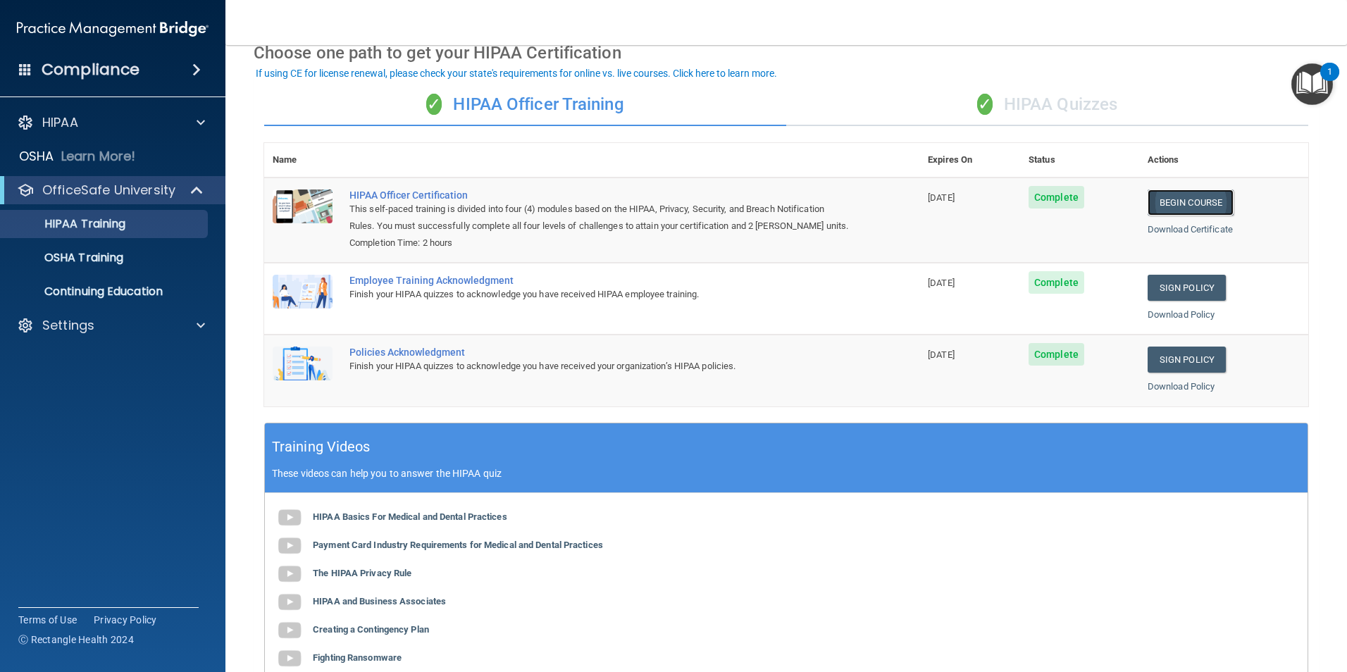
click at [1182, 204] on link "Begin Course" at bounding box center [1191, 203] width 86 height 26
click at [1196, 296] on link "Sign Policy" at bounding box center [1187, 288] width 78 height 26
click at [1177, 364] on link "Sign Policy" at bounding box center [1187, 360] width 78 height 26
drag, startPoint x: 591, startPoint y: 126, endPoint x: 532, endPoint y: 127, distance: 59.2
click at [532, 127] on div "✓ HIPAA Officer Training ✓ HIPAA Quizzes Name Expires On Status Actions HIPAA O…" at bounding box center [786, 438] width 1065 height 731
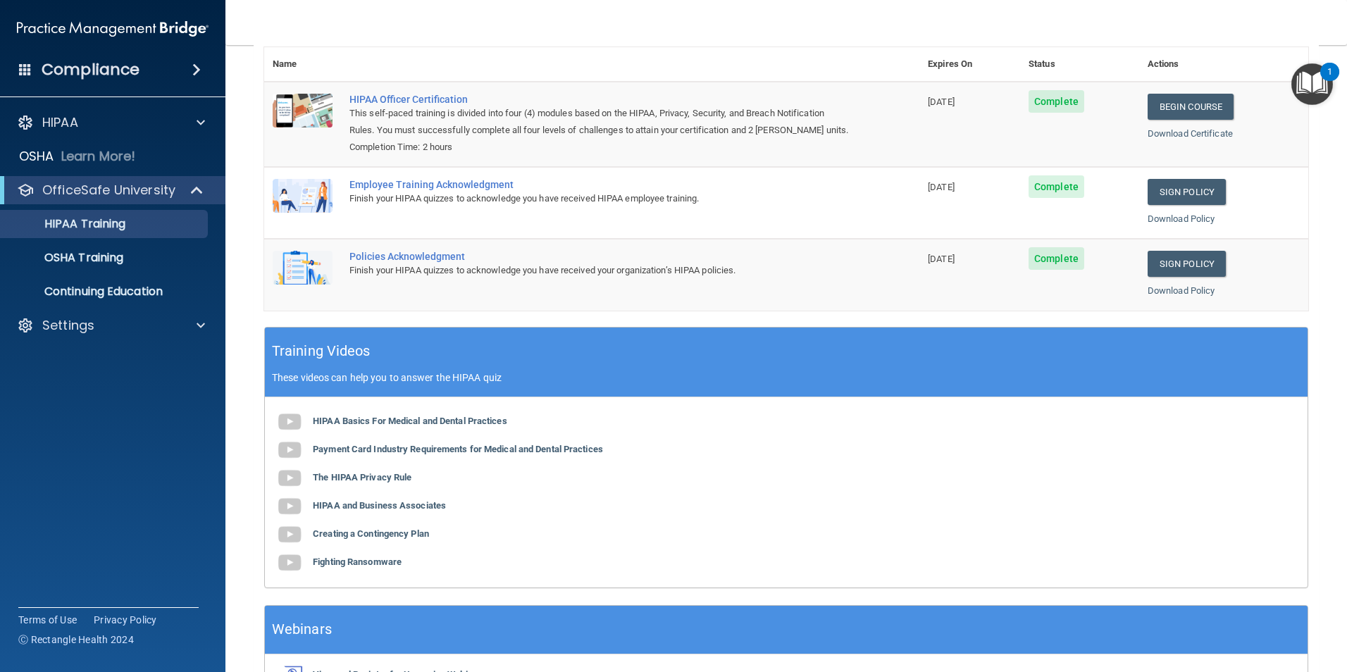
scroll to position [48, 0]
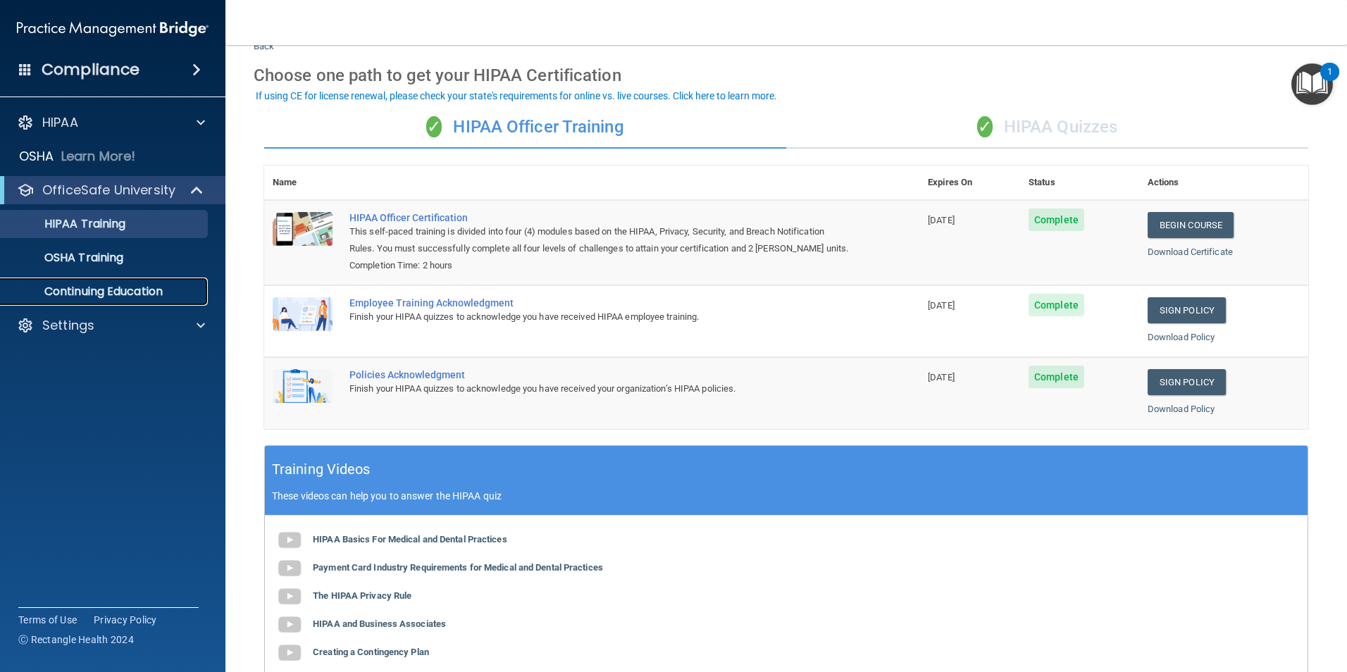
click at [87, 295] on p "Continuing Education" at bounding box center [105, 292] width 192 height 14
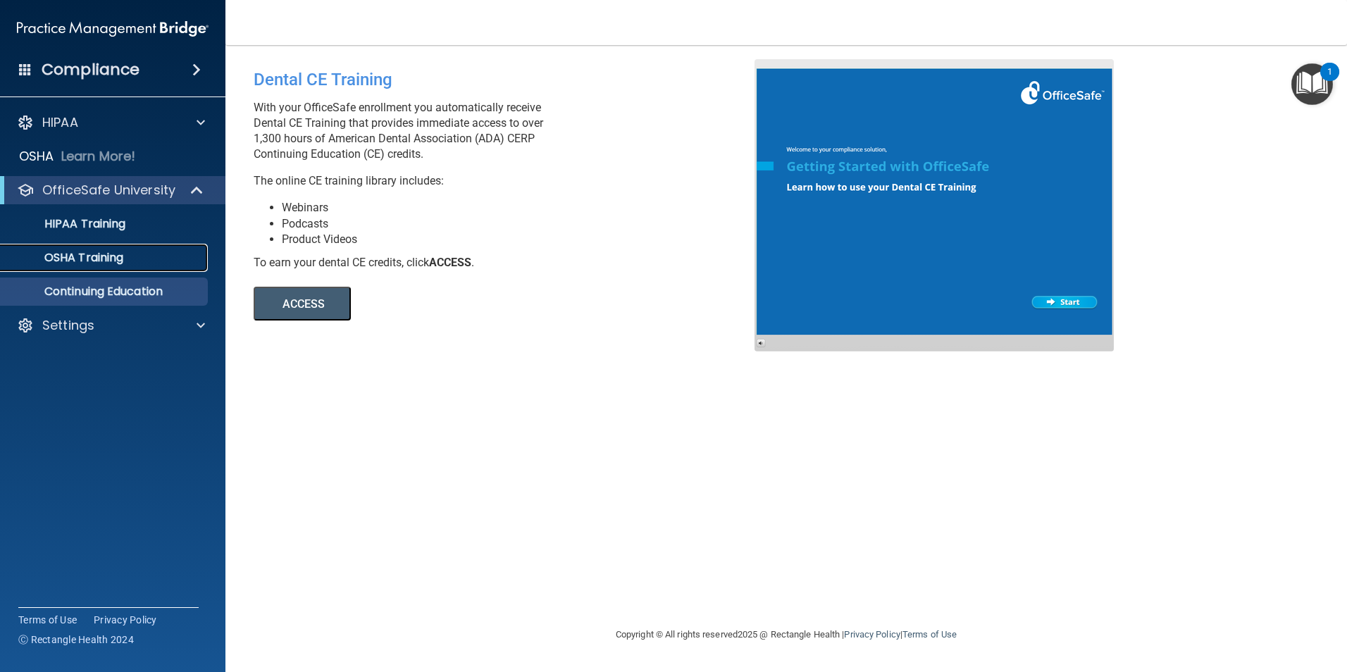
click at [87, 261] on p "OSHA Training" at bounding box center [66, 258] width 114 height 14
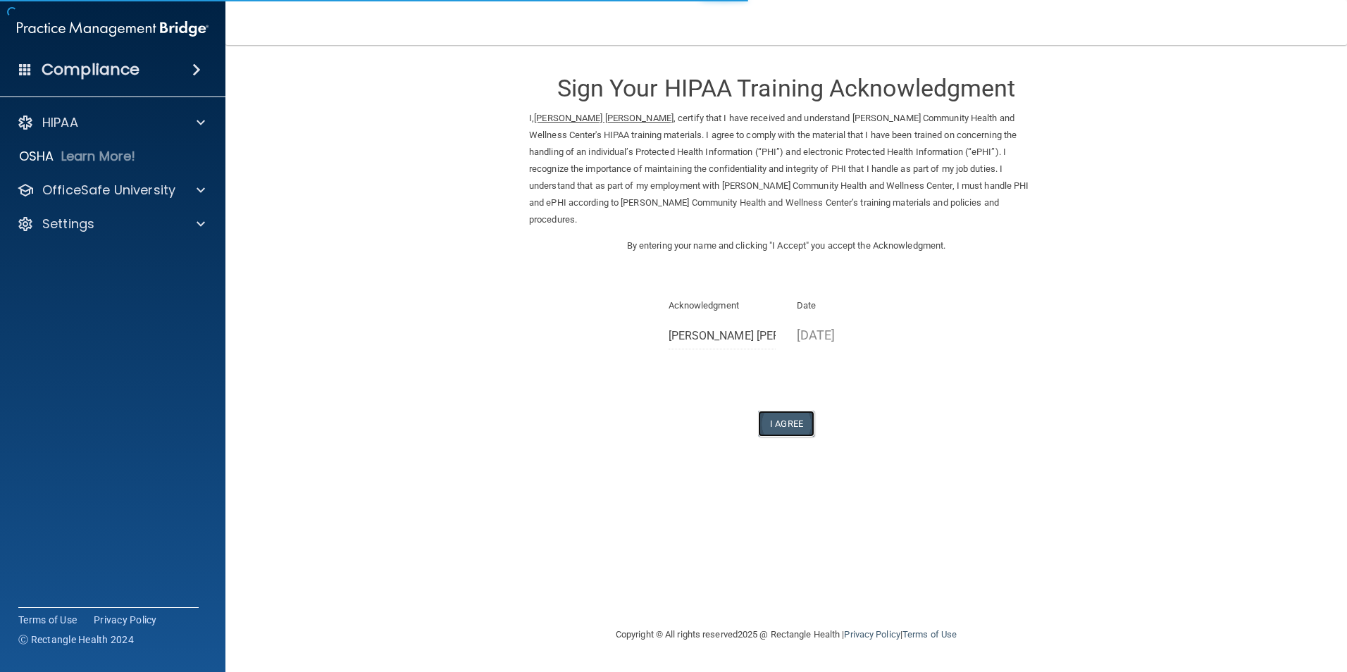
click at [781, 411] on button "I Agree" at bounding box center [786, 424] width 56 height 26
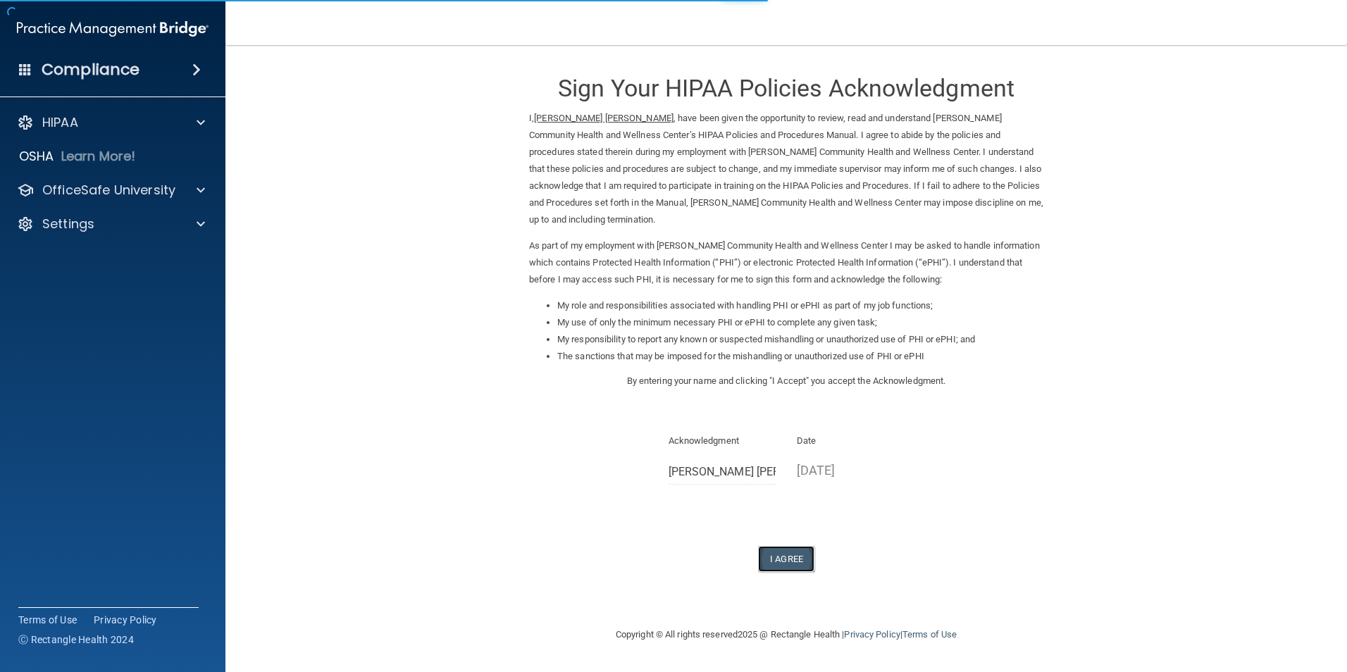
click at [793, 560] on button "I Agree" at bounding box center [786, 559] width 56 height 26
